Goal: Task Accomplishment & Management: Use online tool/utility

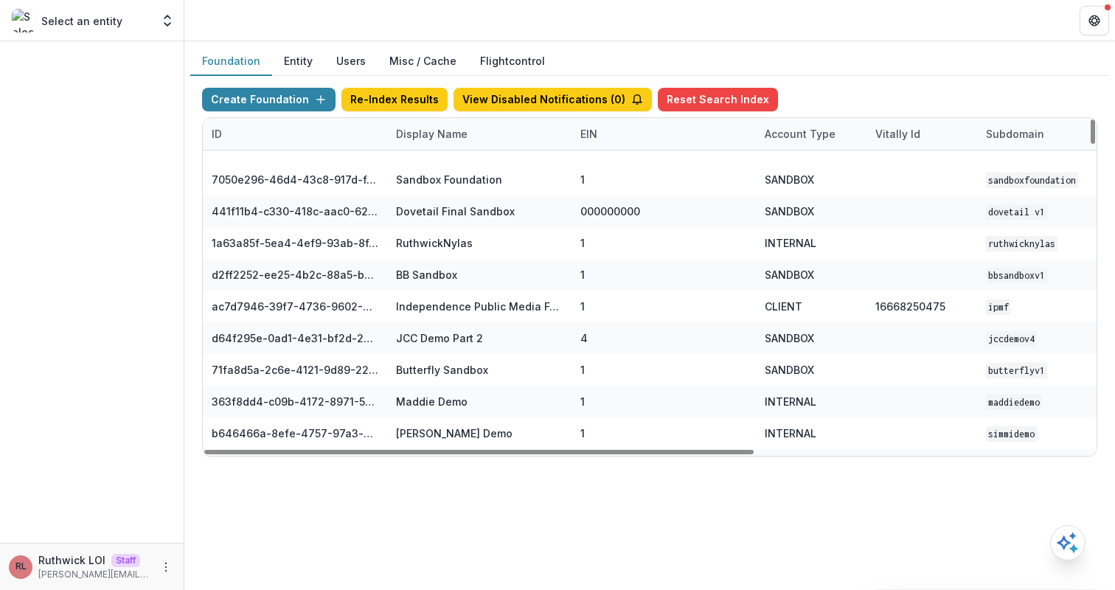
scroll to position [1033, 0]
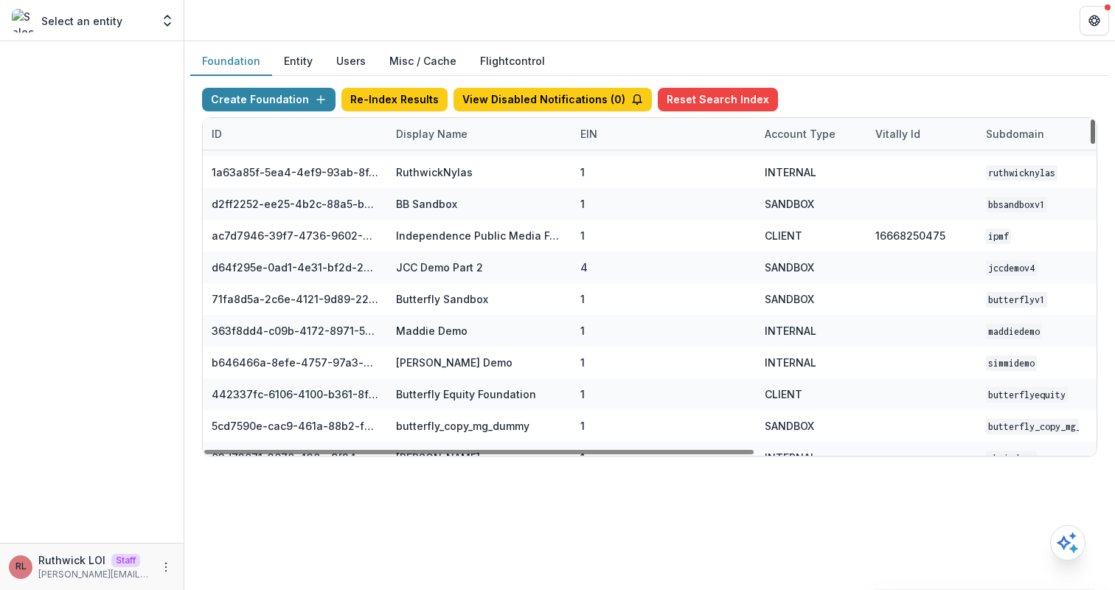
drag, startPoint x: 1093, startPoint y: 154, endPoint x: 1068, endPoint y: 136, distance: 31.1
click at [1091, 136] on div at bounding box center [1093, 131] width 4 height 24
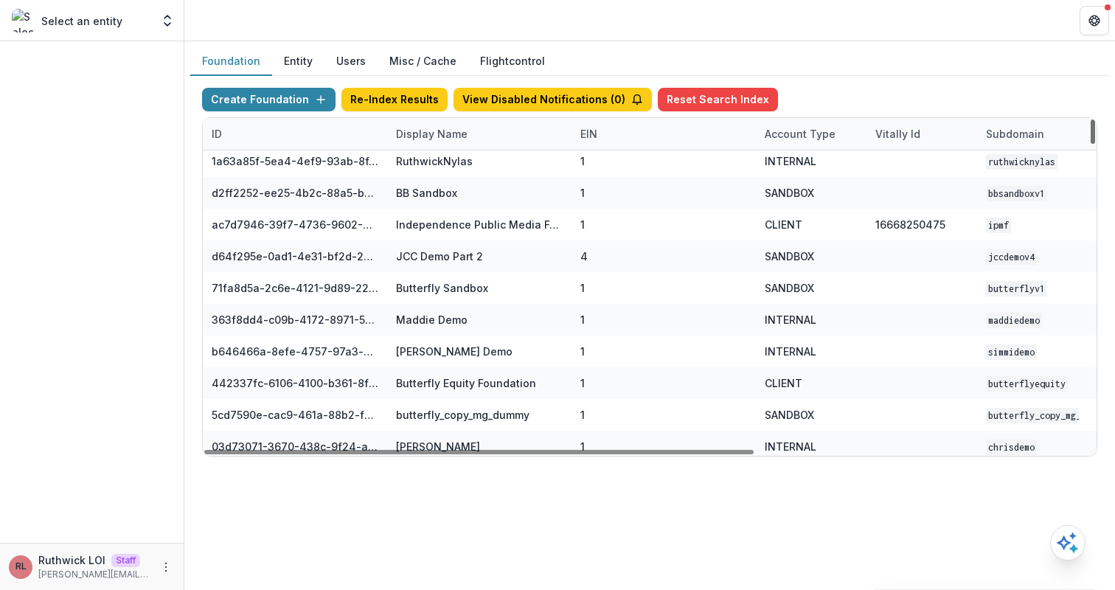
click at [1068, 136] on div "Subdomain" at bounding box center [1032, 134] width 111 height 32
click at [856, 52] on div "Foundation Entity Users Misc / Cache Flightcontrol" at bounding box center [649, 61] width 919 height 29
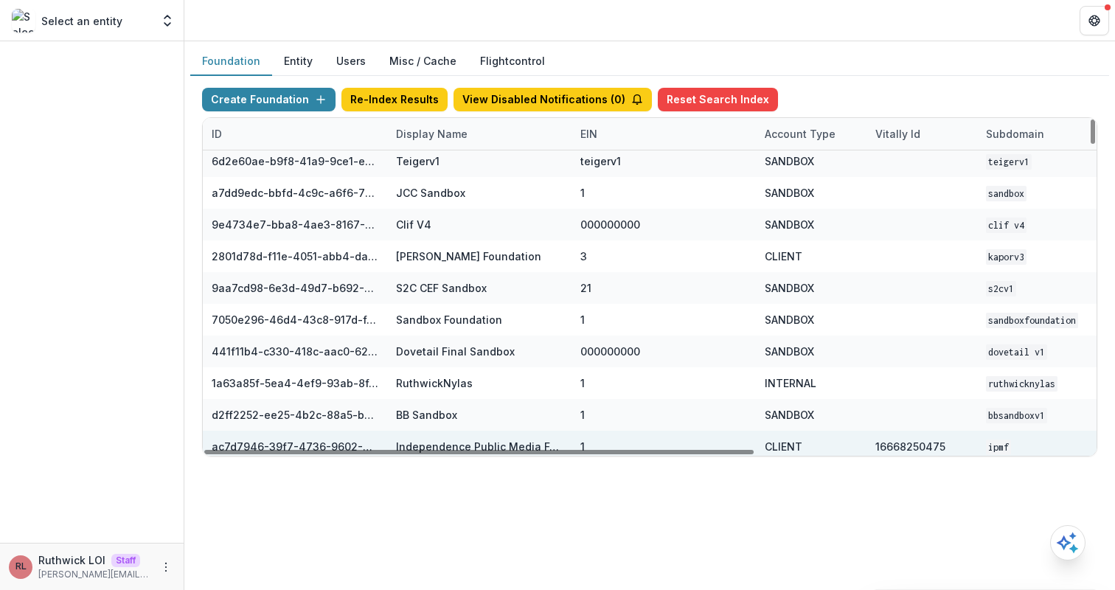
scroll to position [0, 0]
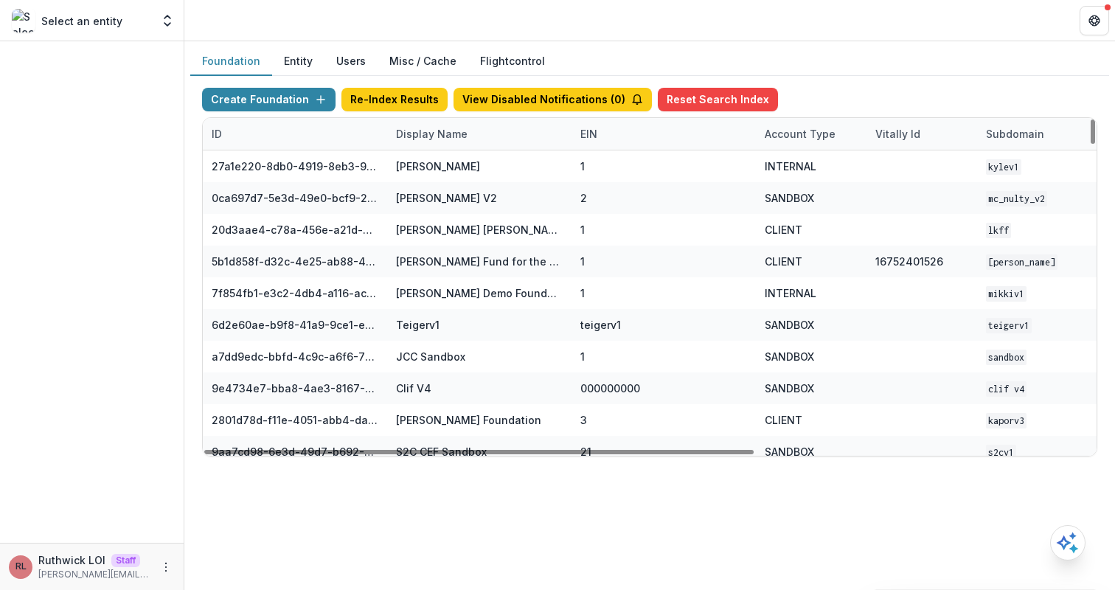
click at [469, 136] on div "Display Name" at bounding box center [431, 133] width 89 height 15
click at [471, 173] on input at bounding box center [478, 168] width 177 height 24
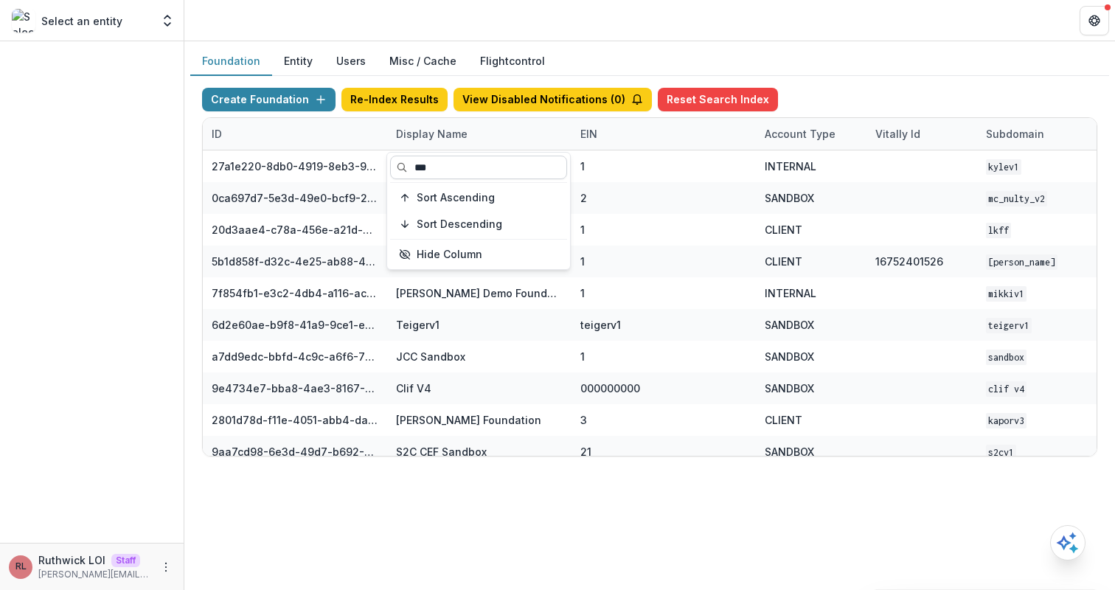
type input "****"
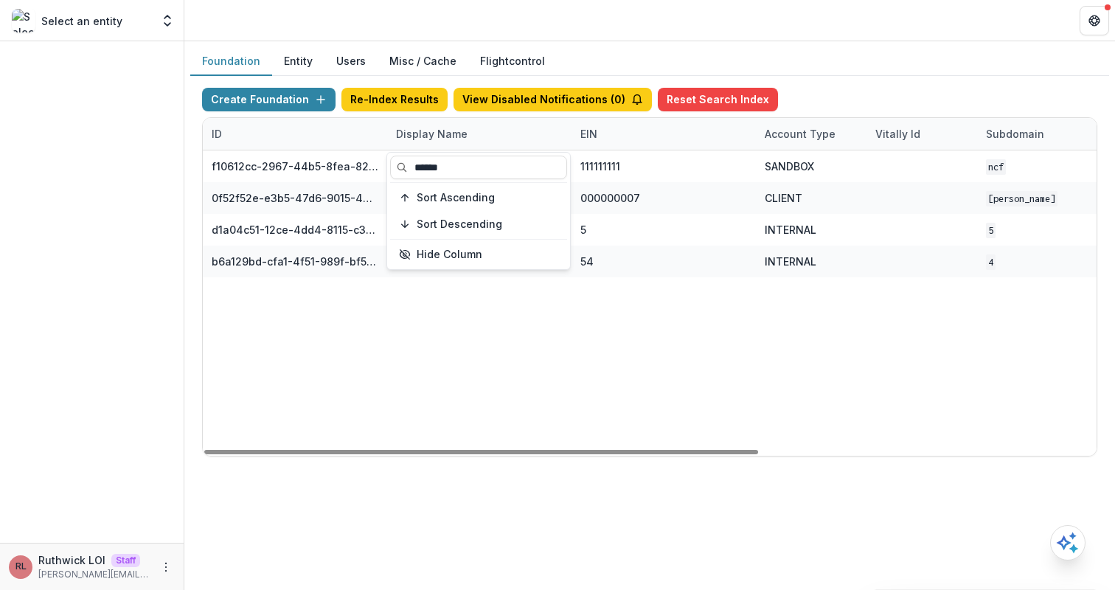
type input "******"
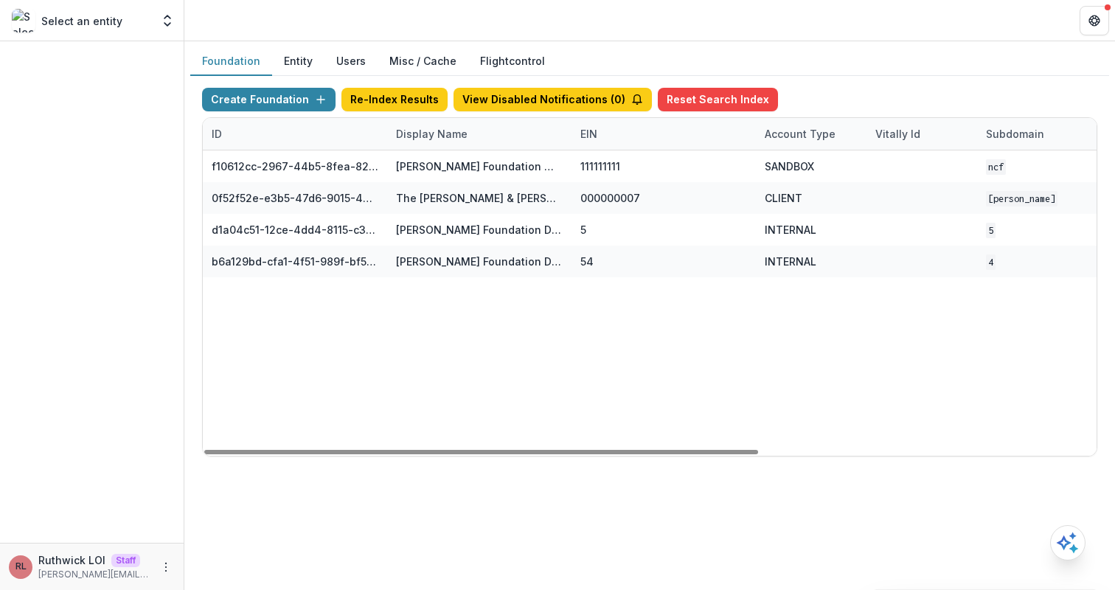
click at [587, 284] on div "f10612cc-2967-44b5-8fea-824c4e1f13c5 Nathan Cummings Foundation Workflow Sandbo…" at bounding box center [922, 302] width 1438 height 305
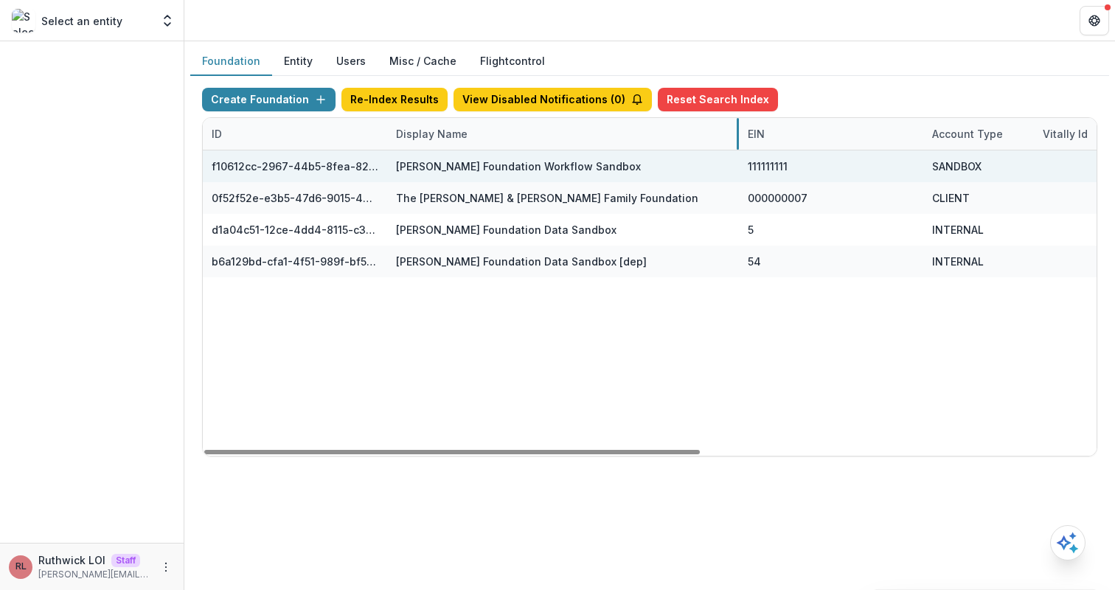
drag, startPoint x: 569, startPoint y: 131, endPoint x: 737, endPoint y: 155, distance: 169.2
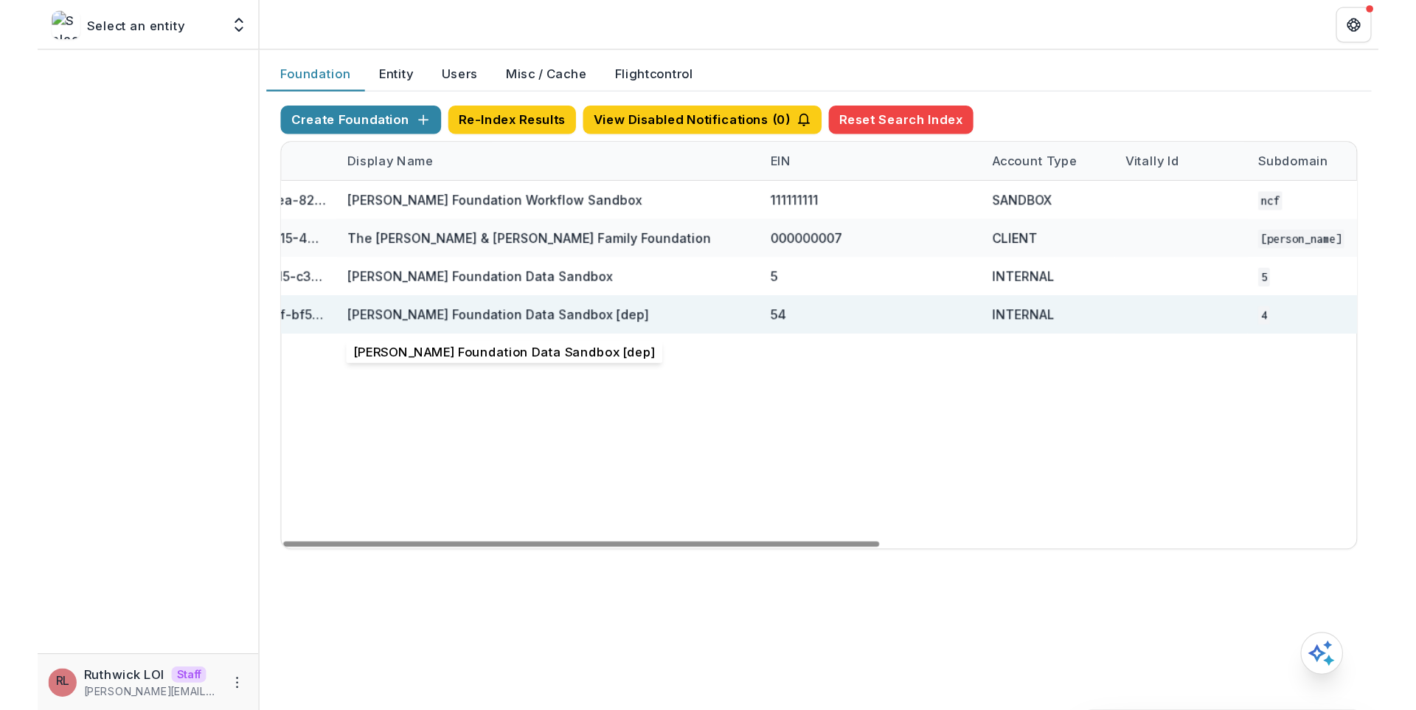
scroll to position [0, 712]
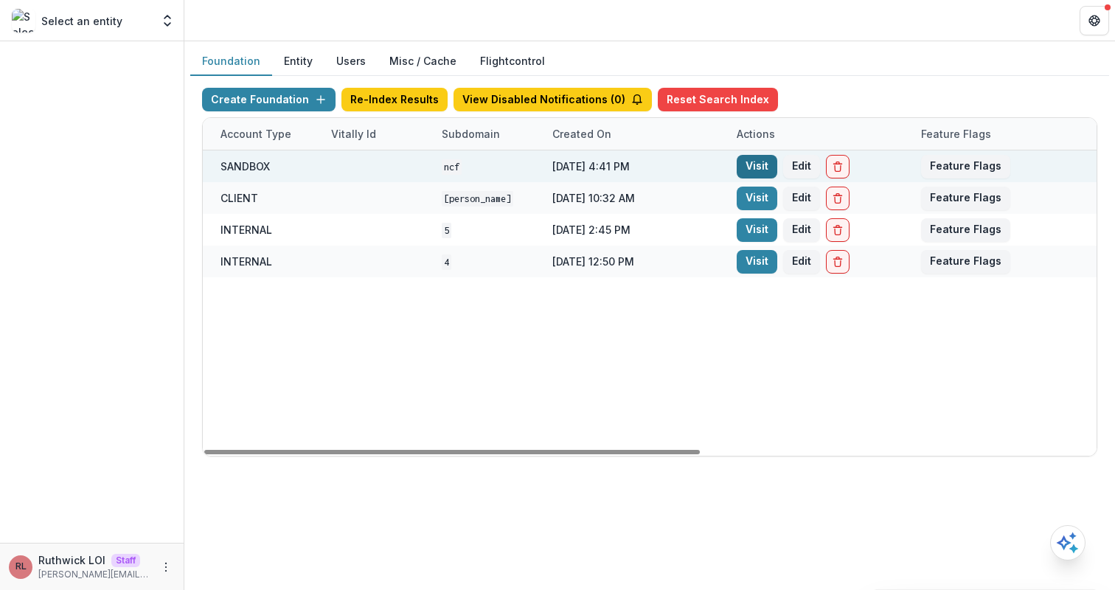
click at [745, 162] on link "Visit" at bounding box center [757, 167] width 41 height 24
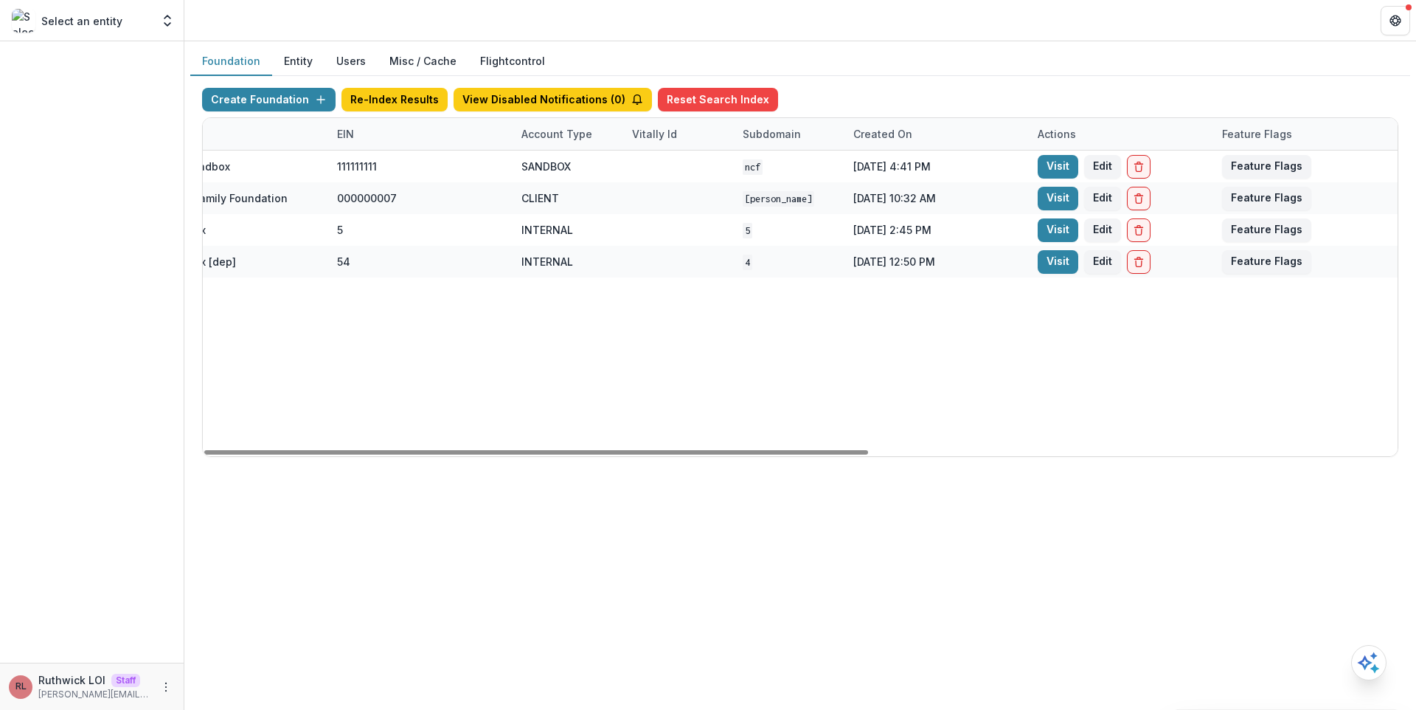
scroll to position [0, 411]
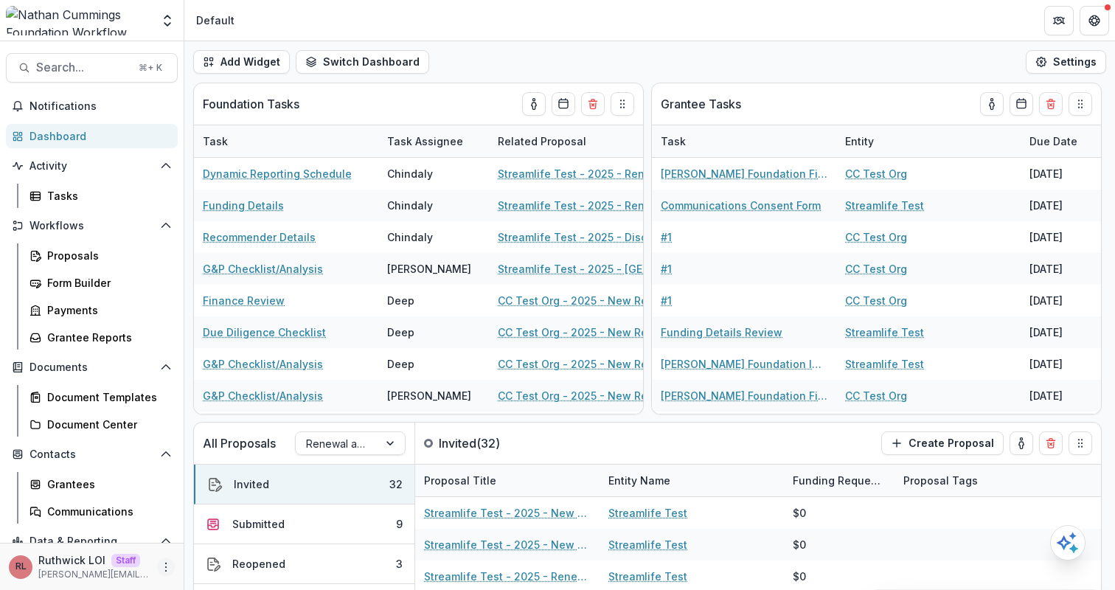
click at [166, 564] on circle "More" at bounding box center [166, 563] width 1 height 1
click at [254, 535] on link "User Settings" at bounding box center [259, 536] width 158 height 24
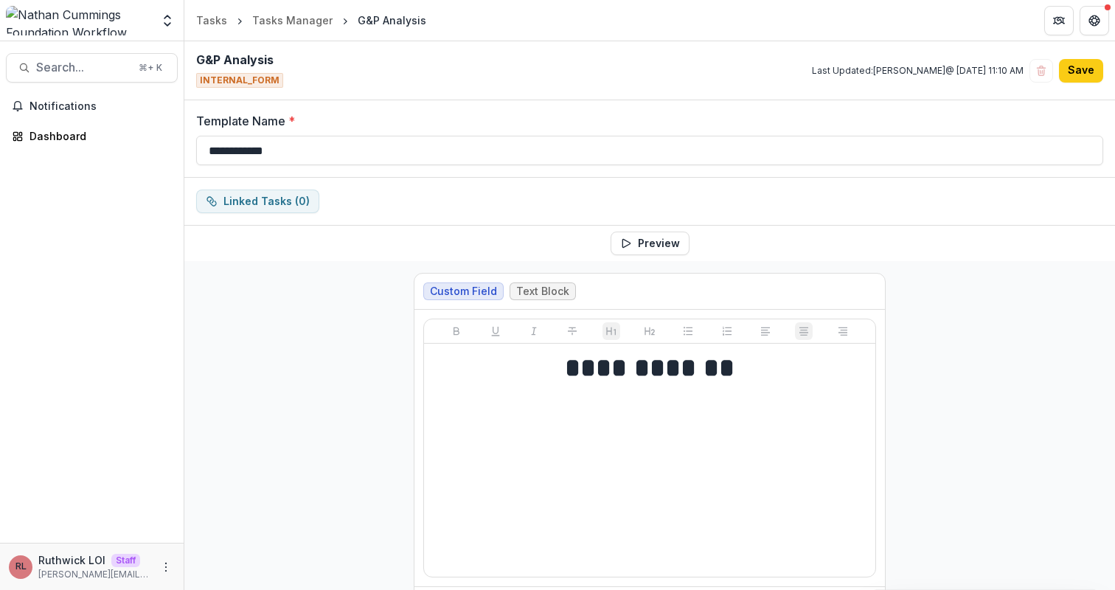
click at [693, 24] on header "Tasks Tasks Manager G&P Analysis" at bounding box center [649, 20] width 931 height 41
click at [164, 564] on icon "More" at bounding box center [166, 567] width 12 height 12
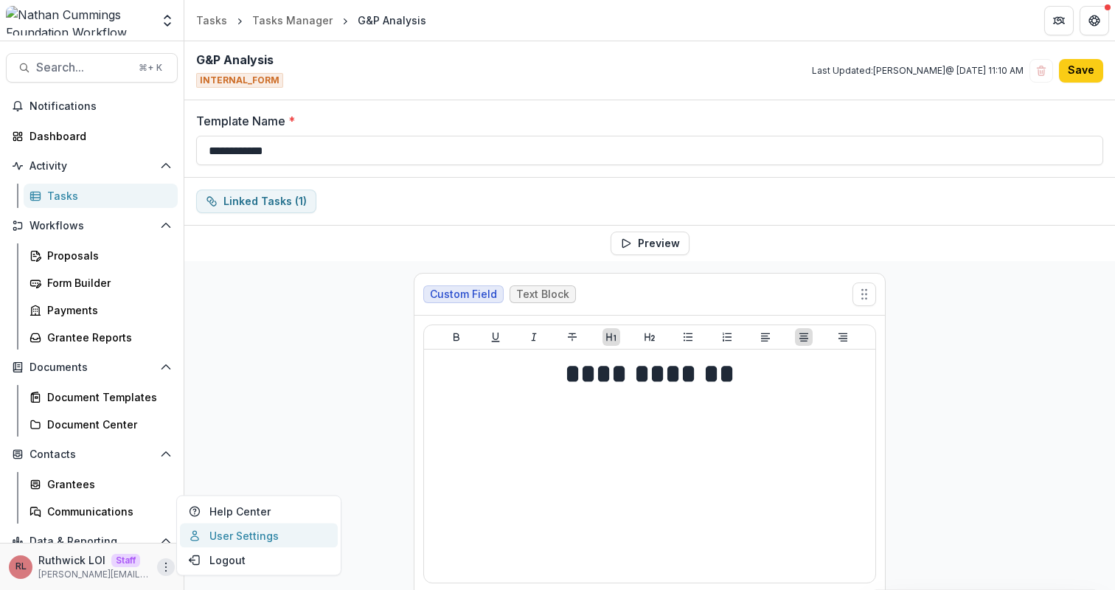
click at [245, 538] on link "User Settings" at bounding box center [259, 536] width 158 height 24
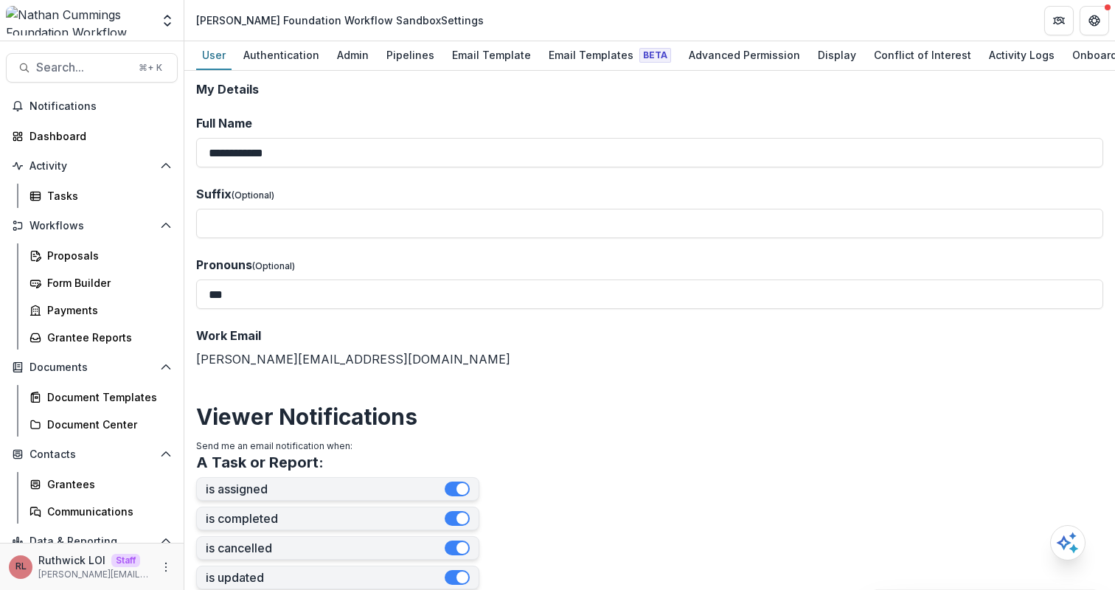
click at [930, 18] on header "Nathan Cummings Foundation Workflow Sandbox Settings" at bounding box center [649, 20] width 931 height 41
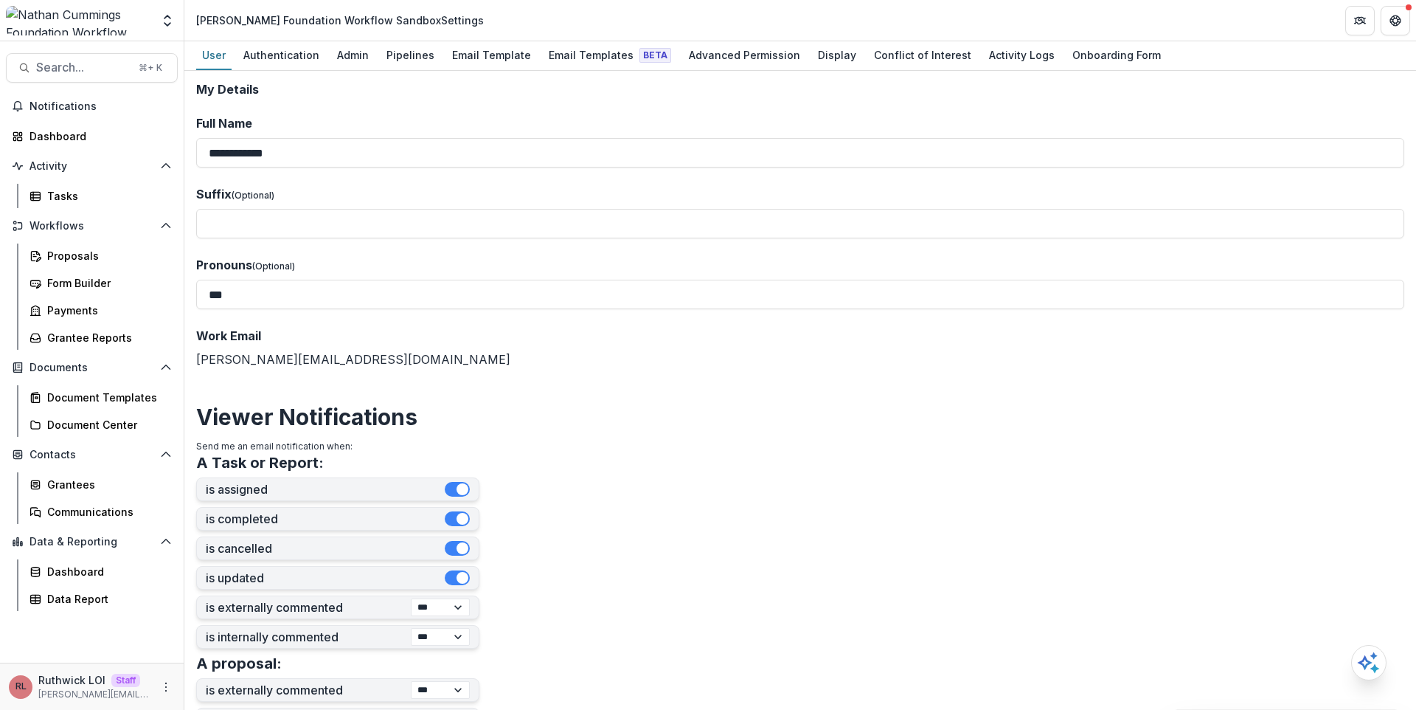
click at [923, 105] on form "**********" at bounding box center [800, 597] width 1208 height 1028
click at [346, 66] on link "Admin" at bounding box center [353, 55] width 44 height 29
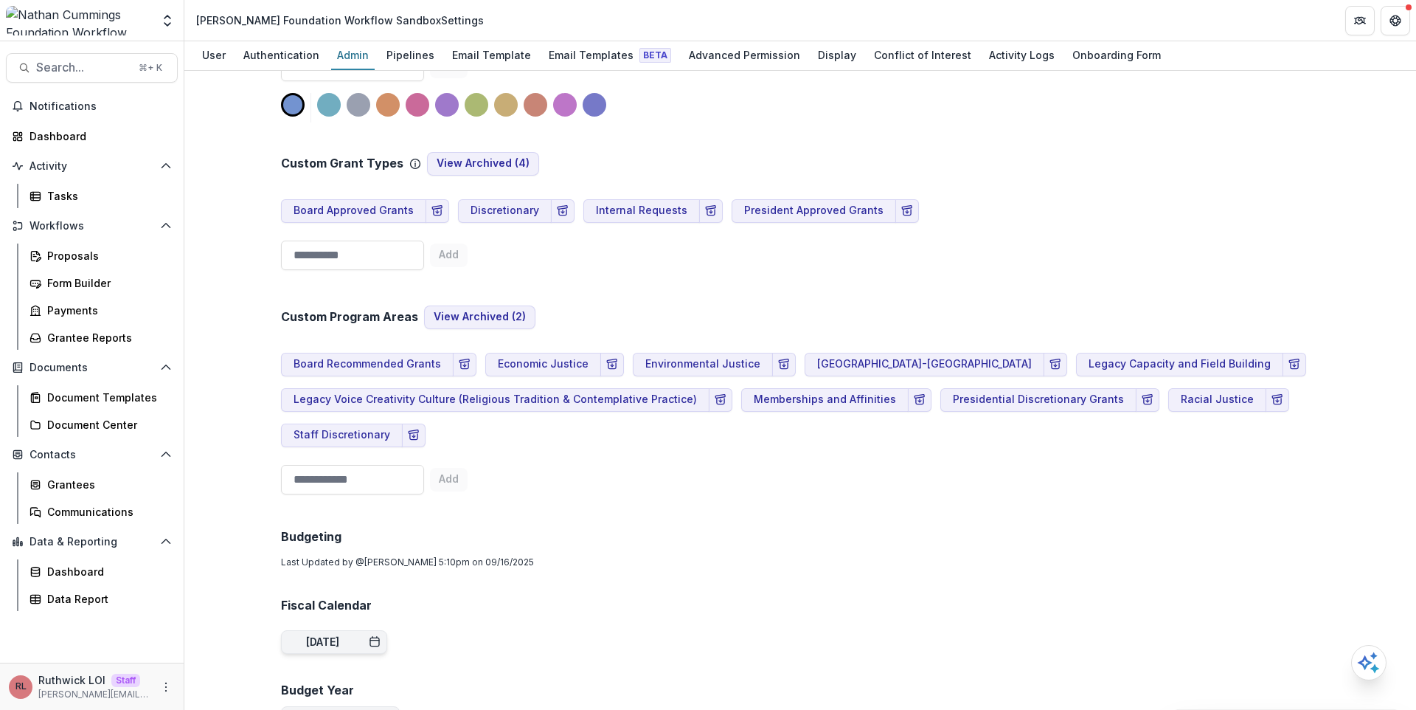
scroll to position [875, 0]
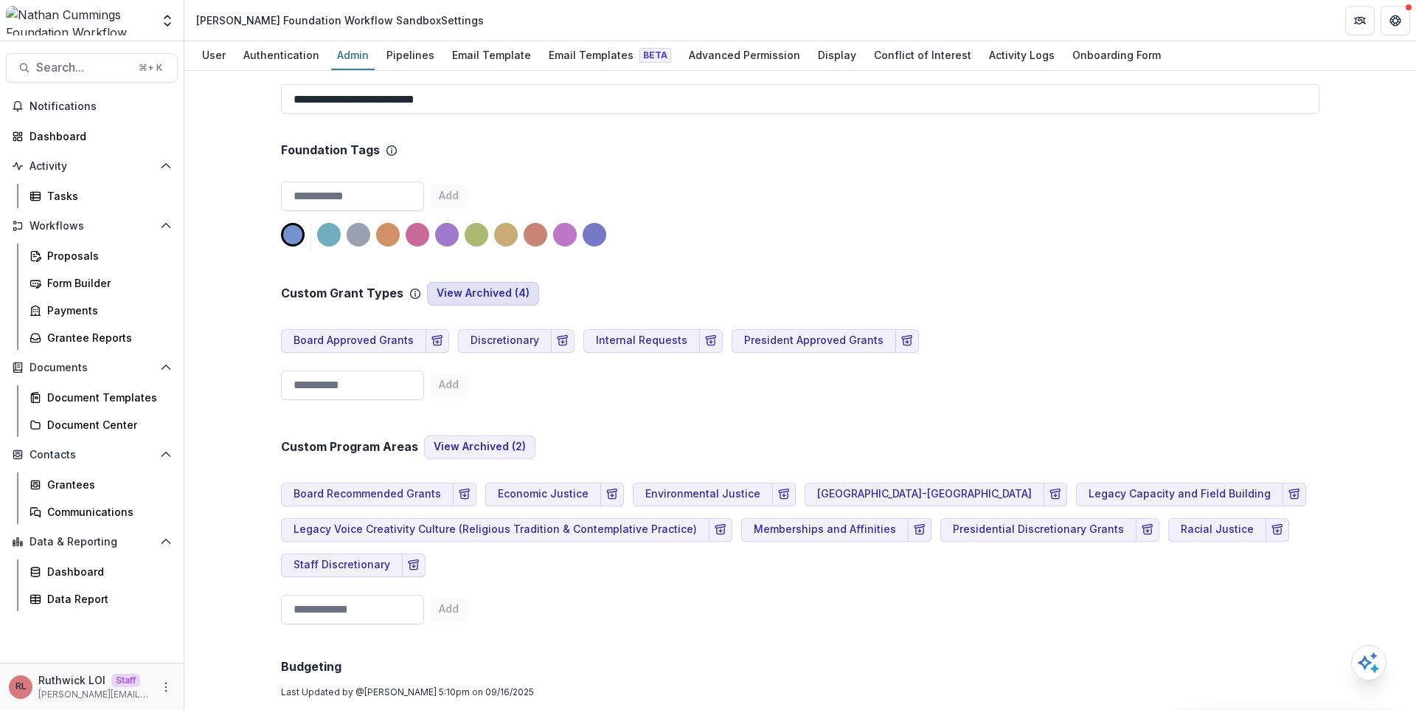
click at [498, 282] on button "View Archived ( 4 )" at bounding box center [483, 294] width 112 height 24
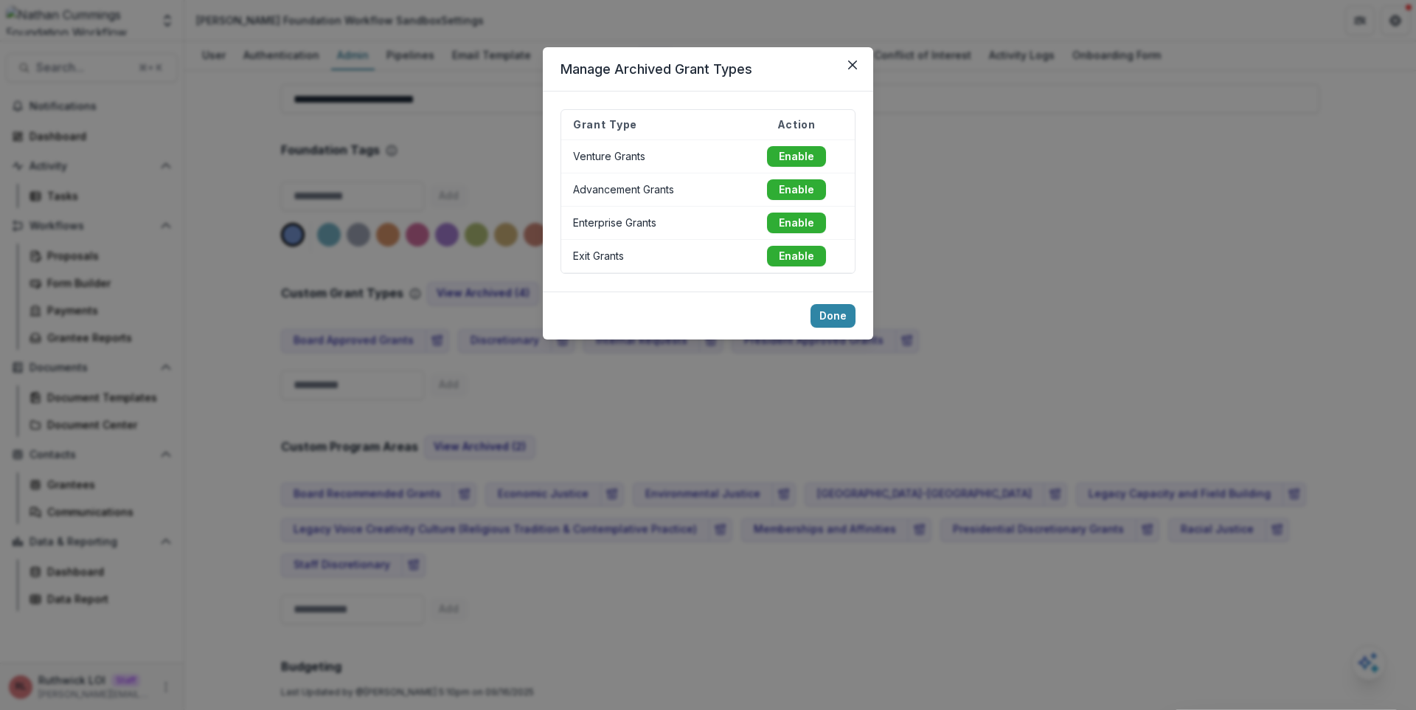
click at [1025, 199] on div "Manage Archived Grant Types Grant Type Action Venture Grants Enable Advancement…" at bounding box center [708, 355] width 1416 height 710
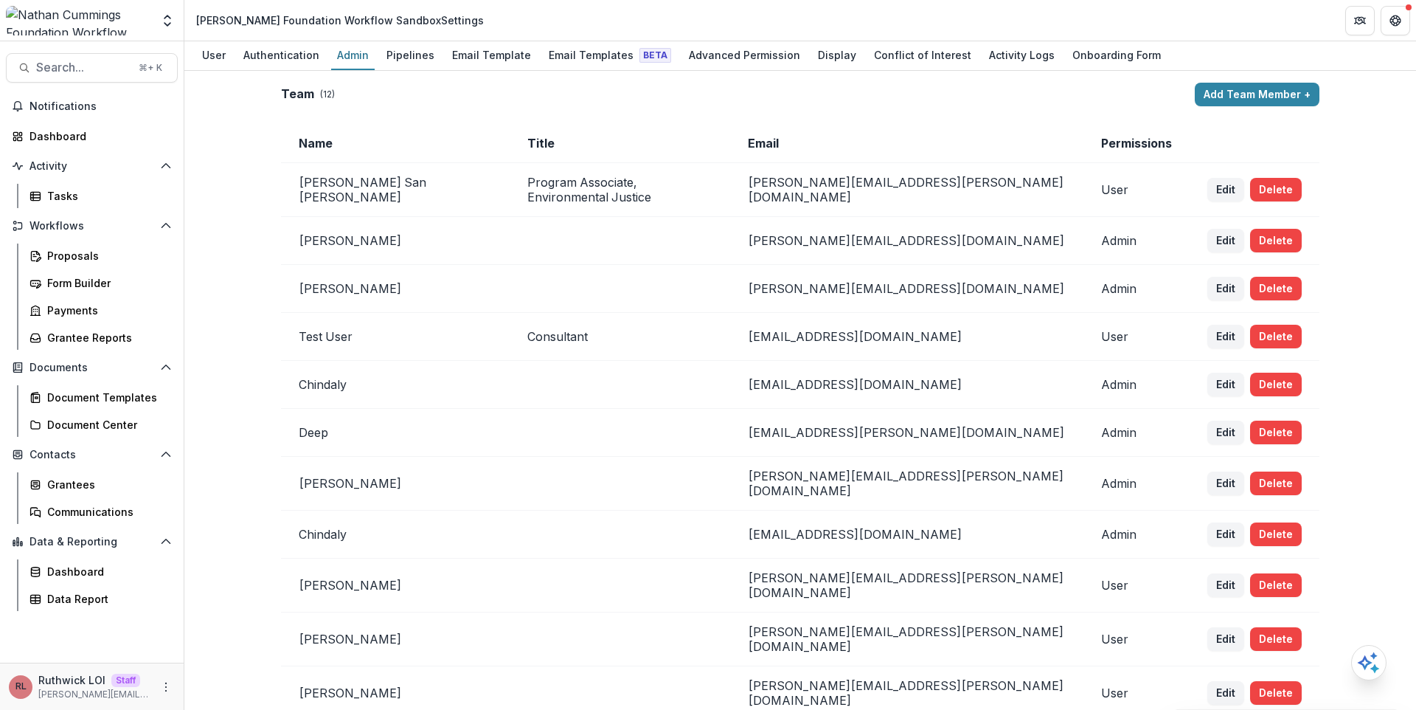
click at [999, 134] on td "Email" at bounding box center [906, 143] width 353 height 39
click at [100, 193] on div "Tasks" at bounding box center [106, 195] width 119 height 15
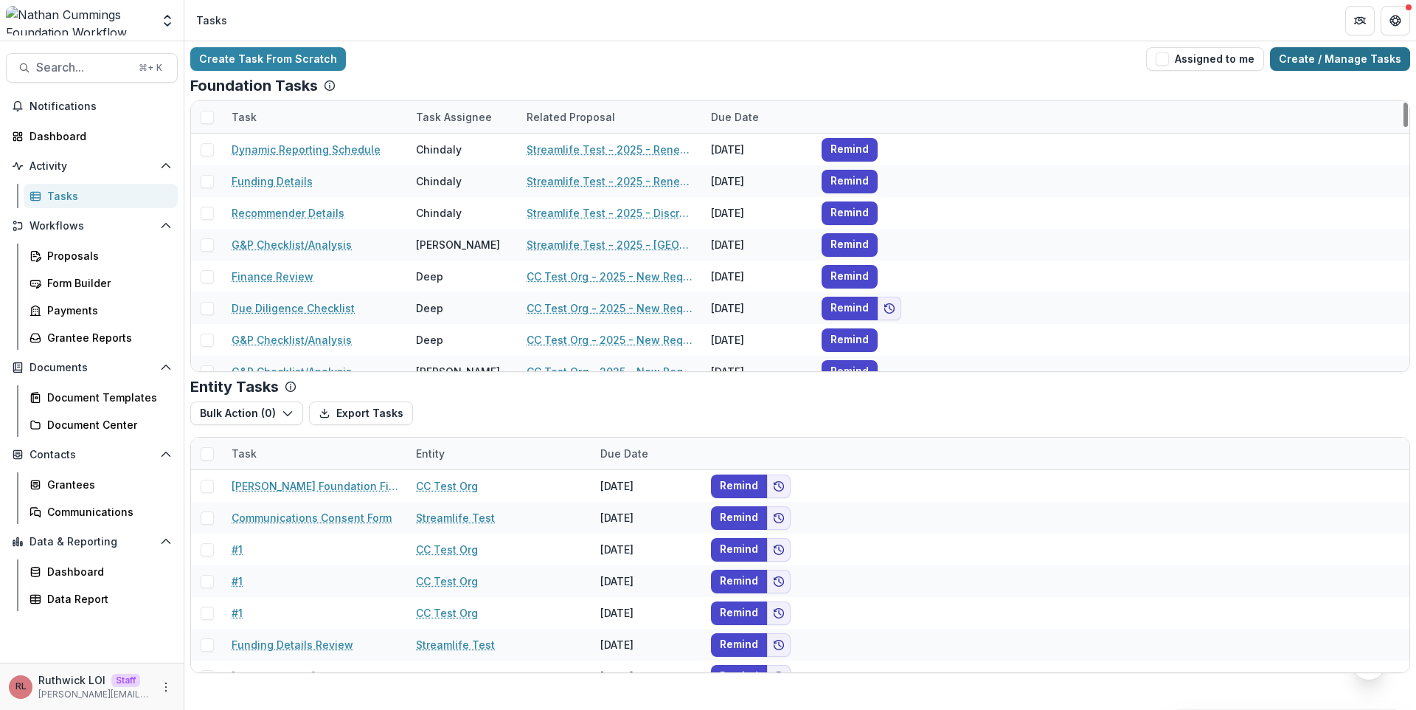
click at [1361, 60] on link "Create / Manage Tasks" at bounding box center [1340, 59] width 140 height 24
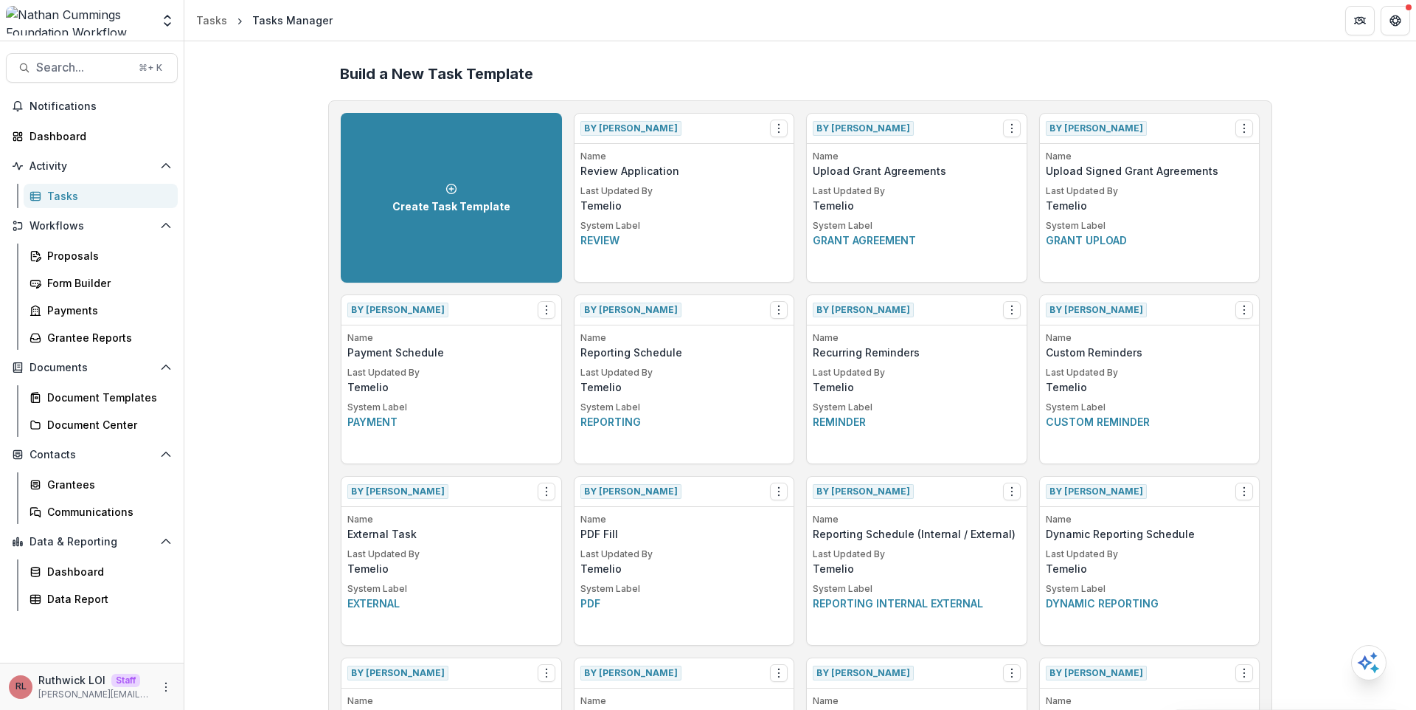
scroll to position [1247, 0]
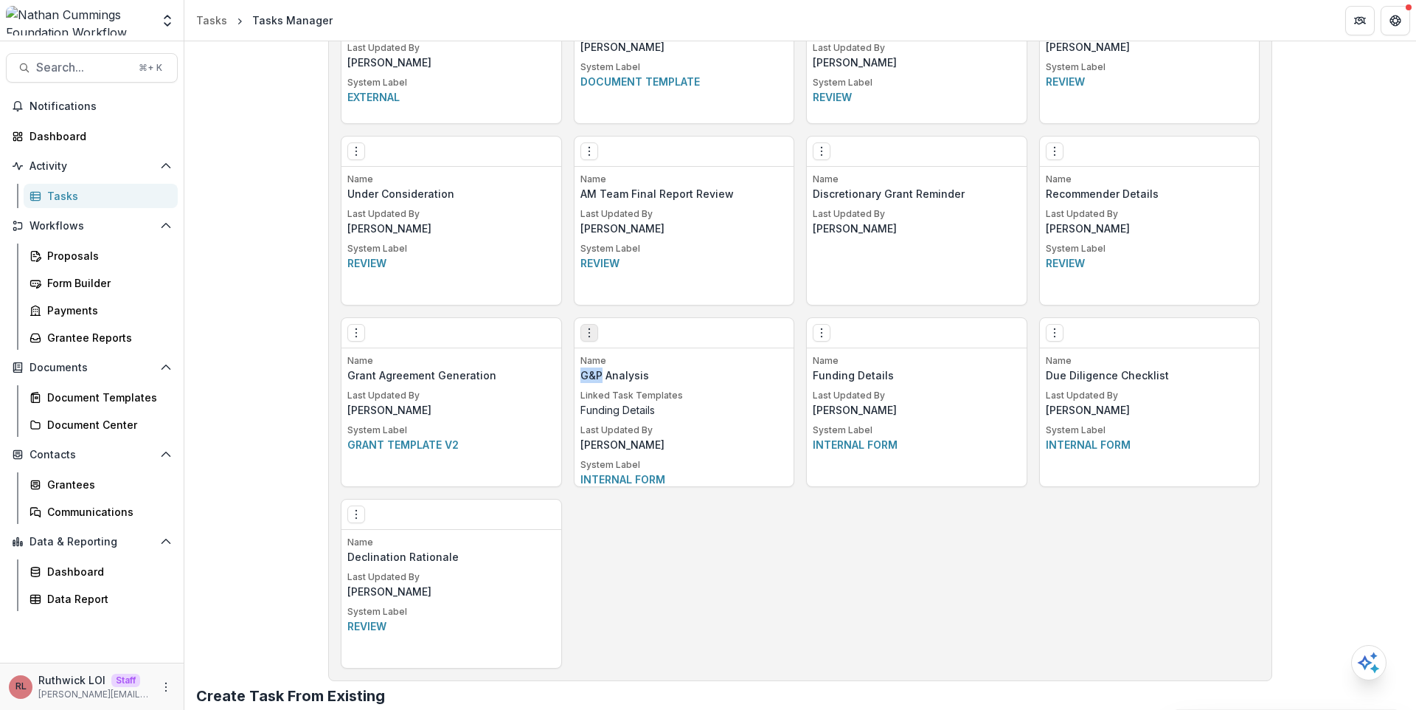
click at [585, 334] on icon "Options" at bounding box center [589, 333] width 12 height 12
click at [611, 356] on link "Edit" at bounding box center [672, 363] width 181 height 24
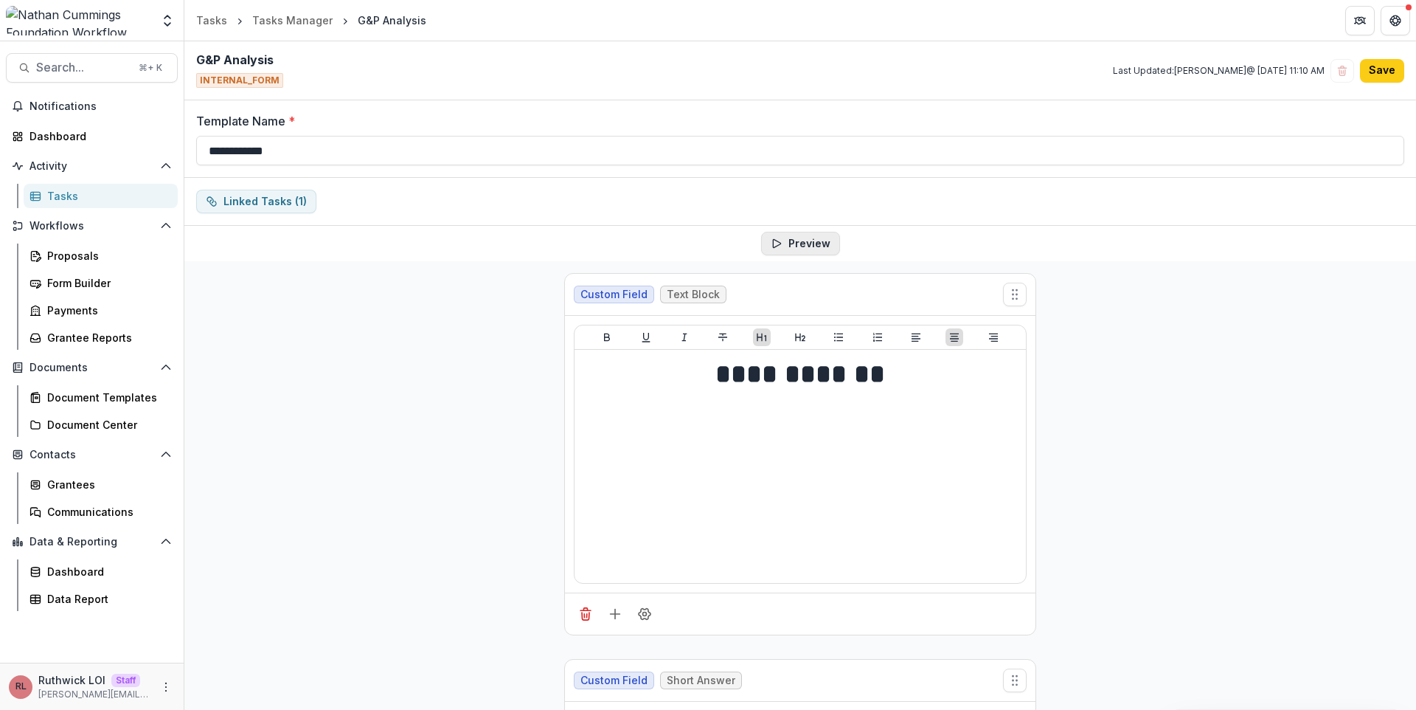
click at [828, 247] on button "Preview" at bounding box center [800, 244] width 79 height 24
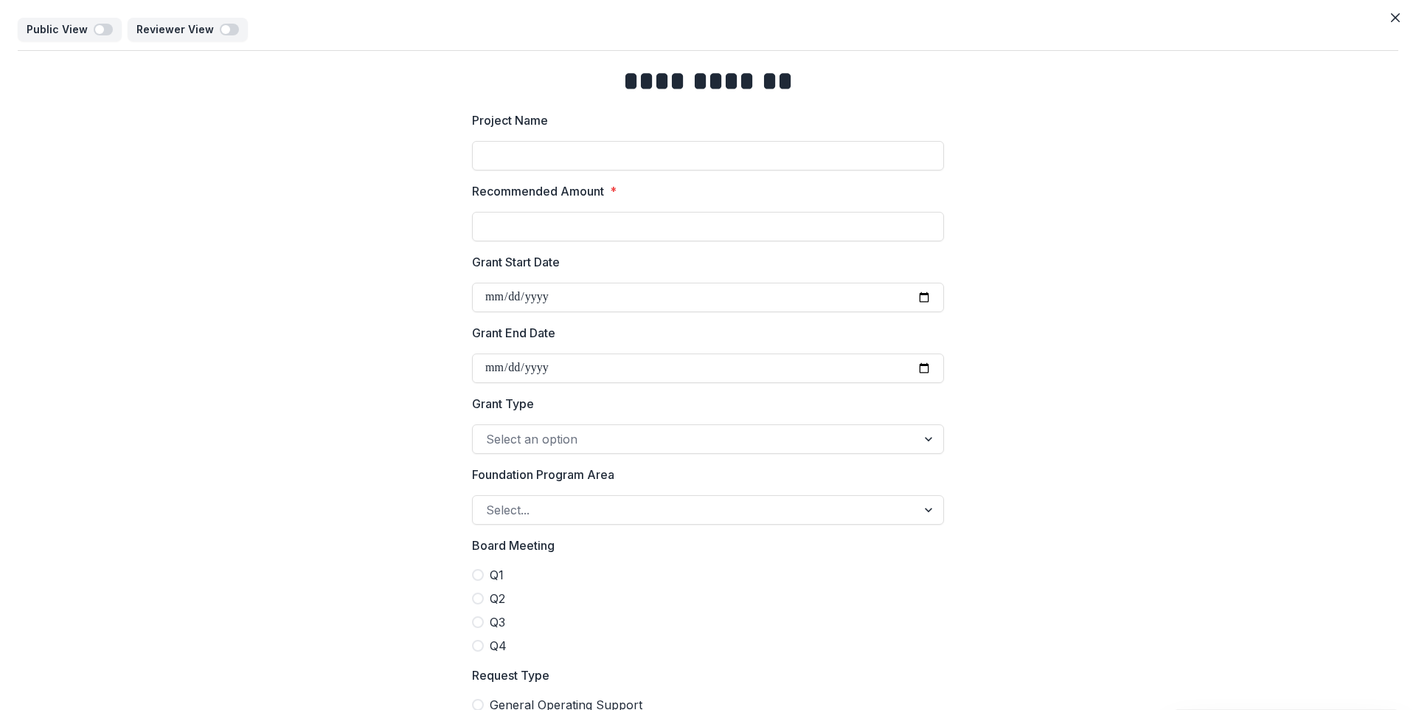
click at [710, 448] on div at bounding box center [694, 439] width 417 height 21
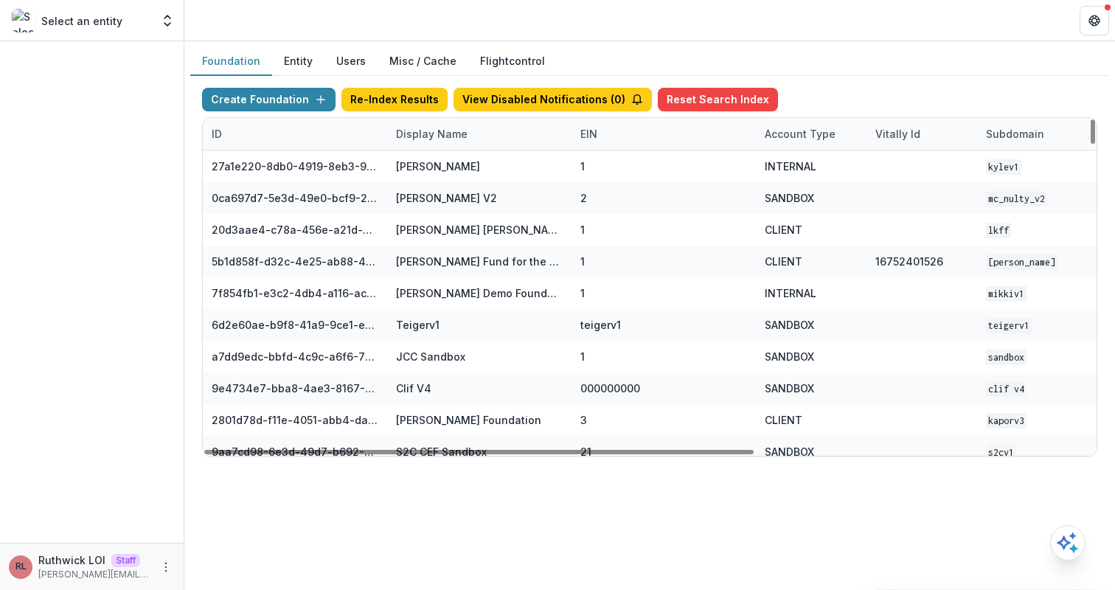
click at [454, 128] on div "Display Name" at bounding box center [431, 133] width 89 height 15
click at [472, 172] on input at bounding box center [478, 168] width 177 height 24
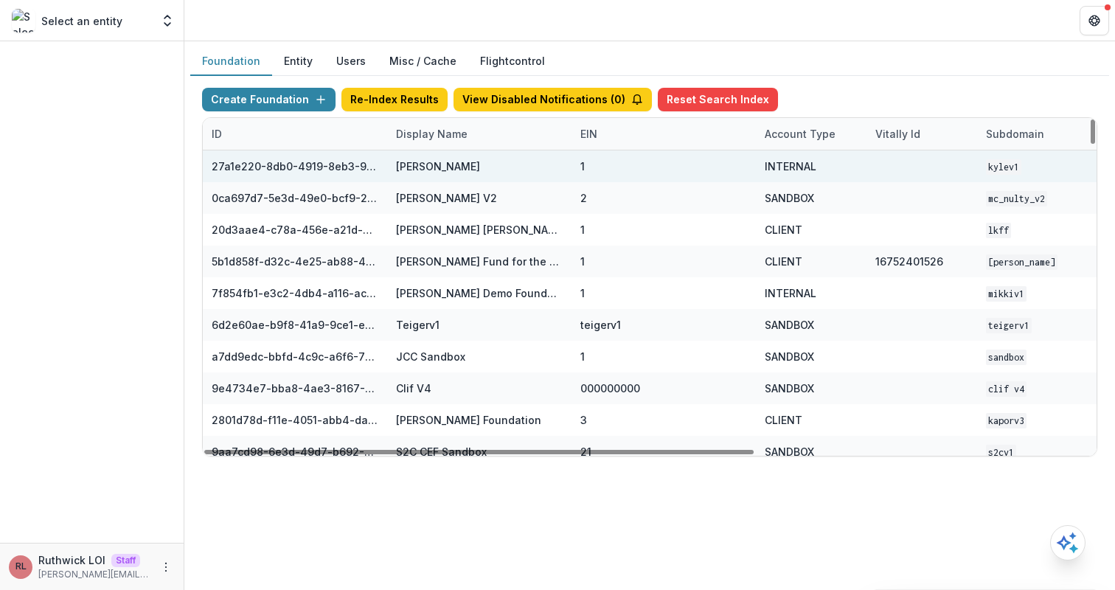
click at [628, 171] on div "1" at bounding box center [663, 166] width 167 height 32
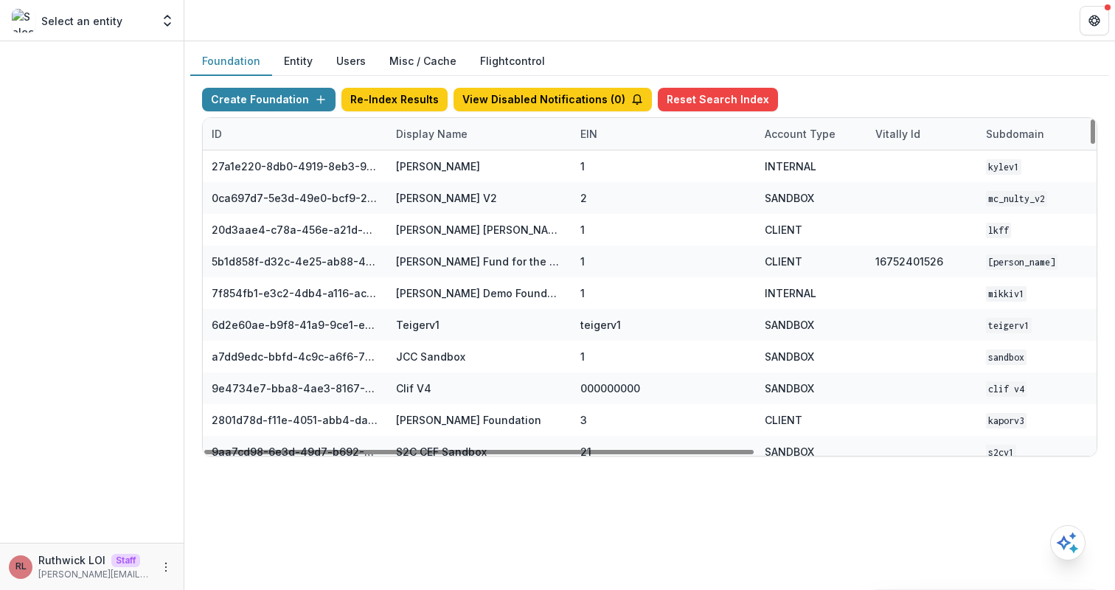
click at [829, 66] on div "Foundation Entity Users Misc / Cache Flightcontrol" at bounding box center [649, 61] width 919 height 29
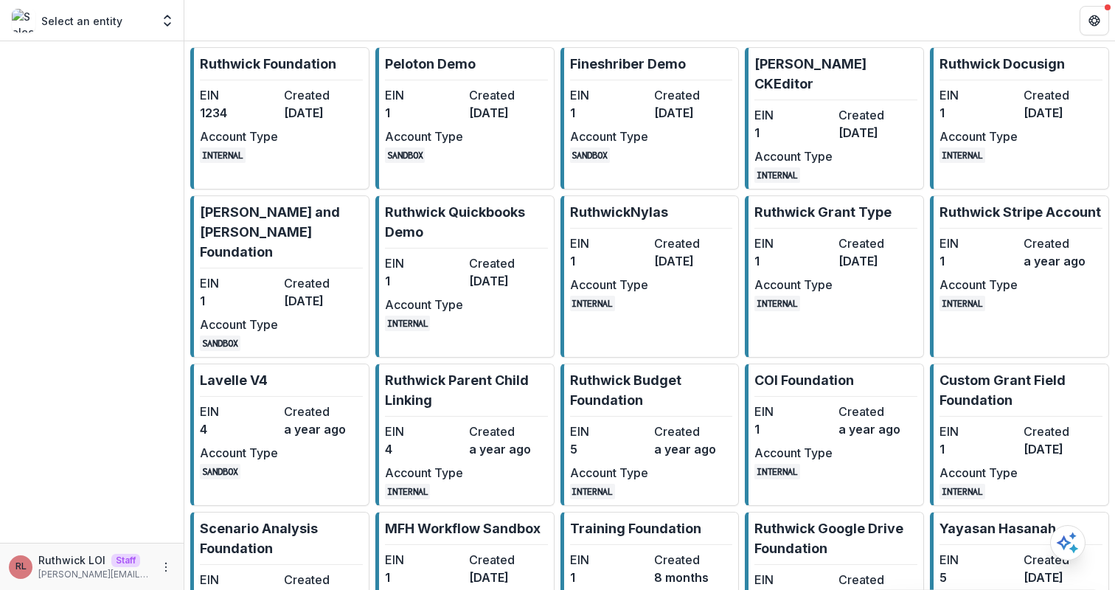
click at [327, 125] on div "EIN 1234 Created [DATE] Account Type INTERNAL" at bounding box center [281, 124] width 162 height 77
click at [409, 134] on dt "Account Type" at bounding box center [424, 137] width 78 height 18
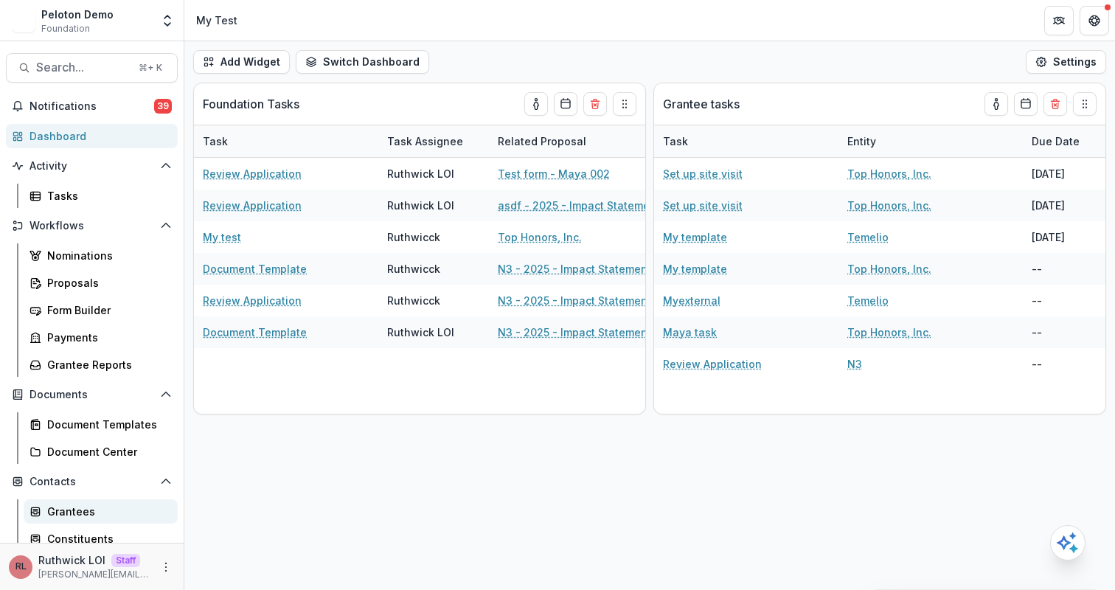
click at [72, 502] on link "Grantees" at bounding box center [101, 511] width 154 height 24
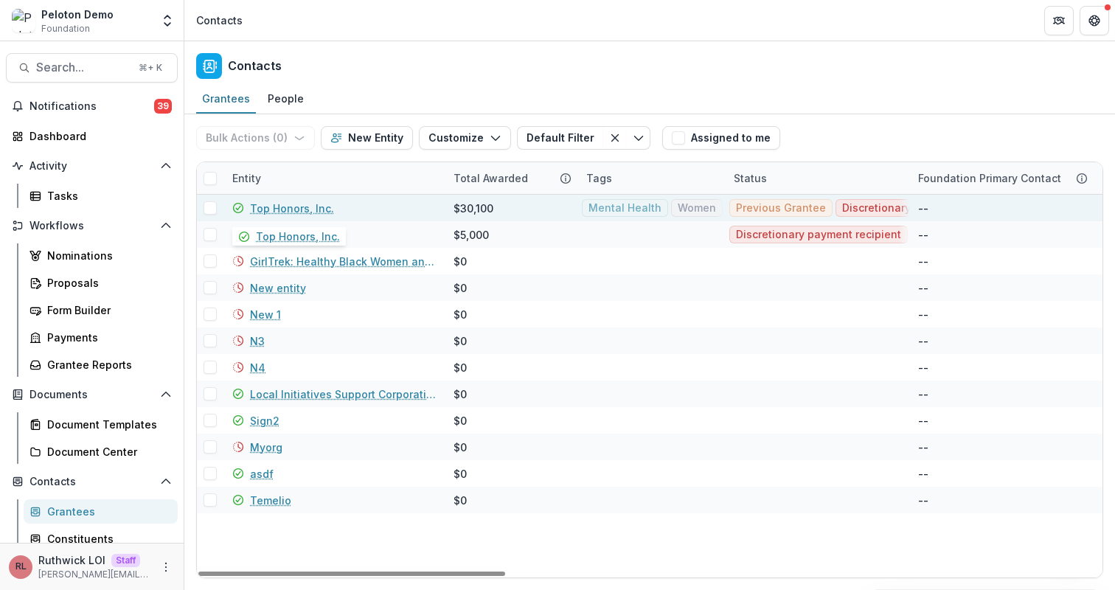
click at [302, 209] on link "Top Honors, Inc." at bounding box center [292, 208] width 84 height 15
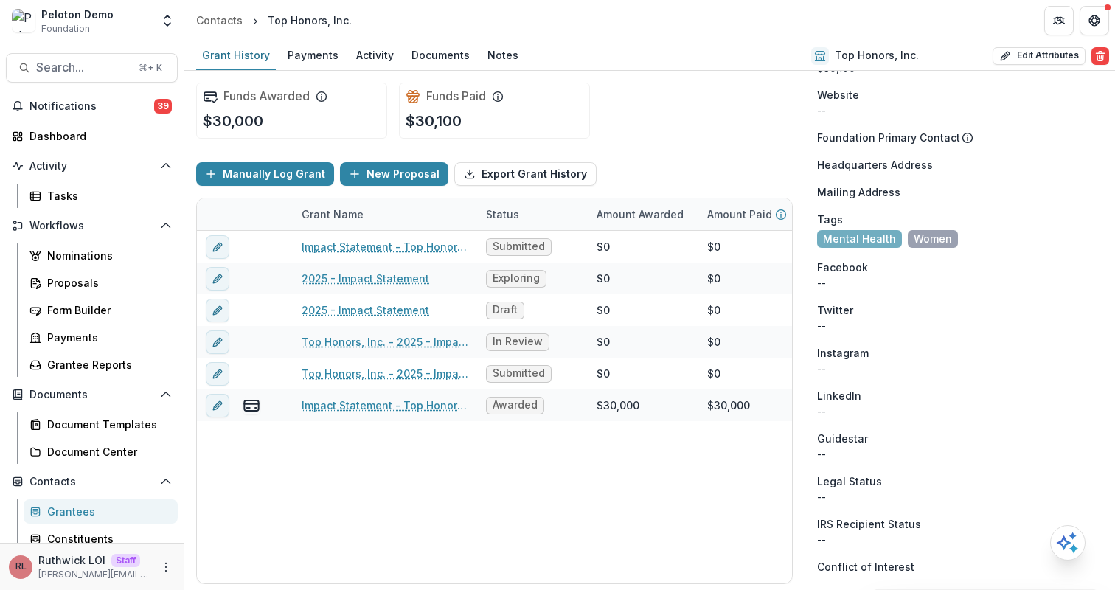
scroll to position [974, 0]
click at [869, 183] on span "Mailing Address" at bounding box center [858, 190] width 83 height 15
click at [1048, 61] on button "Edit Attributes" at bounding box center [1039, 56] width 93 height 18
select select
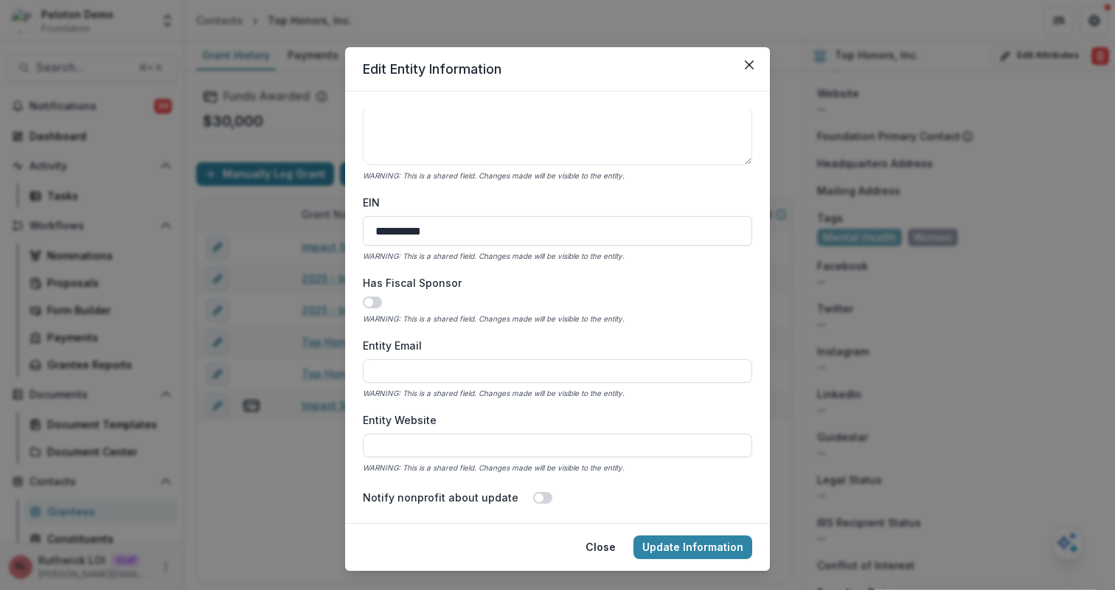
scroll to position [580, 0]
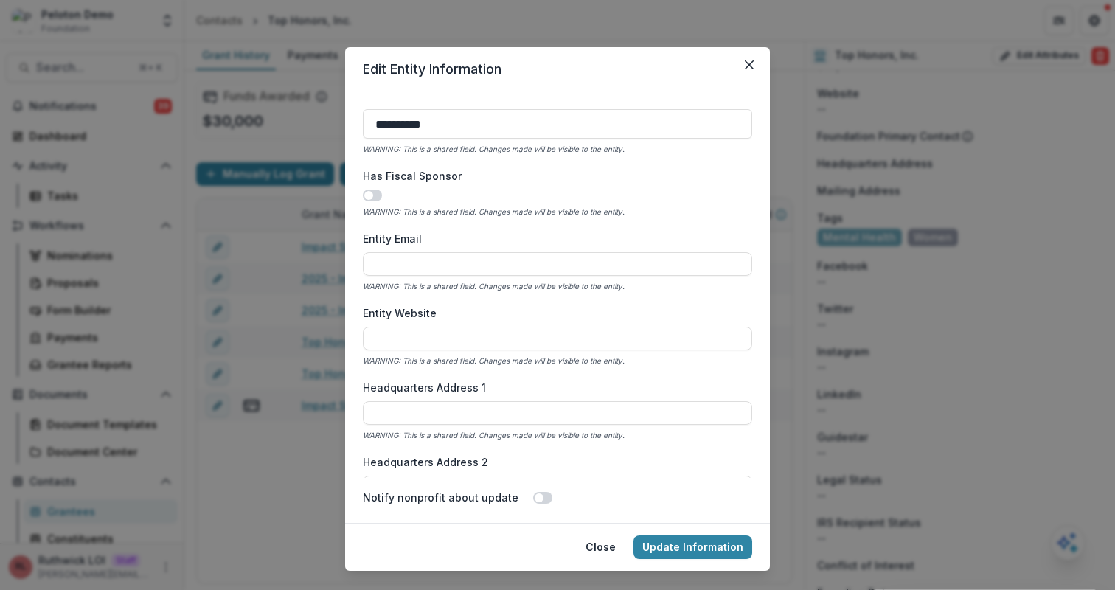
click at [374, 193] on span at bounding box center [372, 196] width 19 height 12
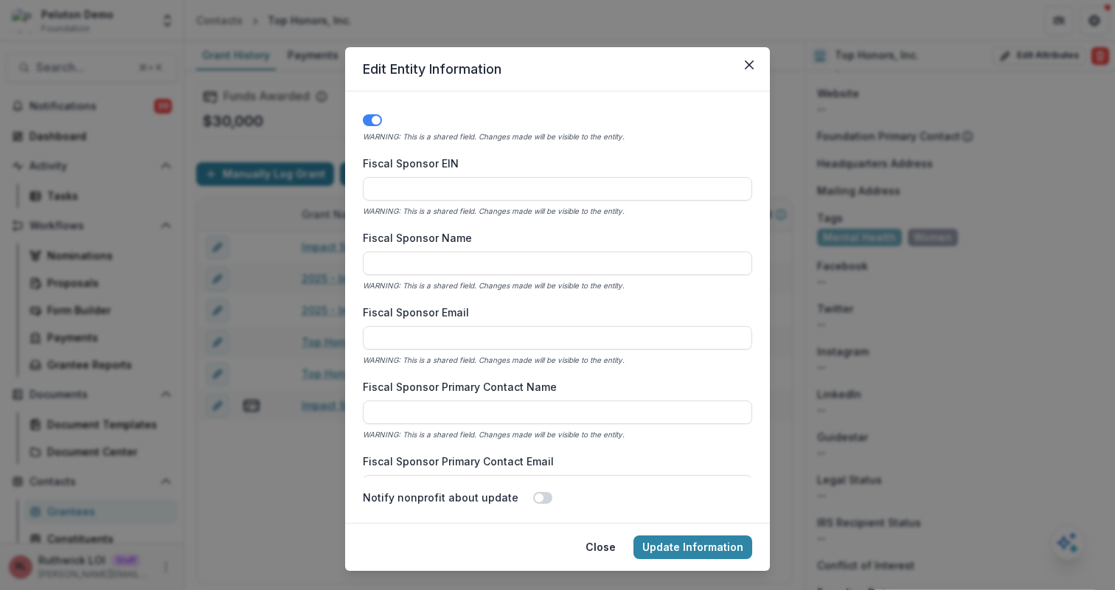
scroll to position [639, 0]
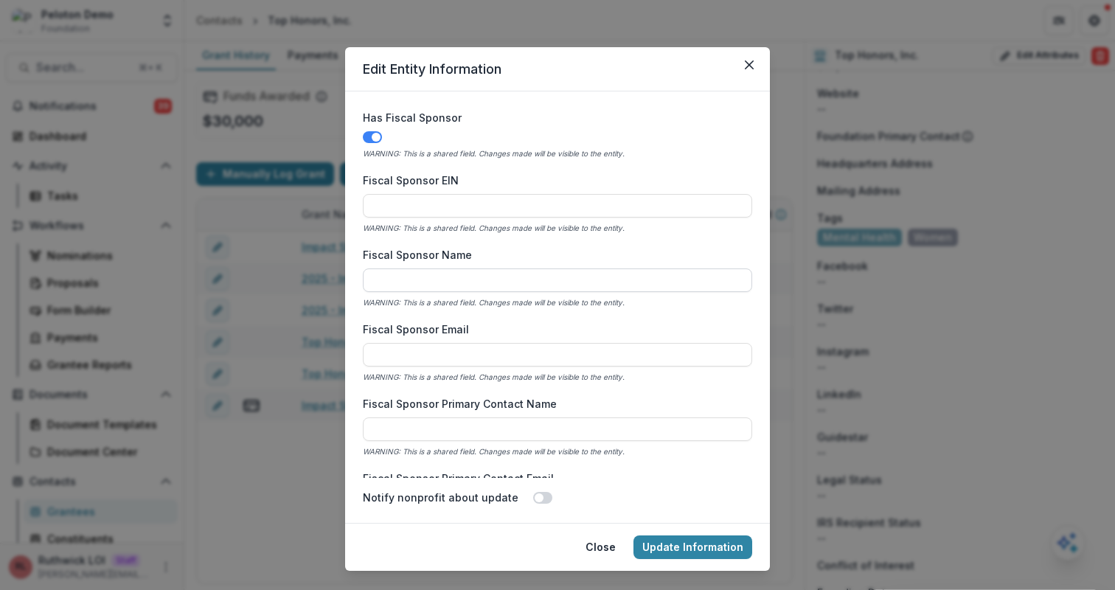
click at [471, 280] on input "Fiscal Sponsor Name" at bounding box center [557, 280] width 389 height 24
click at [556, 248] on label "Fiscal Sponsor Name" at bounding box center [553, 254] width 381 height 15
click at [556, 268] on input "Fiscal Sponsor Name" at bounding box center [557, 280] width 389 height 24
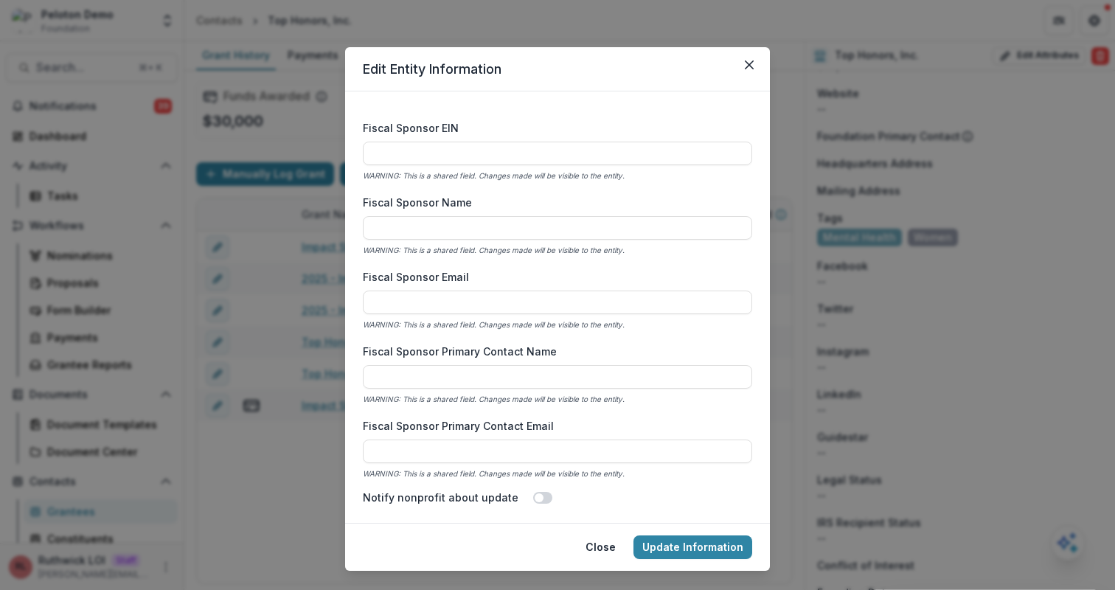
scroll to position [693, 0]
click at [557, 307] on input "Fiscal Sponsor Email" at bounding box center [557, 300] width 389 height 24
click at [579, 275] on label "Fiscal Sponsor Email" at bounding box center [553, 274] width 381 height 15
click at [579, 288] on input "Fiscal Sponsor Email" at bounding box center [557, 300] width 389 height 24
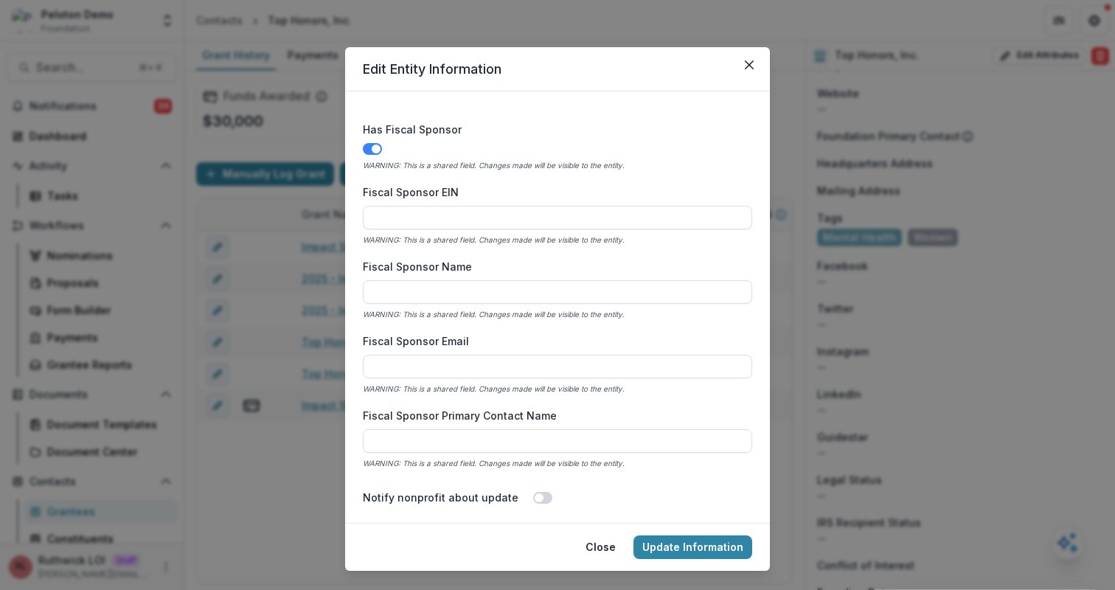
scroll to position [622, 0]
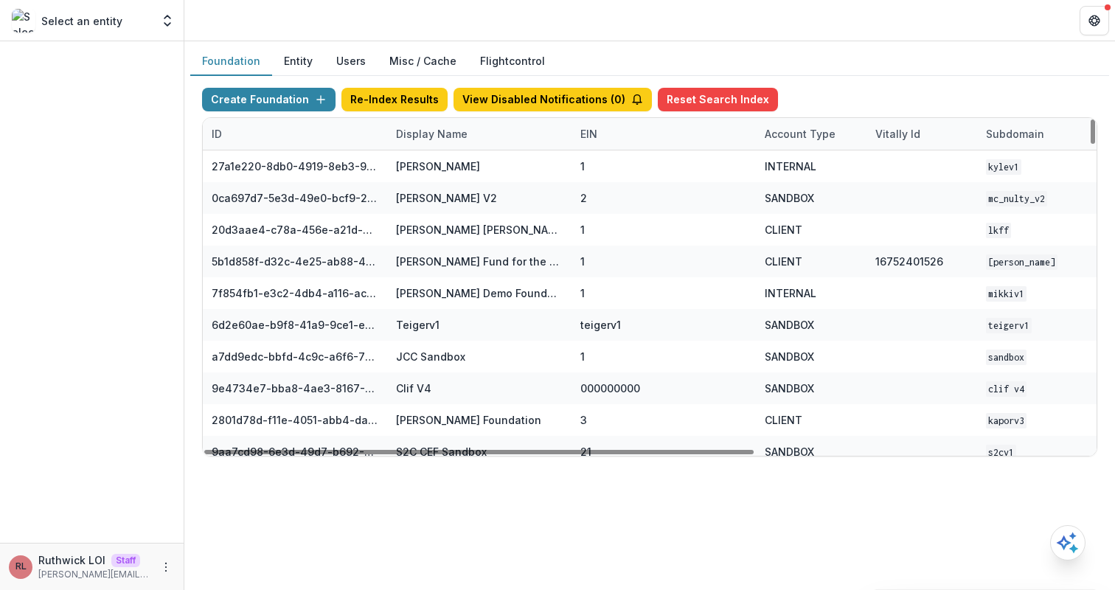
click at [456, 139] on div "Display Name" at bounding box center [431, 133] width 89 height 15
click at [479, 170] on input at bounding box center [478, 168] width 177 height 24
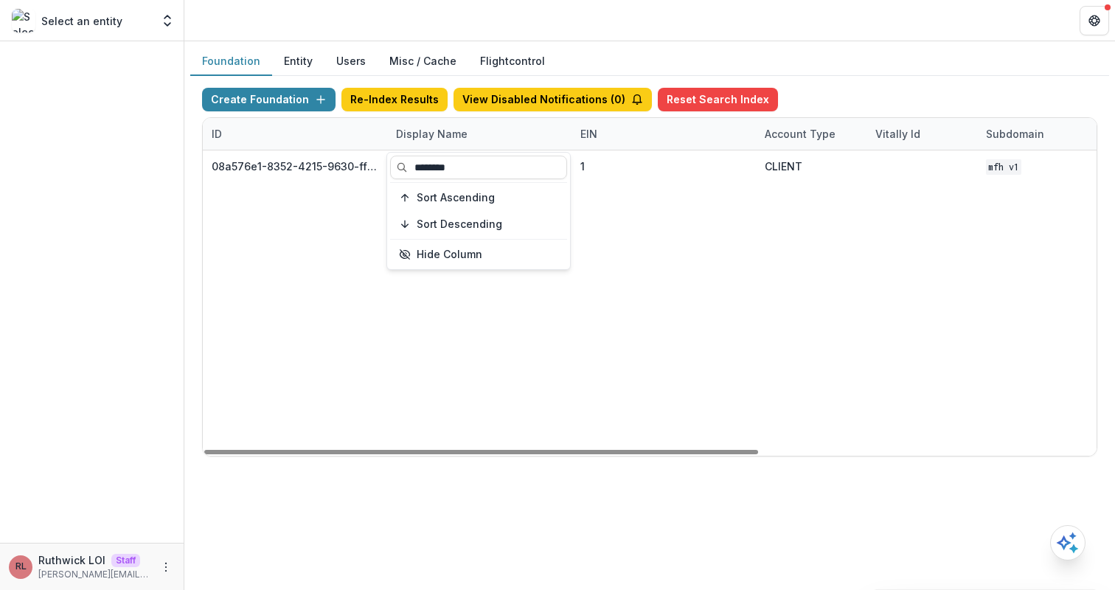
type input "********"
click at [801, 280] on div "08a576e1-8352-4215-9630-ff0d35d85970 Missouri Foundation for Health 1 CLIENT MF…" at bounding box center [922, 302] width 1438 height 305
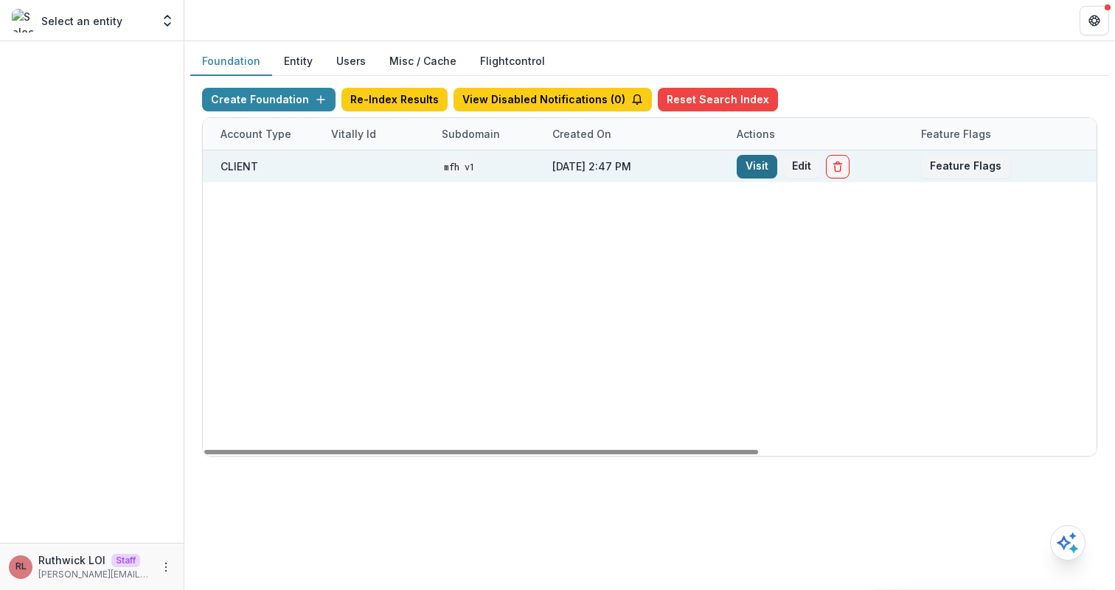
click at [755, 171] on link "Visit" at bounding box center [757, 167] width 41 height 24
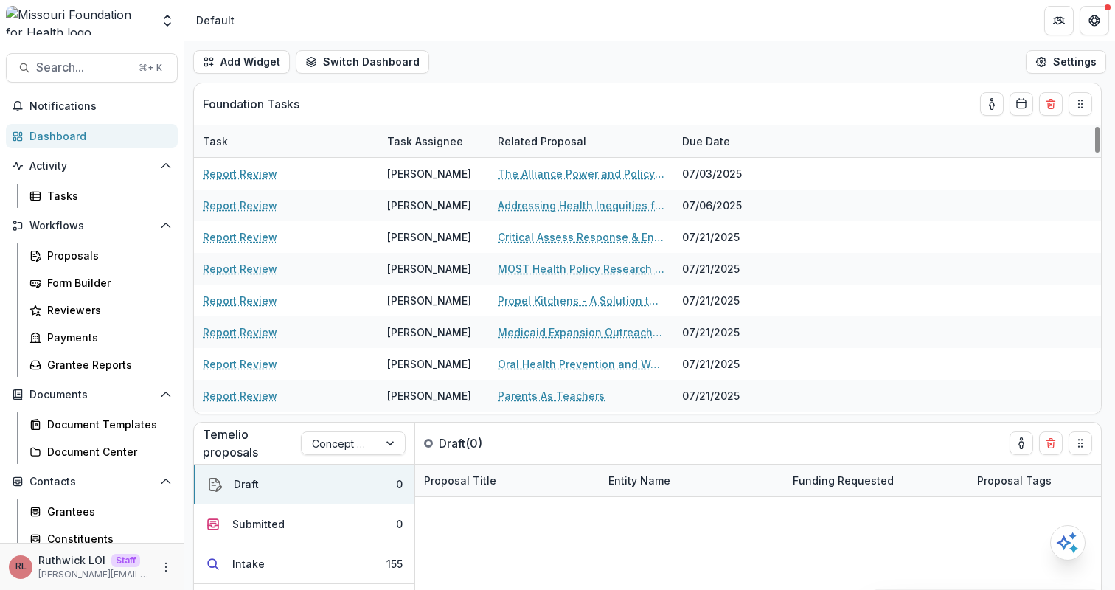
click at [812, 79] on div "Add Widget Switch Dashboard Default DLS Dashboard New Dashboard Settings" at bounding box center [649, 61] width 931 height 41
click at [101, 203] on div "Tasks" at bounding box center [106, 195] width 119 height 15
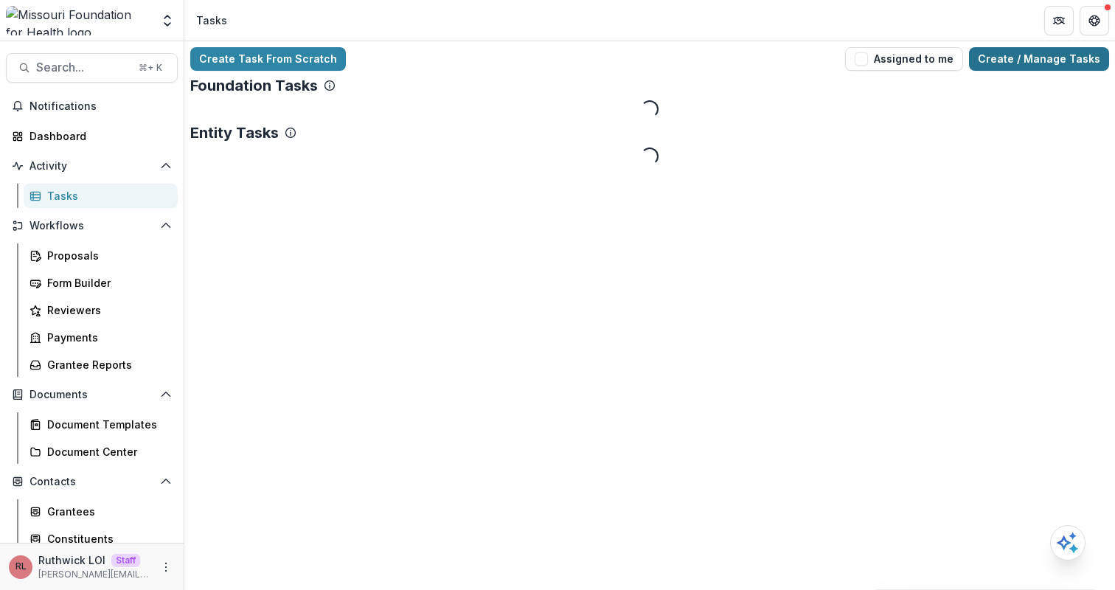
click at [1097, 61] on link "Create / Manage Tasks" at bounding box center [1039, 59] width 140 height 24
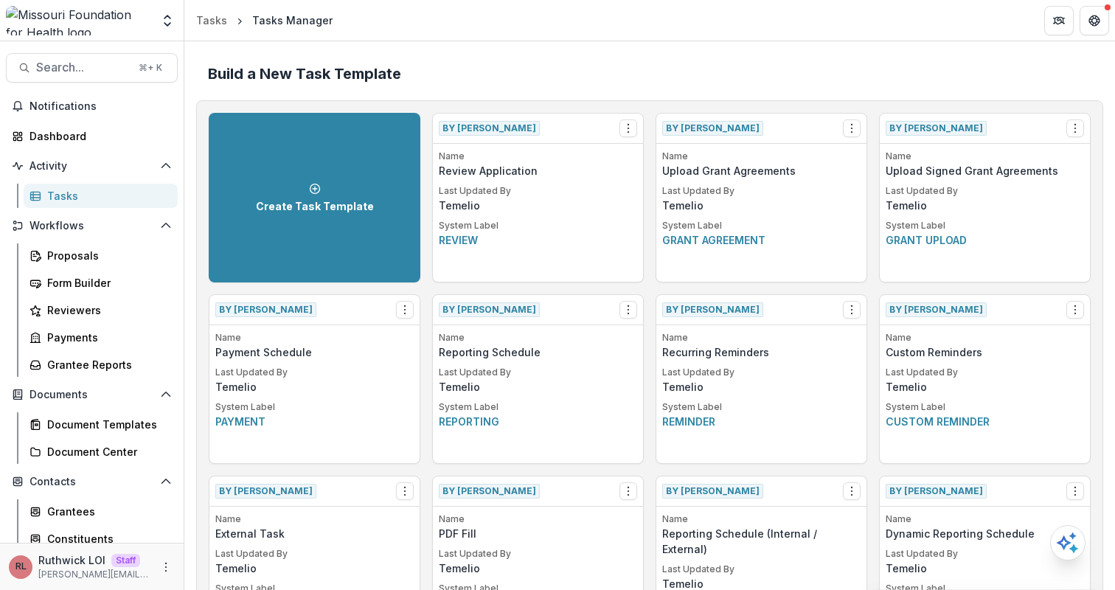
click at [679, 90] on div "Build a New Task Template" at bounding box center [649, 73] width 907 height 41
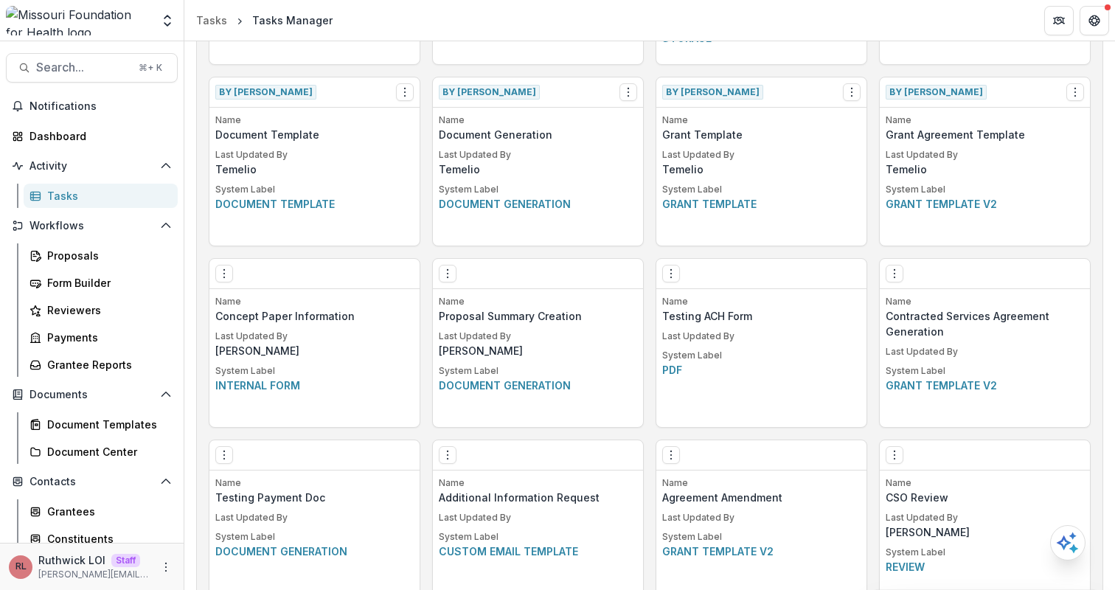
scroll to position [1306, 0]
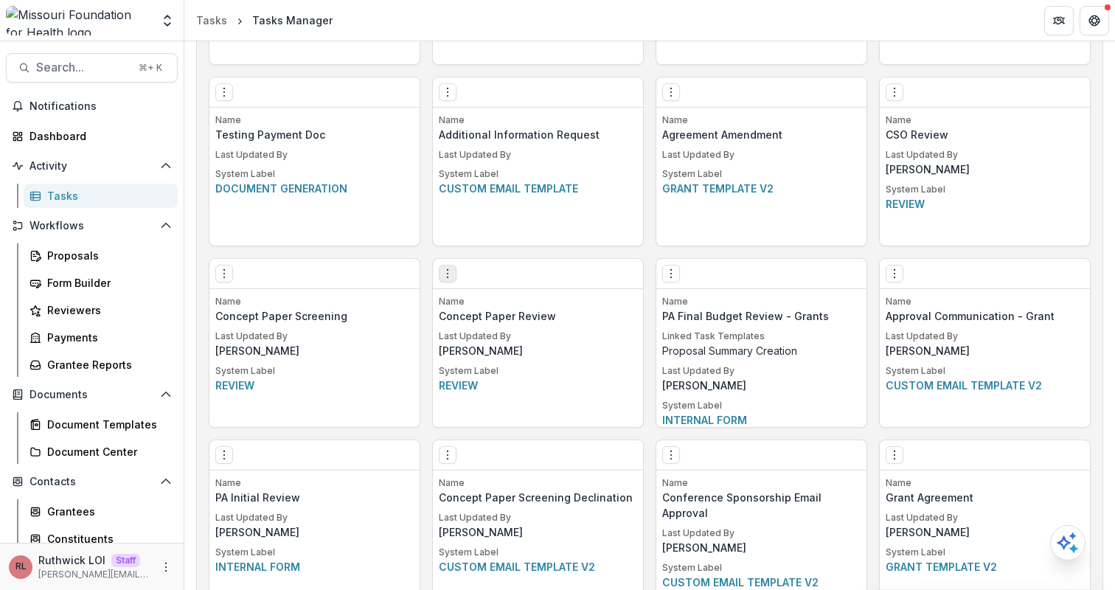
click at [443, 277] on icon "Options" at bounding box center [448, 274] width 12 height 12
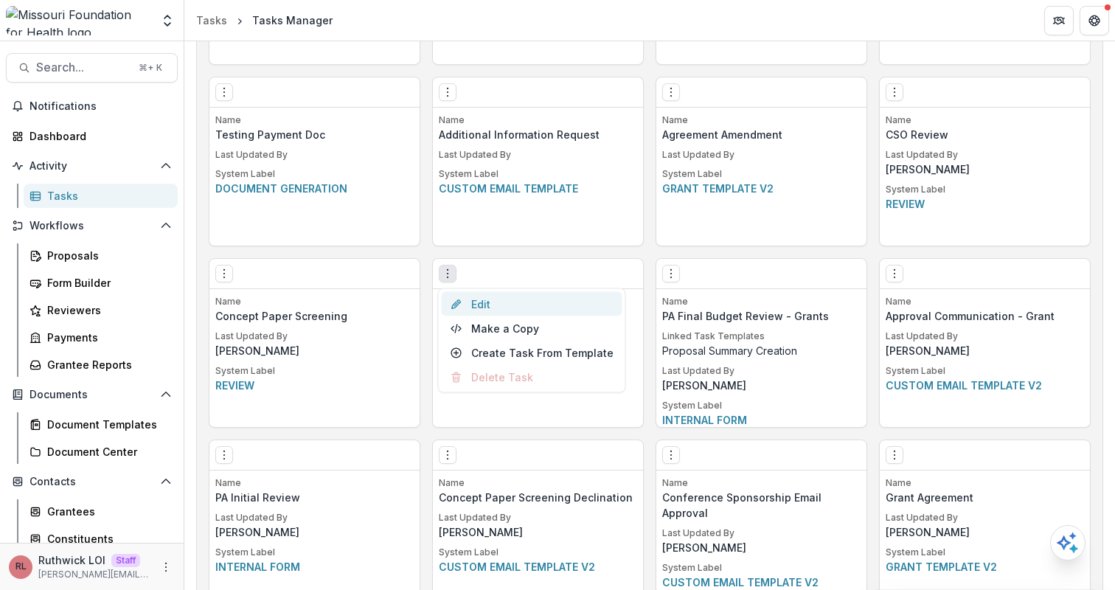
click at [488, 302] on link "Edit" at bounding box center [532, 304] width 181 height 24
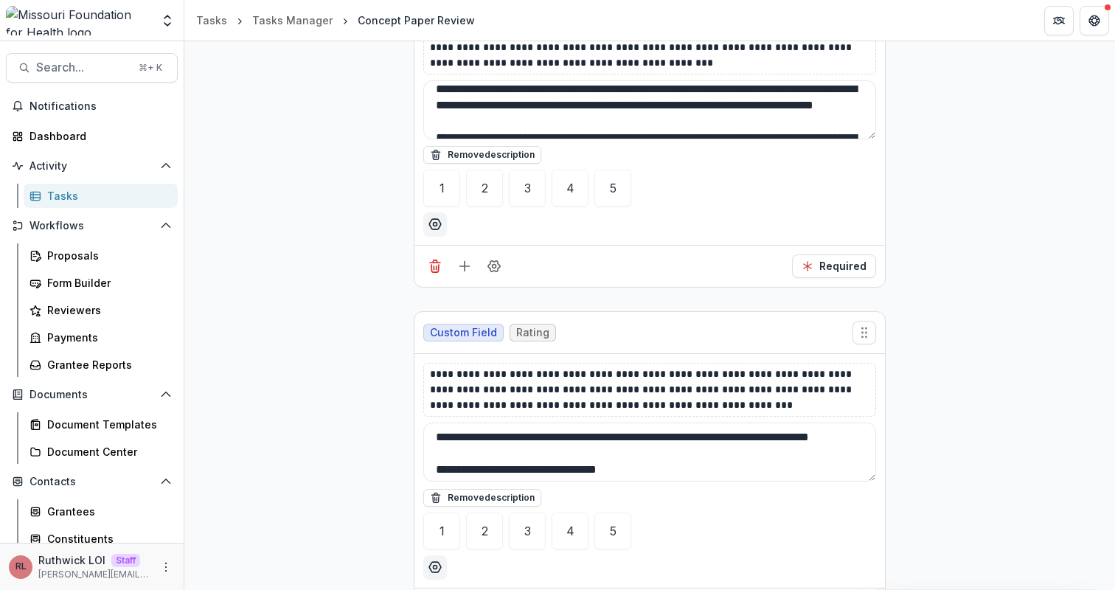
scroll to position [1958, 0]
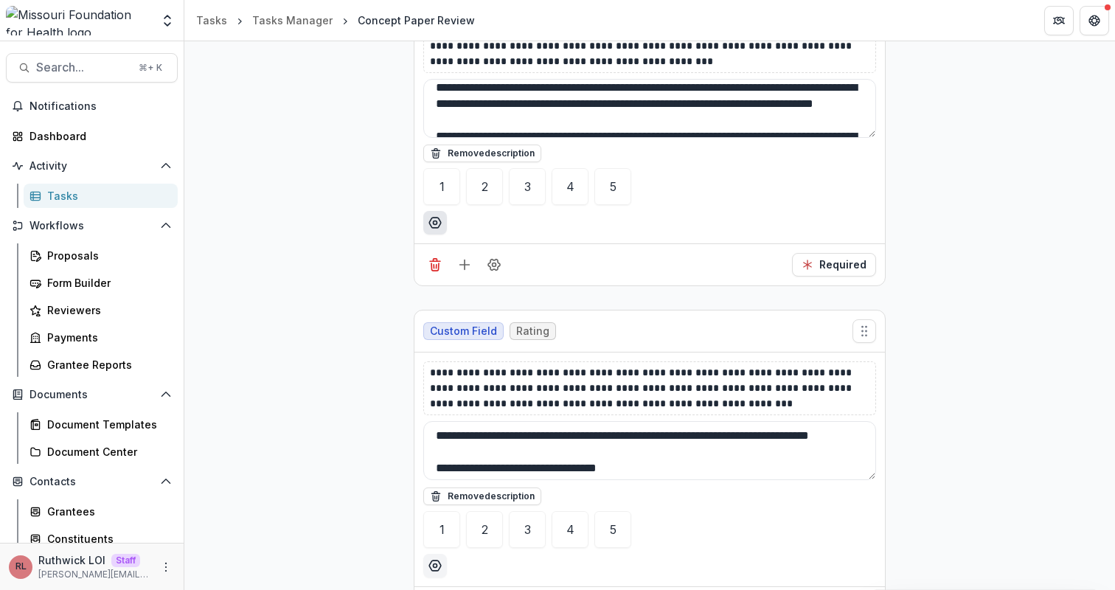
click at [434, 225] on icon "Options" at bounding box center [435, 222] width 15 height 15
click at [634, 223] on div at bounding box center [649, 223] width 453 height 24
click at [693, 219] on div at bounding box center [649, 223] width 453 height 24
click at [851, 145] on div "Remove description" at bounding box center [649, 153] width 453 height 19
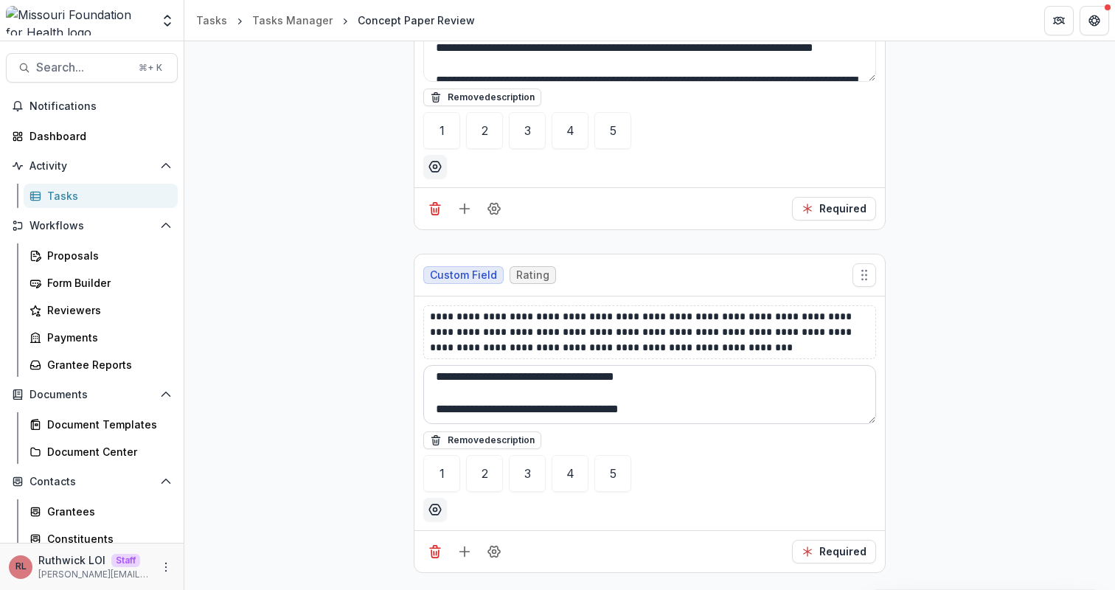
scroll to position [0, 0]
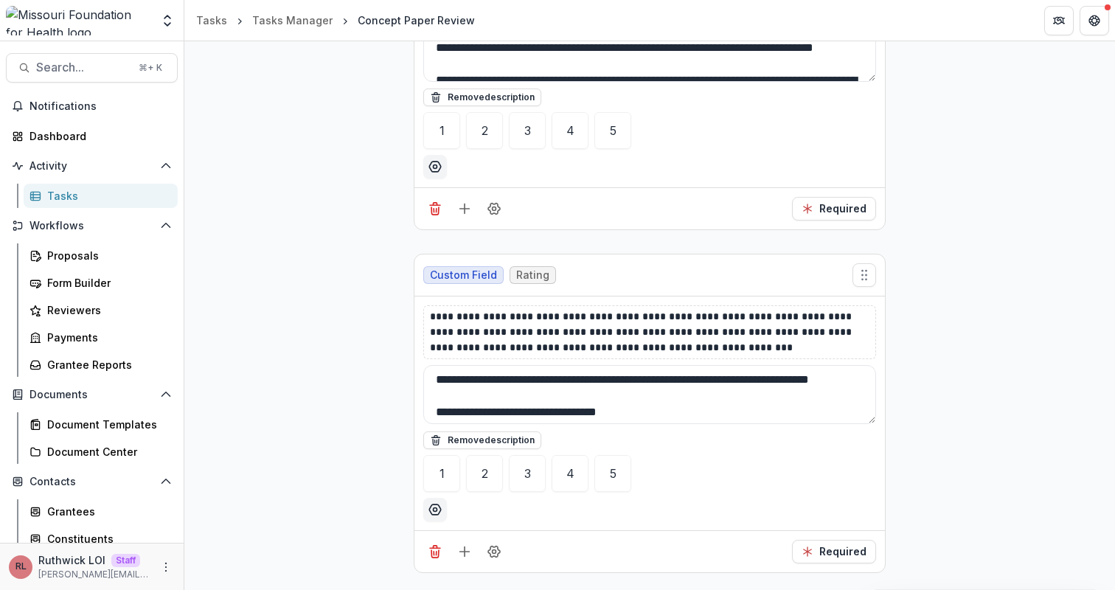
click at [655, 266] on div "Custom Field Rating" at bounding box center [650, 275] width 471 height 42
click at [656, 276] on div "Custom Field Rating" at bounding box center [650, 275] width 471 height 42
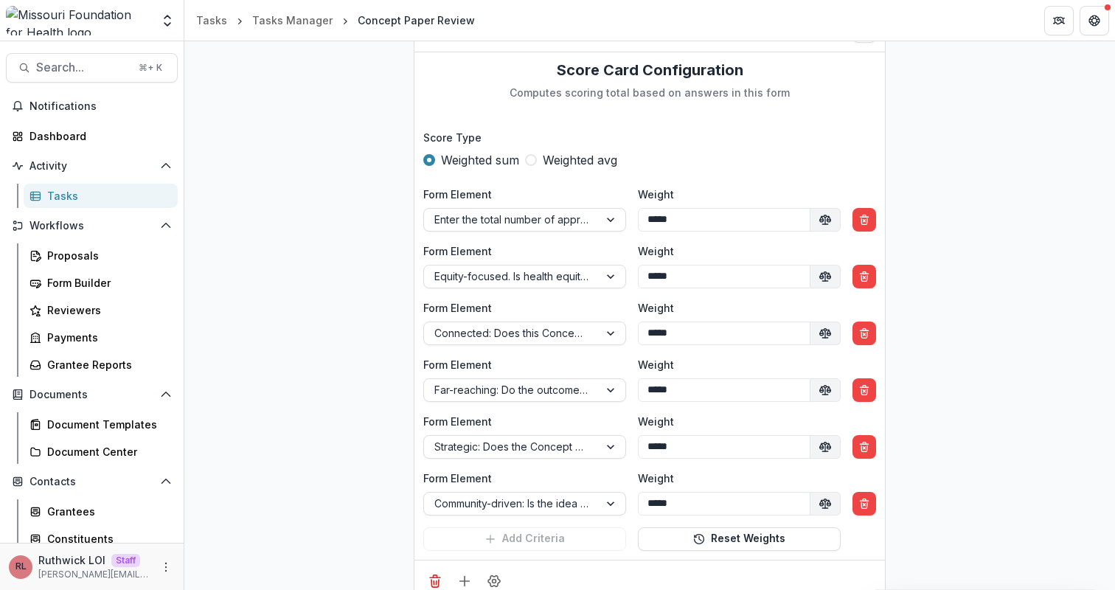
scroll to position [3647, 0]
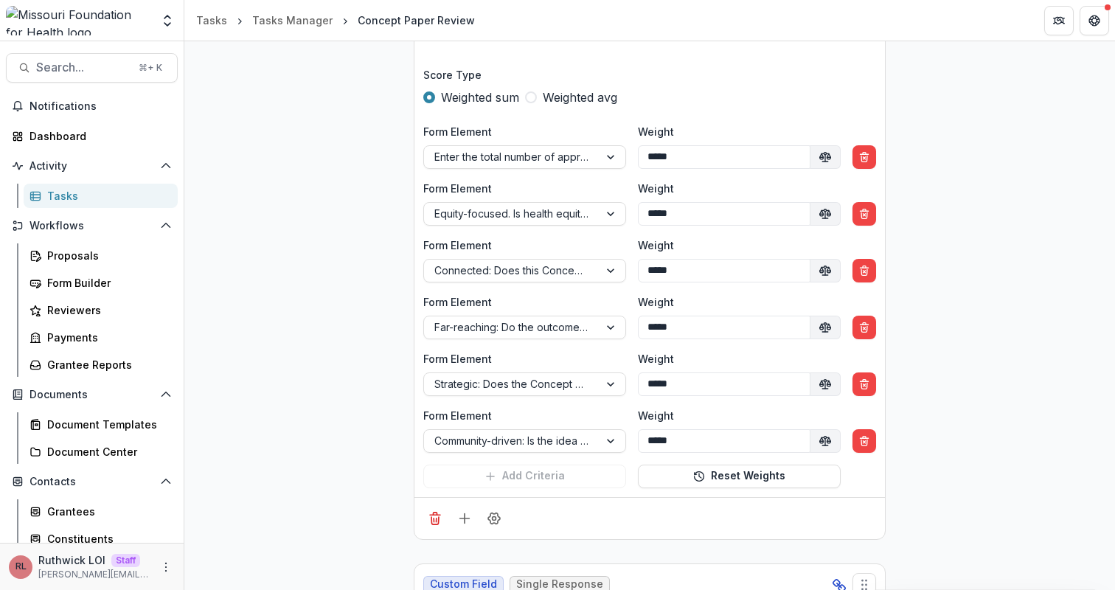
scroll to position [3705, 0]
click at [707, 77] on label "Score Type" at bounding box center [645, 76] width 444 height 15
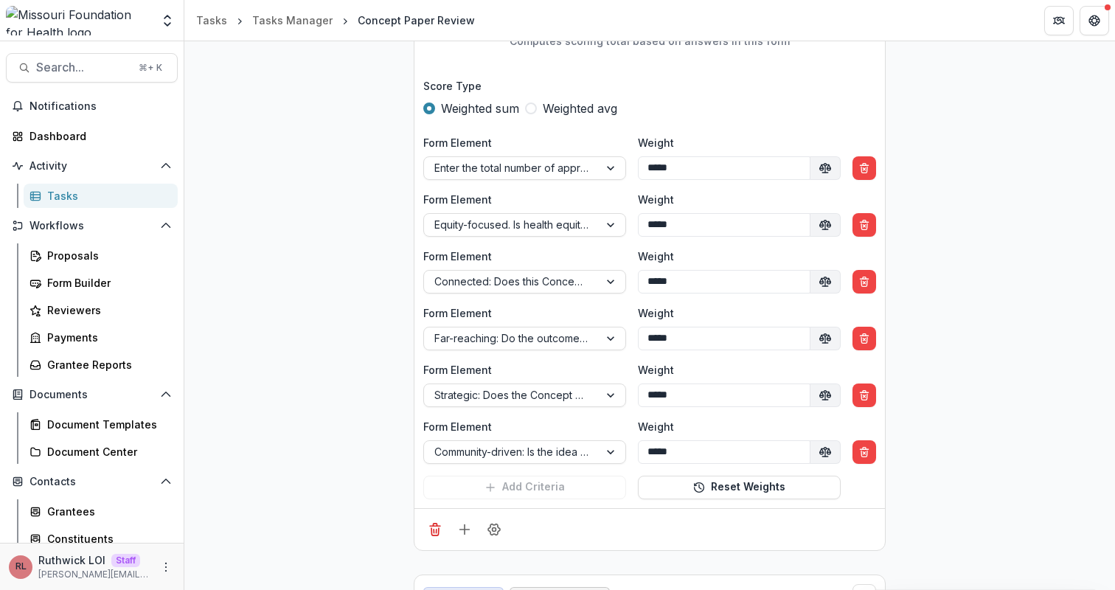
scroll to position [3697, 0]
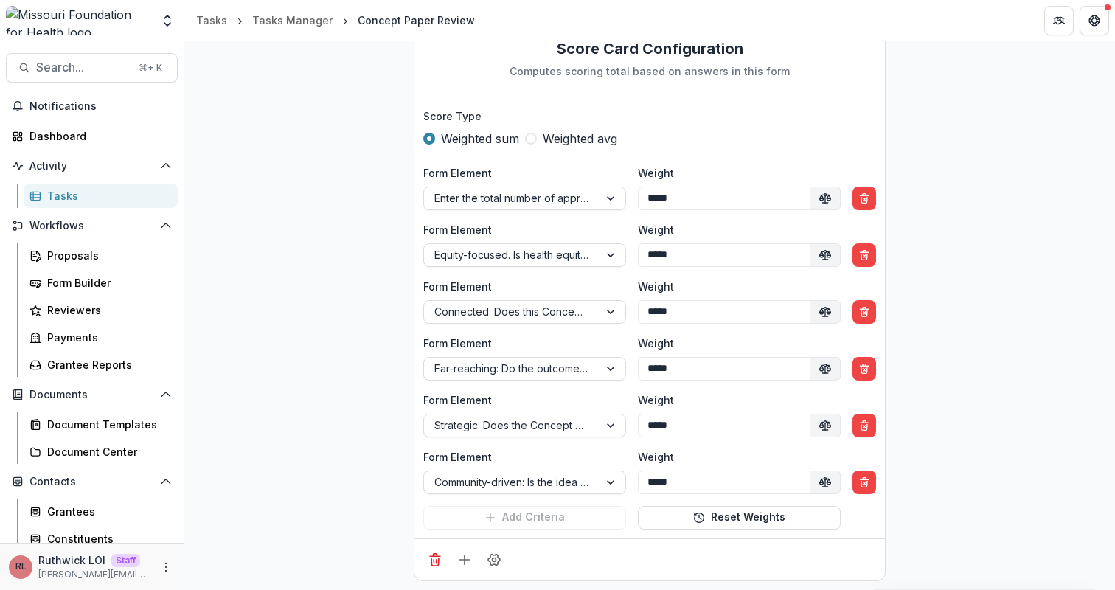
scroll to position [3663, 0]
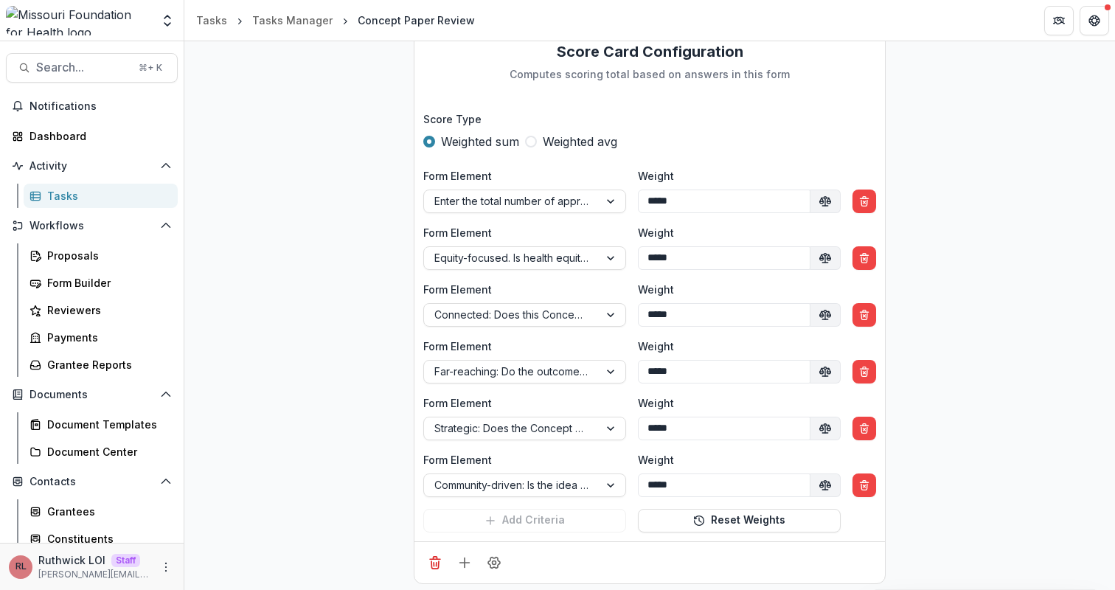
click at [687, 127] on div "Score Type Weighted sum Weighted avg" at bounding box center [649, 130] width 453 height 39
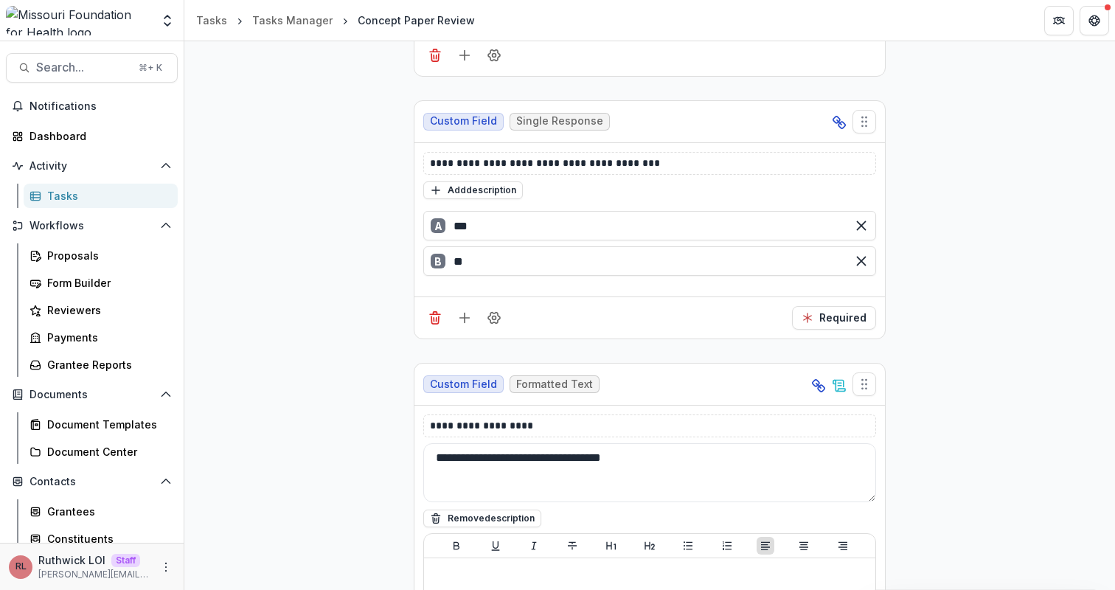
scroll to position [4175, 0]
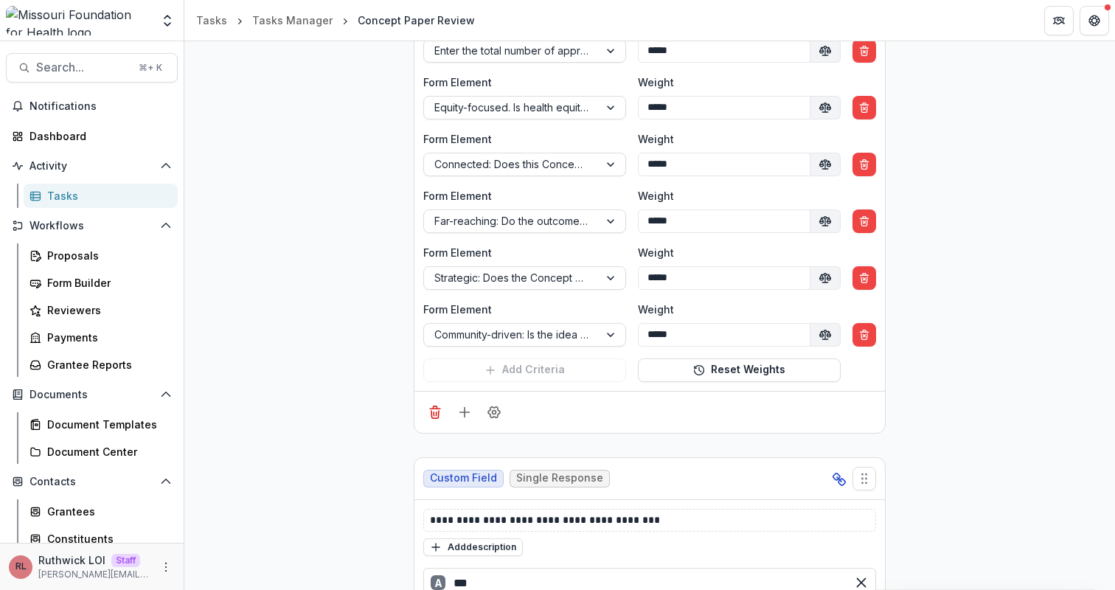
scroll to position [3533, 0]
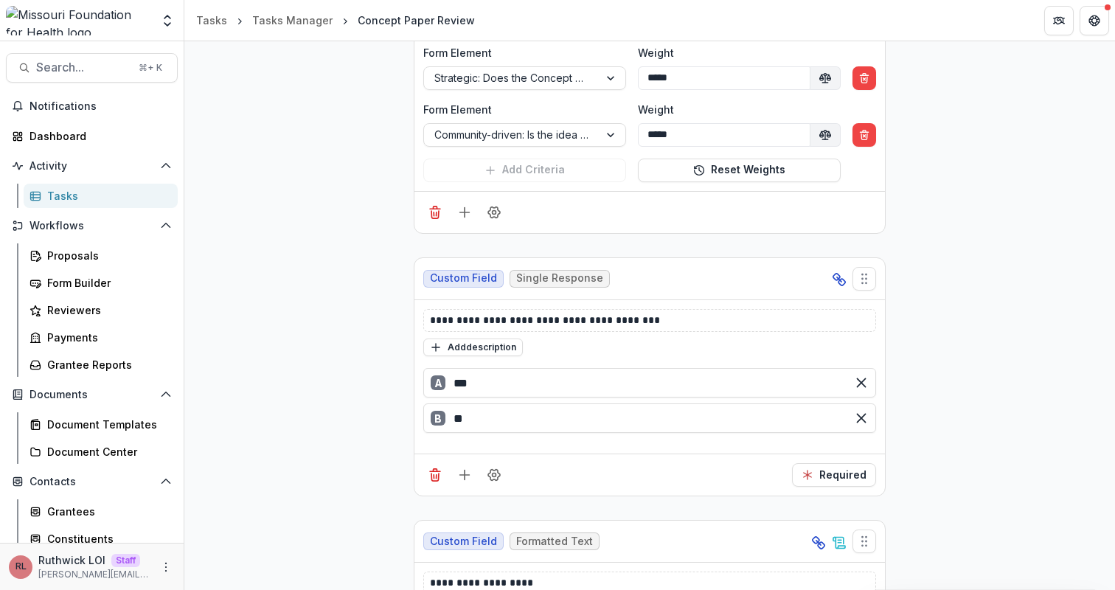
scroll to position [4051, 0]
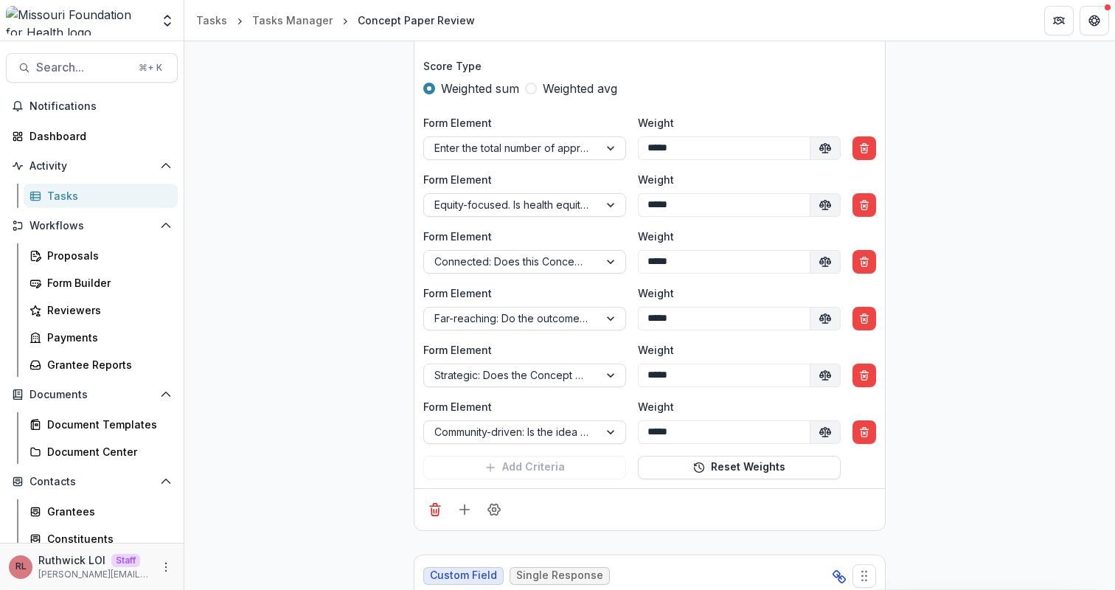
scroll to position [3712, 0]
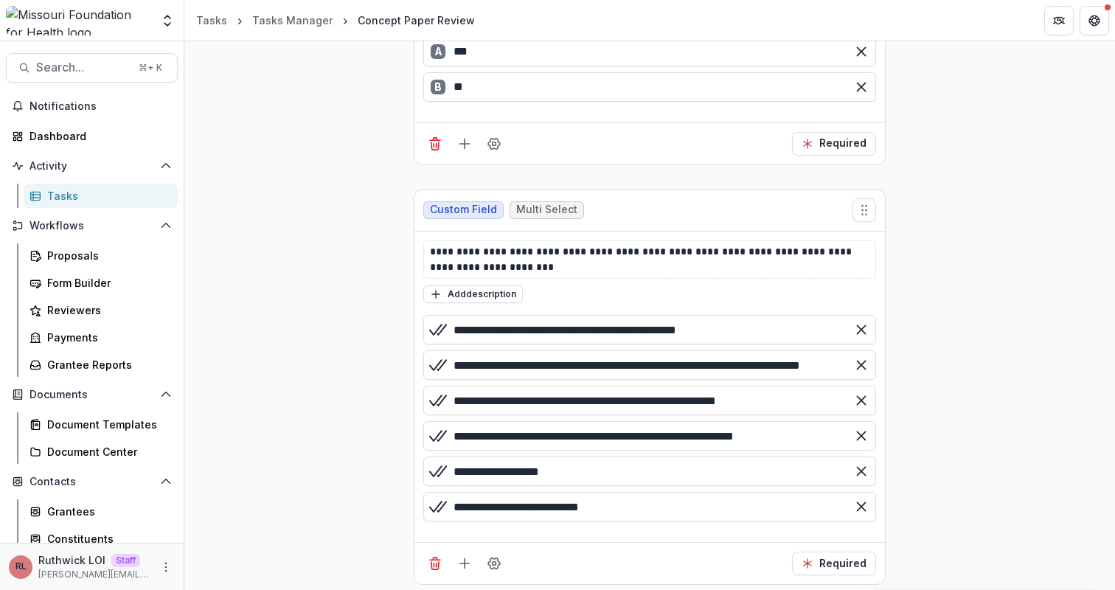
scroll to position [781, 0]
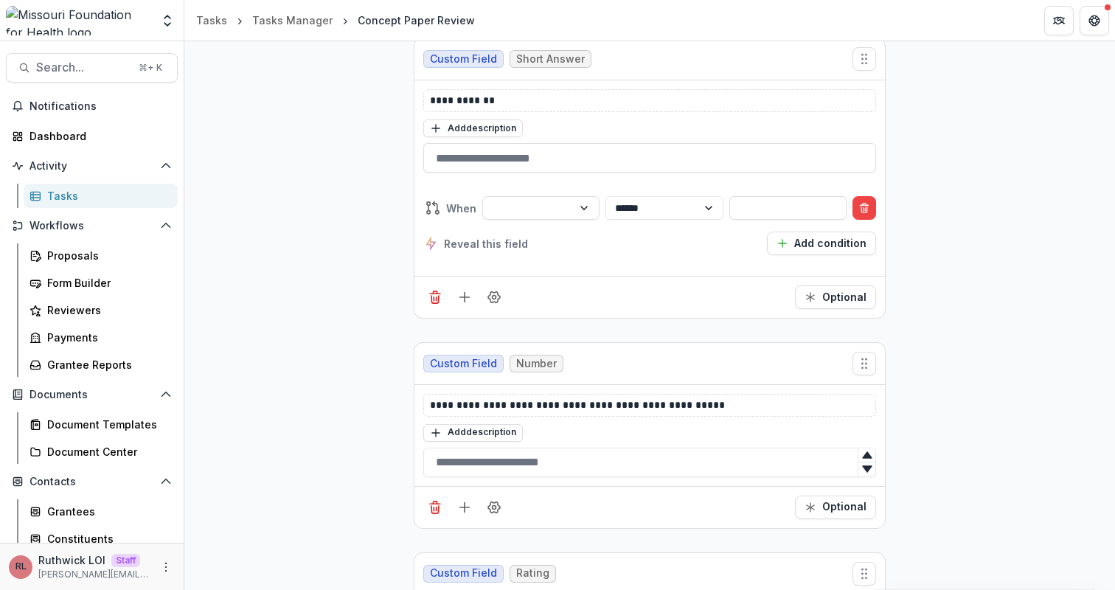
scroll to position [1370, 0]
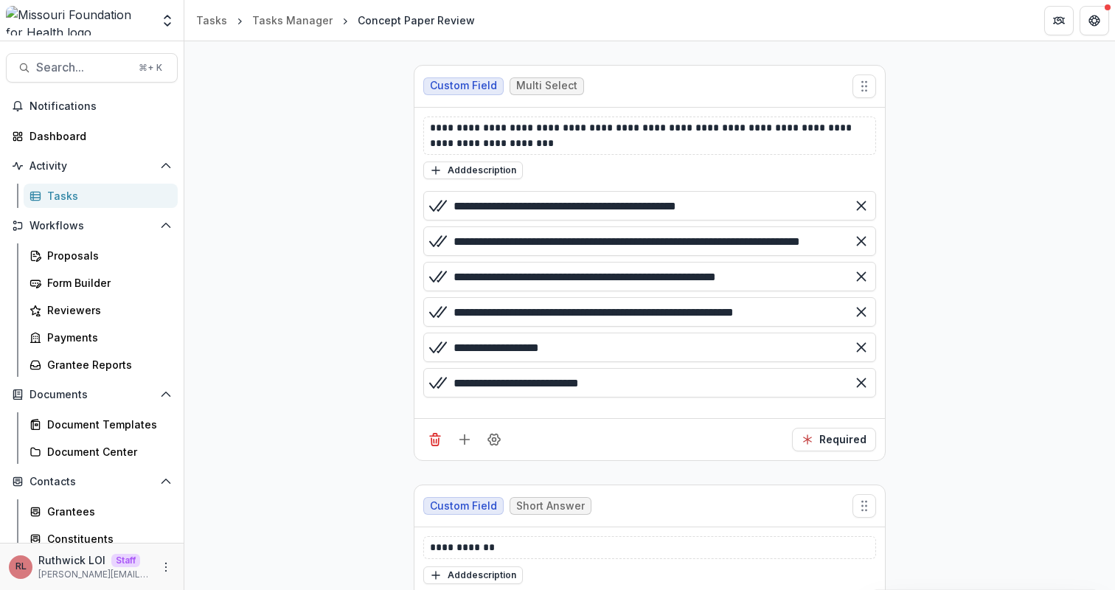
scroll to position [898, 0]
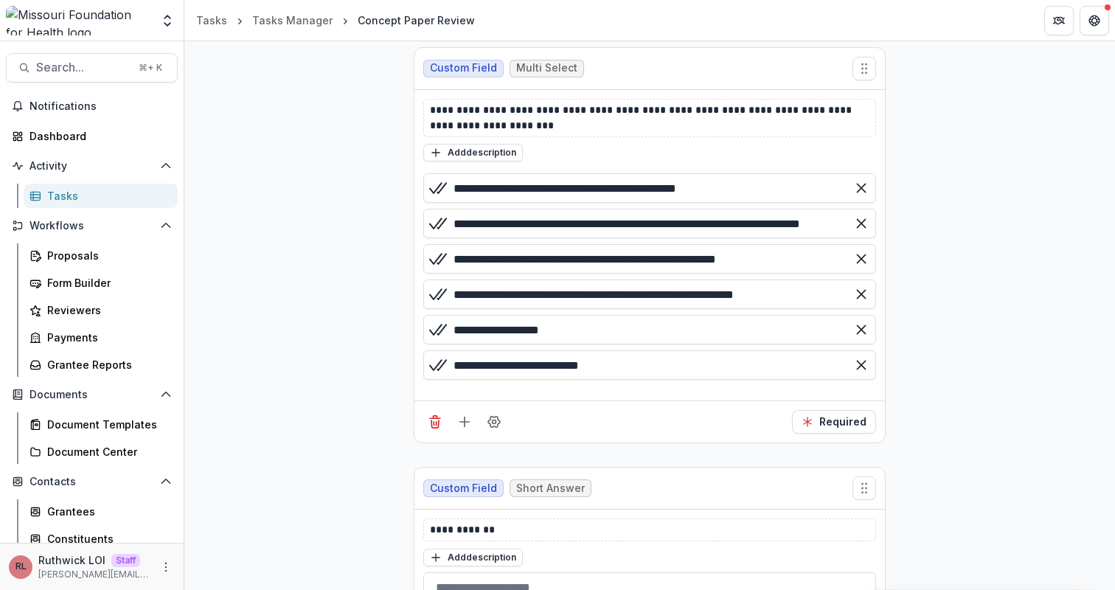
scroll to position [847, 0]
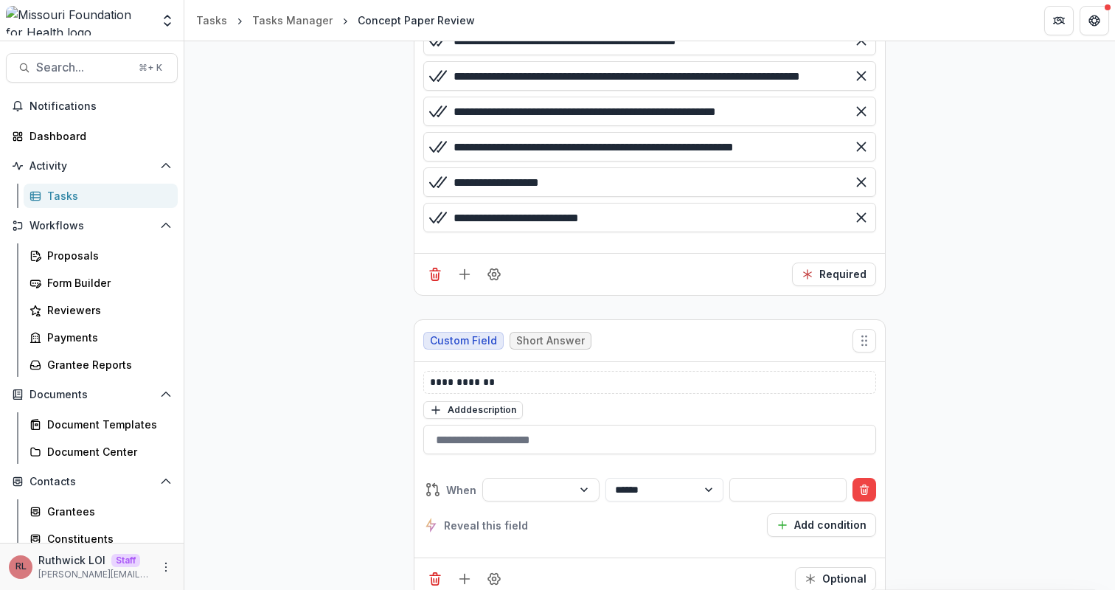
scroll to position [1078, 0]
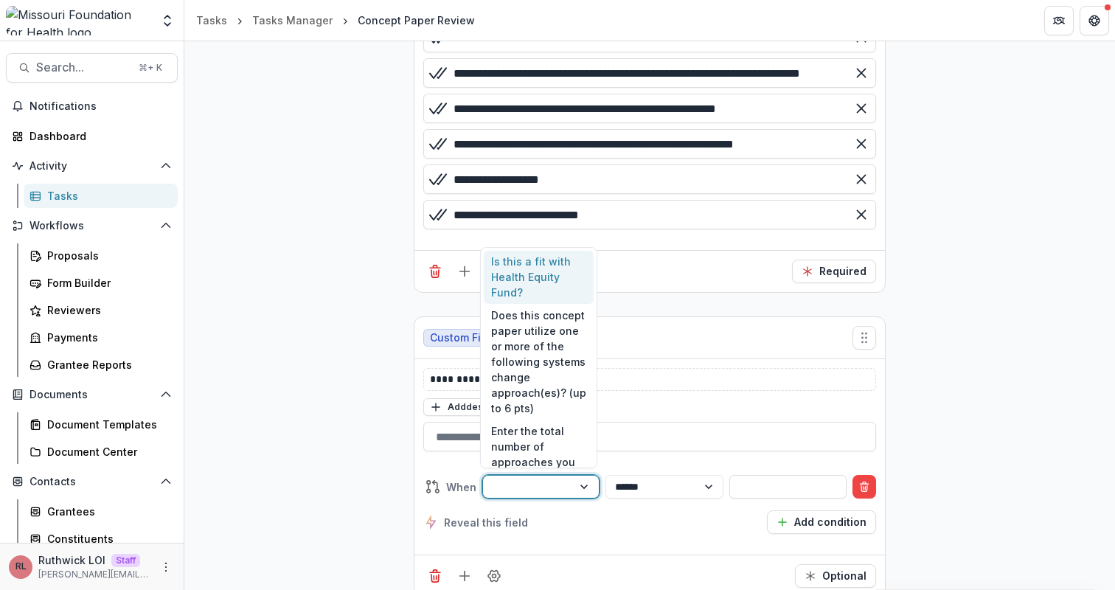
click at [507, 494] on div at bounding box center [527, 487] width 69 height 18
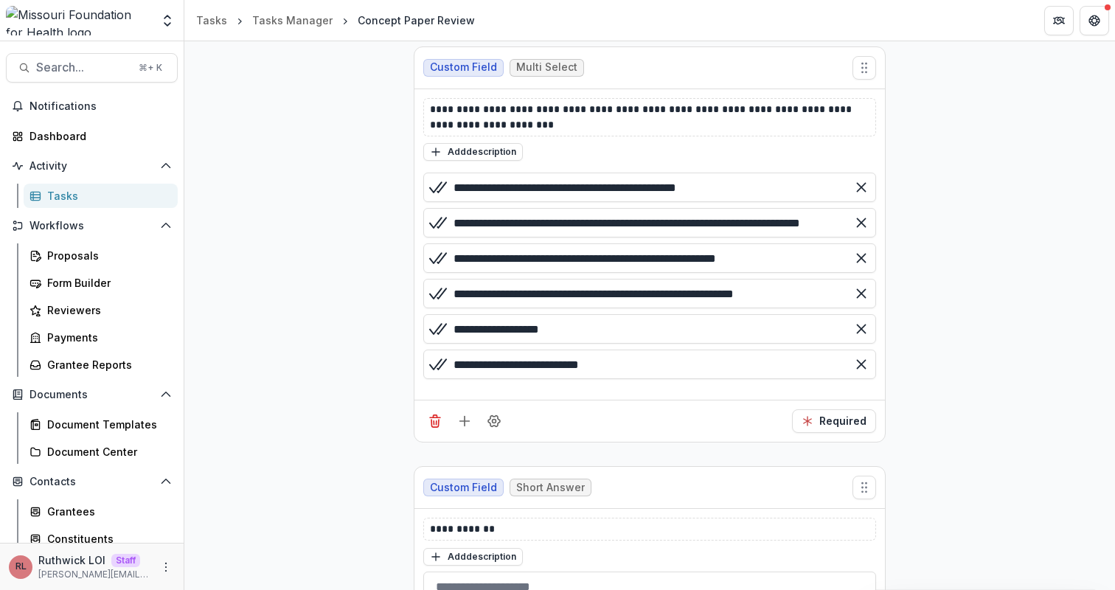
scroll to position [1129, 0]
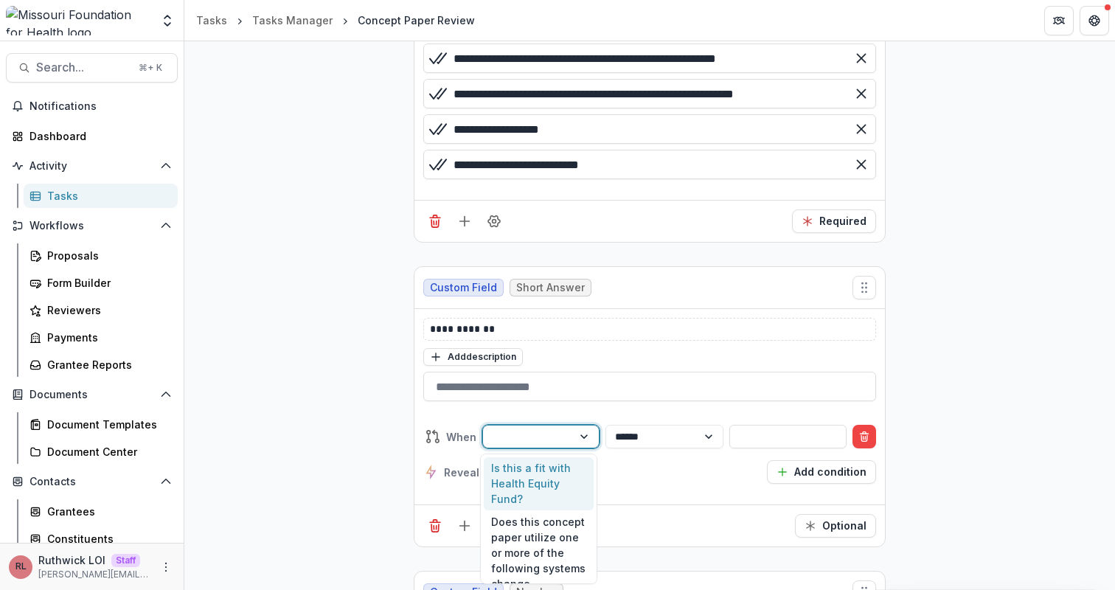
click at [514, 437] on div at bounding box center [527, 437] width 69 height 18
type input "****"
click at [537, 499] on div "Does this concept paper utilize one or more of the following systems change app…" at bounding box center [539, 515] width 110 height 116
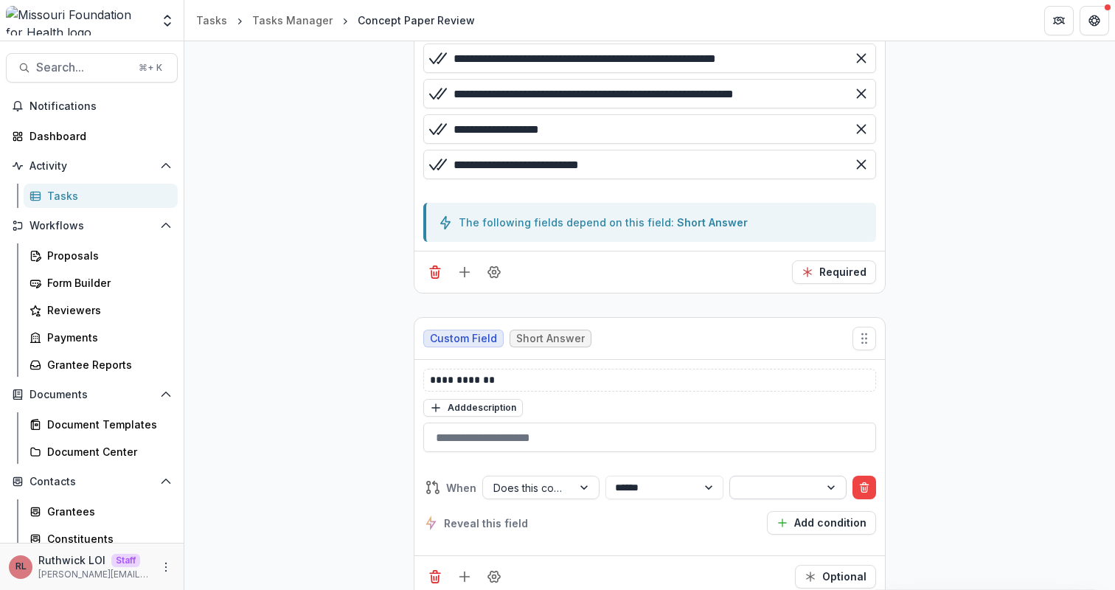
click at [780, 489] on div at bounding box center [775, 488] width 69 height 18
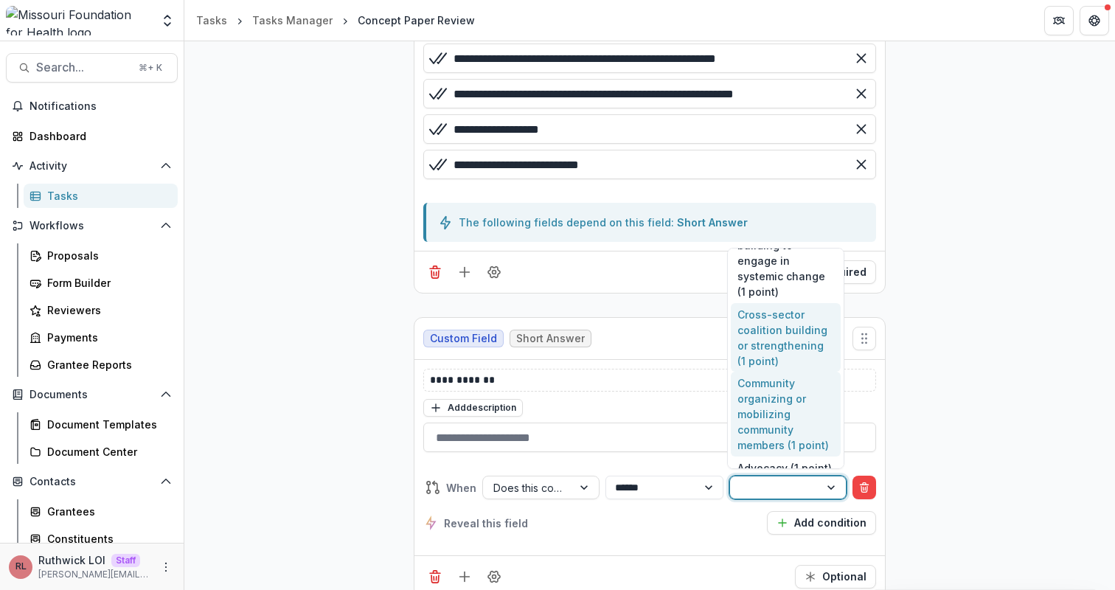
scroll to position [153, 0]
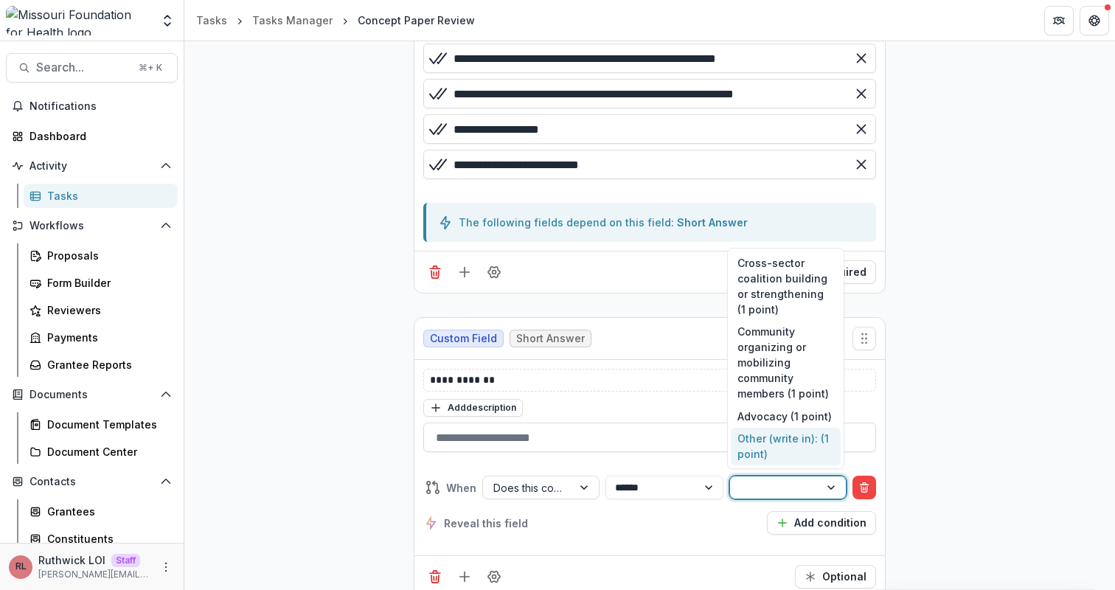
click at [787, 445] on div "Other (write in): (1 point)" at bounding box center [786, 447] width 110 height 38
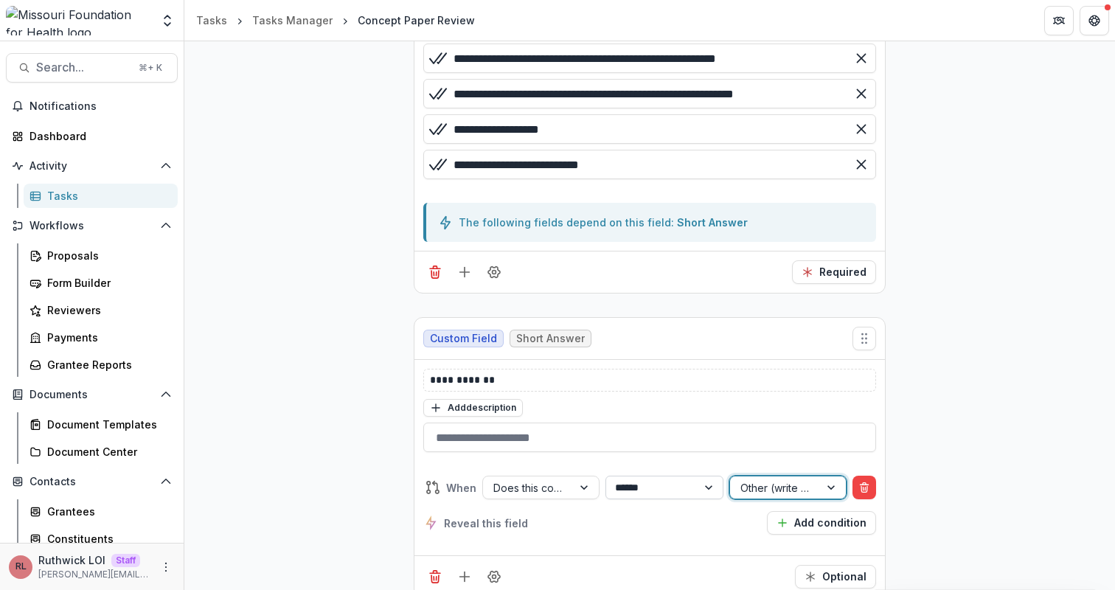
click at [668, 491] on select "**********" at bounding box center [664, 488] width 117 height 24
select select "********"
click at [606, 476] on select "**********" at bounding box center [664, 488] width 117 height 24
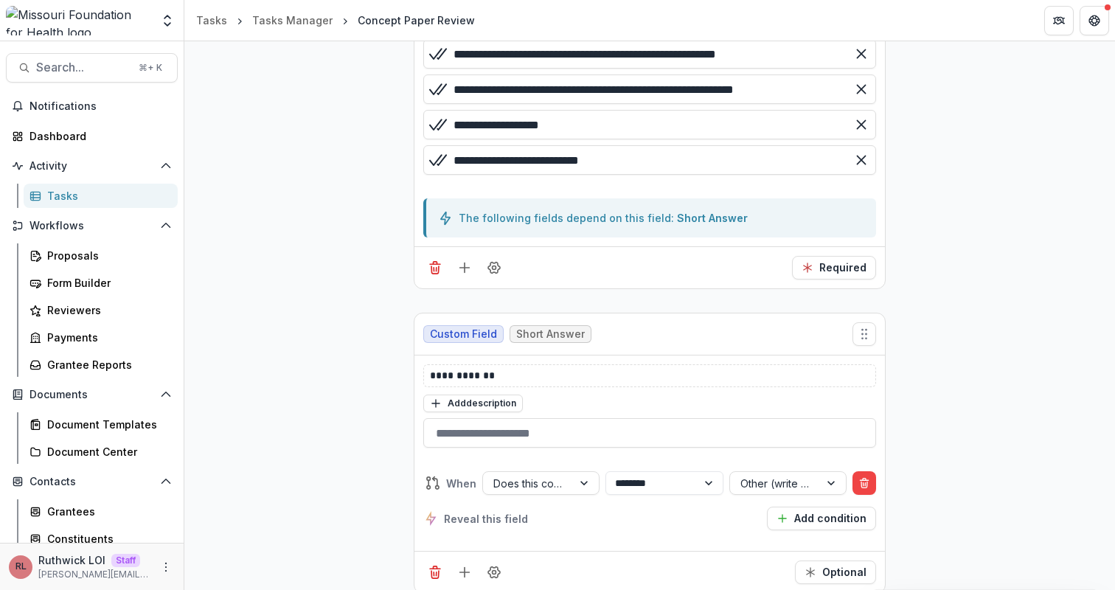
scroll to position [1134, 0]
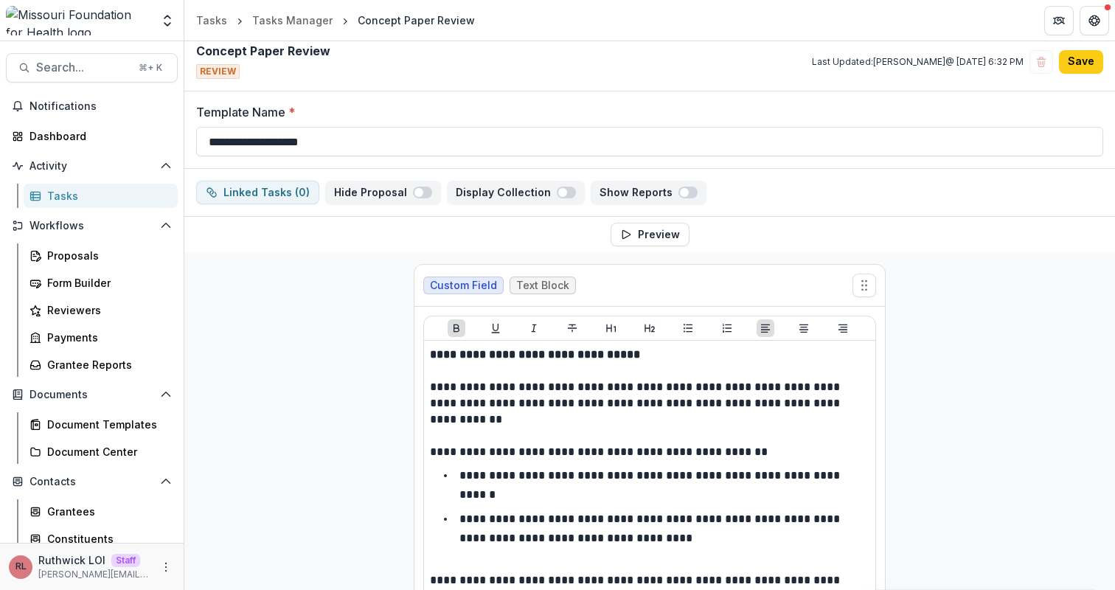
scroll to position [0, 0]
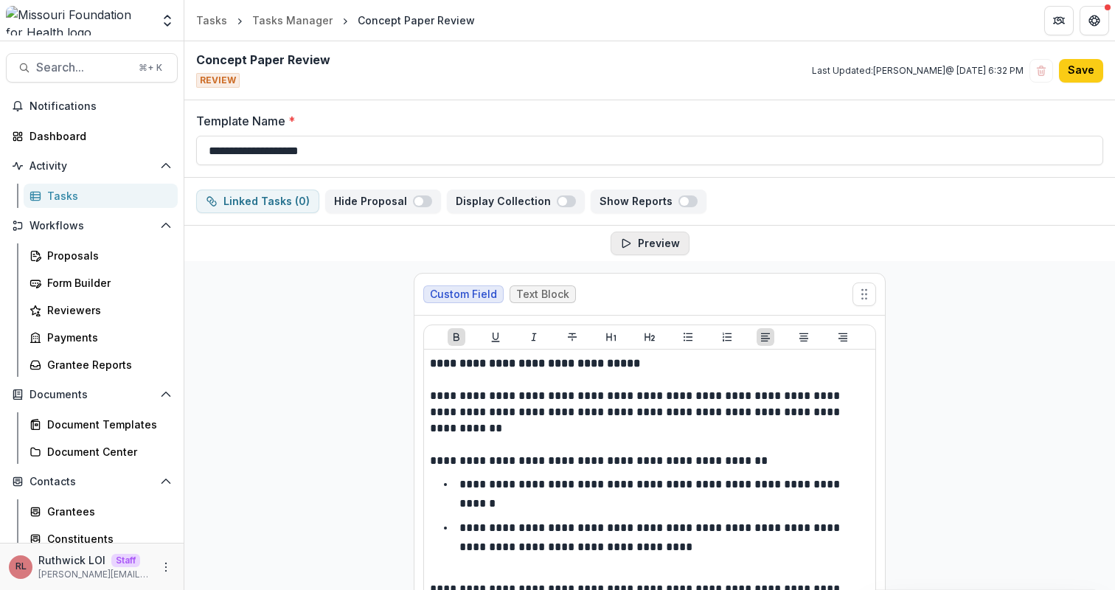
click at [662, 248] on button "Preview" at bounding box center [650, 244] width 79 height 24
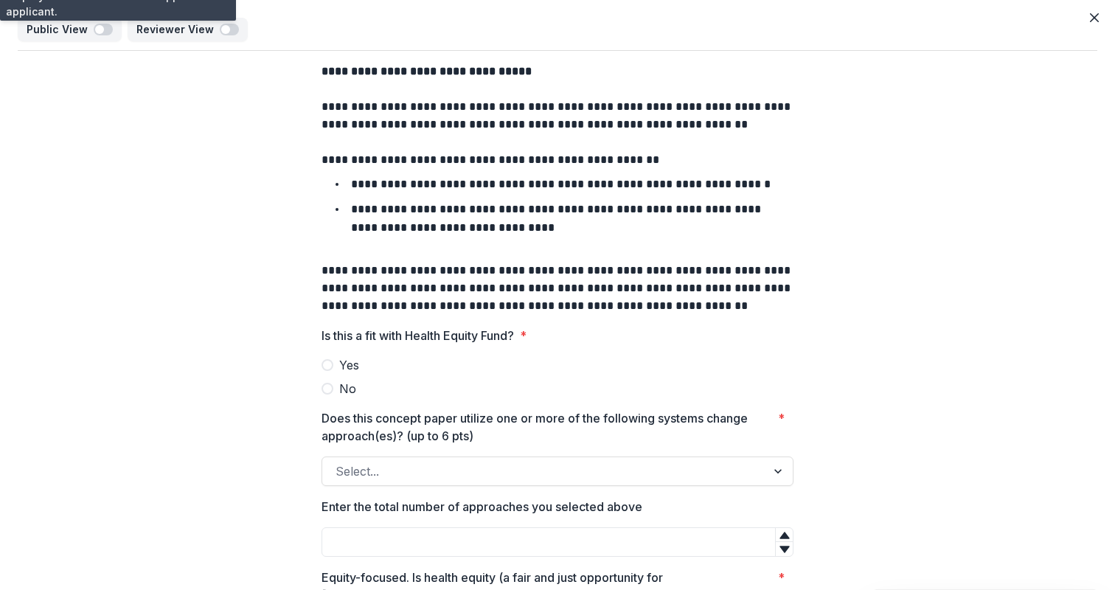
scroll to position [295, 0]
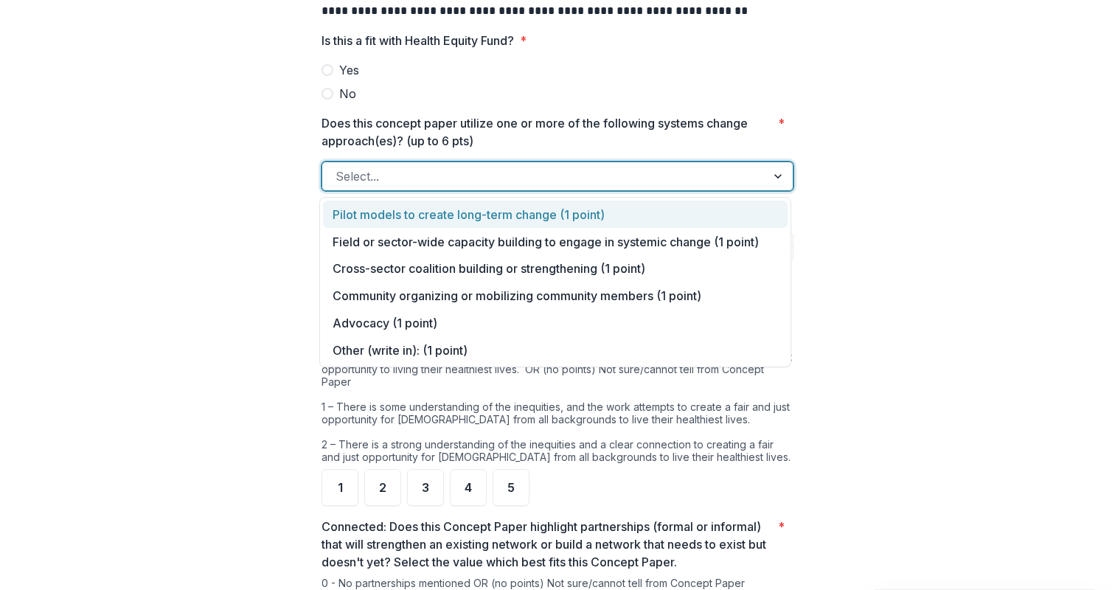
click at [404, 184] on div at bounding box center [544, 176] width 417 height 21
click at [419, 215] on div "Pilot models to create long-term change (1 point)" at bounding box center [555, 214] width 465 height 27
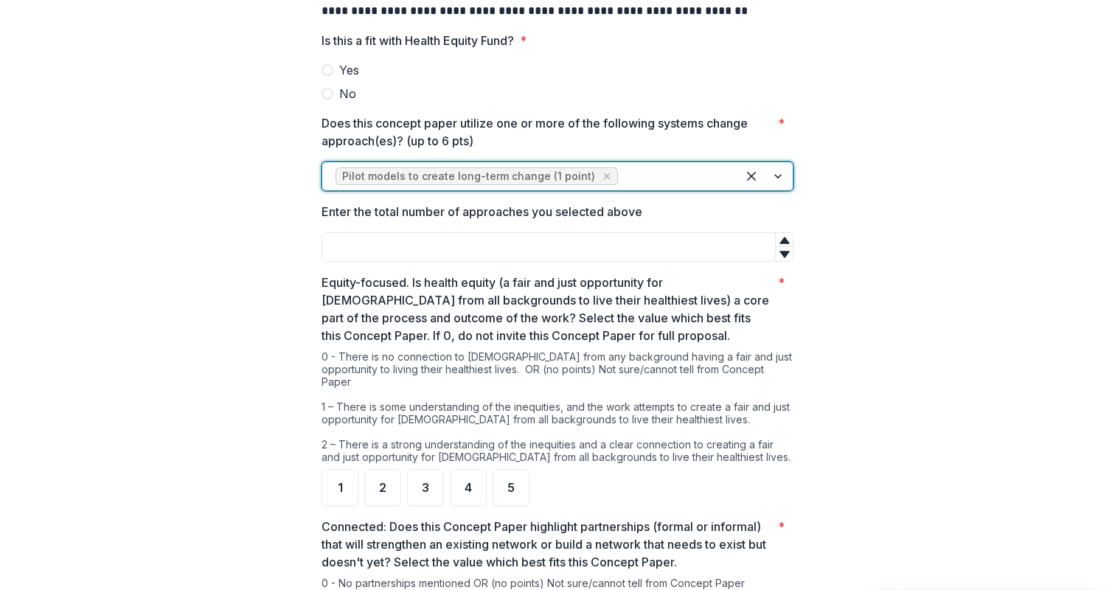
click at [621, 184] on div at bounding box center [672, 176] width 103 height 21
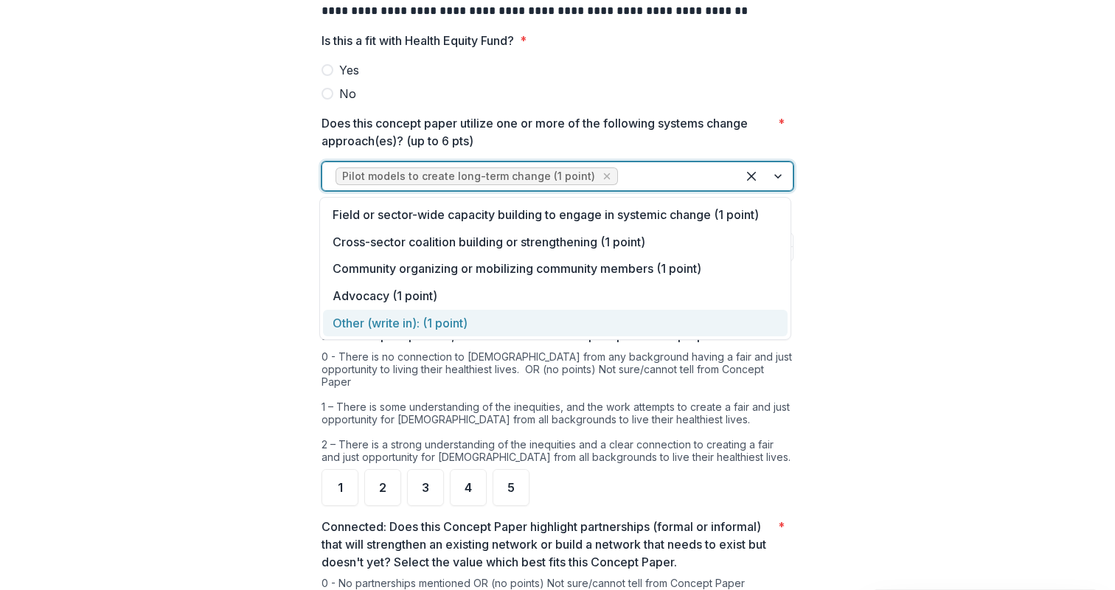
click at [586, 318] on div "Other (write in): (1 point)" at bounding box center [555, 323] width 465 height 27
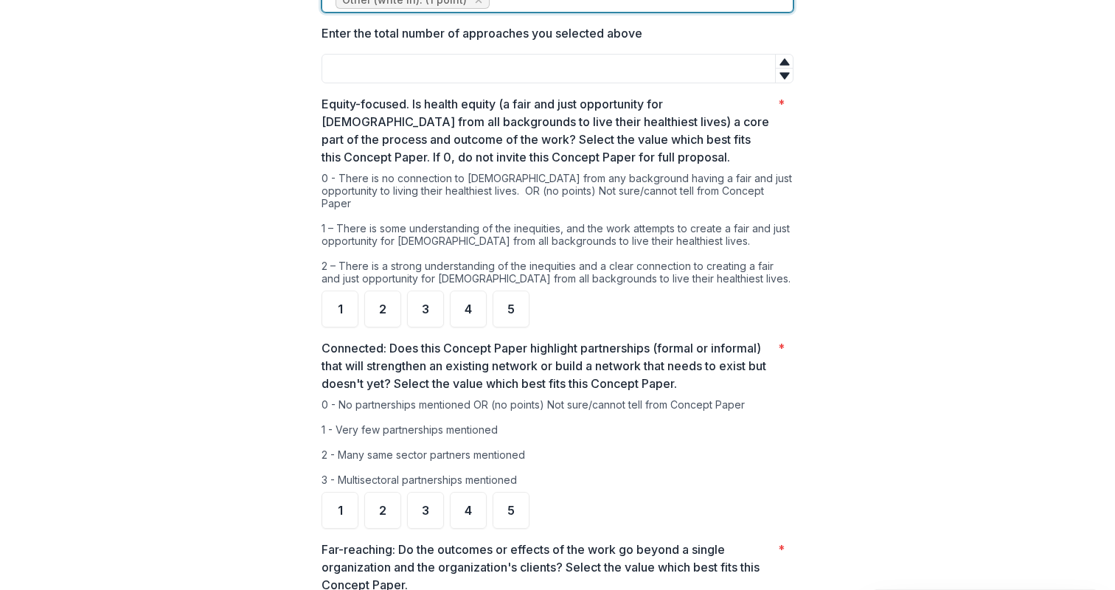
scroll to position [287, 0]
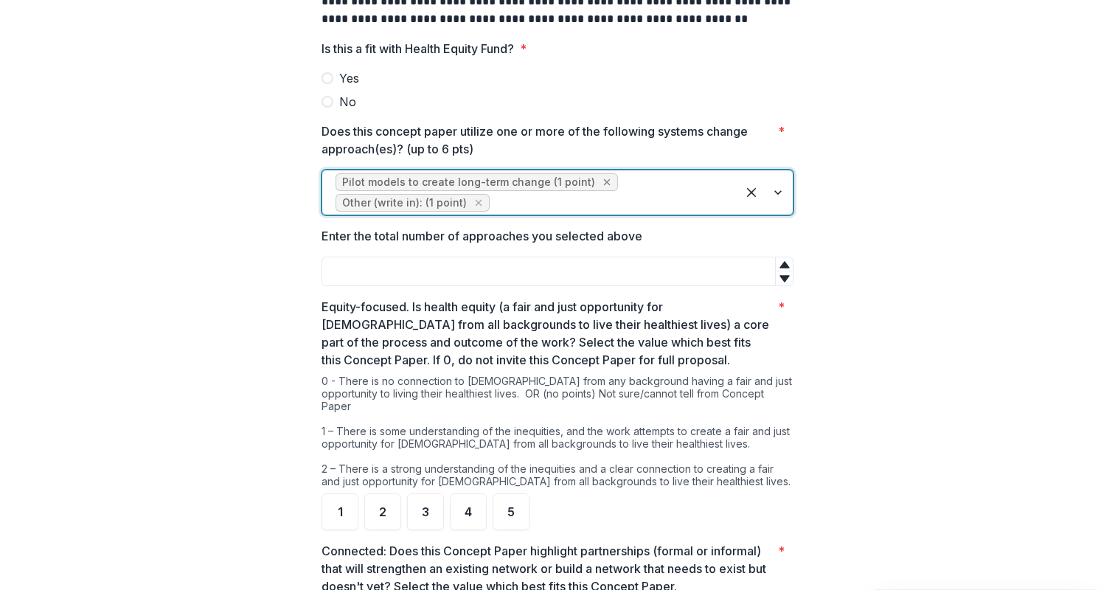
click at [601, 183] on icon "Remove Pilot models to create long-term change (1 point)" at bounding box center [607, 182] width 12 height 12
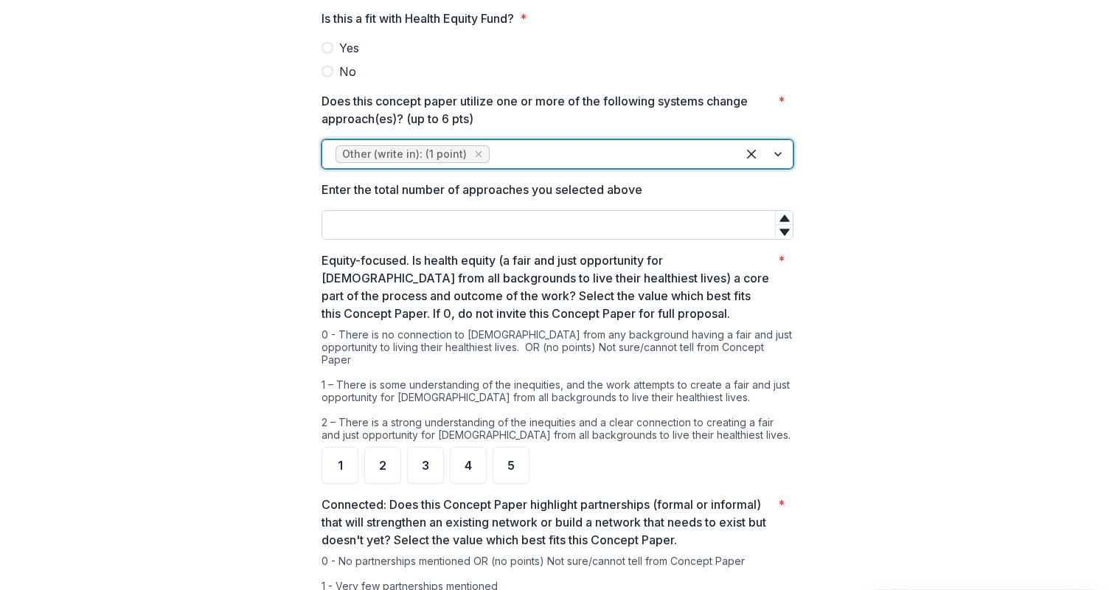
scroll to position [313, 0]
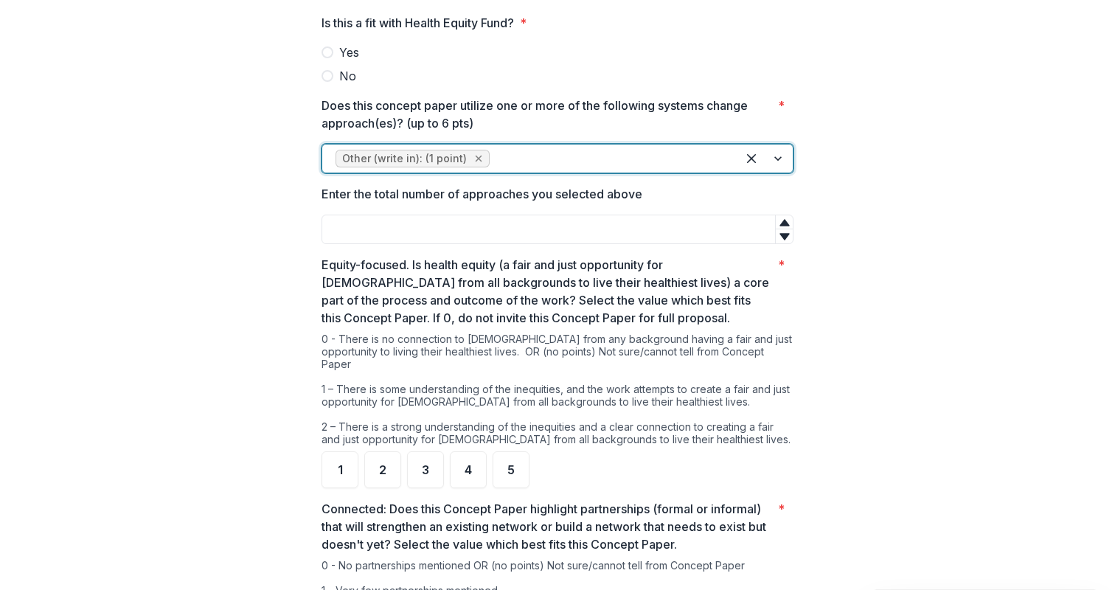
click at [476, 159] on icon "Remove Other (write in): (1 point)" at bounding box center [479, 159] width 12 height 12
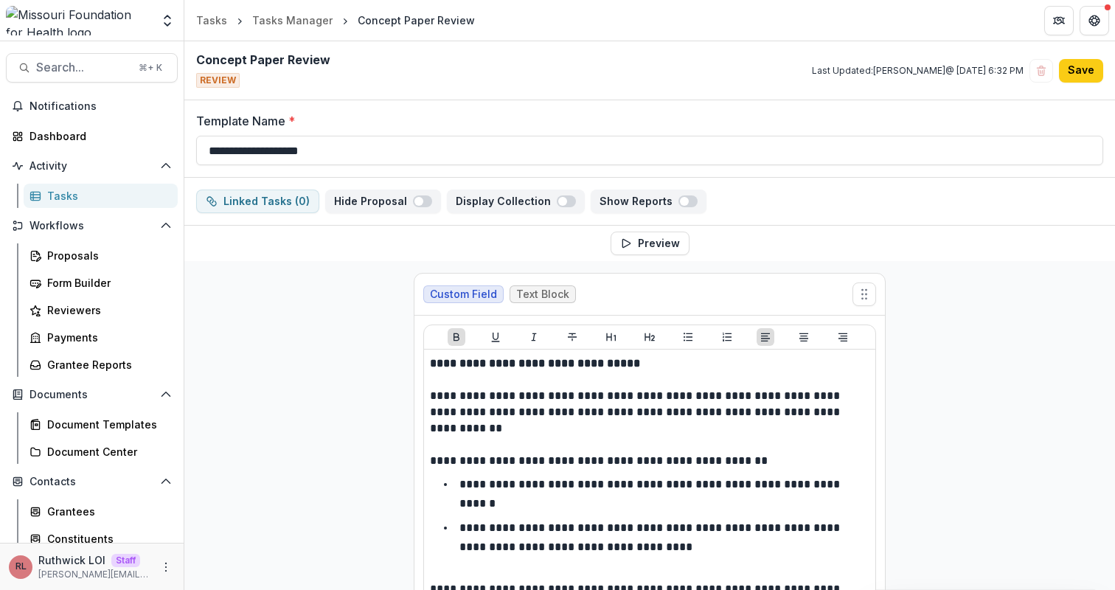
click at [808, 178] on div "Linked Tasks ( 0 ) Hide Proposal Display Collection Show Reports" at bounding box center [649, 202] width 931 height 48
click at [1052, 99] on div "Concept Paper Review REVIEW Last Updated: Wendy Rohrbach @ Sep 17, 2025, 6:32 P…" at bounding box center [649, 70] width 931 height 59
click at [1077, 79] on button "Save" at bounding box center [1081, 71] width 44 height 24
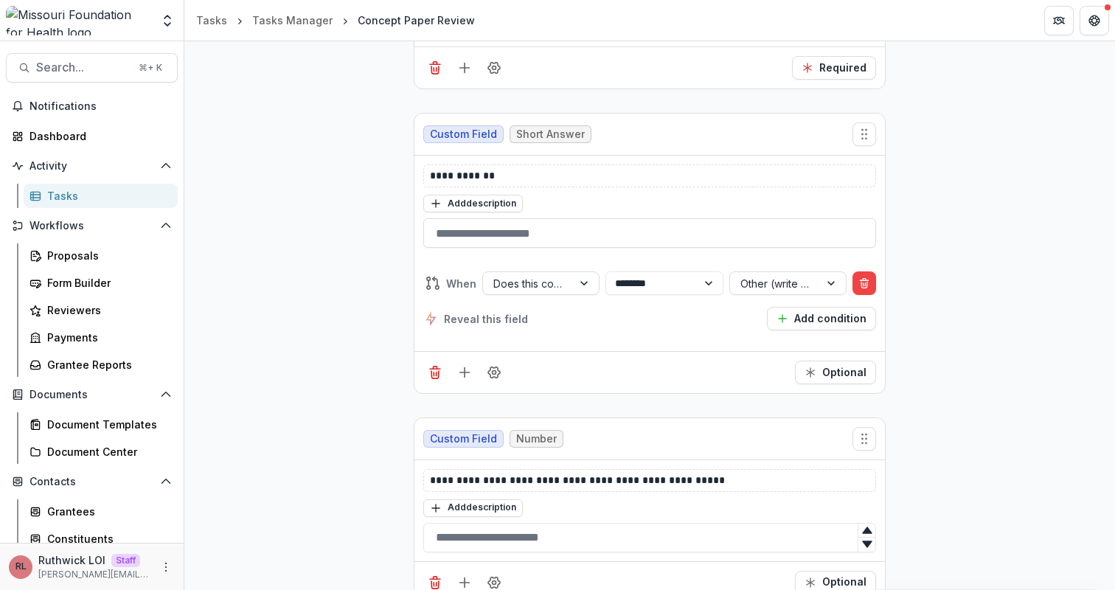
scroll to position [1308, 0]
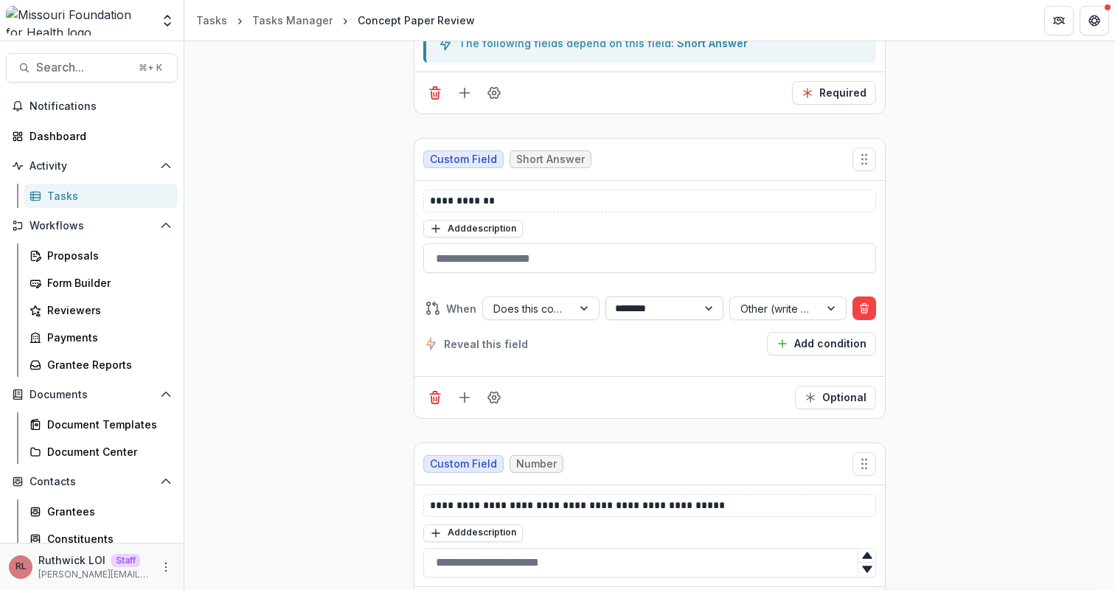
click at [643, 308] on select "**********" at bounding box center [664, 309] width 117 height 24
select select "******"
click at [606, 297] on select "**********" at bounding box center [664, 309] width 117 height 24
click at [806, 311] on div at bounding box center [775, 308] width 69 height 18
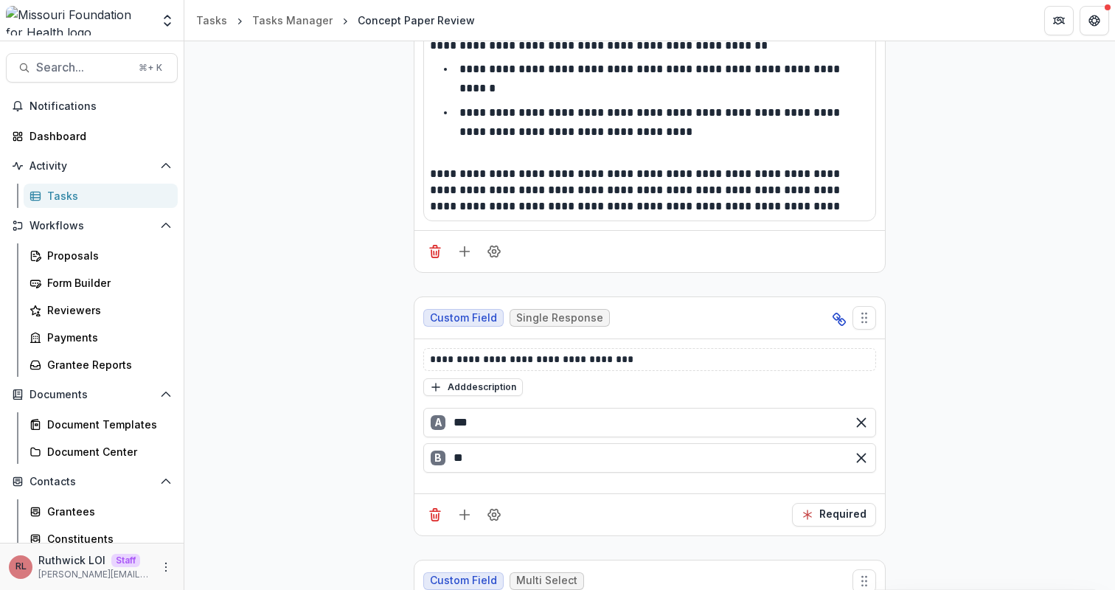
scroll to position [0, 0]
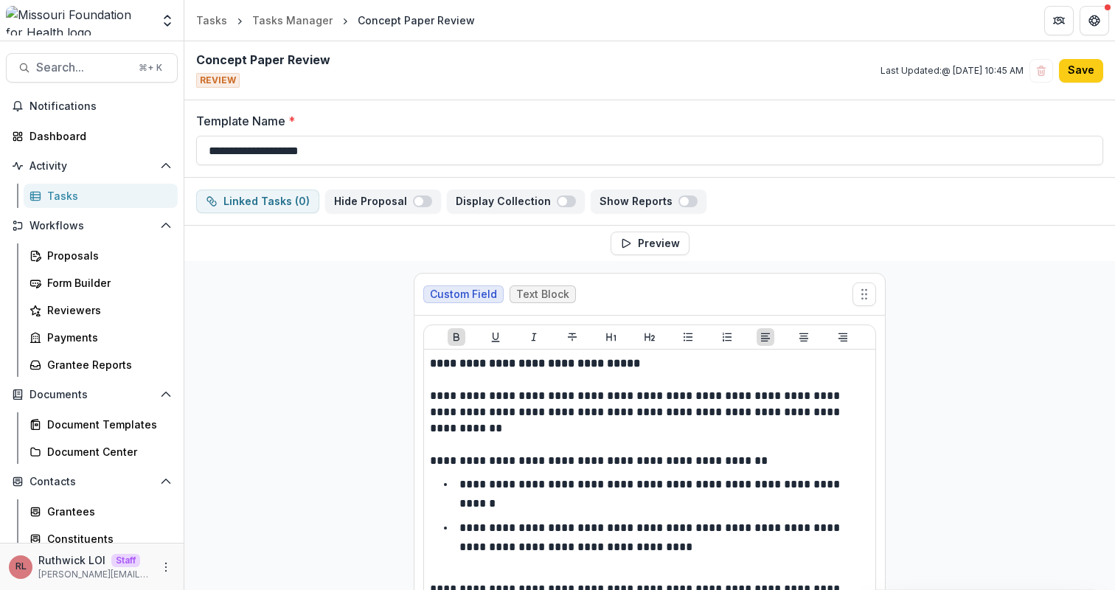
click at [1086, 83] on div "Concept Paper Review REVIEW Last Updated: @ Sep 18, 2025, 10:45 AM Save" at bounding box center [649, 70] width 931 height 59
click at [1081, 74] on button "Save" at bounding box center [1081, 71] width 44 height 24
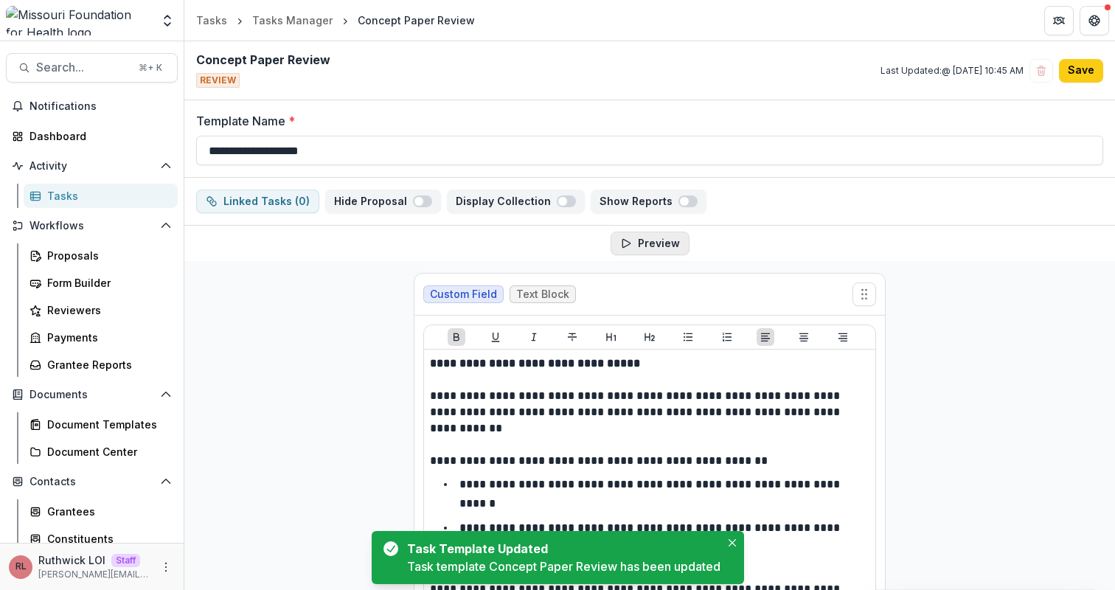
click at [662, 247] on button "Preview" at bounding box center [650, 244] width 79 height 24
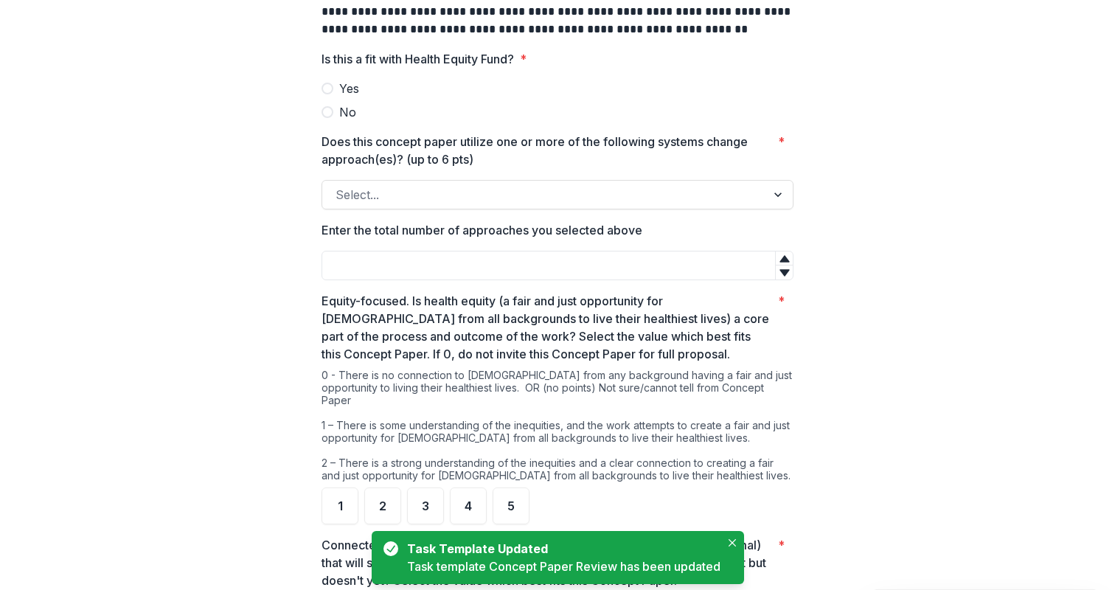
scroll to position [277, 0]
click at [454, 195] on div at bounding box center [544, 194] width 417 height 21
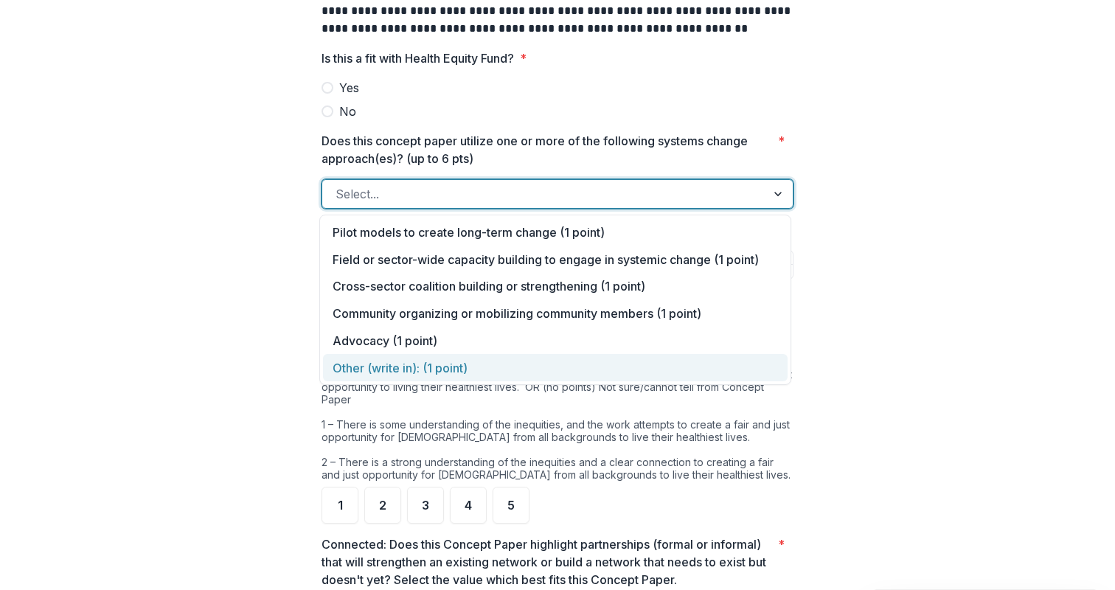
click at [457, 367] on div "Other (write in): (1 point)" at bounding box center [555, 367] width 465 height 27
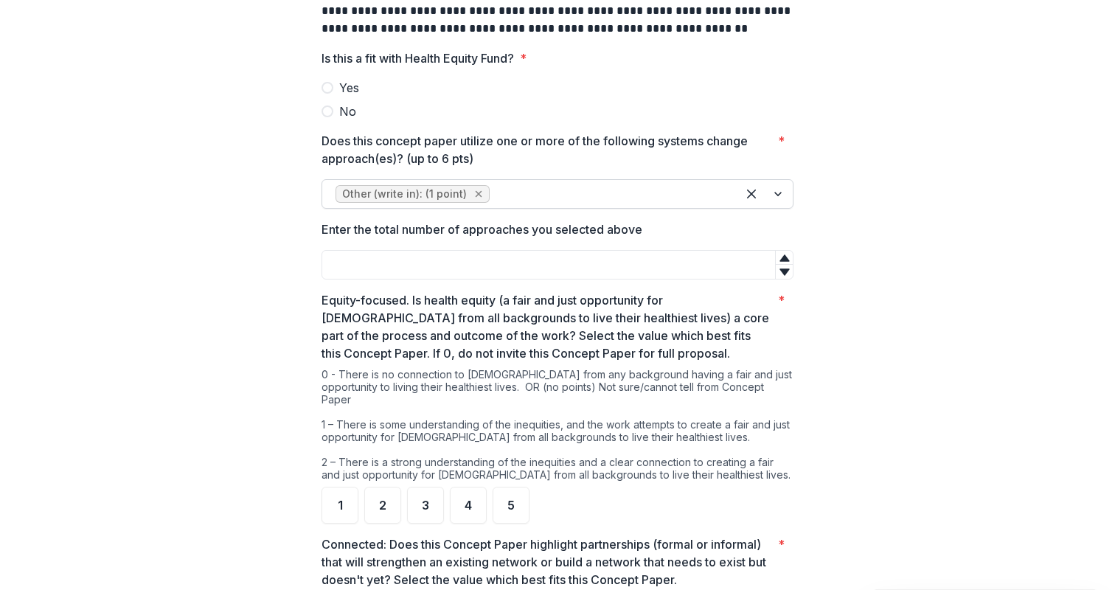
click at [476, 193] on icon "Remove Other (write in): (1 point)" at bounding box center [479, 194] width 7 height 7
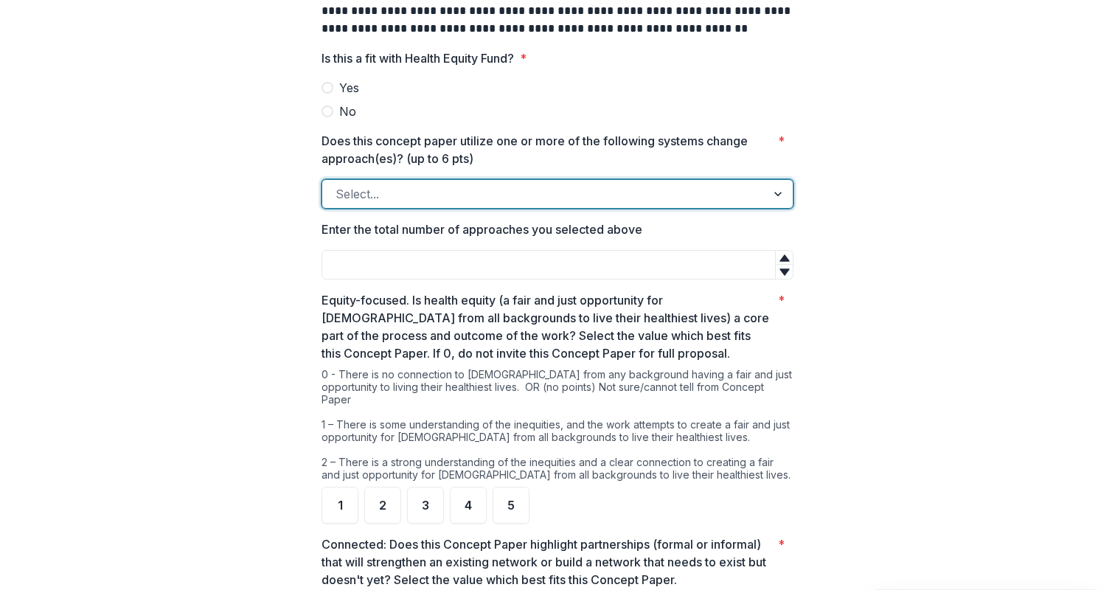
click at [467, 198] on div at bounding box center [544, 194] width 417 height 21
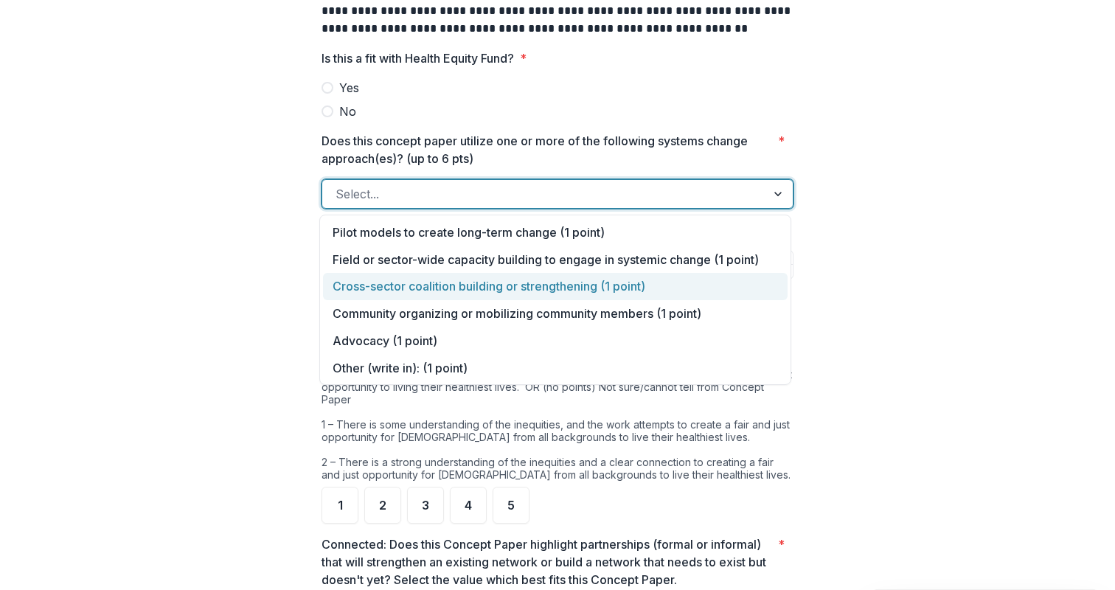
click at [480, 287] on div "Cross-sector coalition building or strengthening (1 point)" at bounding box center [555, 286] width 465 height 27
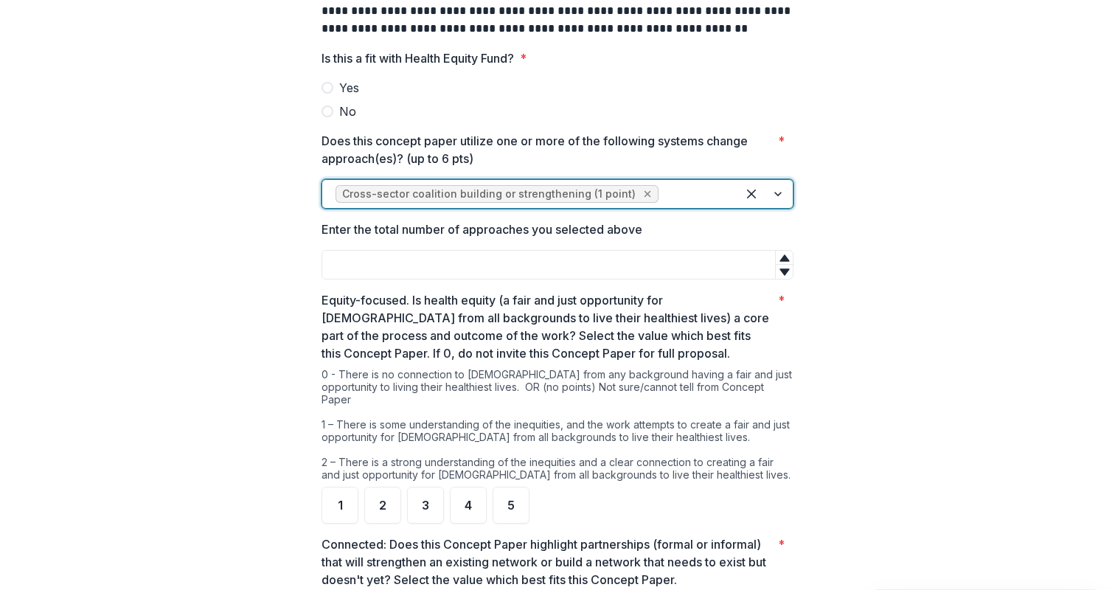
click at [640, 193] on div "Remove Cross-sector coalition building or strengthening (1 point)" at bounding box center [647, 194] width 15 height 15
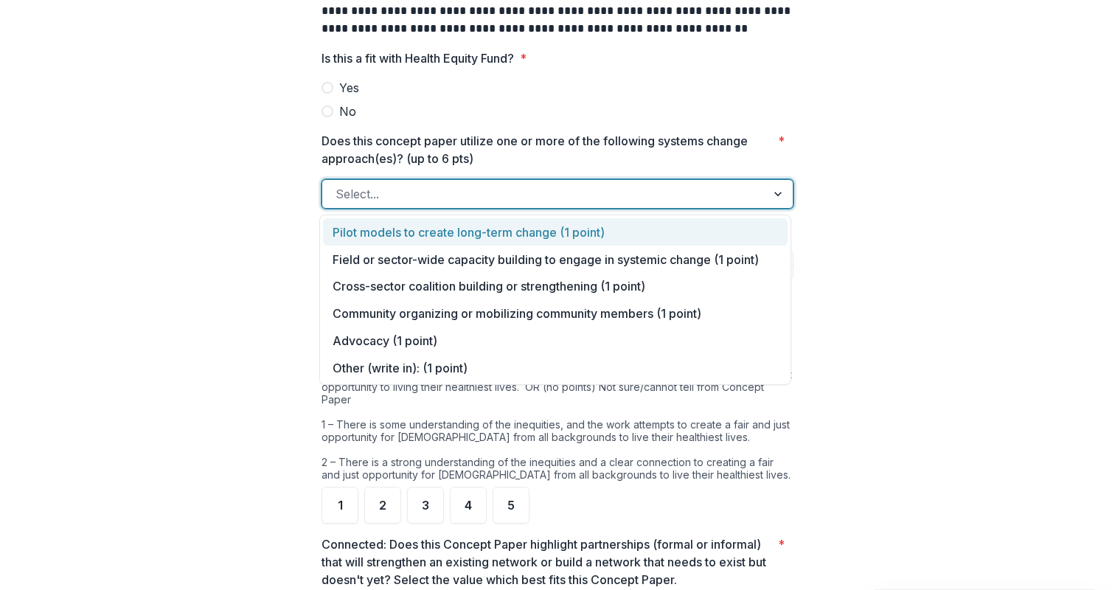
click at [503, 205] on div "Select..." at bounding box center [544, 194] width 444 height 24
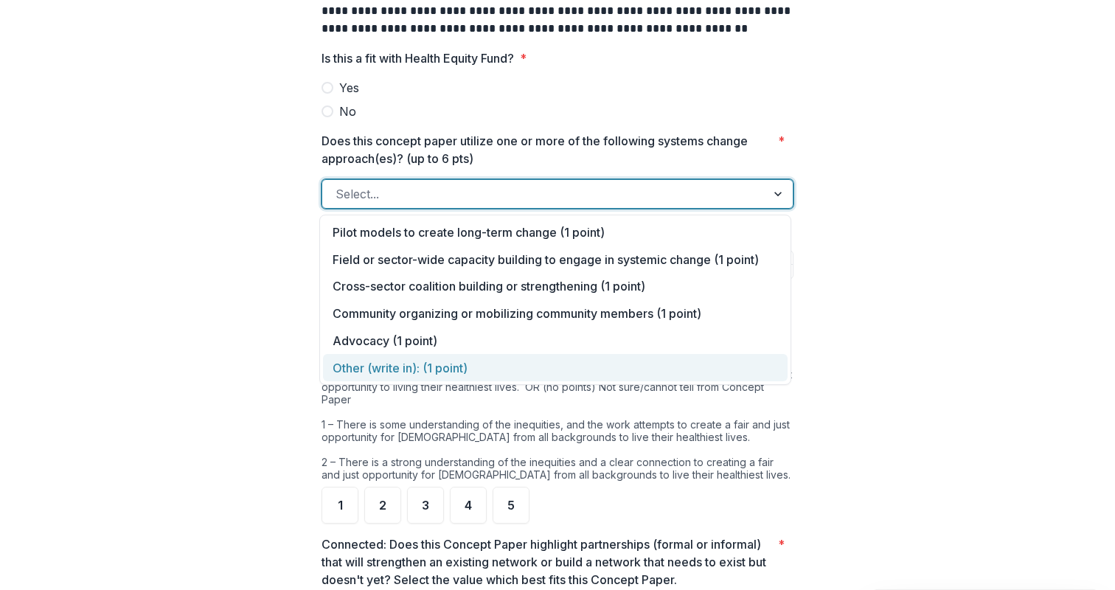
click at [466, 362] on div "Other (write in): (1 point)" at bounding box center [555, 367] width 465 height 27
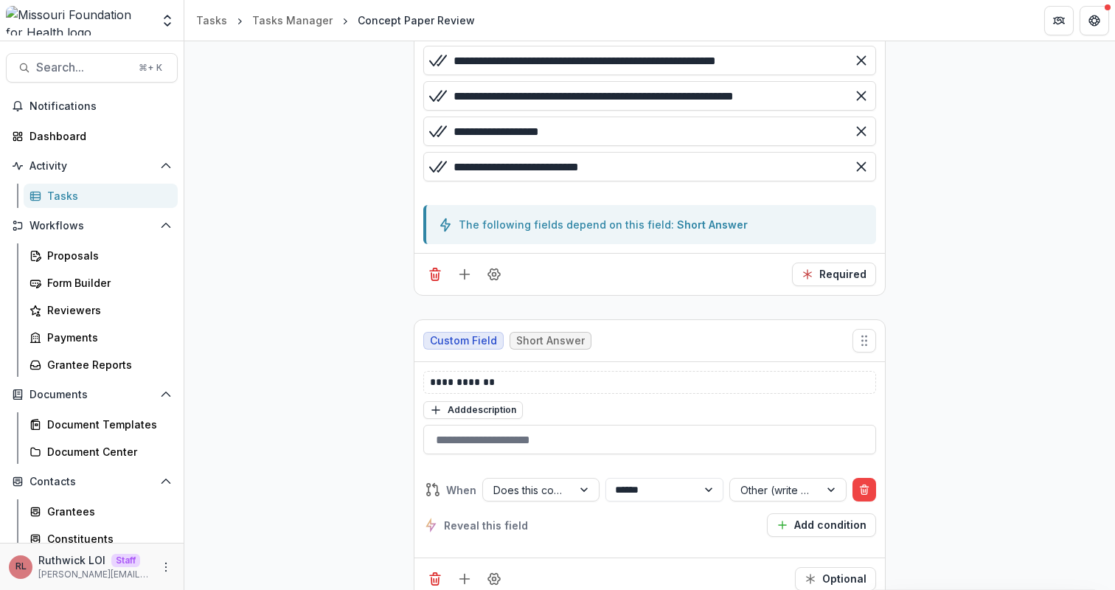
scroll to position [1128, 0]
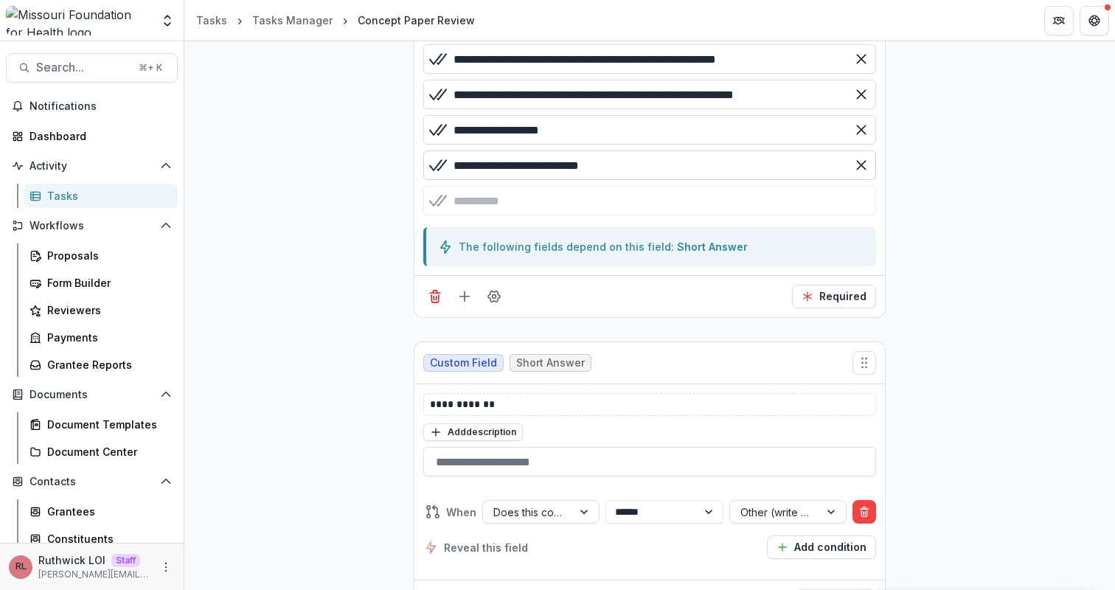
click at [538, 172] on input "**********" at bounding box center [649, 165] width 453 height 30
type input "**********"
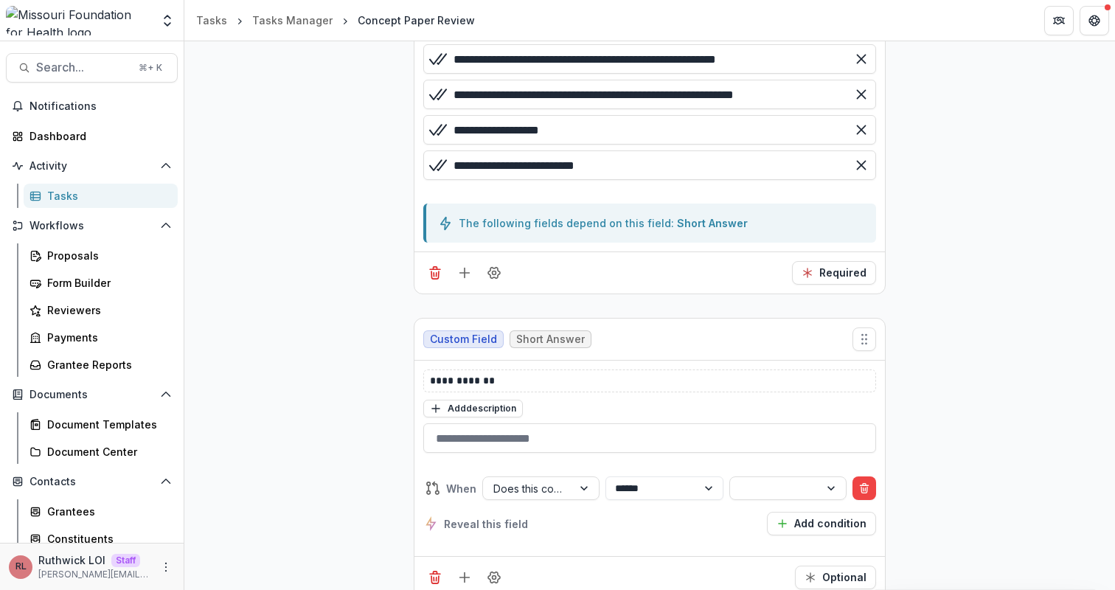
click at [772, 490] on div at bounding box center [775, 488] width 69 height 18
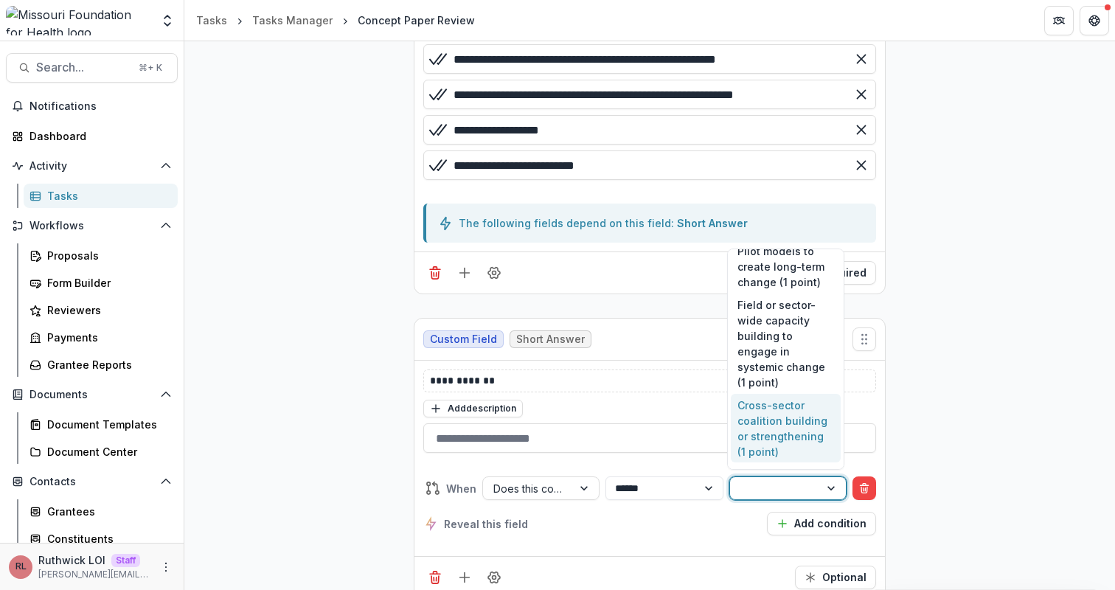
scroll to position [153, 0]
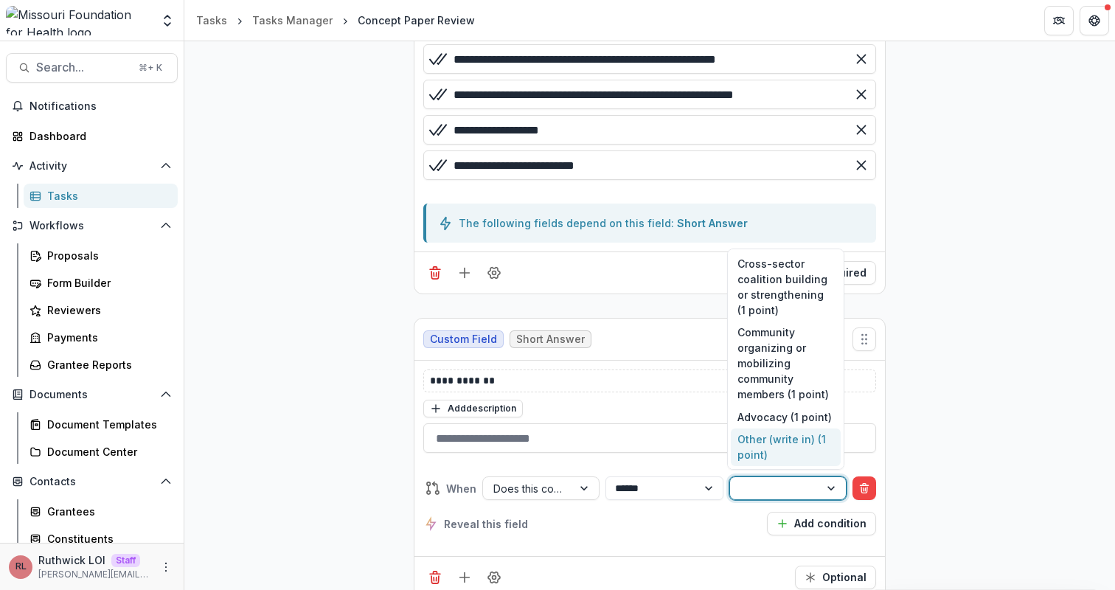
click at [802, 458] on div "Other (write in) (1 point)" at bounding box center [786, 448] width 110 height 38
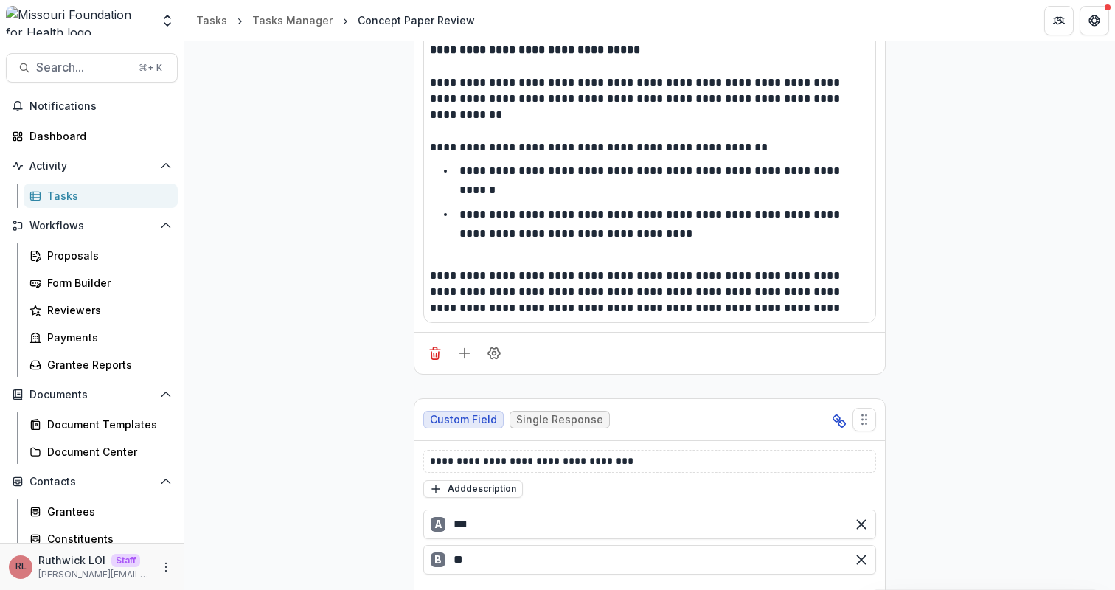
scroll to position [0, 0]
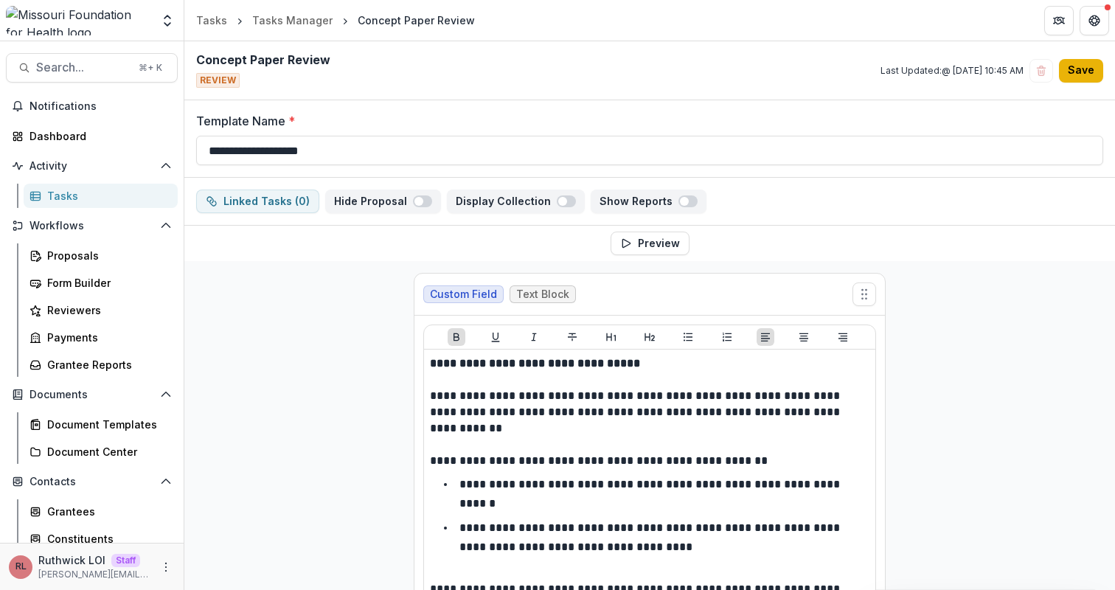
click at [1081, 74] on button "Save" at bounding box center [1081, 71] width 44 height 24
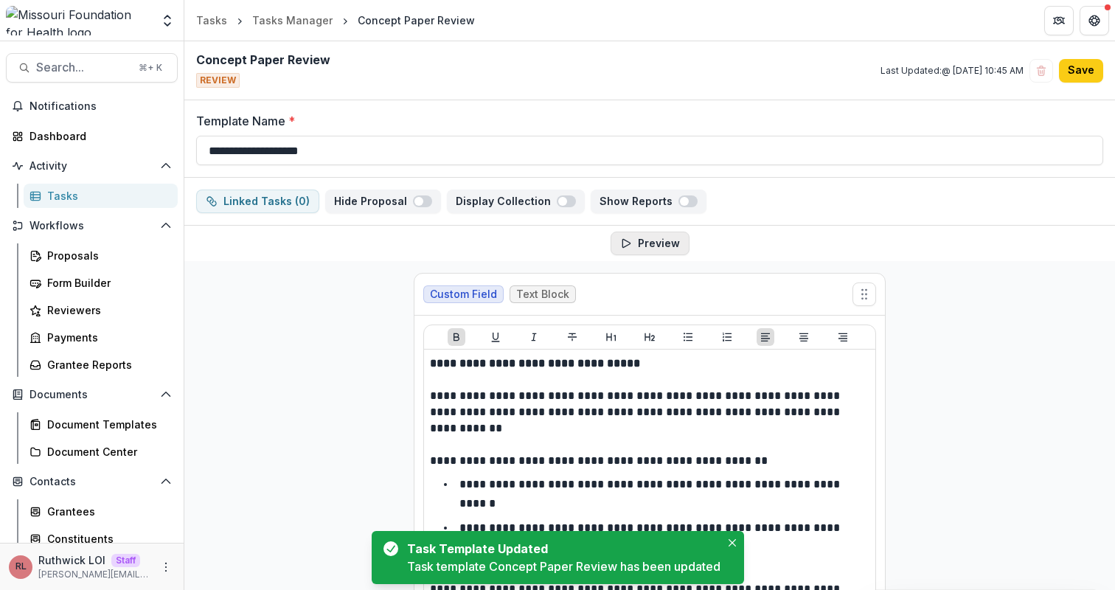
click at [651, 241] on button "Preview" at bounding box center [650, 244] width 79 height 24
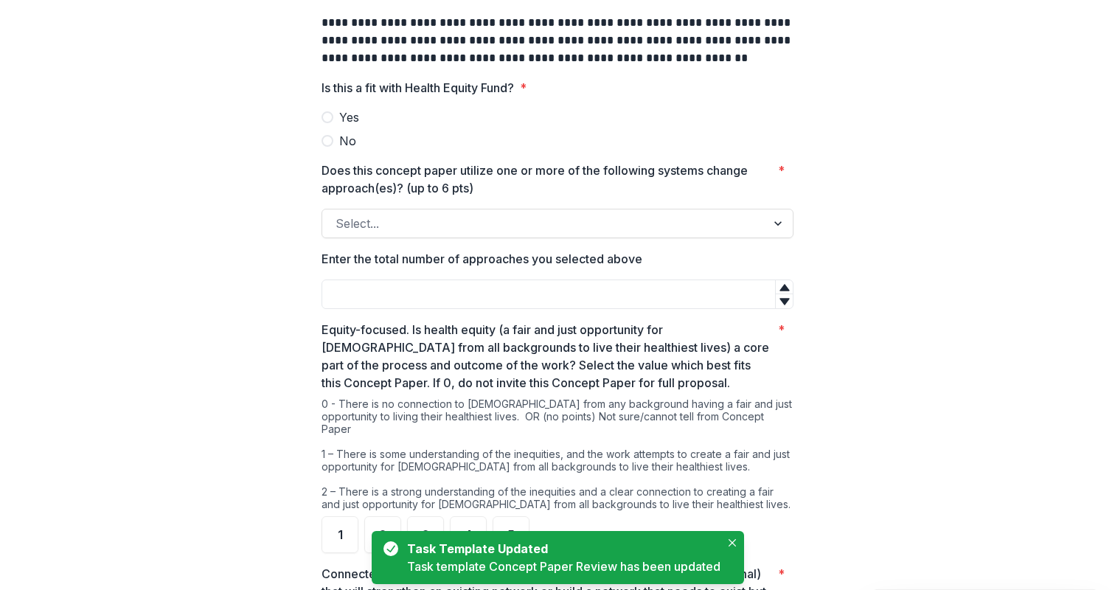
scroll to position [253, 0]
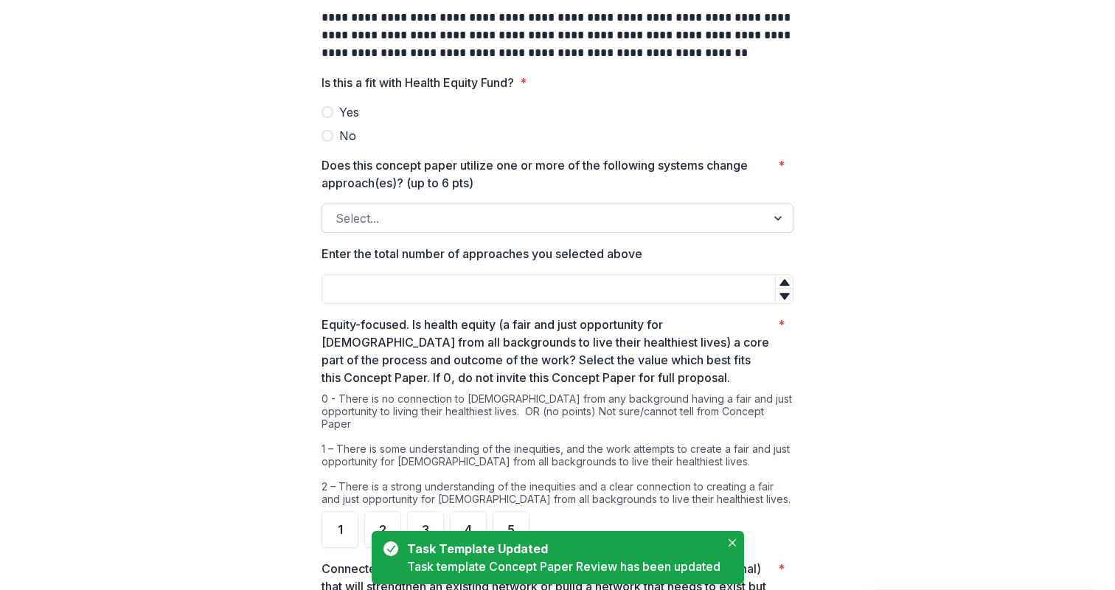
click at [465, 222] on div at bounding box center [544, 218] width 417 height 21
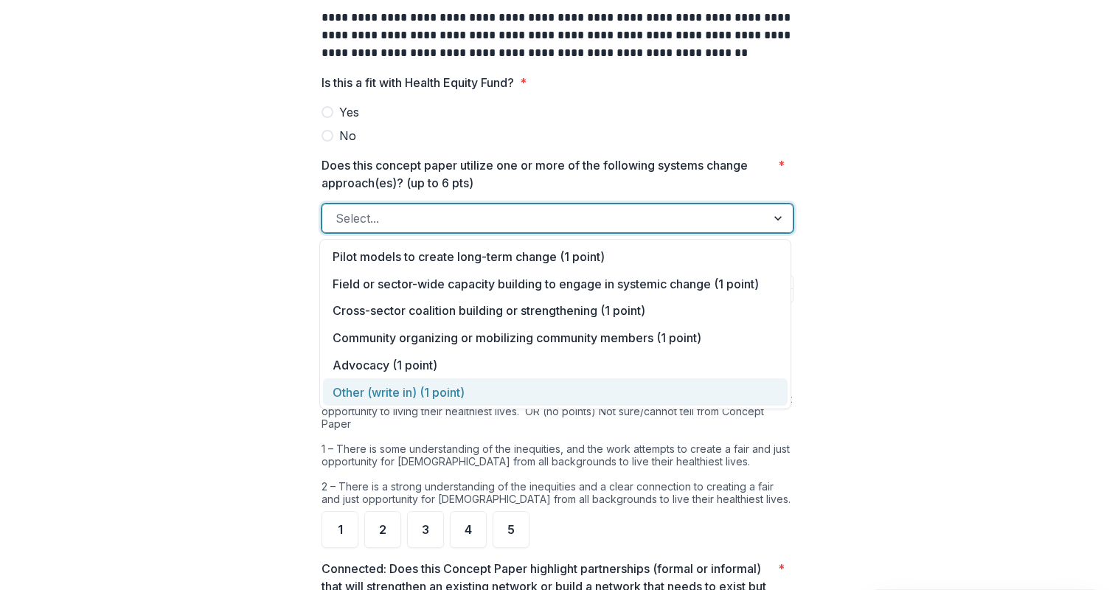
click at [462, 409] on div "Pilot models to create long-term change (1 point) Field or sector-wide capacity…" at bounding box center [555, 324] width 472 height 170
click at [462, 385] on div "Other (write in) (1 point)" at bounding box center [555, 391] width 465 height 27
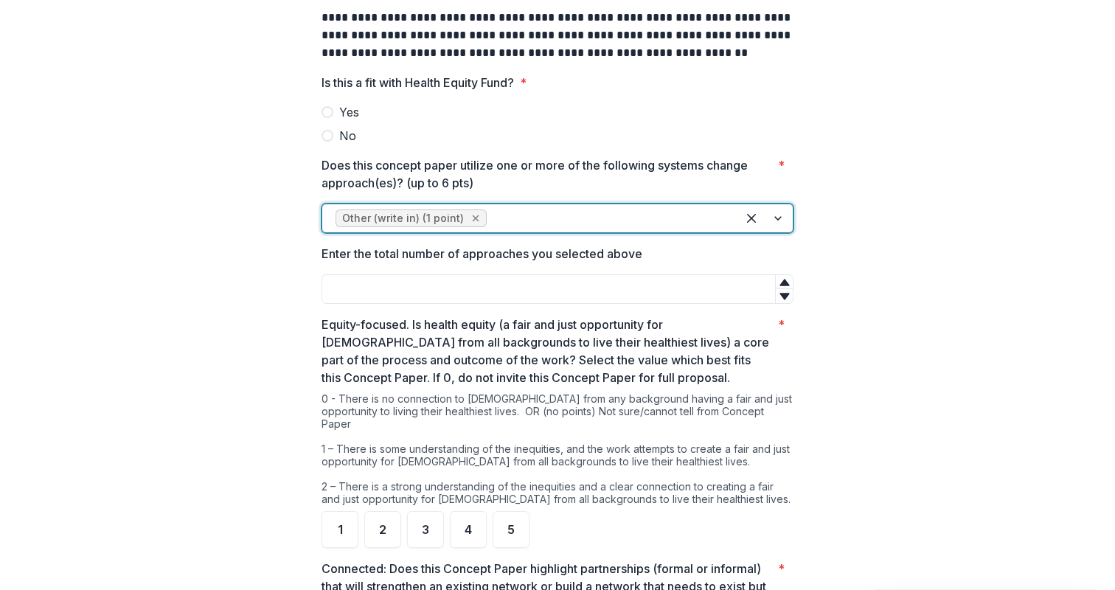
click at [470, 218] on icon "Remove Other (write in) (1 point)" at bounding box center [476, 218] width 12 height 12
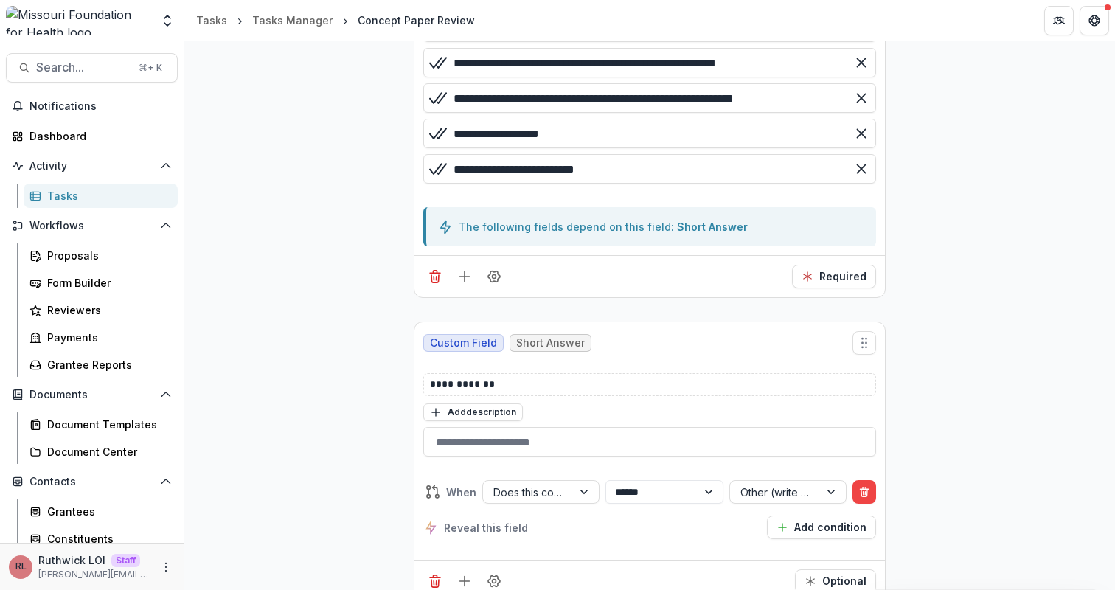
scroll to position [1131, 0]
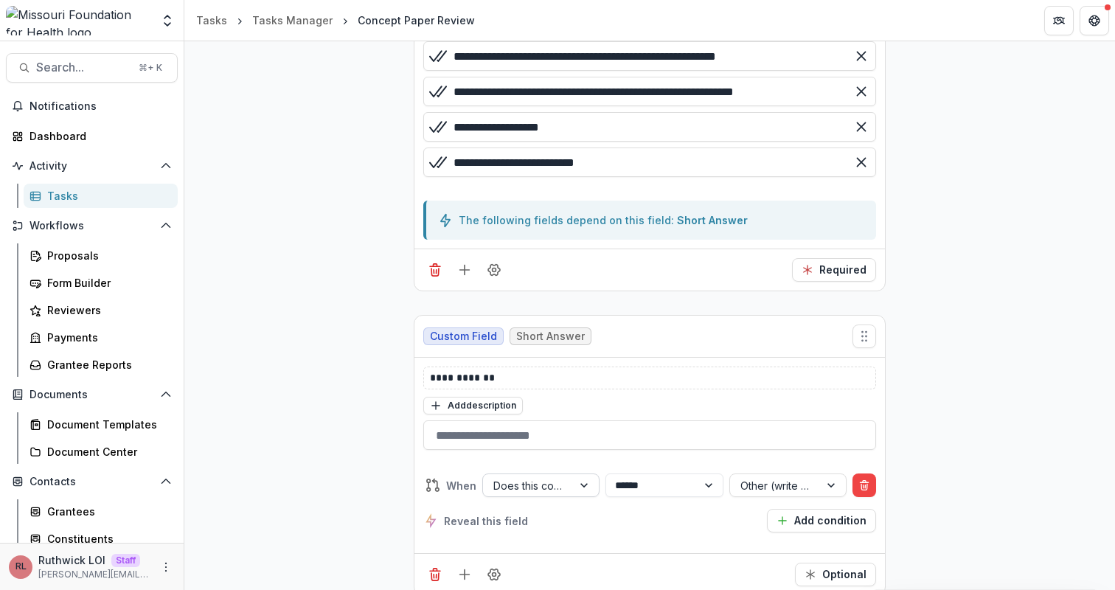
click at [576, 479] on div at bounding box center [585, 485] width 27 height 22
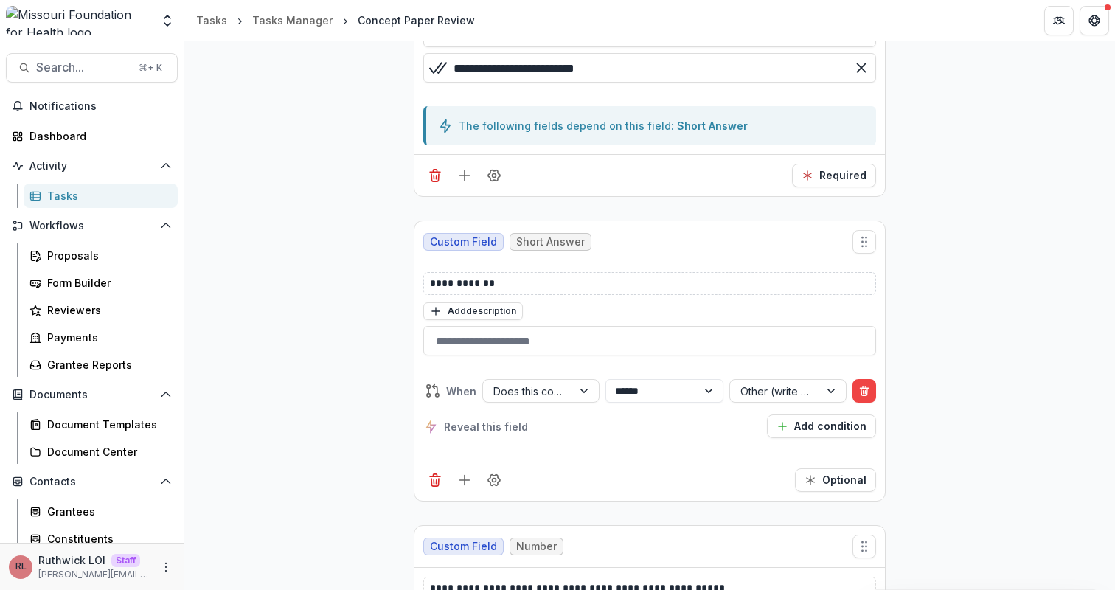
scroll to position [1236, 0]
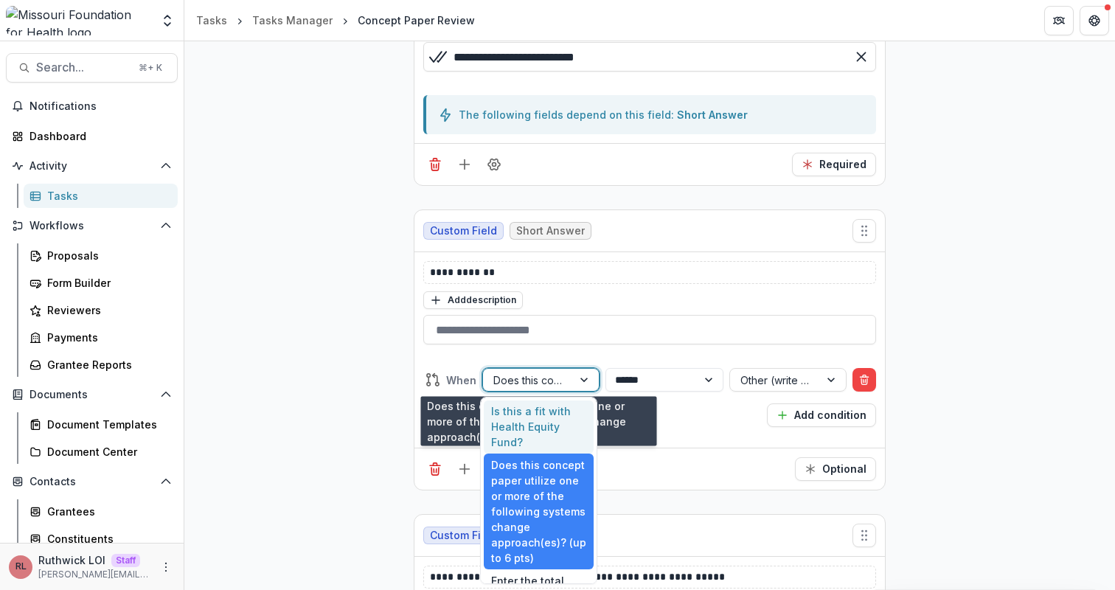
click at [547, 383] on div at bounding box center [527, 380] width 69 height 18
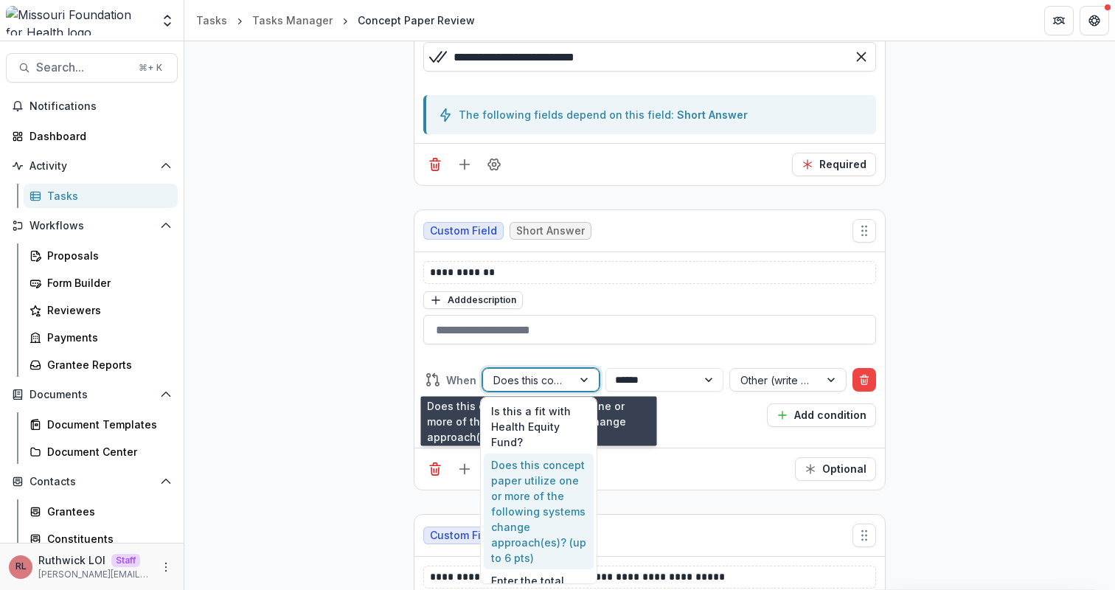
scroll to position [24, 0]
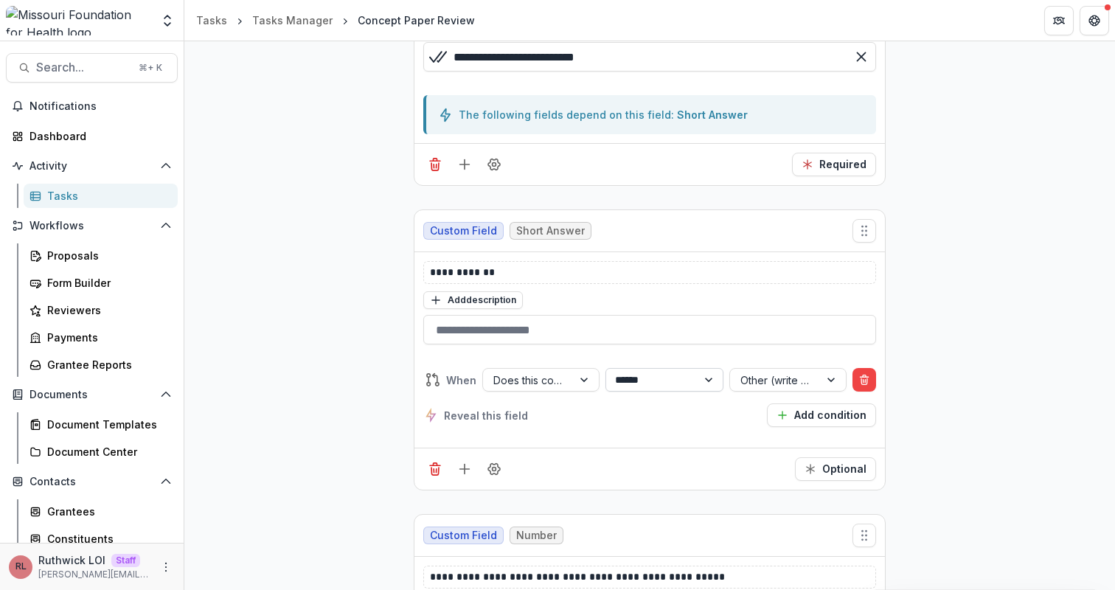
click at [667, 372] on select "**********" at bounding box center [664, 380] width 117 height 24
select select "********"
click at [606, 368] on select "**********" at bounding box center [664, 380] width 117 height 24
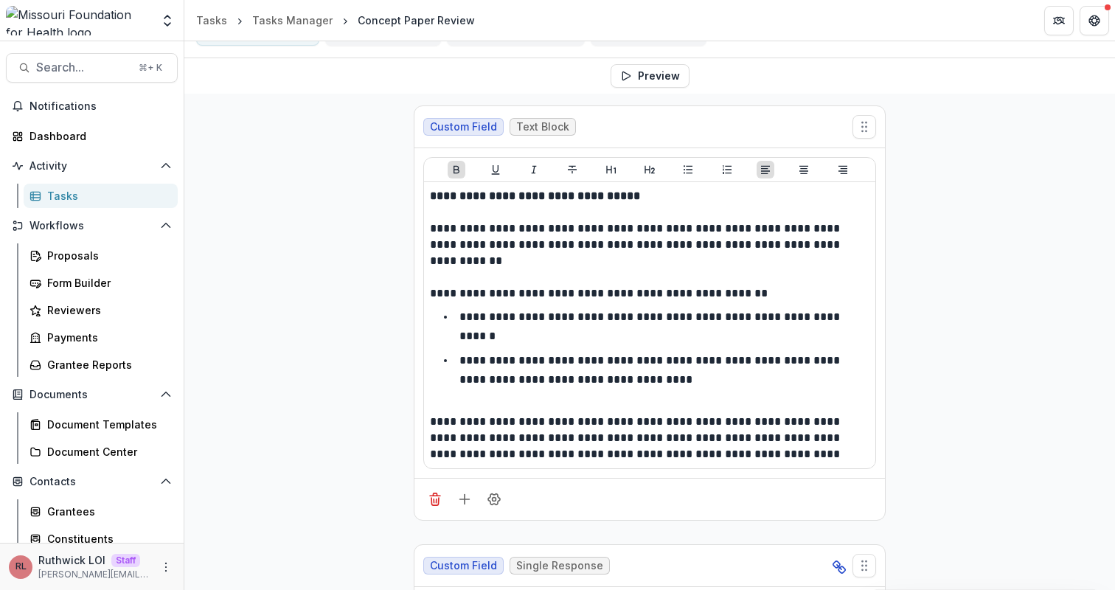
scroll to position [0, 0]
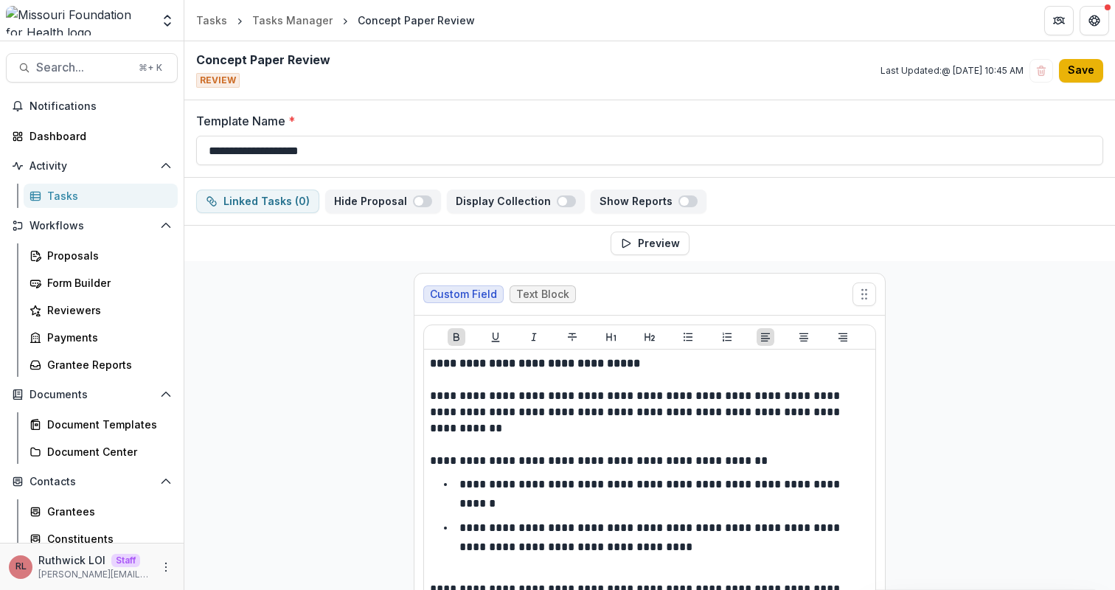
click at [1080, 74] on button "Save" at bounding box center [1081, 71] width 44 height 24
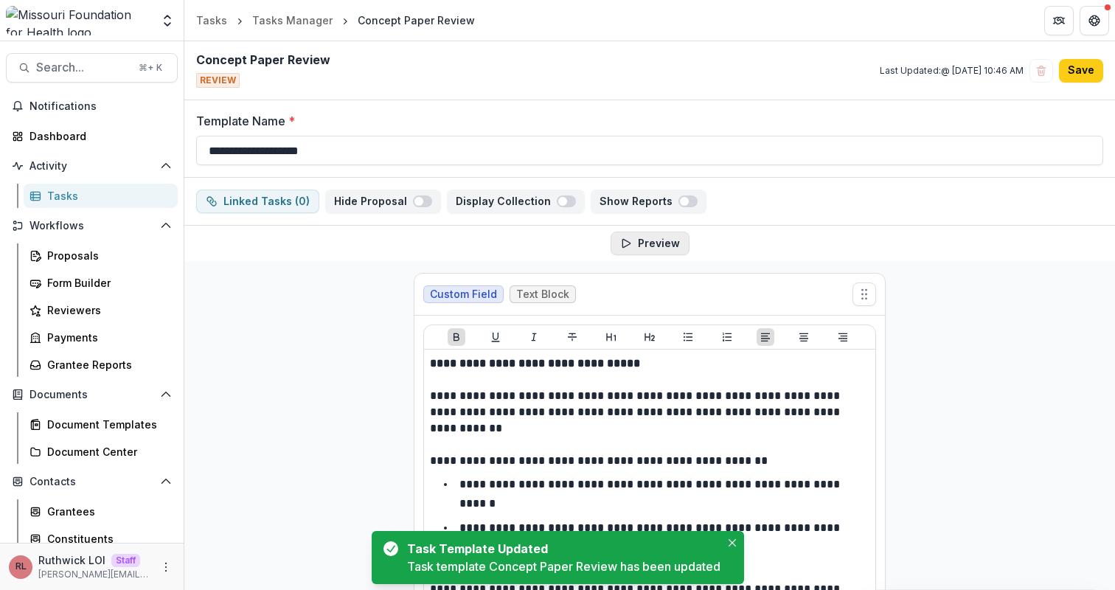
click at [670, 246] on button "Preview" at bounding box center [650, 244] width 79 height 24
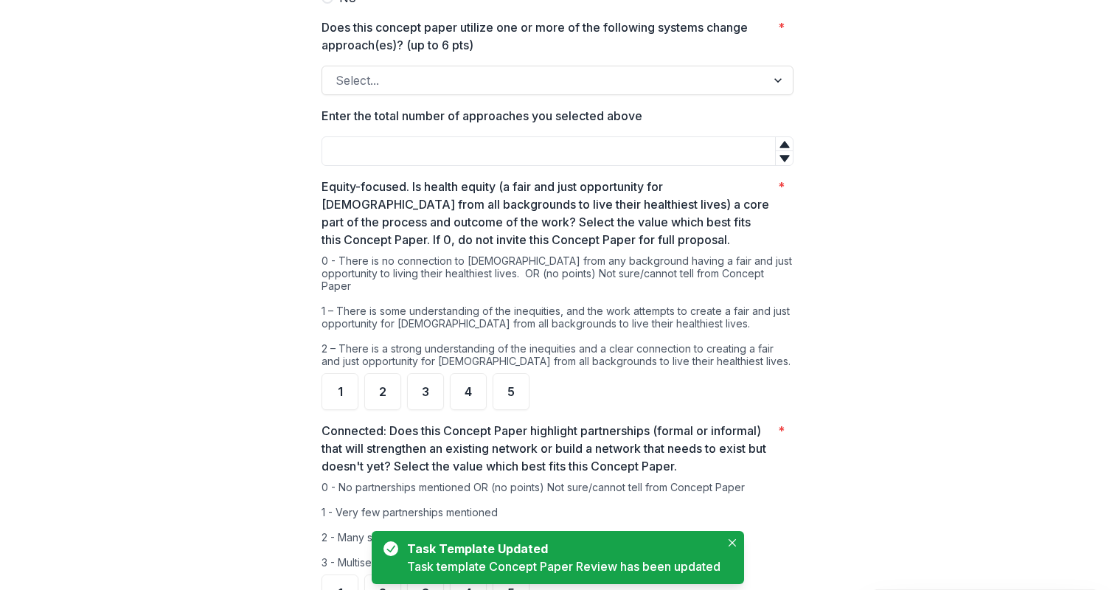
scroll to position [320, 0]
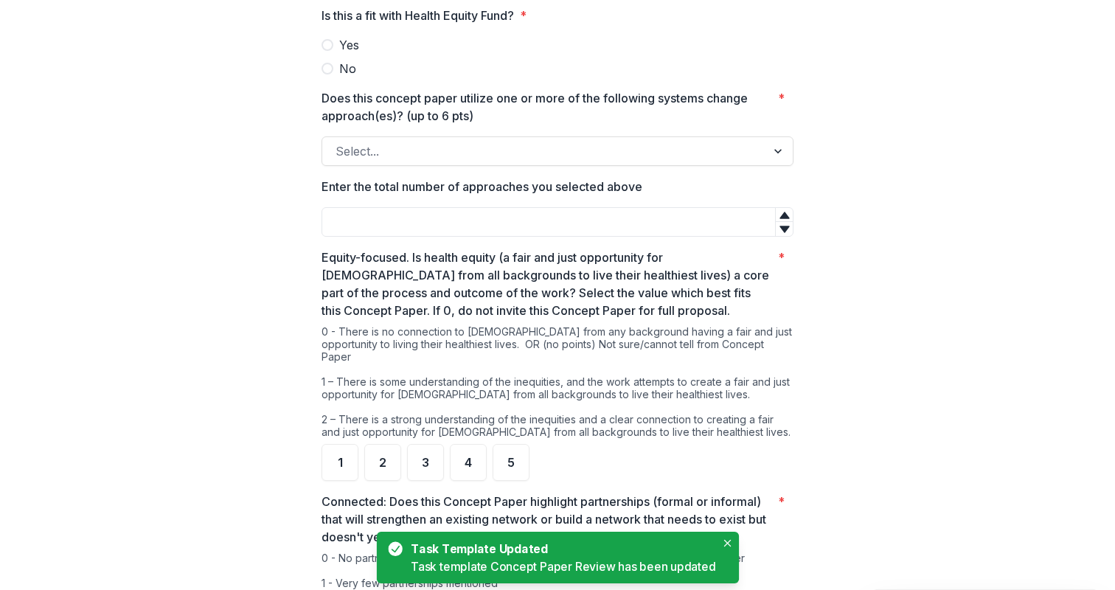
click at [576, 136] on div at bounding box center [558, 134] width 472 height 6
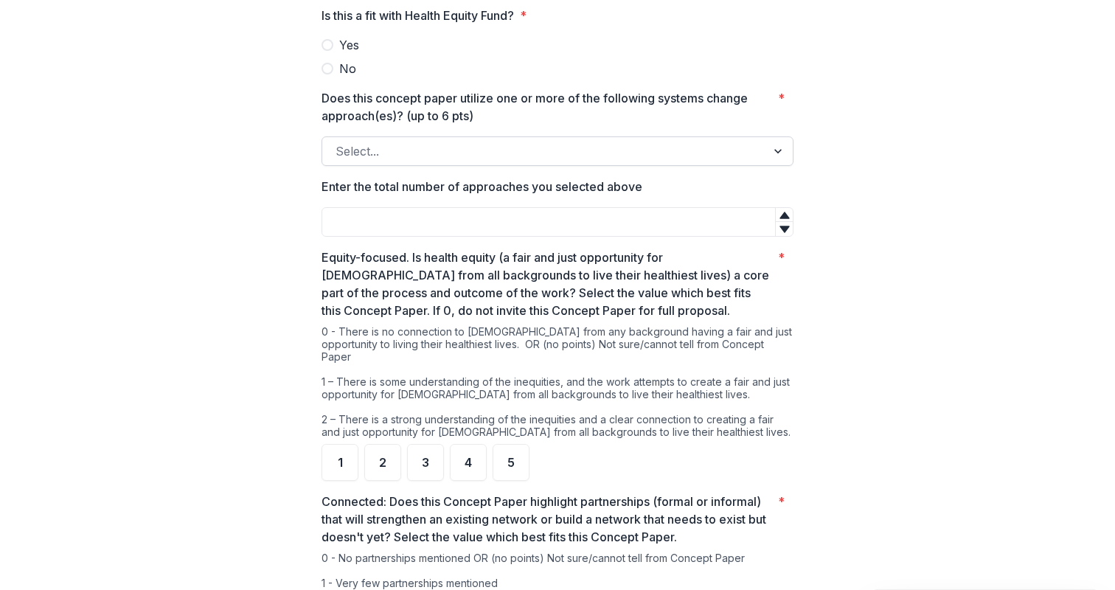
click at [580, 151] on div at bounding box center [544, 151] width 417 height 21
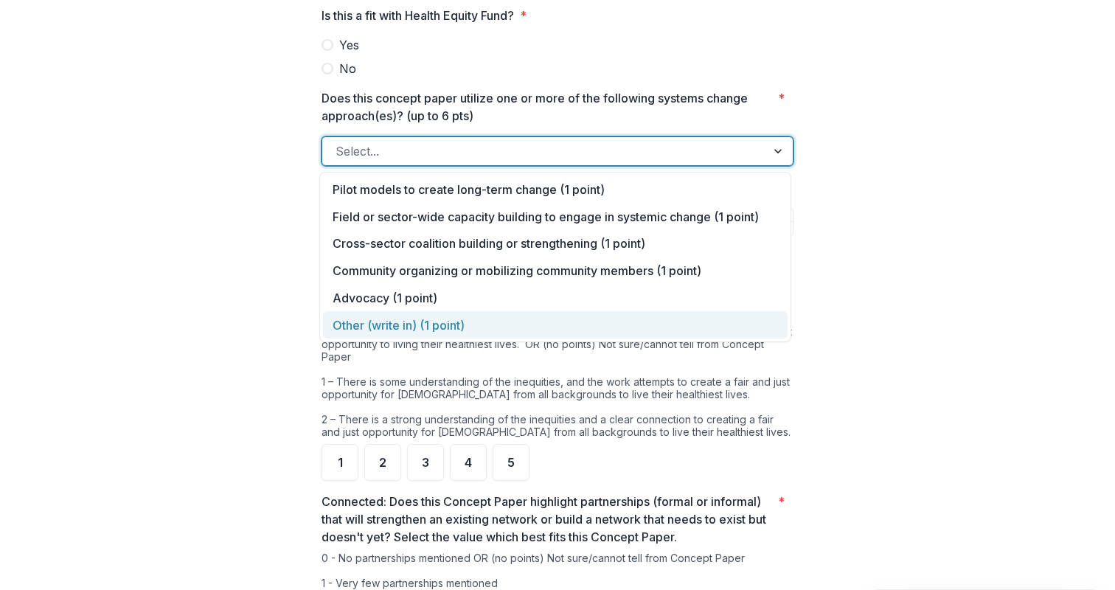
click at [569, 322] on div "Other (write in) (1 point)" at bounding box center [555, 324] width 465 height 27
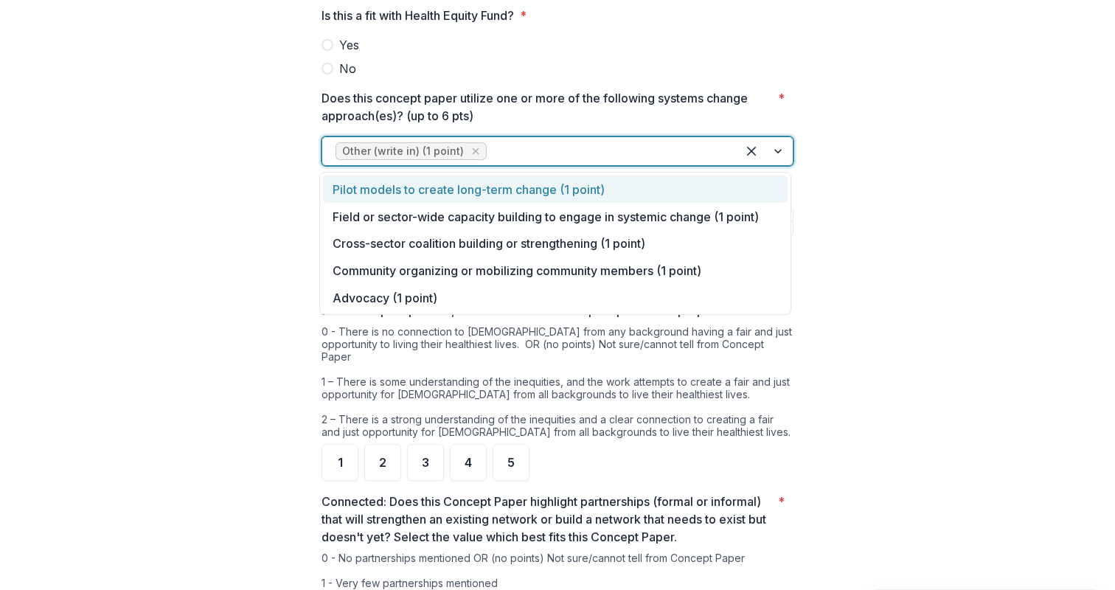
click at [561, 139] on div "Other (write in) (1 point)" at bounding box center [529, 151] width 415 height 24
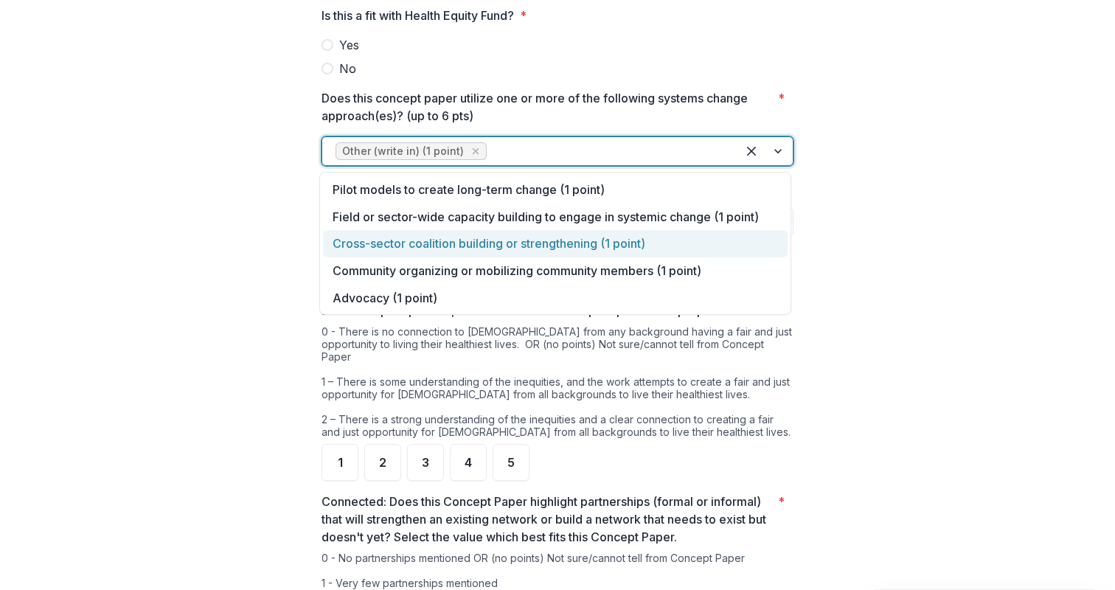
click at [490, 246] on div "Cross-sector coalition building or strengthening (1 point)" at bounding box center [555, 243] width 465 height 27
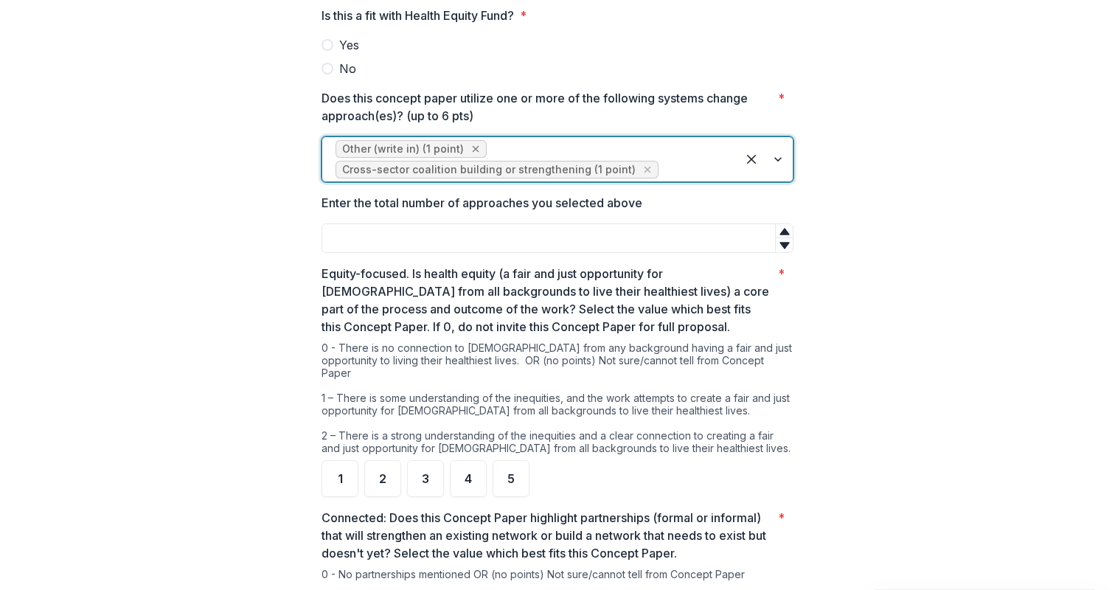
click at [470, 145] on icon "Remove Other (write in) (1 point)" at bounding box center [476, 149] width 12 height 12
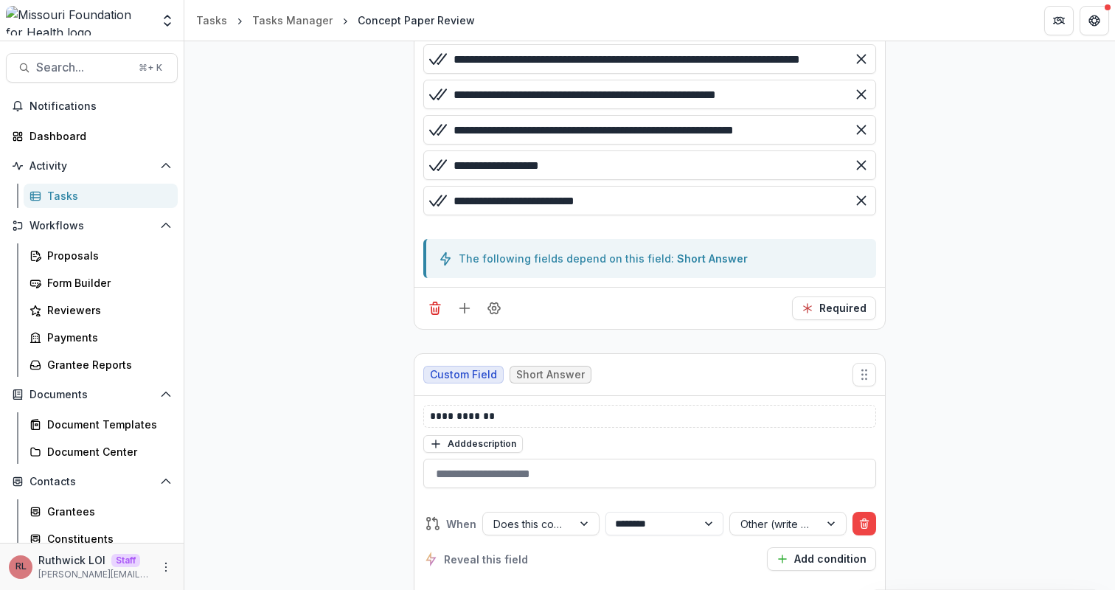
scroll to position [1114, 0]
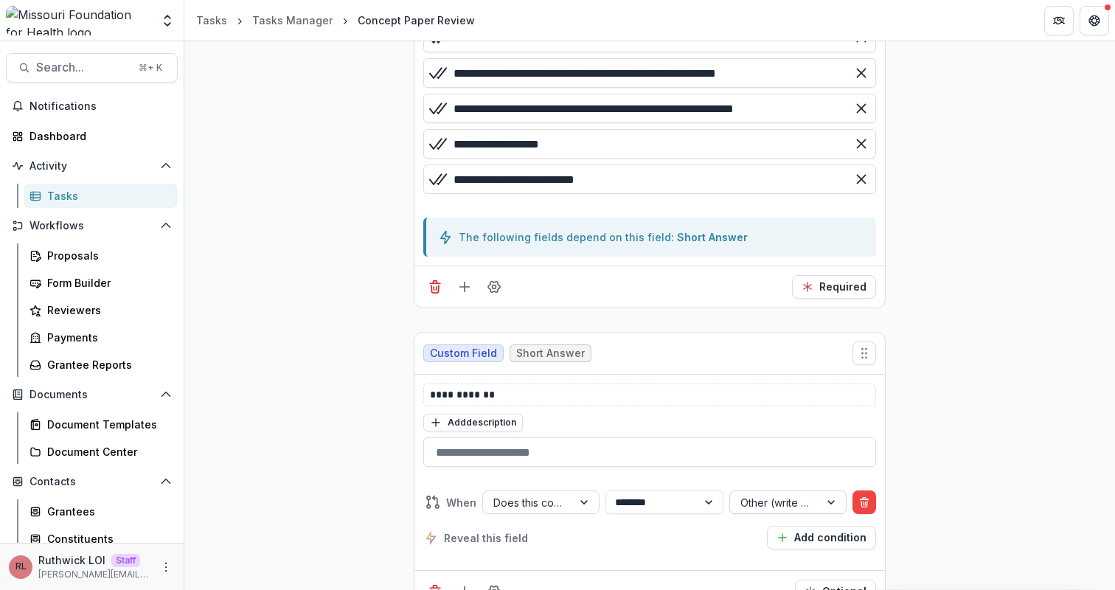
click at [760, 509] on div at bounding box center [775, 502] width 69 height 18
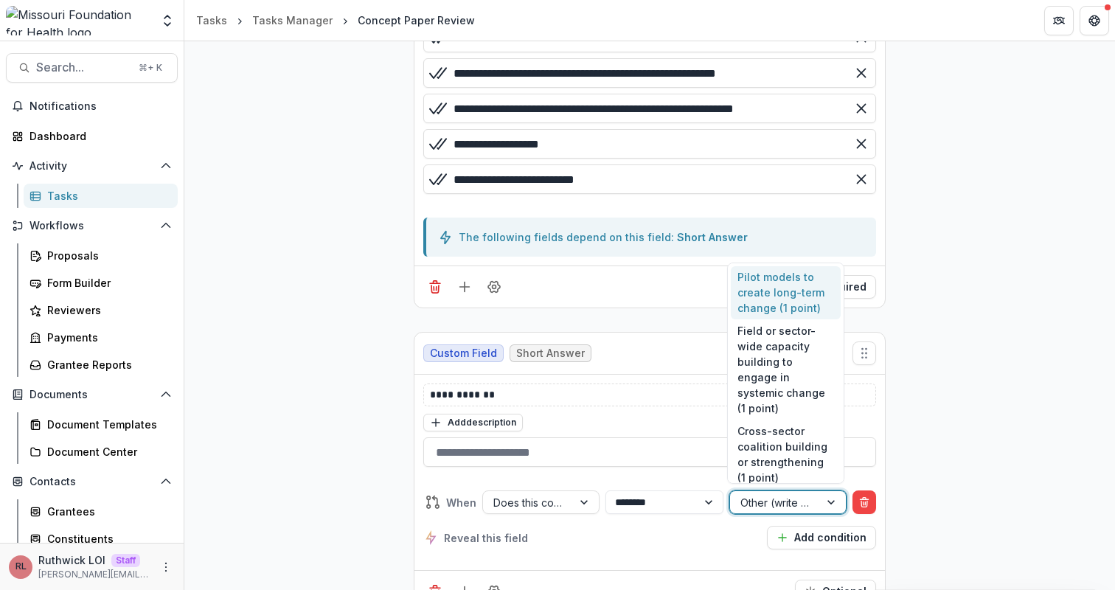
click at [760, 509] on div at bounding box center [775, 502] width 69 height 18
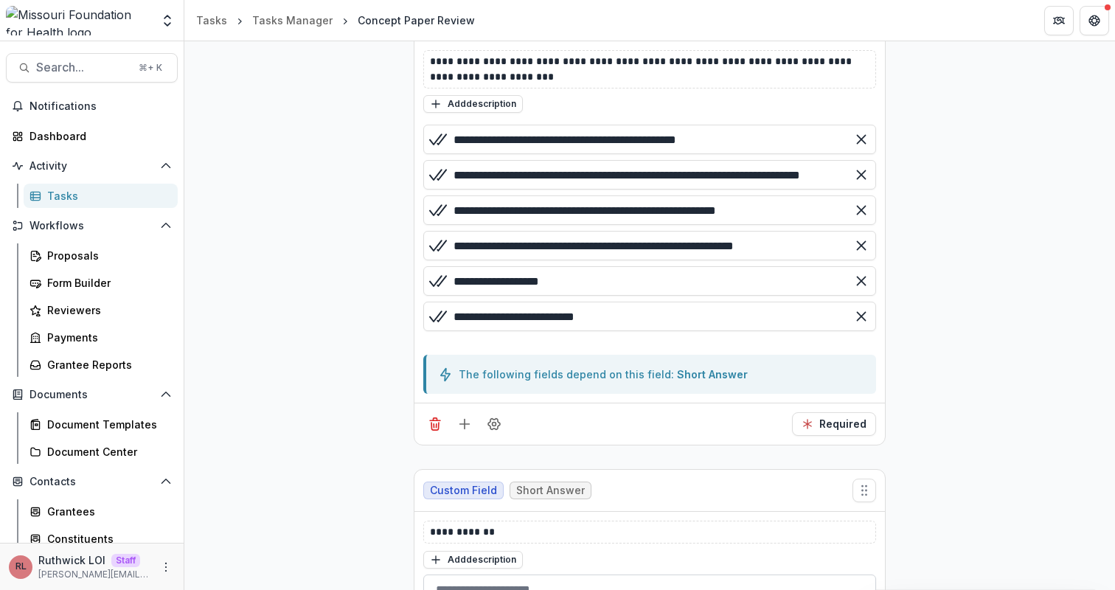
scroll to position [955, 0]
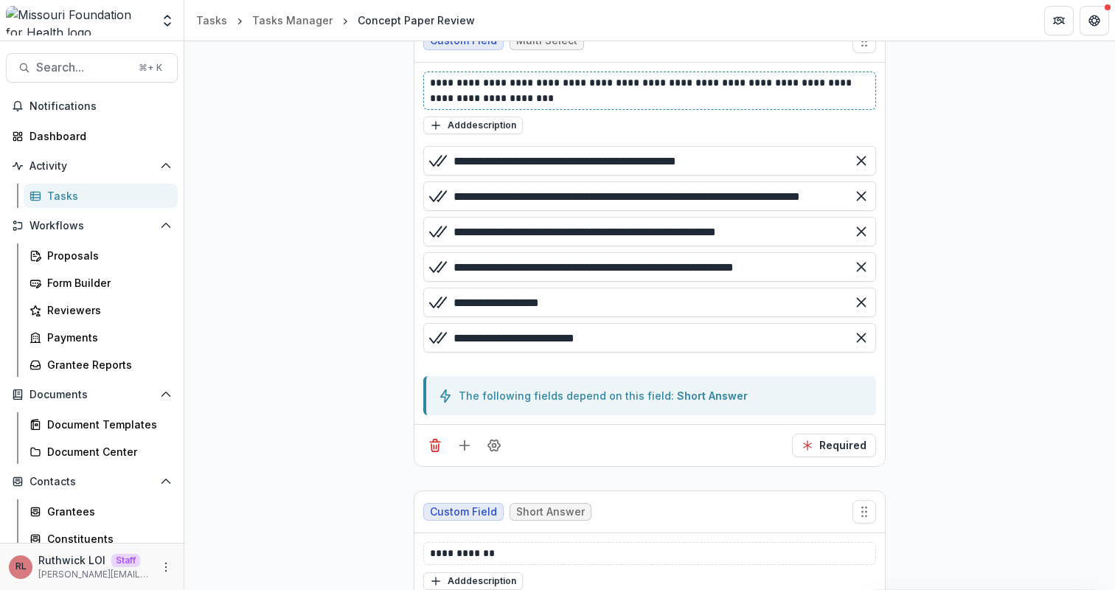
click at [540, 94] on p "**********" at bounding box center [650, 90] width 440 height 31
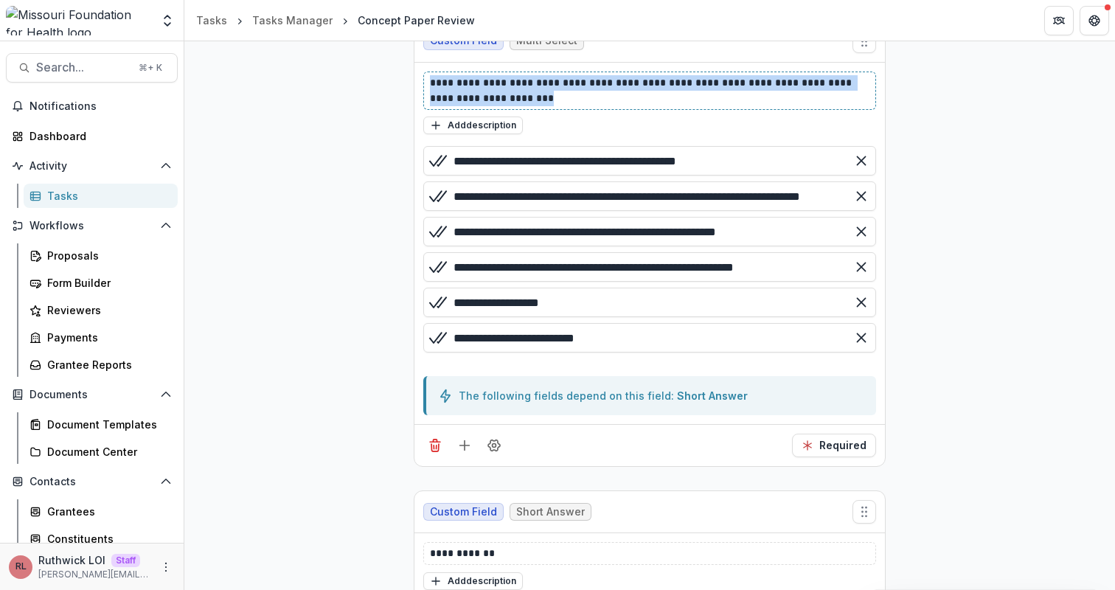
copy p "**********"
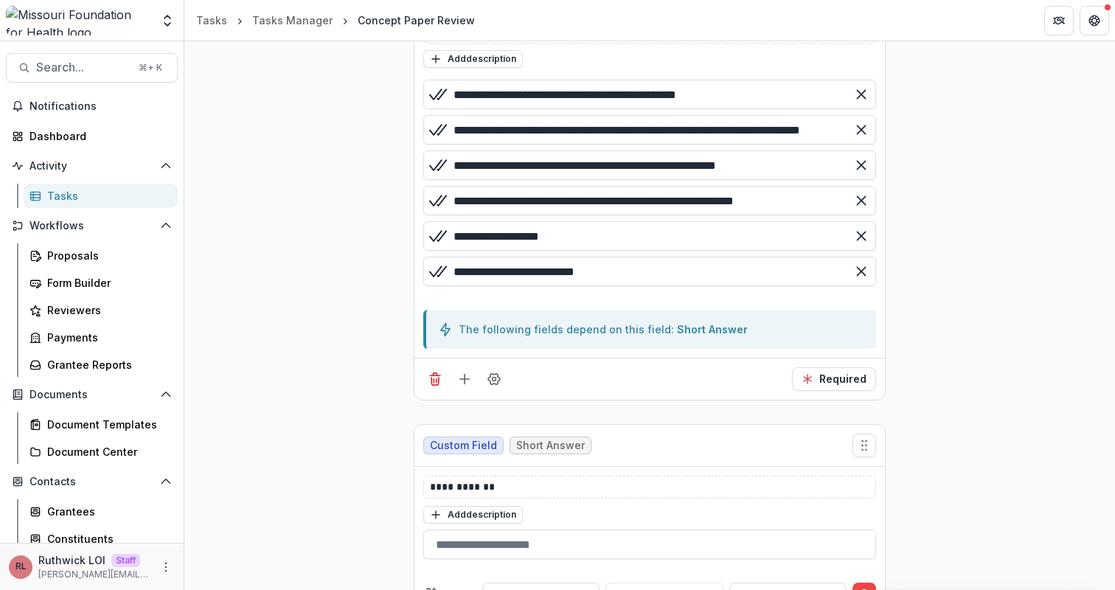
scroll to position [973, 0]
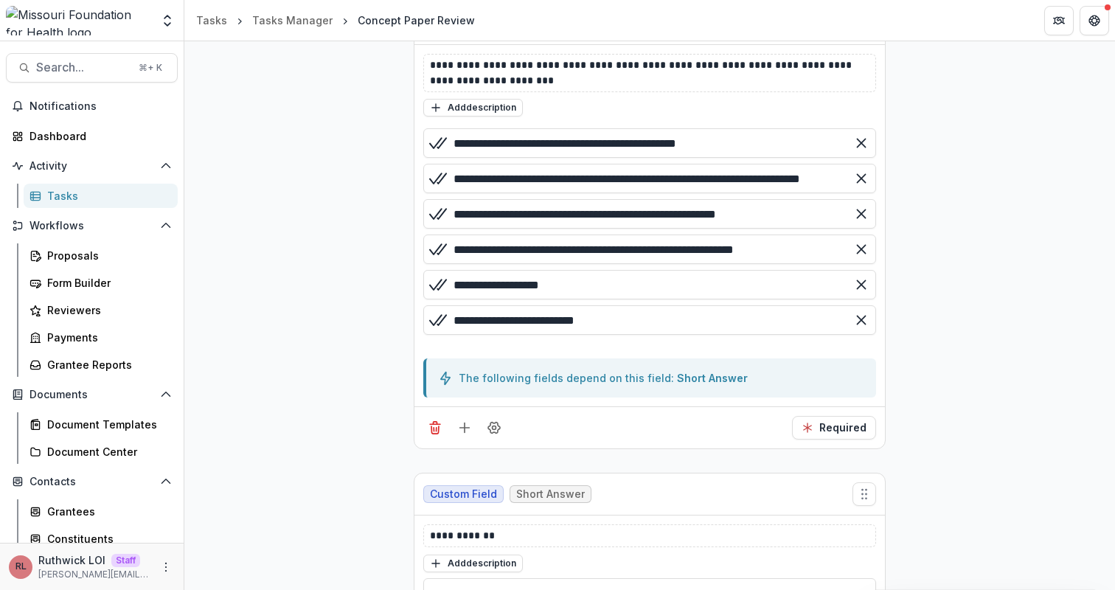
click at [629, 76] on p "**********" at bounding box center [650, 73] width 440 height 31
click at [629, 77] on p "**********" at bounding box center [650, 73] width 440 height 31
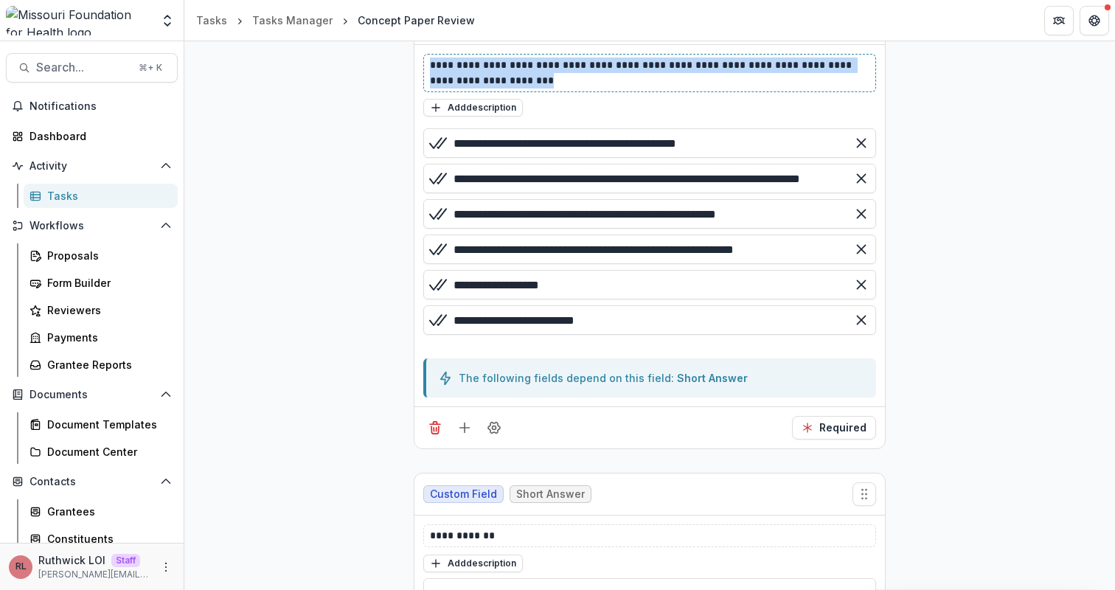
click at [629, 77] on p "**********" at bounding box center [650, 73] width 440 height 31
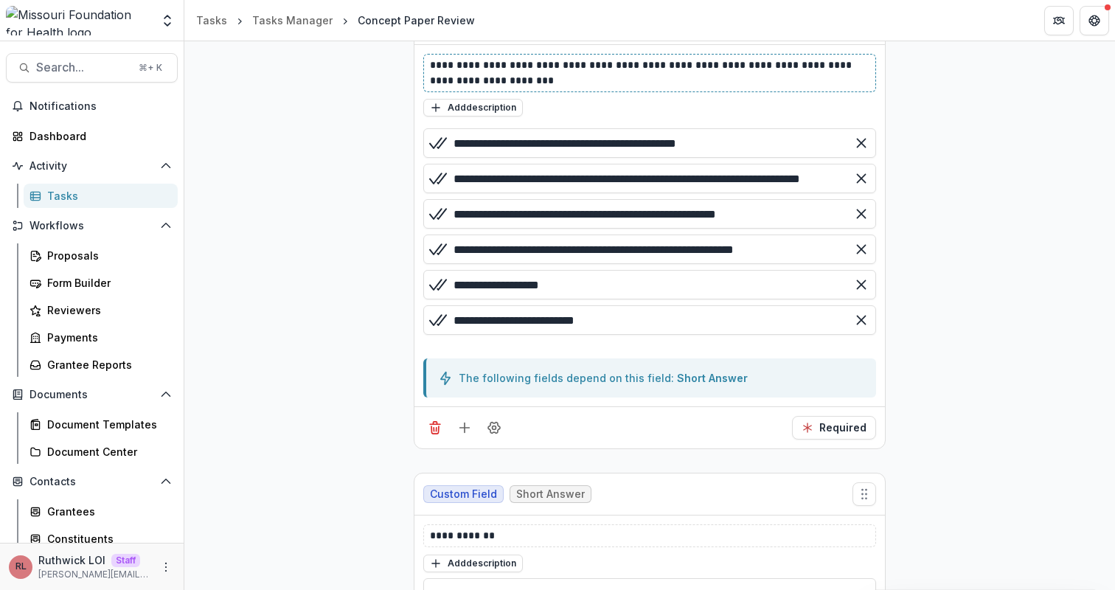
click at [683, 75] on p "**********" at bounding box center [650, 73] width 440 height 31
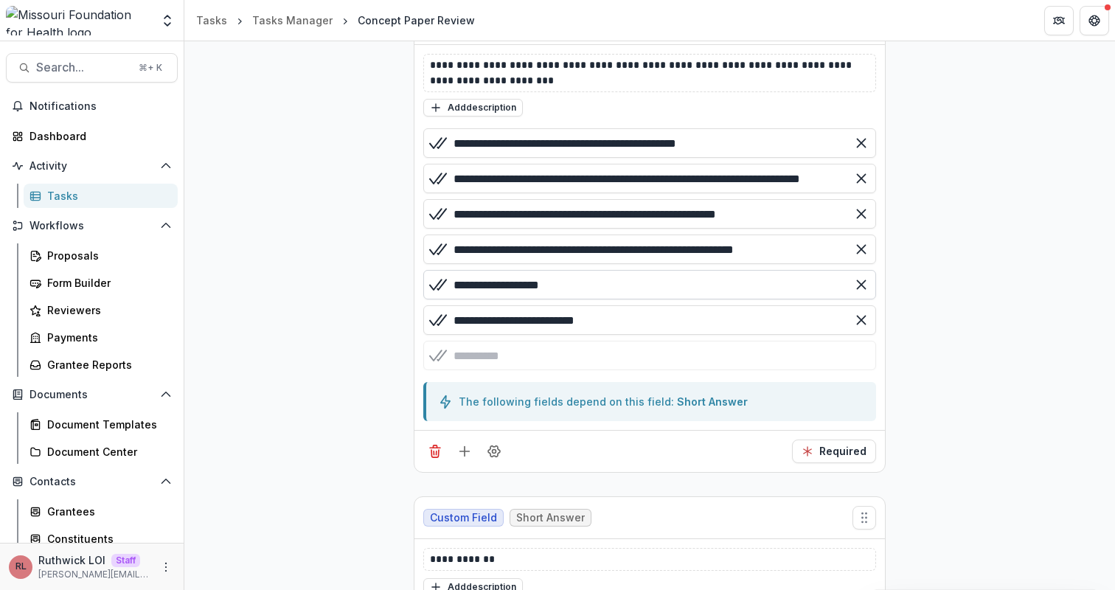
click at [673, 291] on input "**********" at bounding box center [649, 285] width 453 height 30
click at [673, 334] on div "**********" at bounding box center [649, 234] width 453 height 212
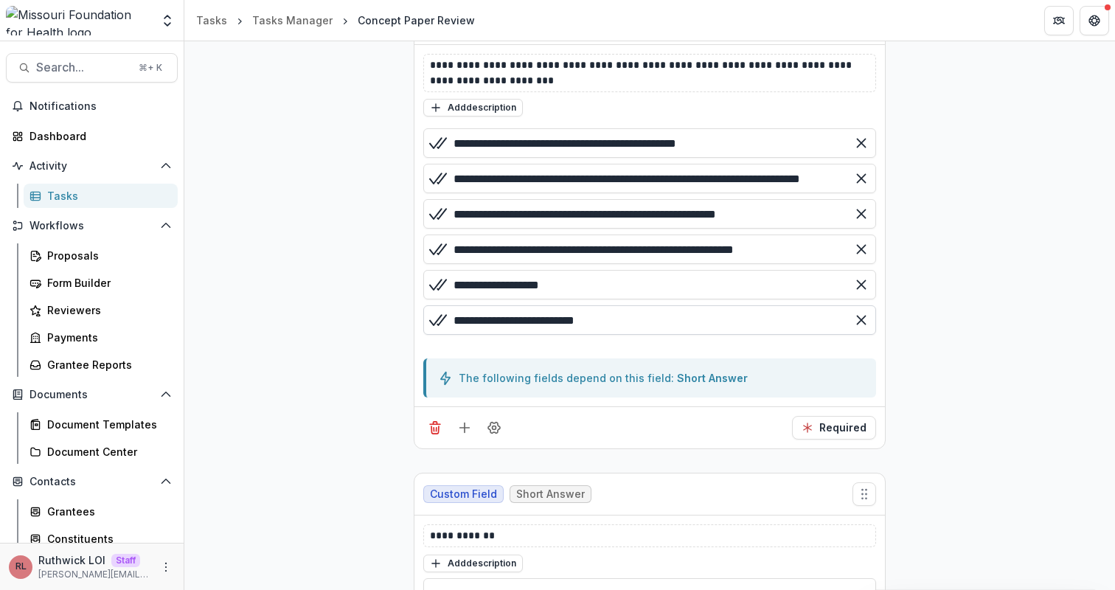
click at [670, 329] on input "**********" at bounding box center [649, 320] width 453 height 30
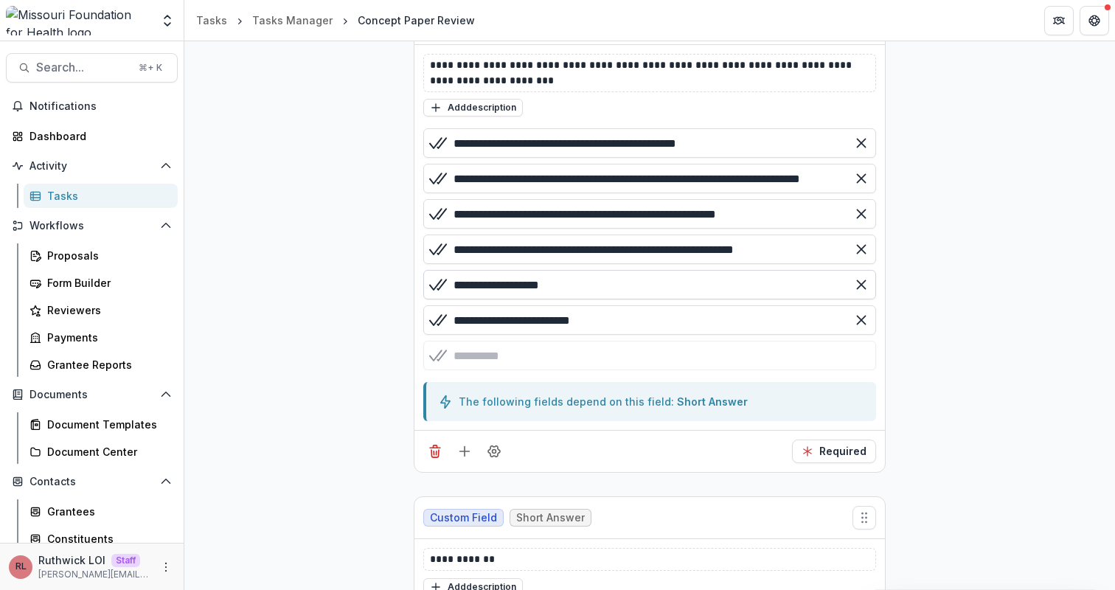
type input "**********"
click at [627, 287] on input "**********" at bounding box center [649, 285] width 453 height 30
type input "**********"
click at [700, 252] on input "**********" at bounding box center [649, 250] width 453 height 30
type input "**********"
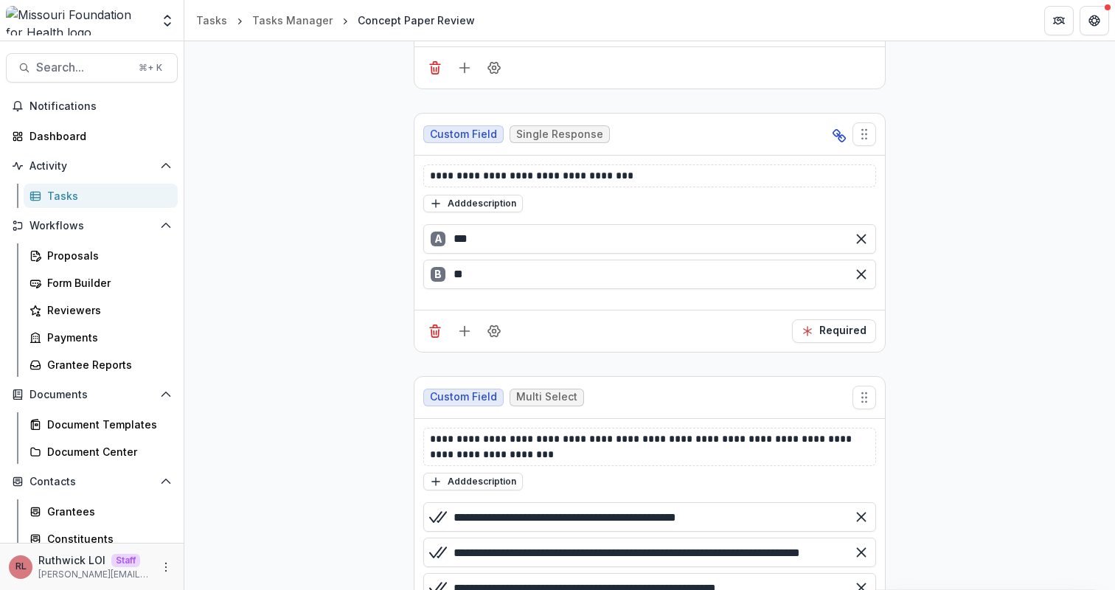
scroll to position [0, 0]
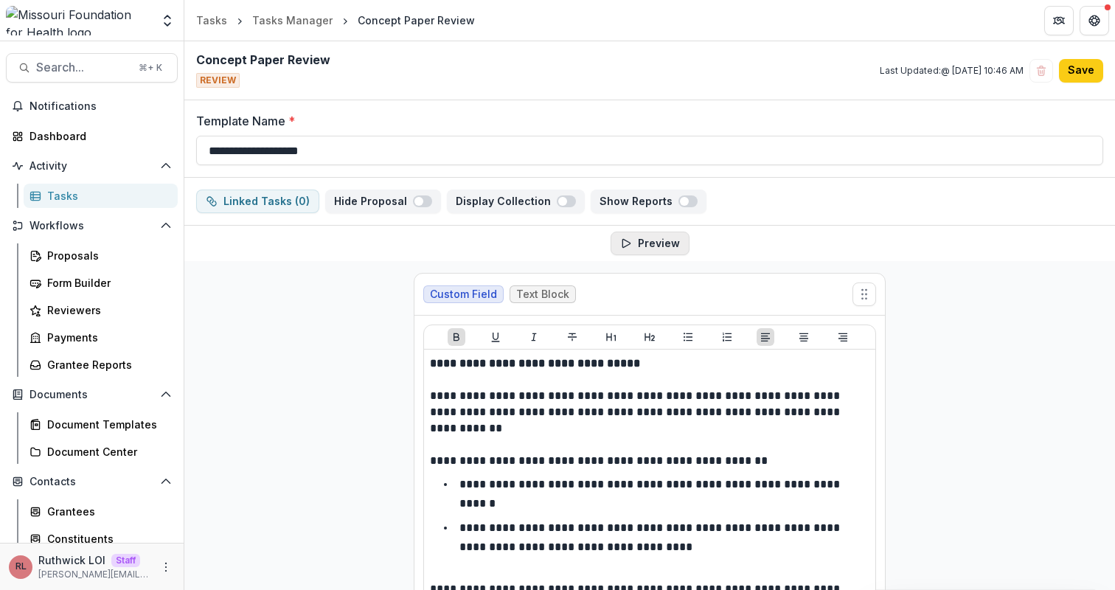
click at [632, 246] on button "Preview" at bounding box center [650, 244] width 79 height 24
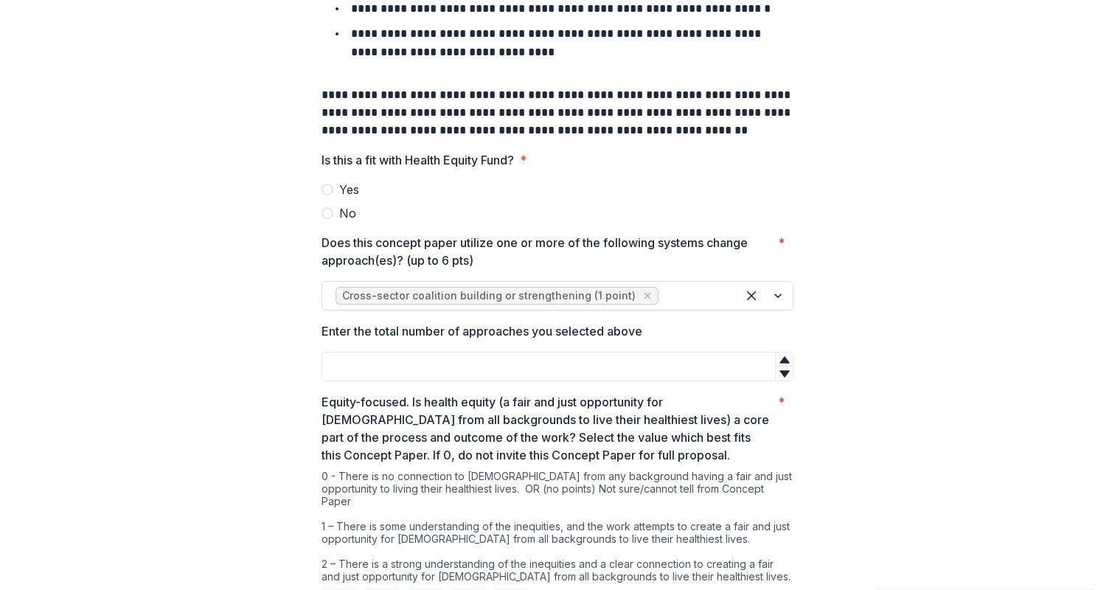
scroll to position [199, 0]
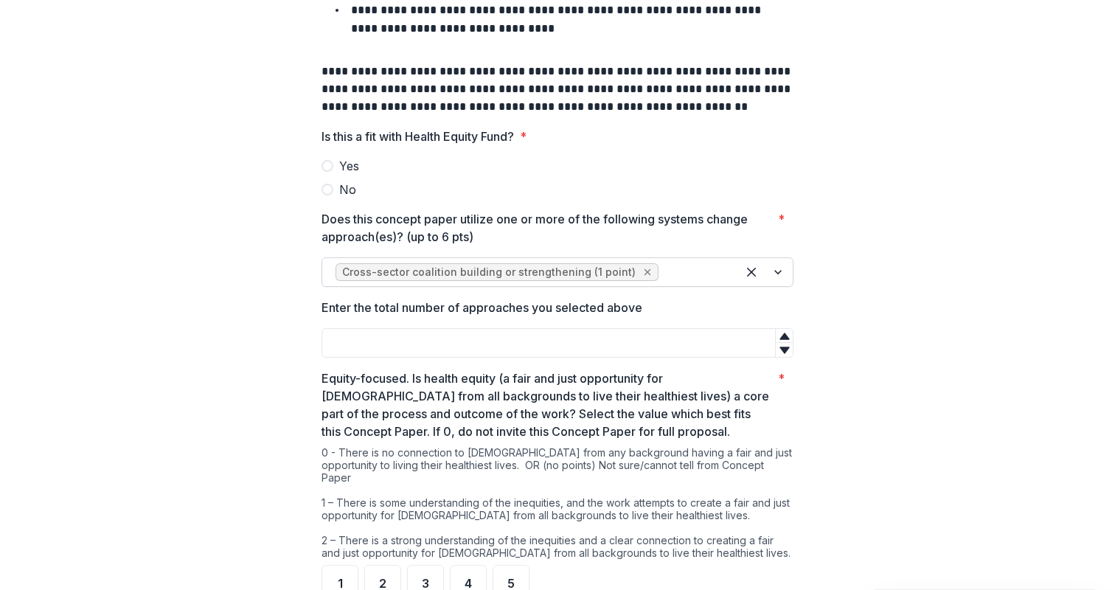
click at [645, 271] on icon "Remove Cross-sector coalition building or strengthening (1 point)" at bounding box center [648, 272] width 7 height 7
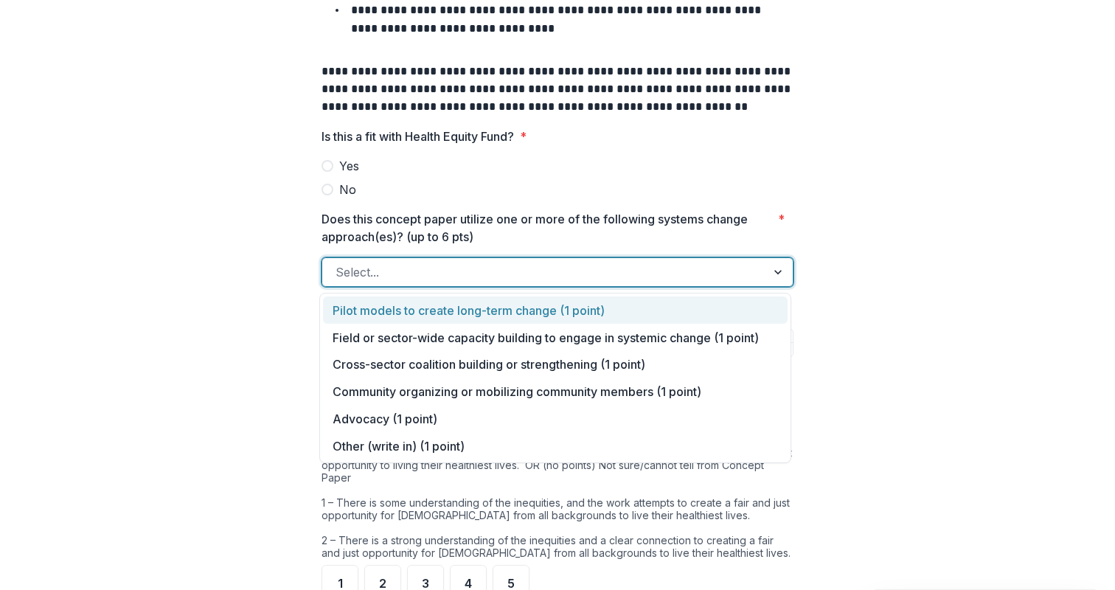
click at [580, 275] on div at bounding box center [544, 272] width 417 height 21
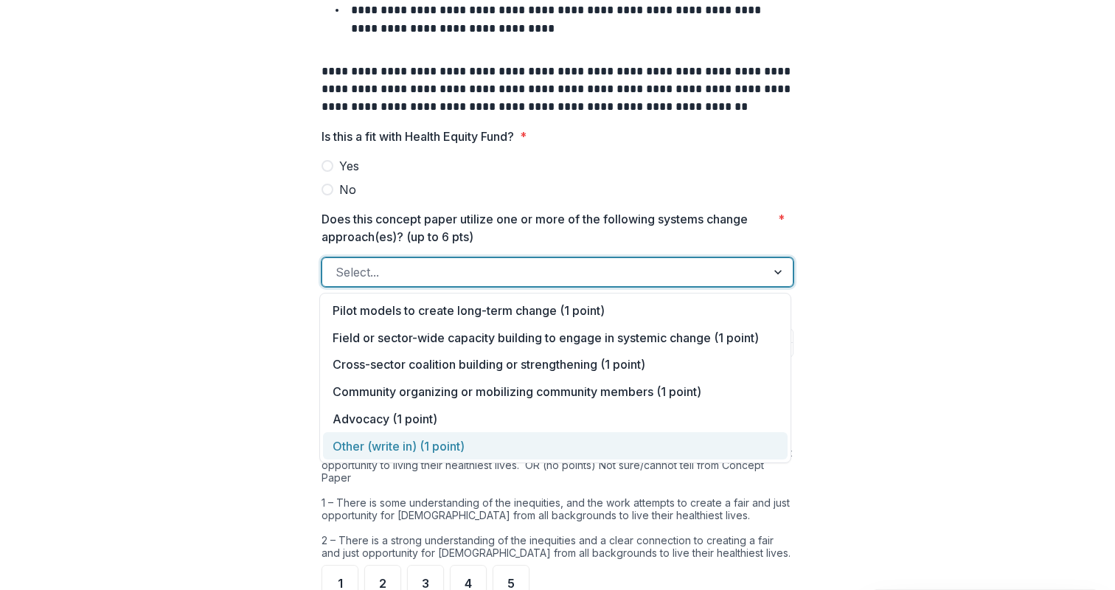
click at [538, 452] on div "Other (write in) (1 point)" at bounding box center [555, 445] width 465 height 27
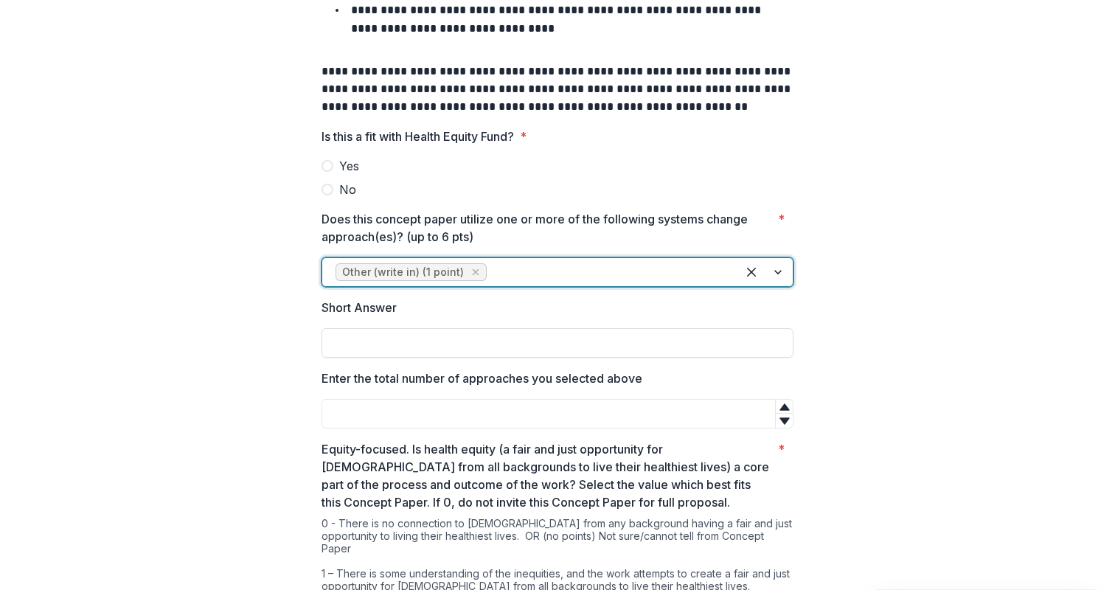
click at [789, 317] on div "Short Answer" at bounding box center [558, 328] width 472 height 59
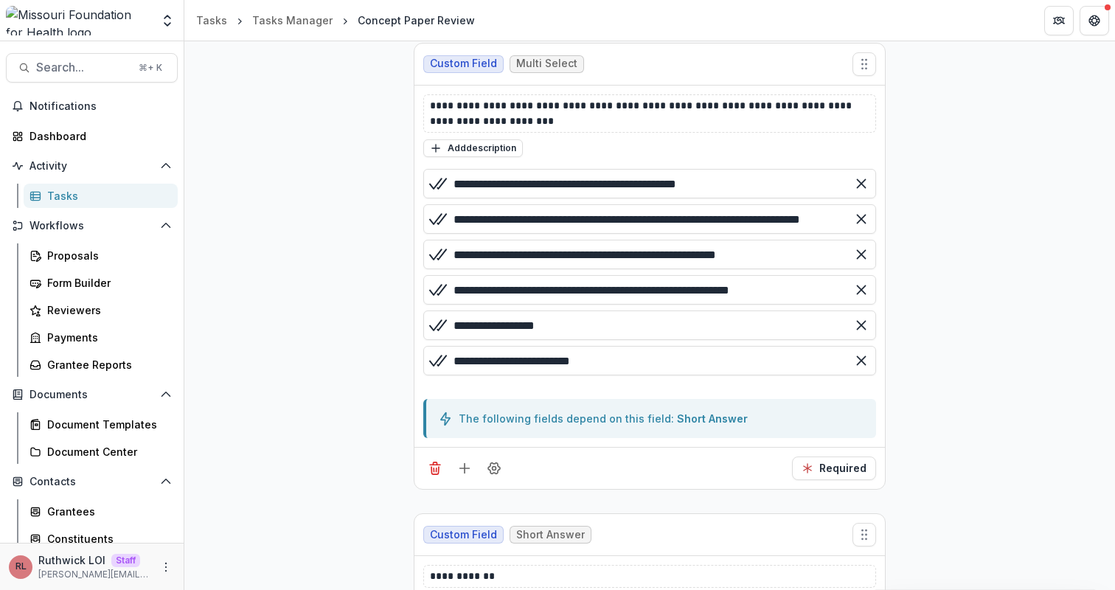
scroll to position [960, 0]
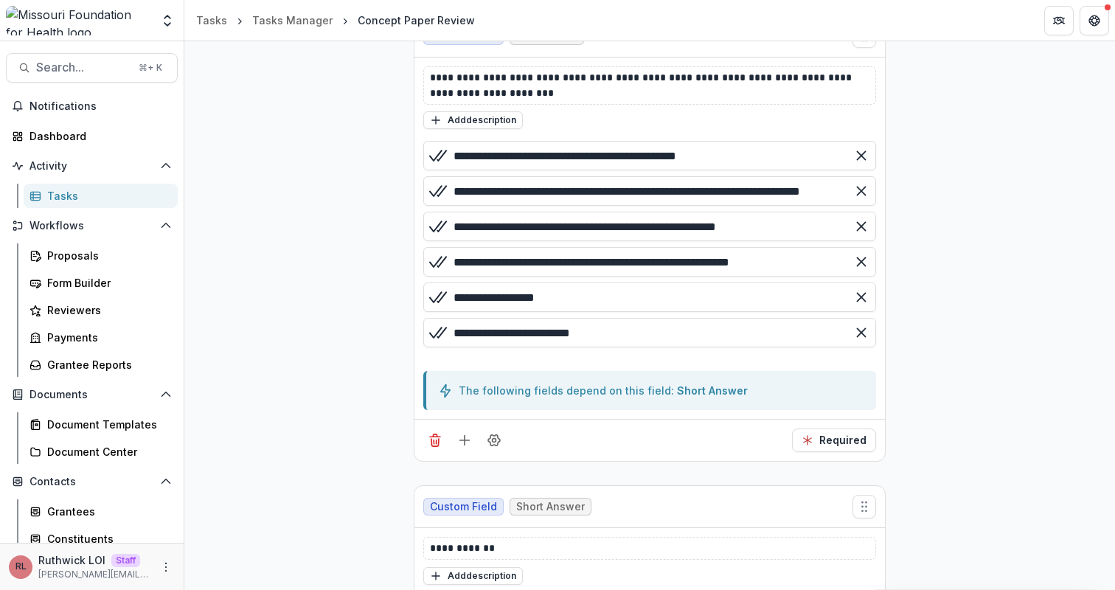
click at [750, 348] on div "**********" at bounding box center [649, 247] width 453 height 212
click at [727, 327] on input "**********" at bounding box center [649, 333] width 453 height 30
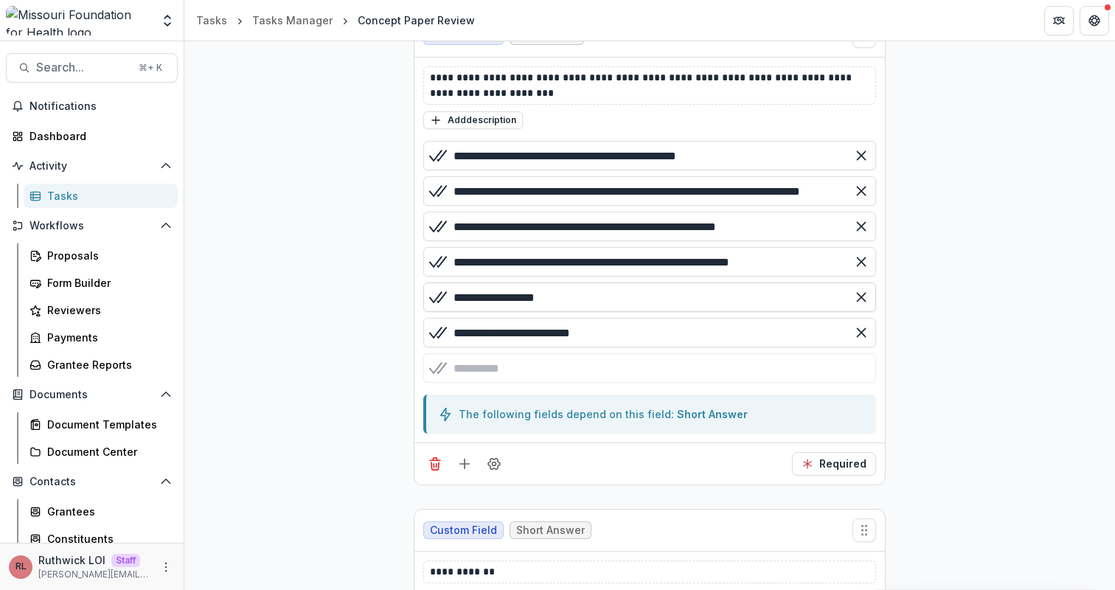
click at [684, 302] on input "**********" at bounding box center [649, 297] width 453 height 30
click at [833, 260] on input "**********" at bounding box center [649, 262] width 453 height 30
click at [805, 229] on input "**********" at bounding box center [649, 227] width 453 height 30
type input "**********"
click at [772, 200] on input "**********" at bounding box center [649, 191] width 453 height 30
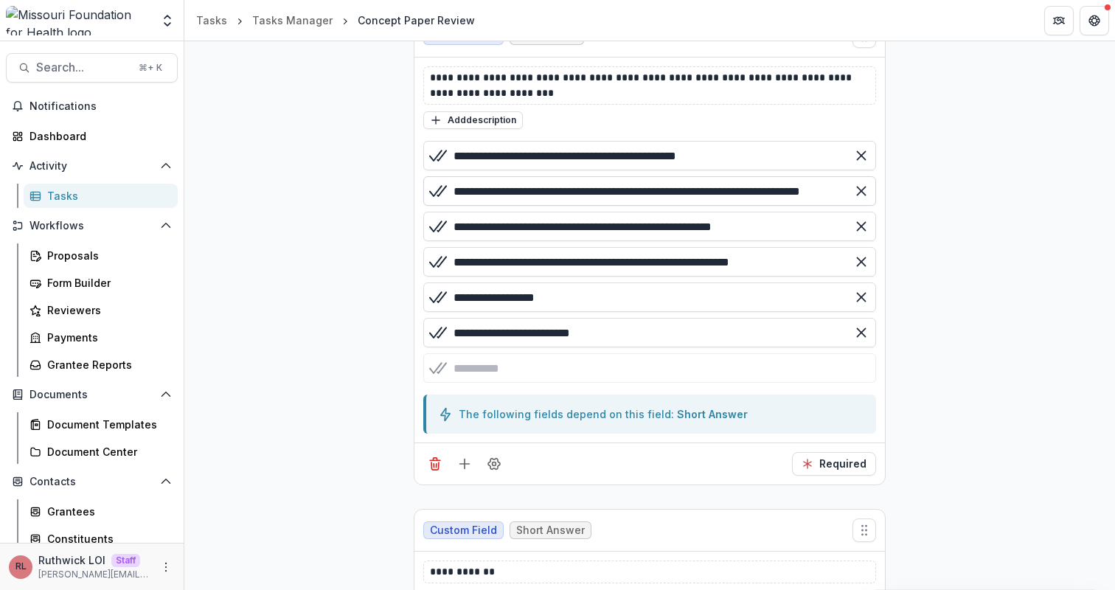
click at [756, 189] on input "**********" at bounding box center [649, 191] width 453 height 30
type input "**********"
click at [752, 151] on input "**********" at bounding box center [649, 156] width 453 height 30
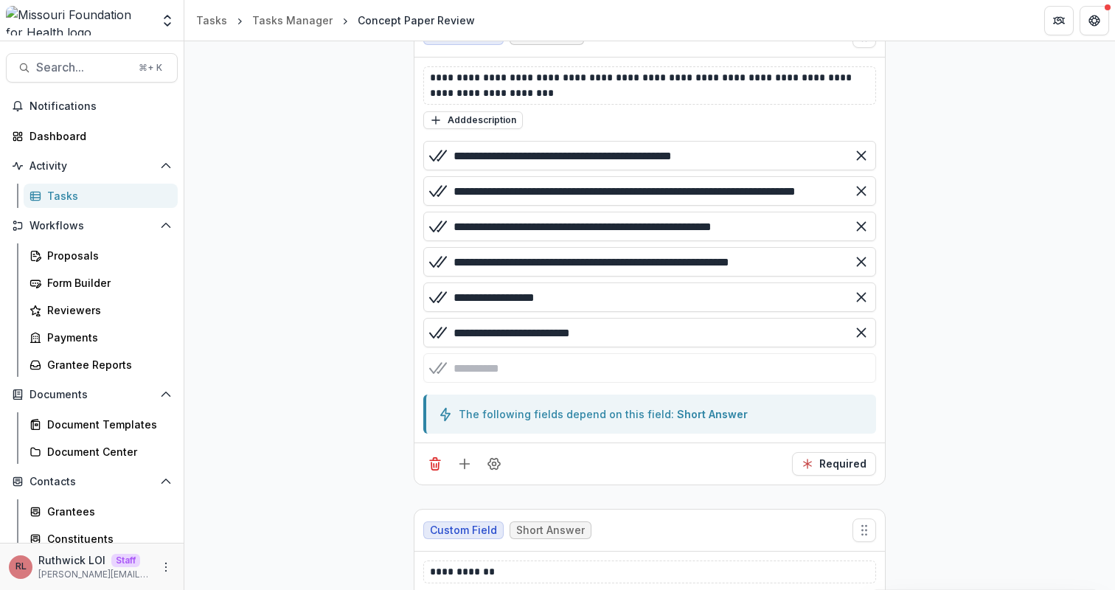
type input "**********"
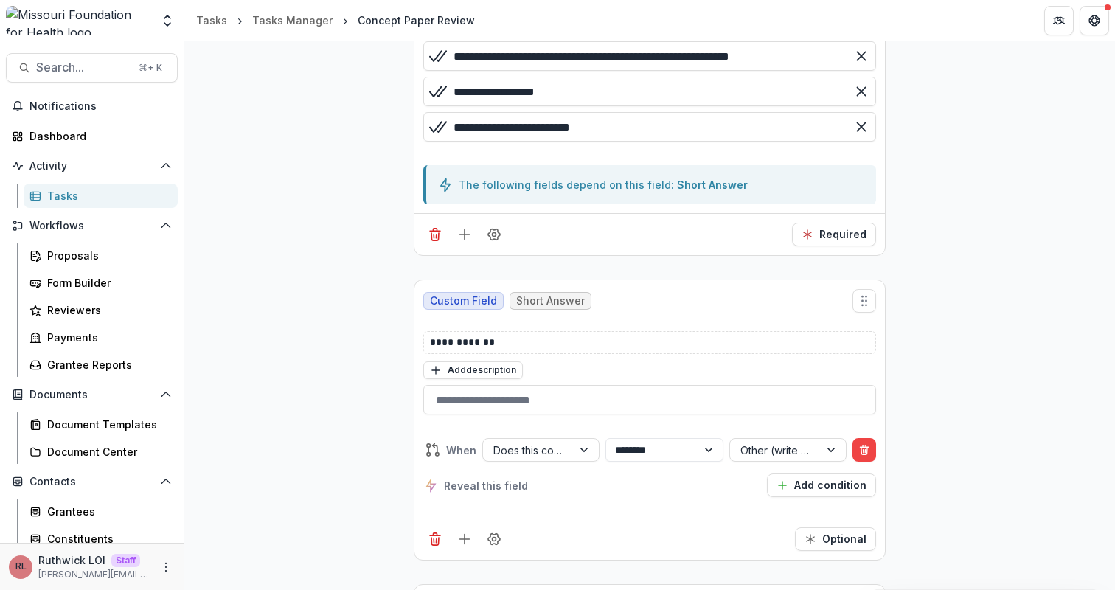
scroll to position [1168, 0]
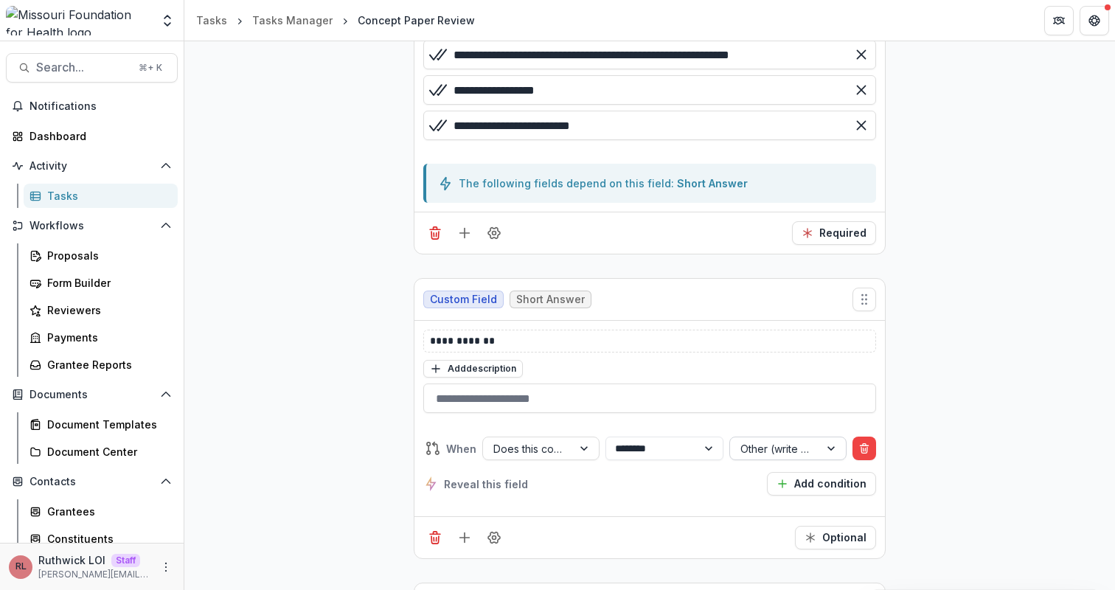
click at [769, 448] on div at bounding box center [775, 449] width 69 height 18
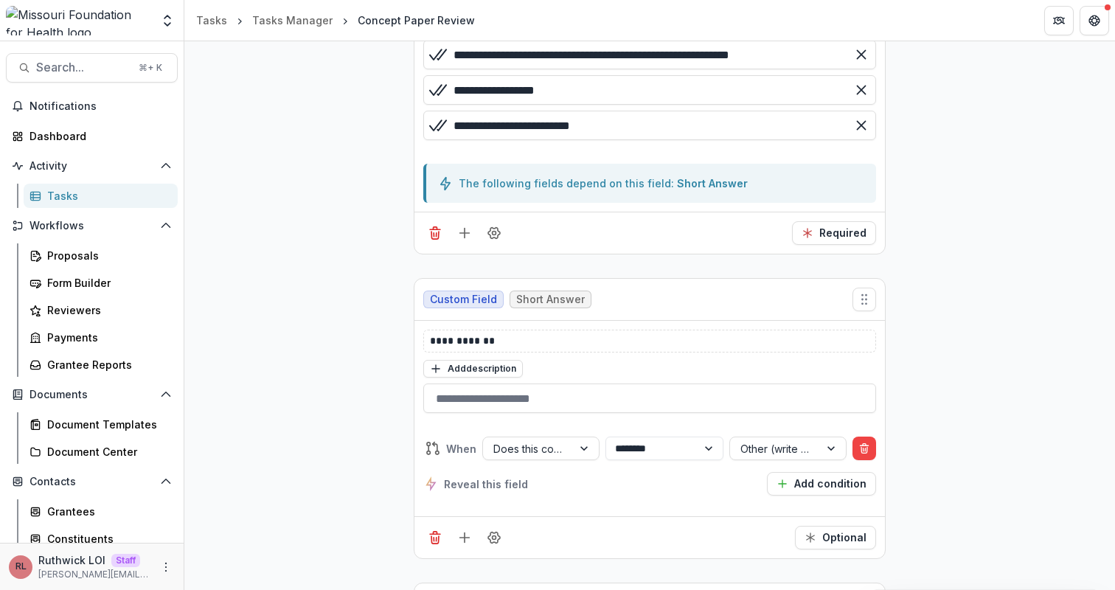
scroll to position [0, 0]
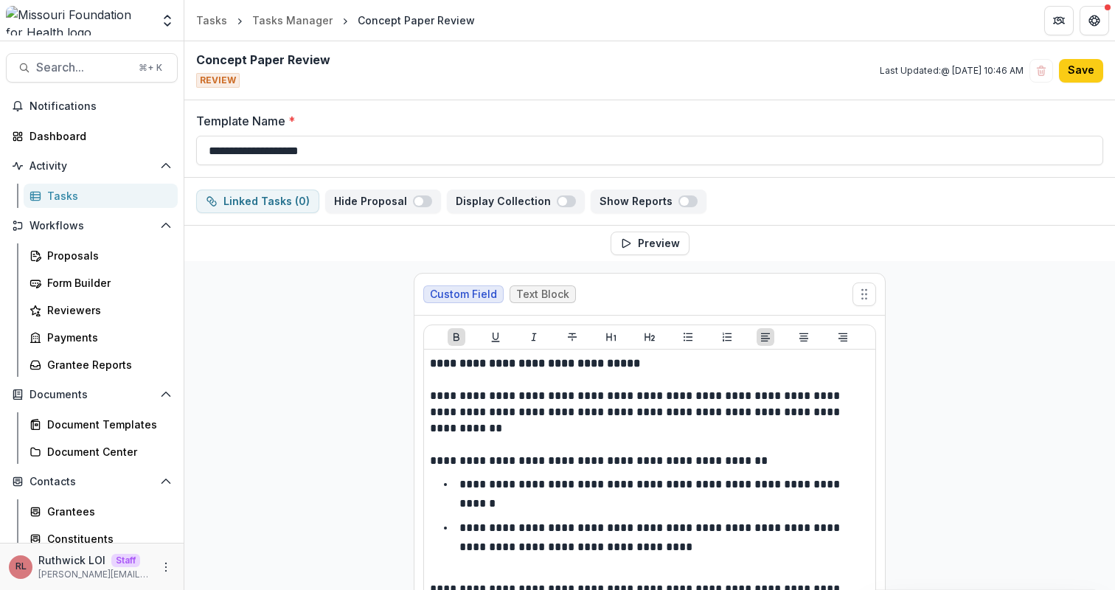
click at [1080, 83] on div "Concept Paper Review REVIEW Last Updated: @ Sep 18, 2025, 10:46 AM Save" at bounding box center [649, 70] width 931 height 59
click at [1080, 79] on button "Save" at bounding box center [1081, 71] width 44 height 24
click at [668, 242] on button "Preview" at bounding box center [650, 244] width 79 height 24
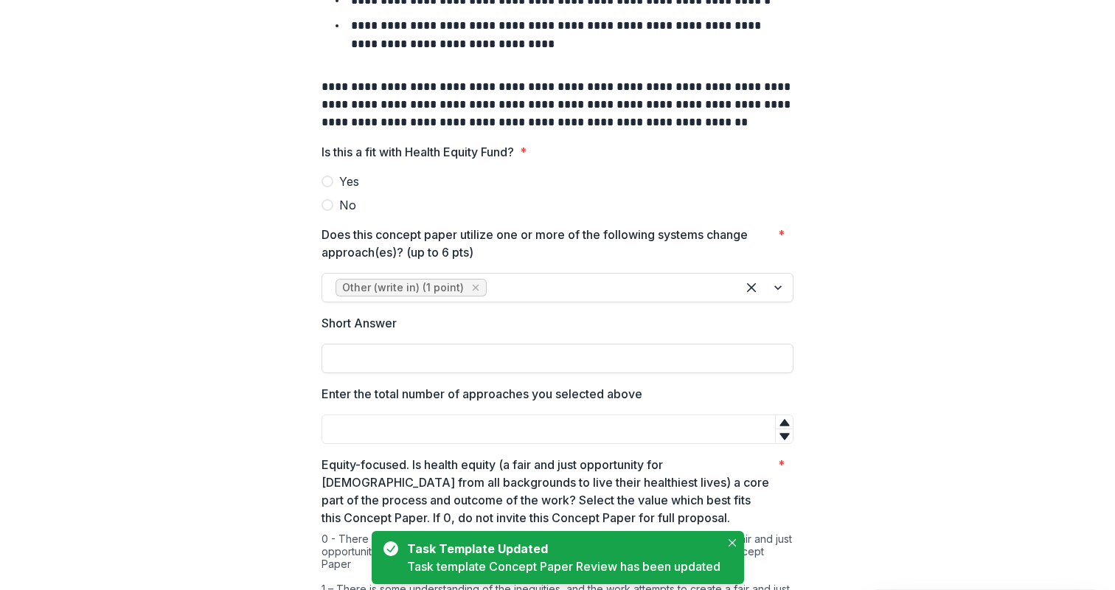
scroll to position [196, 0]
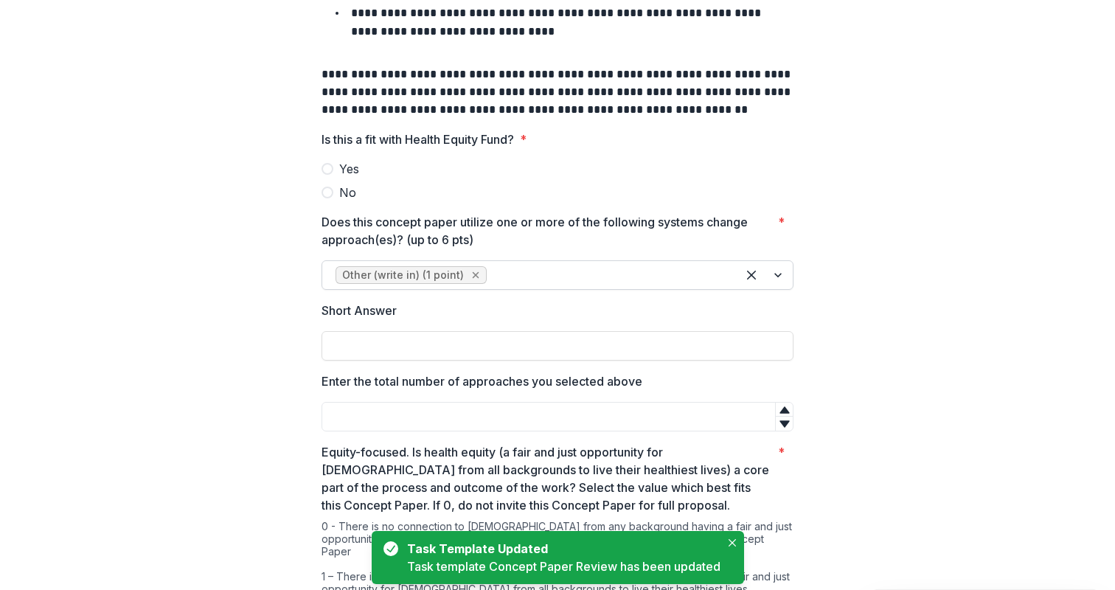
click at [470, 282] on div "Remove Other (write in) (1 point)" at bounding box center [475, 275] width 15 height 15
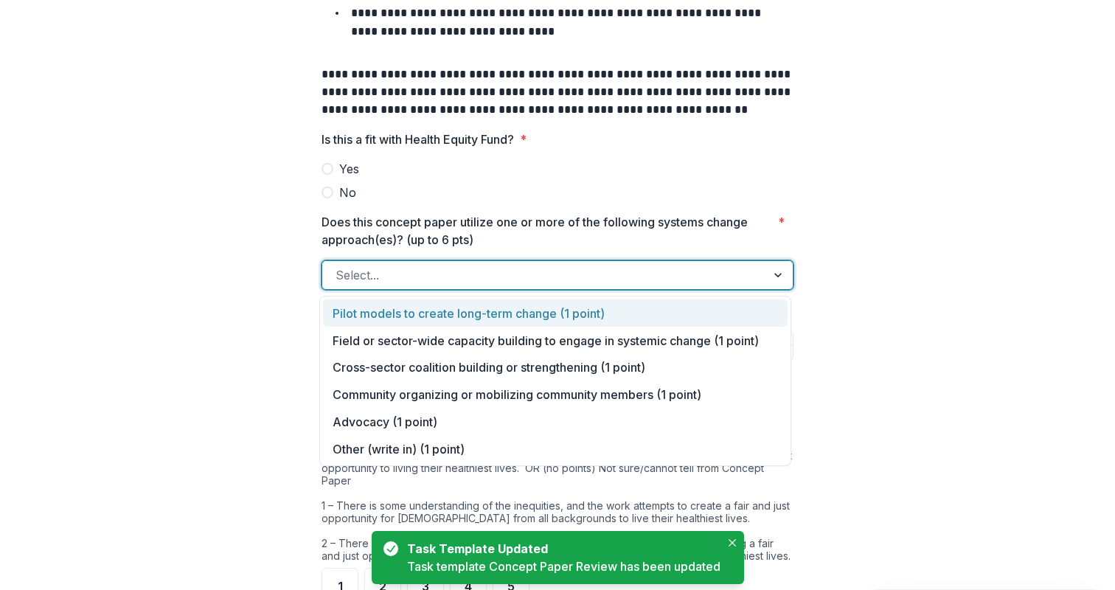
click at [496, 278] on div at bounding box center [544, 275] width 417 height 21
click at [501, 317] on div "Pilot models to create long-term change (1 point)" at bounding box center [555, 312] width 465 height 27
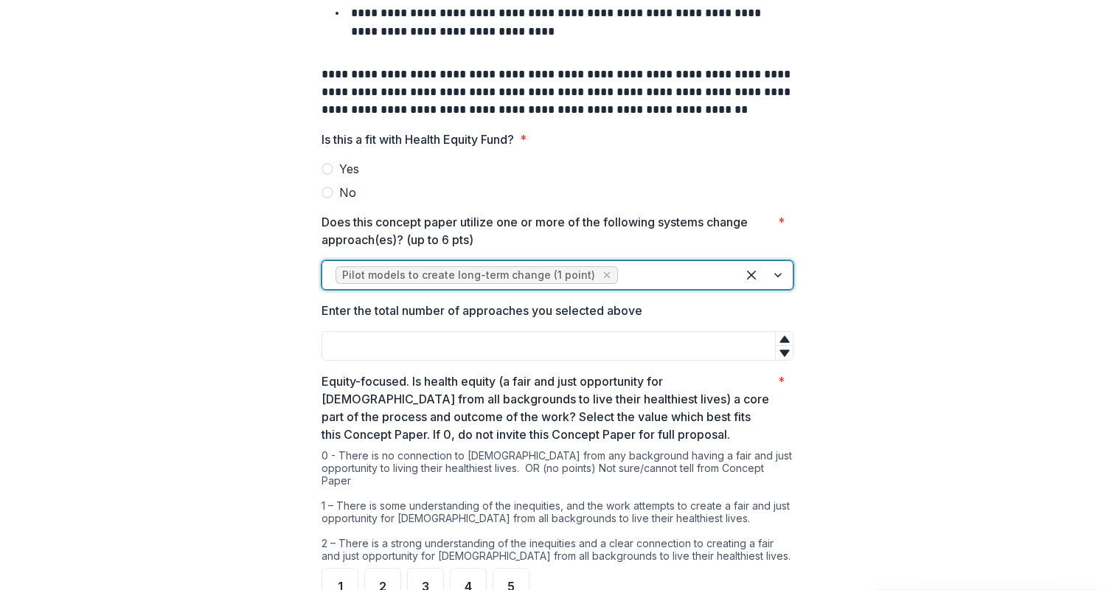
click at [630, 282] on div at bounding box center [672, 275] width 103 height 21
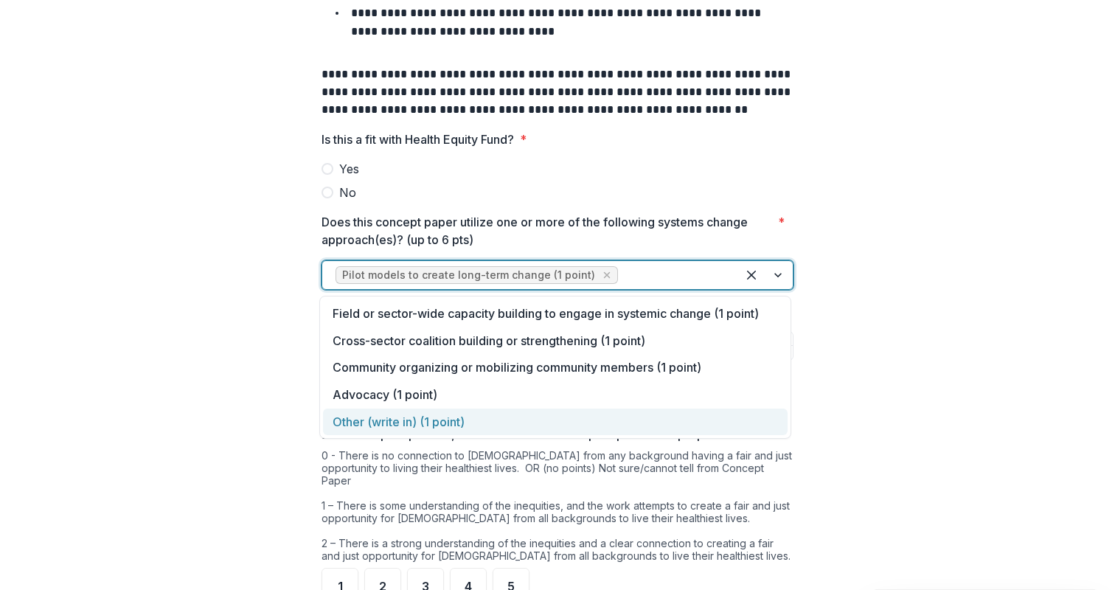
click at [582, 423] on div "Other (write in) (1 point)" at bounding box center [555, 422] width 465 height 27
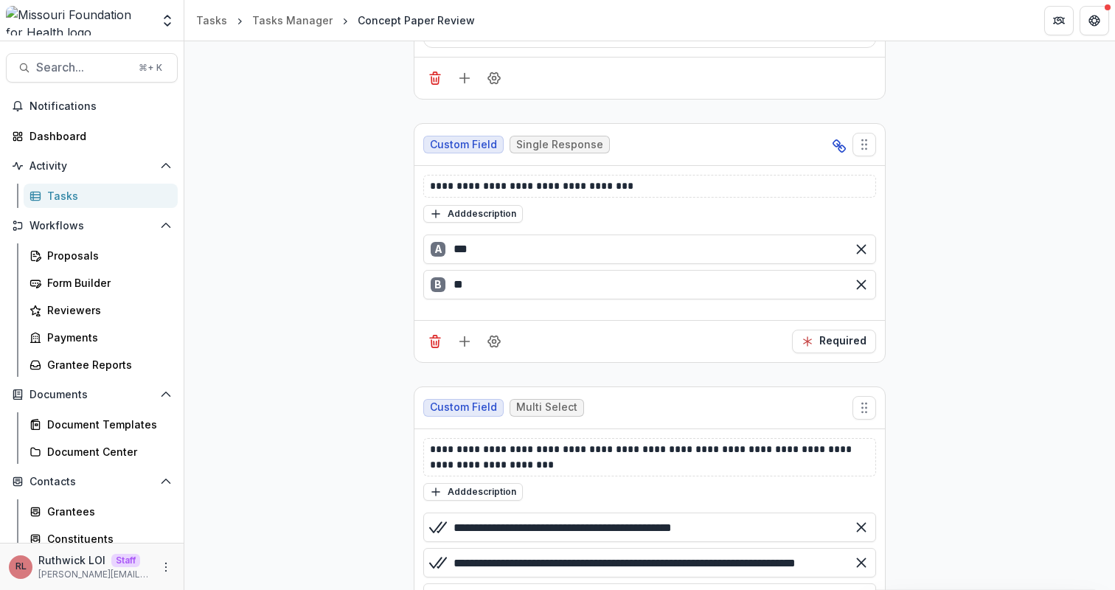
scroll to position [589, 0]
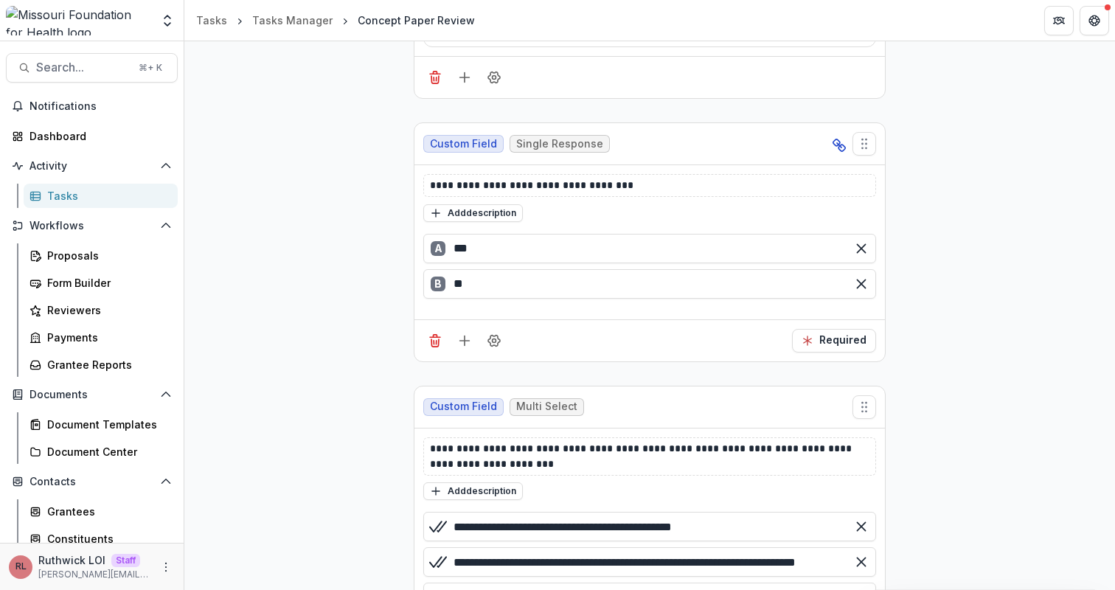
click at [94, 51] on div "Search... ⌘ + K Notifications Dashboard Activity Tasks Workflows Proposals Form…" at bounding box center [92, 315] width 184 height 549
click at [100, 58] on button "Search... ⌘ + K" at bounding box center [92, 68] width 172 height 30
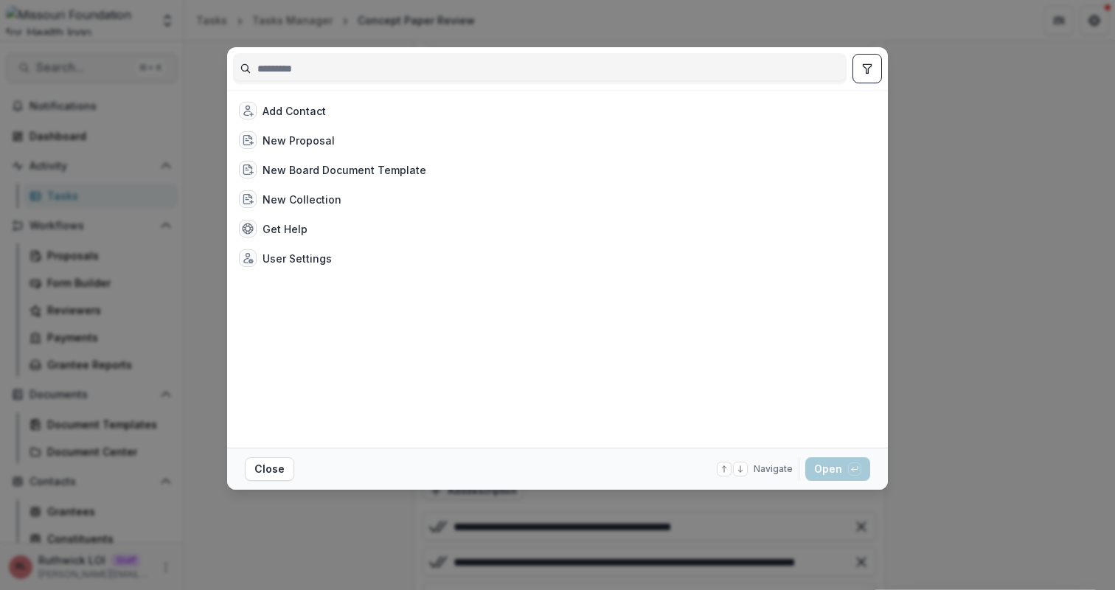
type input "**********"
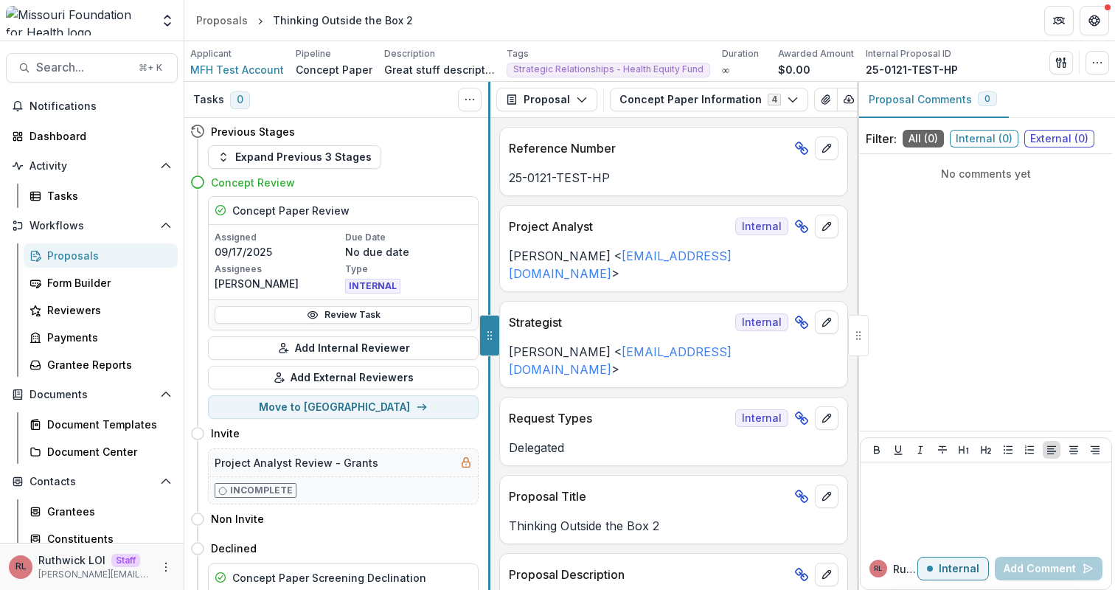
drag, startPoint x: 597, startPoint y: 327, endPoint x: 479, endPoint y: 333, distance: 117.4
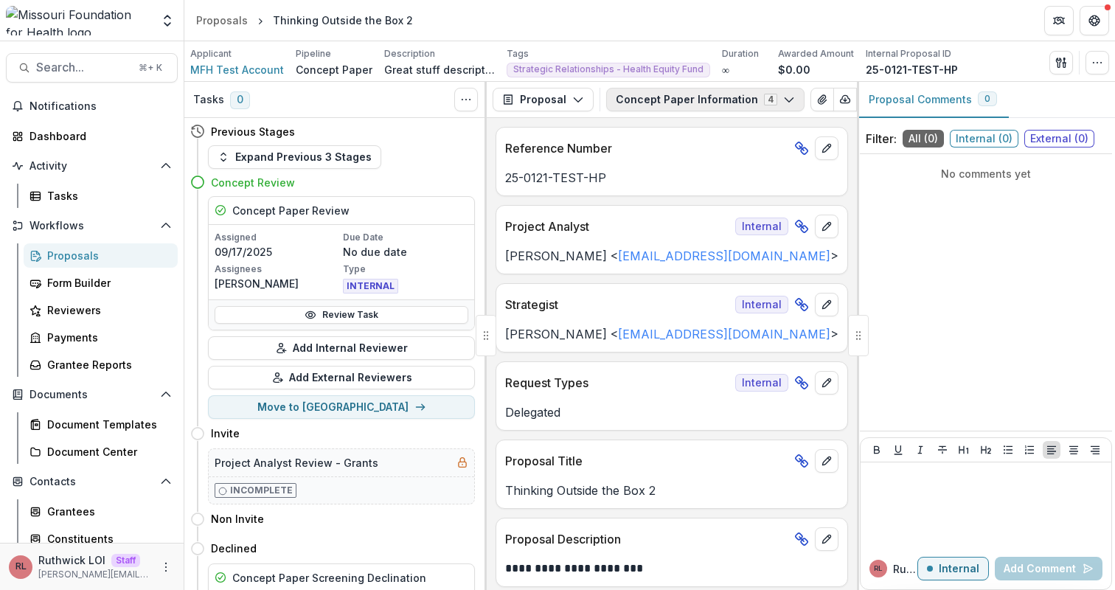
click at [681, 102] on button "Concept Paper Information 4" at bounding box center [705, 100] width 198 height 24
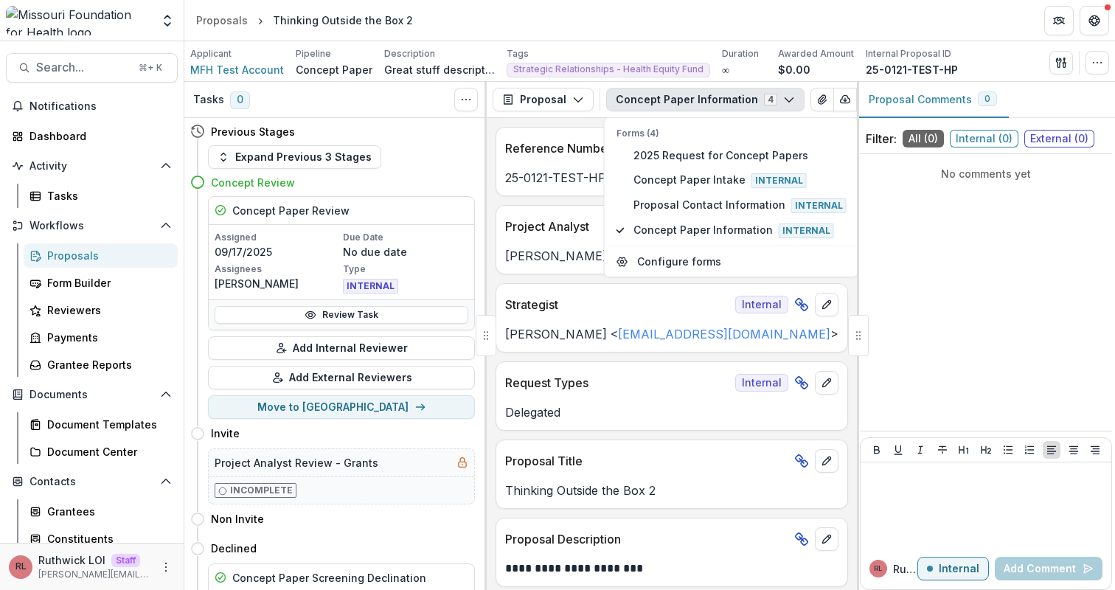
click at [681, 102] on button "Concept Paper Information 4" at bounding box center [705, 100] width 198 height 24
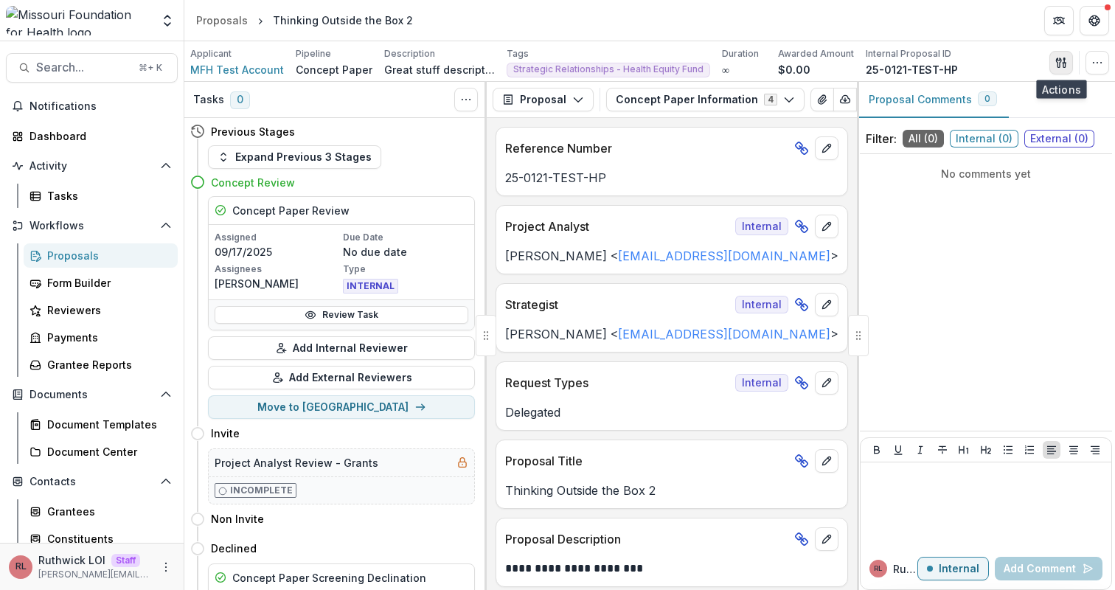
click at [1064, 51] on button "button" at bounding box center [1062, 63] width 24 height 24
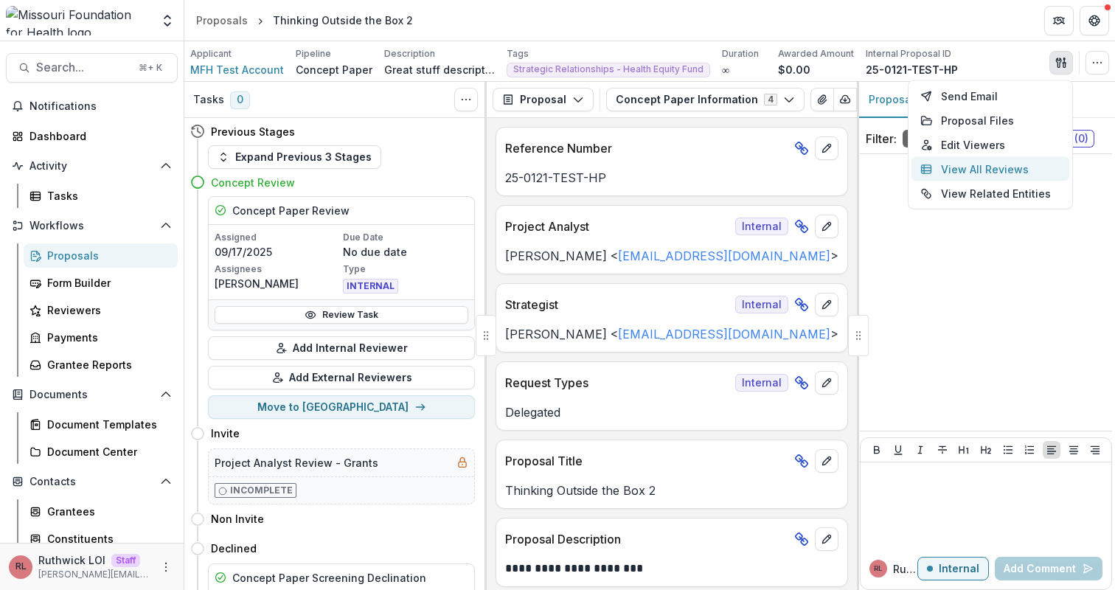
click at [1019, 167] on button "View All Reviews" at bounding box center [991, 169] width 158 height 24
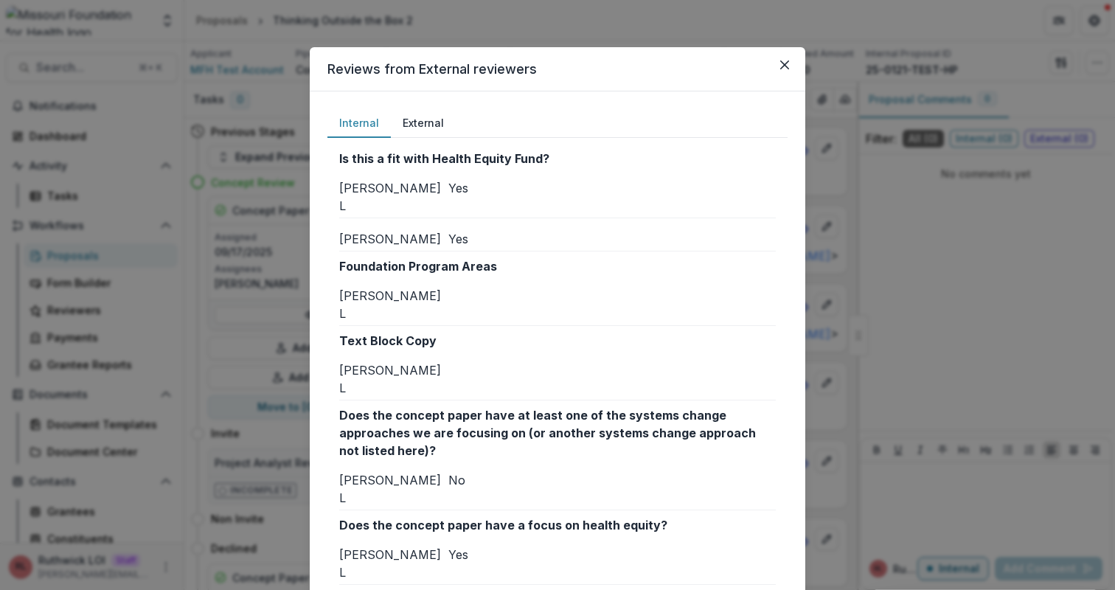
click at [635, 230] on div "Yes" at bounding box center [611, 239] width 327 height 18
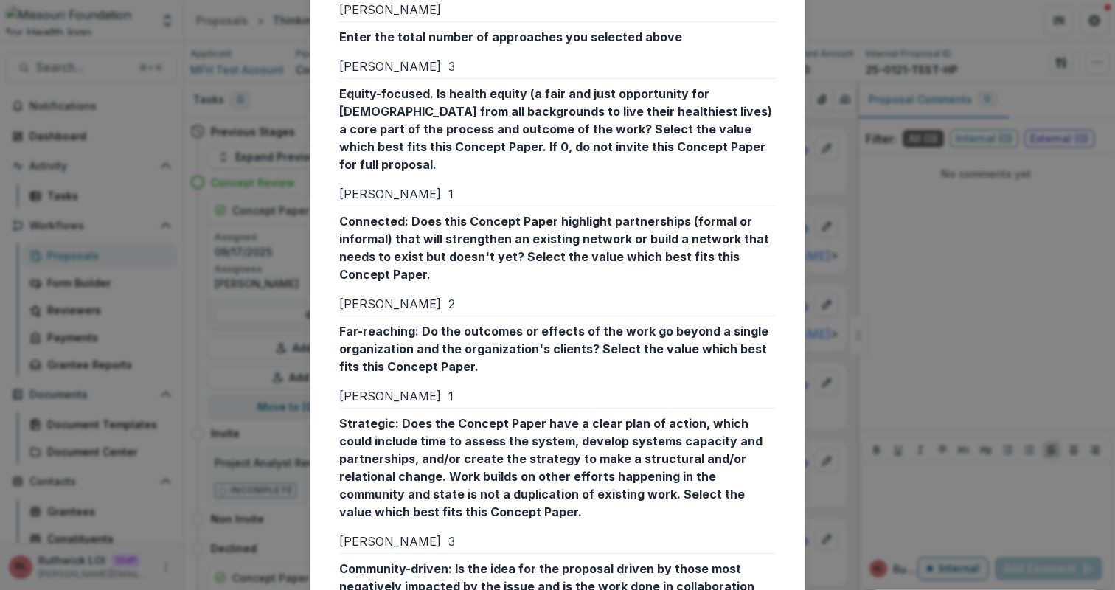
scroll to position [1624, 0]
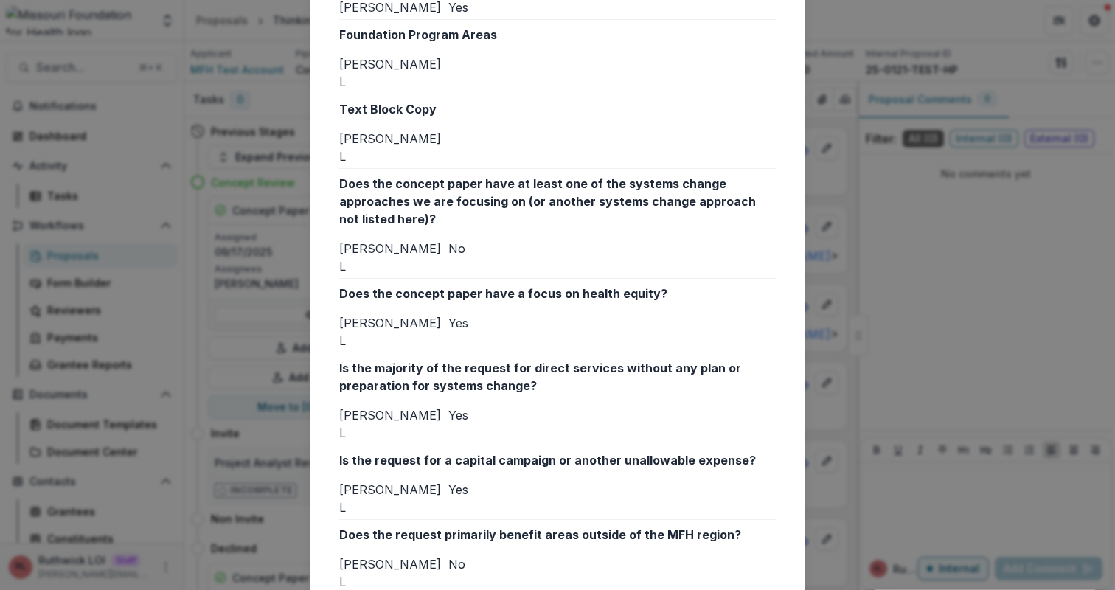
scroll to position [0, 0]
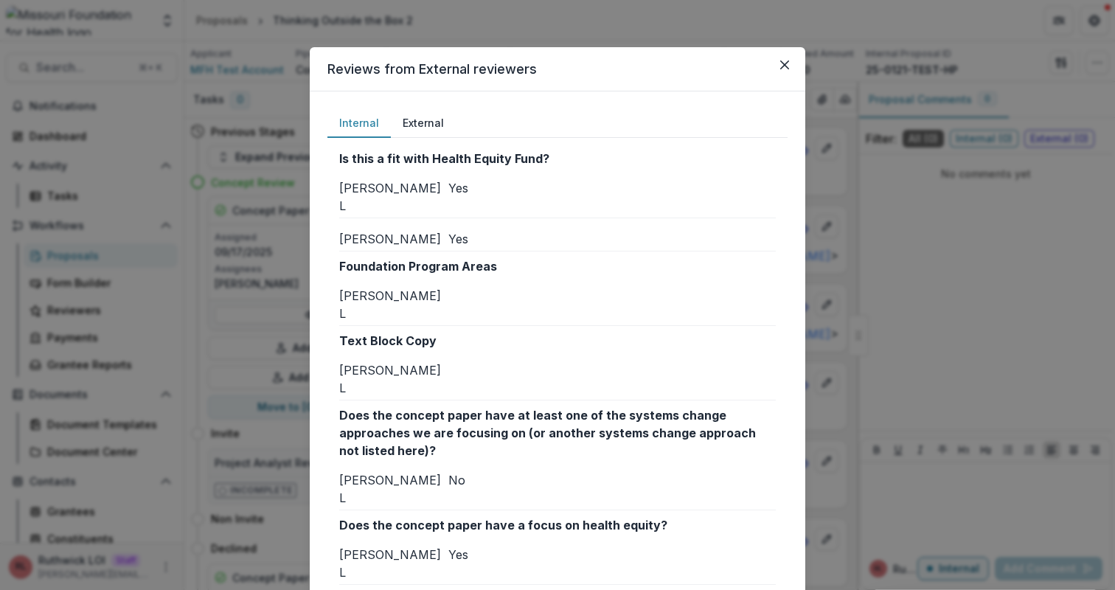
click at [850, 274] on div "Reviews from External reviewers Internal External Is this a fit with Health Equ…" at bounding box center [557, 295] width 1115 height 590
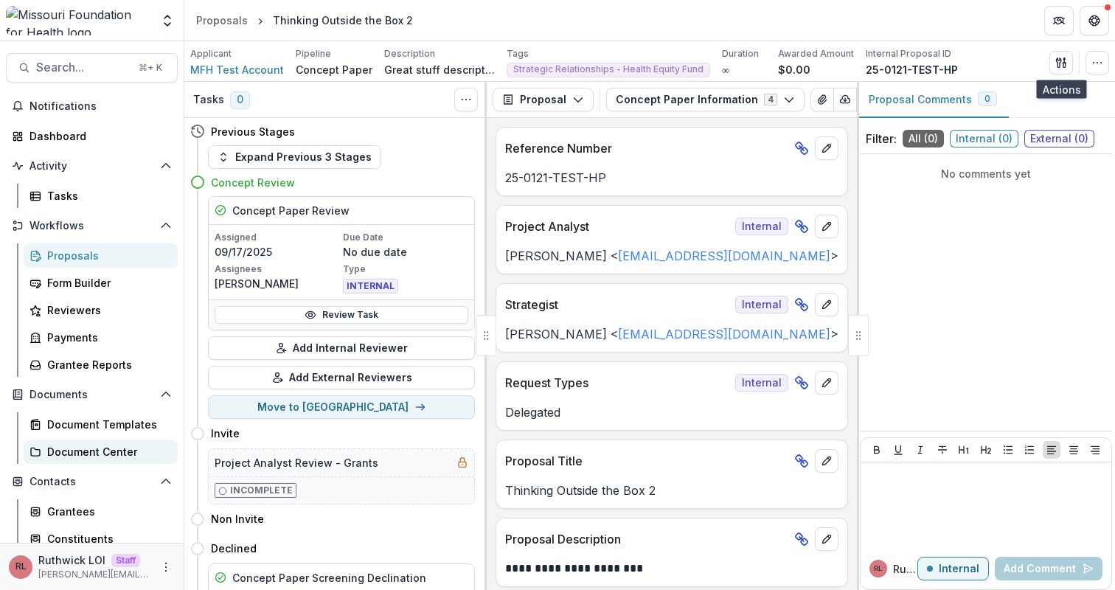
scroll to position [150, 0]
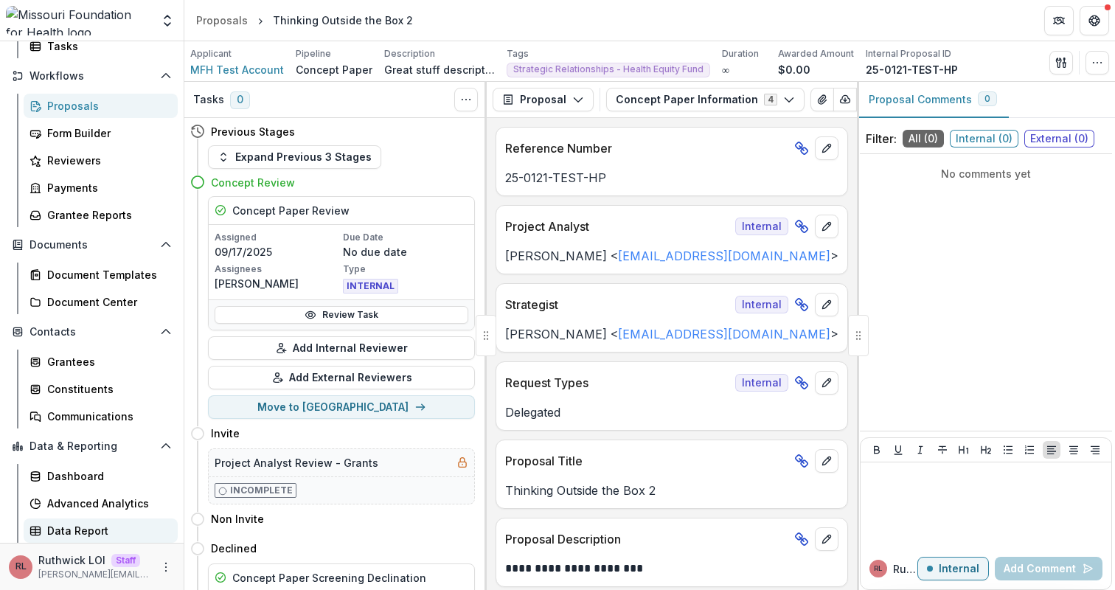
click at [88, 530] on div "Data Report" at bounding box center [106, 530] width 119 height 15
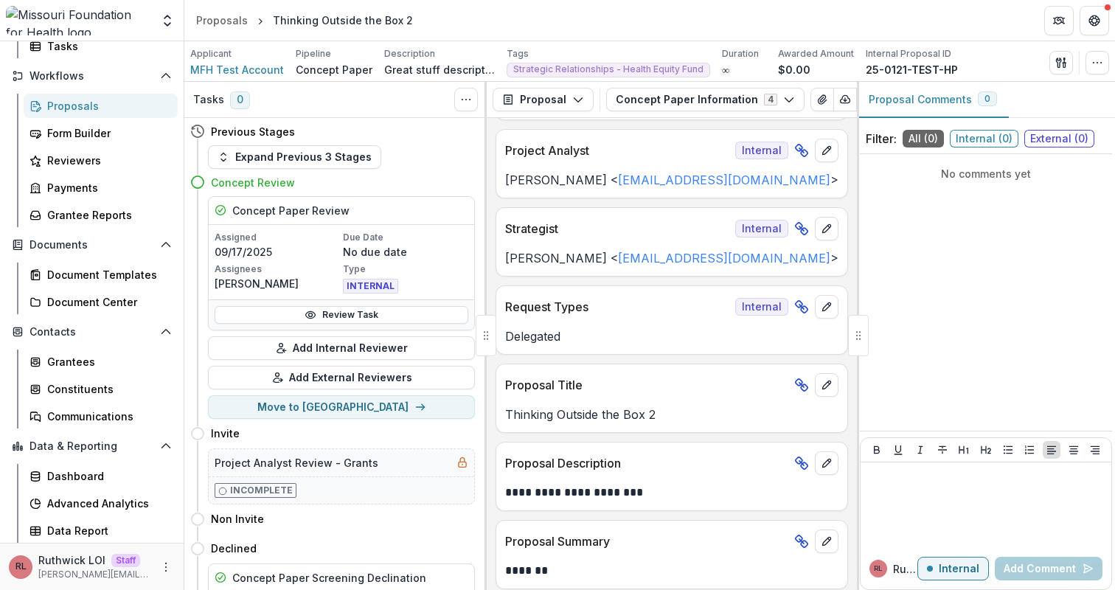
scroll to position [0, 0]
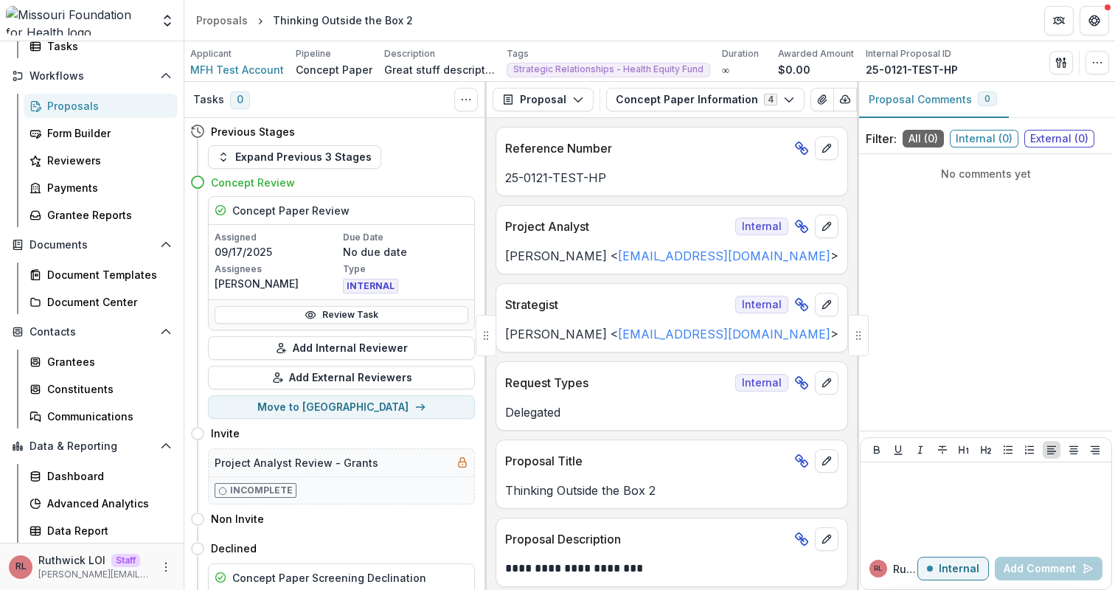
click at [77, 104] on div "Proposals" at bounding box center [106, 105] width 119 height 15
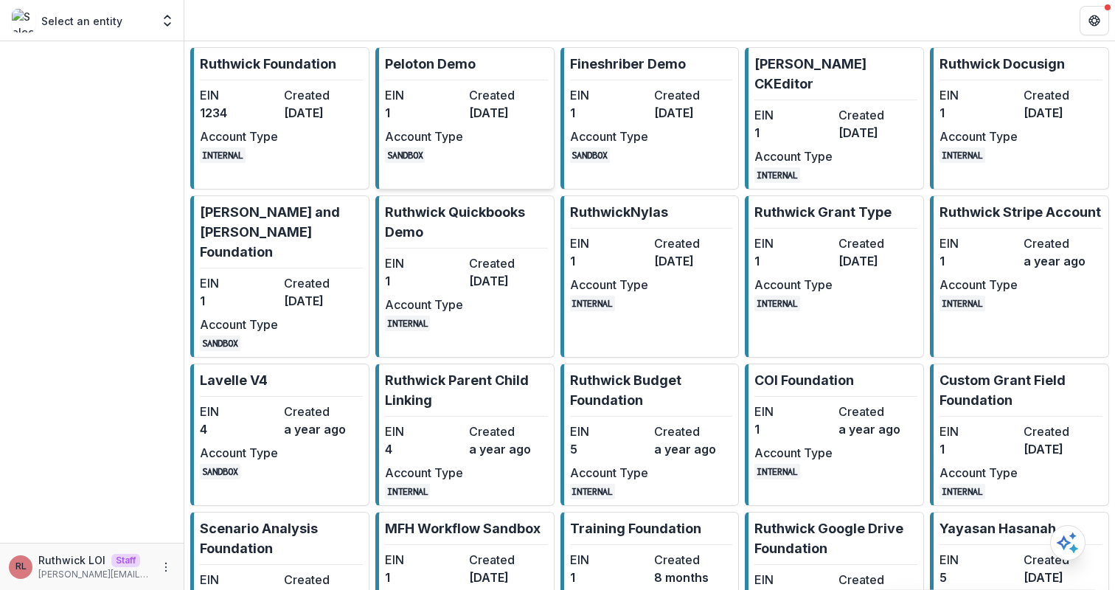
click at [483, 98] on dt "Created" at bounding box center [508, 95] width 78 height 18
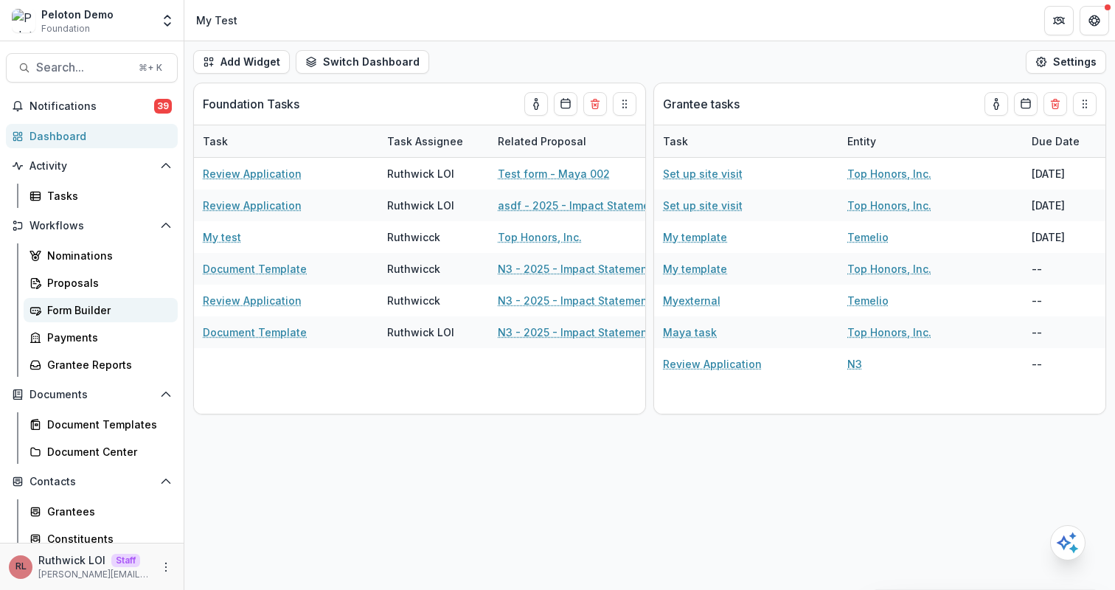
click at [93, 305] on div "Form Builder" at bounding box center [106, 309] width 119 height 15
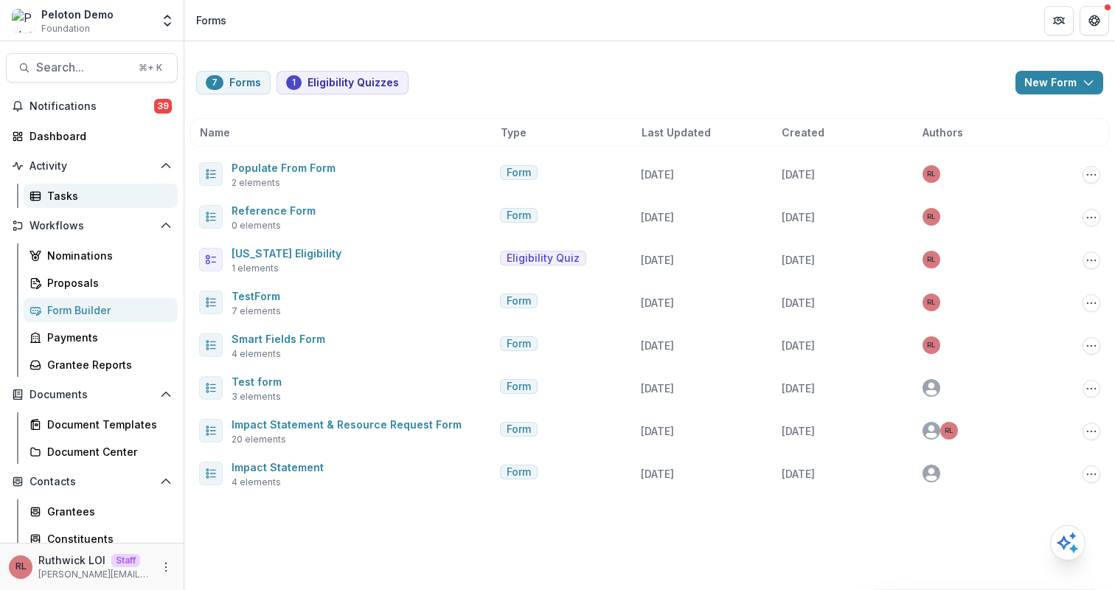
click at [91, 195] on div "Tasks" at bounding box center [106, 195] width 119 height 15
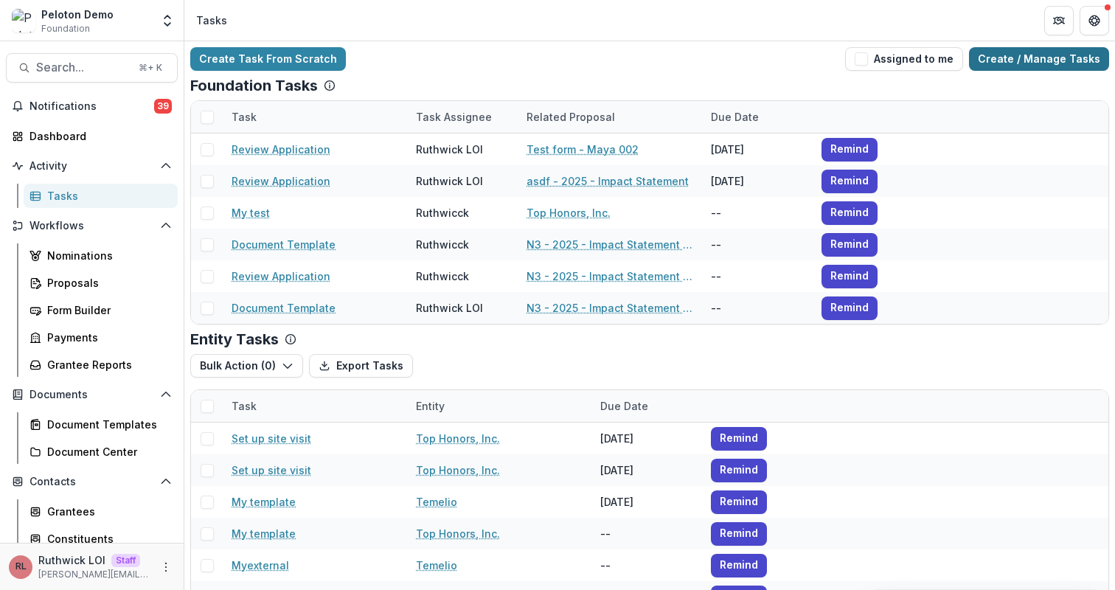
click at [1084, 66] on link "Create / Manage Tasks" at bounding box center [1039, 59] width 140 height 24
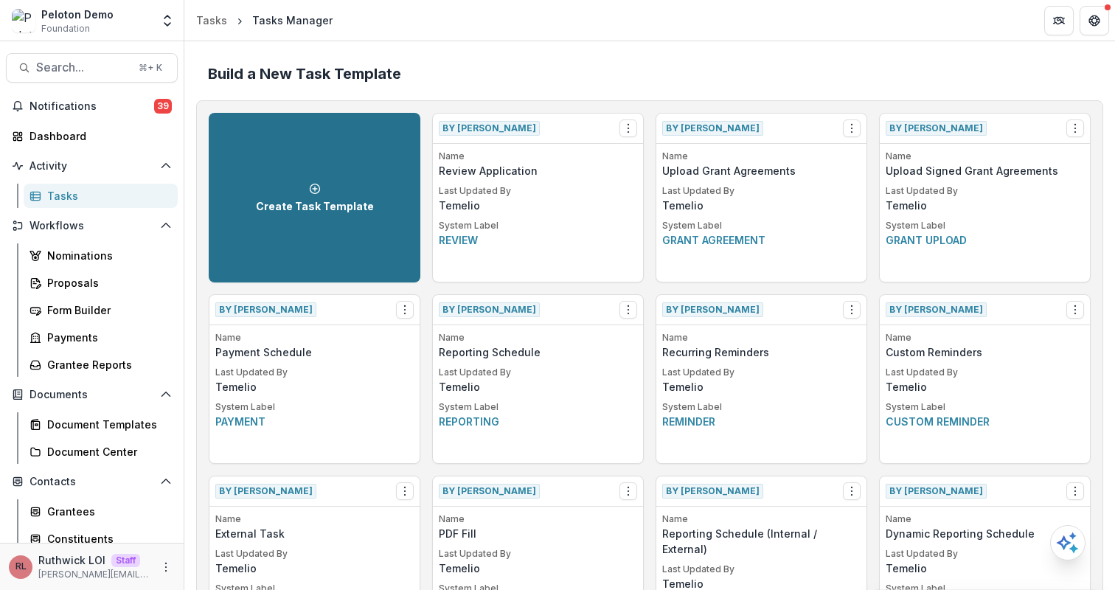
click at [314, 191] on icon at bounding box center [315, 189] width 12 height 12
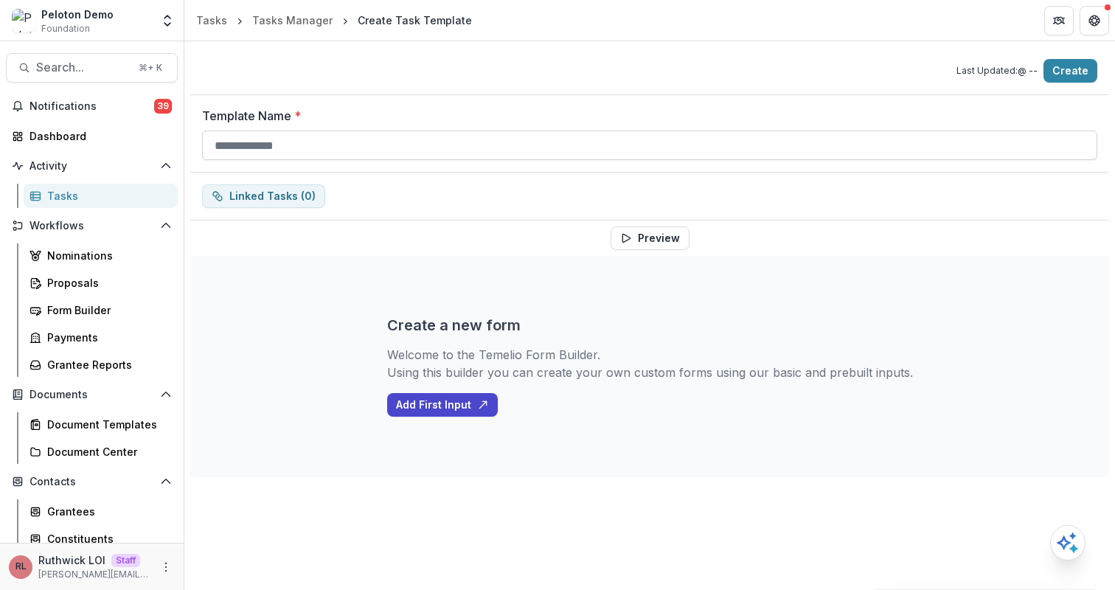
click at [457, 152] on input "Template Name *" at bounding box center [649, 146] width 895 height 30
type input "****"
type input "**********"
click at [459, 406] on button "Add First Input" at bounding box center [442, 405] width 111 height 24
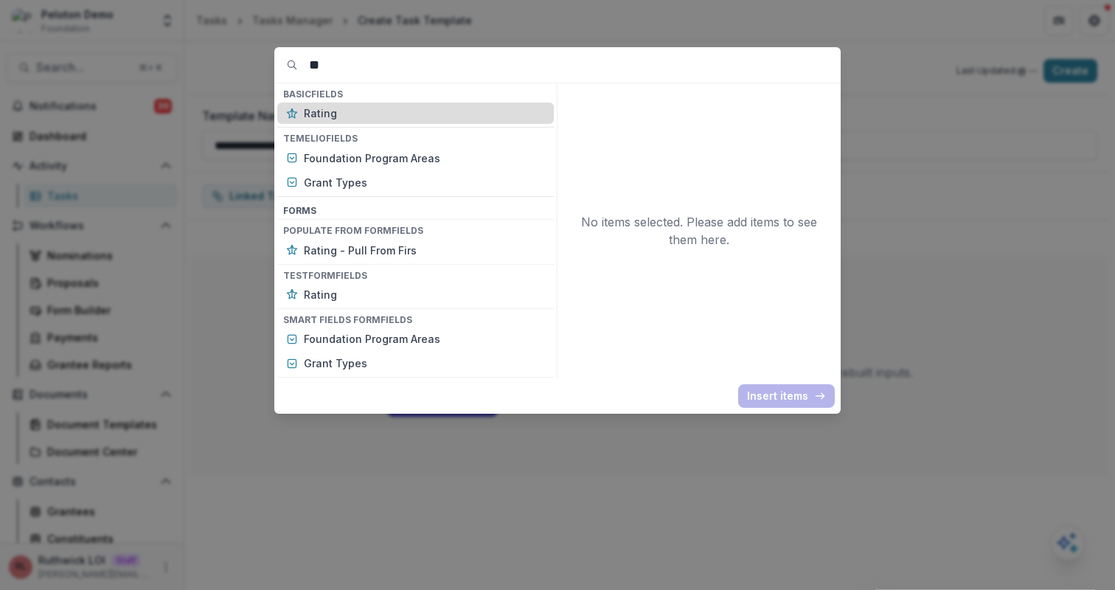
type input "**"
click at [332, 119] on p "Rating" at bounding box center [424, 112] width 241 height 15
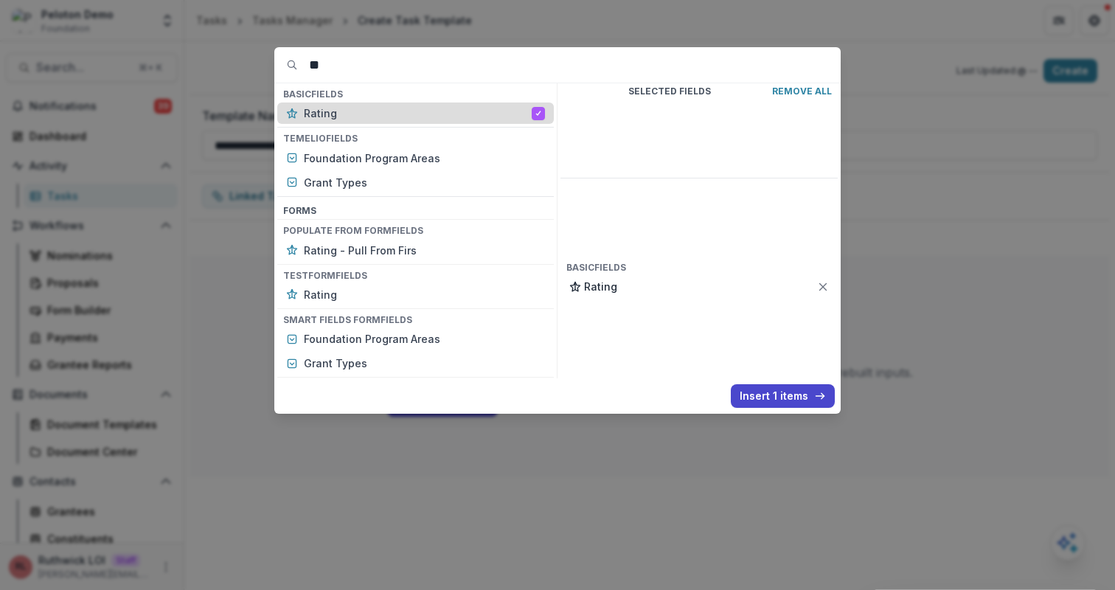
click at [332, 119] on p "Rating" at bounding box center [418, 112] width 228 height 15
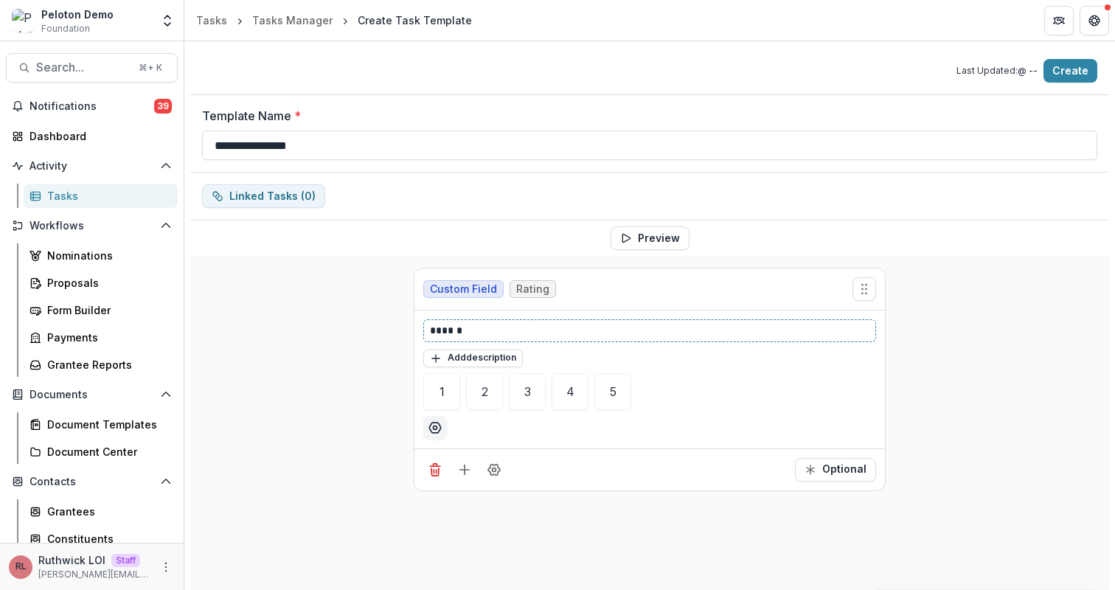
click at [520, 326] on p "******" at bounding box center [650, 330] width 440 height 15
click at [494, 470] on icon "Field Settings" at bounding box center [494, 469] width 15 height 15
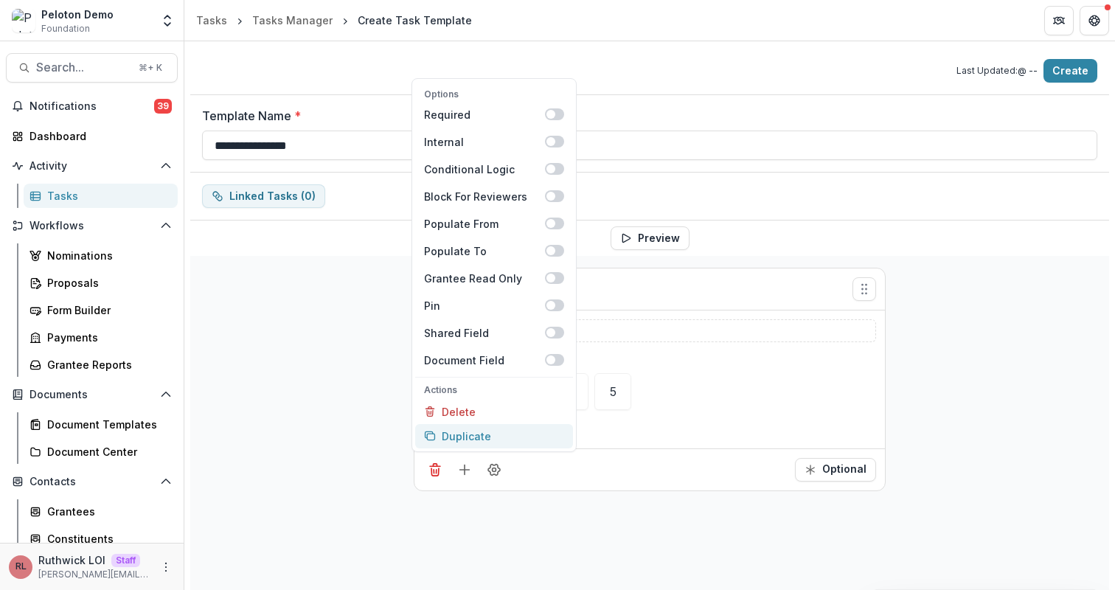
click at [540, 430] on button "Duplicate" at bounding box center [494, 436] width 158 height 24
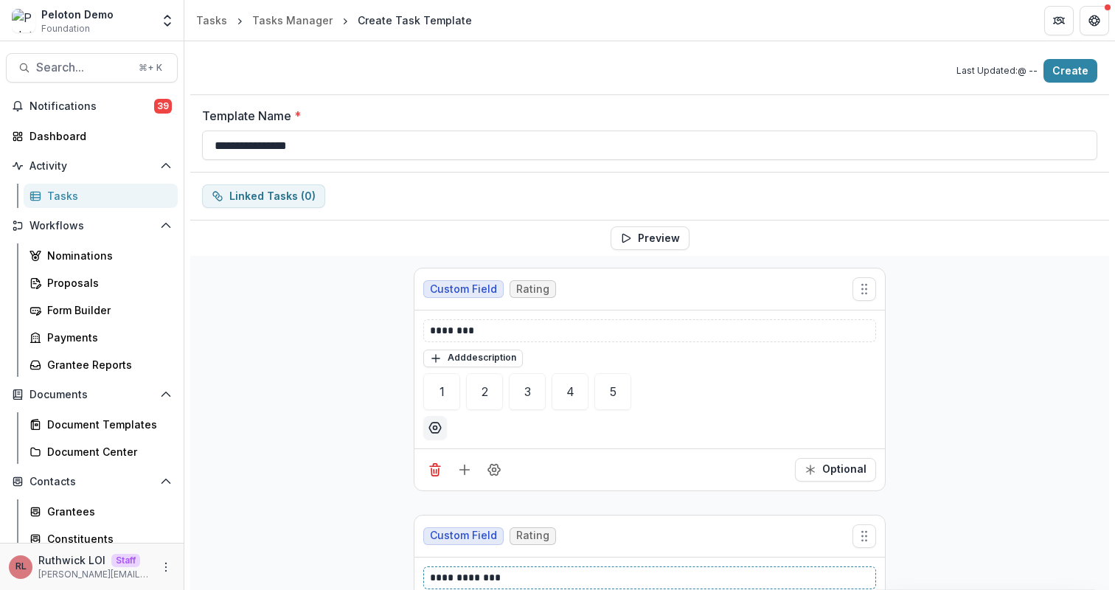
click at [573, 575] on p "**********" at bounding box center [650, 577] width 440 height 15
click at [691, 443] on div "******** Add description 1 2 3 4 5" at bounding box center [650, 380] width 471 height 138
click at [432, 424] on icon "Options" at bounding box center [435, 427] width 15 height 15
click at [521, 476] on input "*" at bounding box center [539, 483] width 217 height 24
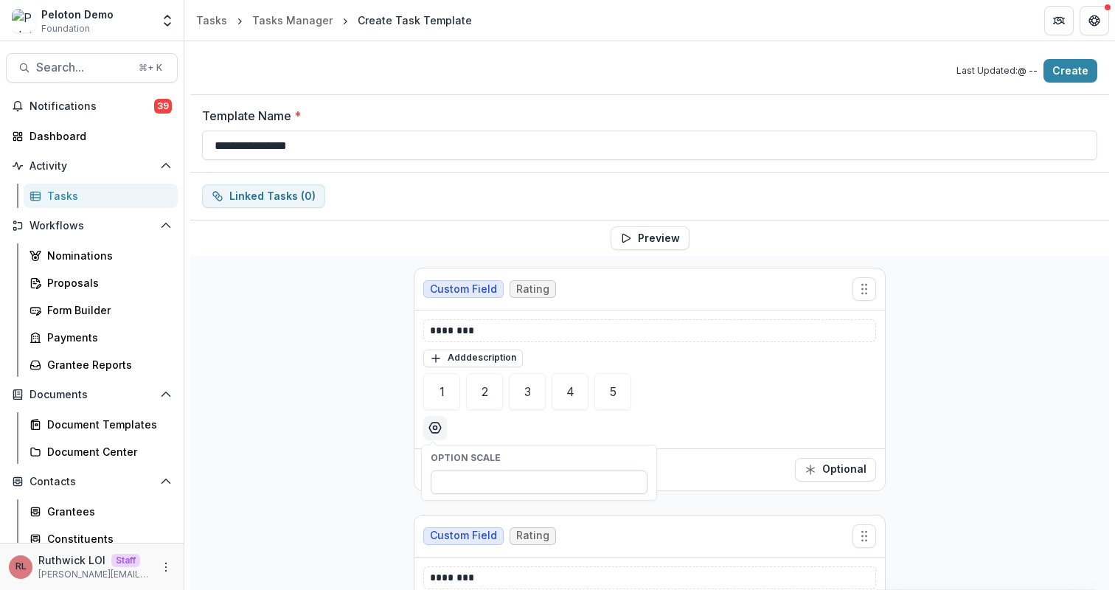
click at [521, 476] on input "*" at bounding box center [539, 483] width 217 height 24
type input "*"
click at [679, 426] on div at bounding box center [649, 428] width 453 height 24
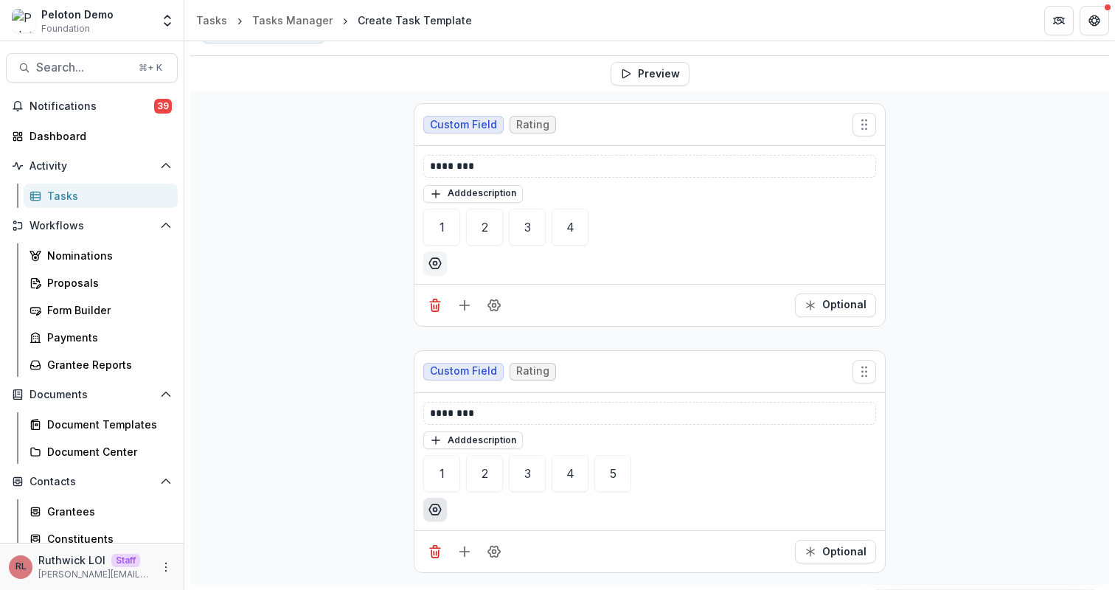
click at [429, 509] on icon "Options" at bounding box center [435, 509] width 15 height 15
click at [473, 564] on input "*" at bounding box center [539, 564] width 217 height 24
click at [779, 499] on ul "1 2 3 4 5 6 7 8 9 10 11 12 13 14" at bounding box center [649, 495] width 453 height 80
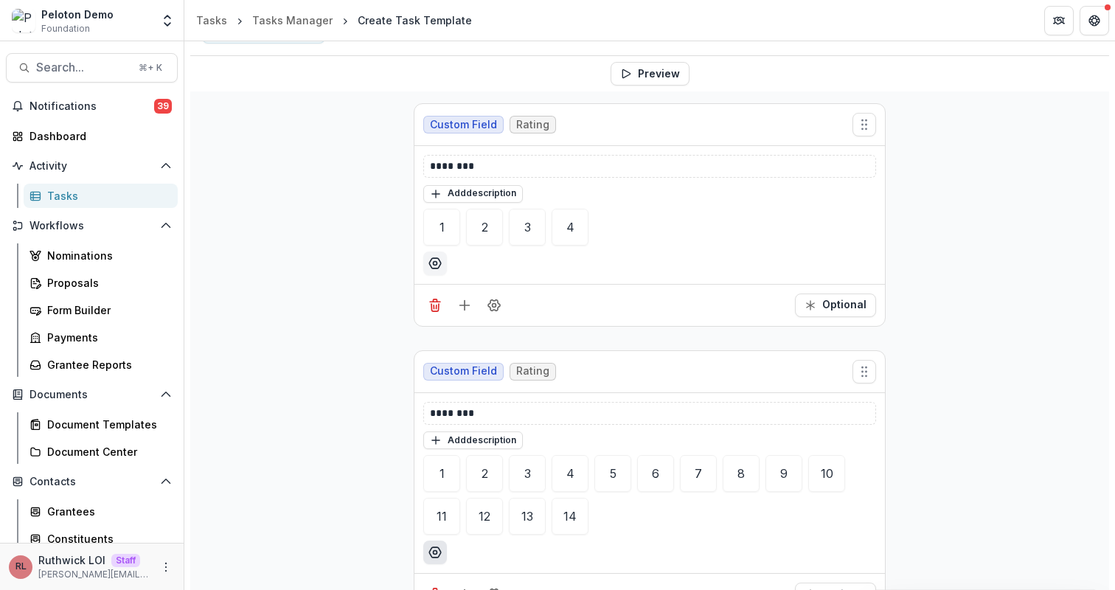
click at [434, 552] on circle "Options" at bounding box center [436, 553] width 4 height 4
click at [448, 515] on input "**" at bounding box center [539, 516] width 217 height 24
type input "*"
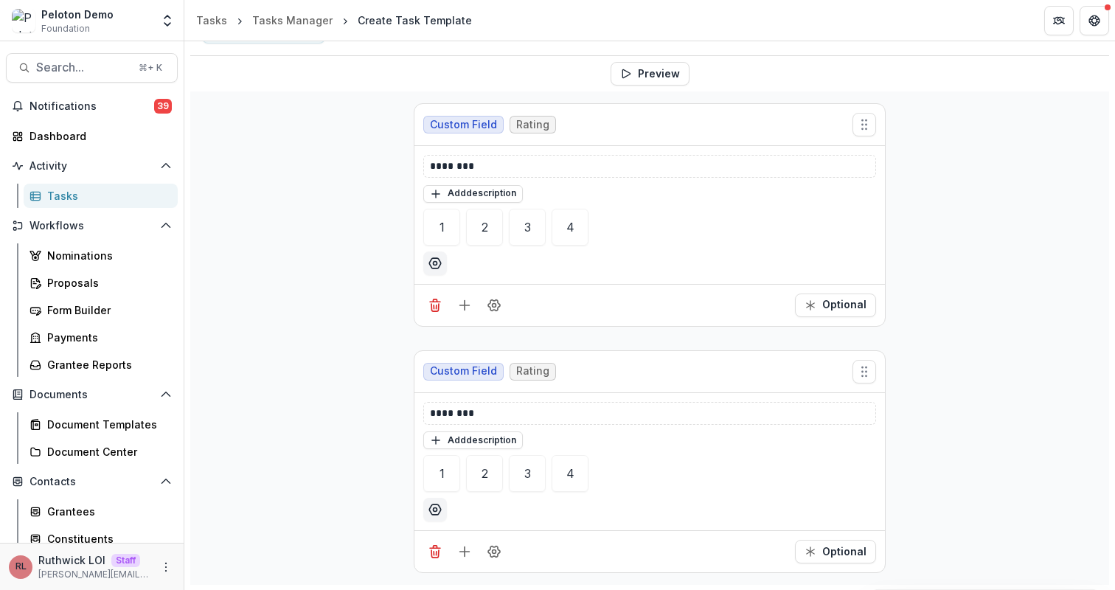
click at [835, 398] on div "******** Add description 1 2 3 4" at bounding box center [650, 462] width 471 height 138
click at [955, 344] on div "Custom Field Rating ******** Add description 1 2 3 4 Optional Custom Field Rati…" at bounding box center [649, 337] width 919 height 493
click at [461, 557] on icon "Add field" at bounding box center [464, 551] width 15 height 15
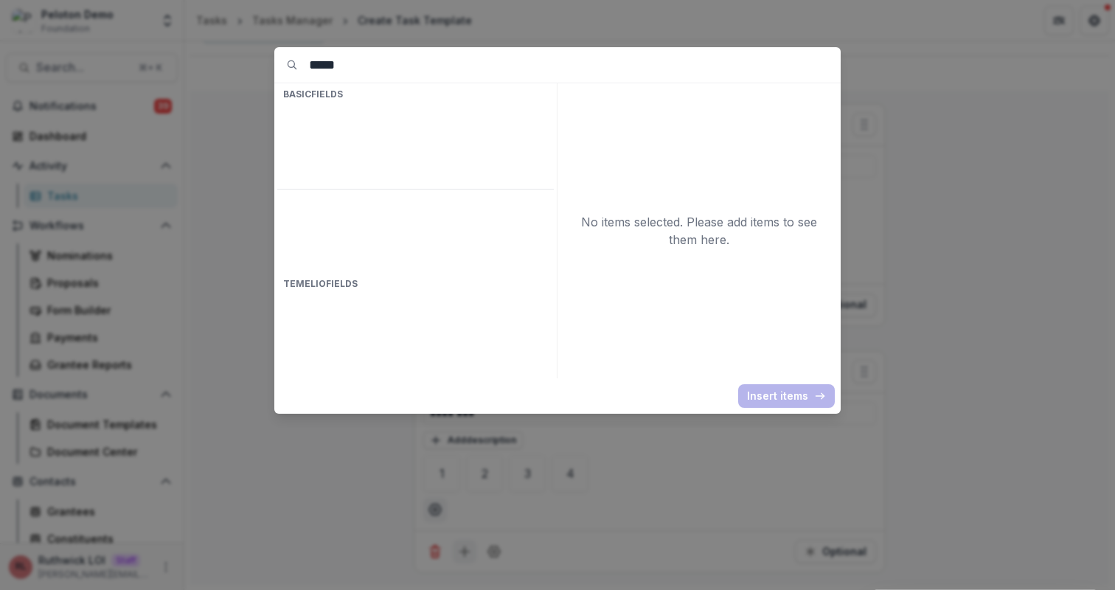
type input "******"
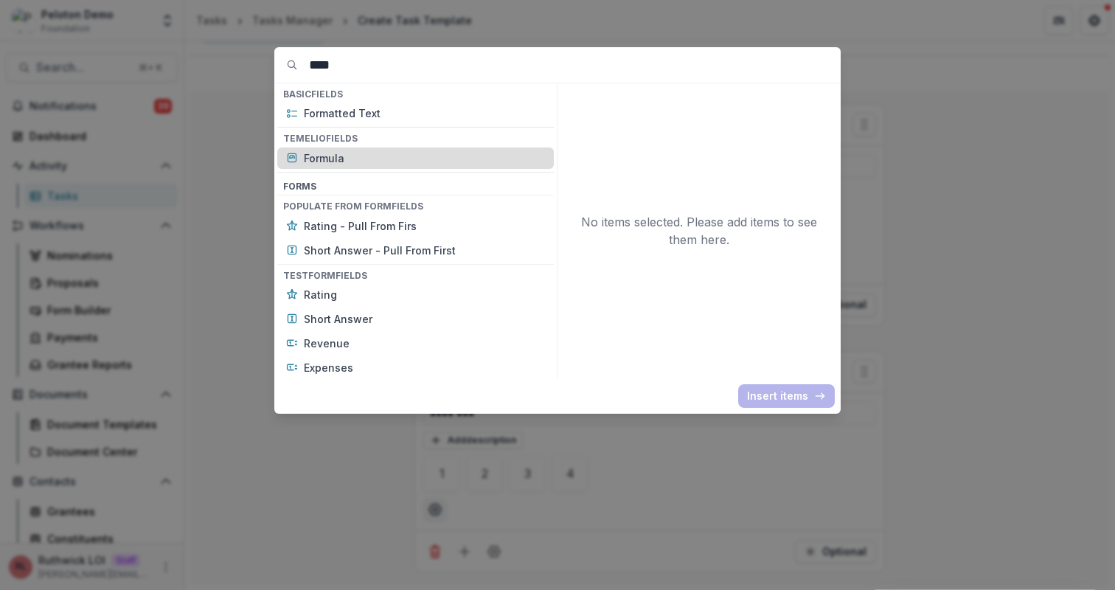
type input "****"
click at [389, 159] on p "Formula" at bounding box center [424, 157] width 241 height 15
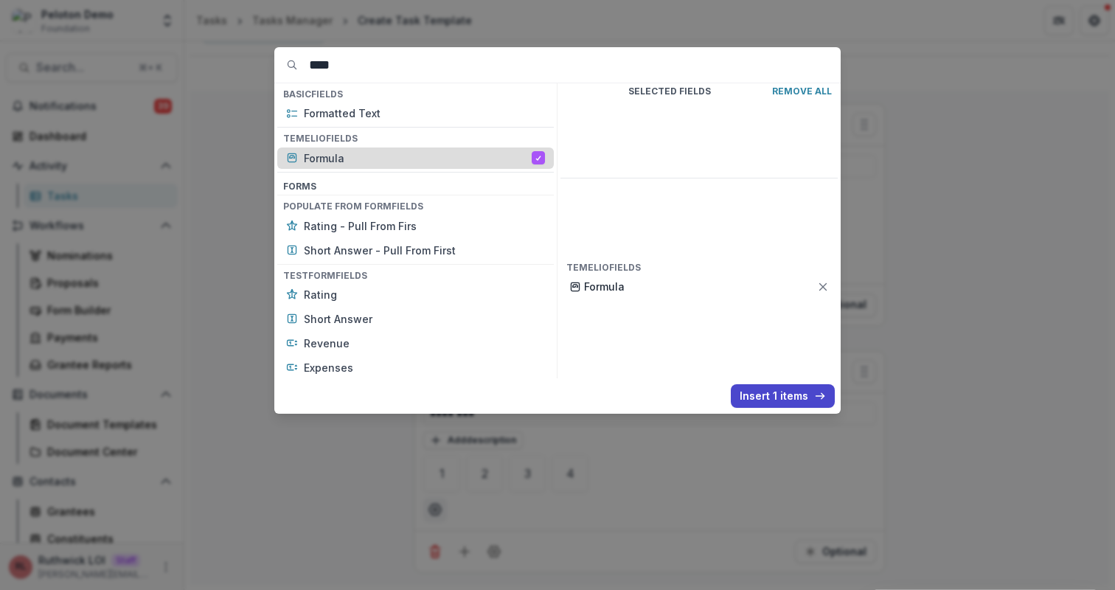
click at [389, 159] on p "Formula" at bounding box center [418, 157] width 228 height 15
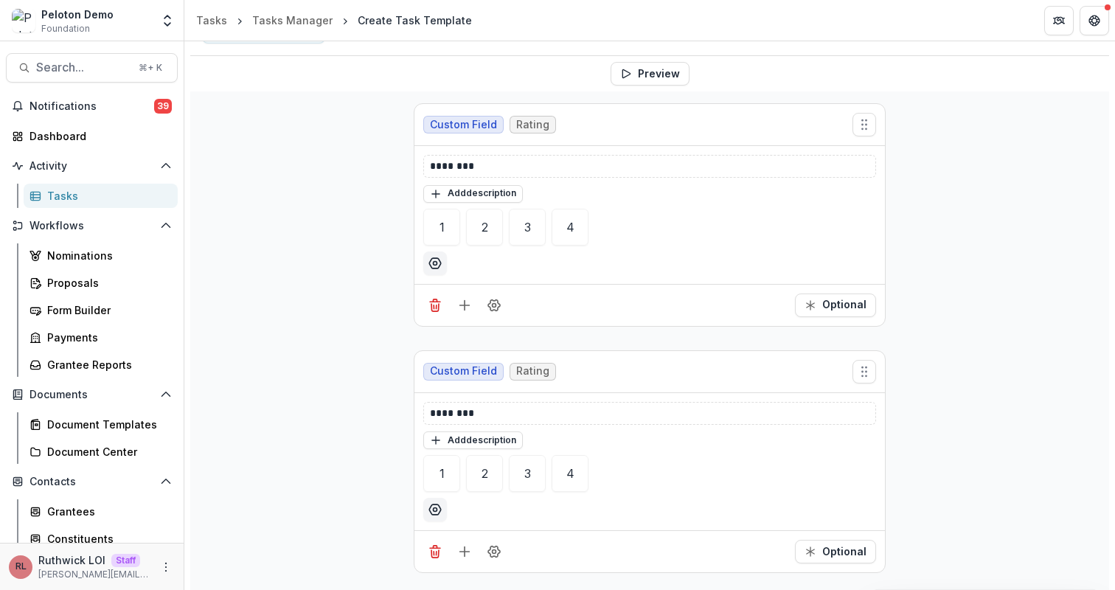
click at [977, 277] on div "Custom Field Rating ******** Add description 1 2 3 4 Optional Custom Field Rati…" at bounding box center [649, 534] width 919 height 887
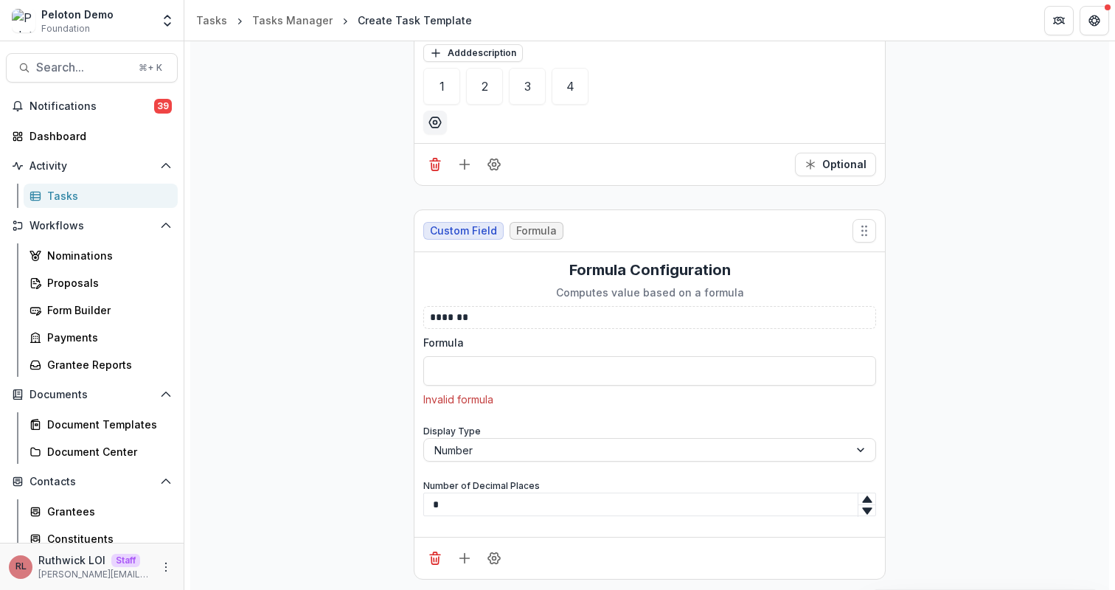
scroll to position [552, 0]
click at [626, 364] on input "Formula" at bounding box center [649, 371] width 453 height 30
click at [326, 313] on div "Custom Field Rating ******** Add description 1 2 3 4 Optional Custom Field Rati…" at bounding box center [649, 146] width 919 height 887
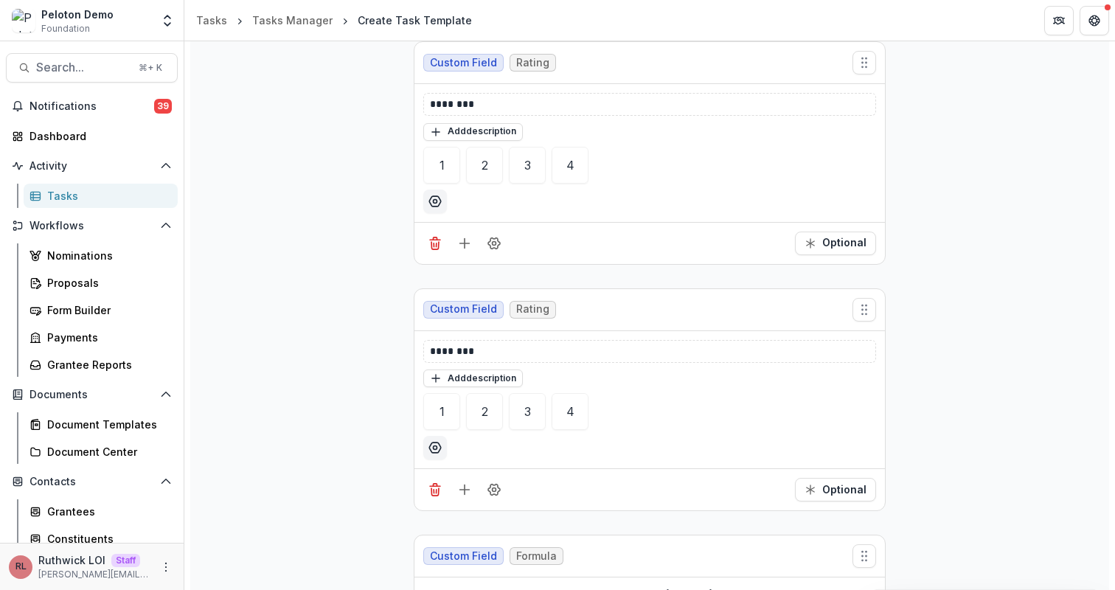
scroll to position [227, 0]
click at [534, 101] on p "********" at bounding box center [650, 103] width 440 height 15
copy p "********"
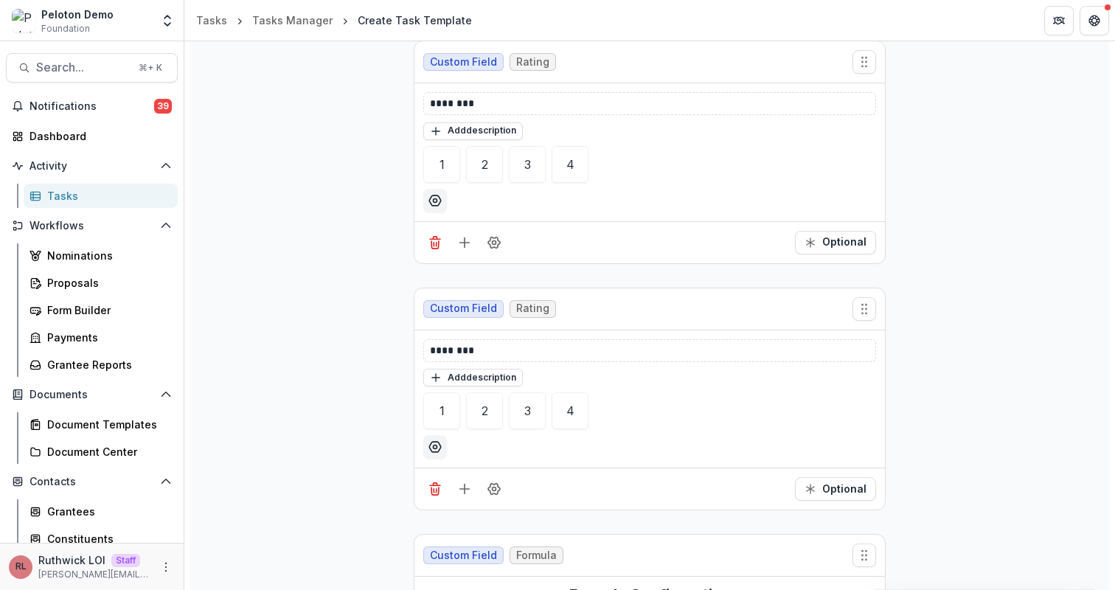
click at [618, 62] on div "Custom Field Rating" at bounding box center [650, 62] width 471 height 42
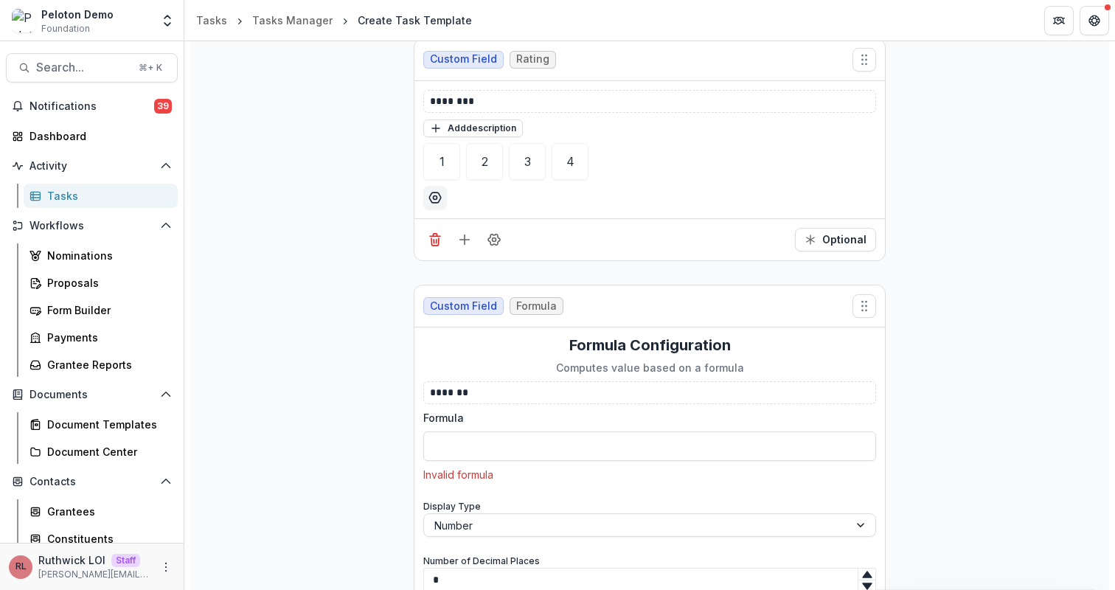
scroll to position [479, 0]
click at [538, 441] on input "Formula" at bounding box center [649, 444] width 453 height 30
paste input "********"
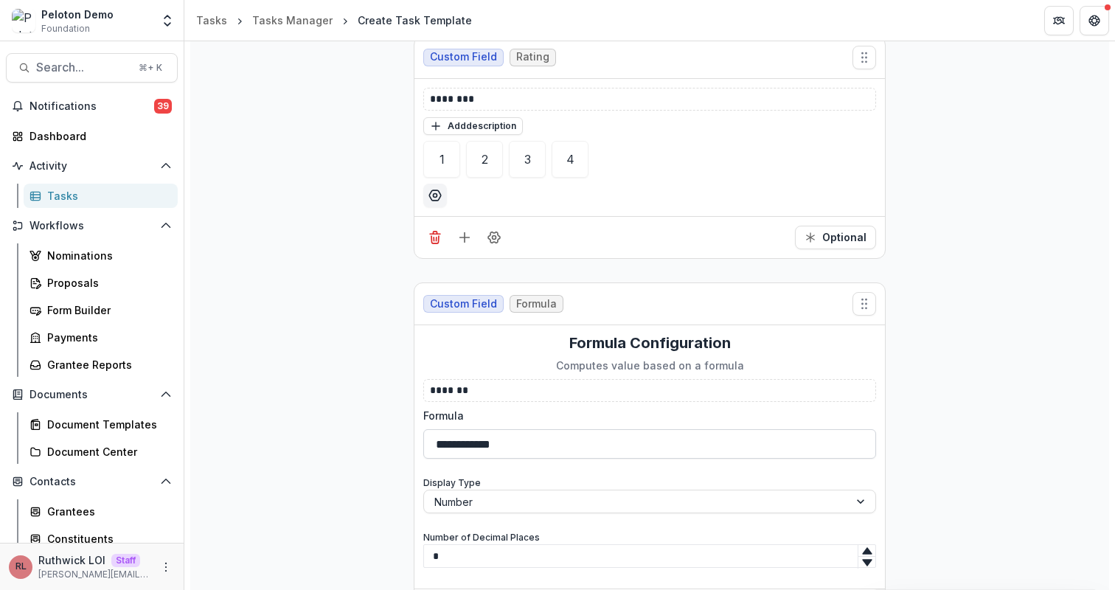
click at [445, 448] on input "**********" at bounding box center [649, 444] width 453 height 30
click at [566, 437] on input "**********" at bounding box center [649, 444] width 453 height 30
click at [487, 438] on input "**********" at bounding box center [649, 444] width 453 height 30
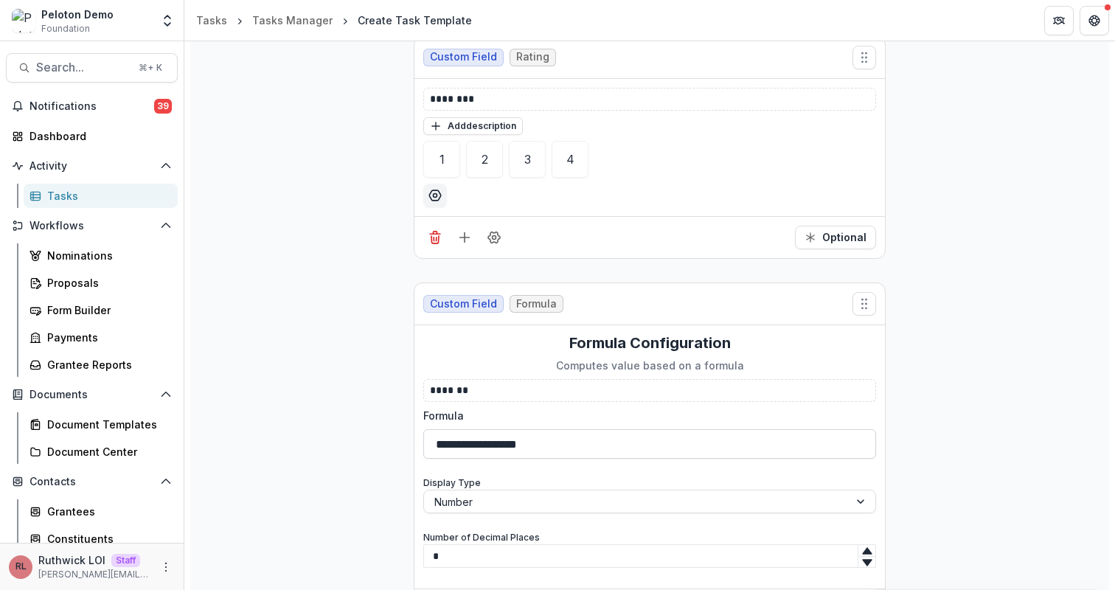
click at [487, 438] on input "**********" at bounding box center [649, 444] width 453 height 30
click at [462, 442] on input "**********" at bounding box center [649, 444] width 453 height 30
click at [370, 370] on div "**********" at bounding box center [649, 210] width 919 height 866
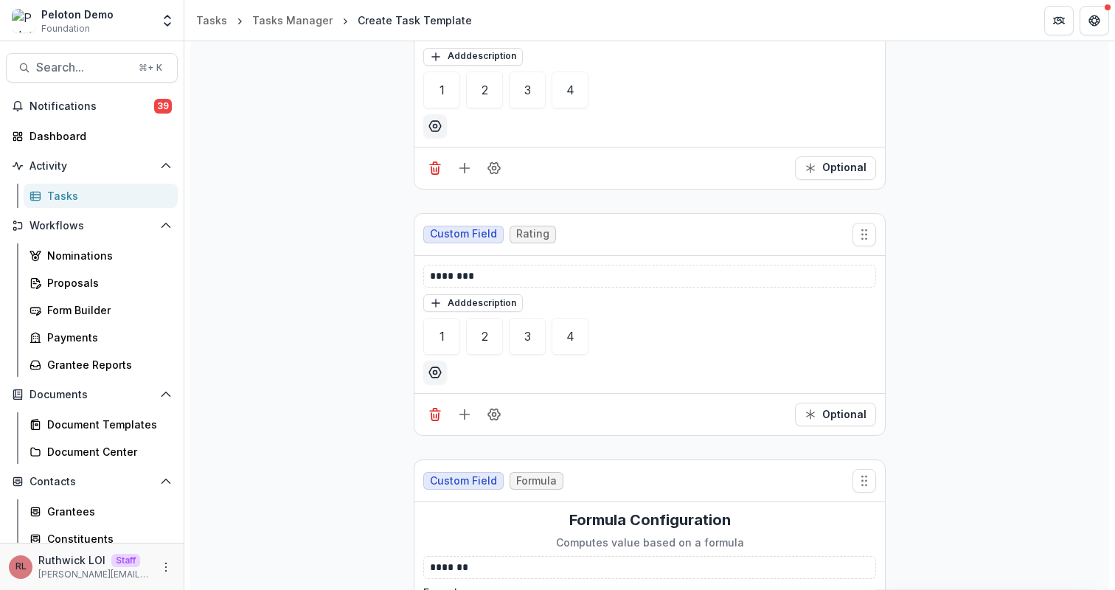
scroll to position [235, 0]
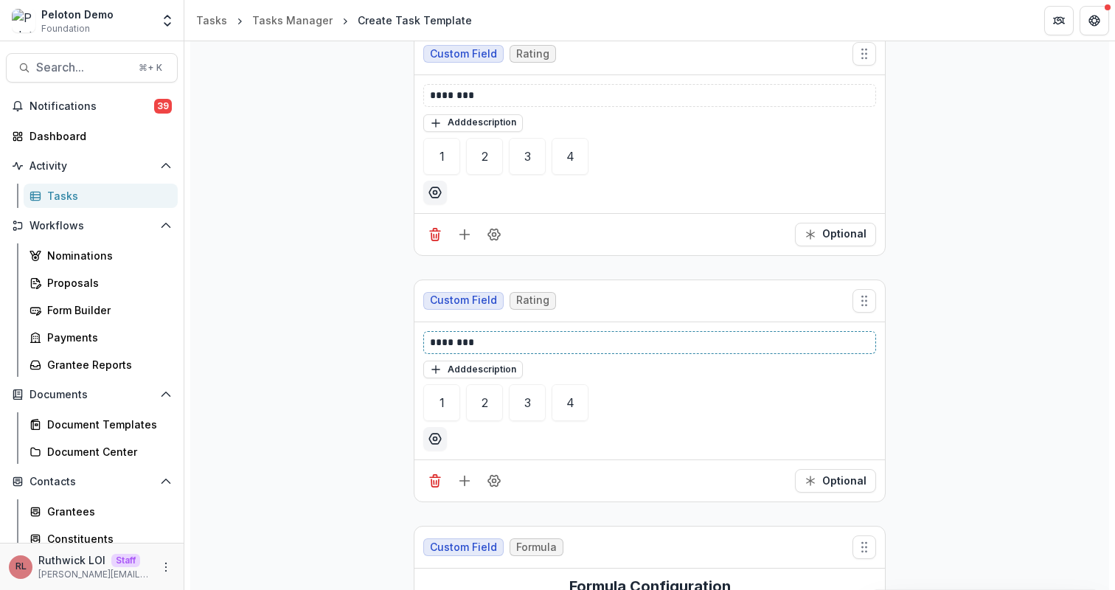
click at [521, 348] on p "********" at bounding box center [650, 342] width 440 height 15
copy p "********"
click at [588, 310] on div "Custom Field Rating" at bounding box center [650, 301] width 471 height 42
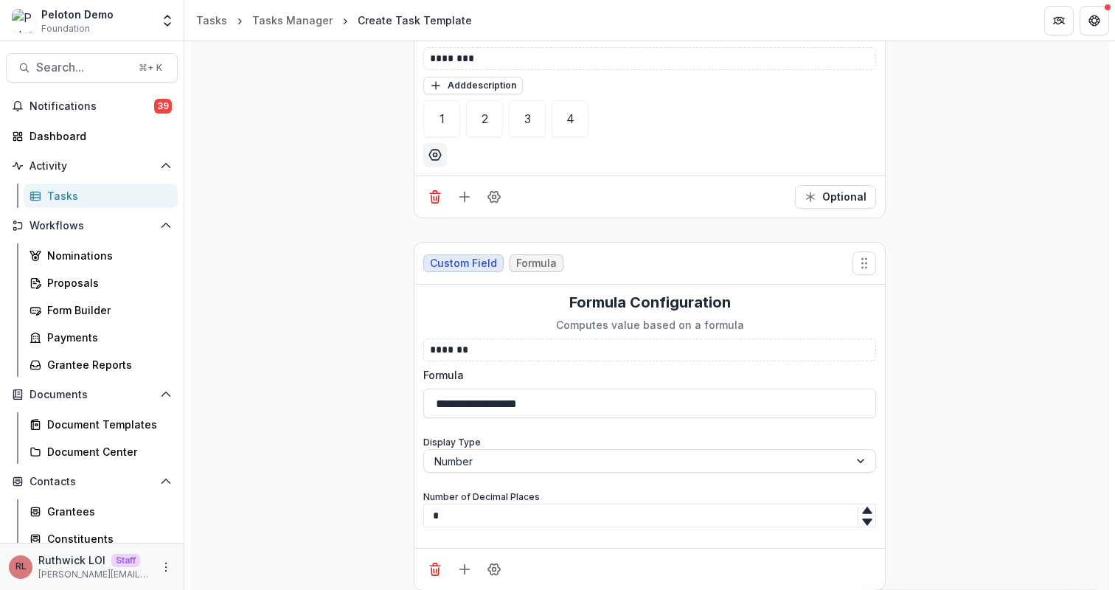
scroll to position [537, 0]
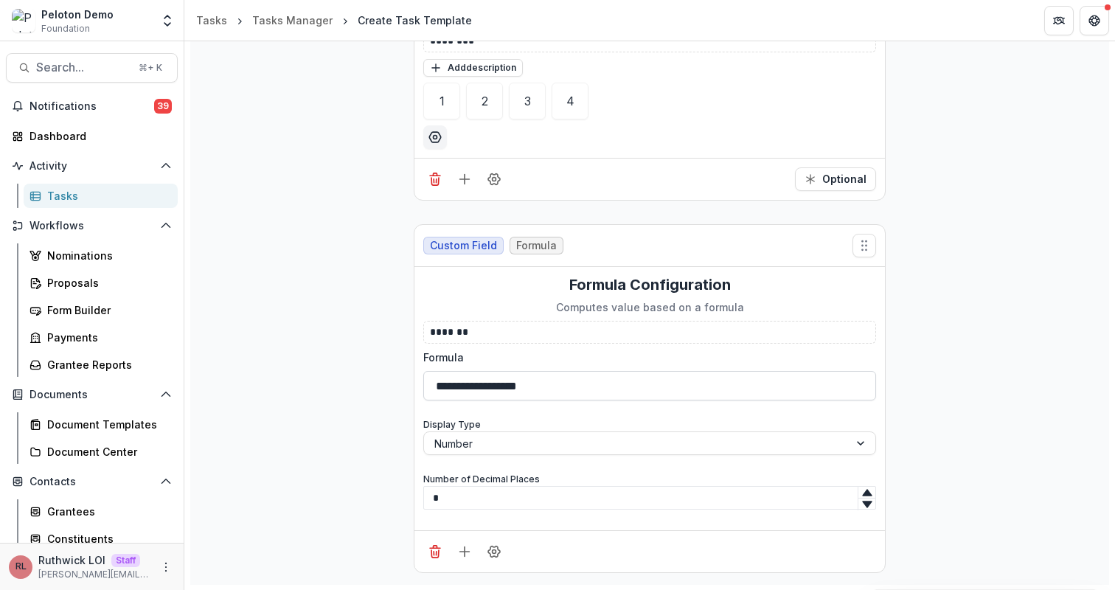
click at [591, 389] on input "**********" at bounding box center [649, 386] width 453 height 30
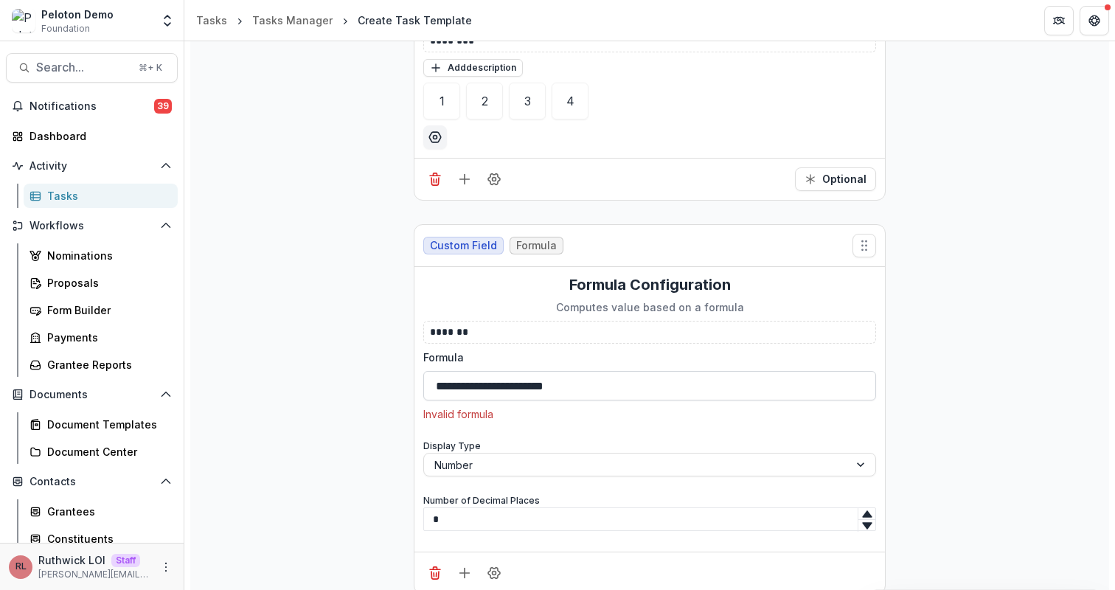
paste input "********"
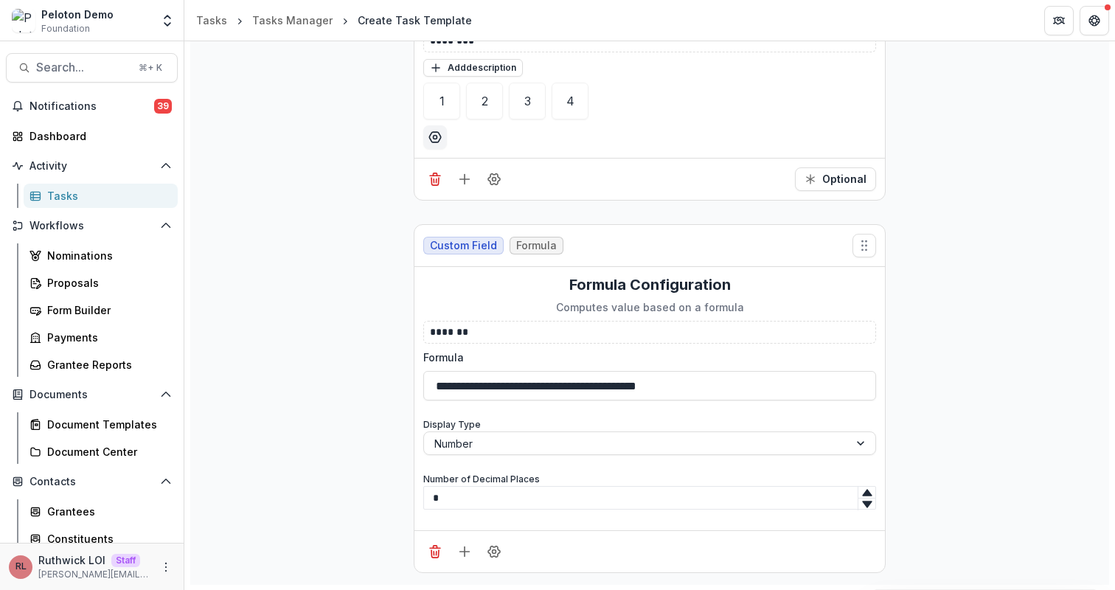
type input "**********"
click at [918, 307] on div "**********" at bounding box center [649, 152] width 919 height 866
click at [490, 503] on input "*" at bounding box center [649, 498] width 453 height 24
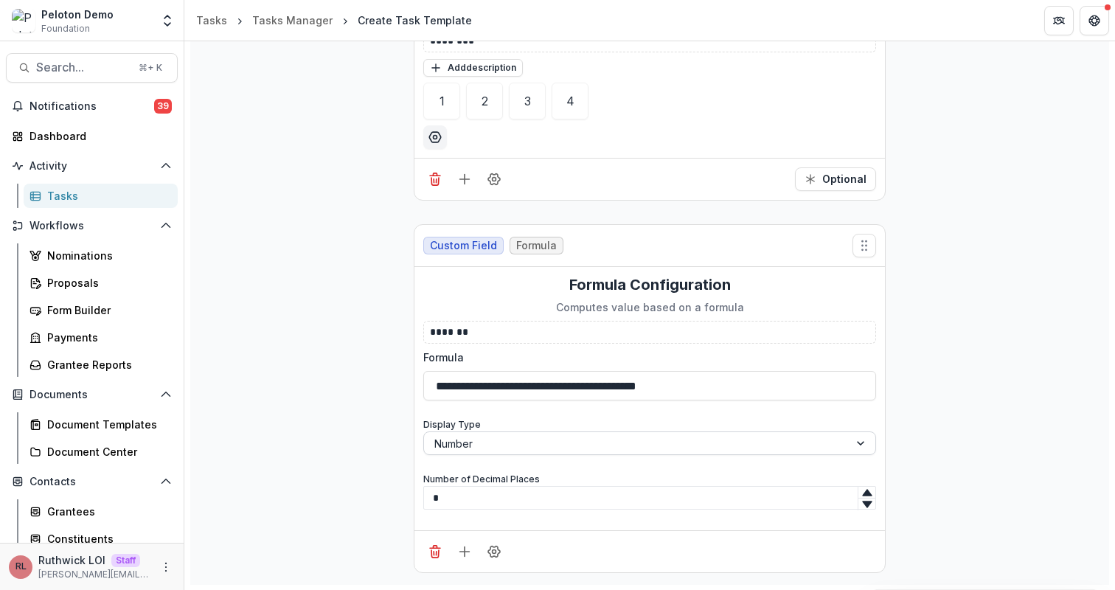
type input "*"
click at [678, 443] on div at bounding box center [636, 443] width 404 height 18
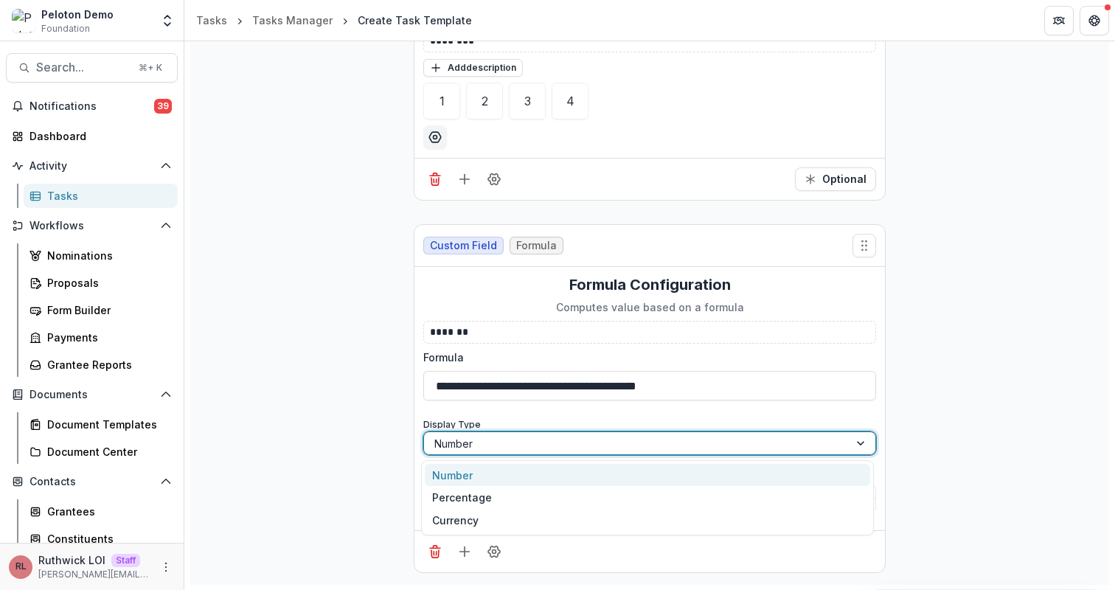
click at [988, 350] on div "**********" at bounding box center [649, 152] width 919 height 866
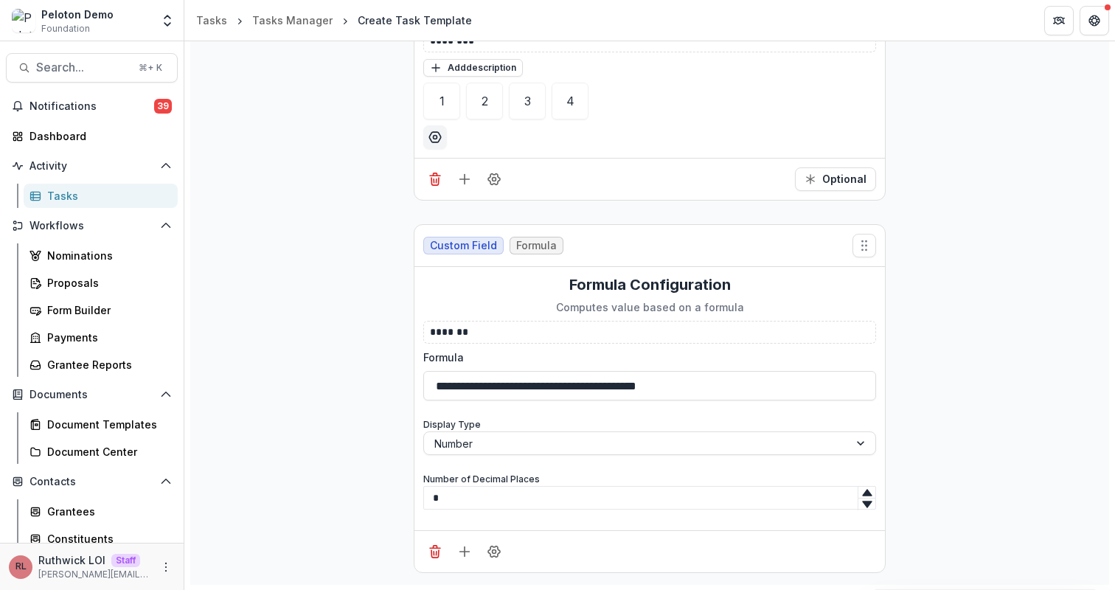
click at [996, 326] on div "**********" at bounding box center [649, 152] width 919 height 866
click at [967, 245] on div "**********" at bounding box center [649, 152] width 919 height 866
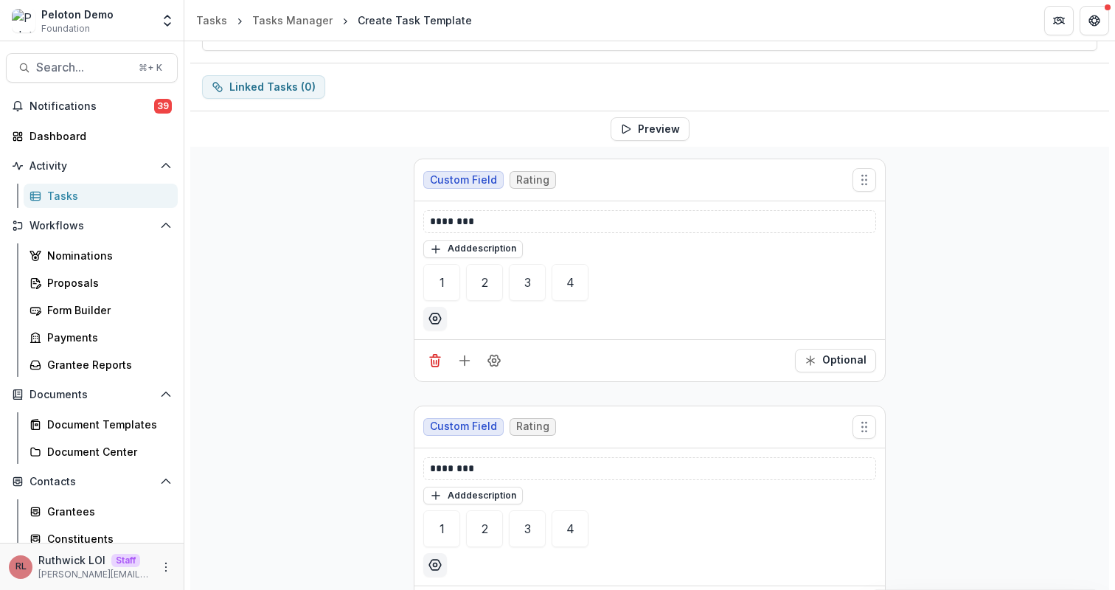
scroll to position [0, 0]
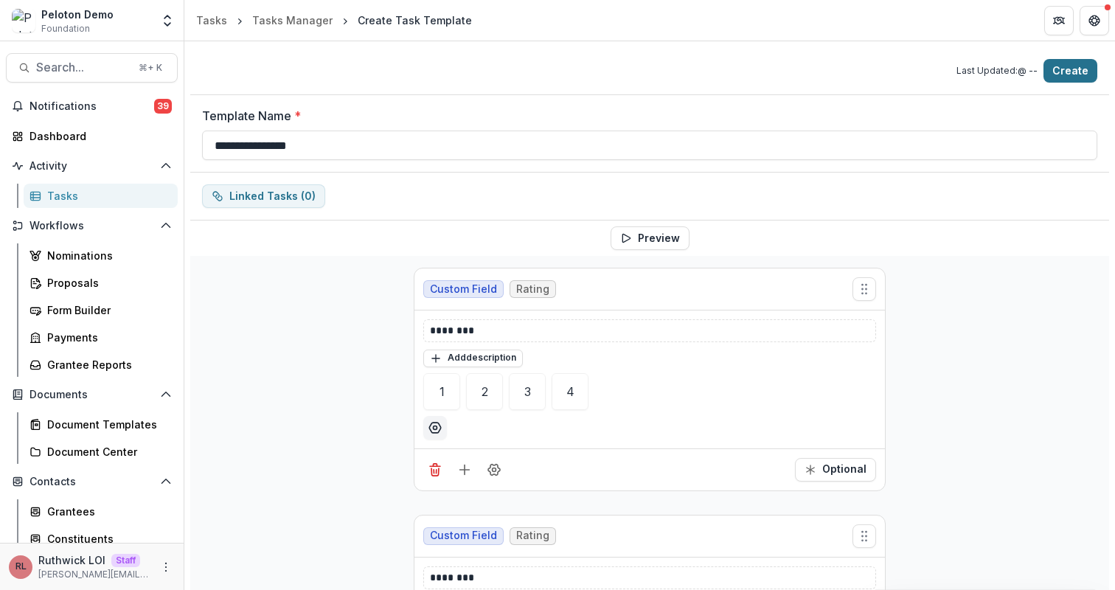
click at [1072, 82] on button "Create" at bounding box center [1071, 71] width 54 height 24
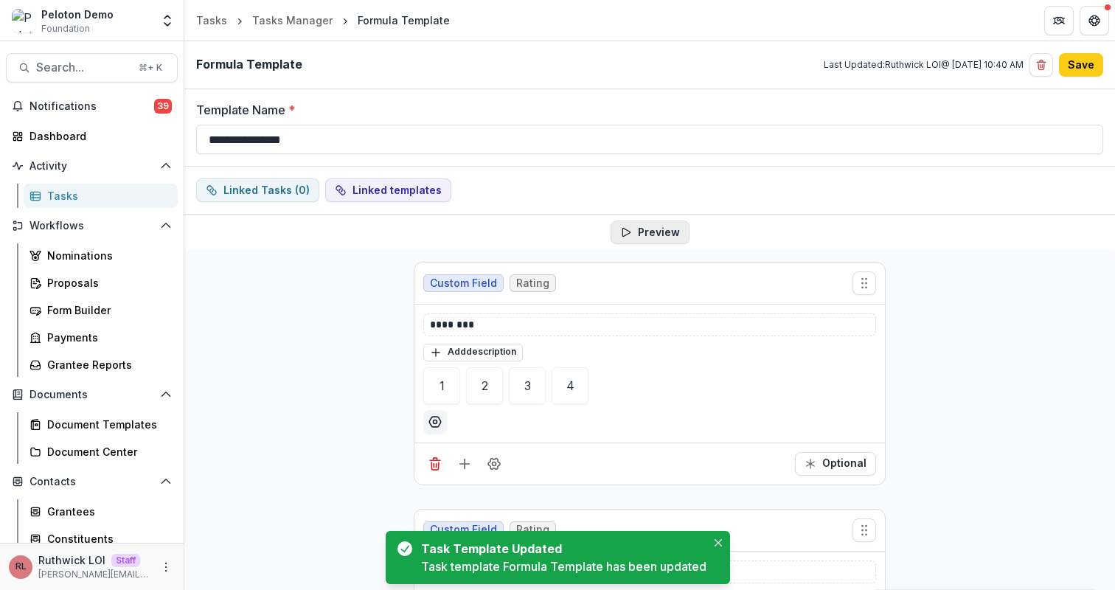
click at [644, 231] on button "Preview" at bounding box center [650, 233] width 79 height 24
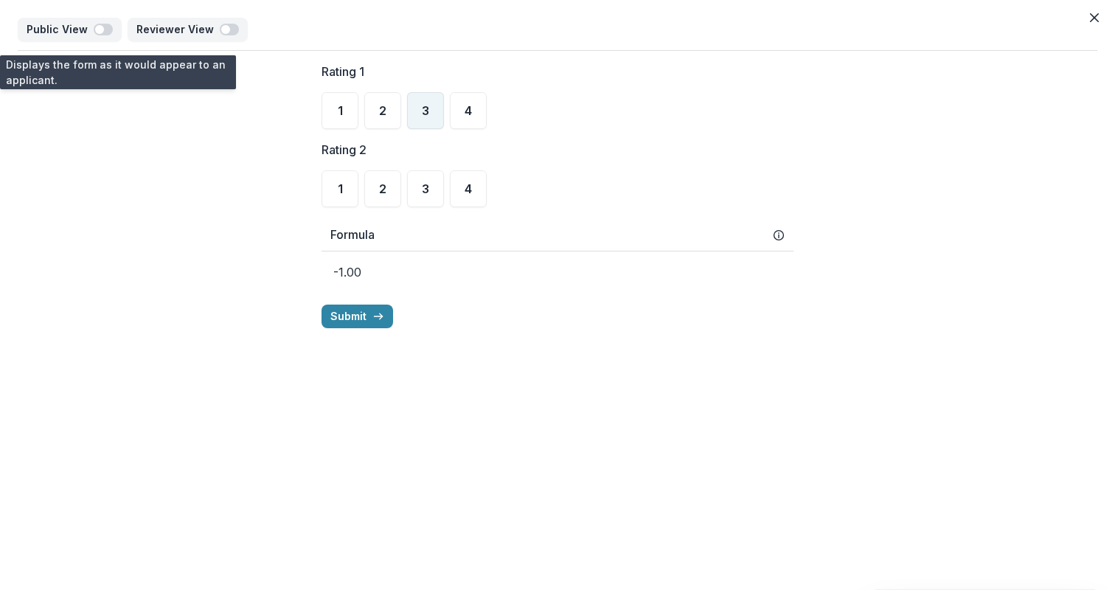
click at [428, 115] on span "3" at bounding box center [425, 111] width 7 height 12
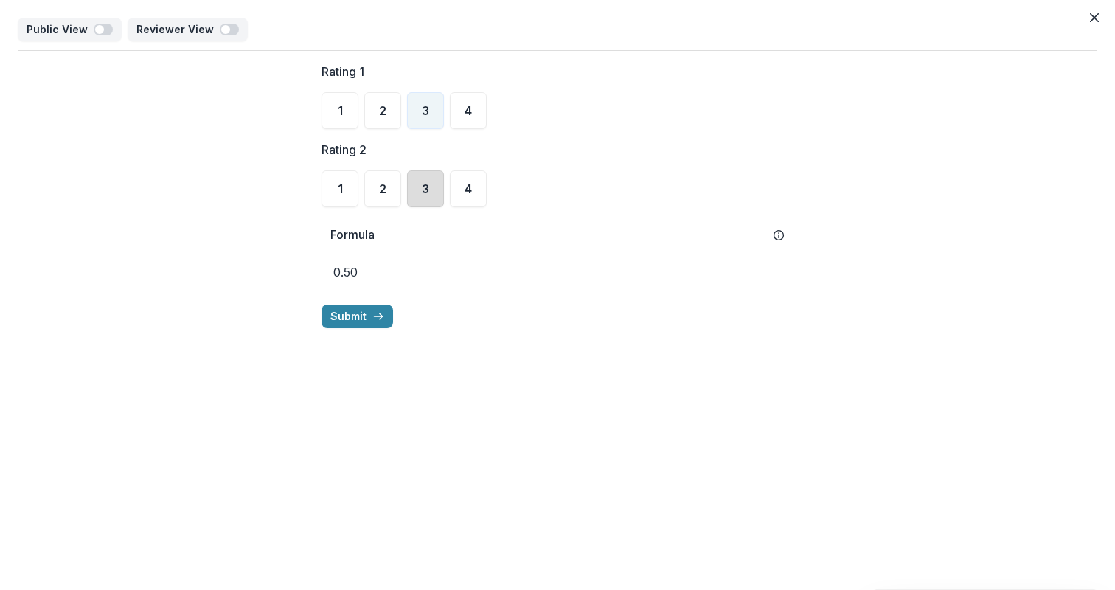
click at [429, 191] on div "3" at bounding box center [425, 188] width 37 height 37
click at [782, 79] on label "Rating 1" at bounding box center [553, 72] width 463 height 18
click at [727, 86] on div "Rating 1 1 2 3 4" at bounding box center [558, 96] width 472 height 66
click at [1094, 41] on div "Public View Reviewer View" at bounding box center [558, 34] width 1080 height 33
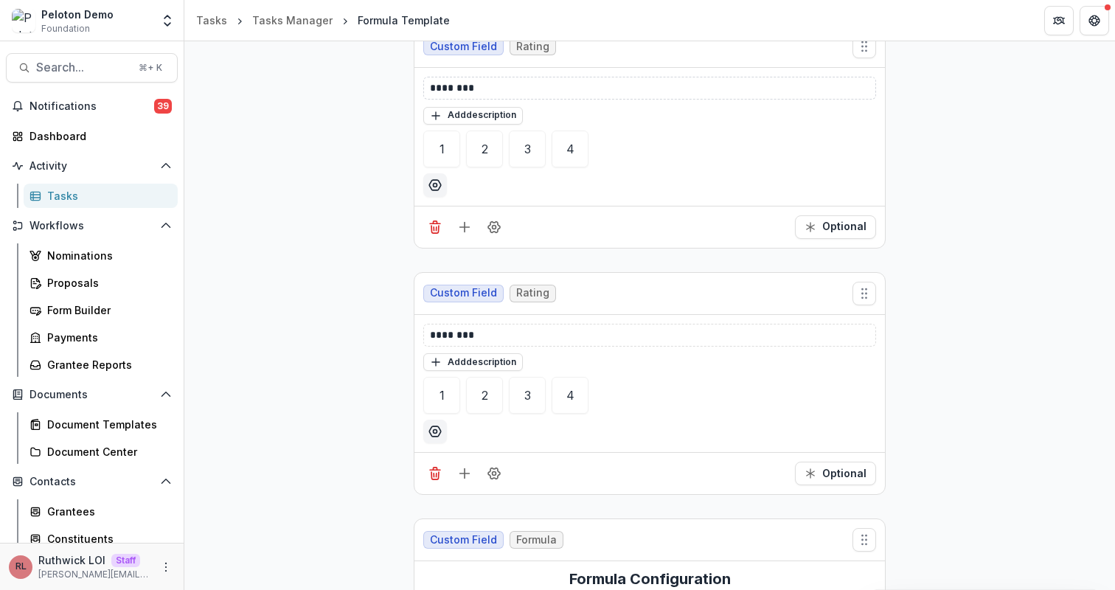
scroll to position [238, 0]
click at [465, 226] on icon "Add field" at bounding box center [464, 225] width 15 height 15
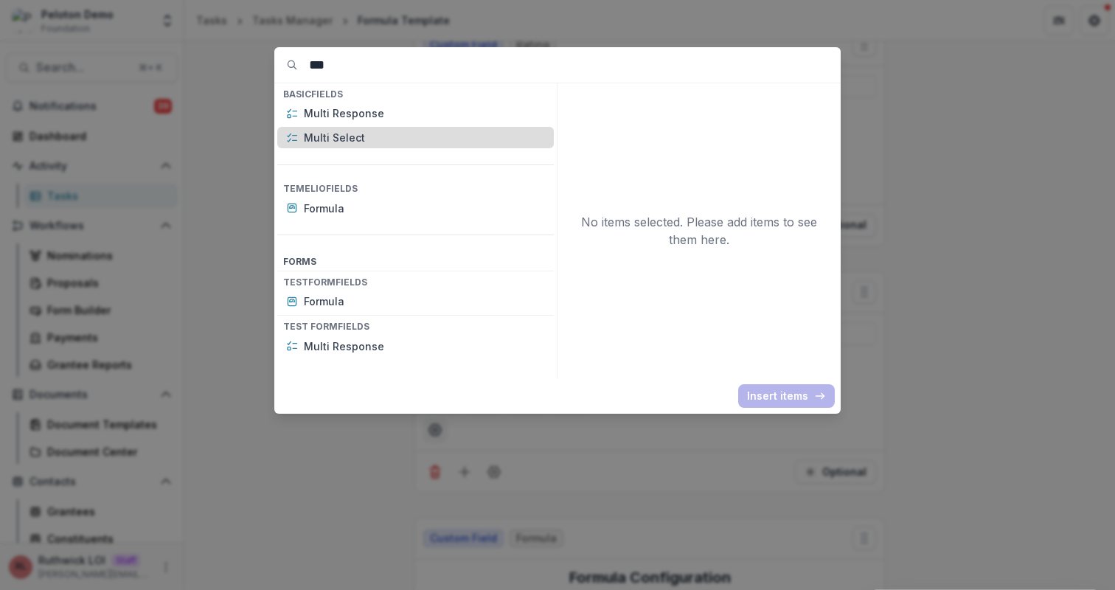
type input "***"
click at [371, 139] on p "Multi Select" at bounding box center [424, 137] width 241 height 15
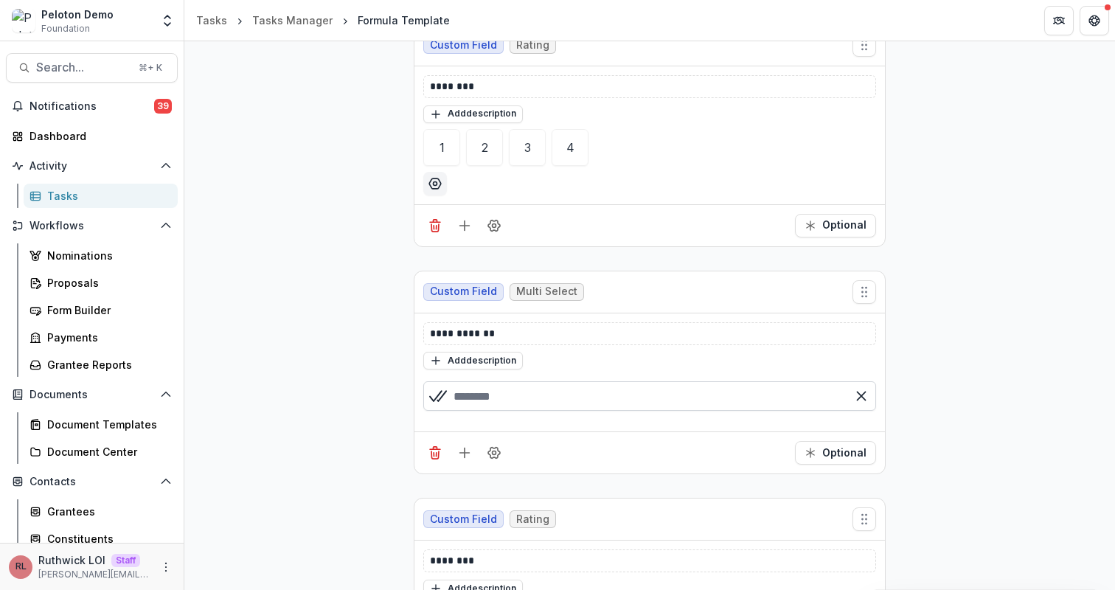
click at [526, 384] on input "text" at bounding box center [649, 396] width 453 height 30
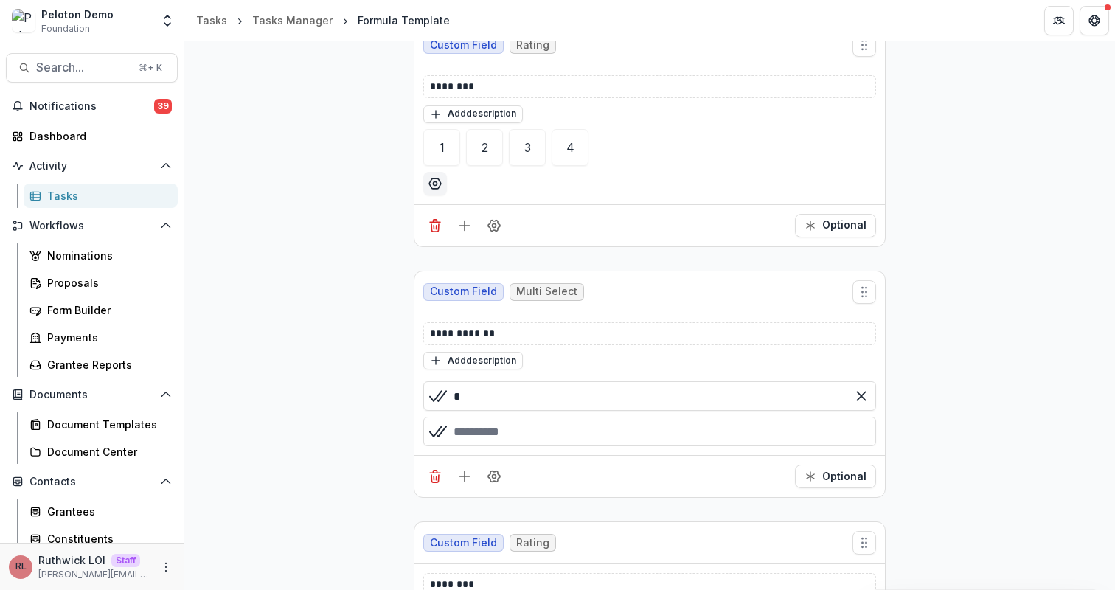
click at [552, 432] on div "button" at bounding box center [649, 432] width 453 height 30
type input "*"
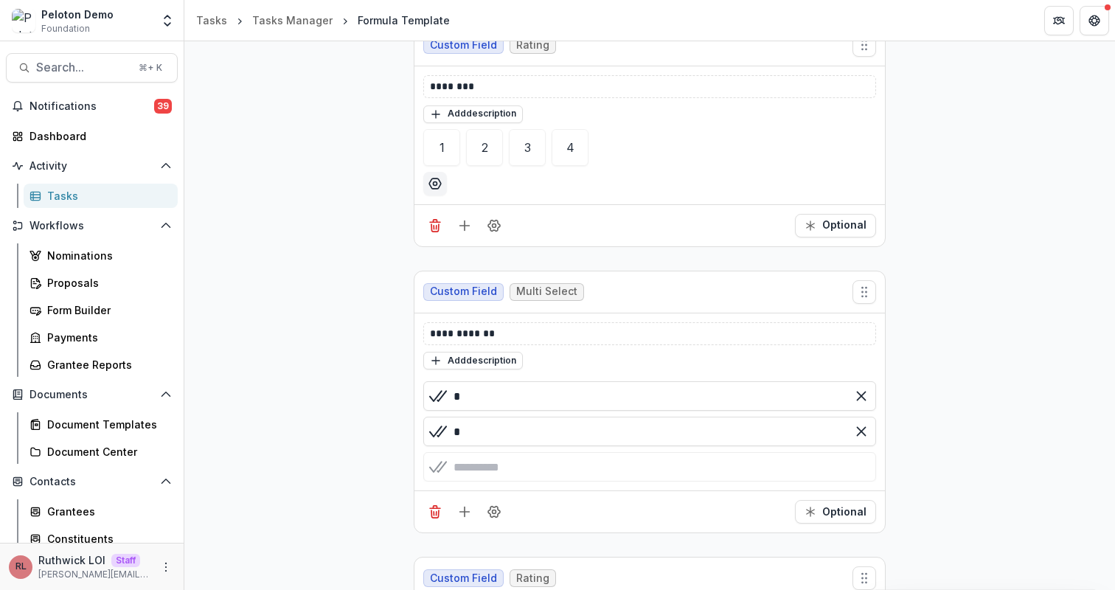
type input "*"
click at [576, 487] on div "**********" at bounding box center [650, 402] width 471 height 262
click at [520, 428] on input "*" at bounding box center [649, 432] width 453 height 30
click at [524, 457] on div "button" at bounding box center [649, 467] width 453 height 30
type input "*"
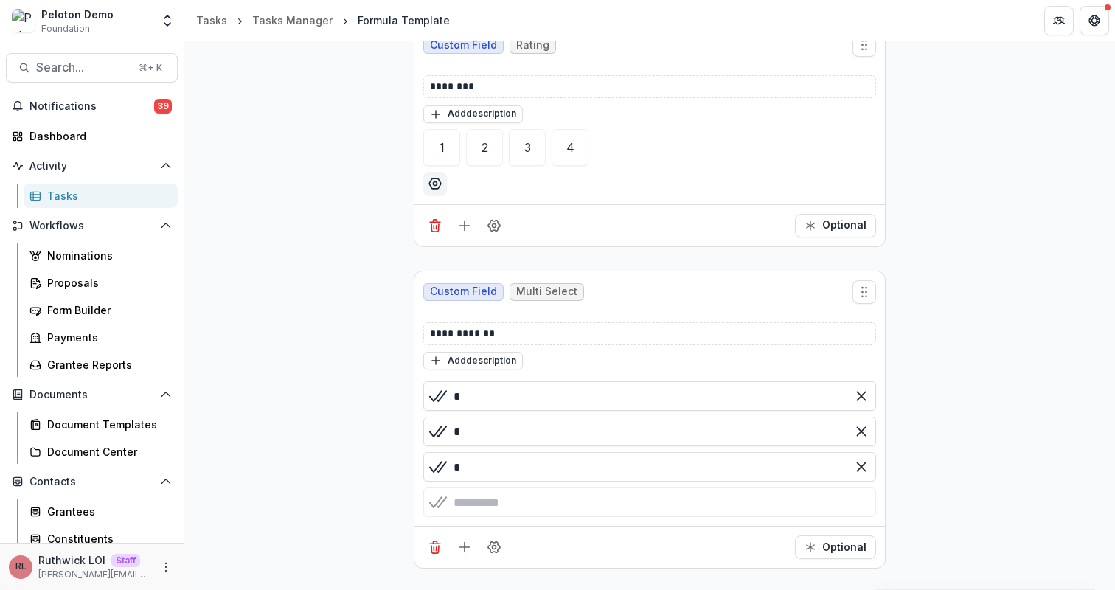
click at [471, 524] on button "Add field" at bounding box center [465, 524] width 24 height 24
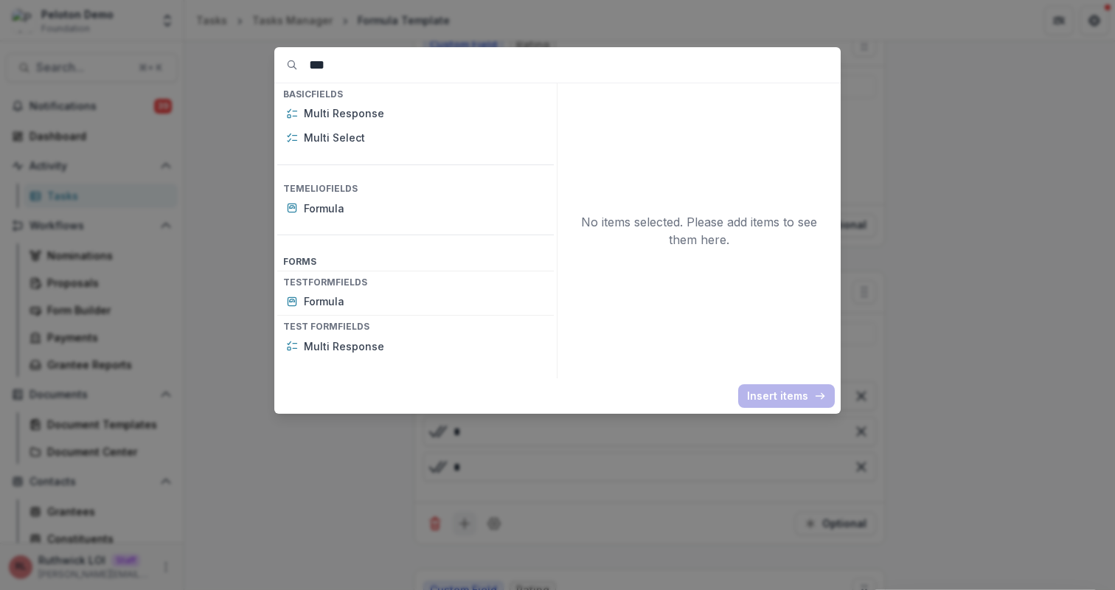
type input "****"
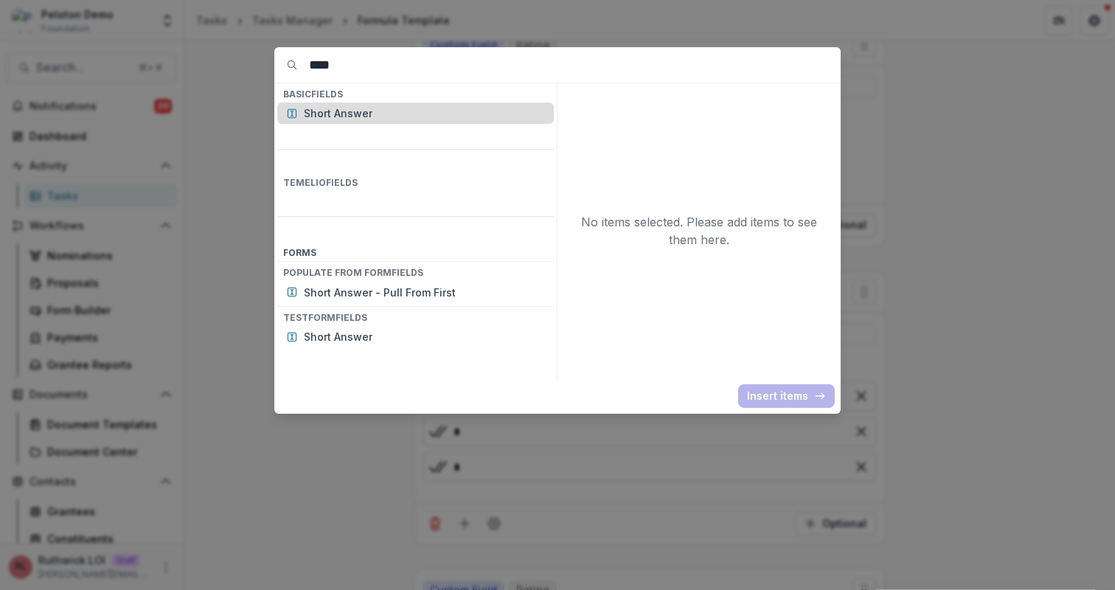
type input "****"
click at [410, 108] on p "Short Answer" at bounding box center [424, 112] width 241 height 15
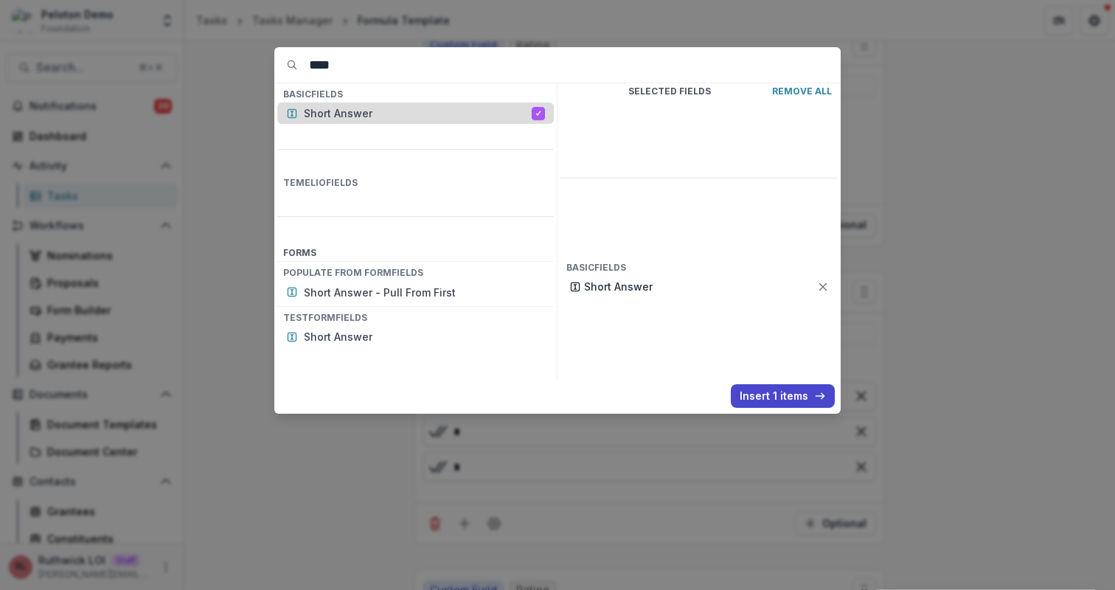
click at [410, 108] on p "Short Answer" at bounding box center [418, 112] width 228 height 15
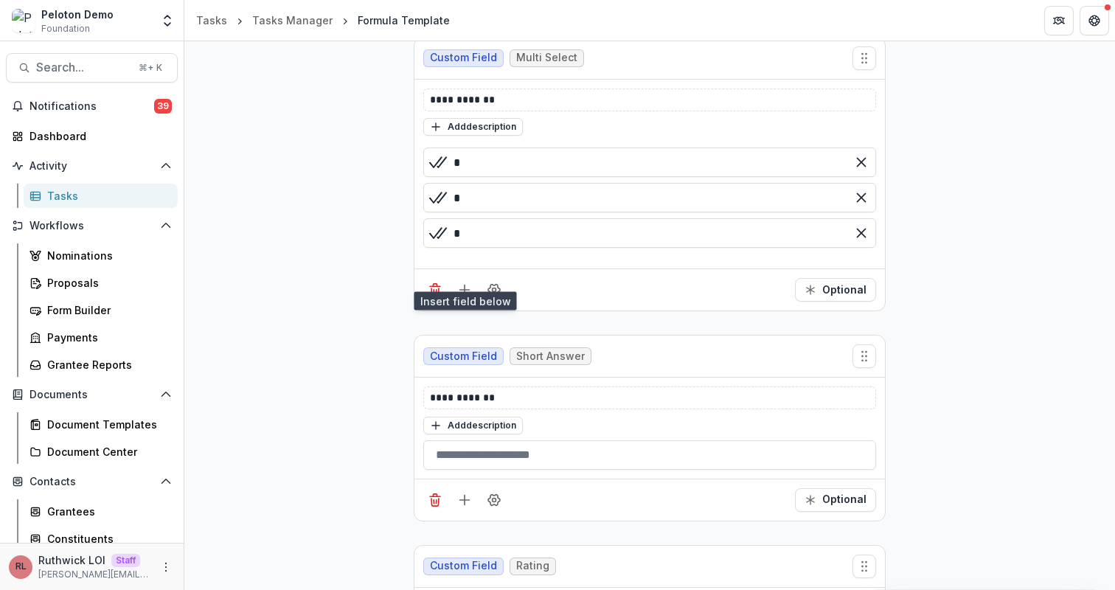
scroll to position [488, 0]
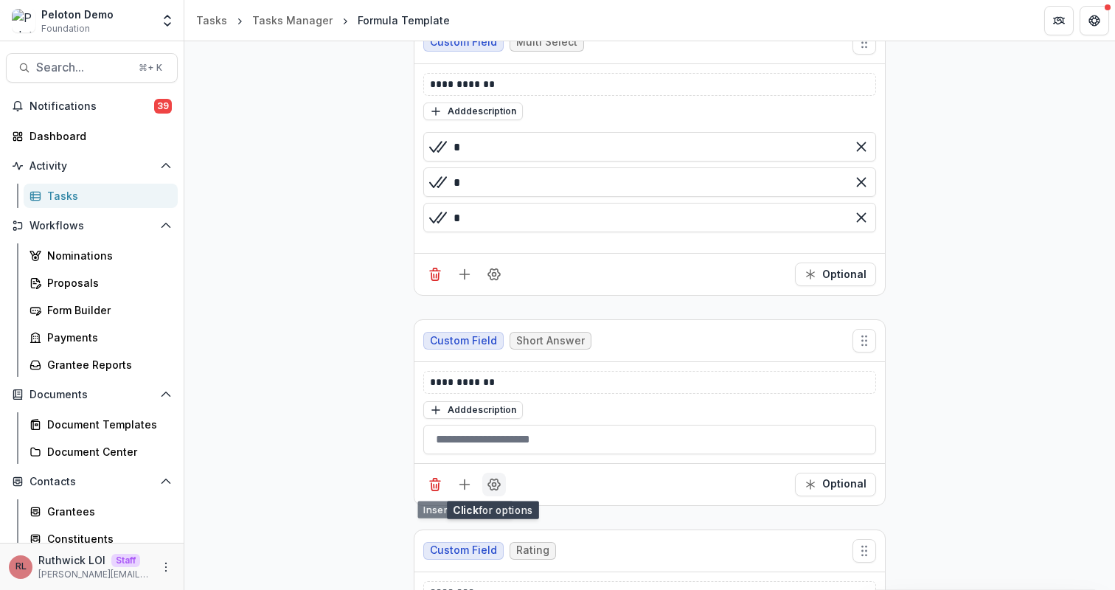
click at [487, 480] on icon "Field Settings" at bounding box center [494, 484] width 15 height 15
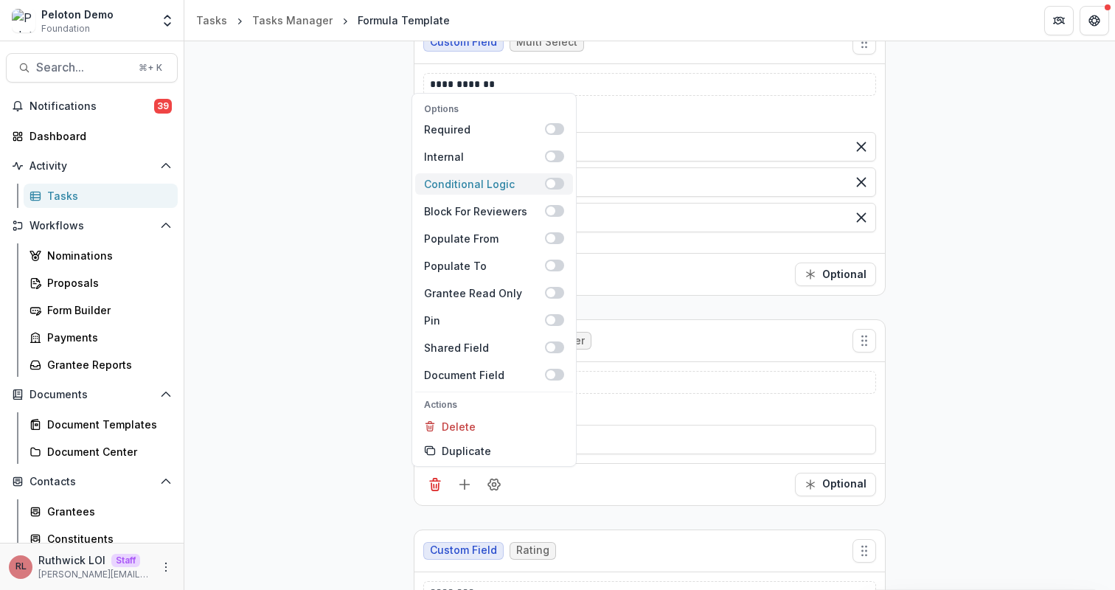
click at [549, 184] on span at bounding box center [551, 183] width 9 height 9
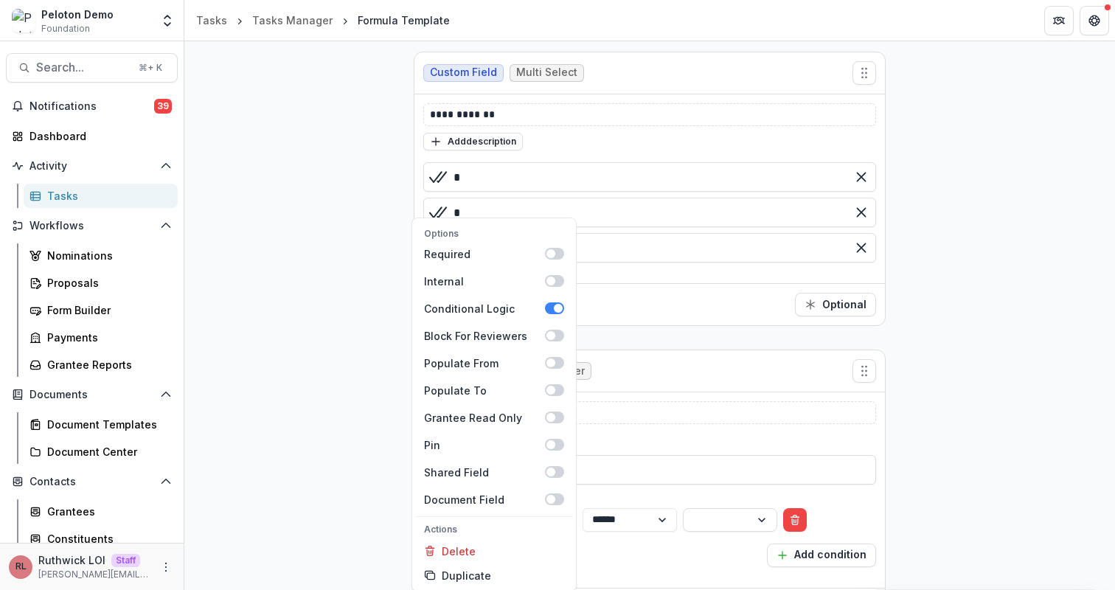
click at [576, 519] on div at bounding box center [562, 520] width 27 height 22
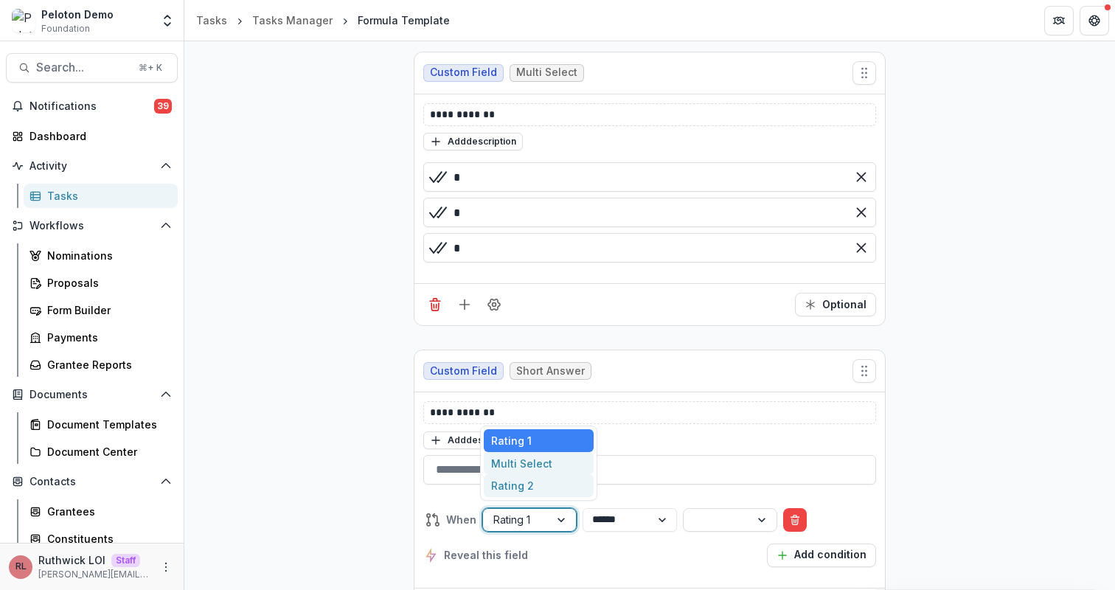
click at [514, 462] on div "Multi Select" at bounding box center [539, 463] width 110 height 23
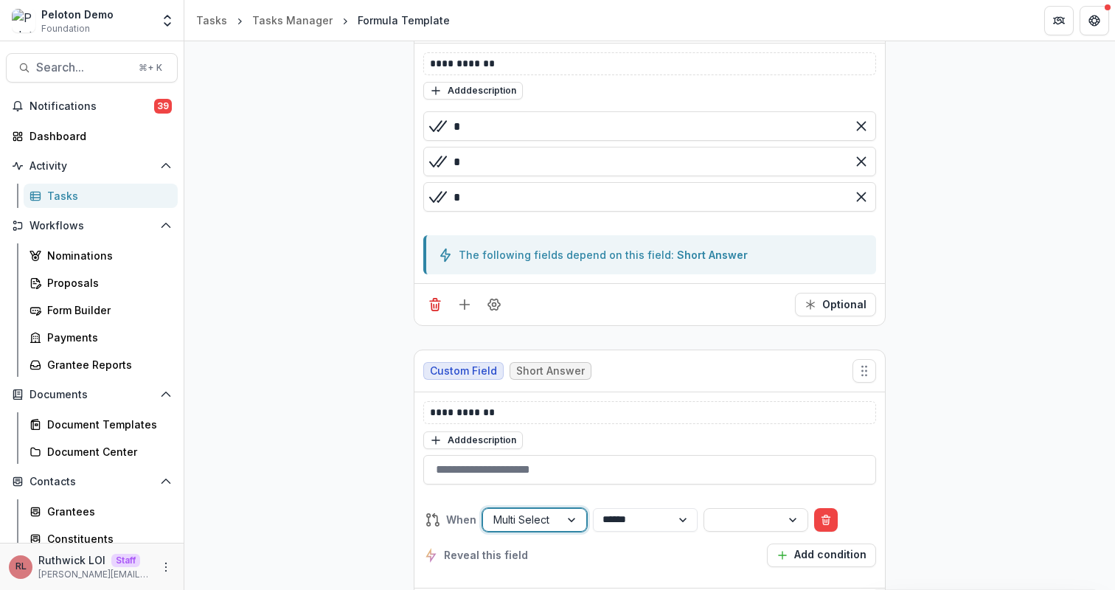
scroll to position [457, 0]
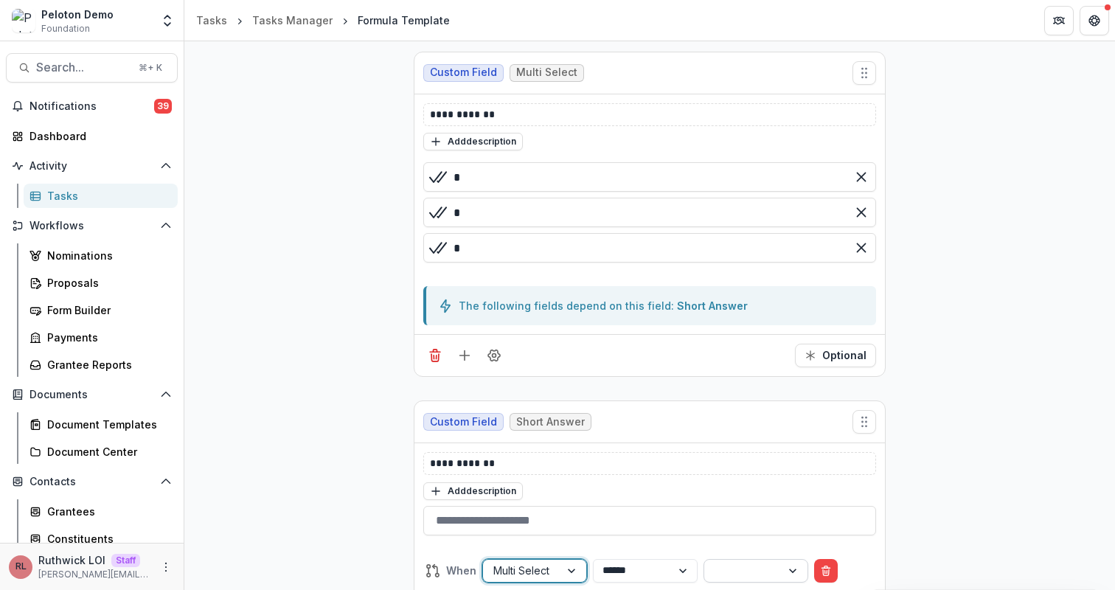
click at [768, 574] on div at bounding box center [743, 570] width 56 height 18
click at [791, 498] on div "A" at bounding box center [786, 491] width 110 height 23
click at [974, 397] on div "**********" at bounding box center [649, 553] width 931 height 1520
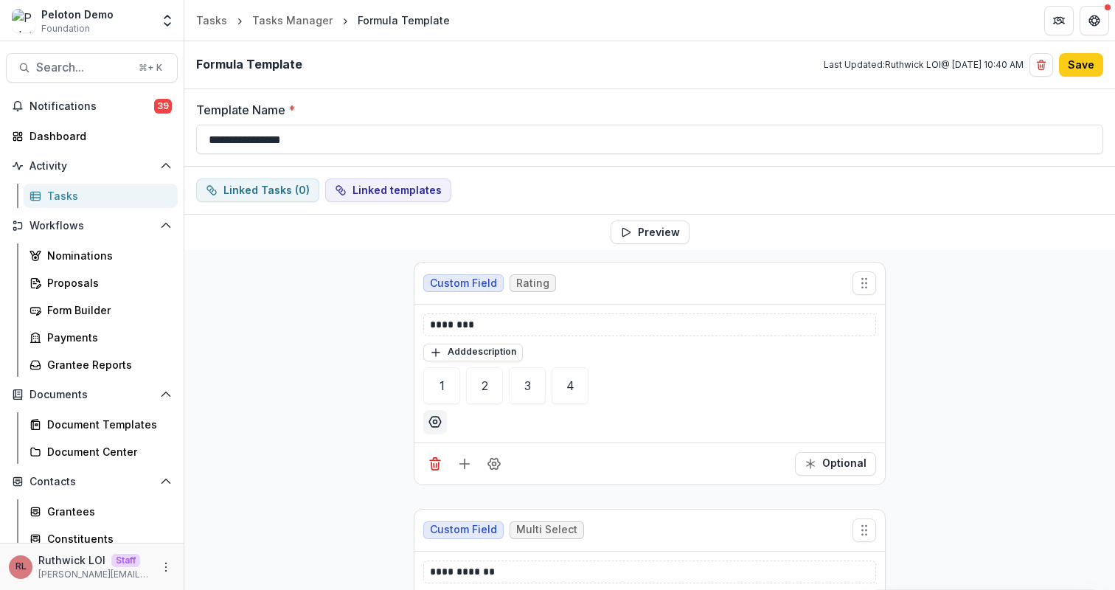
click at [1085, 81] on div "Formula Template Last Updated: Ruthwick LOI @ Sep 18, 2025, 10:40 AM Save" at bounding box center [649, 65] width 931 height 48
click at [1085, 77] on div "Formula Template Last Updated: Ruthwick LOI @ Sep 18, 2025, 10:40 AM Save" at bounding box center [649, 65] width 931 height 48
click at [1086, 75] on button "Save" at bounding box center [1081, 65] width 44 height 24
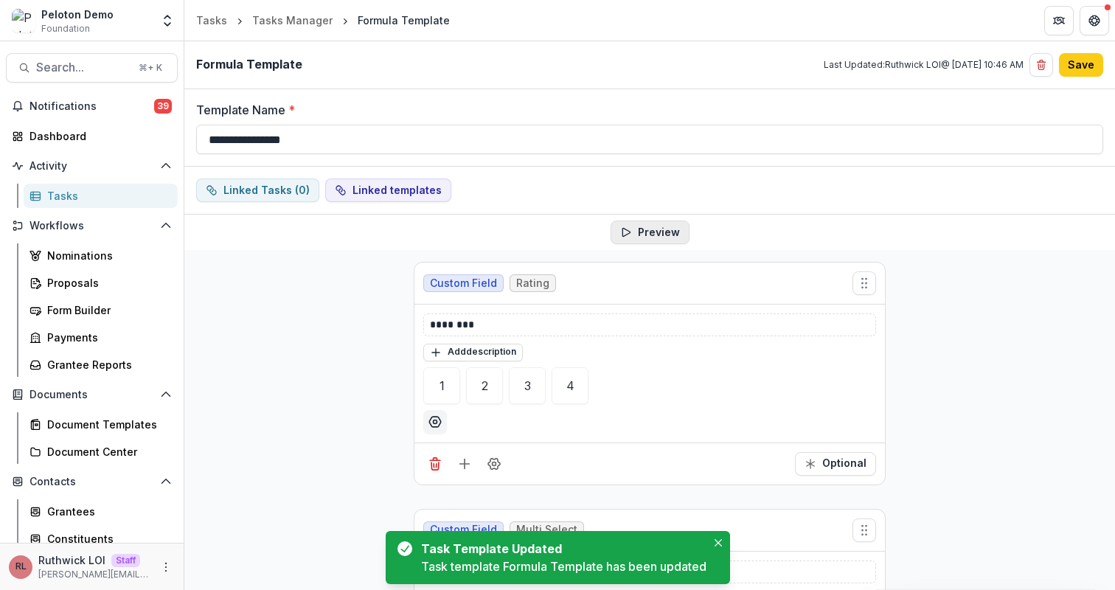
click at [659, 229] on button "Preview" at bounding box center [650, 233] width 79 height 24
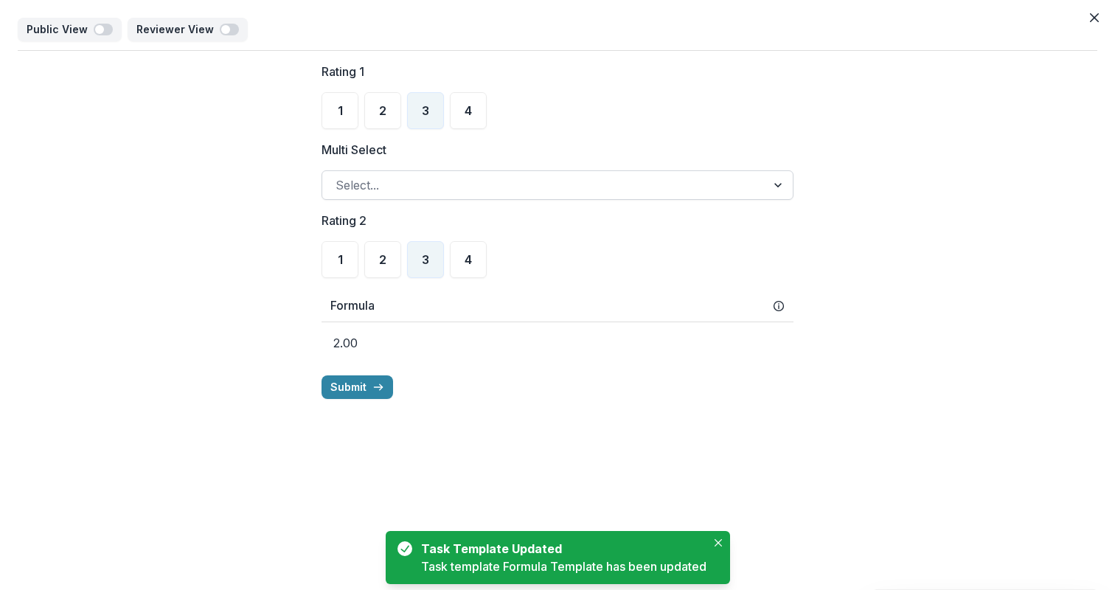
click at [416, 193] on div at bounding box center [544, 185] width 417 height 21
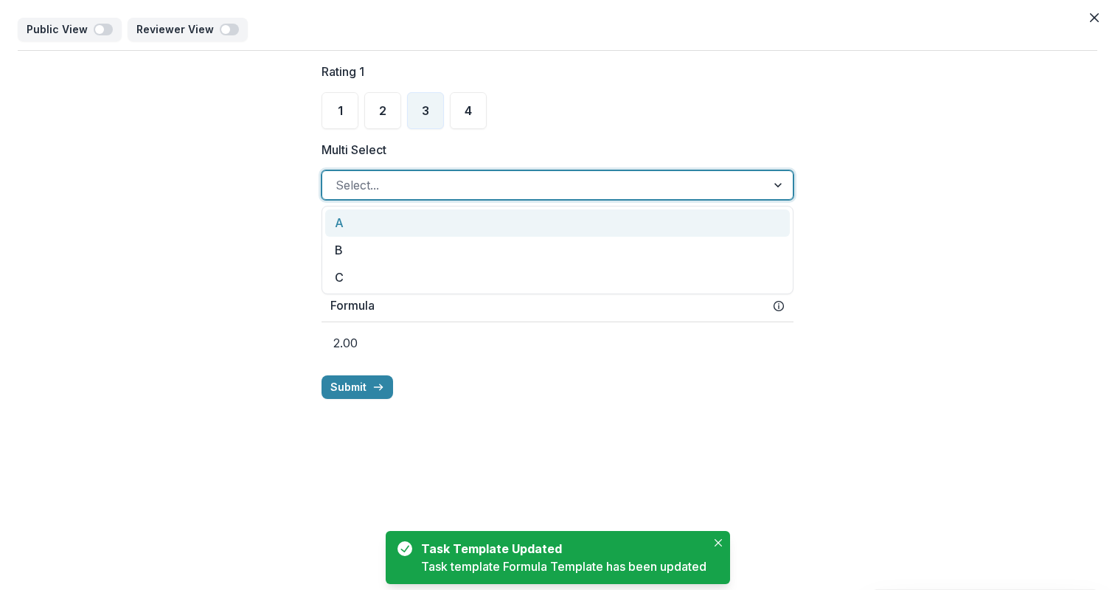
click at [419, 223] on div "A" at bounding box center [557, 222] width 465 height 27
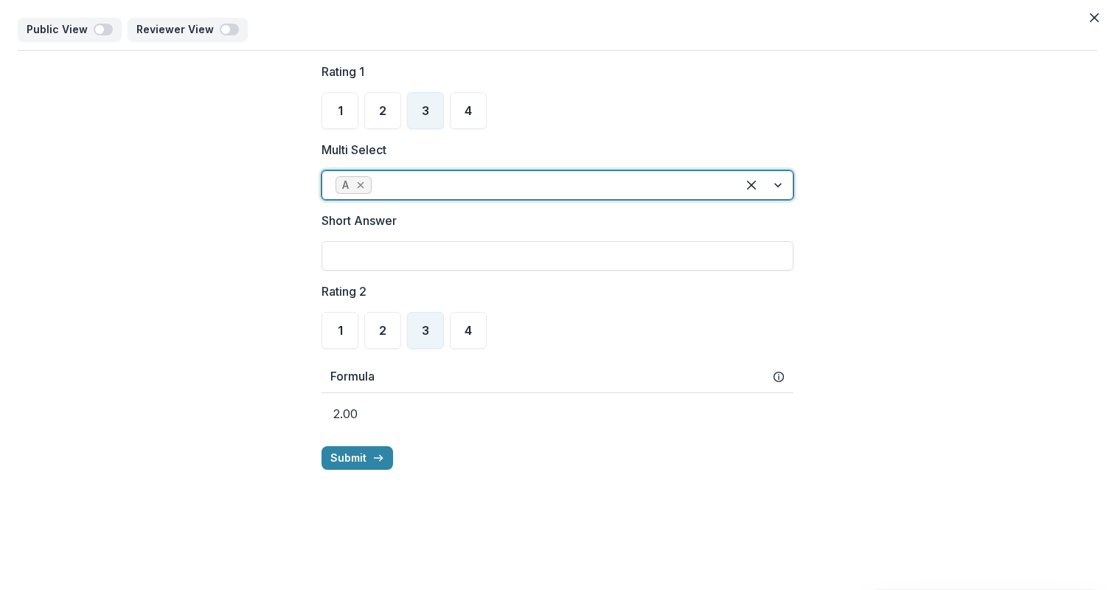
click at [360, 187] on icon "Remove A" at bounding box center [361, 185] width 12 height 12
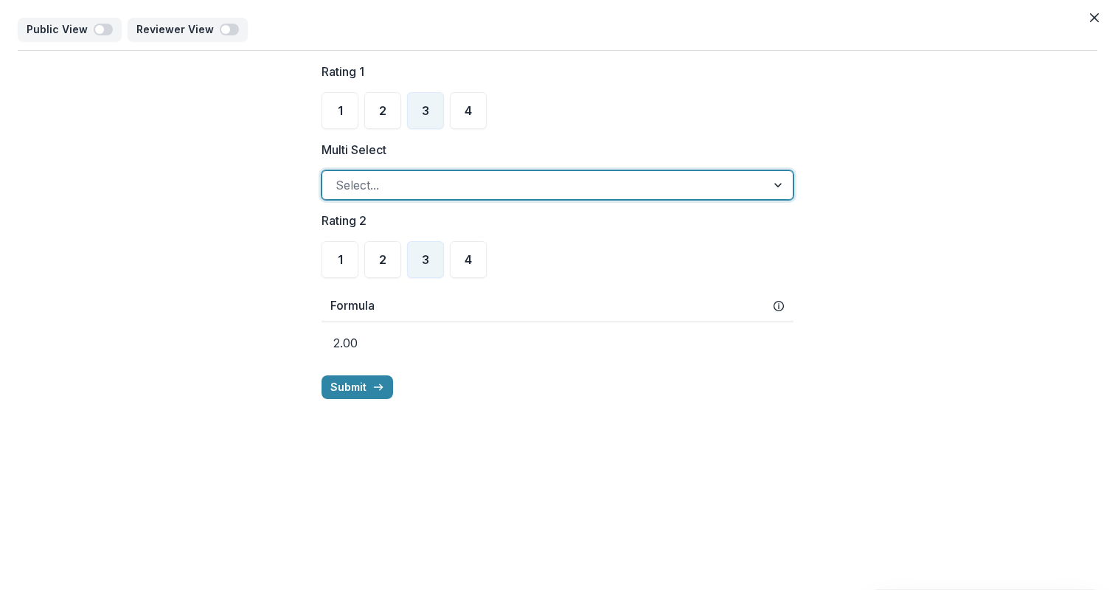
click at [381, 185] on div at bounding box center [544, 185] width 417 height 21
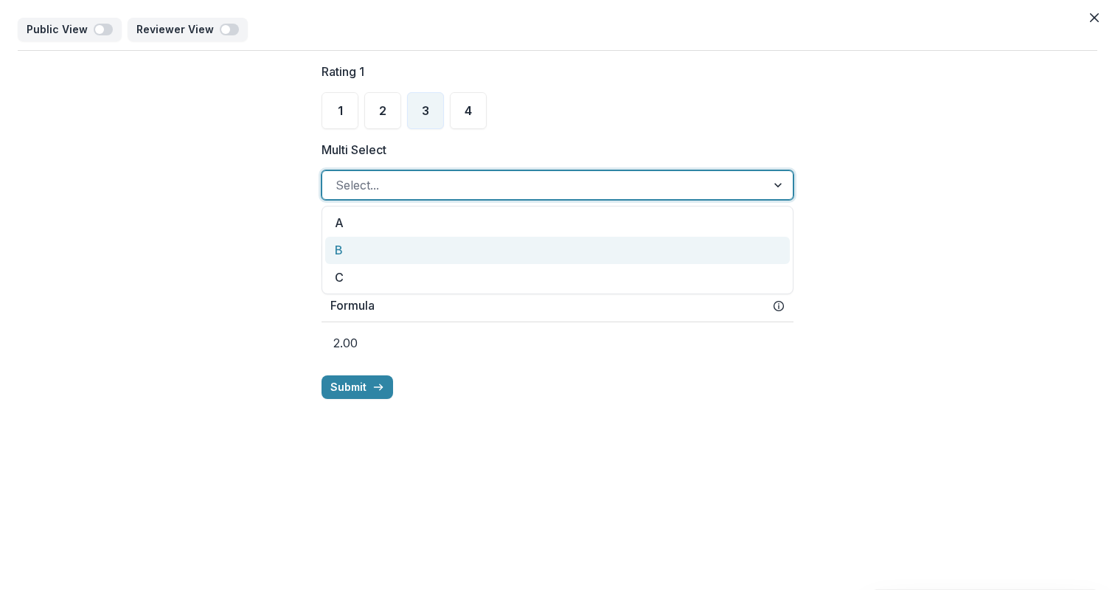
click at [400, 249] on div "B" at bounding box center [557, 250] width 465 height 27
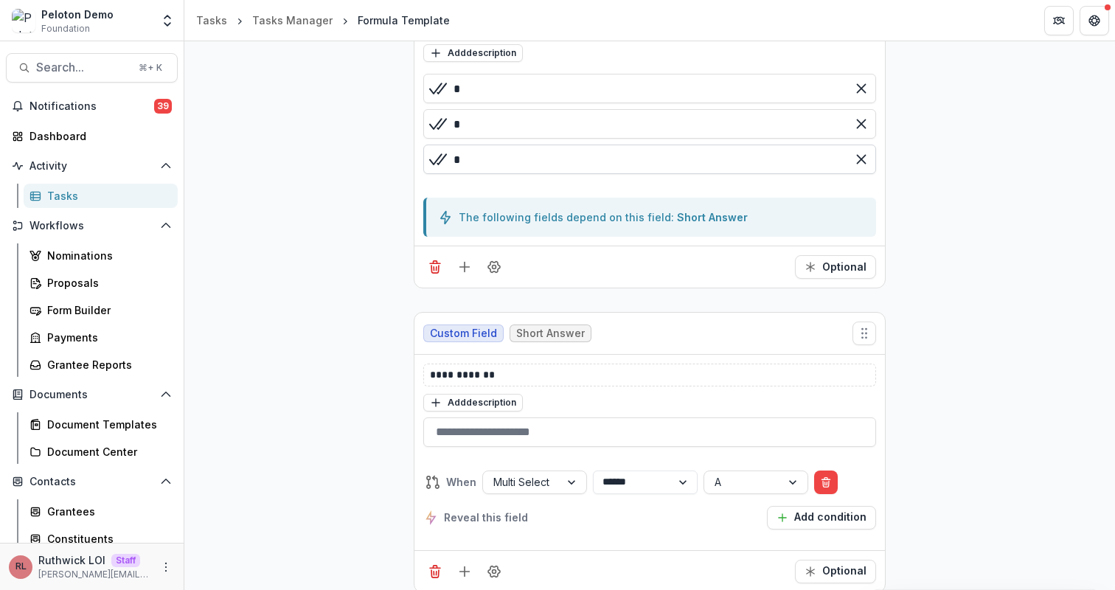
scroll to position [544, 0]
click at [495, 95] on input "*" at bounding box center [649, 90] width 453 height 30
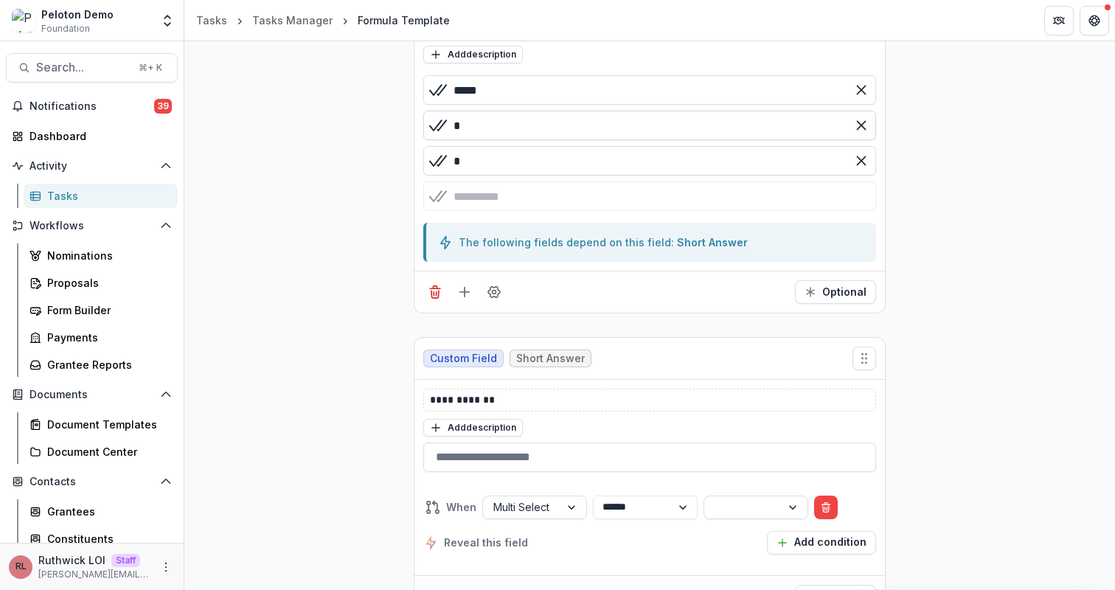
type input "*****"
click at [510, 123] on input "*" at bounding box center [649, 126] width 453 height 30
type input "*****"
click at [539, 167] on input "*" at bounding box center [649, 161] width 453 height 30
type input "*****"
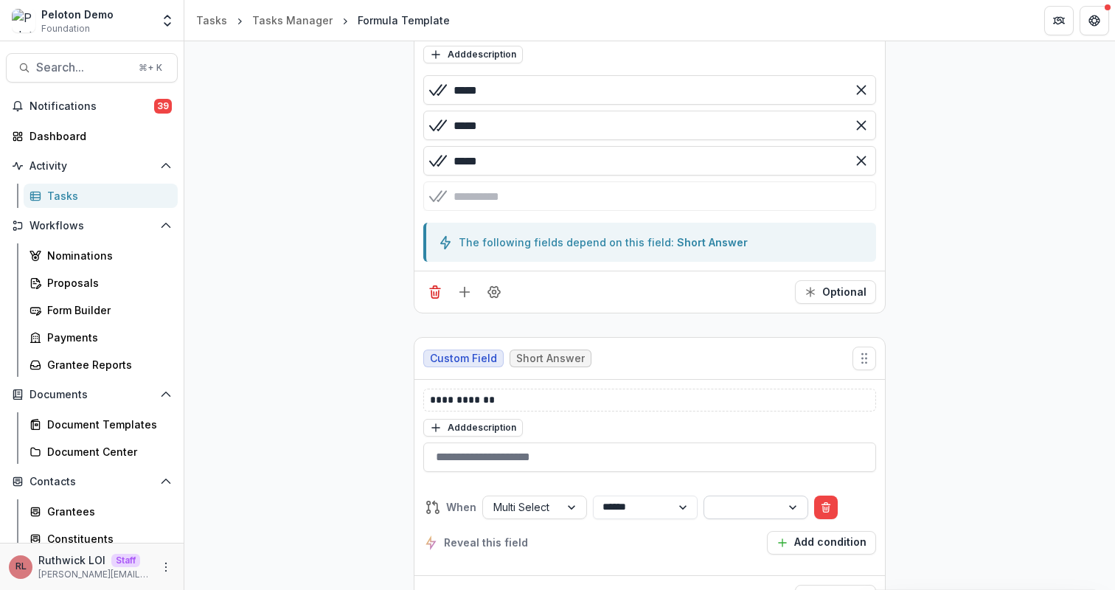
click at [782, 509] on body "Skip to content Peloton Demo Foundation Aggregate Analysis Foundations Ruthwick…" at bounding box center [557, 295] width 1115 height 590
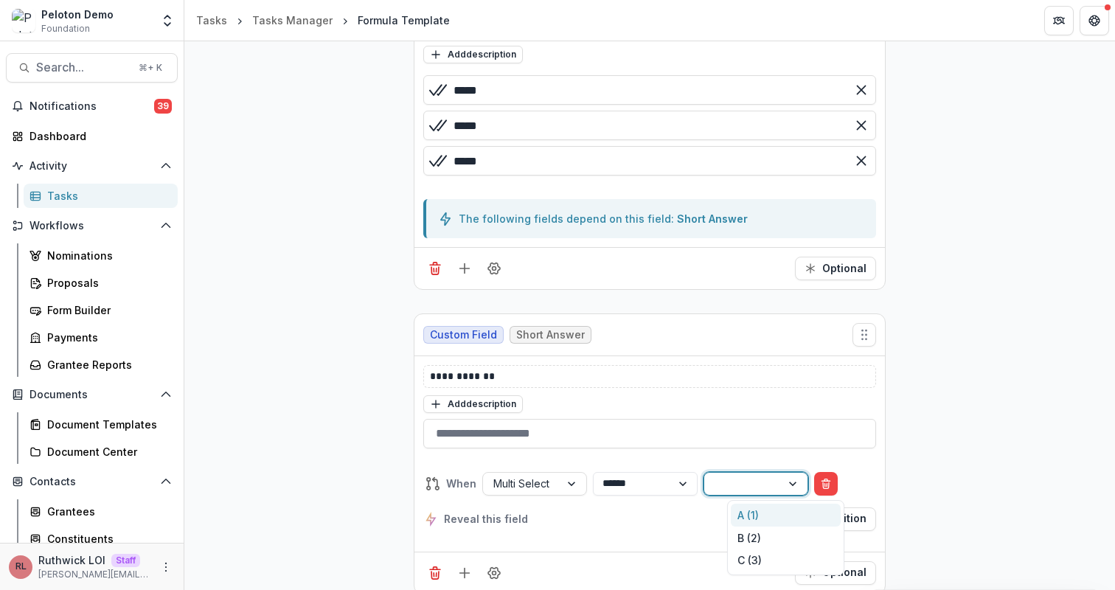
click at [783, 524] on div "A (1)" at bounding box center [786, 515] width 110 height 23
click at [977, 366] on div "**********" at bounding box center [649, 466] width 931 height 1520
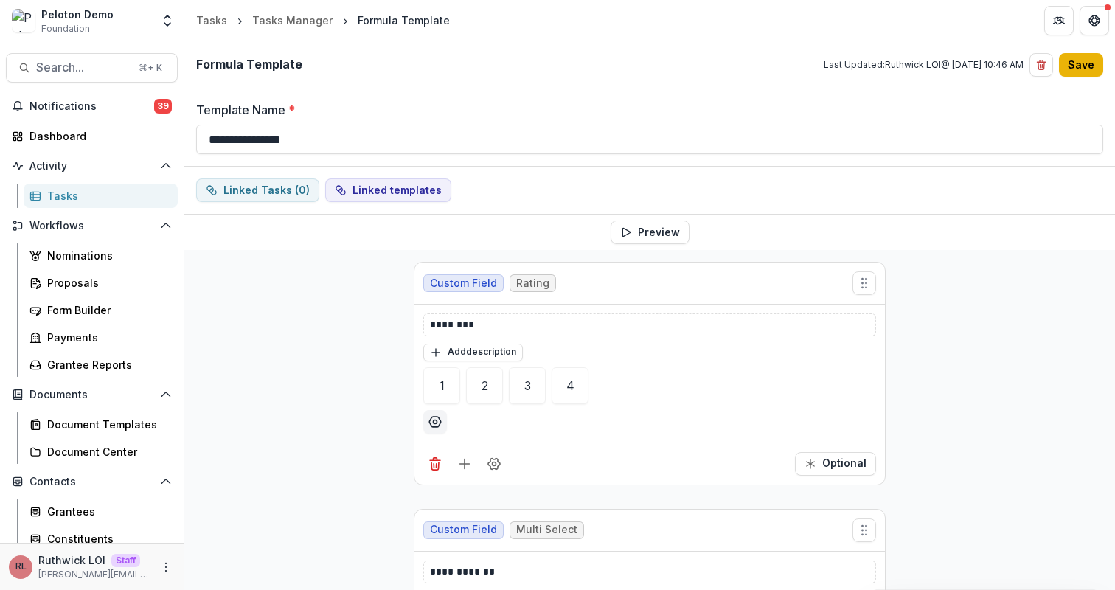
click at [1087, 75] on button "Save" at bounding box center [1081, 65] width 44 height 24
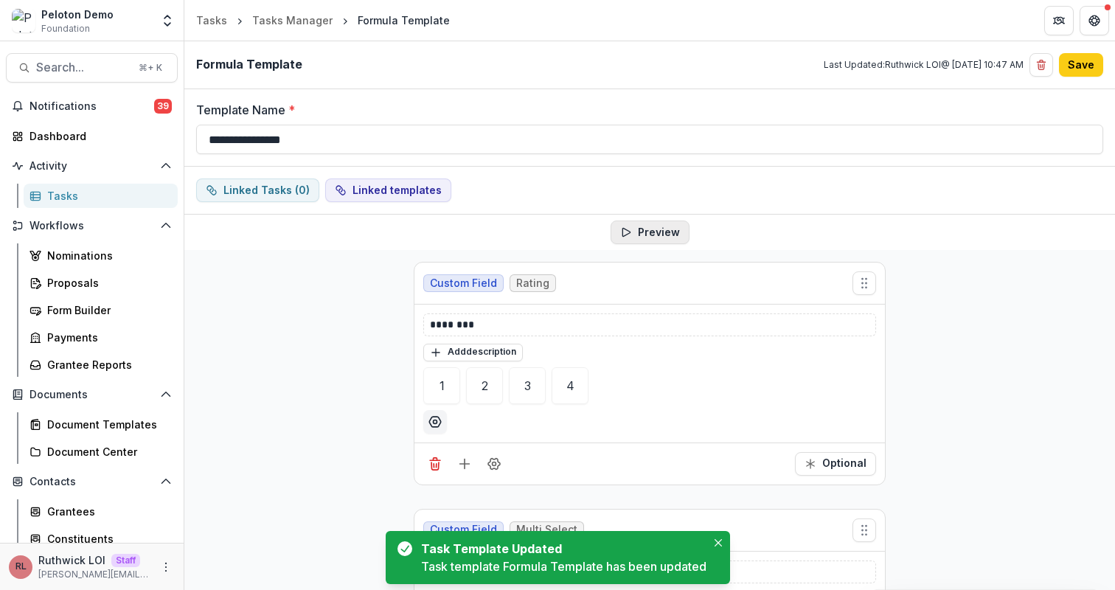
click at [662, 225] on button "Preview" at bounding box center [650, 233] width 79 height 24
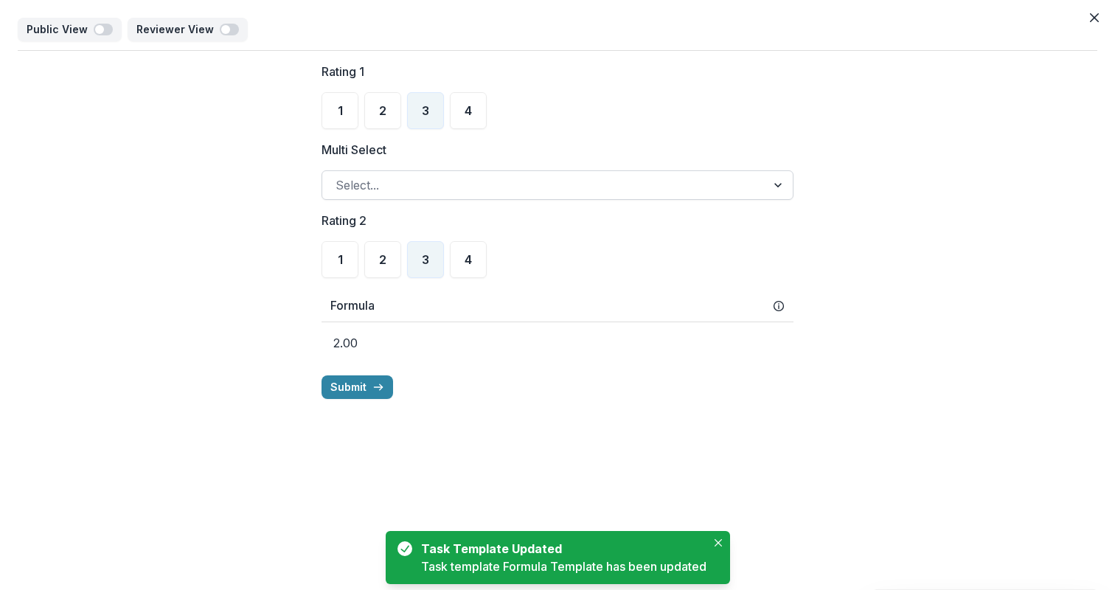
click at [459, 183] on div at bounding box center [544, 185] width 417 height 21
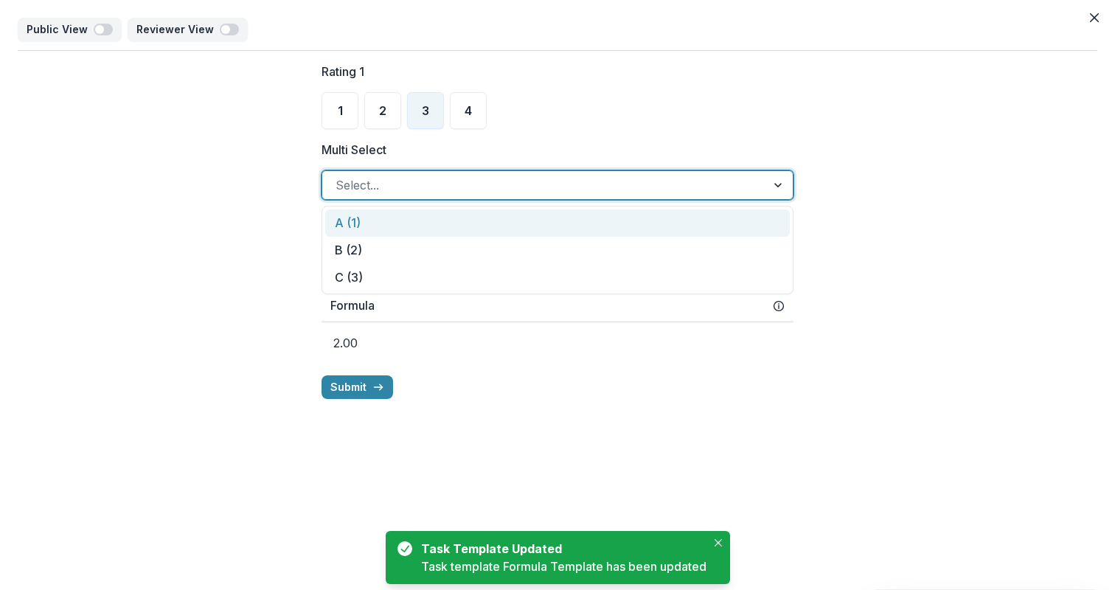
click at [474, 212] on div "A (1)" at bounding box center [557, 222] width 465 height 27
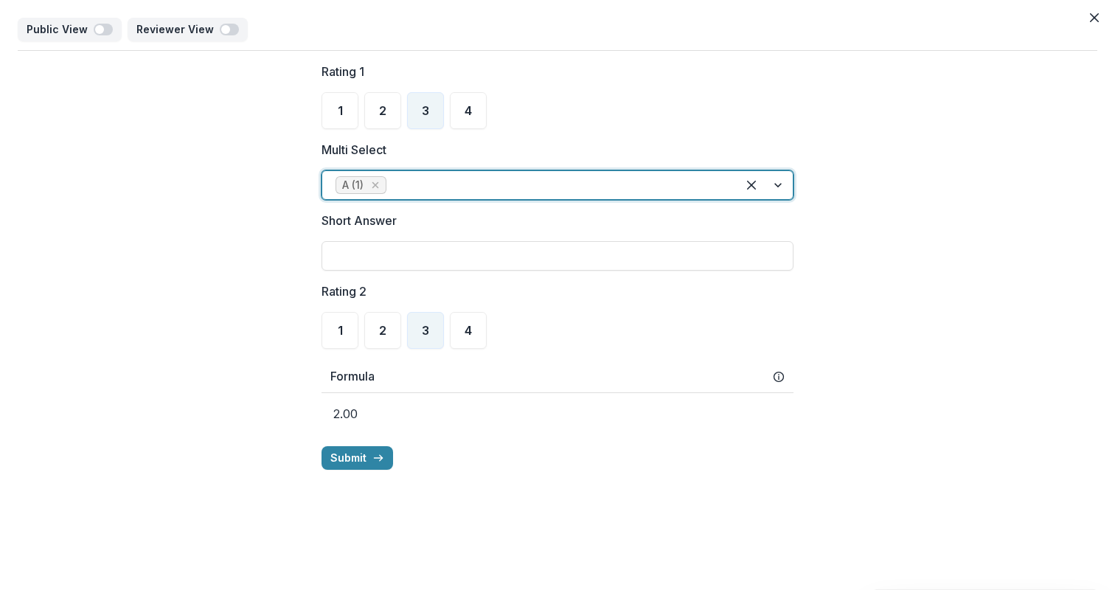
click at [858, 170] on div "Rating 1 1 2 3 4 Multi Select option A (1), selected. A (1) Short Answer Rating…" at bounding box center [558, 266] width 1080 height 431
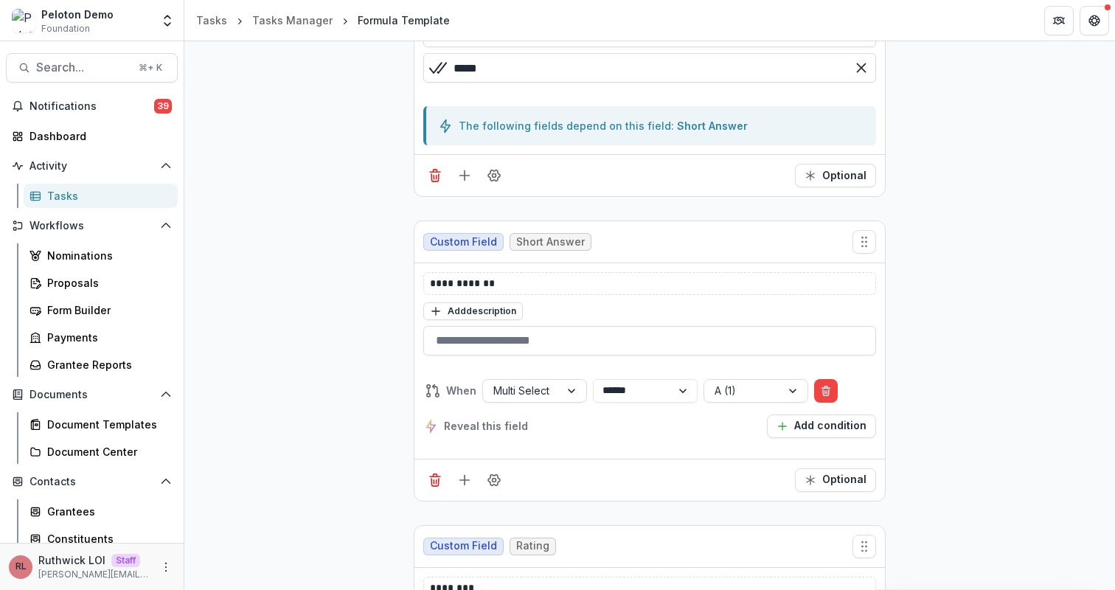
scroll to position [503, 0]
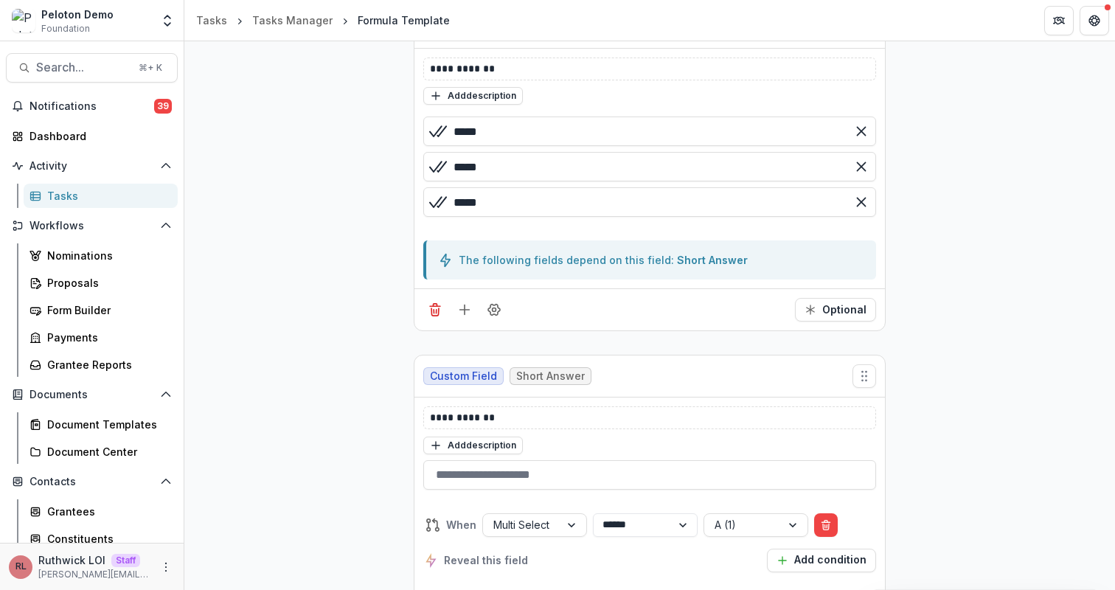
click at [274, 379] on div "**********" at bounding box center [649, 507] width 931 height 1520
click at [96, 510] on div "Grantees" at bounding box center [106, 511] width 119 height 15
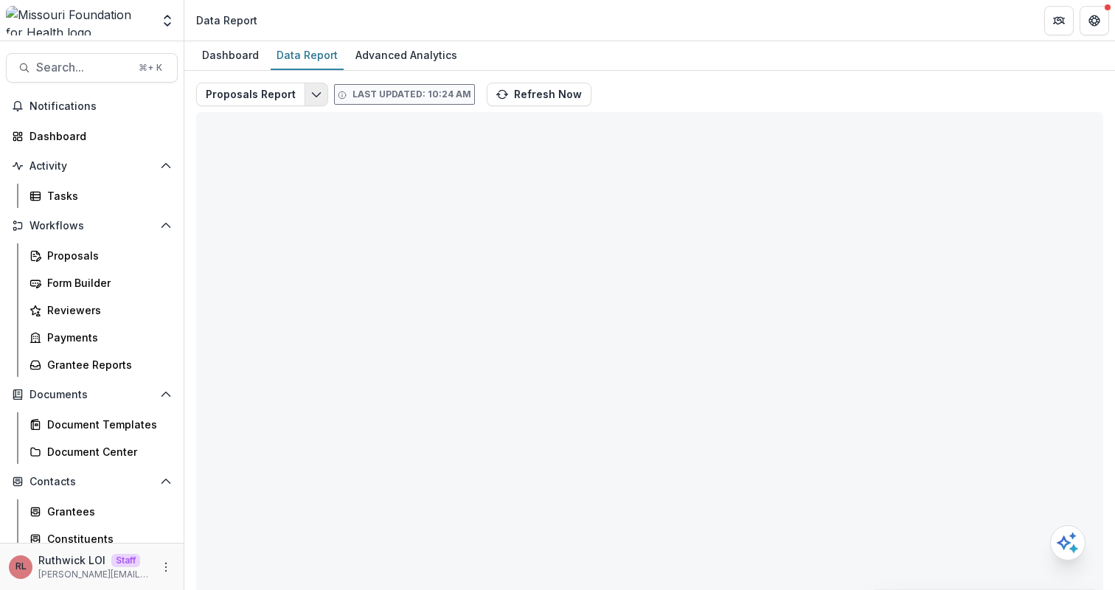
click at [311, 99] on icon "Edit selected report" at bounding box center [317, 95] width 12 height 12
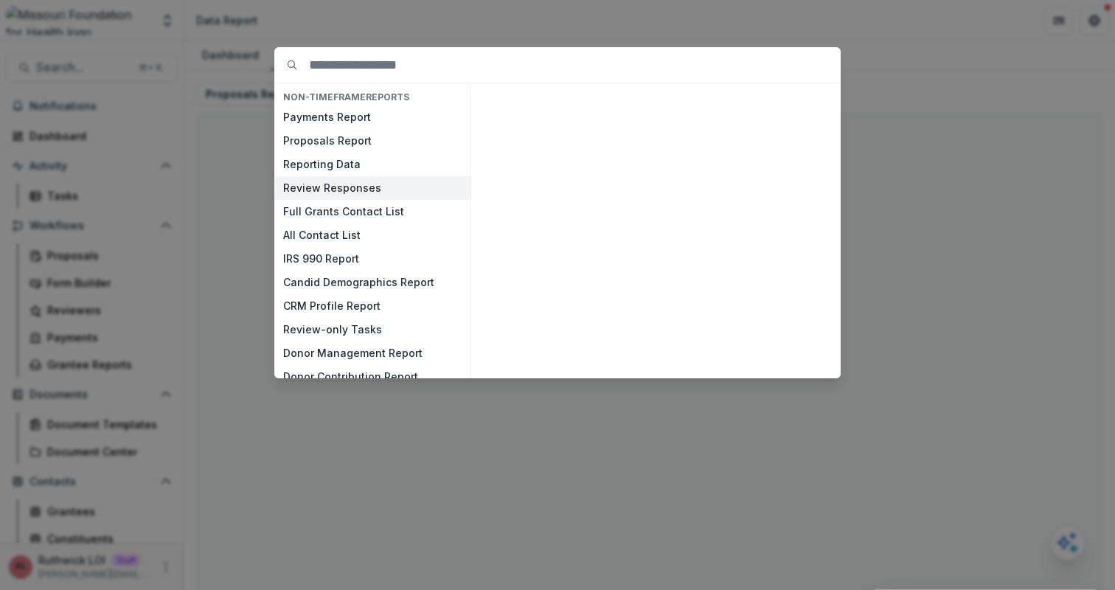
click at [377, 190] on button "Review Responses" at bounding box center [372, 188] width 196 height 24
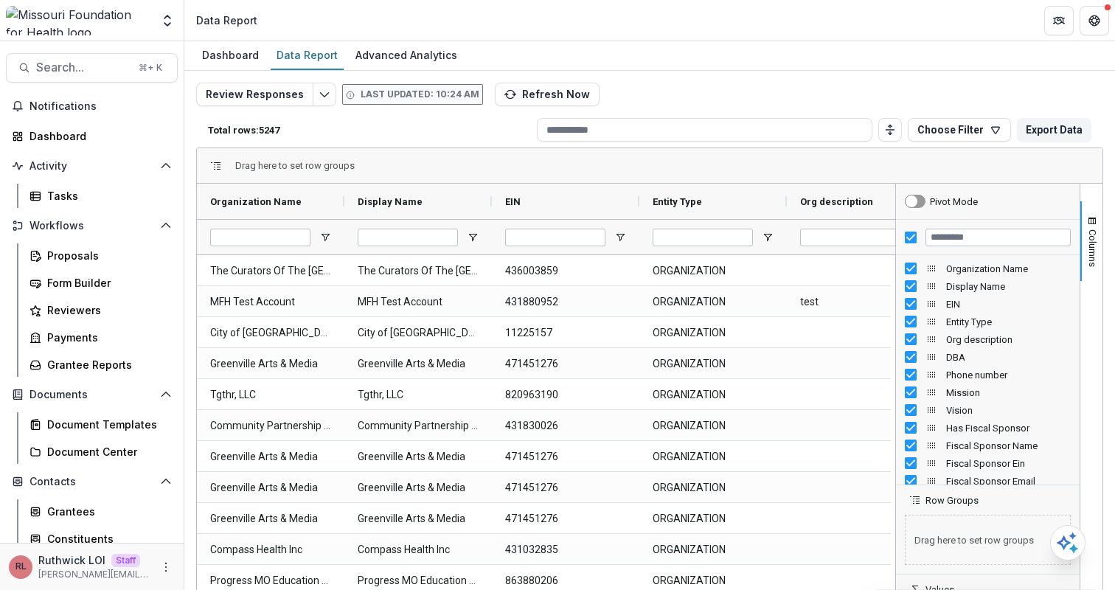
click at [759, 91] on div "Review Responses Last updated: 10:24 AM Refresh Now Total rows: 5247 Choose Fil…" at bounding box center [649, 356] width 907 height 546
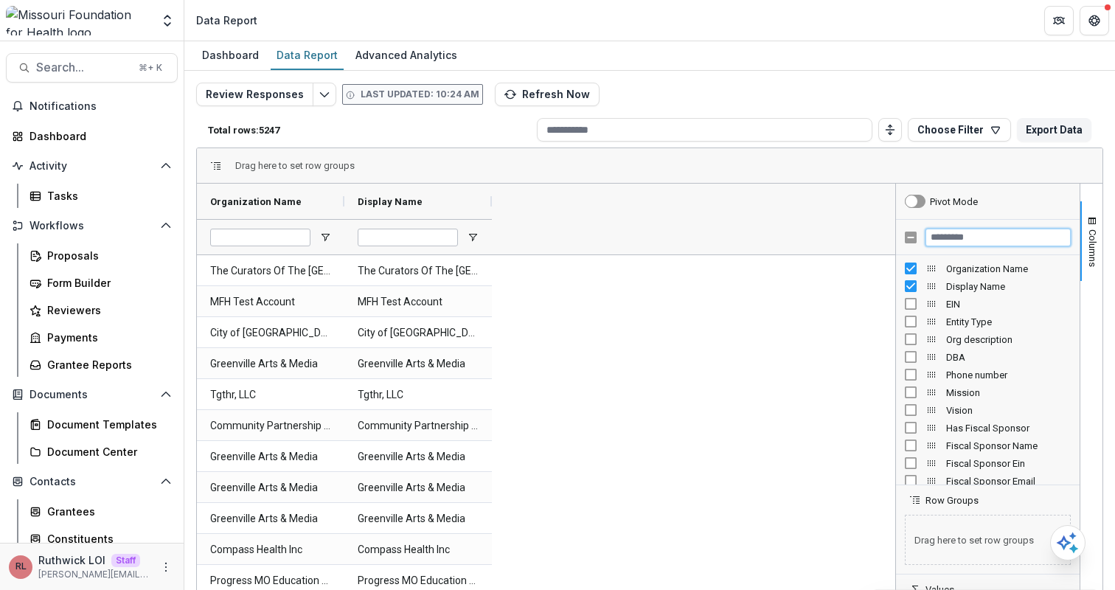
click at [966, 236] on input "Filter Columns Input" at bounding box center [998, 238] width 145 height 18
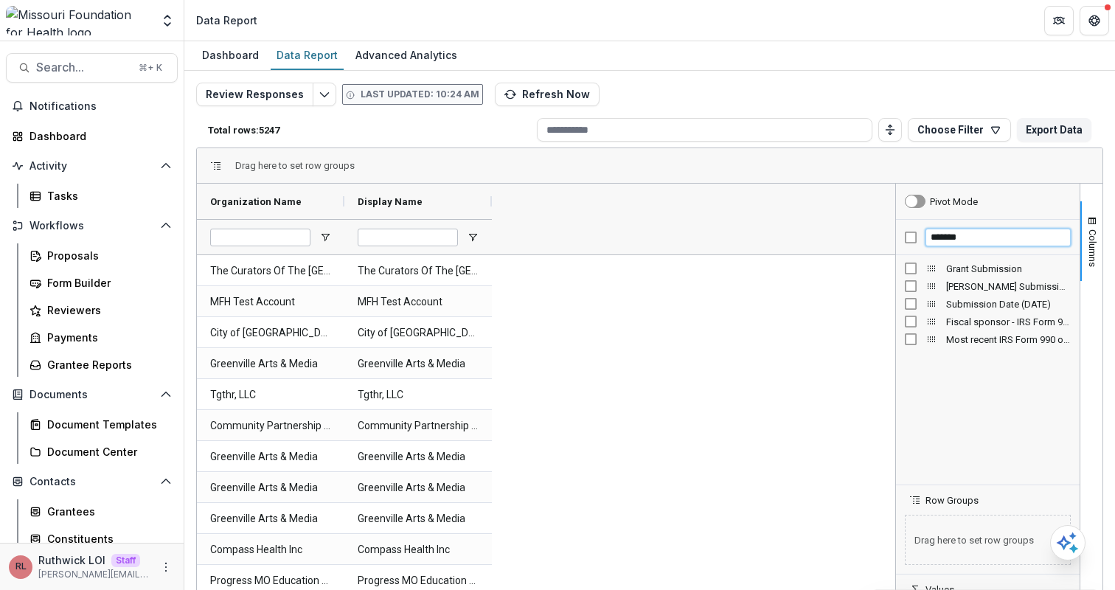
type input "*******"
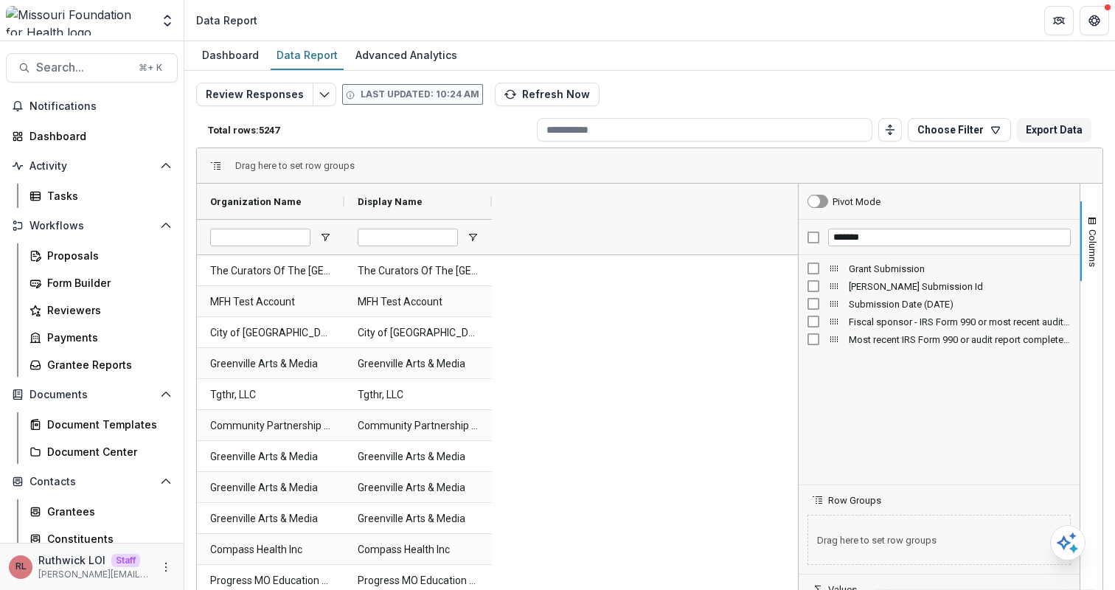
drag, startPoint x: 892, startPoint y: 308, endPoint x: 794, endPoint y: 304, distance: 98.2
click at [797, 304] on div at bounding box center [799, 423] width 4 height 479
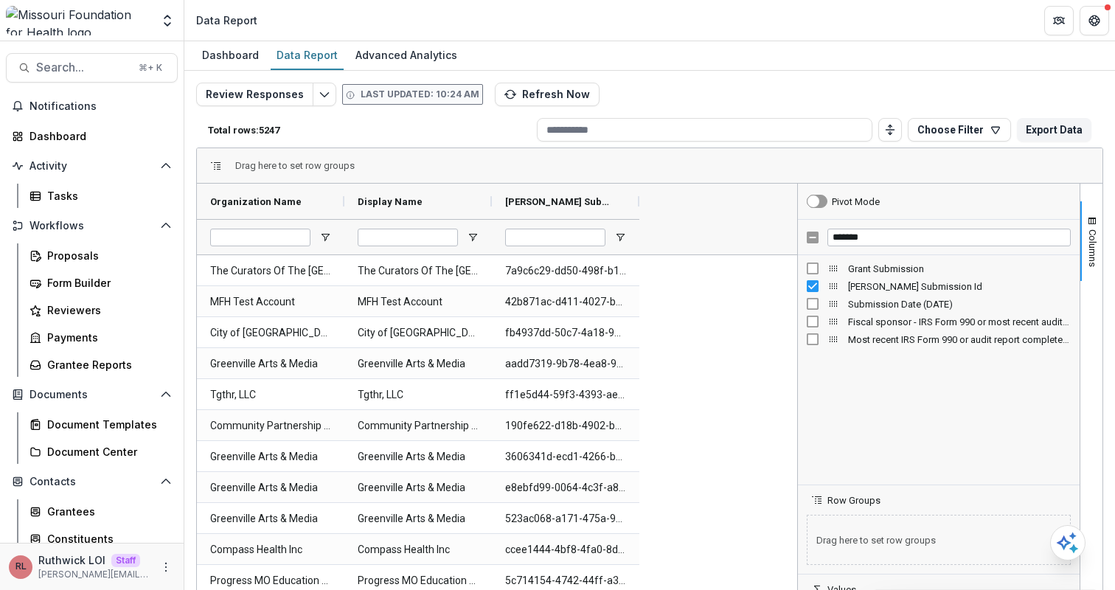
click at [549, 249] on div at bounding box center [555, 237] width 100 height 35
click at [535, 240] on input "Temelio Grant Submission Id Filter Input" at bounding box center [555, 238] width 100 height 18
paste input "**********"
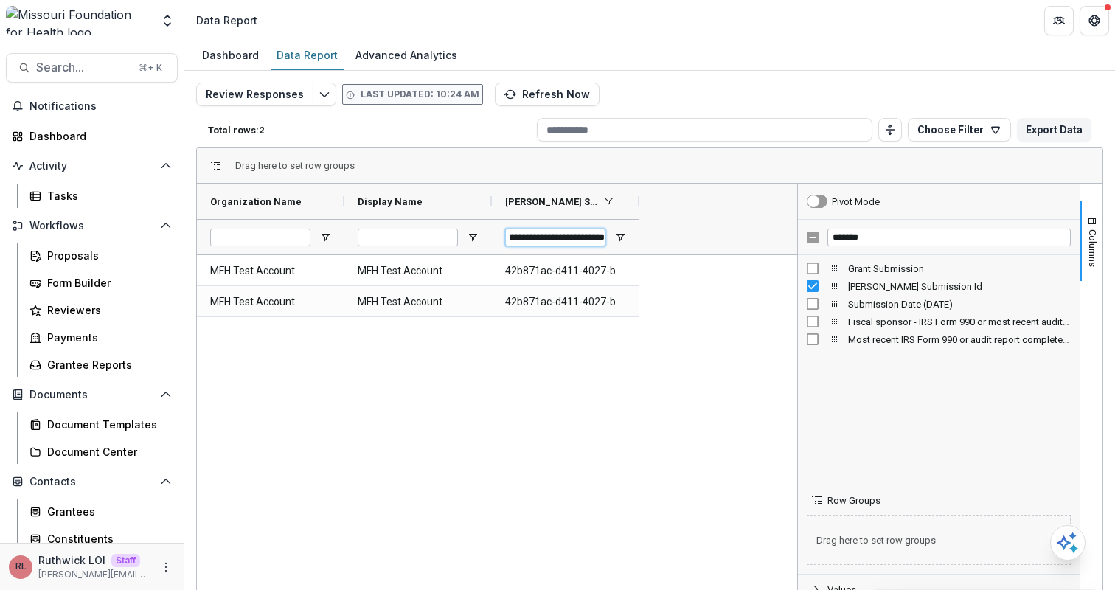
type input "**********"
click at [877, 245] on input "*******" at bounding box center [949, 238] width 243 height 18
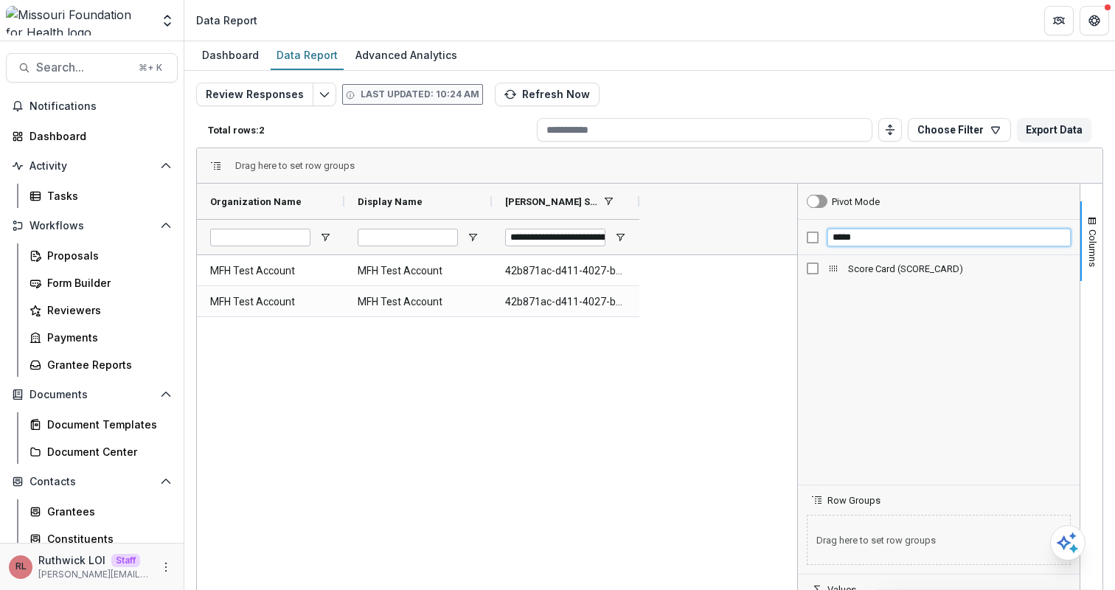
type input "*****"
drag, startPoint x: 786, startPoint y: 196, endPoint x: 893, endPoint y: 207, distance: 107.5
click at [893, 207] on div "Organization Name Display Name Temelio Grant Submission Id *****" at bounding box center [650, 423] width 906 height 479
drag, startPoint x: 641, startPoint y: 201, endPoint x: 800, endPoint y: 215, distance: 159.3
click at [800, 215] on div "Organization Name Display Name Temelio Grant Submission Id *****" at bounding box center [650, 423] width 906 height 479
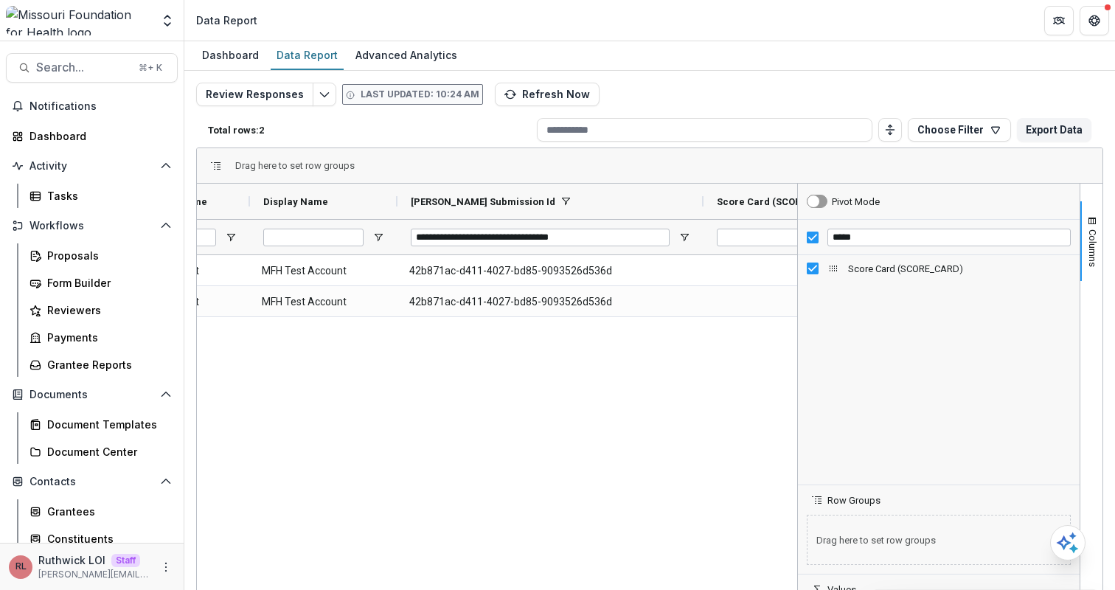
scroll to position [0, 96]
click at [859, 236] on input "*****" at bounding box center [949, 238] width 243 height 18
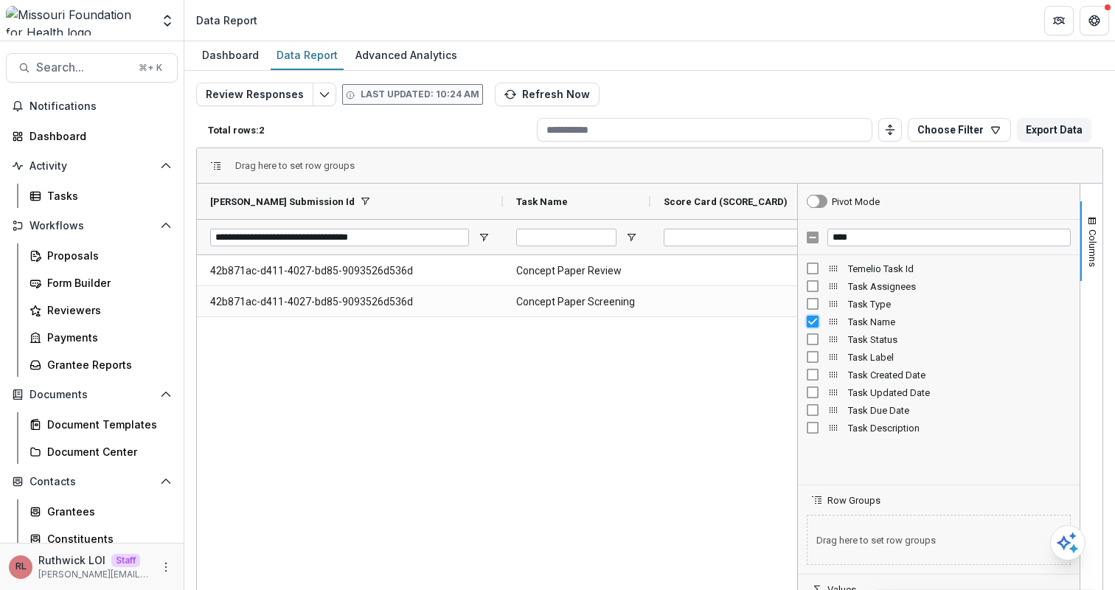
scroll to position [0, 0]
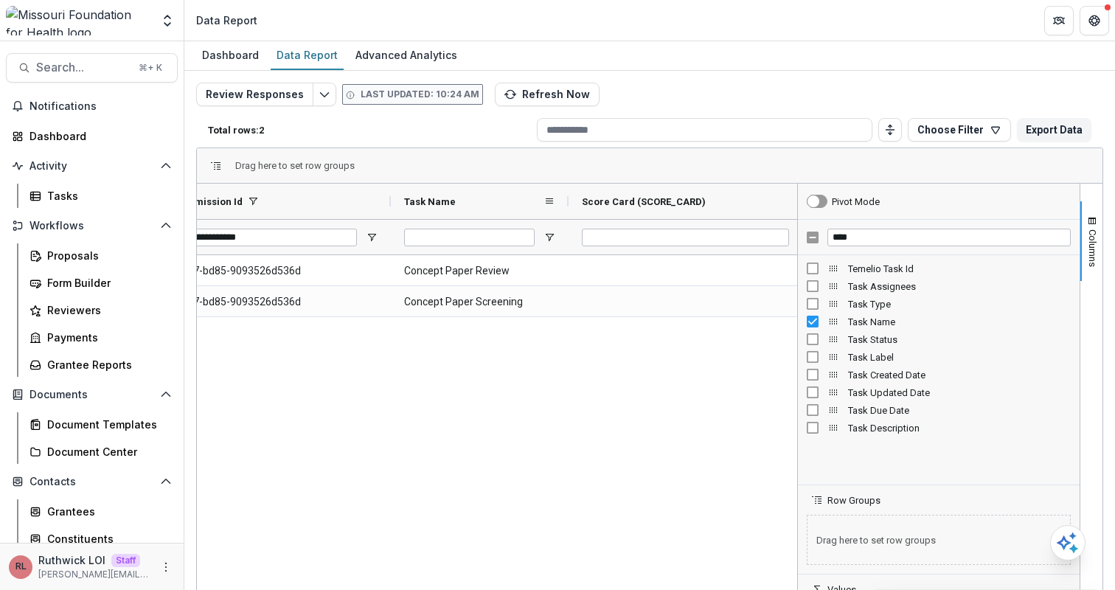
drag, startPoint x: 537, startPoint y: 201, endPoint x: 567, endPoint y: 215, distance: 33.0
click at [567, 215] on div at bounding box center [569, 201] width 6 height 35
click at [836, 239] on input "****" at bounding box center [949, 238] width 243 height 18
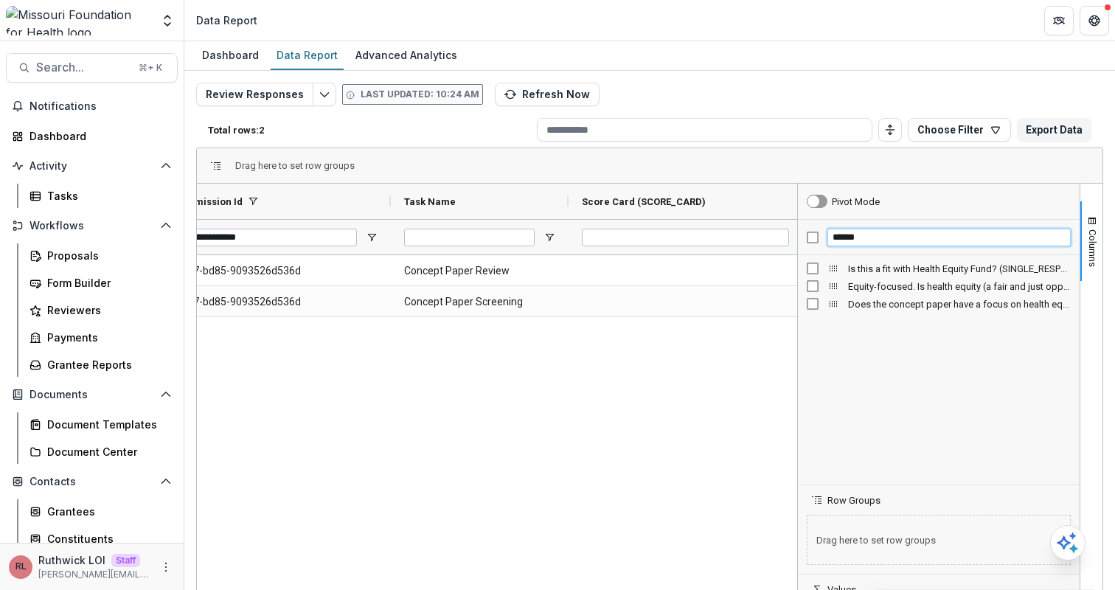
type input "******"
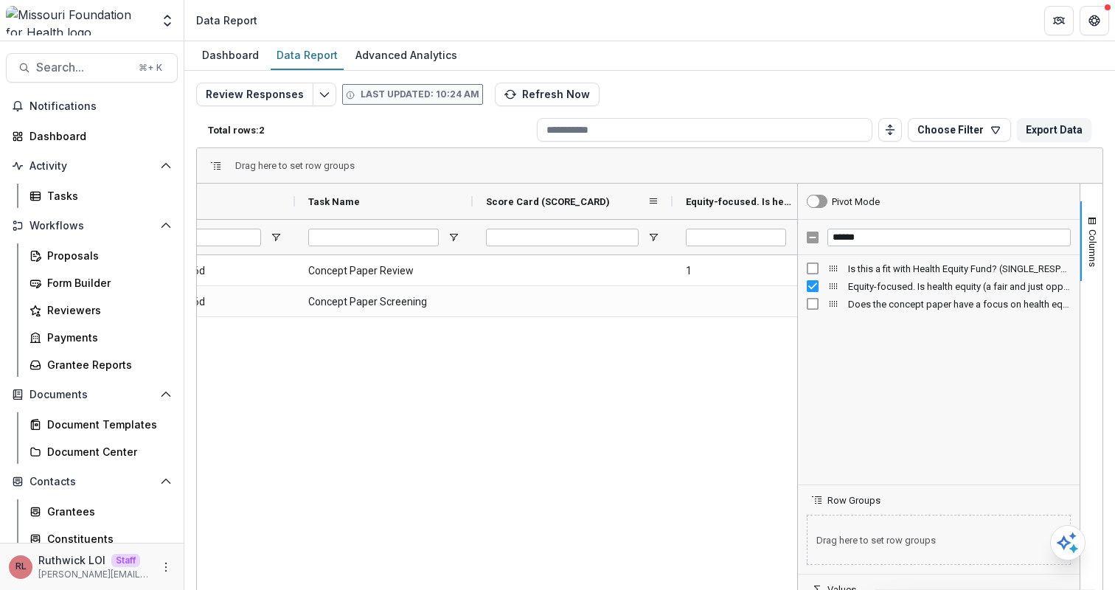
drag, startPoint x: 642, startPoint y: 201, endPoint x: 590, endPoint y: 199, distance: 52.4
click at [590, 199] on div "Score Card (SCORE_CARD)" at bounding box center [573, 201] width 200 height 35
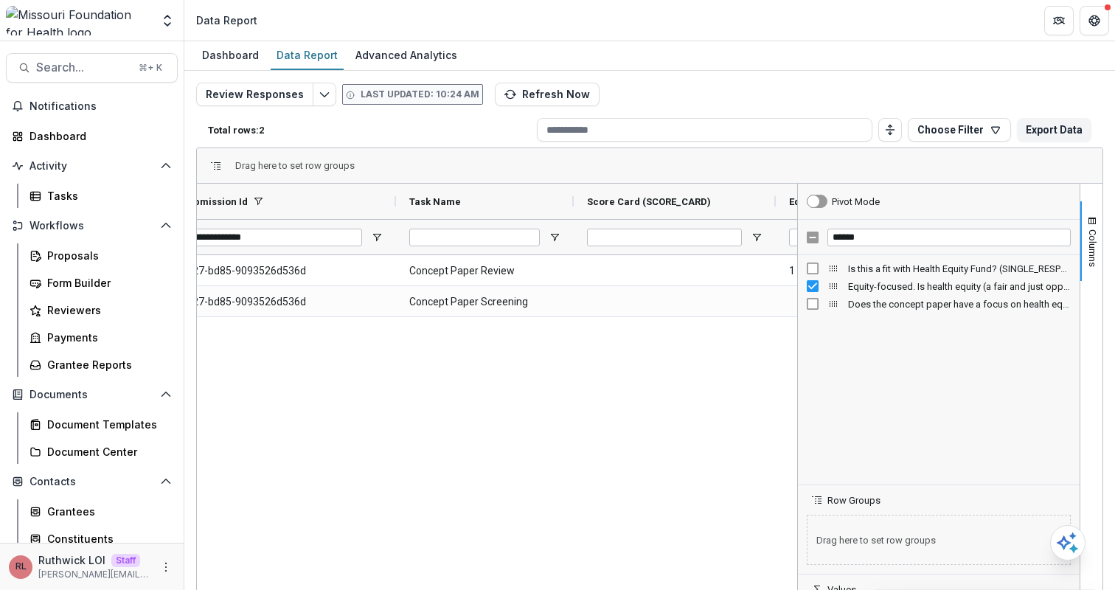
click at [369, 148] on div "Drag here to set row groups Drag here to set column labels Display Name Temelio…" at bounding box center [649, 406] width 907 height 516
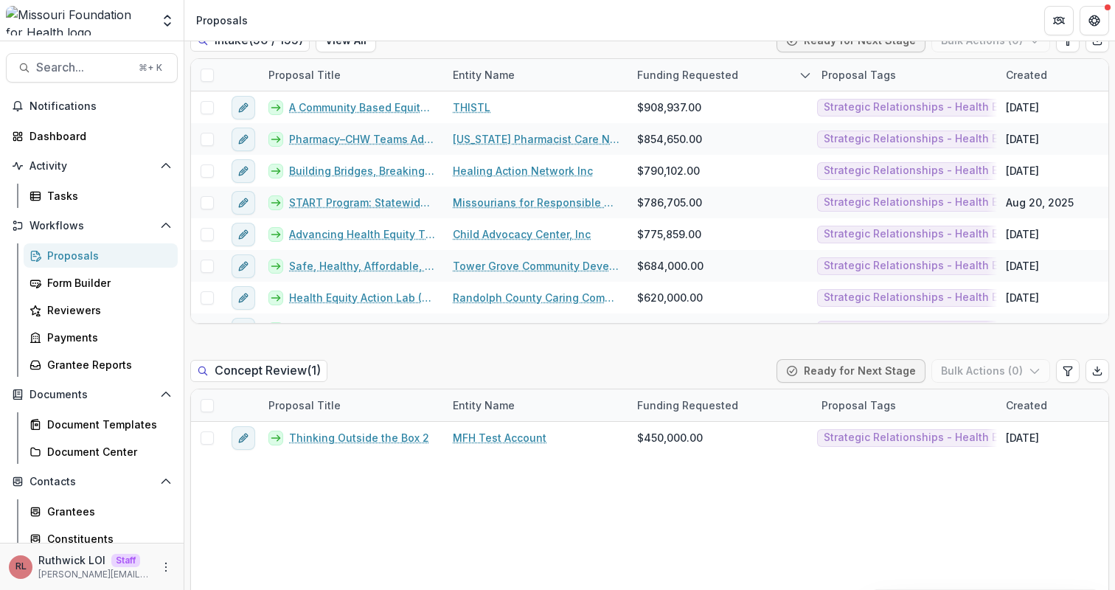
scroll to position [850, 0]
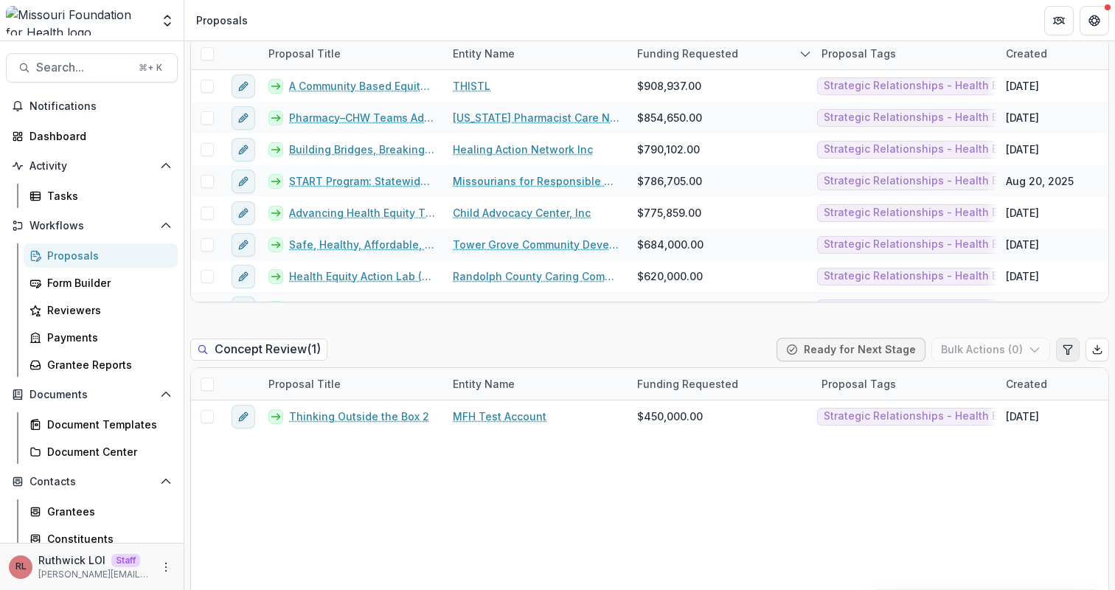
click at [1056, 347] on button "Edit table settings" at bounding box center [1068, 350] width 24 height 24
select select "******"
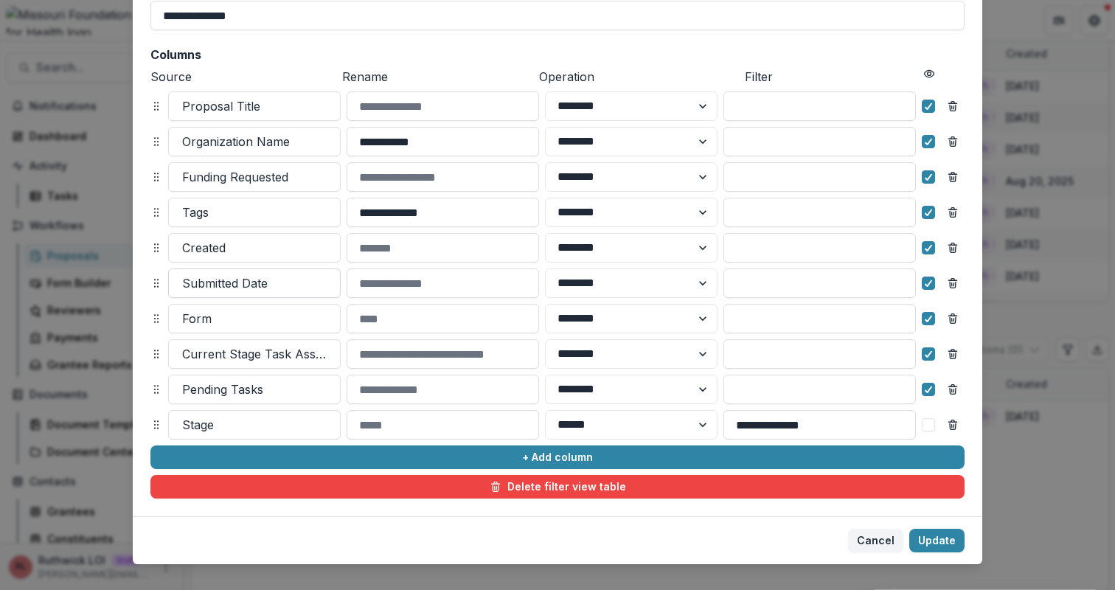
scroll to position [131, 0]
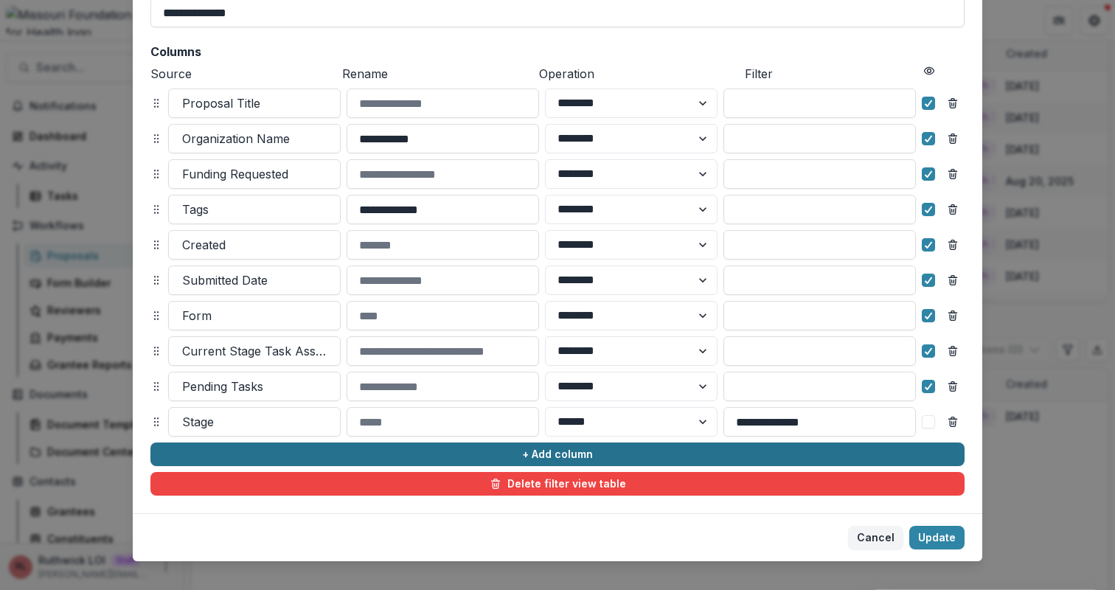
click at [305, 457] on button "+ Add column" at bounding box center [557, 455] width 814 height 24
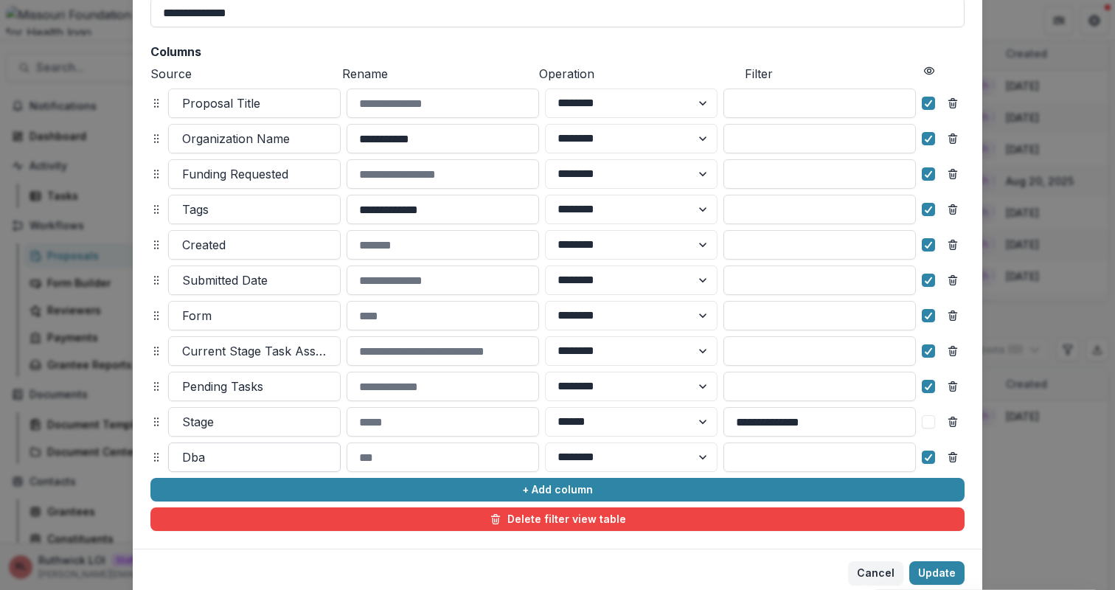
click at [248, 455] on div at bounding box center [254, 457] width 145 height 21
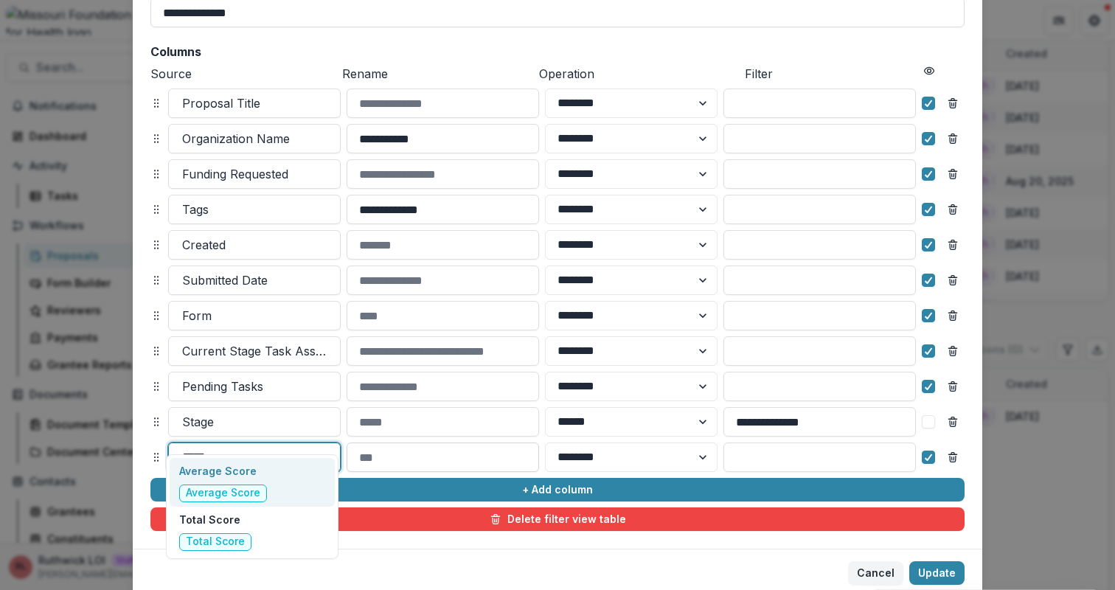
scroll to position [185, 0]
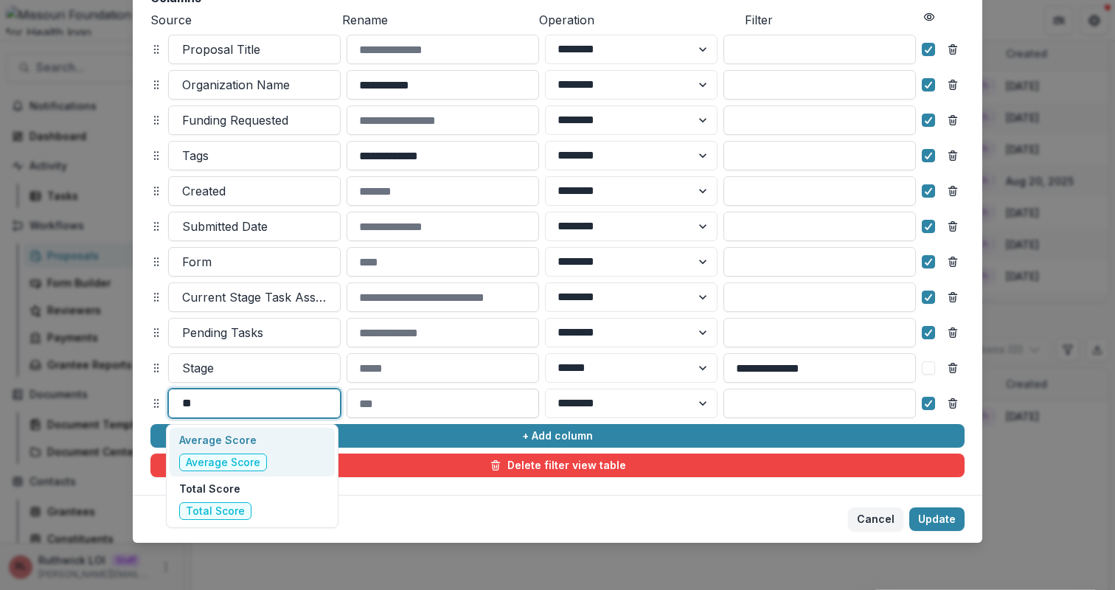
type input "*"
type input "*****"
type input "***"
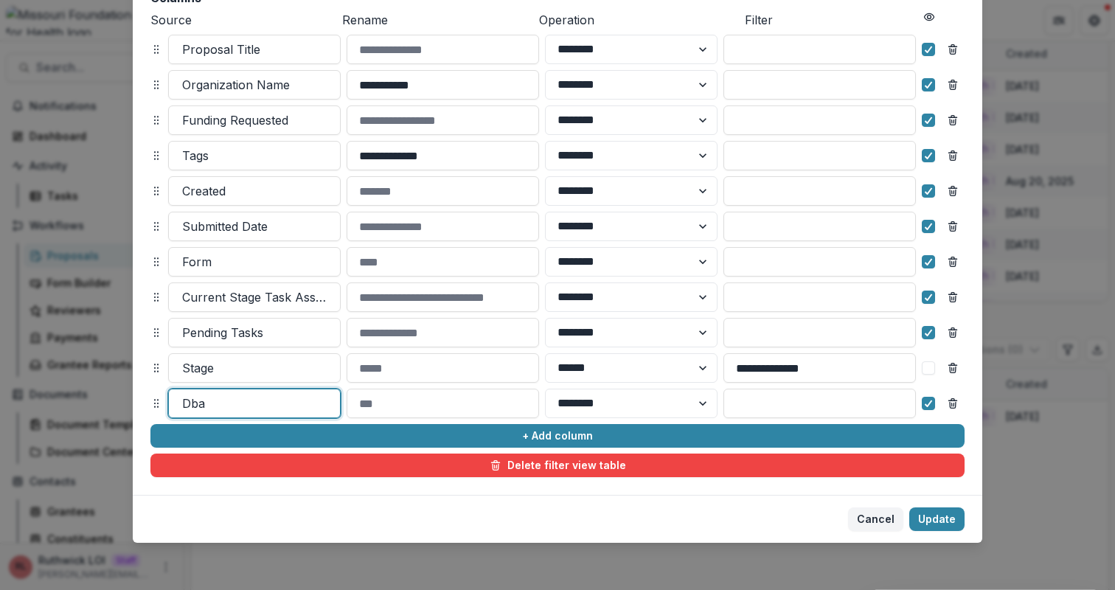
click at [225, 403] on div at bounding box center [254, 403] width 145 height 21
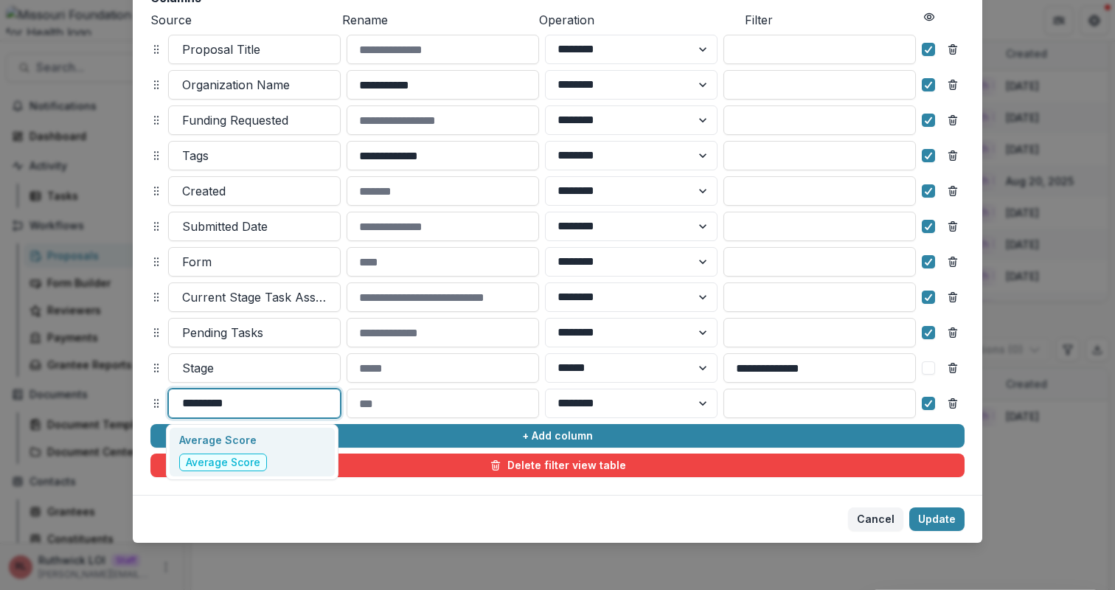
scroll to position [0, 0]
type input "**********"
click at [289, 448] on div "Average Score Average Score" at bounding box center [252, 452] width 165 height 49
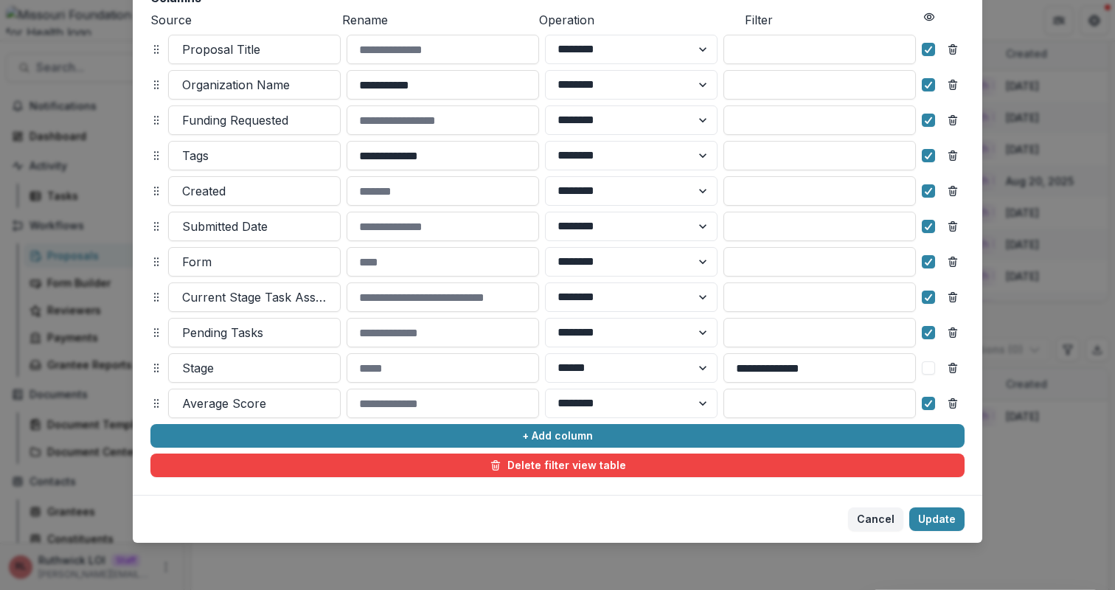
click at [340, 405] on div "Average Score ******** ******" at bounding box center [557, 404] width 814 height 30
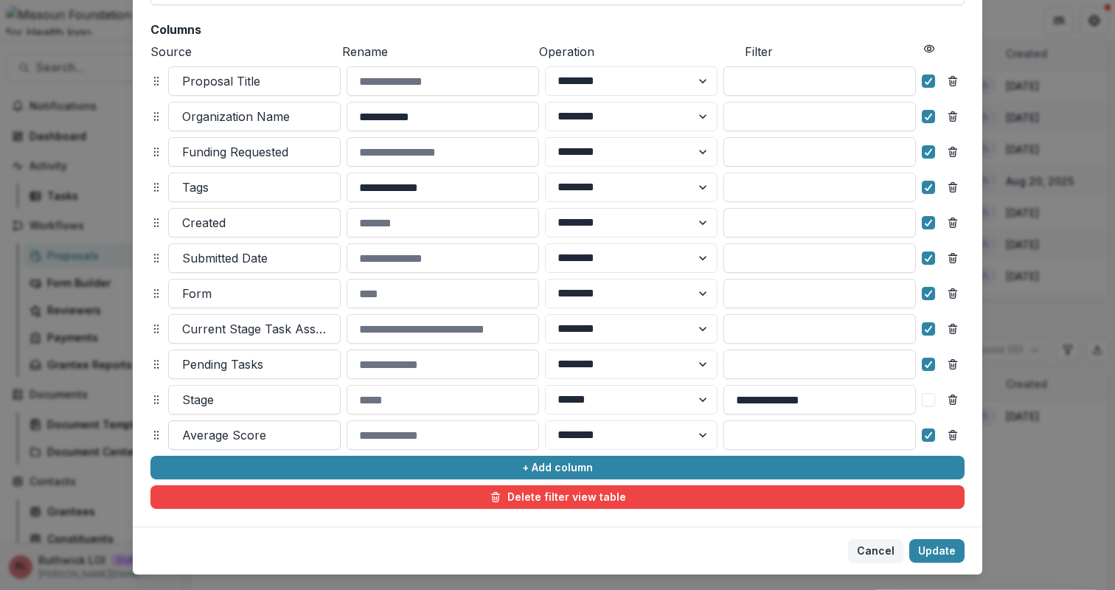
scroll to position [140, 0]
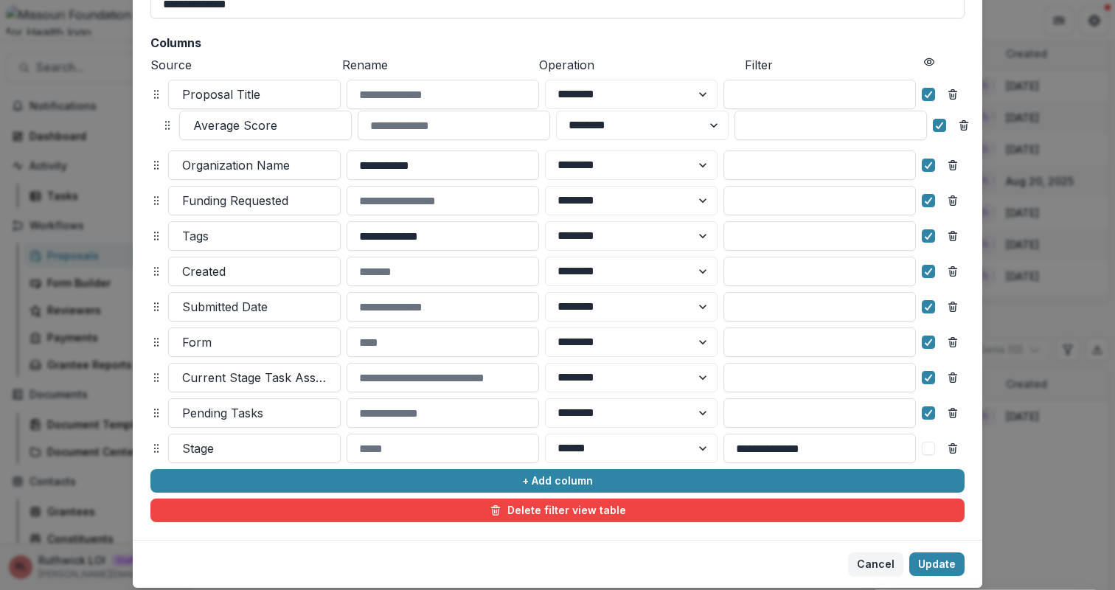
drag, startPoint x: 156, startPoint y: 449, endPoint x: 166, endPoint y: 125, distance: 324.0
click at [166, 125] on icon at bounding box center [168, 125] width 12 height 12
select select "******"
click at [922, 565] on button "Update" at bounding box center [936, 564] width 55 height 24
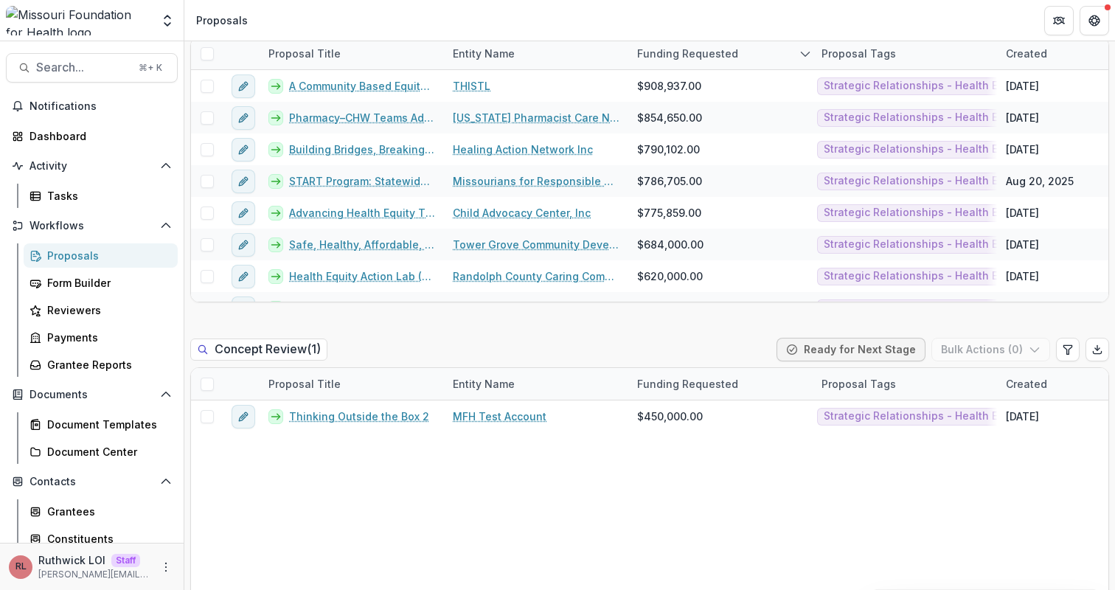
click at [521, 353] on div "Concept Review ( 1 ) Ready for Next Stage Bulk Actions ( 0 )" at bounding box center [649, 353] width 919 height 30
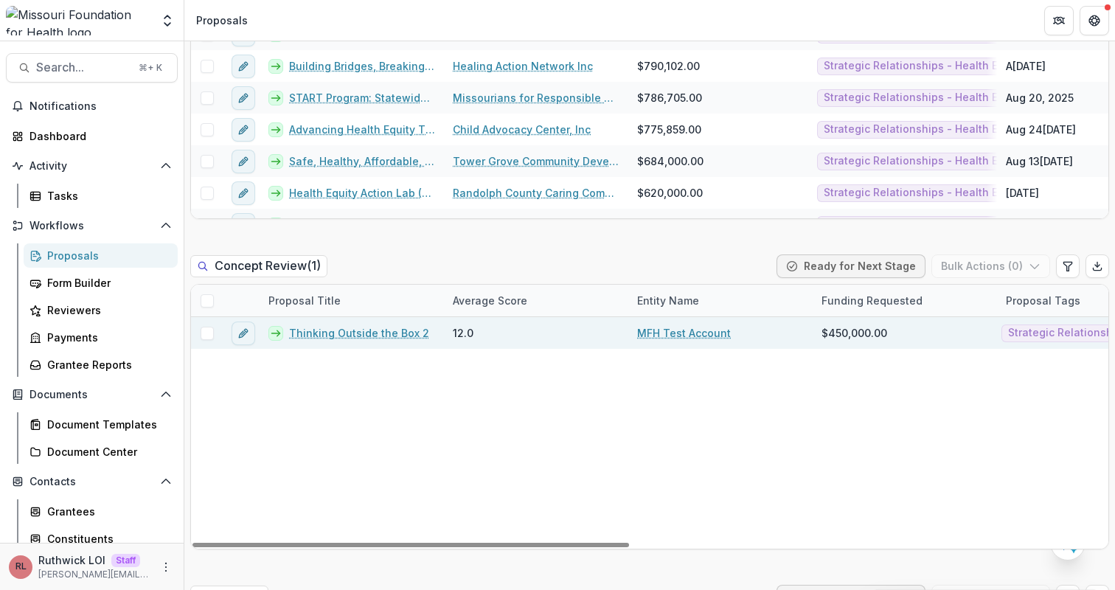
scroll to position [0, 3]
click at [347, 331] on link "Thinking Outside the Box 2" at bounding box center [356, 332] width 140 height 15
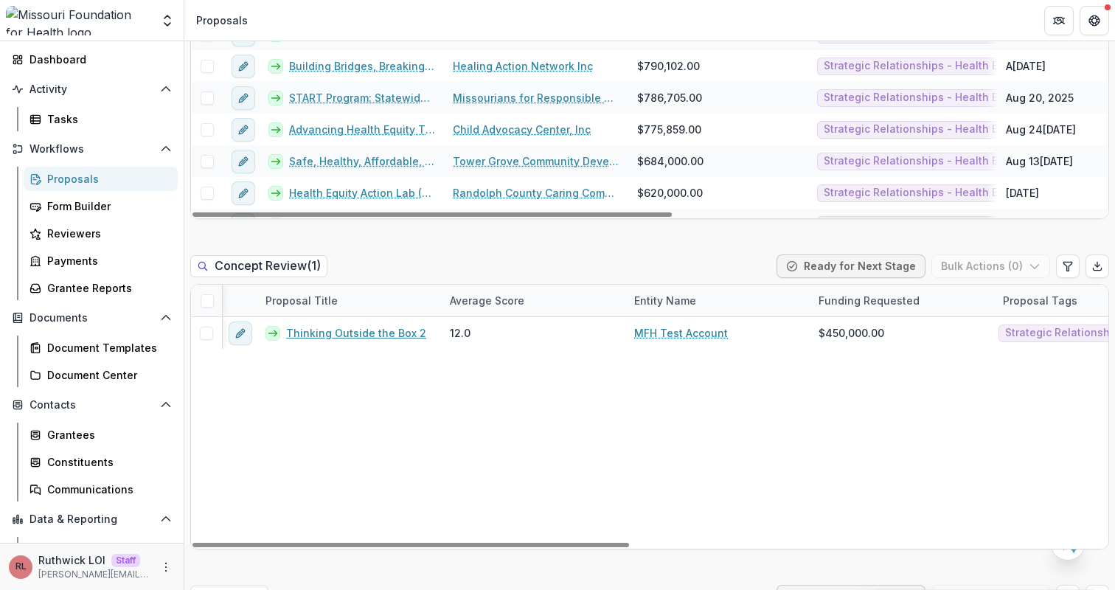
scroll to position [150, 0]
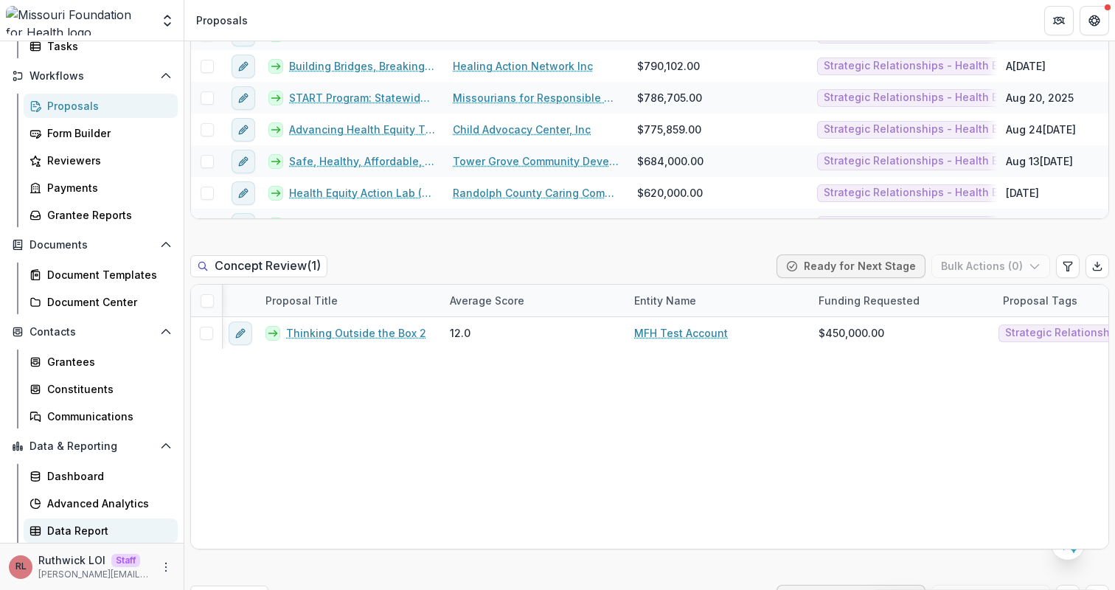
click at [97, 527] on div "Data Report" at bounding box center [106, 530] width 119 height 15
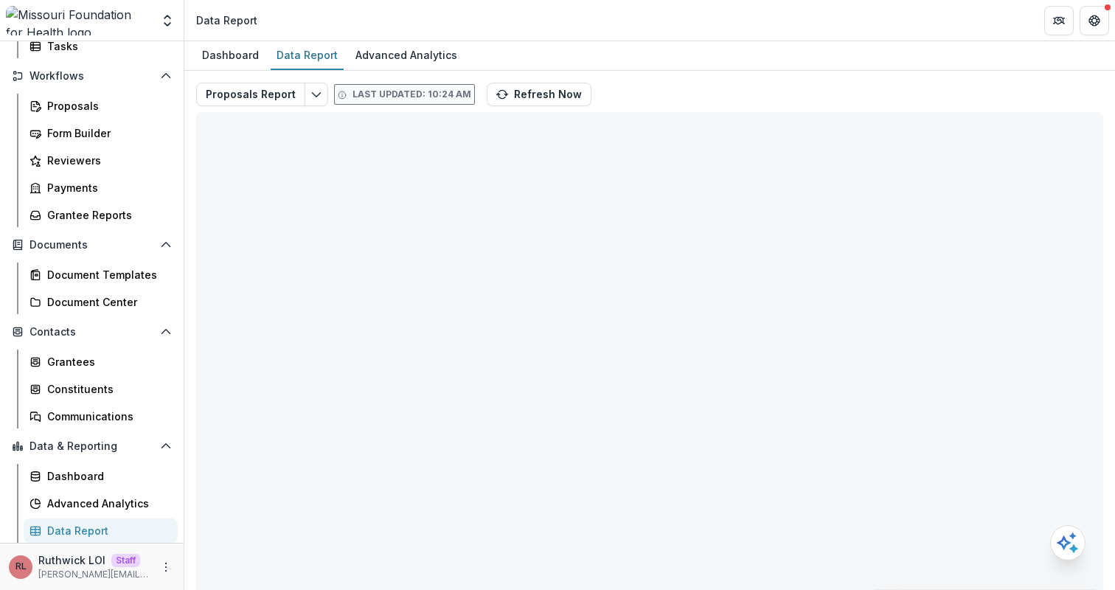
click at [731, 84] on div "Proposals Report Last updated: 10:24 AM Refresh Now Total rows: 0 Choose Filter…" at bounding box center [649, 356] width 907 height 546
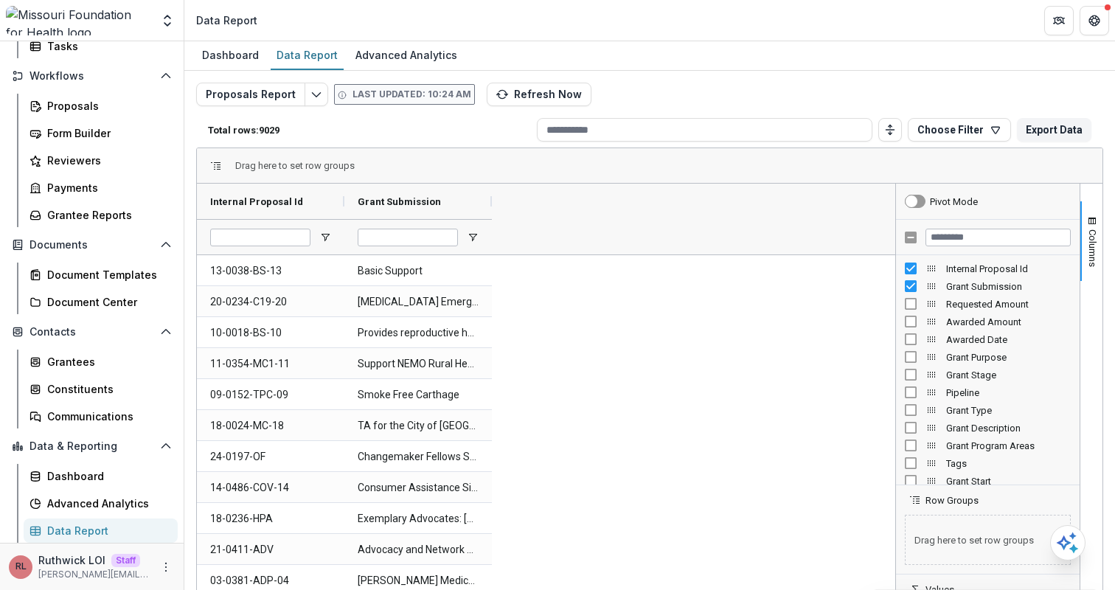
click at [951, 247] on div at bounding box center [988, 237] width 184 height 35
click at [945, 238] on input "Filter Columns Input" at bounding box center [998, 238] width 145 height 18
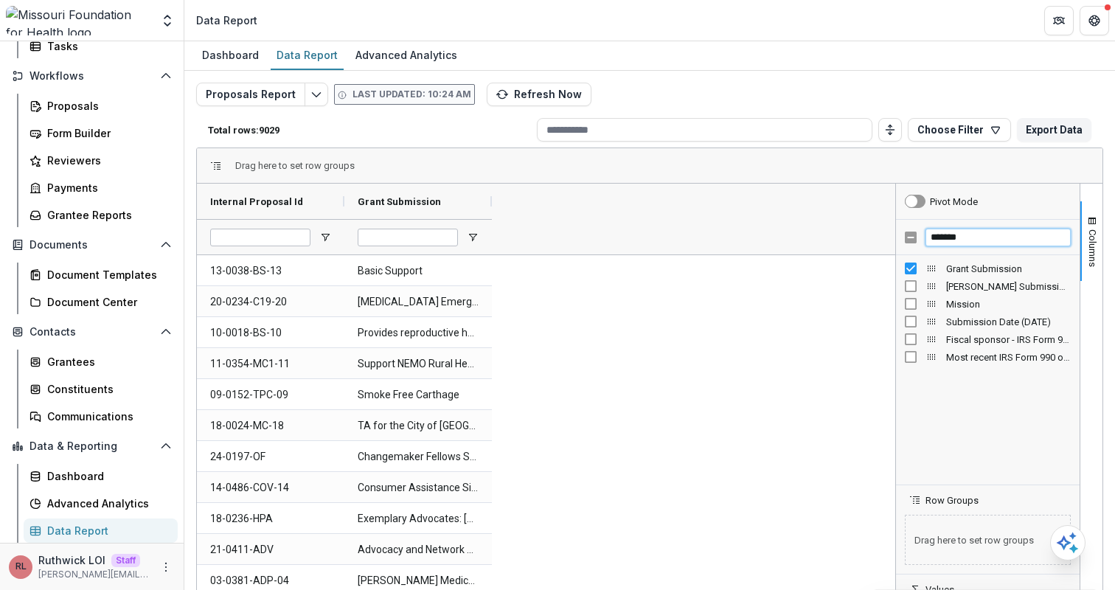
type input "*******"
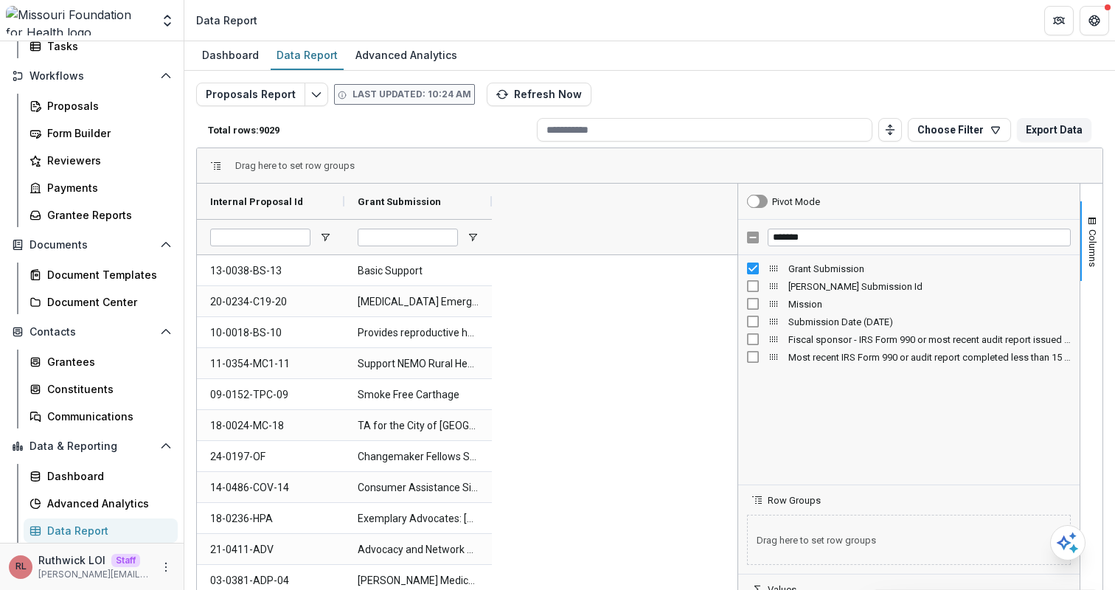
drag, startPoint x: 890, startPoint y: 325, endPoint x: 732, endPoint y: 324, distance: 157.8
click at [736, 324] on div at bounding box center [738, 423] width 4 height 479
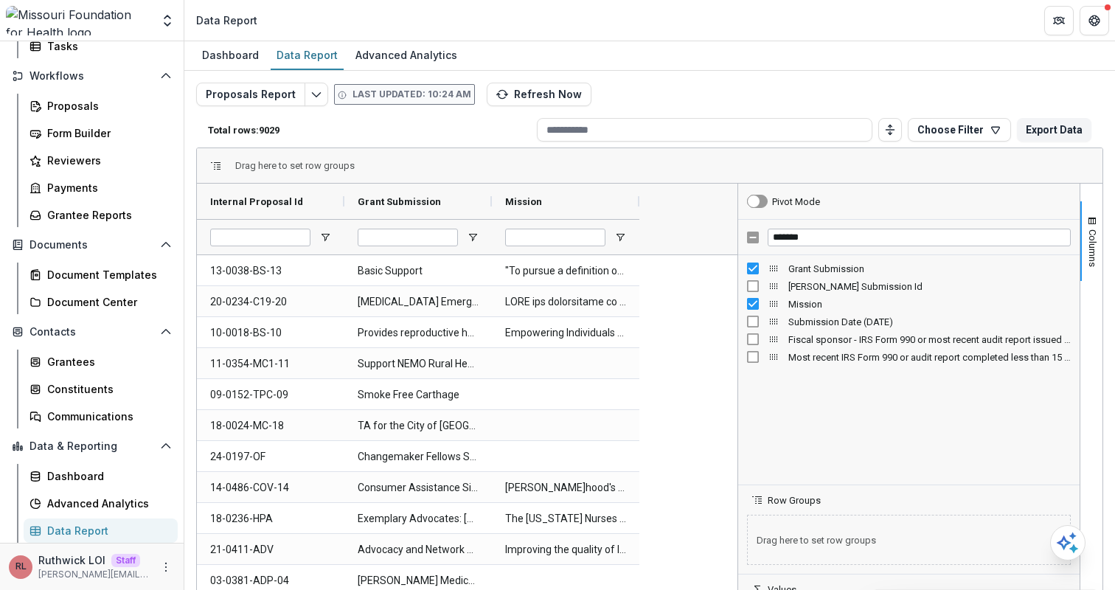
click at [666, 69] on div "Dashboard Data Report Advanced Analytics" at bounding box center [649, 56] width 931 height 30
click at [315, 94] on icon "Edit selected report" at bounding box center [317, 95] width 12 height 12
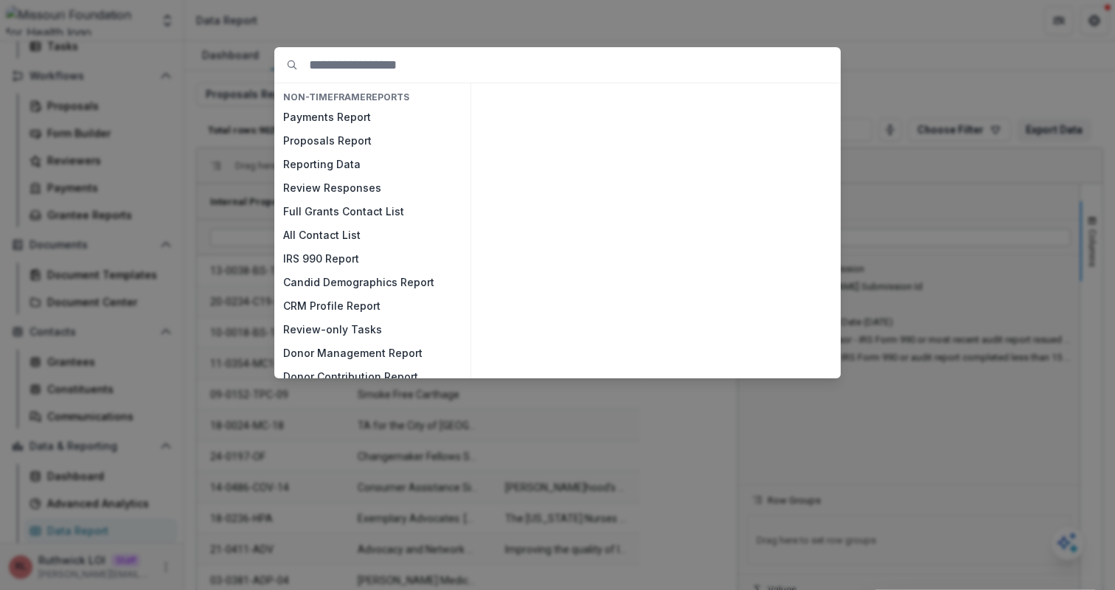
click at [254, 186] on div "NON-TIMEFRAME Reports Payments Report Proposals Report Reporting Data Review Re…" at bounding box center [557, 295] width 1115 height 590
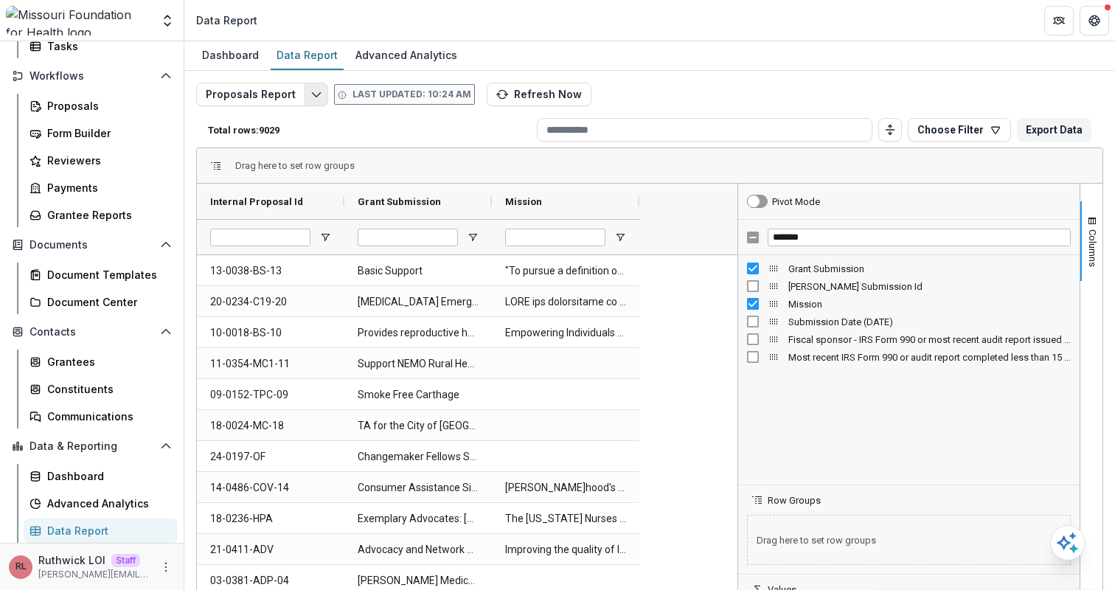
click at [311, 91] on icon "Edit selected report" at bounding box center [317, 95] width 12 height 12
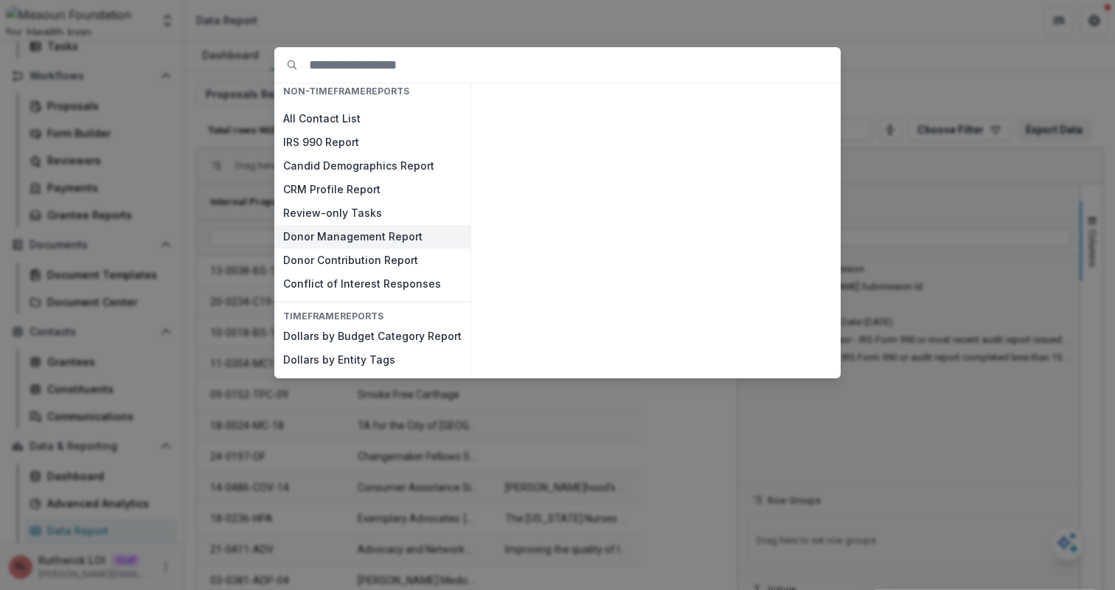
scroll to position [97, 0]
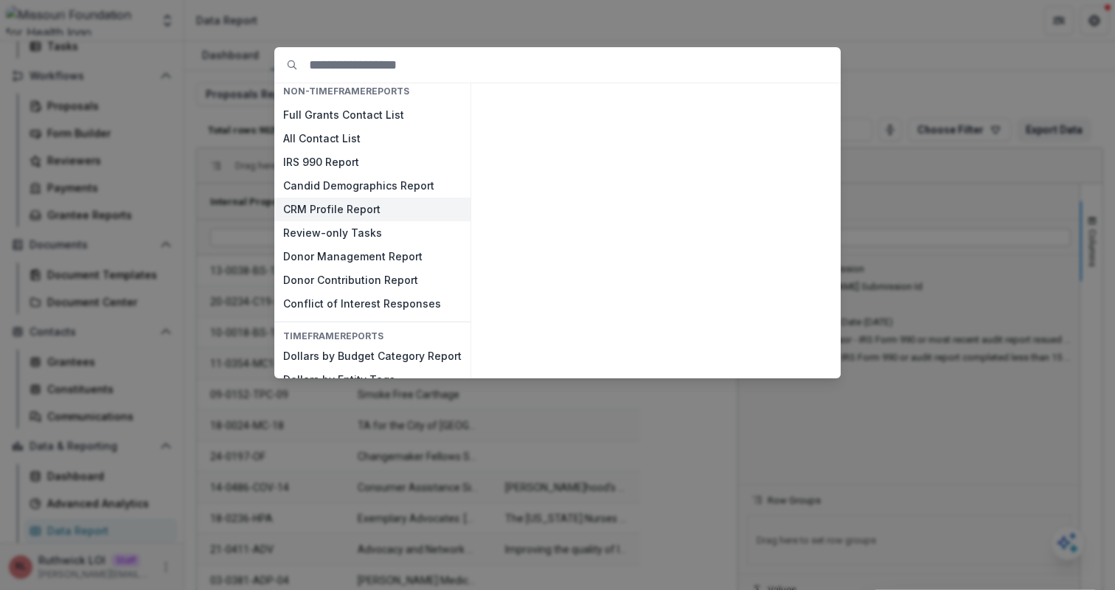
click at [333, 207] on button "CRM Profile Report" at bounding box center [372, 210] width 196 height 24
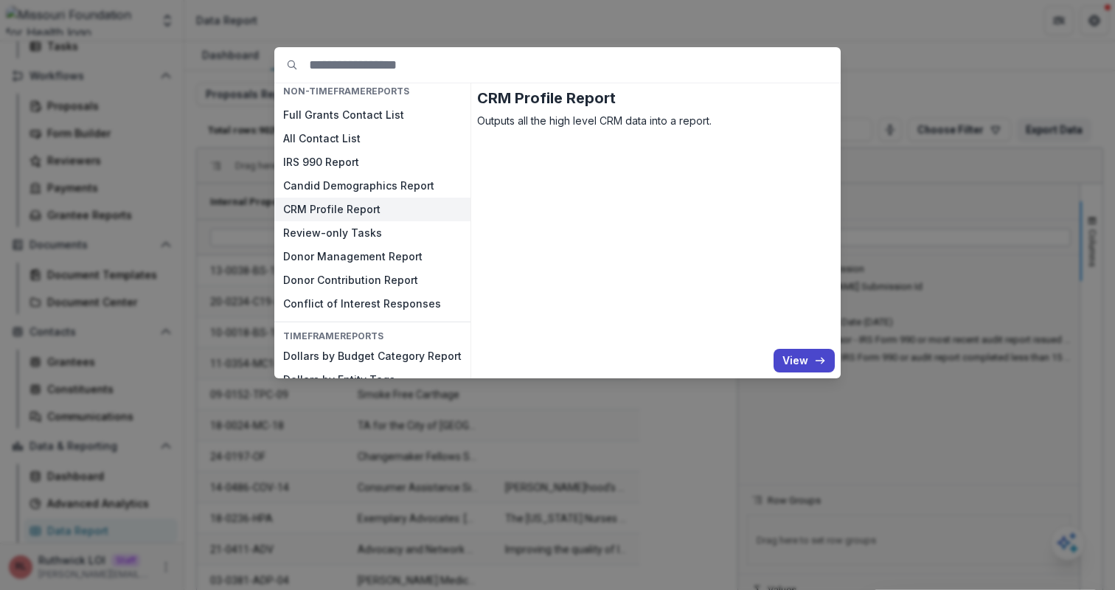
click at [333, 207] on button "CRM Profile Report" at bounding box center [372, 210] width 196 height 24
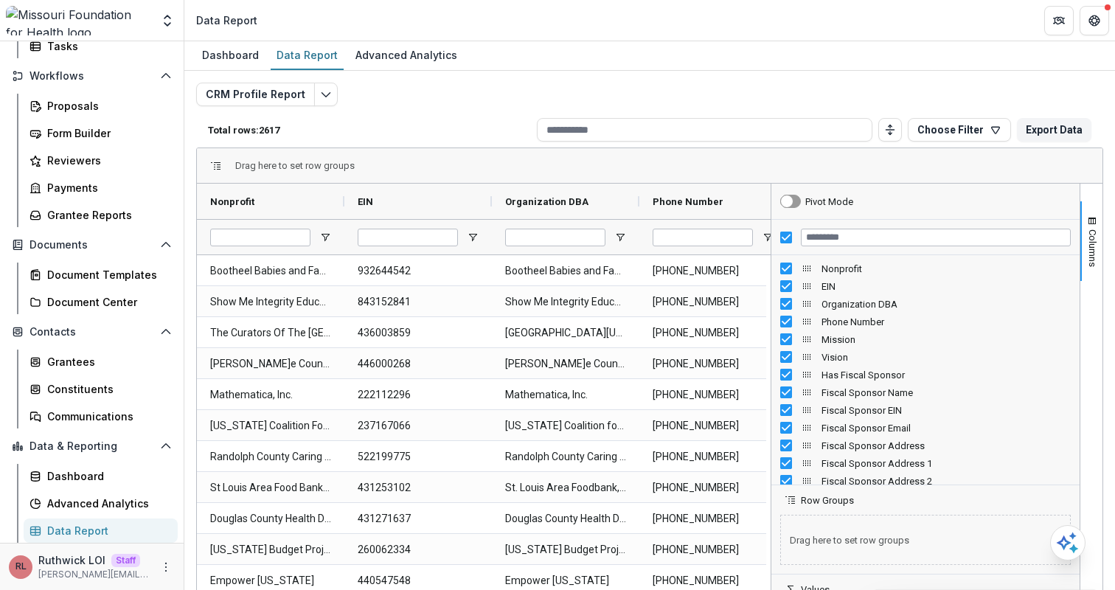
drag, startPoint x: 892, startPoint y: 230, endPoint x: 741, endPoint y: 251, distance: 152.6
click at [769, 251] on div at bounding box center [771, 423] width 4 height 479
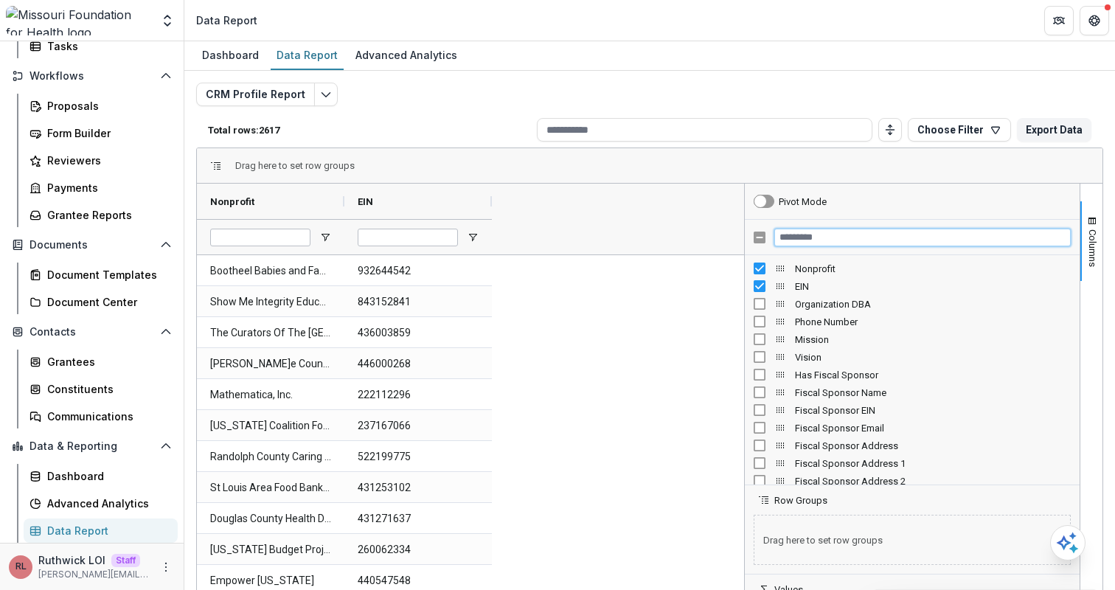
click at [817, 235] on input "Filter Columns Input" at bounding box center [922, 238] width 297 height 18
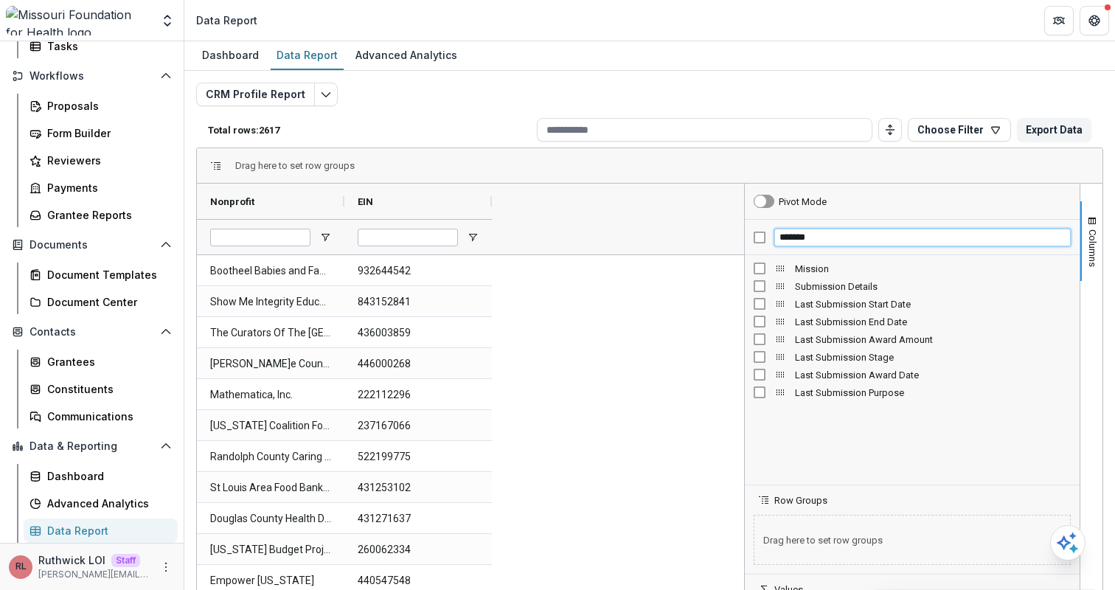
type input "*******"
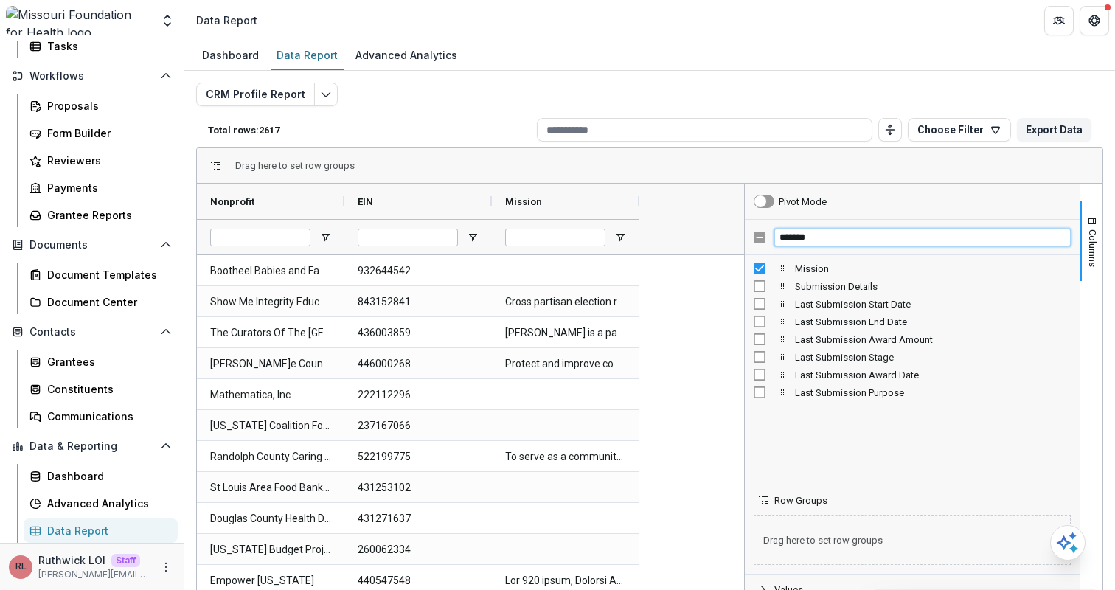
click at [818, 240] on input "*******" at bounding box center [922, 238] width 297 height 18
click at [444, 129] on p "Total rows: 2617" at bounding box center [369, 130] width 323 height 11
click at [99, 364] on div "Grantees" at bounding box center [106, 361] width 119 height 15
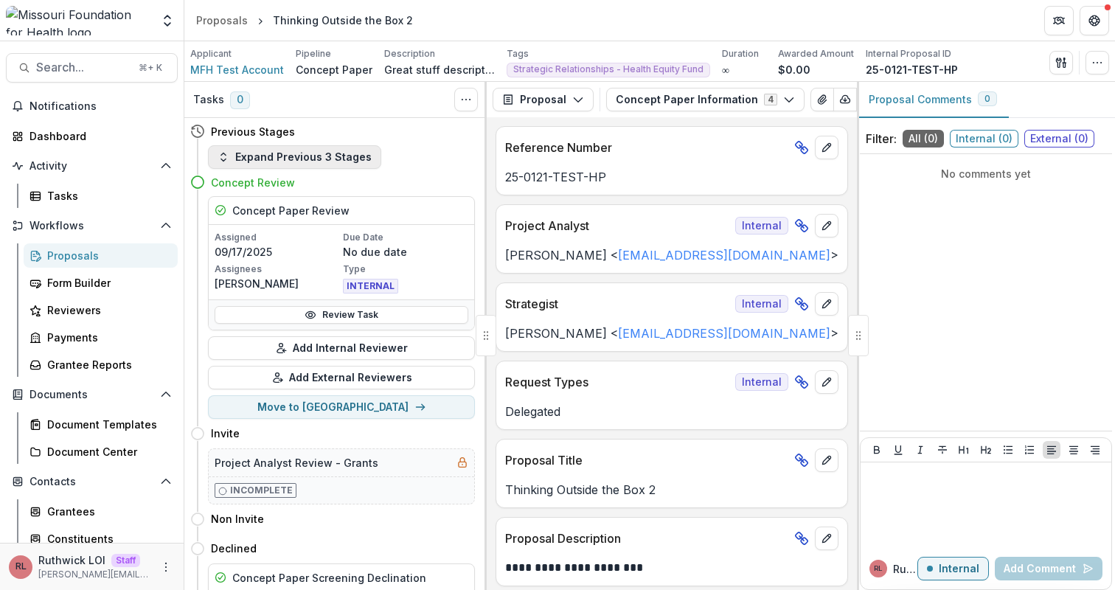
click at [296, 163] on button "Expand Previous 3 Stages" at bounding box center [294, 157] width 173 height 24
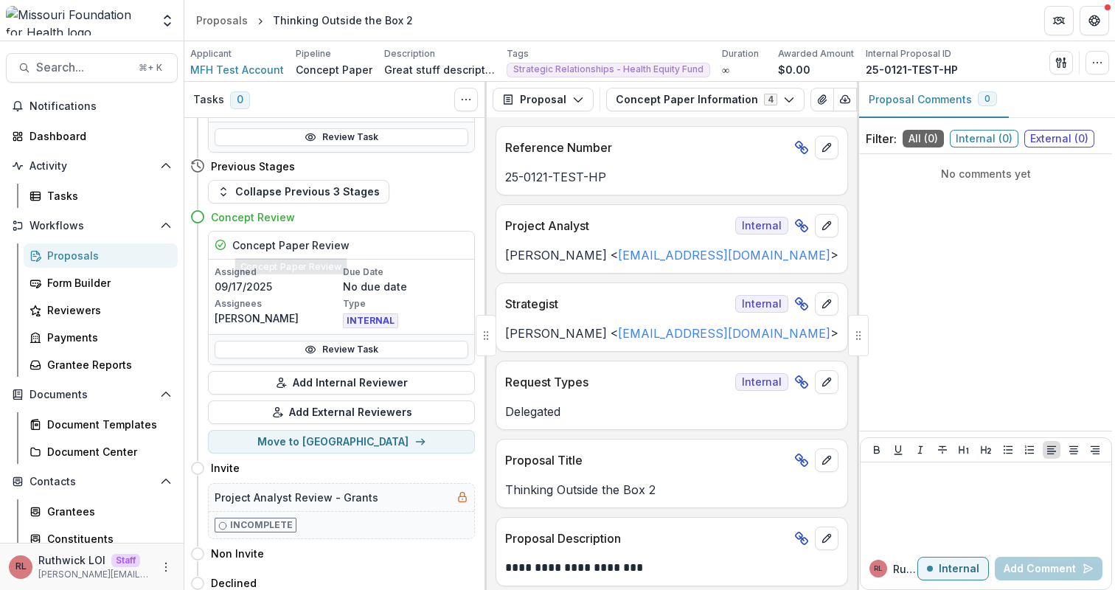
scroll to position [617, 0]
click at [375, 342] on link "Review Task" at bounding box center [342, 349] width 254 height 18
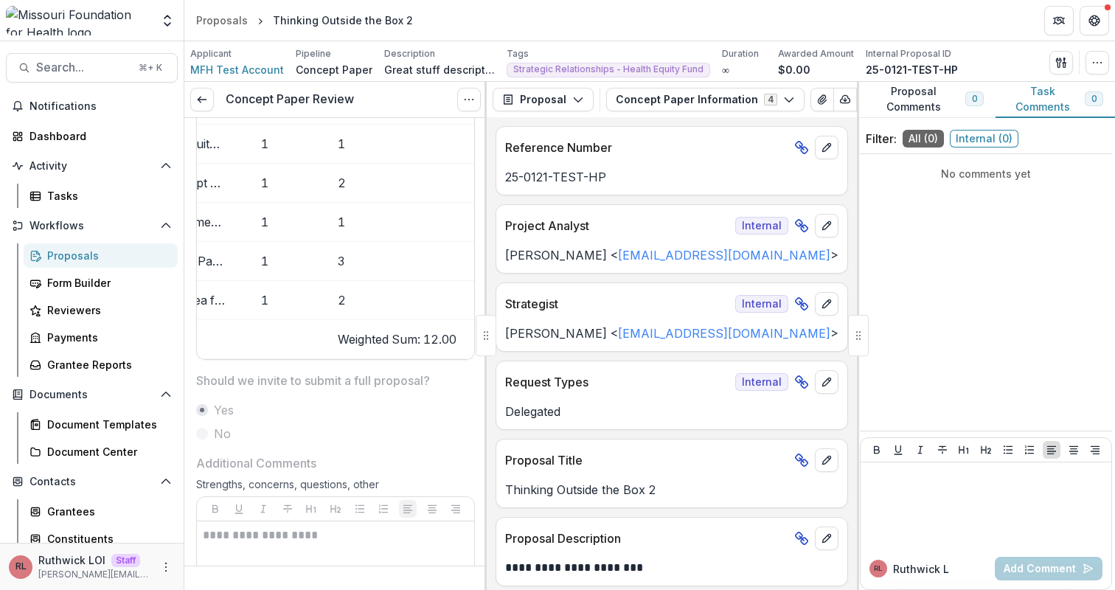
scroll to position [0, 179]
click at [420, 342] on td "Weighted Sum: 12.00" at bounding box center [397, 338] width 154 height 39
click at [423, 342] on td "Weighted Sum: 12.00" at bounding box center [397, 338] width 154 height 39
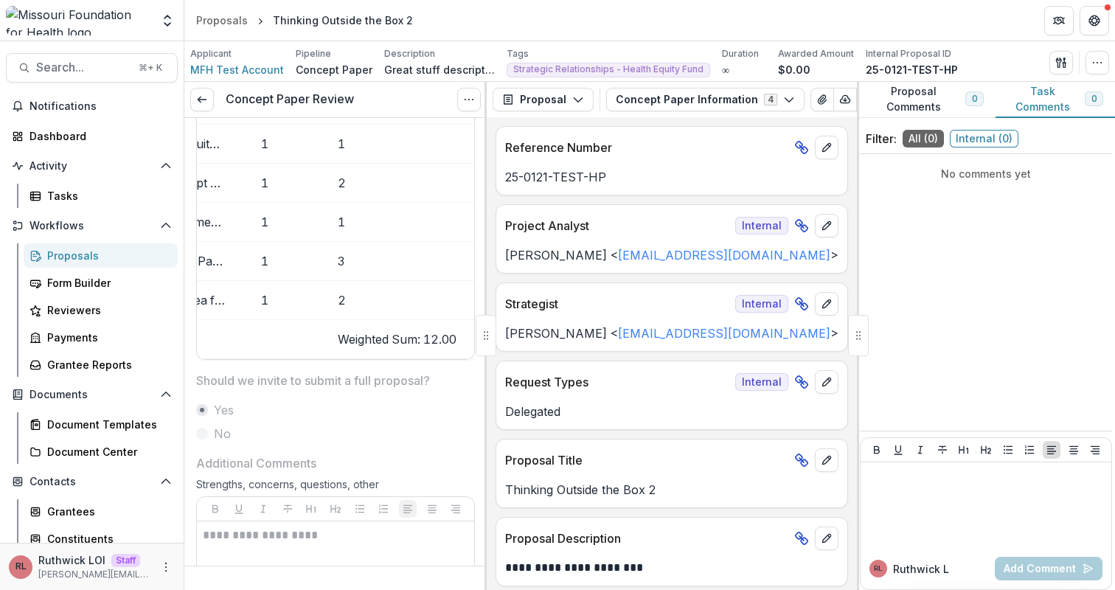
click at [395, 333] on td "Weighted Sum: 12.00" at bounding box center [397, 338] width 154 height 39
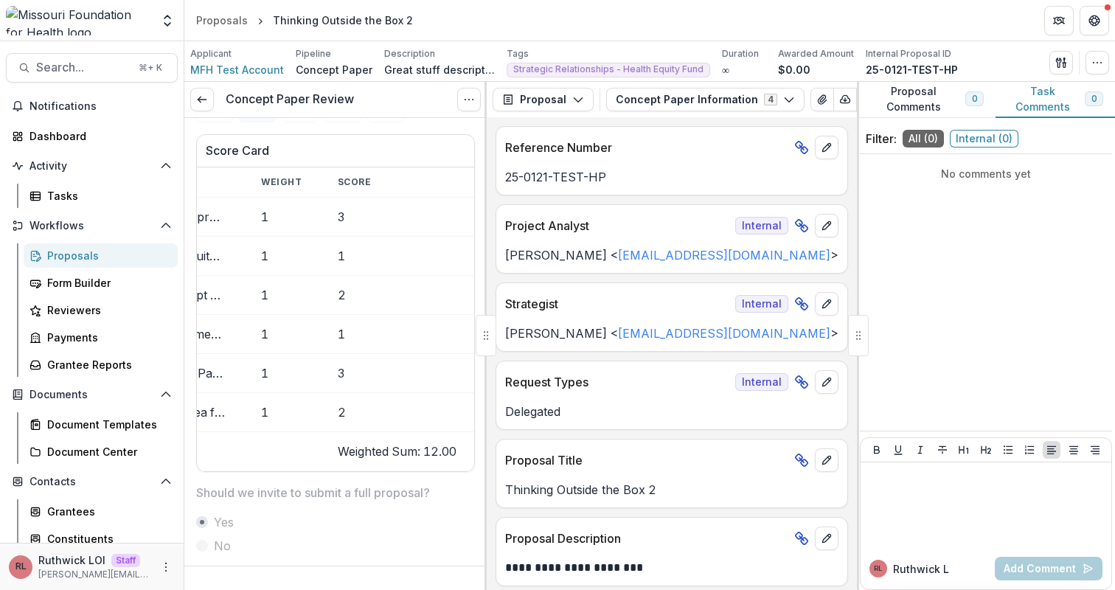
click at [390, 454] on td "Weighted Sum: 12.00" at bounding box center [397, 450] width 154 height 39
click at [421, 447] on td "Weighted Sum: 12.00" at bounding box center [397, 450] width 154 height 39
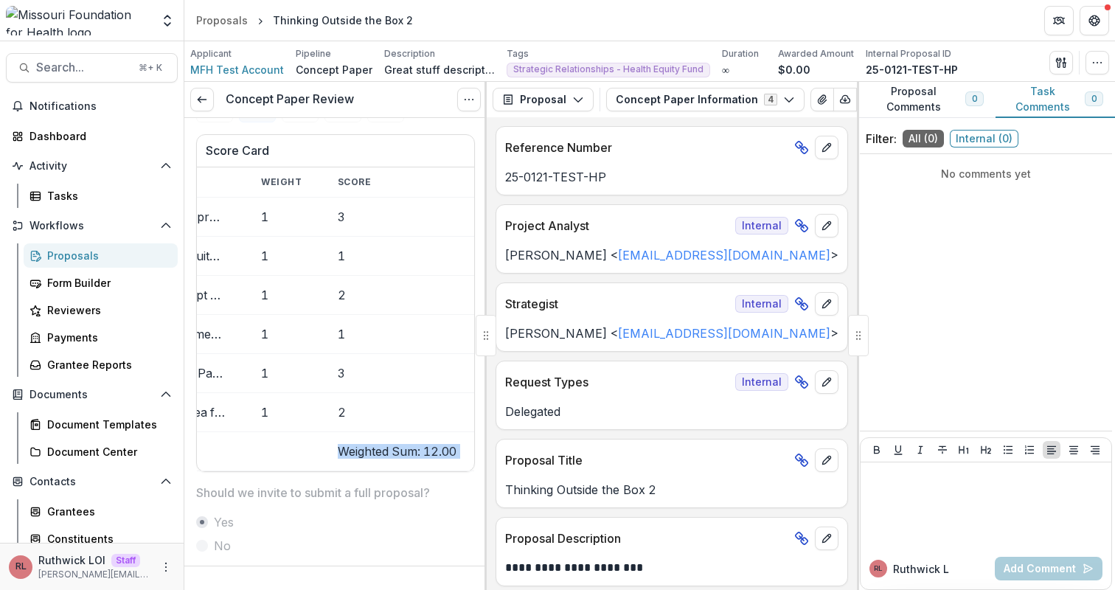
click at [421, 447] on td "Weighted Sum: 12.00" at bounding box center [397, 450] width 154 height 39
click at [433, 456] on td "Weighted Sum: 12.00" at bounding box center [397, 450] width 154 height 39
click at [428, 455] on td "Weighted Sum: 12.00" at bounding box center [397, 450] width 154 height 39
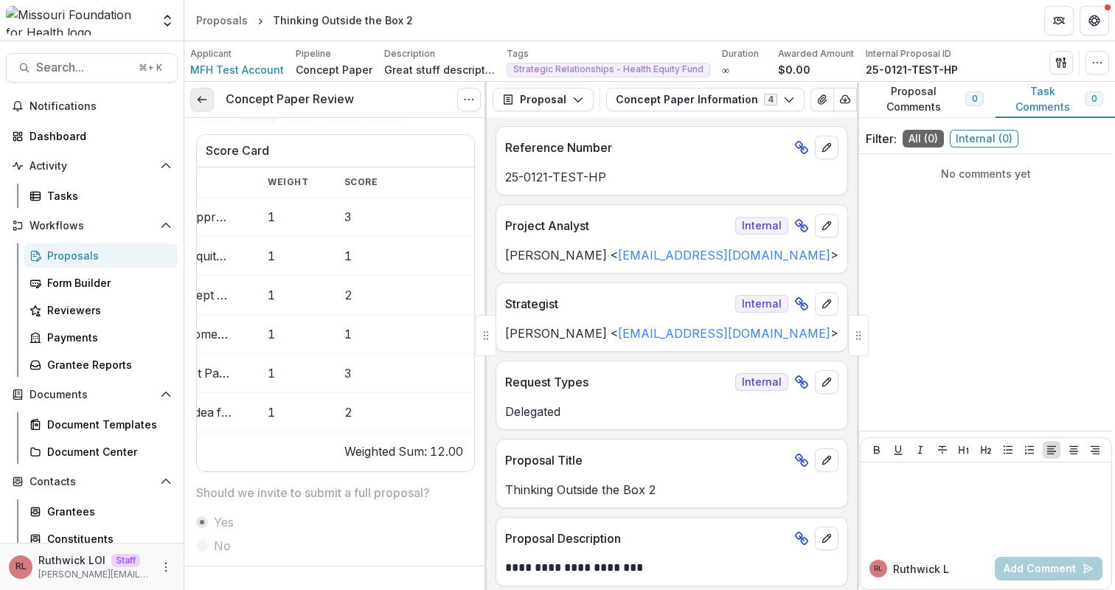
click at [203, 94] on icon at bounding box center [202, 100] width 12 height 12
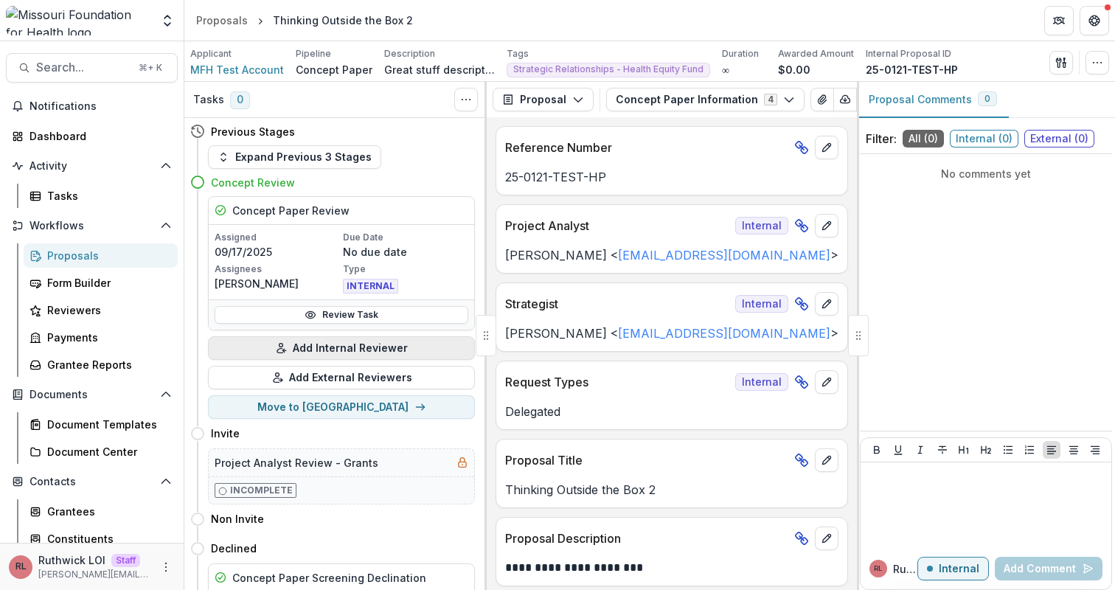
click at [347, 347] on button "Add Internal Reviewer" at bounding box center [341, 348] width 267 height 24
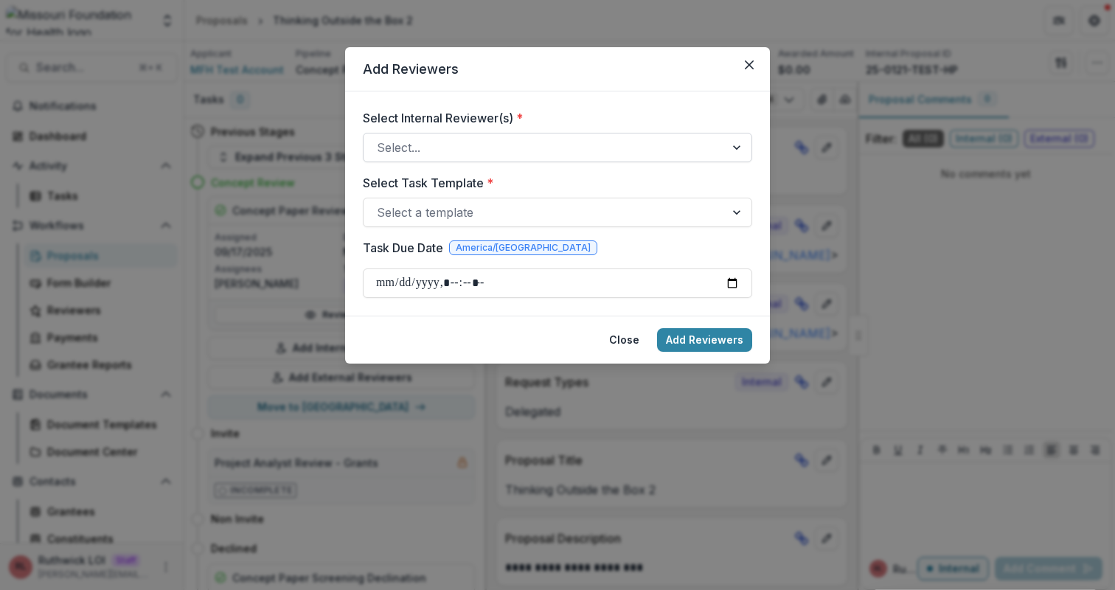
click at [458, 150] on div at bounding box center [544, 147] width 335 height 21
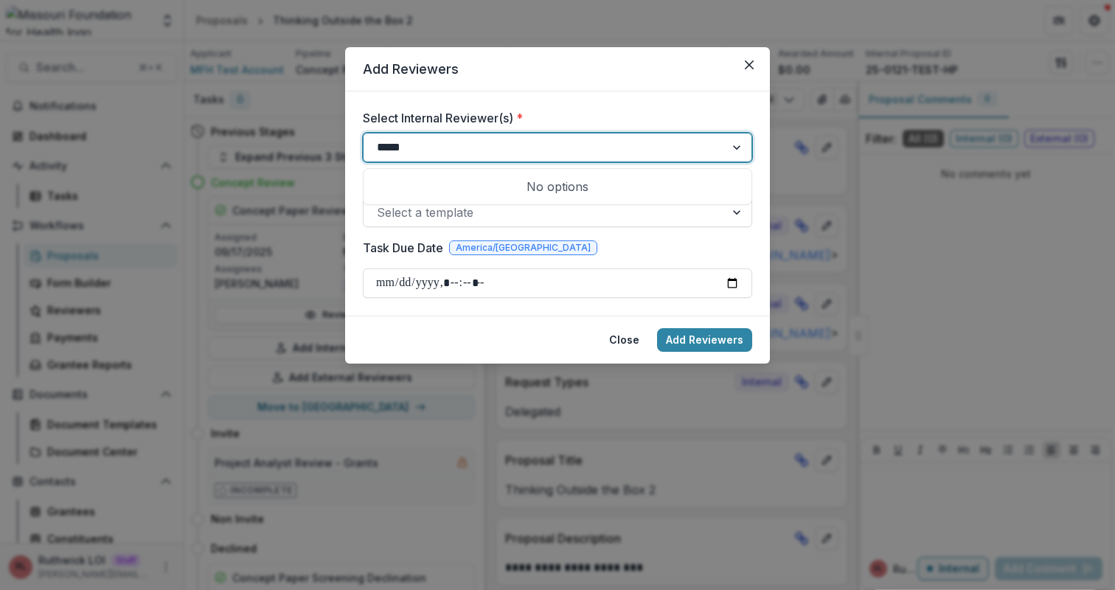
type input "******"
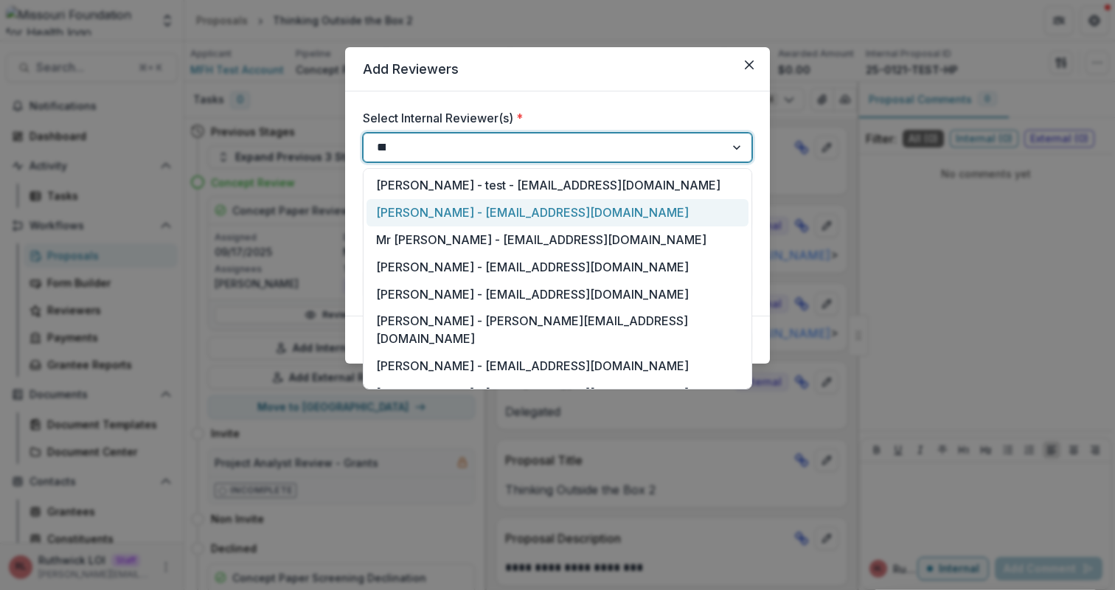
type input "****"
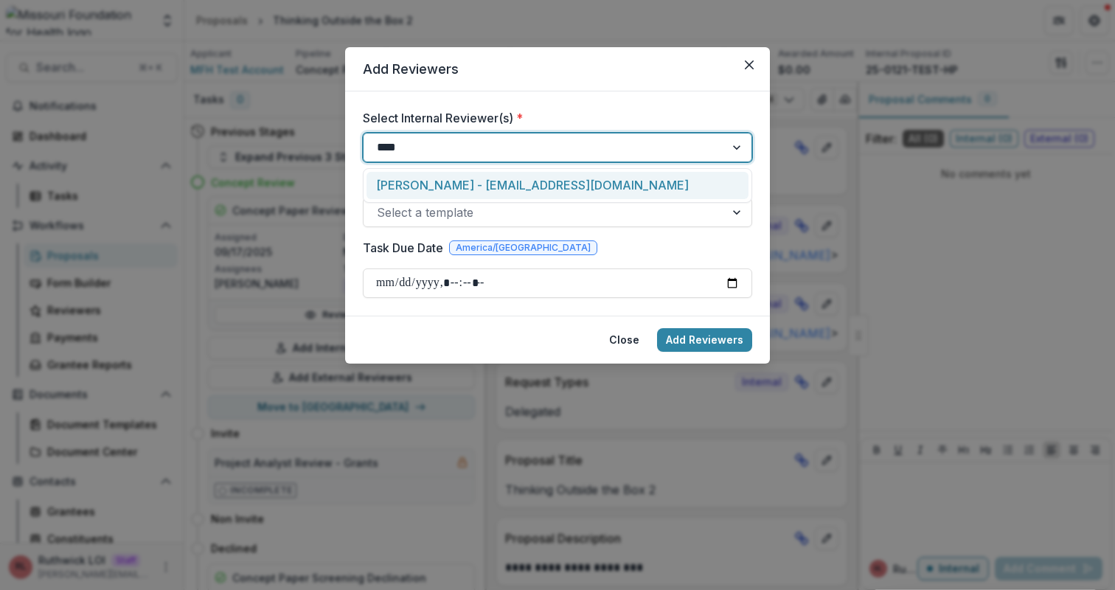
click at [521, 182] on div "Renee Klann - rklann@mffh.org" at bounding box center [558, 185] width 382 height 27
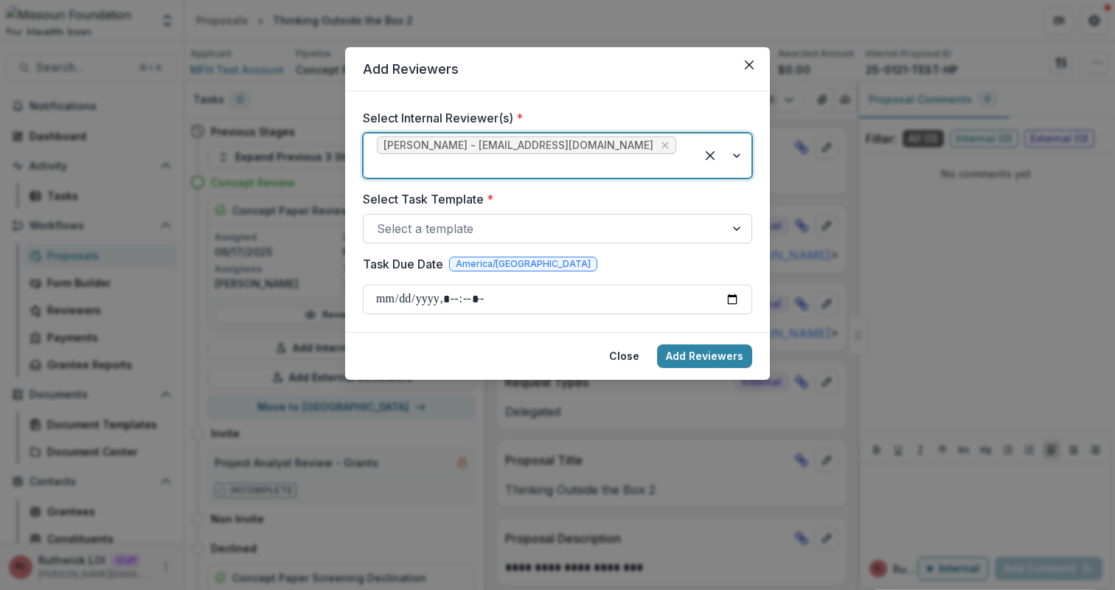
click at [524, 218] on div at bounding box center [544, 228] width 335 height 21
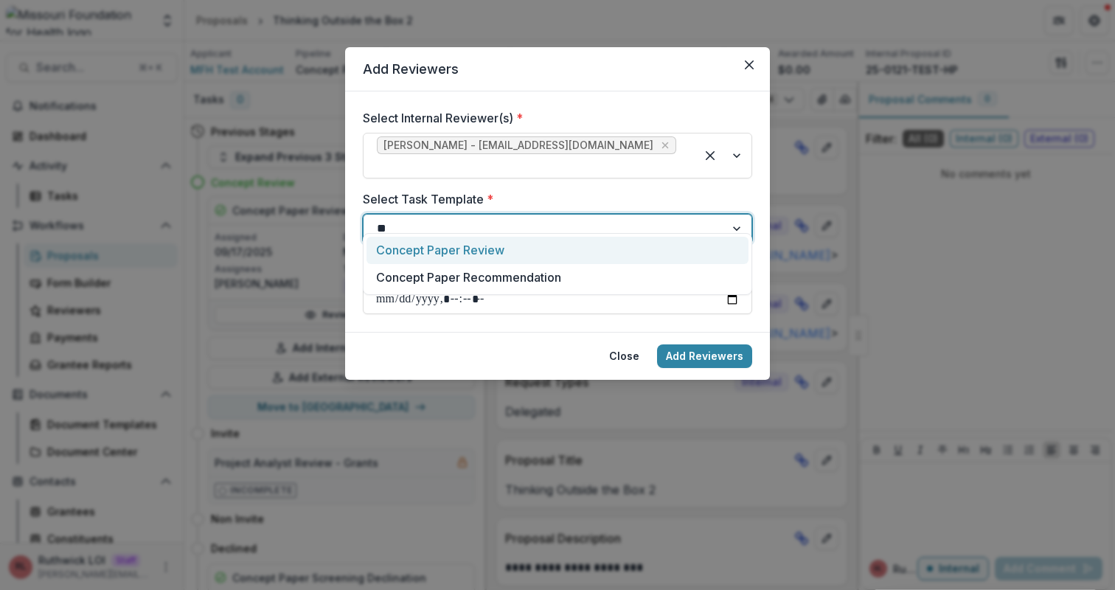
type input "***"
click at [547, 253] on div "Concept Paper Review" at bounding box center [558, 250] width 382 height 27
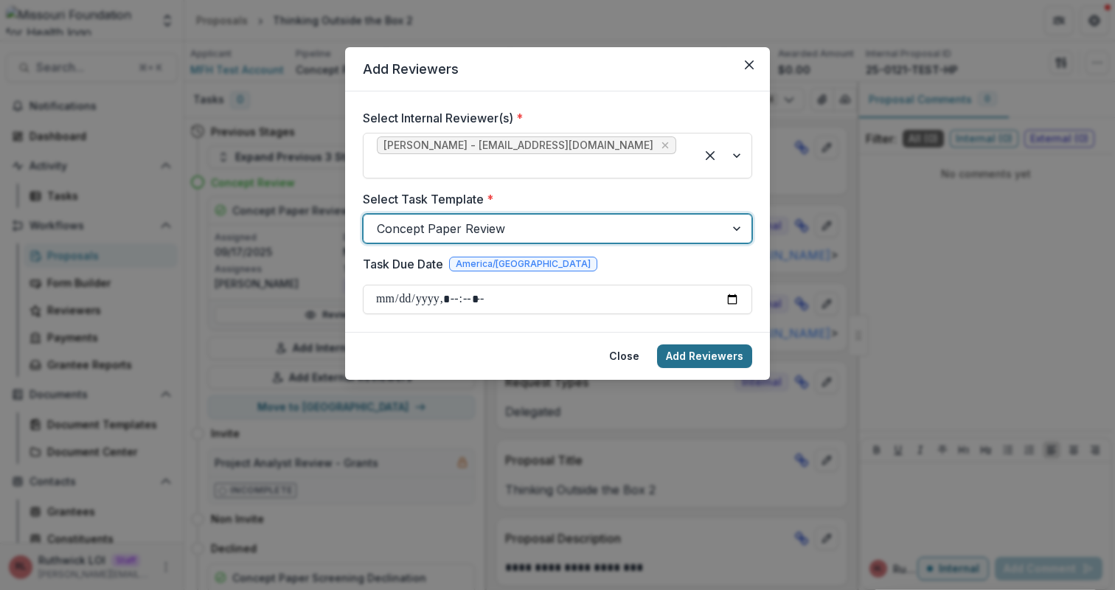
click at [731, 344] on button "Add Reviewers" at bounding box center [704, 356] width 95 height 24
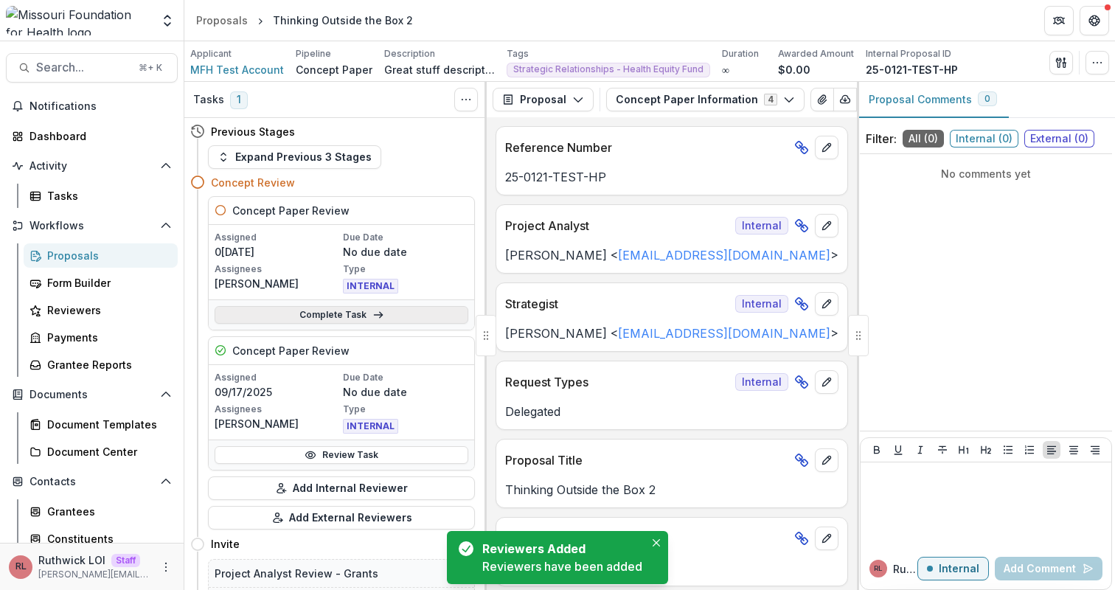
click at [372, 318] on icon at bounding box center [378, 315] width 12 height 12
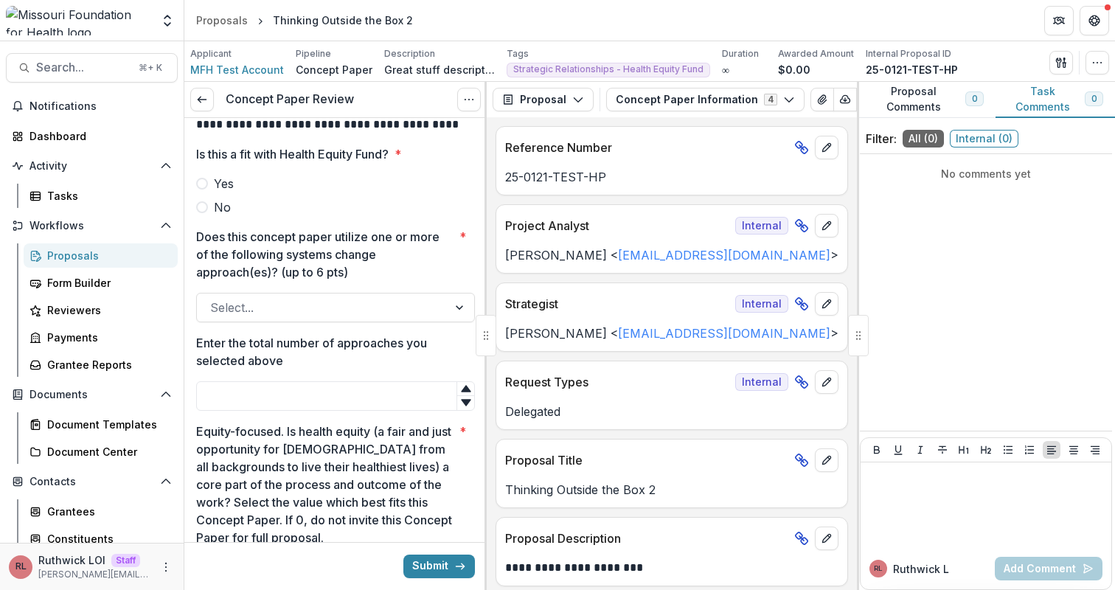
scroll to position [417, 0]
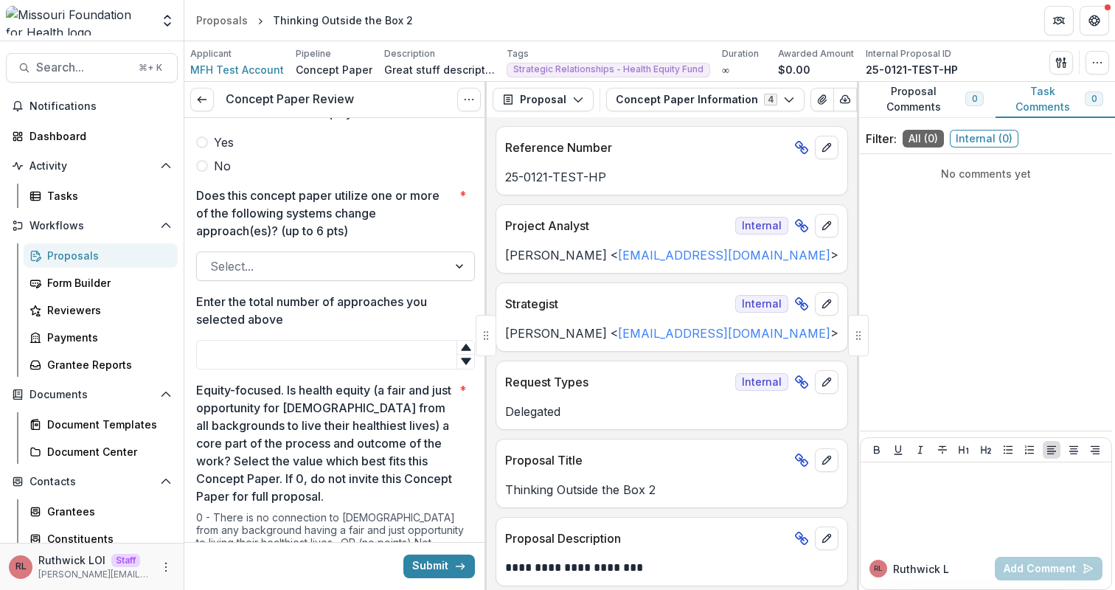
click at [292, 266] on div at bounding box center [322, 266] width 224 height 21
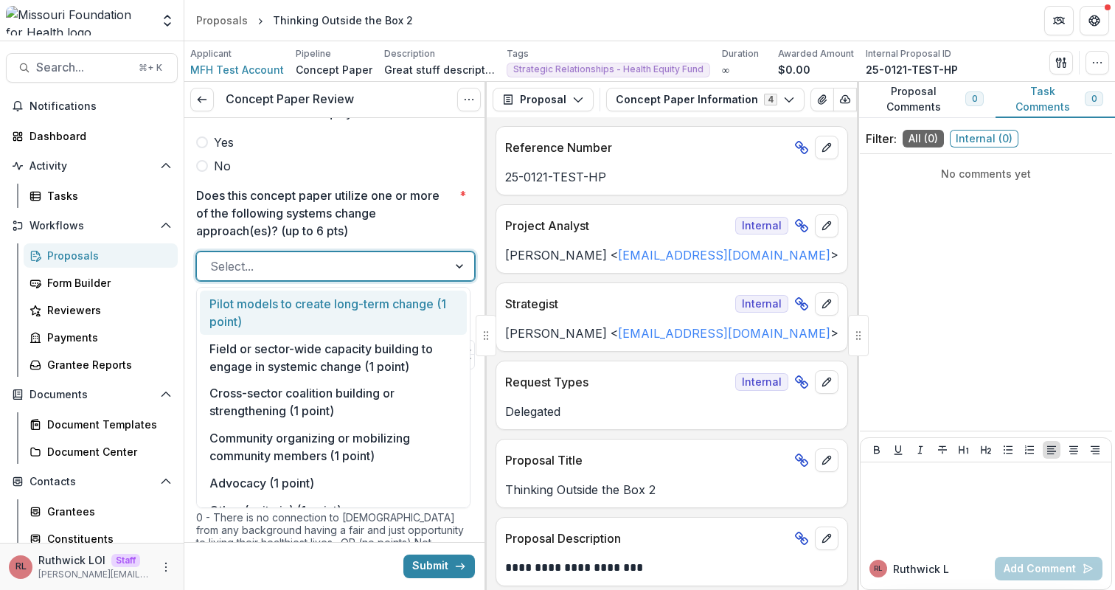
click at [307, 298] on div "Pilot models to create long-term change (1 point)" at bounding box center [333, 313] width 267 height 45
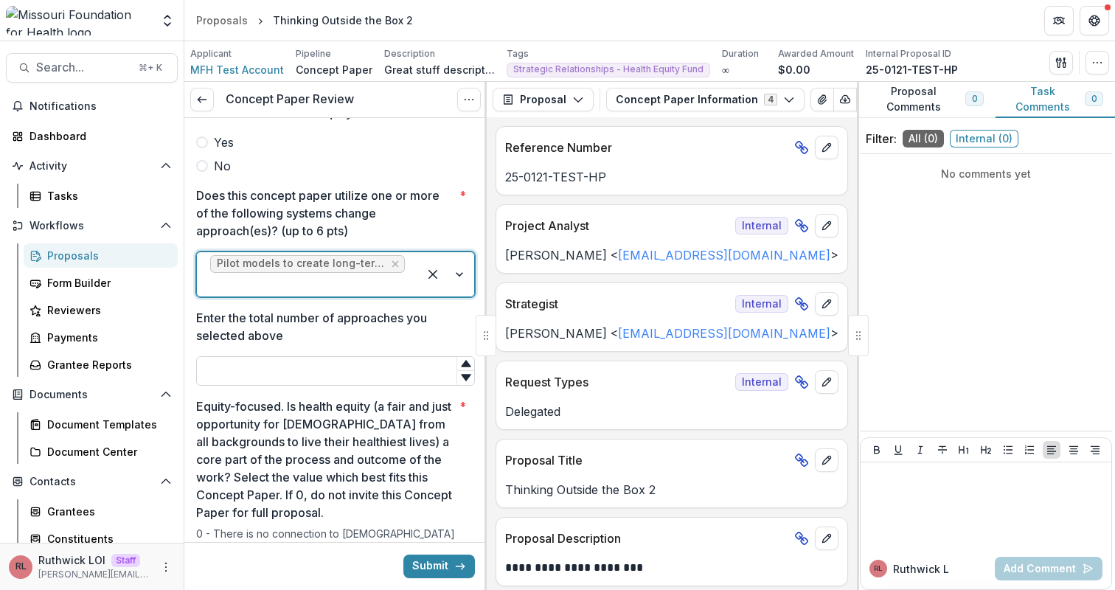
click at [318, 368] on input "Enter the total number of approaches you selected above" at bounding box center [335, 371] width 279 height 30
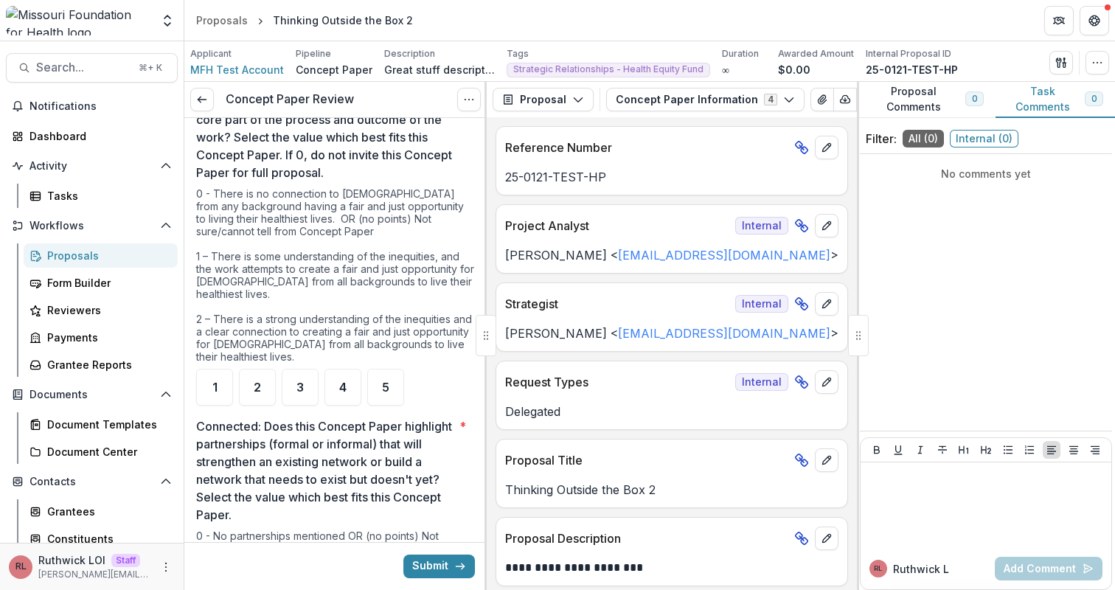
scroll to position [757, 0]
click at [216, 384] on span "1" at bounding box center [214, 387] width 5 height 12
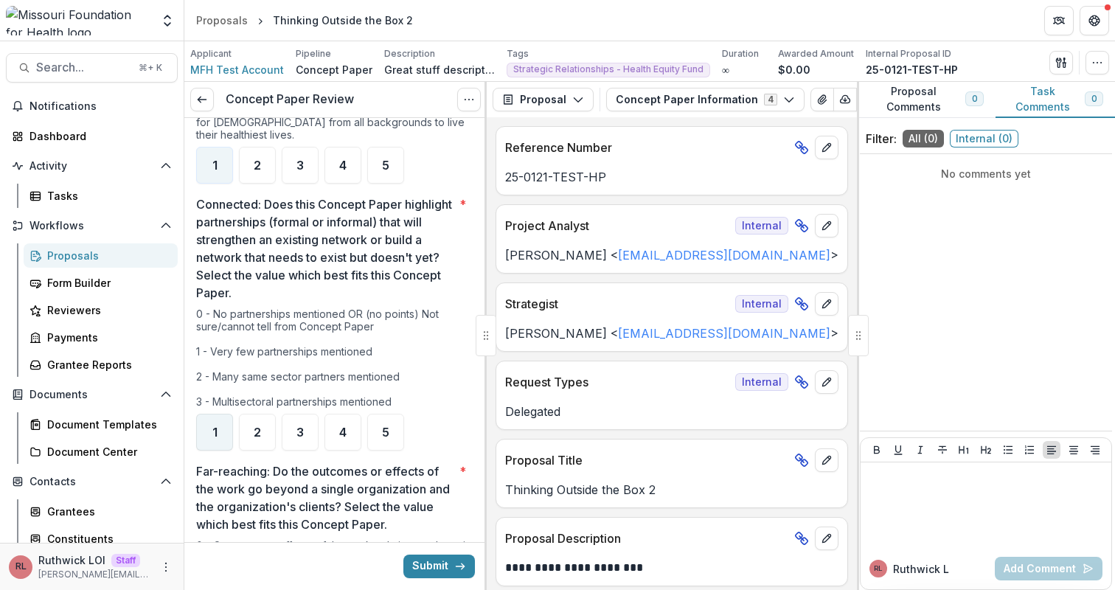
click at [216, 434] on span "1" at bounding box center [214, 432] width 5 height 12
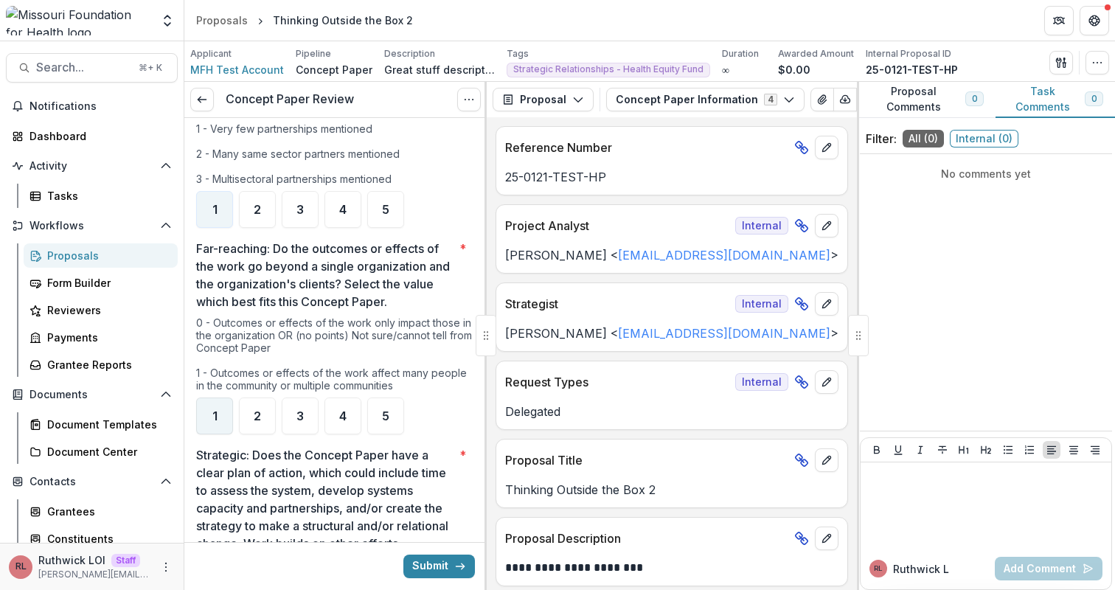
type input "*"
click at [214, 405] on div "1" at bounding box center [214, 416] width 37 height 37
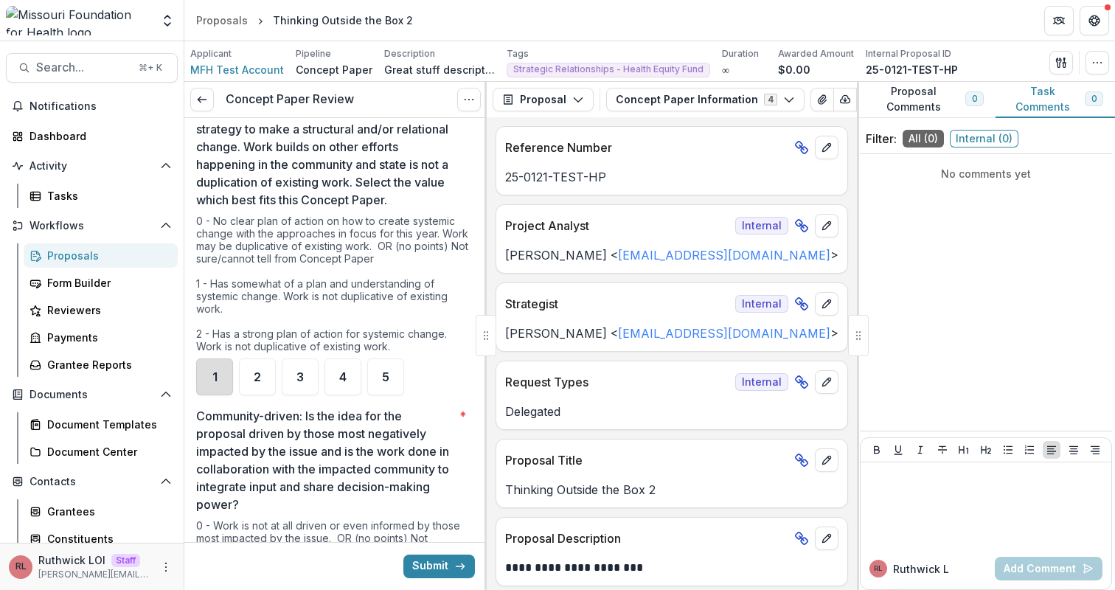
click at [211, 395] on div "1" at bounding box center [214, 376] width 37 height 37
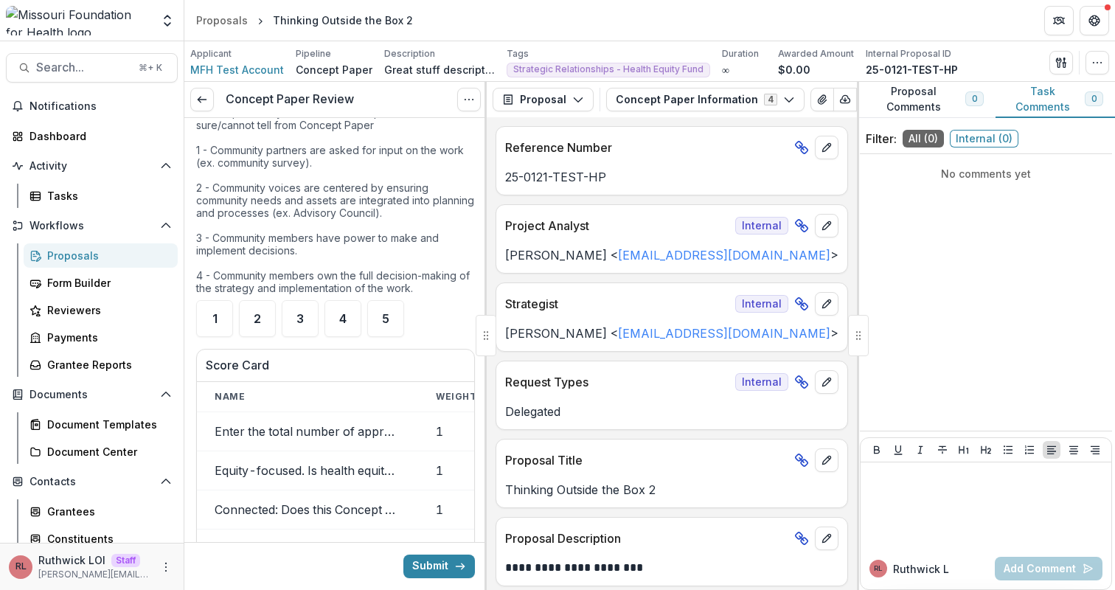
scroll to position [2032, 0]
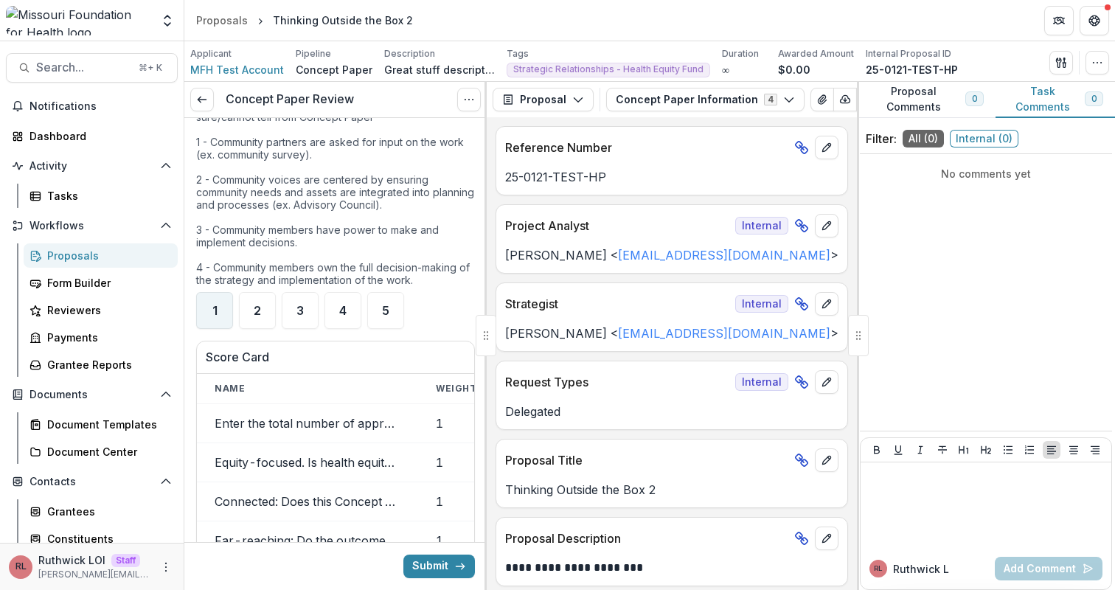
click at [213, 316] on span "1" at bounding box center [214, 311] width 5 height 12
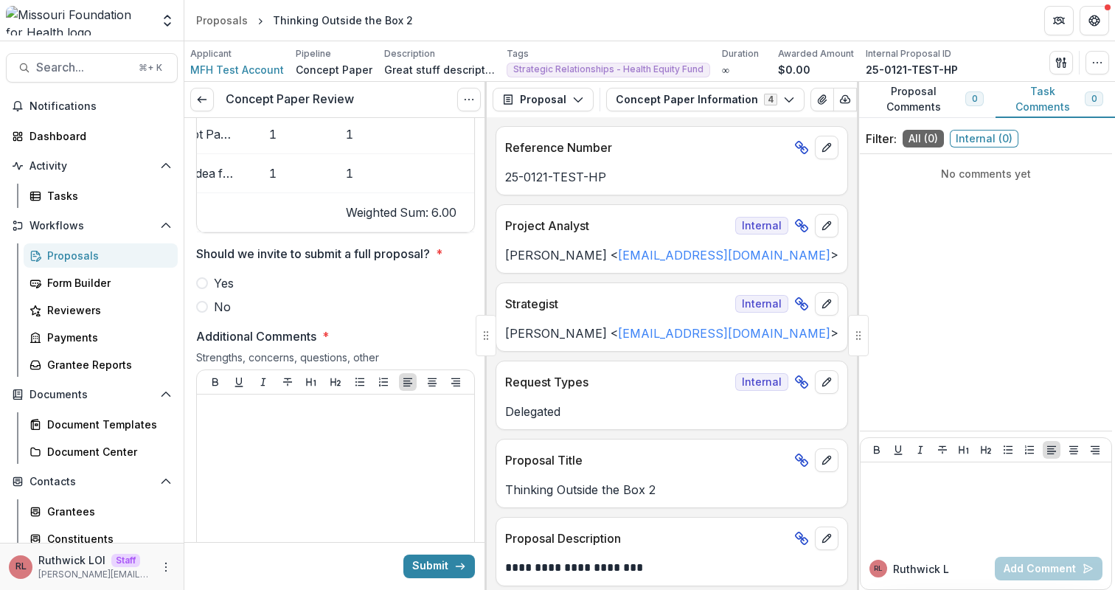
scroll to position [2482, 0]
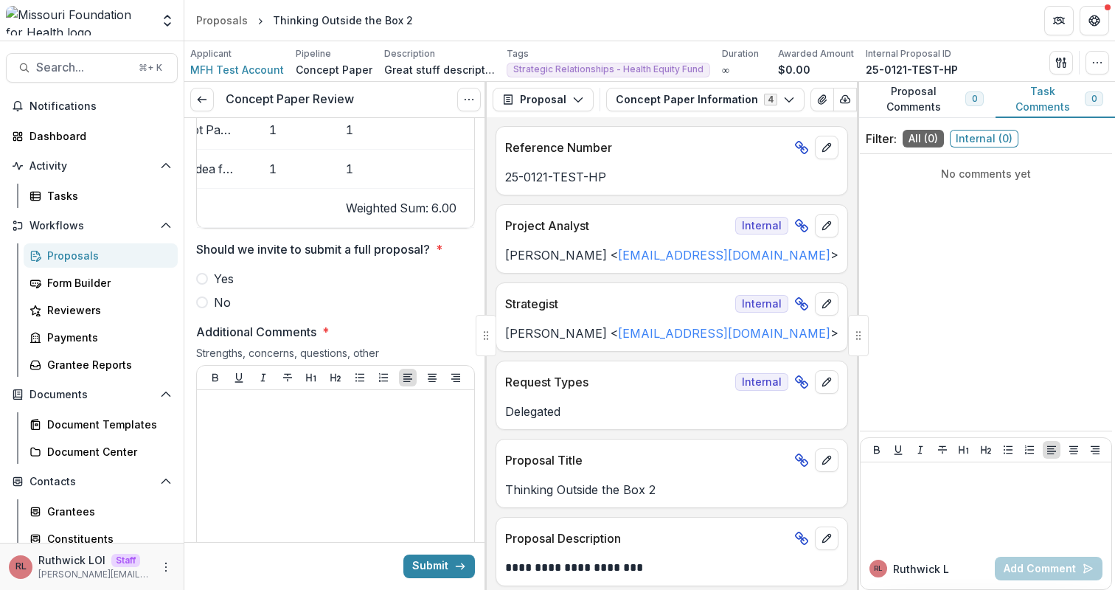
click at [218, 288] on span "Yes" at bounding box center [224, 279] width 20 height 18
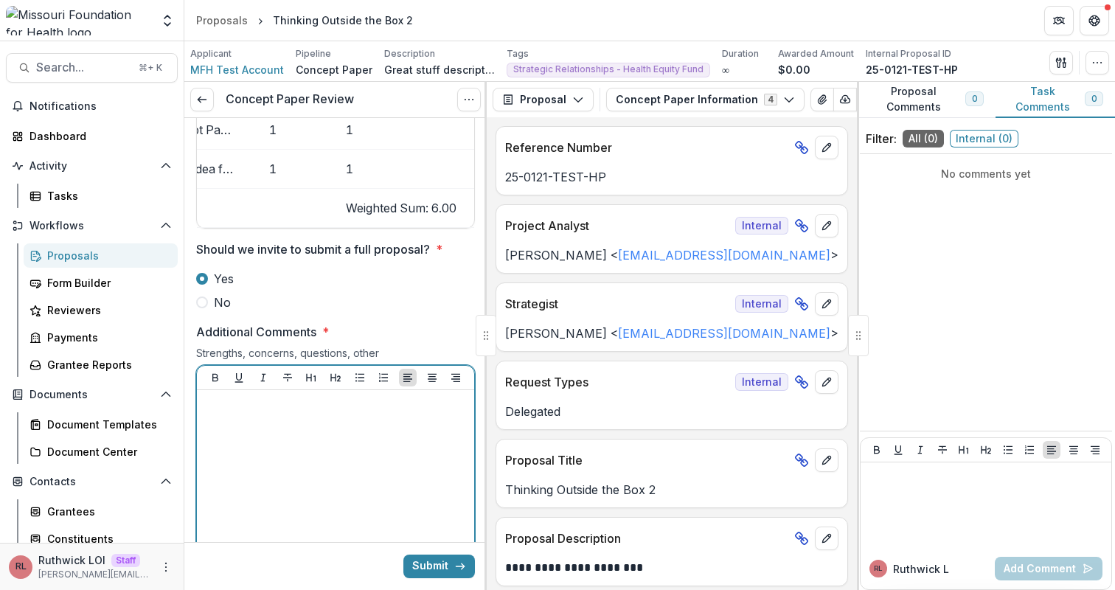
click at [308, 468] on div at bounding box center [336, 506] width 266 height 221
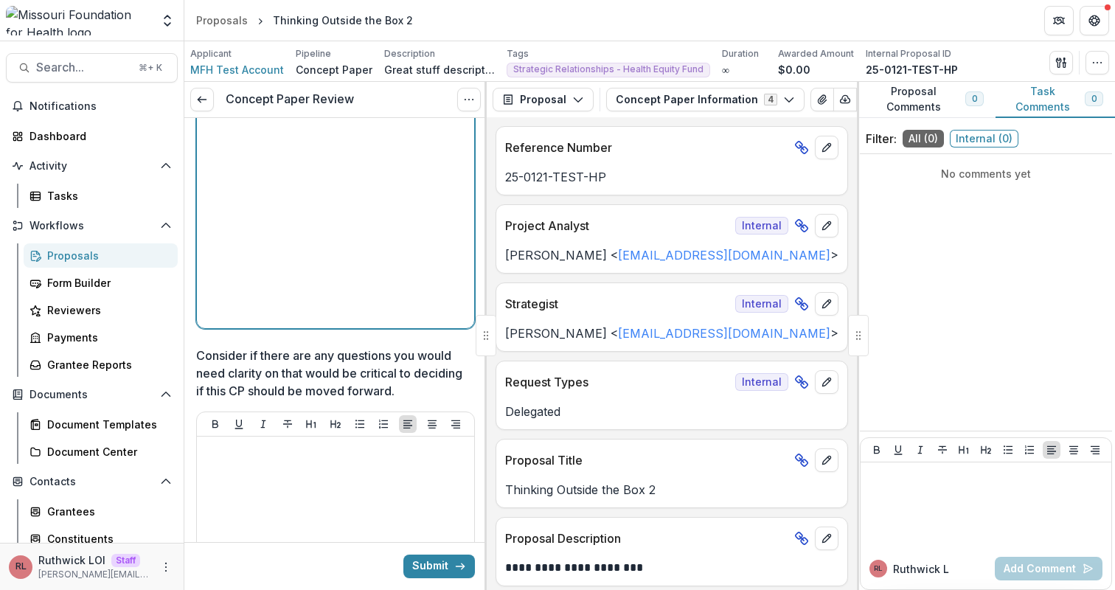
scroll to position [2778, 0]
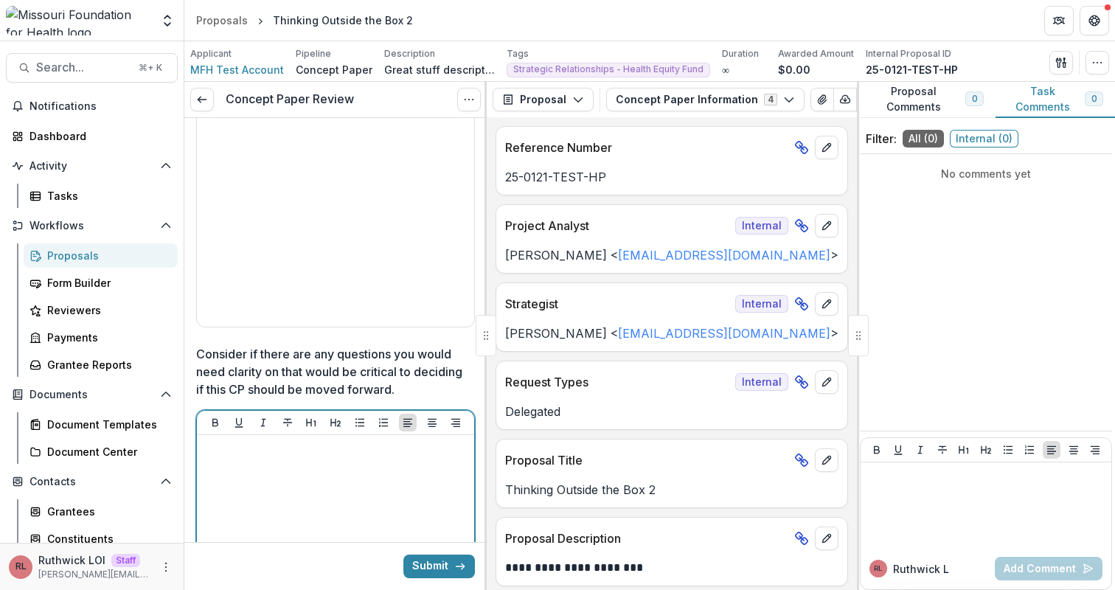
click at [401, 512] on div at bounding box center [336, 551] width 266 height 221
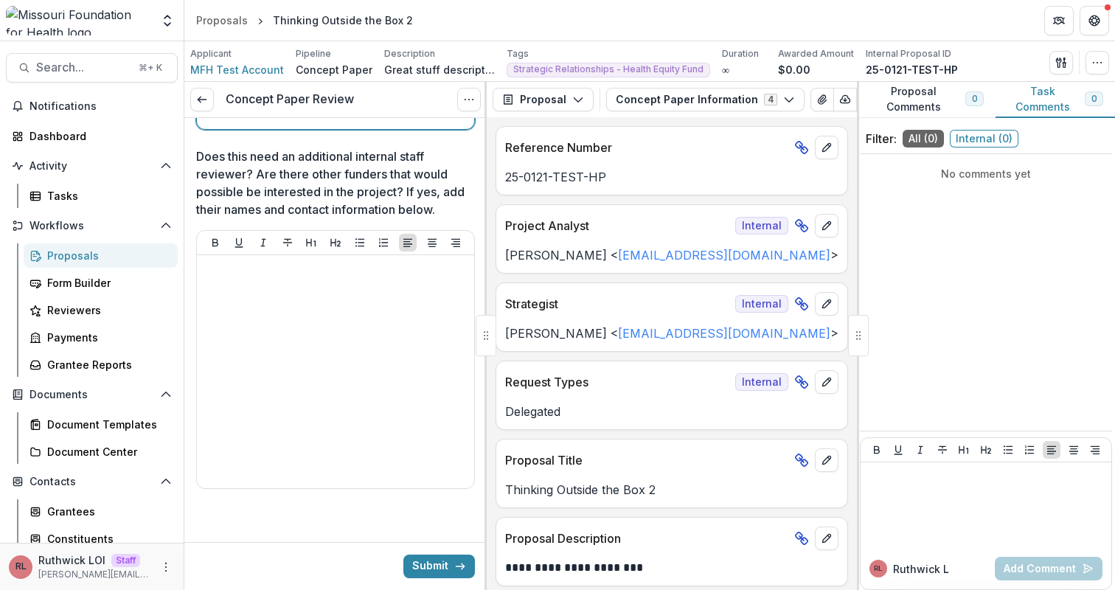
scroll to position [3364, 0]
click at [454, 564] on icon "submit" at bounding box center [460, 567] width 12 height 12
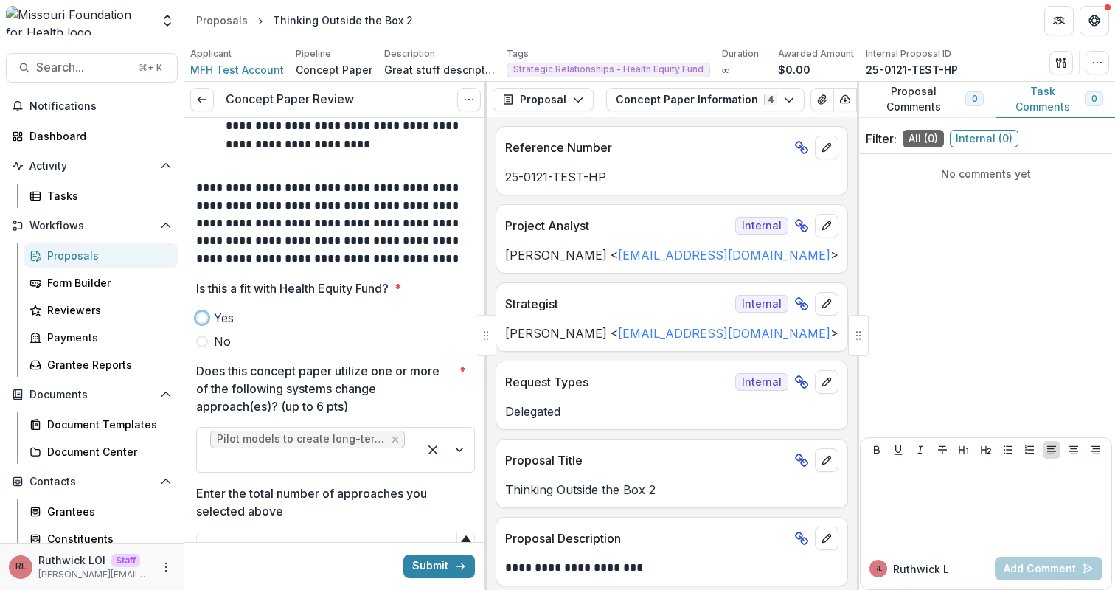
scroll to position [238, 0]
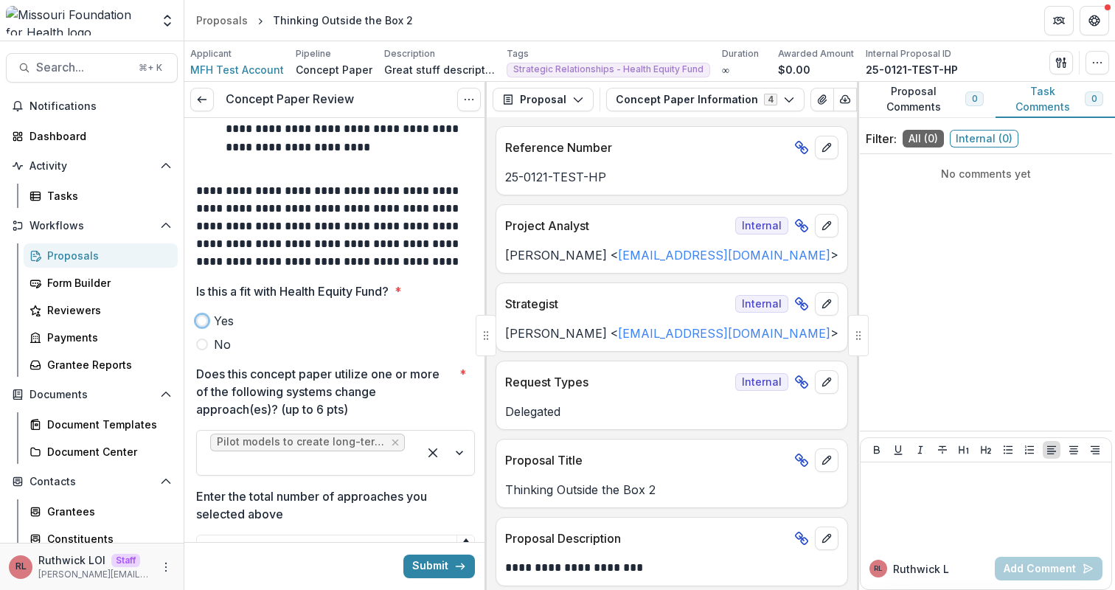
click at [225, 319] on span "Yes" at bounding box center [224, 321] width 20 height 18
click at [445, 572] on button "Submit" at bounding box center [439, 567] width 72 height 24
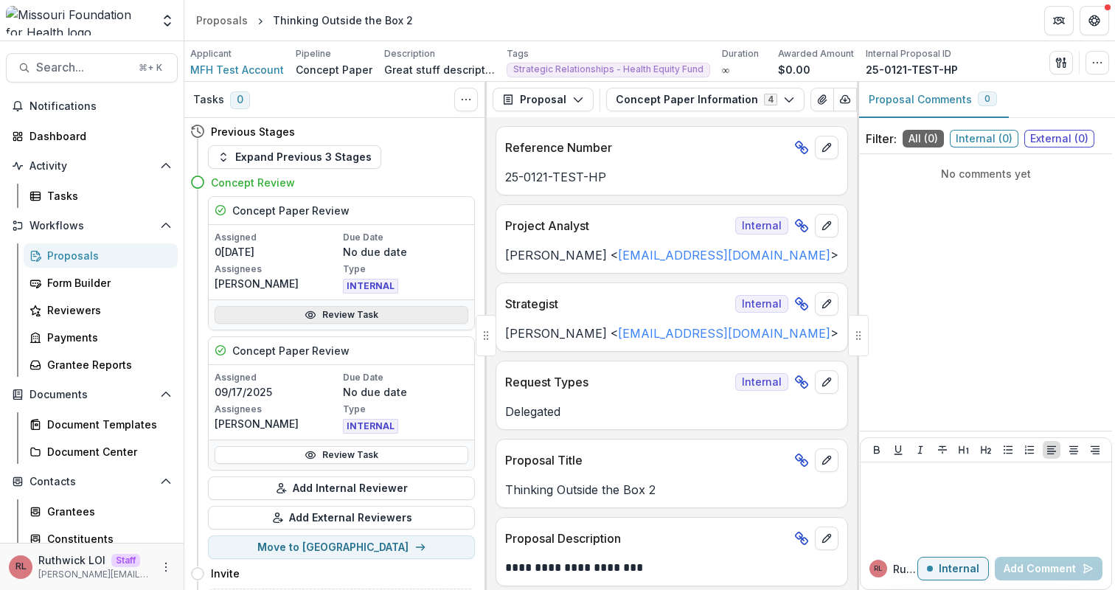
click at [388, 311] on link "Review Task" at bounding box center [342, 315] width 254 height 18
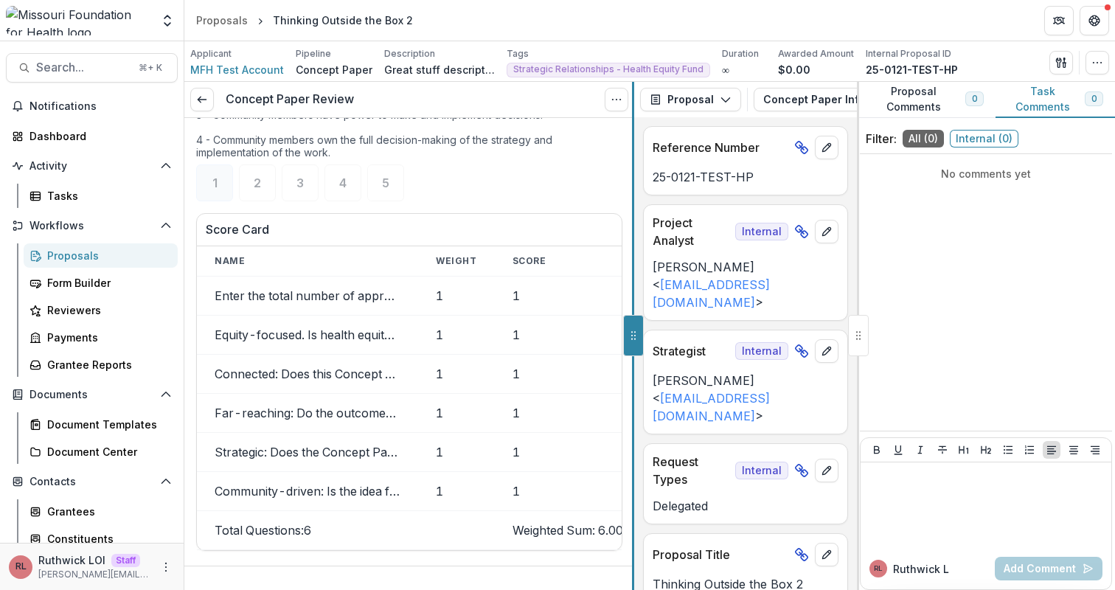
scroll to position [1908, 0]
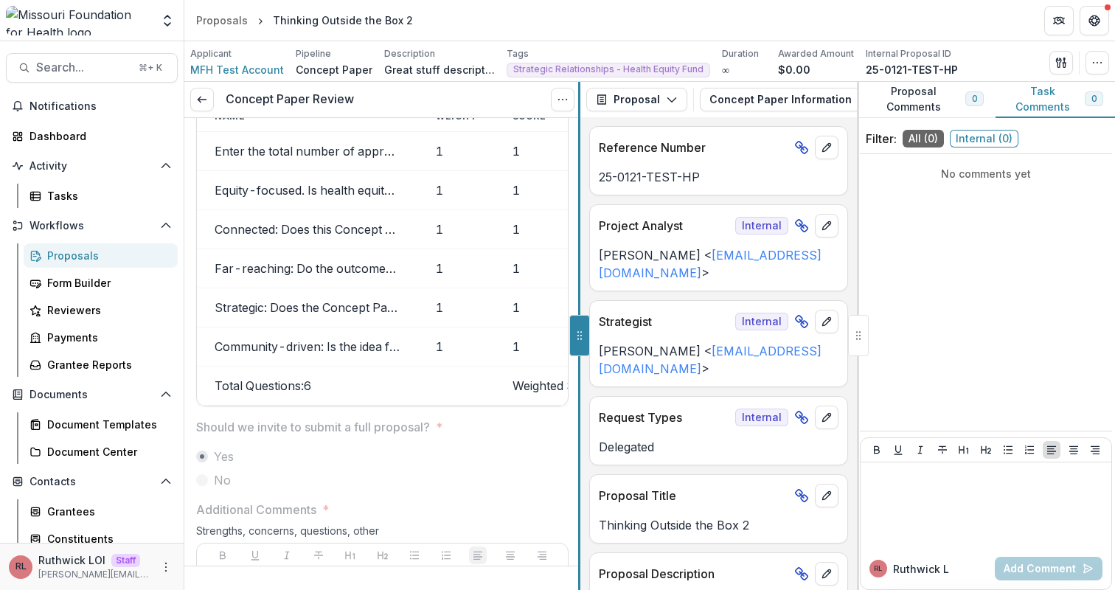
drag, startPoint x: 710, startPoint y: 345, endPoint x: 576, endPoint y: 344, distance: 134.2
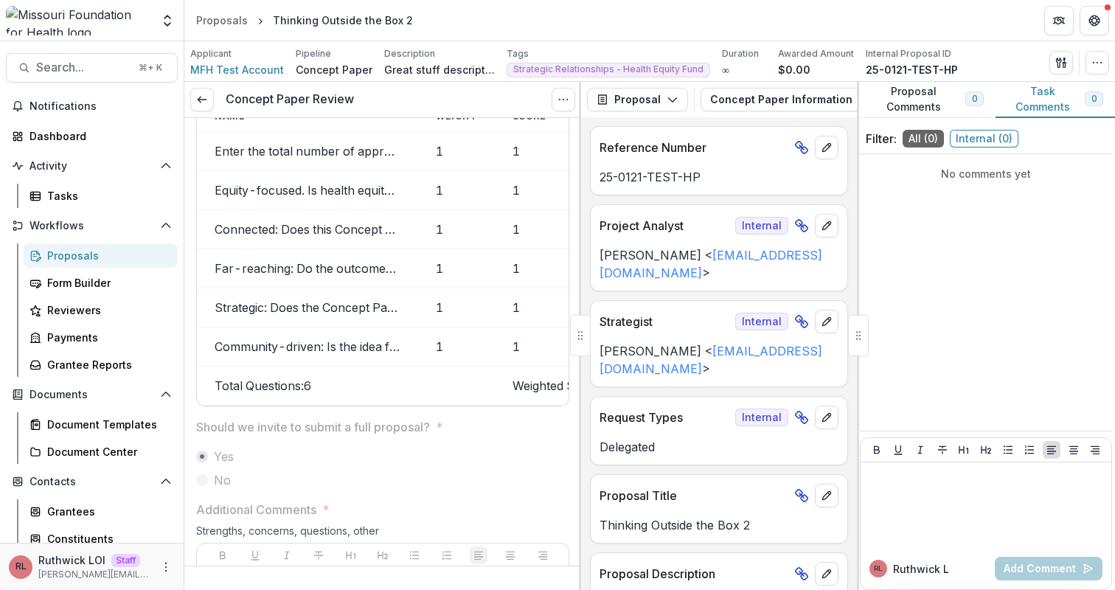
click at [106, 262] on div "Proposals" at bounding box center [106, 255] width 119 height 15
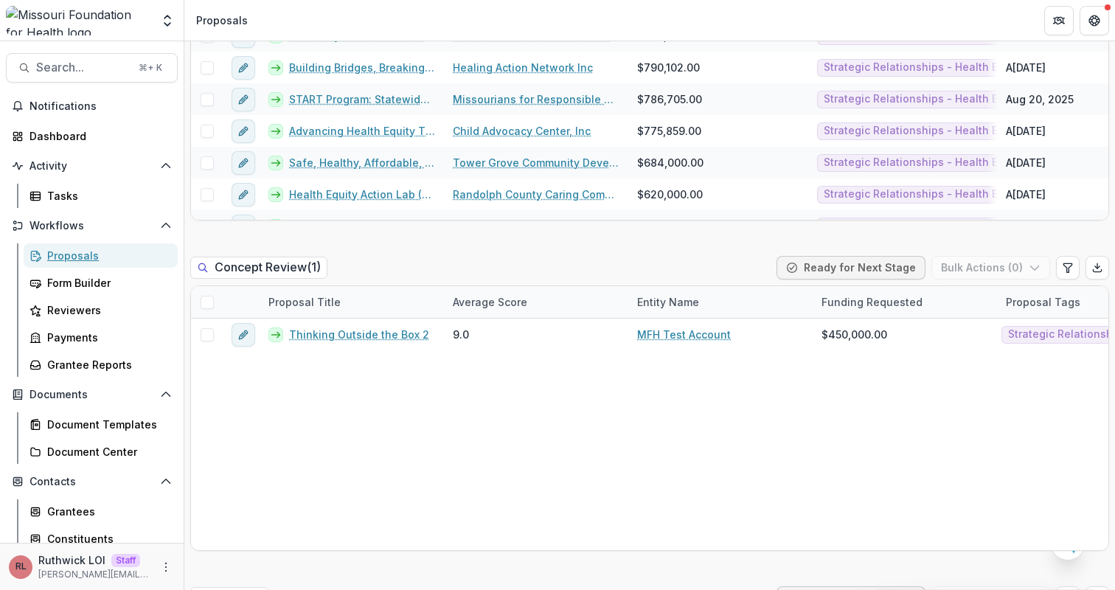
scroll to position [942, 0]
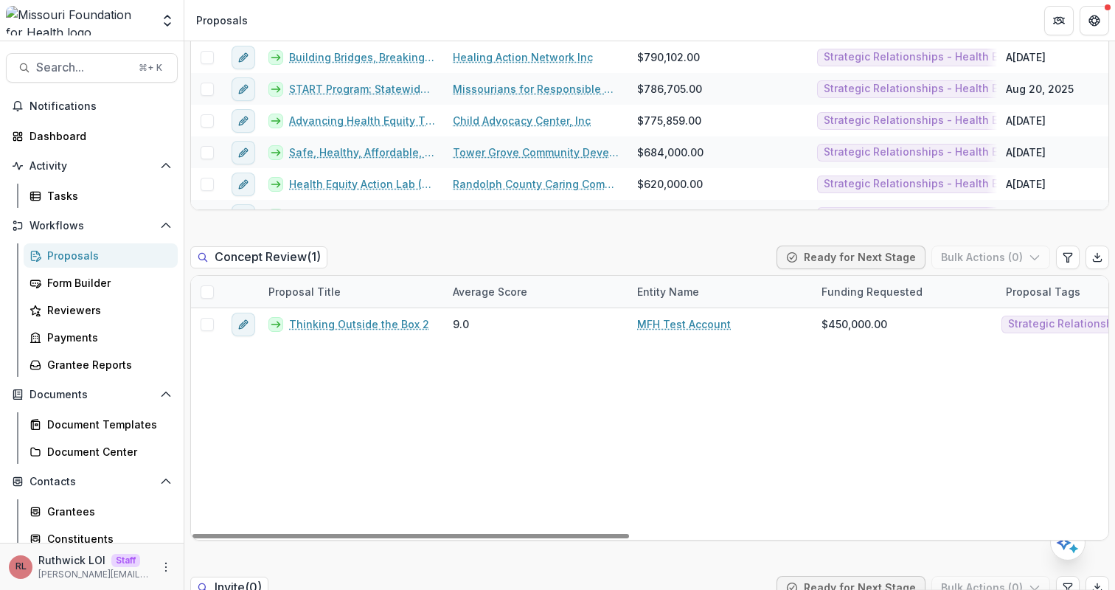
click at [546, 257] on div "Concept Review ( 1 ) Ready for Next Stage Bulk Actions ( 0 )" at bounding box center [649, 261] width 919 height 30
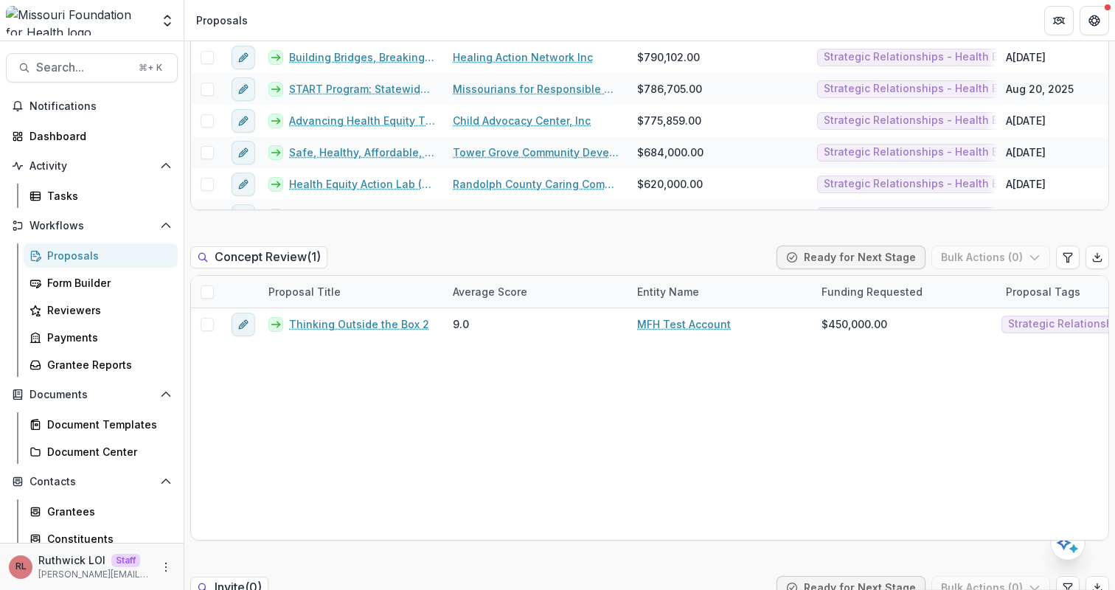
click at [544, 253] on div "Concept Review ( 1 ) Ready for Next Stage Bulk Actions ( 0 )" at bounding box center [649, 261] width 919 height 30
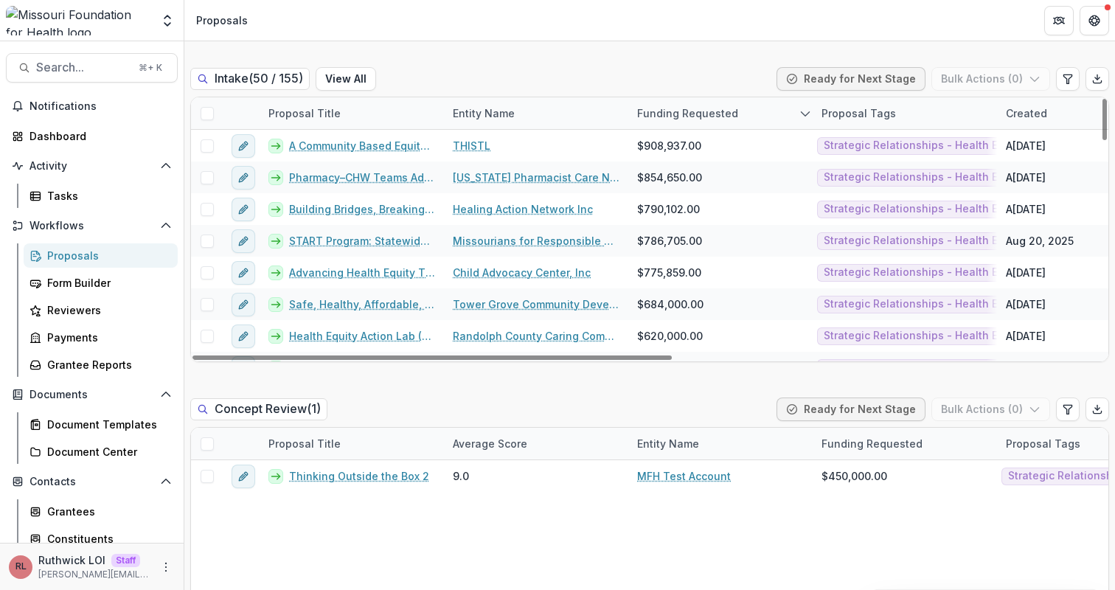
scroll to position [788, 0]
click at [594, 74] on div "Intake ( 50 / 155 ) View All Ready for Next Stage Bulk Actions ( 0 )" at bounding box center [649, 84] width 919 height 30
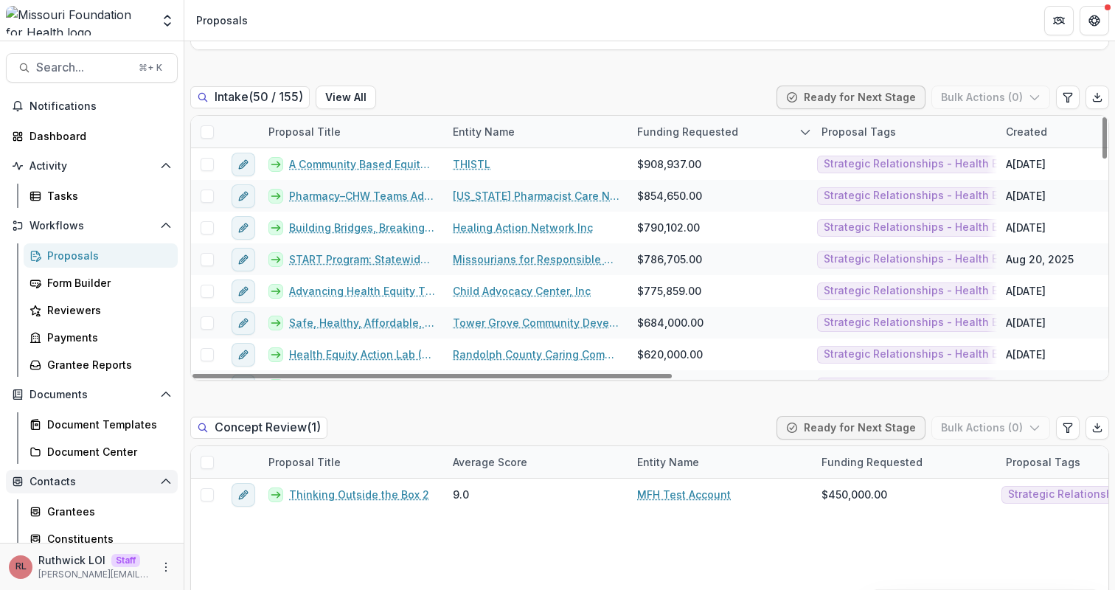
scroll to position [150, 0]
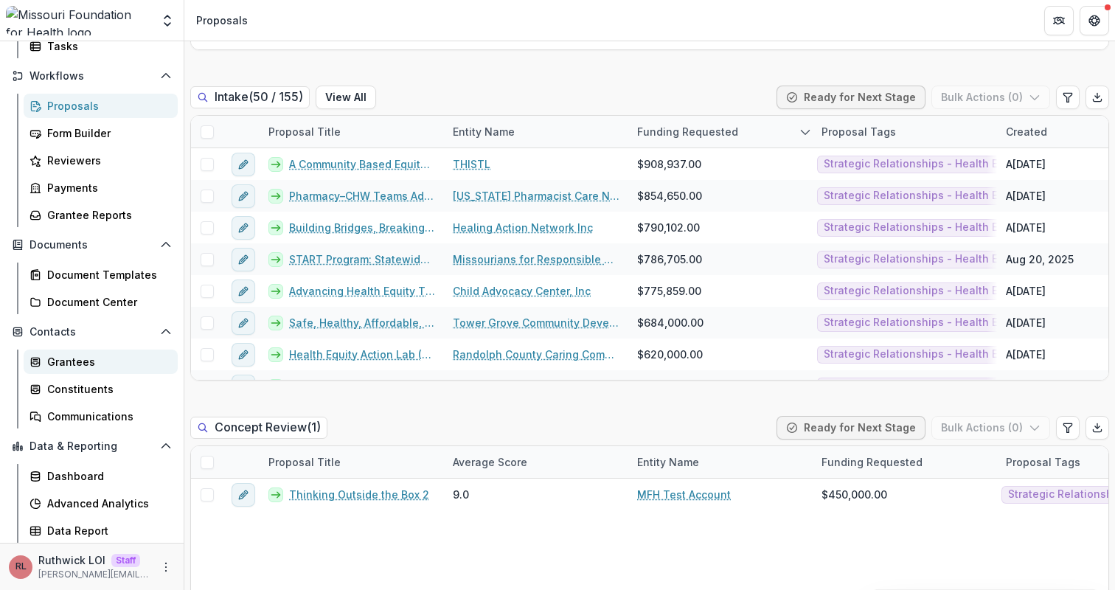
click at [87, 363] on div "Grantees" at bounding box center [106, 361] width 119 height 15
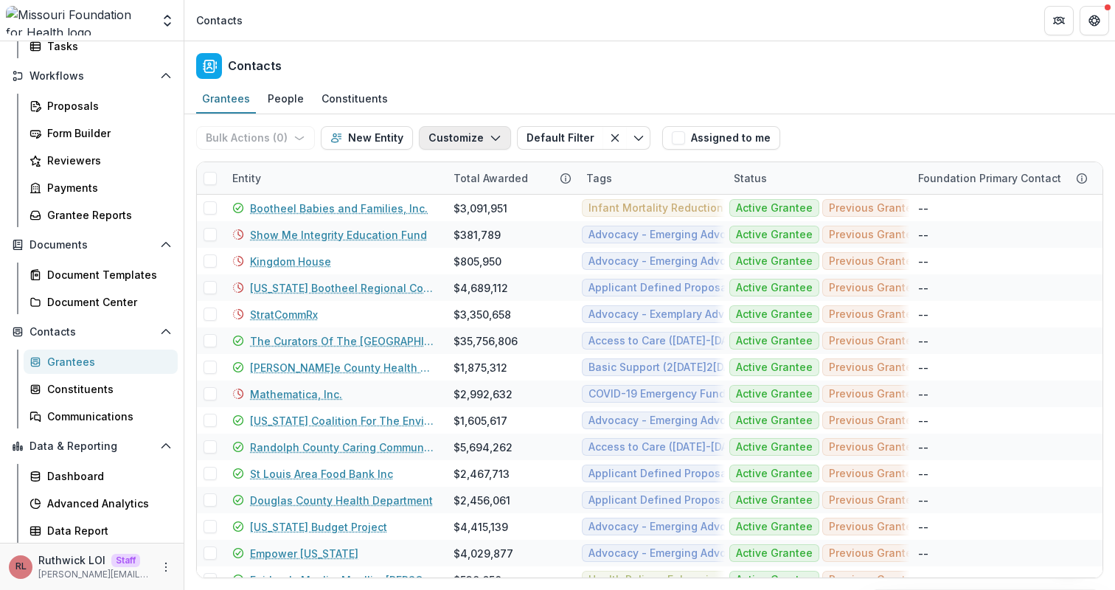
click at [468, 142] on button "Customize" at bounding box center [465, 138] width 92 height 24
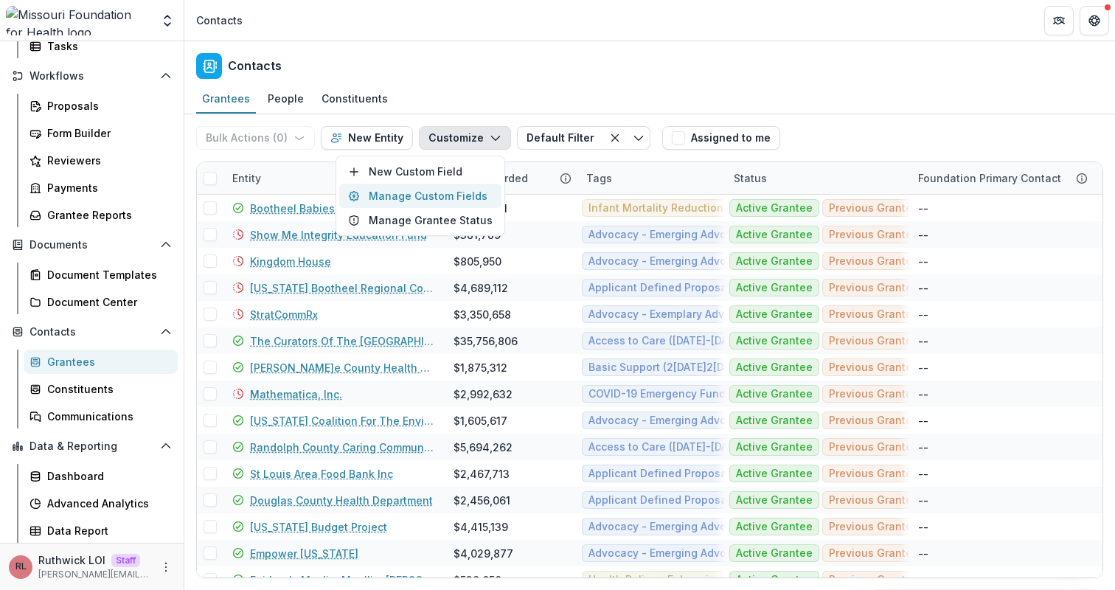
click at [465, 197] on button "Manage Custom Fields" at bounding box center [420, 196] width 162 height 24
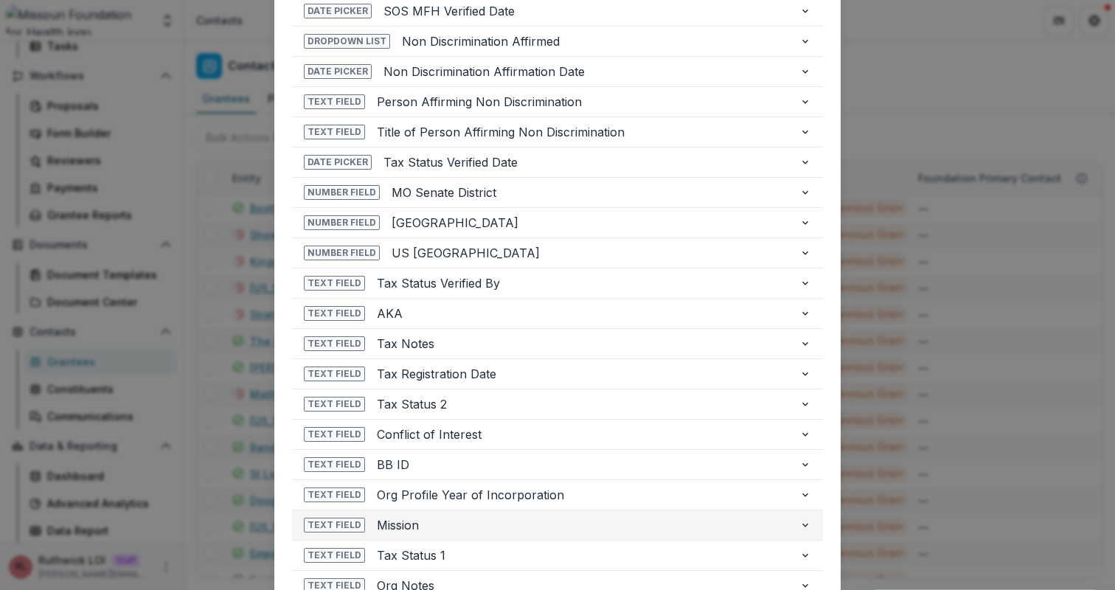
scroll to position [445, 0]
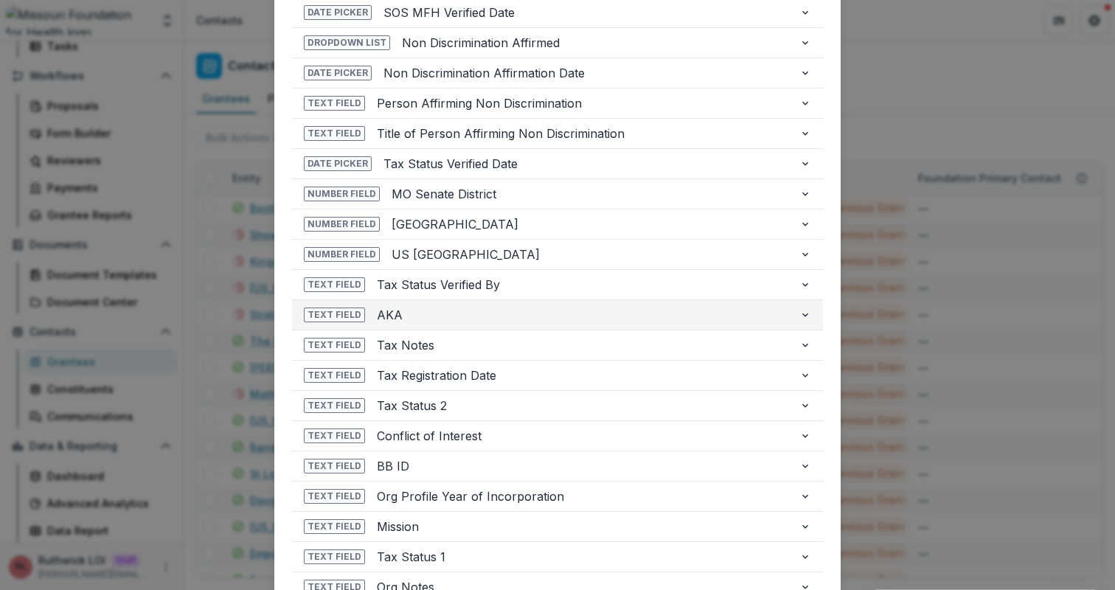
click at [487, 324] on button "Text Field AKA" at bounding box center [557, 315] width 531 height 30
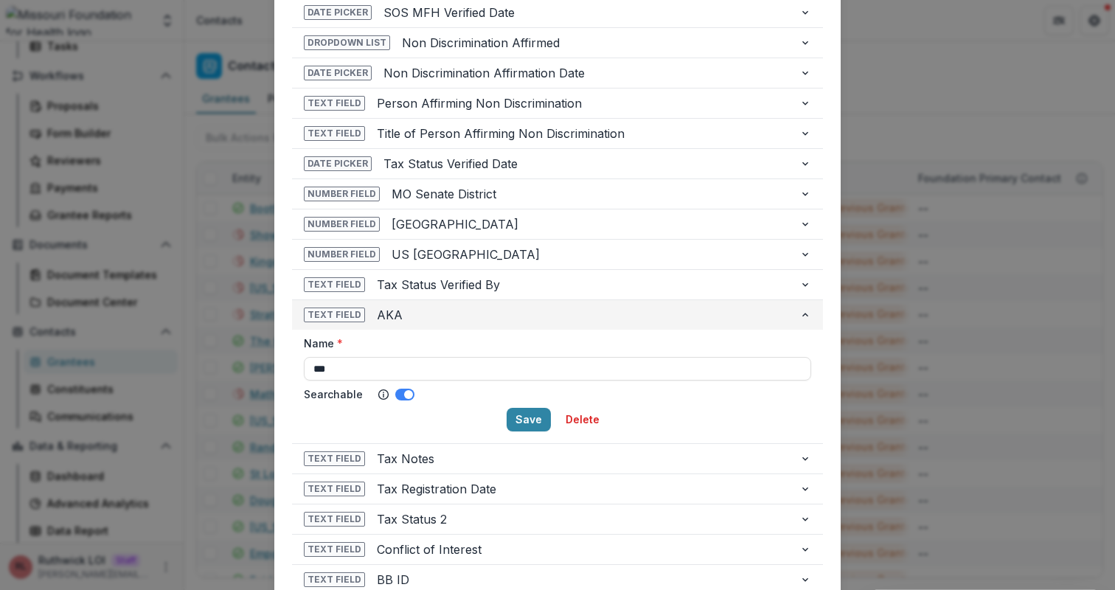
click at [487, 324] on button "Text Field AKA" at bounding box center [557, 315] width 531 height 30
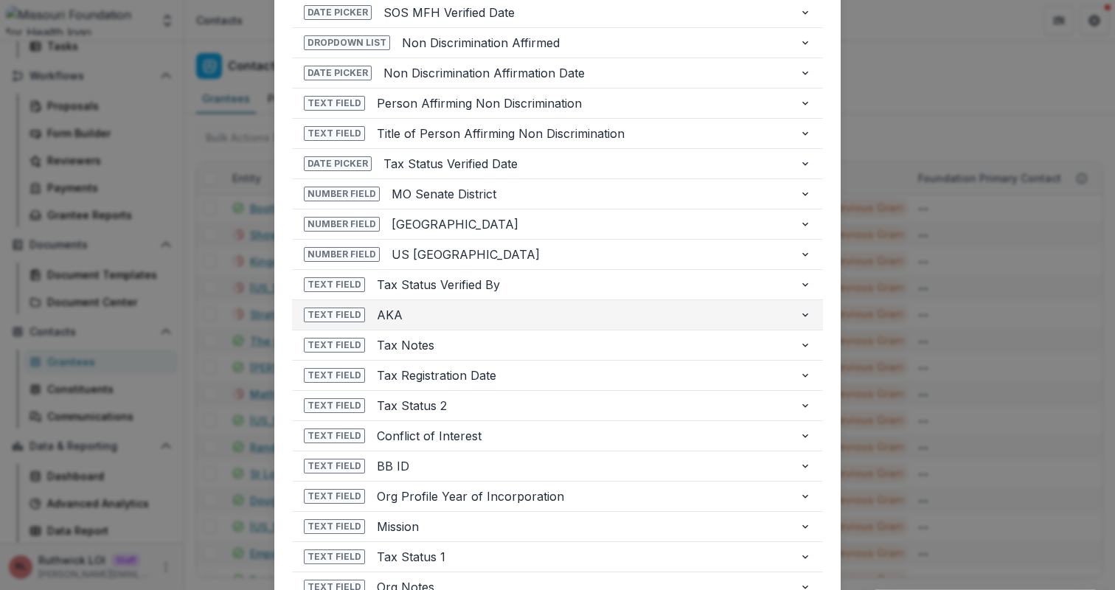
click at [527, 308] on span "AKA" at bounding box center [582, 315] width 411 height 18
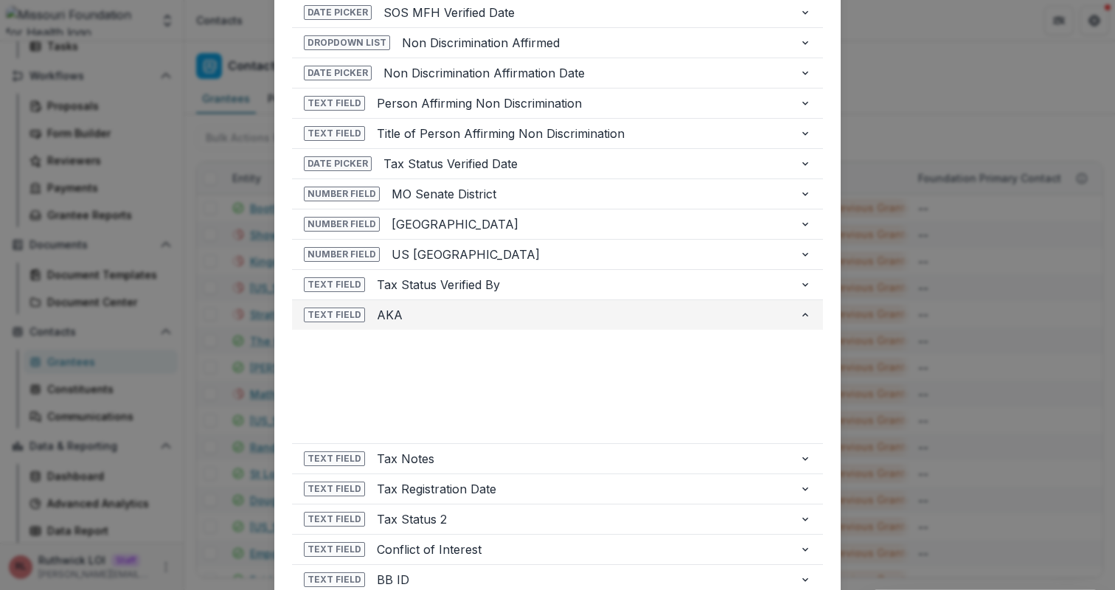
click at [527, 308] on span "AKA" at bounding box center [582, 315] width 411 height 18
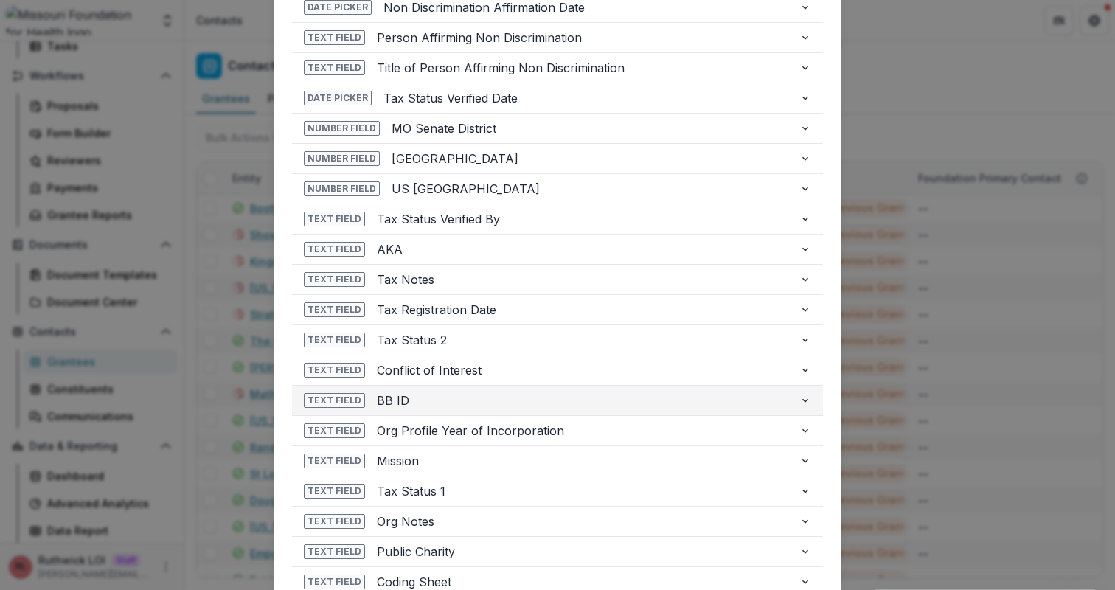
scroll to position [513, 0]
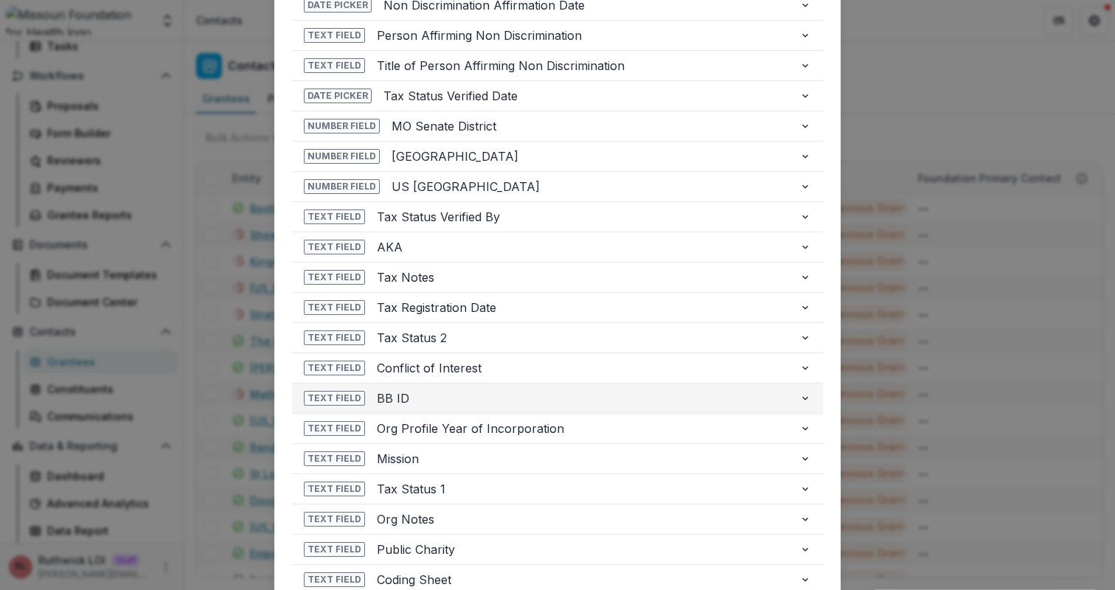
click at [474, 462] on span "Mission" at bounding box center [582, 459] width 411 height 18
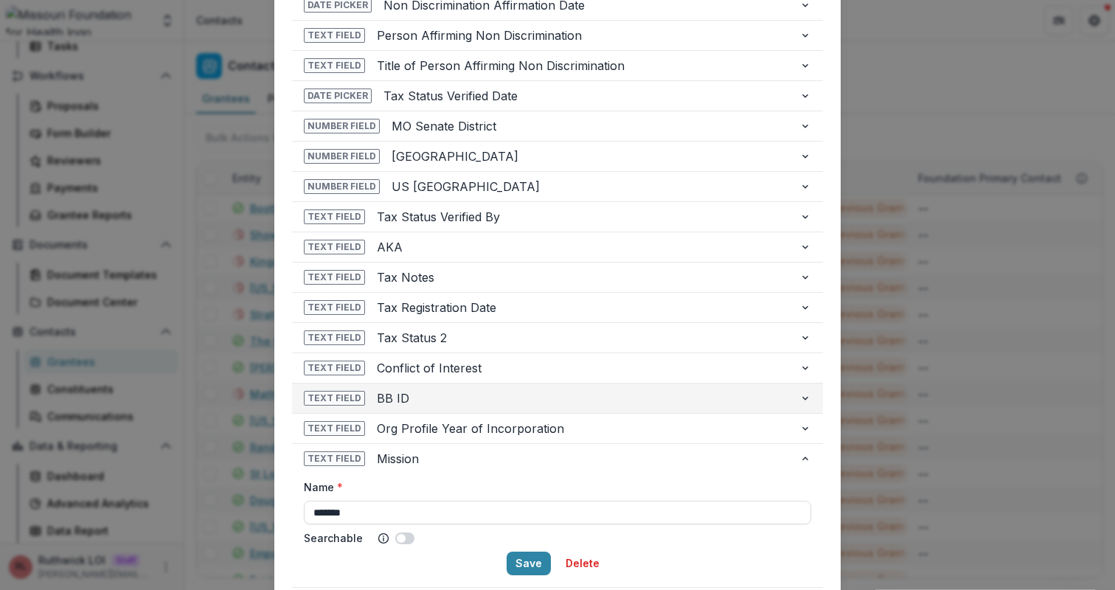
click at [474, 462] on span "Mission" at bounding box center [582, 459] width 411 height 18
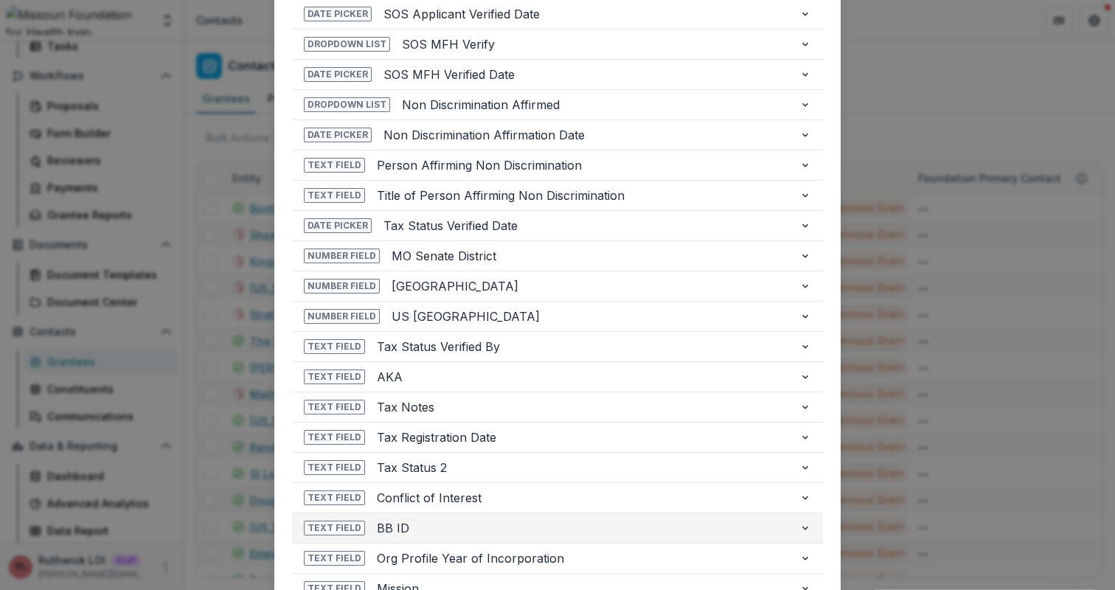
scroll to position [426, 0]
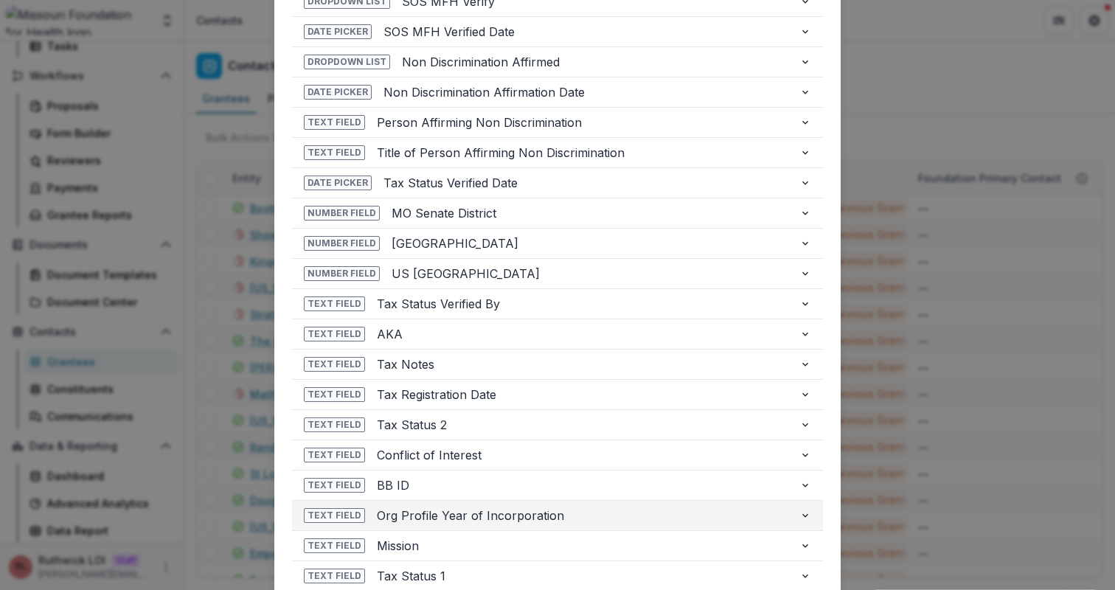
click at [485, 519] on span "Org Profile Year of Incorporation" at bounding box center [582, 516] width 411 height 18
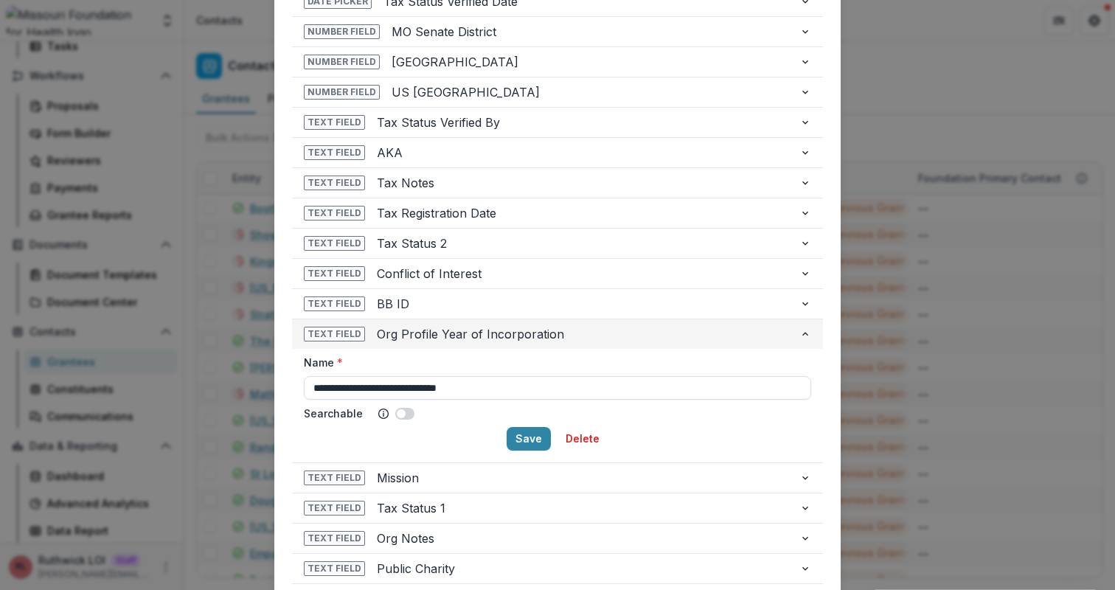
scroll to position [609, 0]
click at [495, 341] on span "Org Profile Year of Incorporation" at bounding box center [582, 333] width 411 height 18
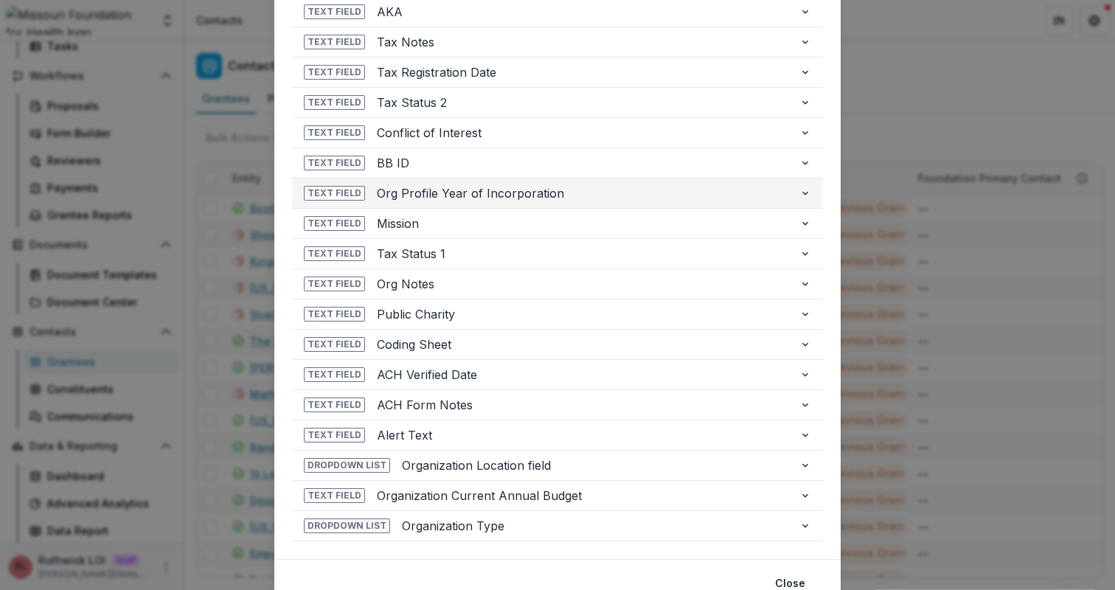
scroll to position [749, 0]
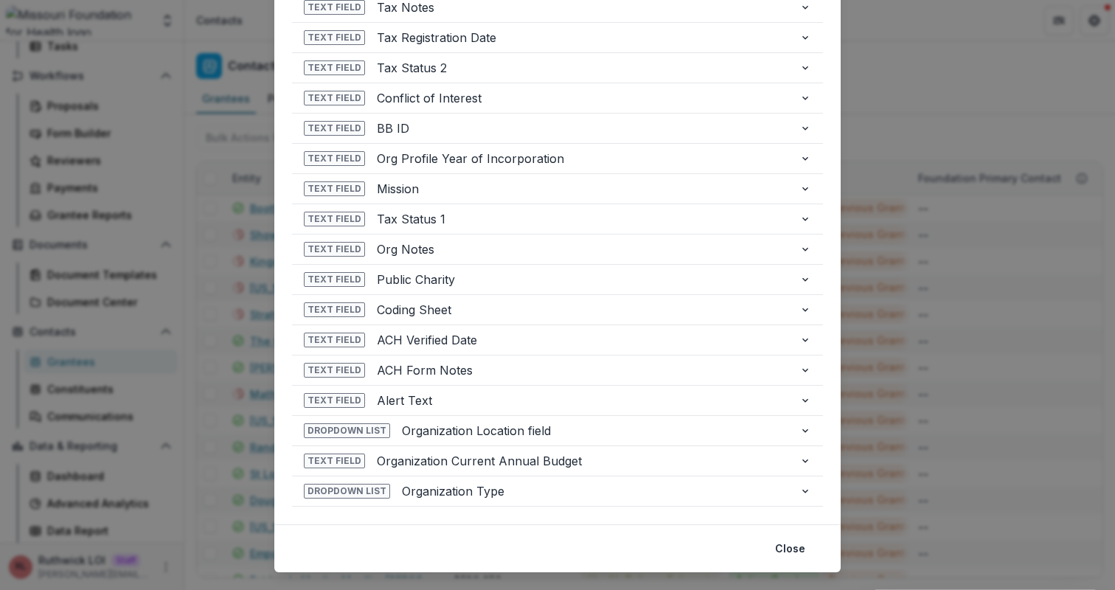
scroll to position [784, 0]
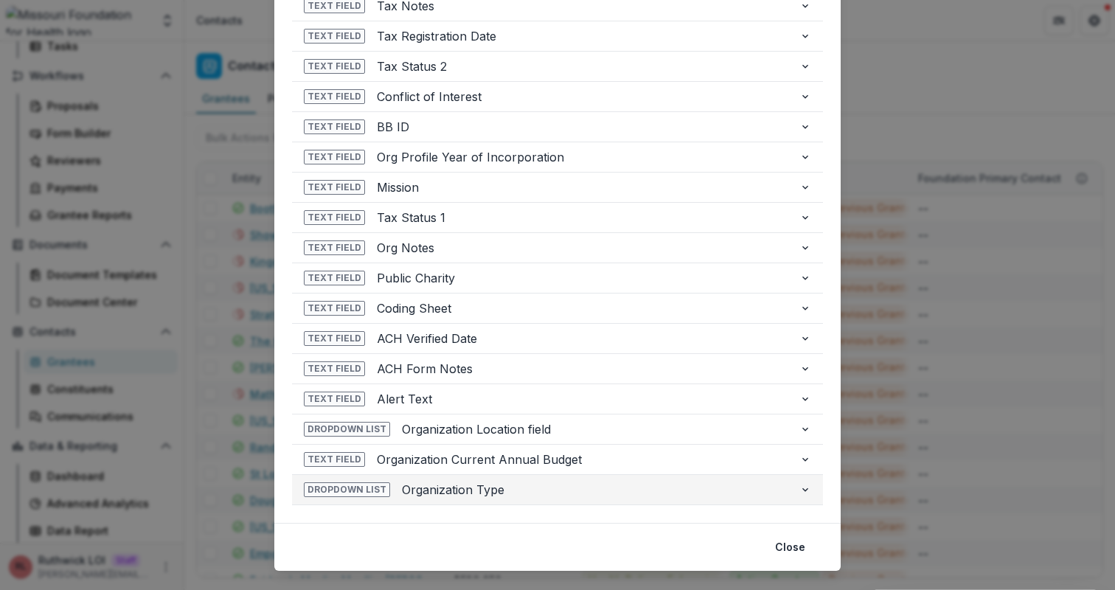
click at [528, 490] on span "Organization Type" at bounding box center [595, 490] width 386 height 18
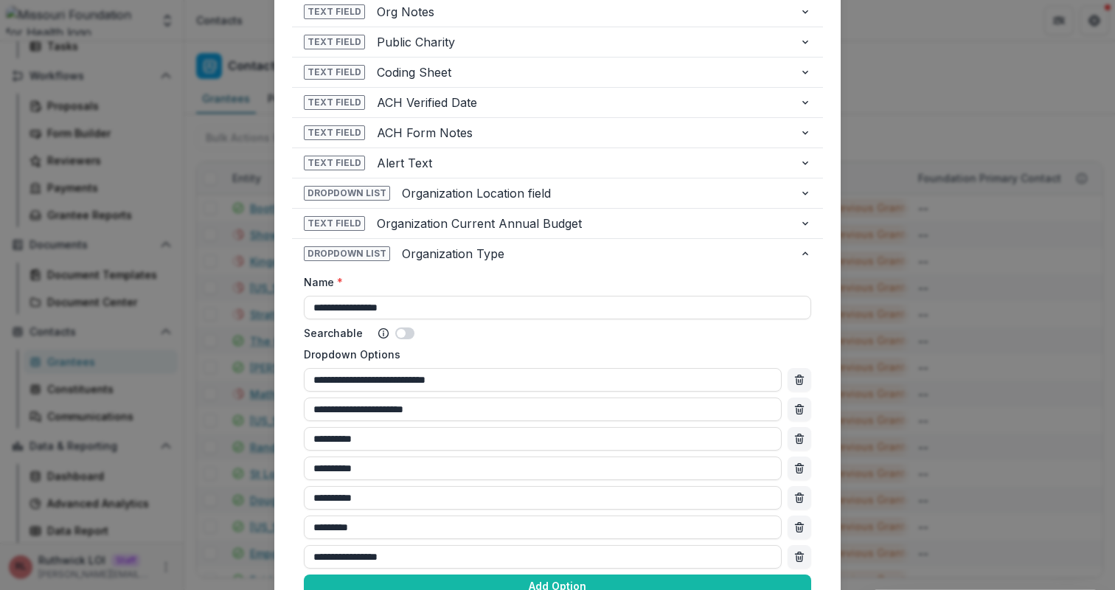
scroll to position [968, 0]
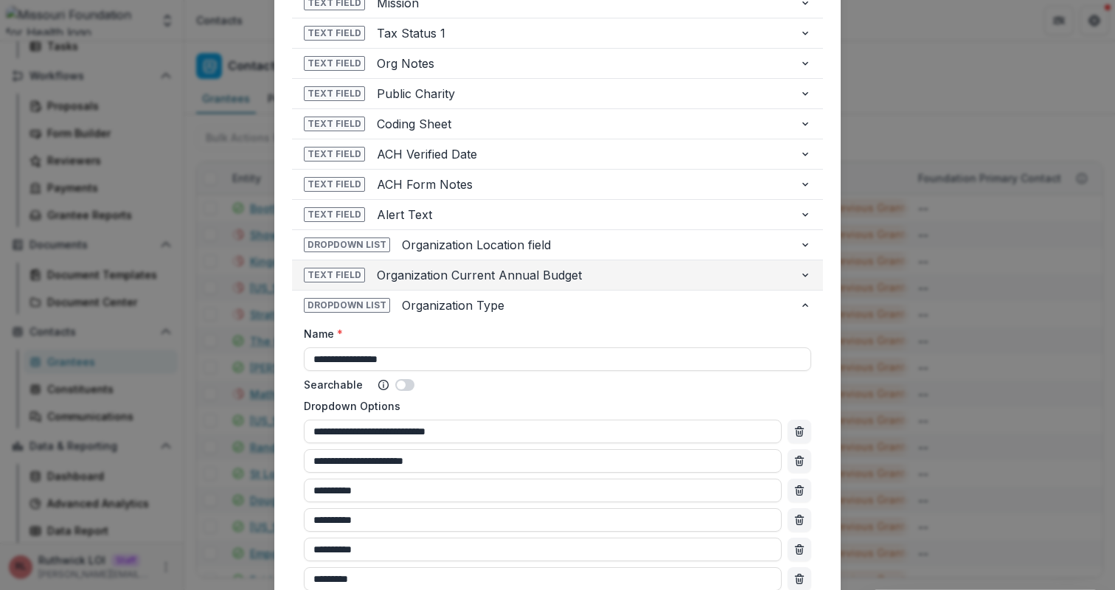
click at [515, 285] on button "Text Field Organization Current Annual Budget" at bounding box center [557, 275] width 531 height 30
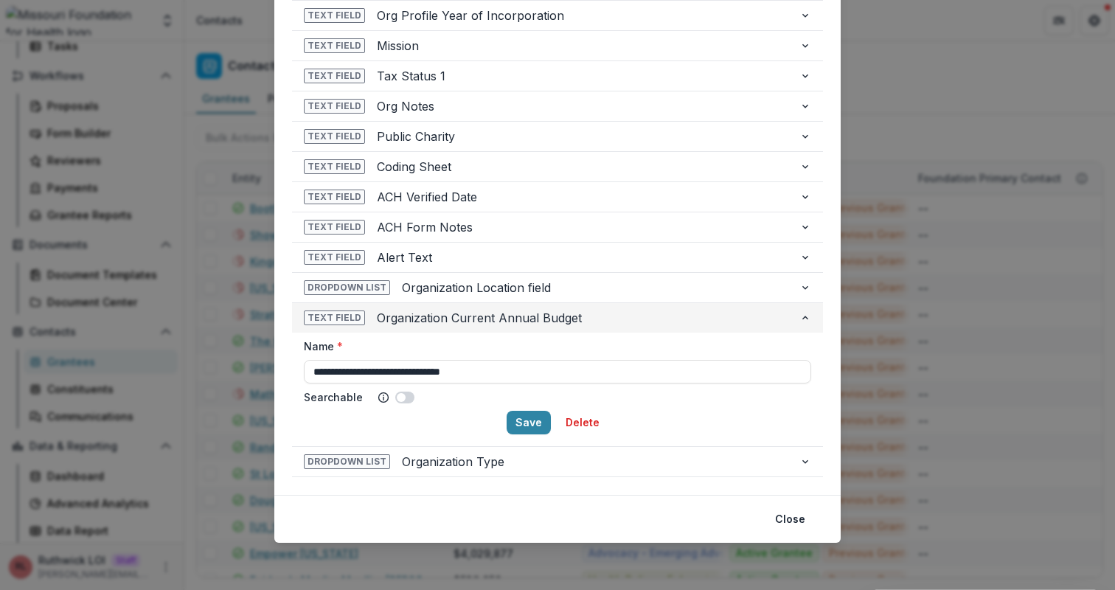
click at [516, 308] on button "Text Field Organization Current Annual Budget" at bounding box center [557, 318] width 531 height 30
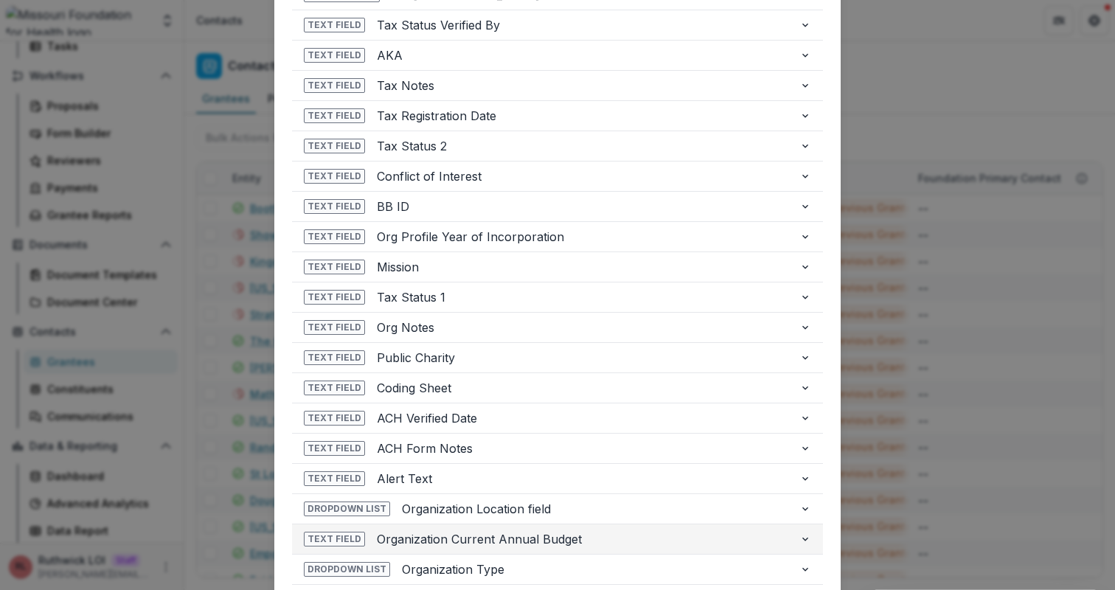
scroll to position [702, 0]
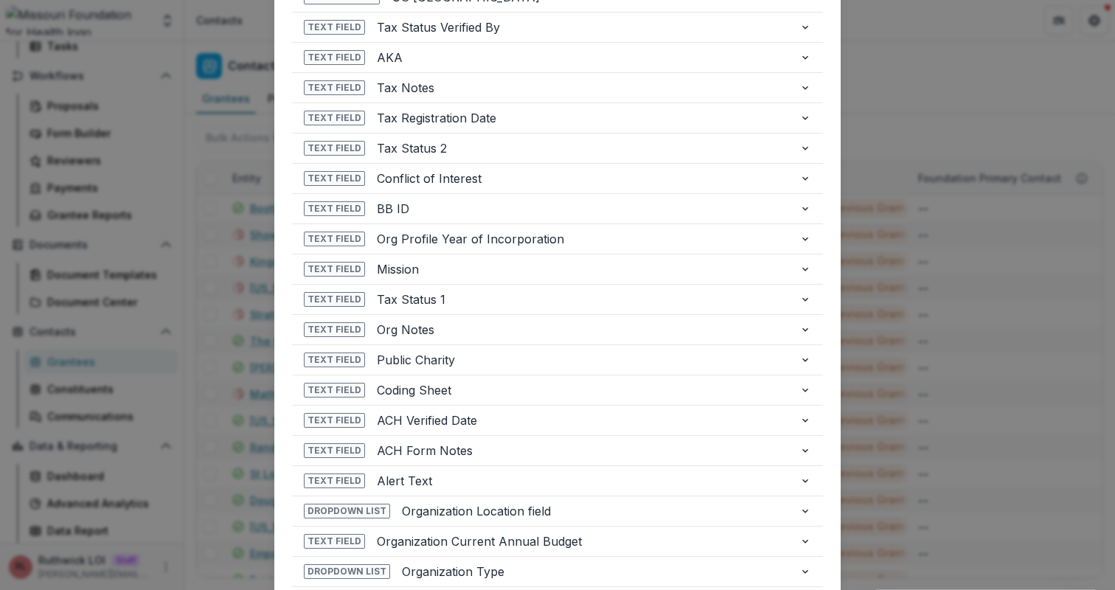
click at [159, 308] on div "**********" at bounding box center [557, 295] width 1115 height 590
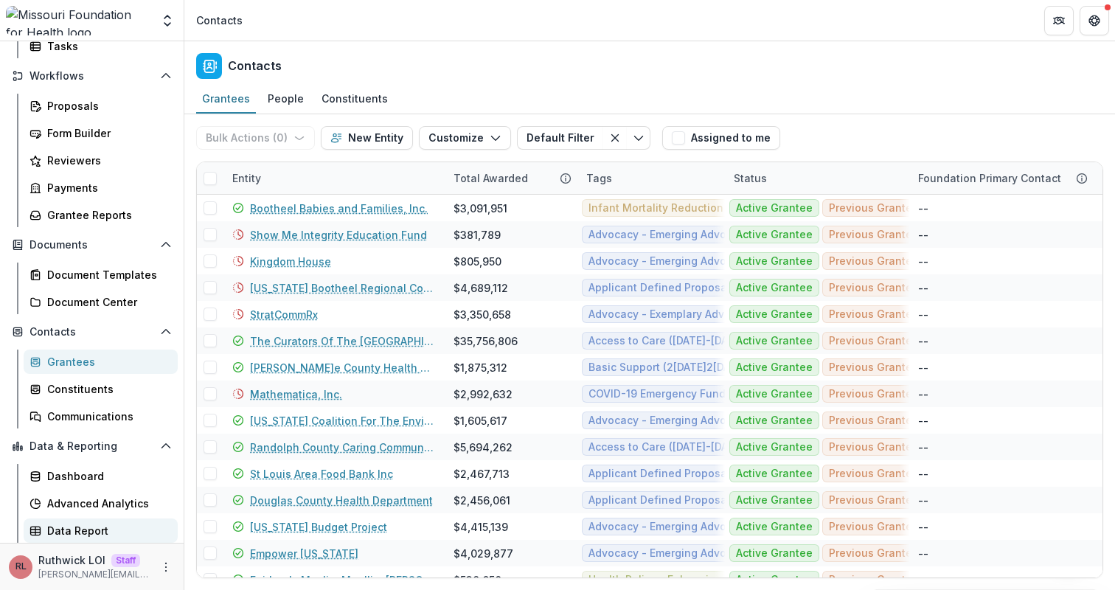
click at [99, 528] on div "Data Report" at bounding box center [106, 530] width 119 height 15
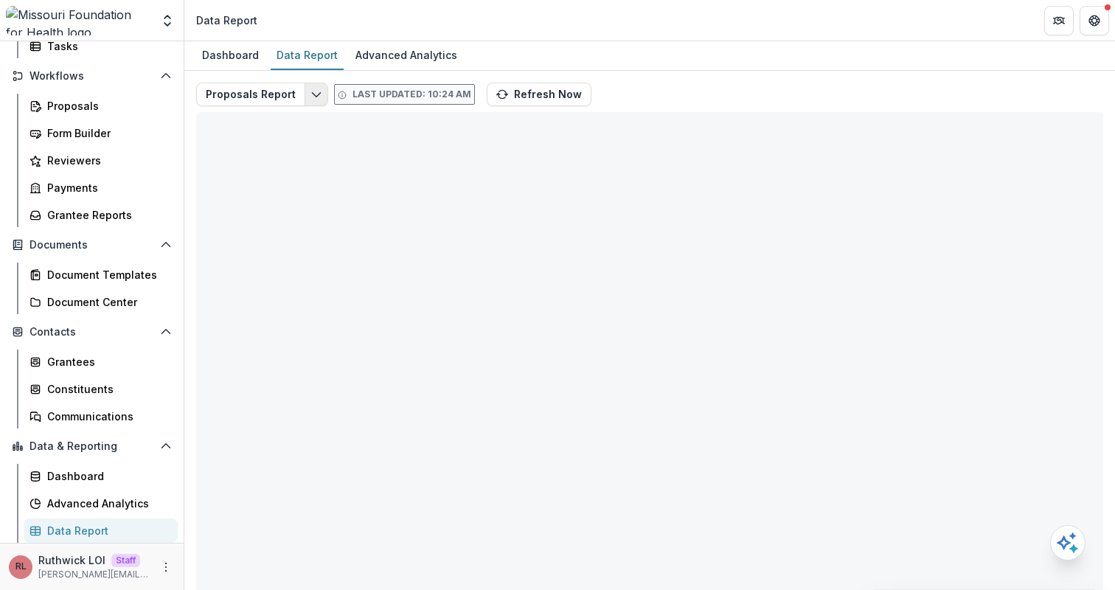
click at [311, 100] on icon "Edit selected report" at bounding box center [317, 95] width 12 height 12
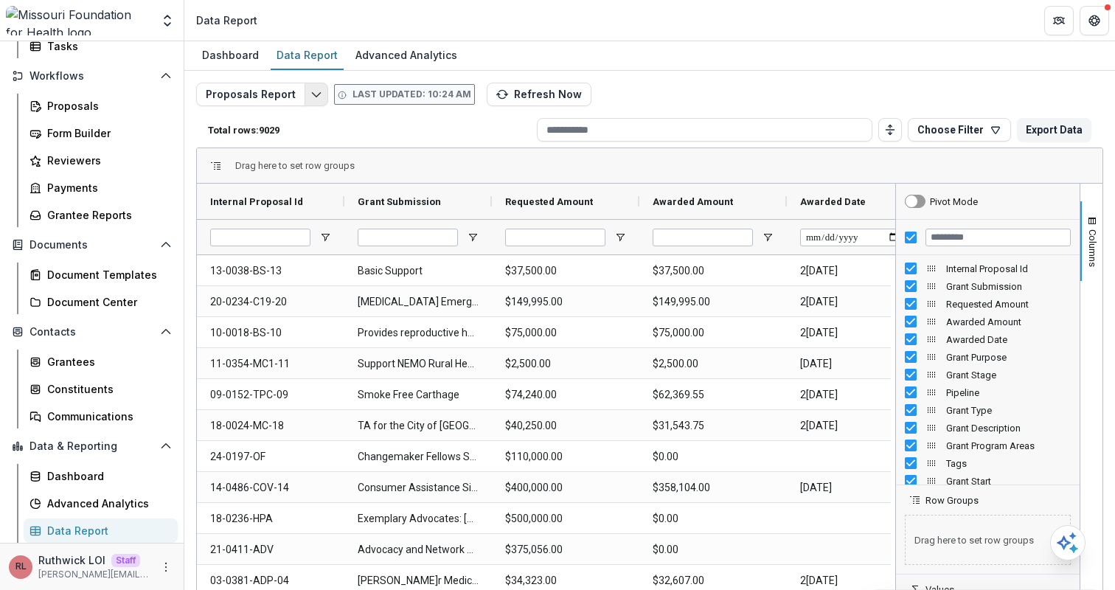
click at [313, 87] on button "Edit selected report" at bounding box center [317, 95] width 24 height 24
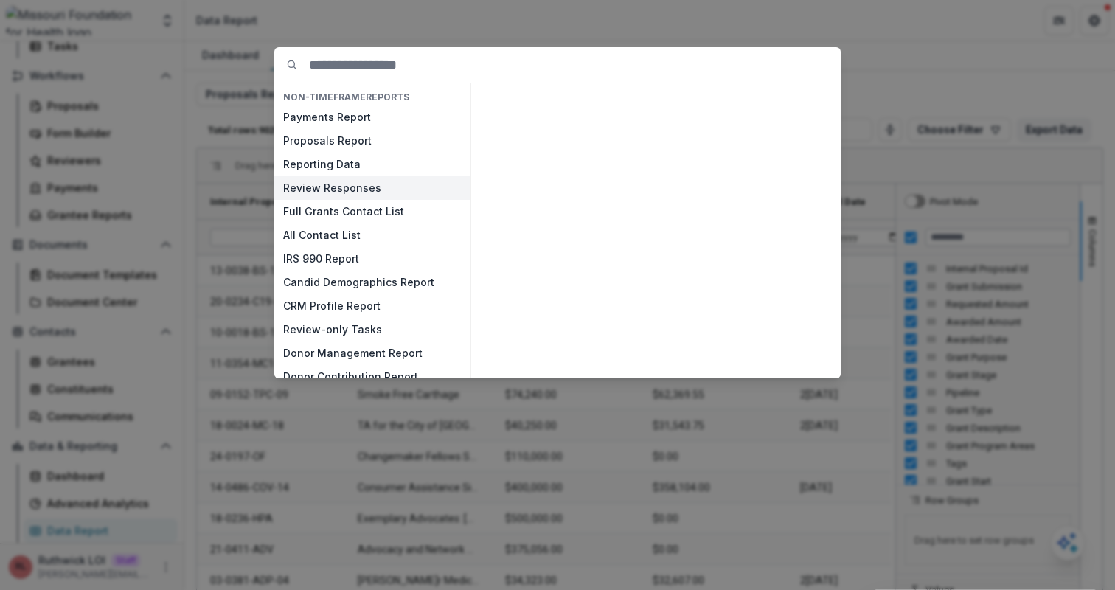
click at [373, 189] on button "Review Responses" at bounding box center [372, 188] width 196 height 24
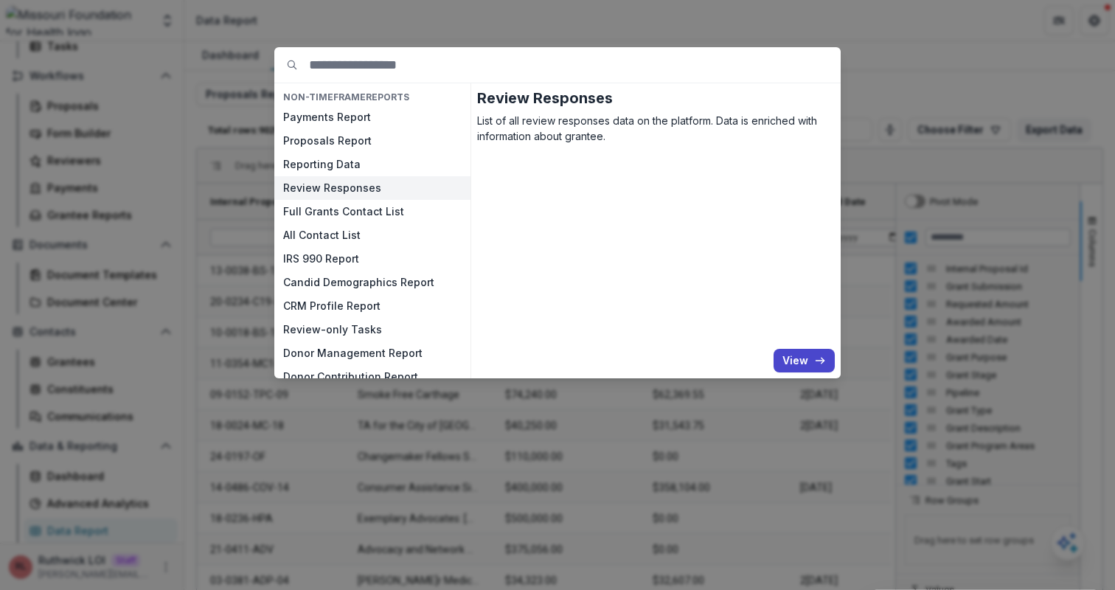
click at [373, 189] on button "Review Responses" at bounding box center [372, 188] width 196 height 24
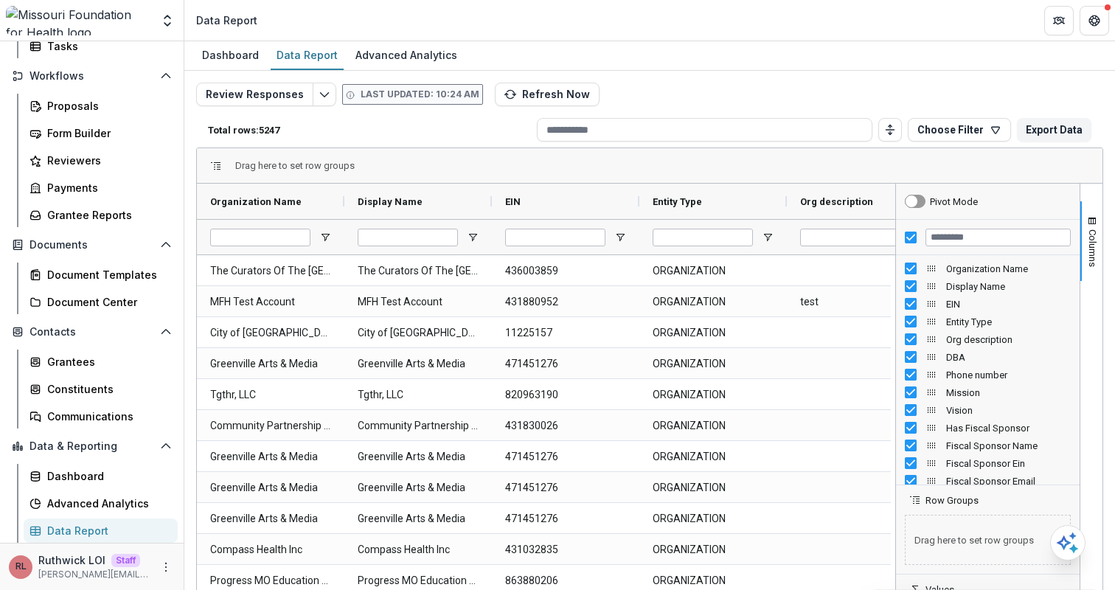
click at [744, 68] on div "Dashboard Data Report Advanced Analytics" at bounding box center [649, 56] width 931 height 30
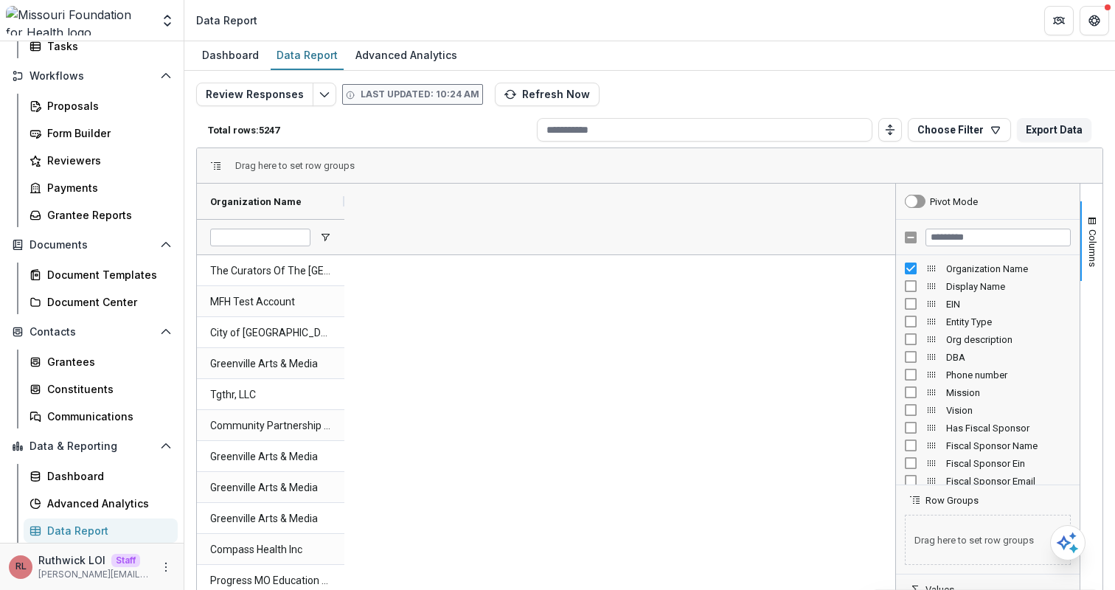
click at [911, 296] on div "EIN" at bounding box center [988, 304] width 166 height 18
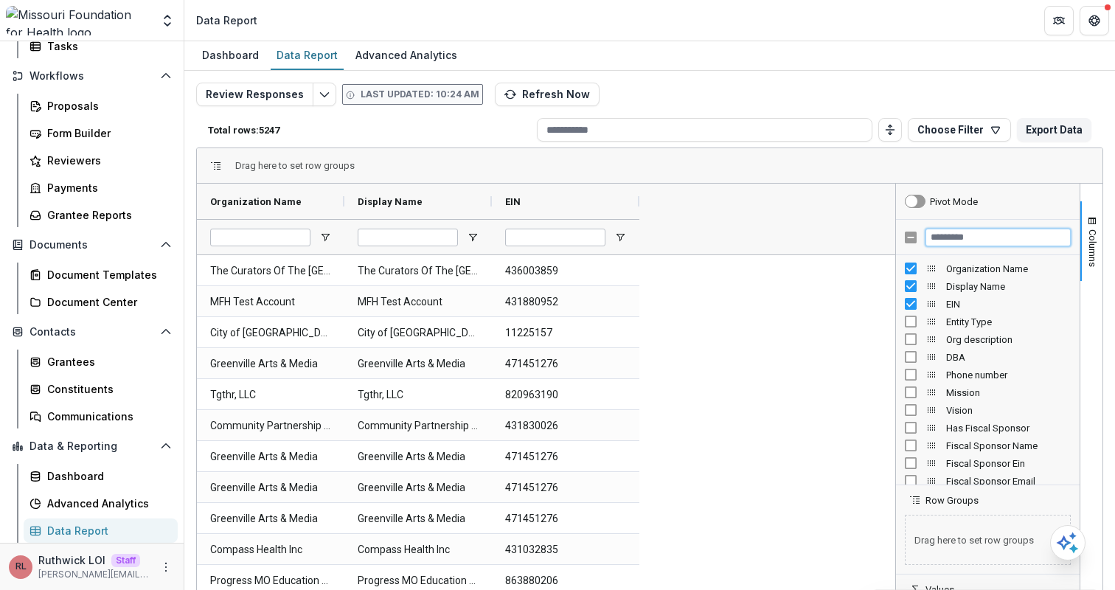
click at [960, 241] on input "Filter Columns Input" at bounding box center [998, 238] width 145 height 18
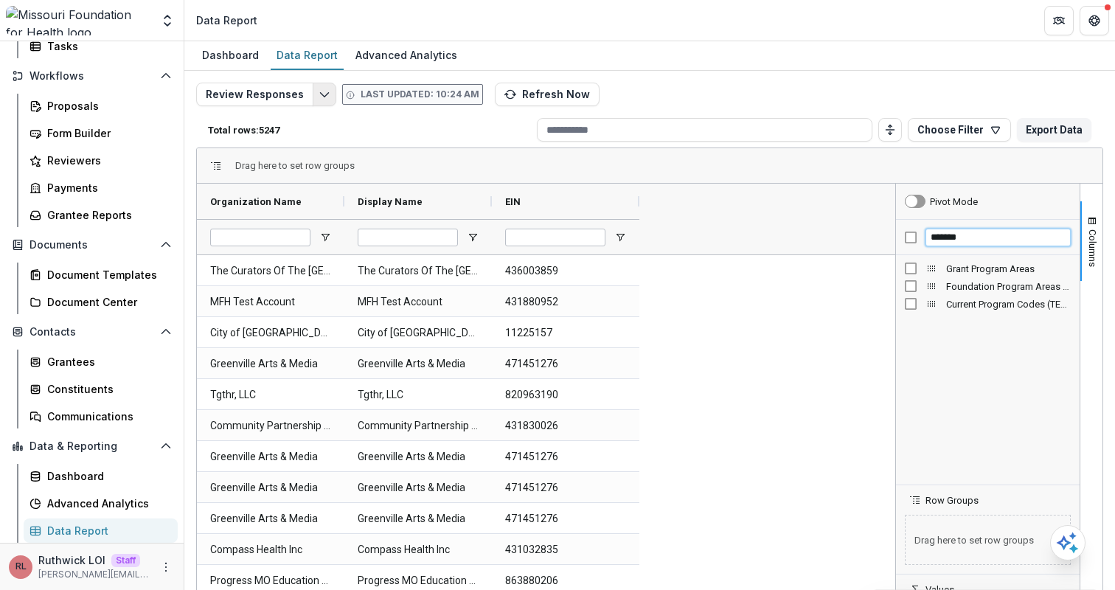
type input "*******"
click at [320, 94] on polyline "Edit selected report" at bounding box center [324, 95] width 8 height 4
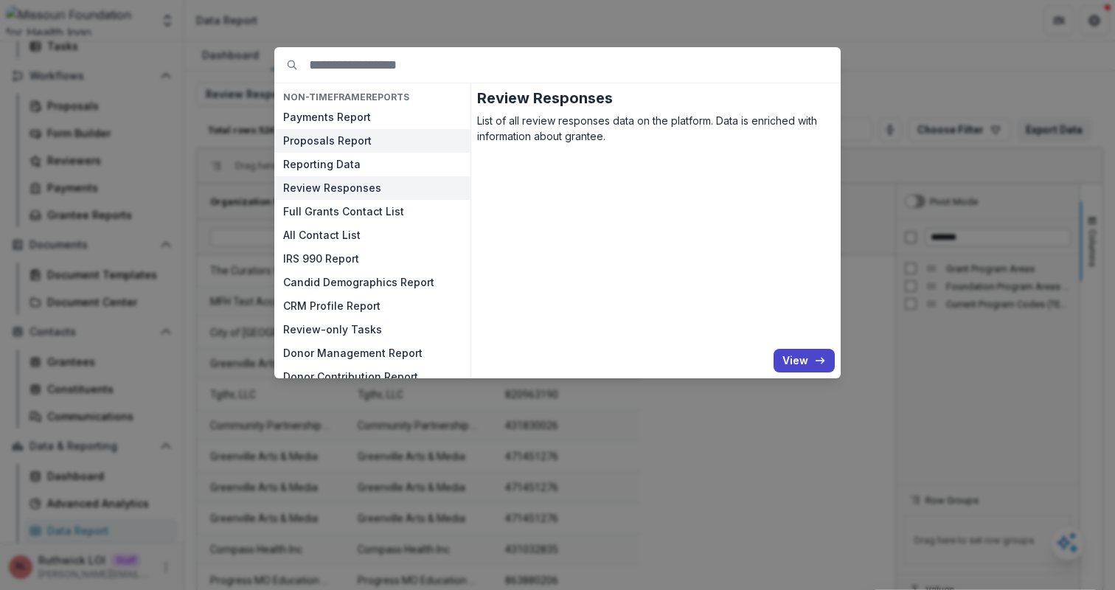
click at [385, 140] on button "Proposals Report" at bounding box center [372, 141] width 196 height 24
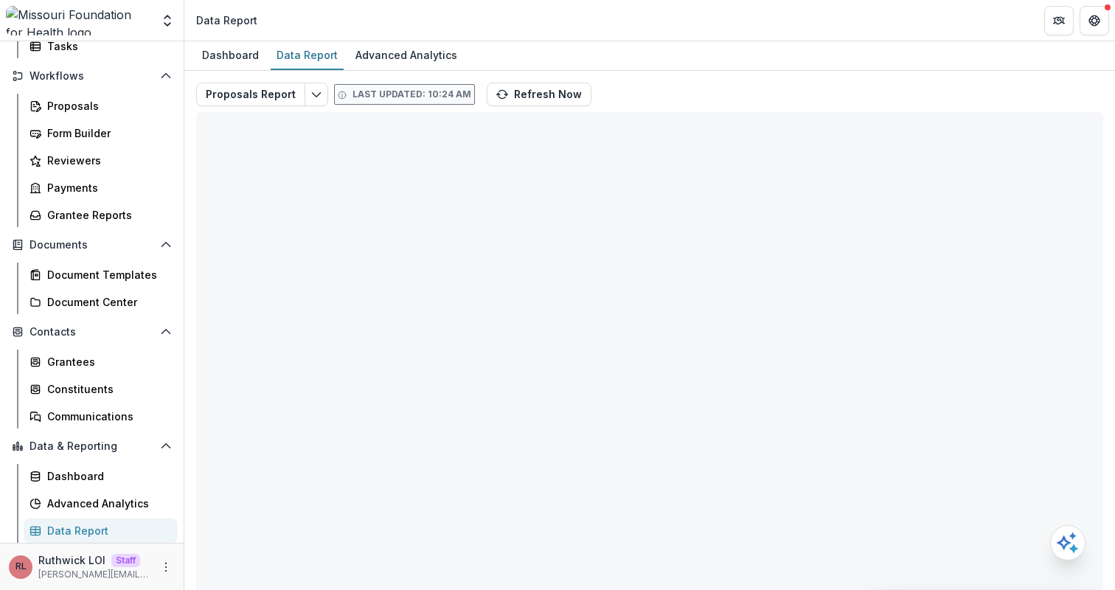
click at [773, 94] on div "Proposals Report Last updated: 10:24 AM Refresh Now Total rows: 0 Choose Filter…" at bounding box center [649, 356] width 907 height 546
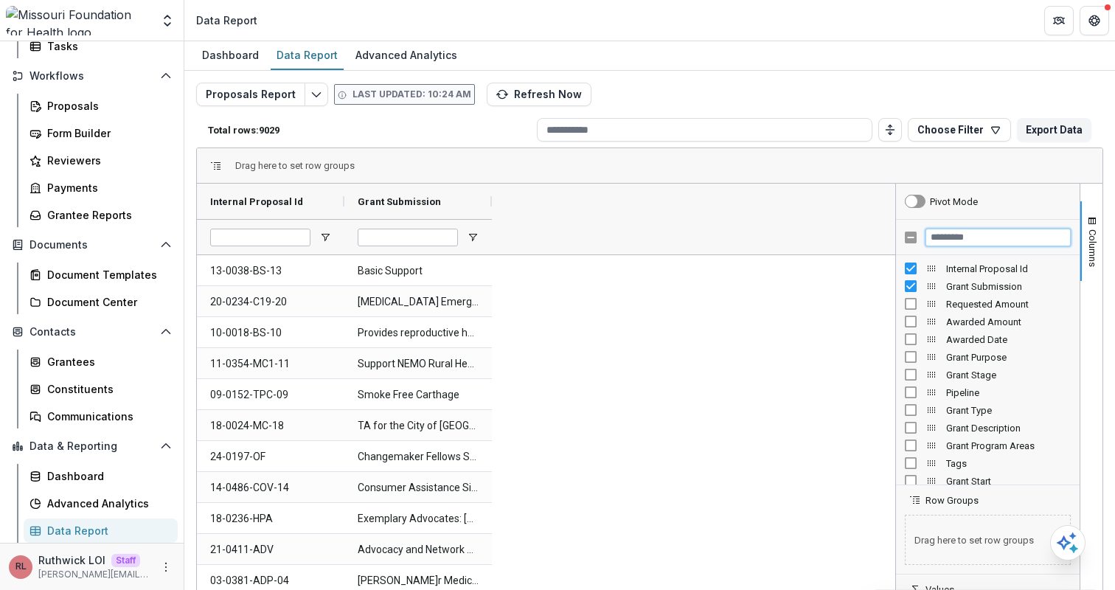
click at [968, 242] on input "Filter Columns Input" at bounding box center [998, 238] width 145 height 18
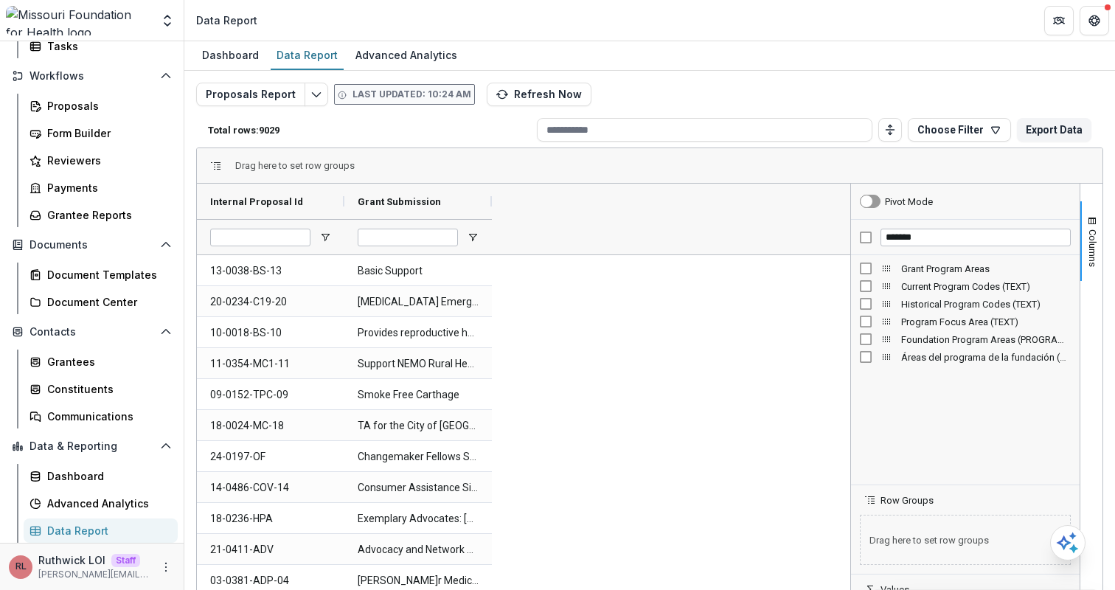
drag, startPoint x: 891, startPoint y: 309, endPoint x: 825, endPoint y: 307, distance: 65.7
click at [849, 307] on div at bounding box center [851, 423] width 4 height 479
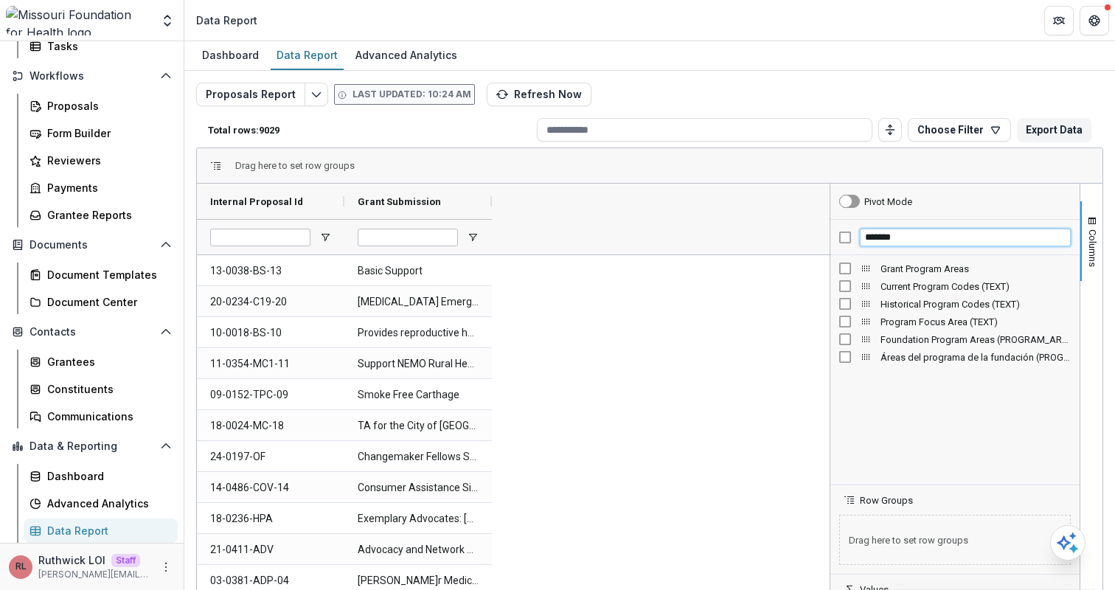
click at [892, 240] on input "*******" at bounding box center [965, 238] width 211 height 18
click at [564, 199] on div "Strategist" at bounding box center [559, 201] width 109 height 28
click at [564, 199] on span at bounding box center [561, 201] width 12 height 12
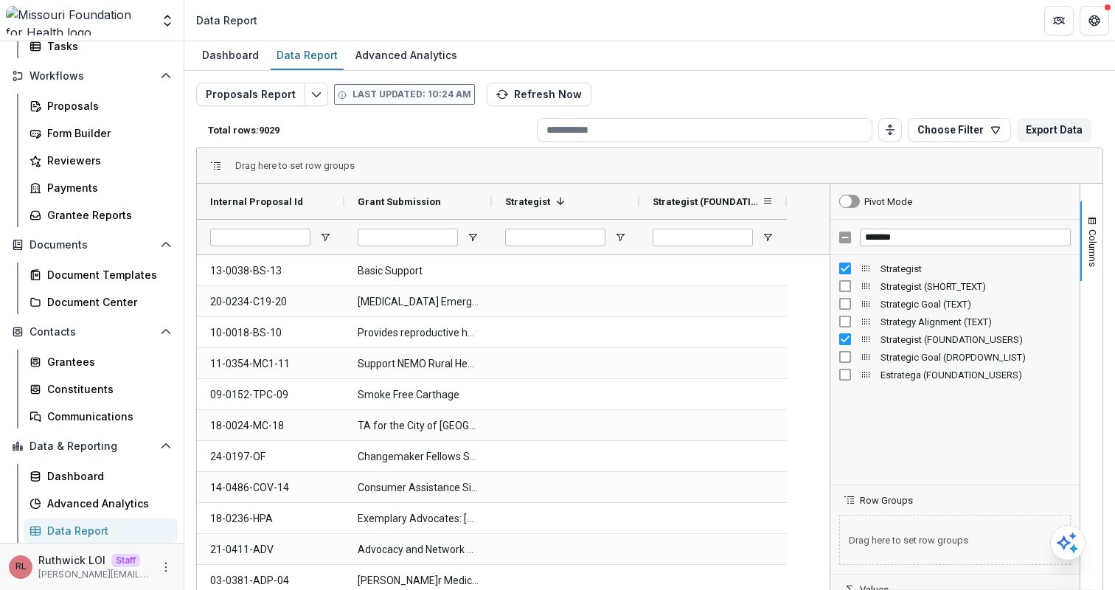
click at [707, 190] on div "Strategist (FOUNDATION_USERS)" at bounding box center [707, 201] width 109 height 28
click at [707, 190] on div "Strategist (FOUNDATION_USERS) 1" at bounding box center [707, 201] width 109 height 28
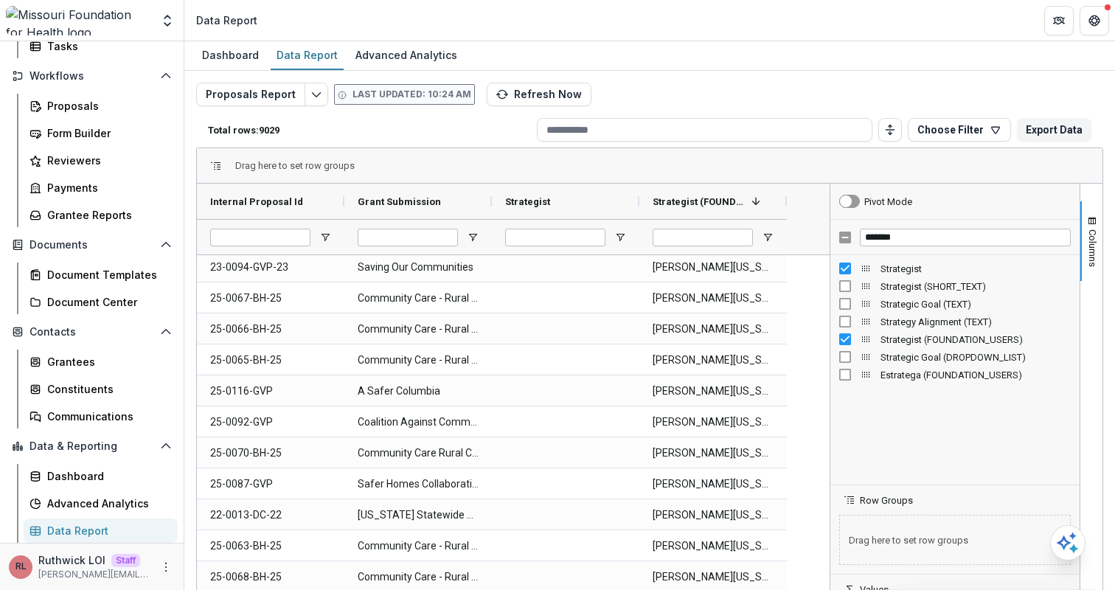
scroll to position [2736, 0]
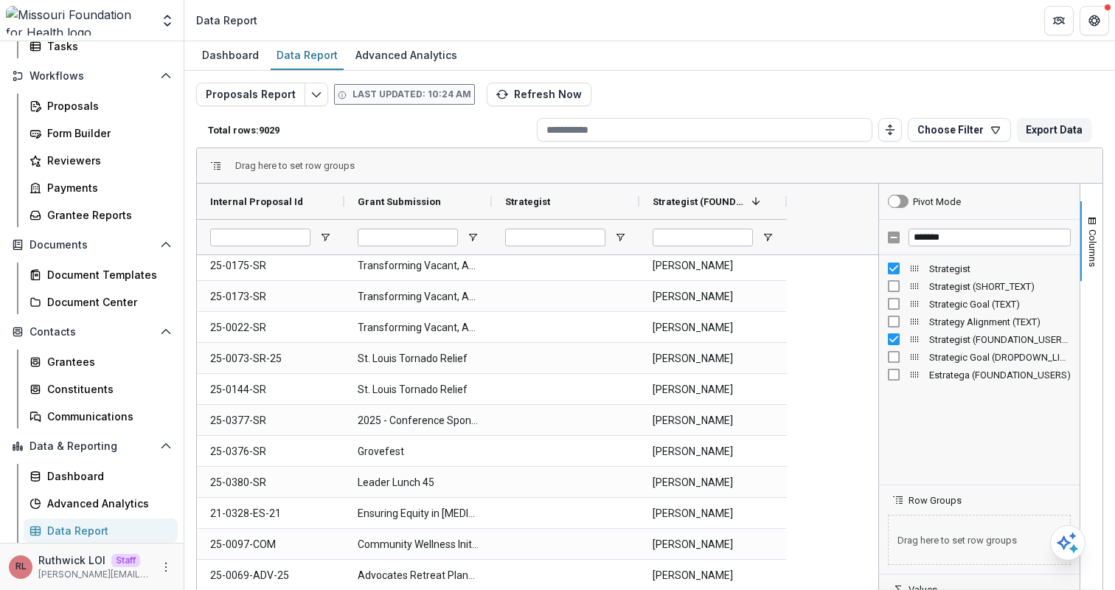
drag, startPoint x: 827, startPoint y: 295, endPoint x: 876, endPoint y: 298, distance: 49.5
click at [877, 298] on div at bounding box center [879, 423] width 4 height 479
drag, startPoint x: 817, startPoint y: 68, endPoint x: 760, endPoint y: 129, distance: 83.0
click at [0, 0] on div "Aggregate Analysis Foundations Ruthwick Foundation Peloton Demo Fineshriber Dem…" at bounding box center [557, 295] width 1115 height 590
click at [752, 77] on div "Proposals Report Last updated: 10:24 AM Refresh Now Total rows: 9029 Choose Fil…" at bounding box center [649, 350] width 931 height 558
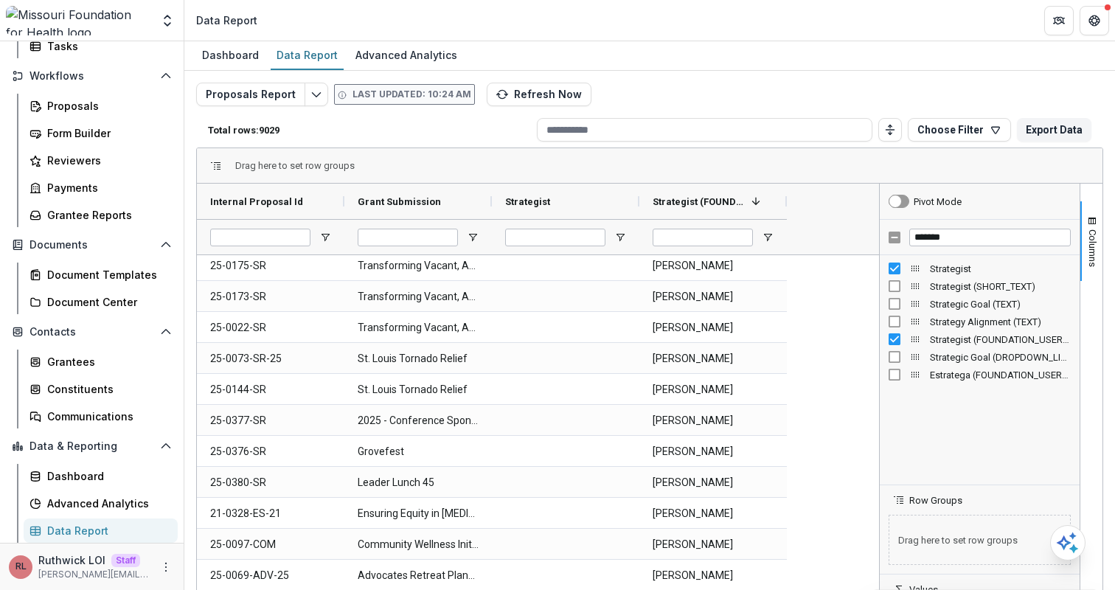
click at [850, 64] on div "Dashboard Data Report Advanced Analytics" at bounding box center [649, 56] width 931 height 30
click at [921, 236] on input "*******" at bounding box center [990, 238] width 162 height 18
click at [753, 68] on div "Dashboard Data Report Advanced Analytics" at bounding box center [649, 56] width 931 height 30
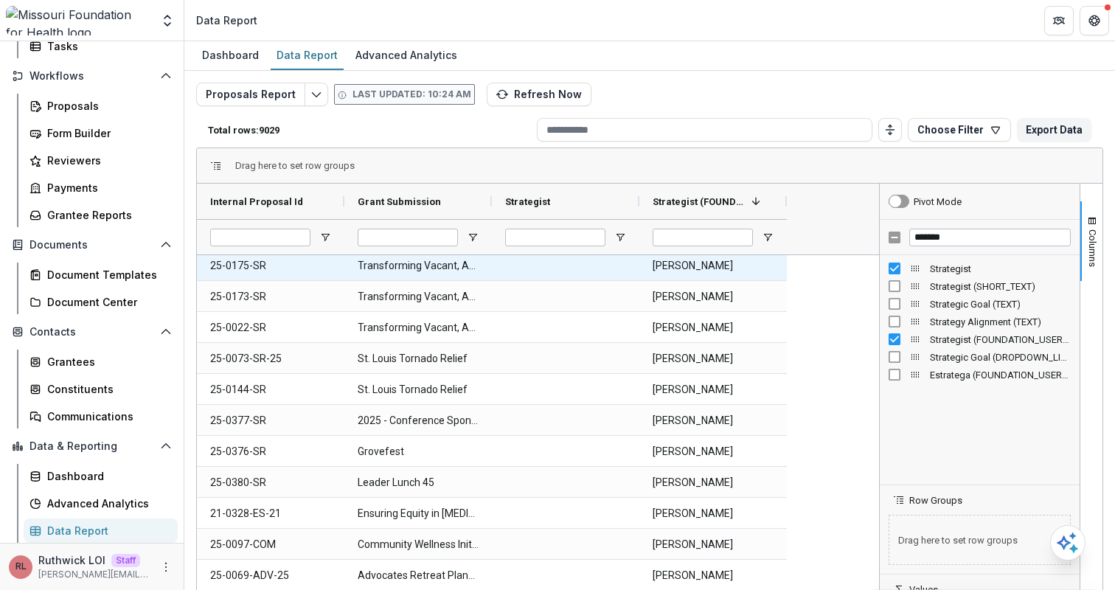
click at [241, 271] on Id-2452 "25-0175-SR" at bounding box center [270, 266] width 121 height 30
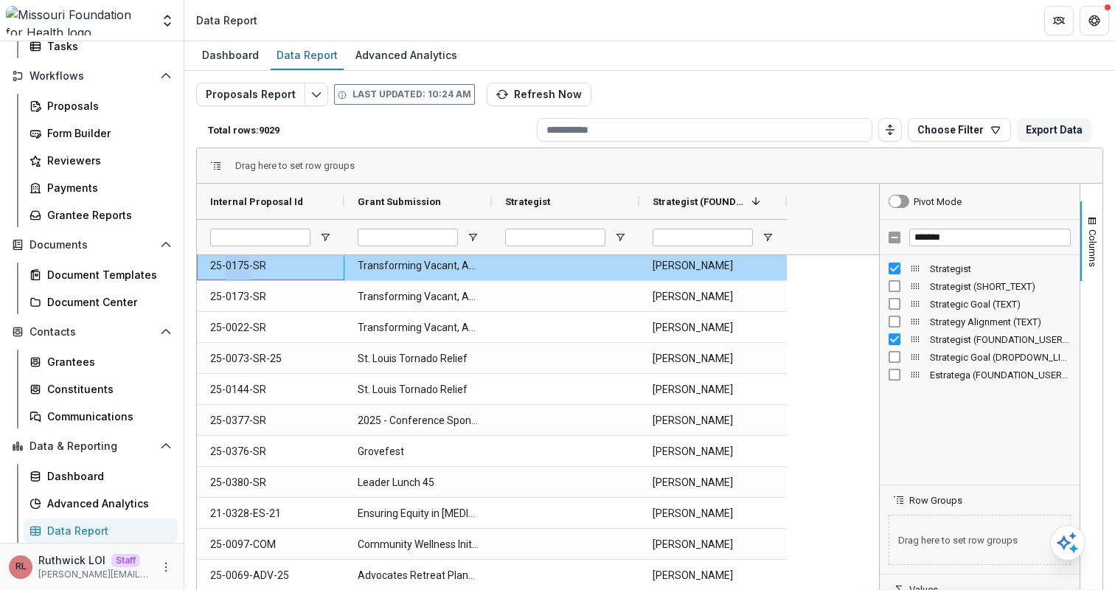
click at [241, 271] on Id-2452 "25-0175-SR" at bounding box center [270, 266] width 121 height 30
copy Id-2452 "25-0175-SR"
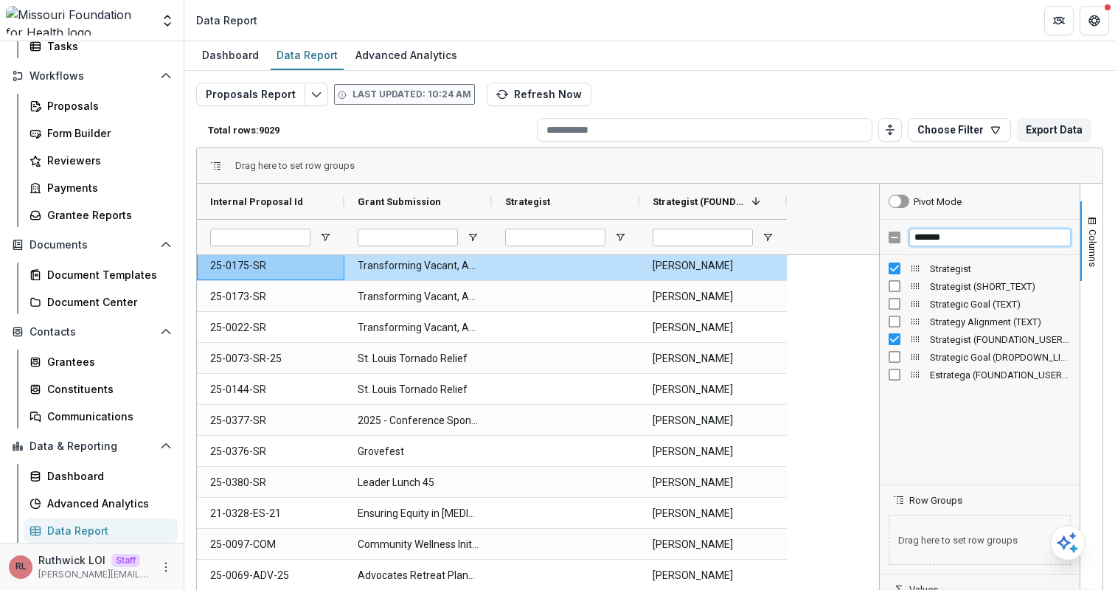
click at [954, 234] on input "*******" at bounding box center [990, 238] width 162 height 18
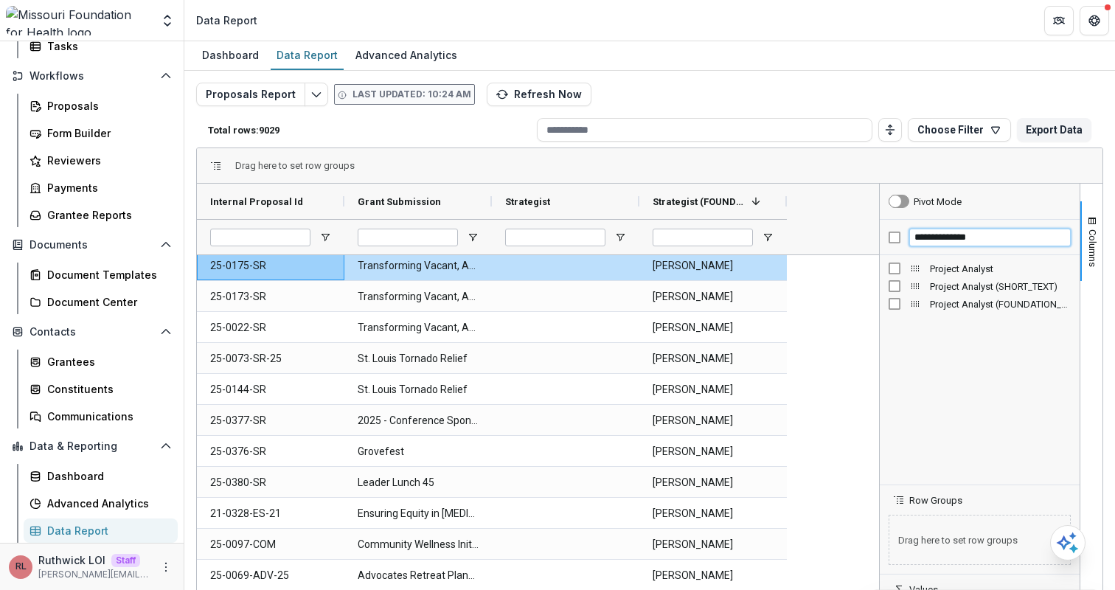
type input "**********"
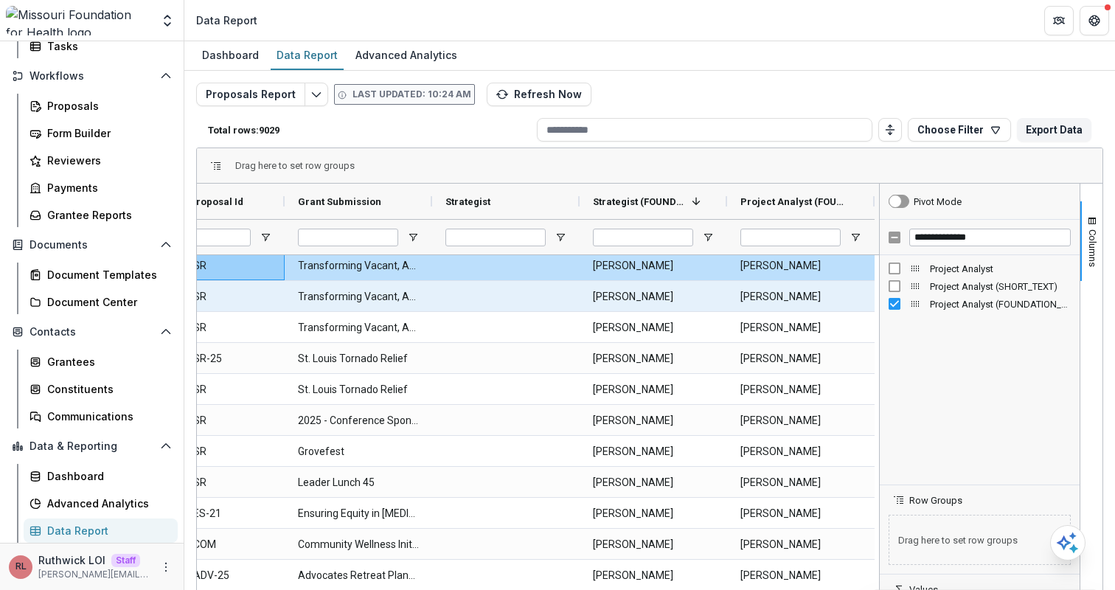
scroll to position [0, 46]
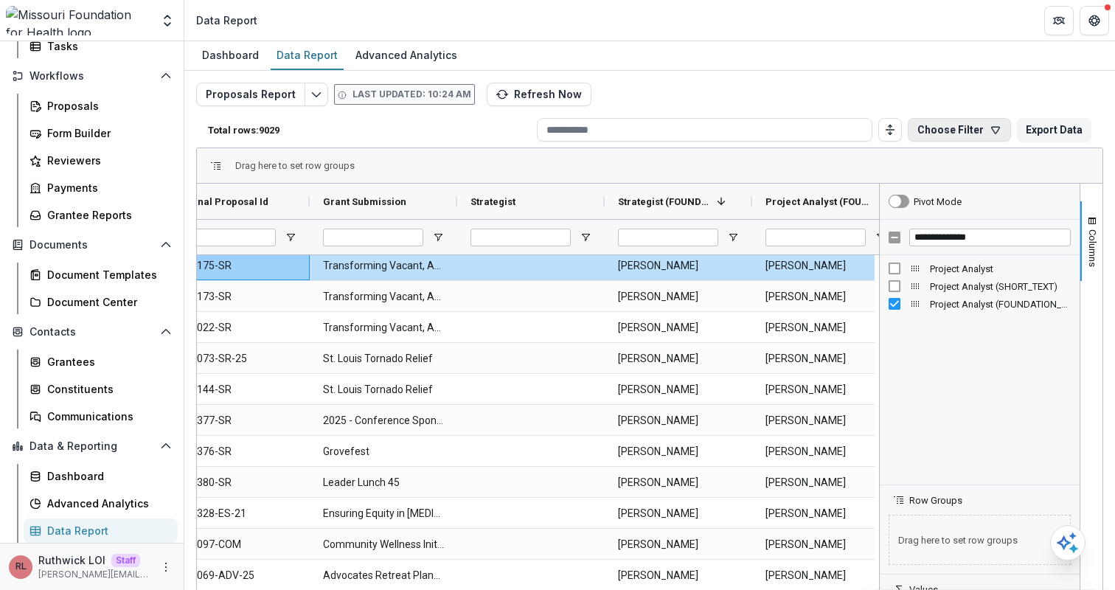
click at [935, 124] on button "Choose Filter" at bounding box center [959, 130] width 103 height 24
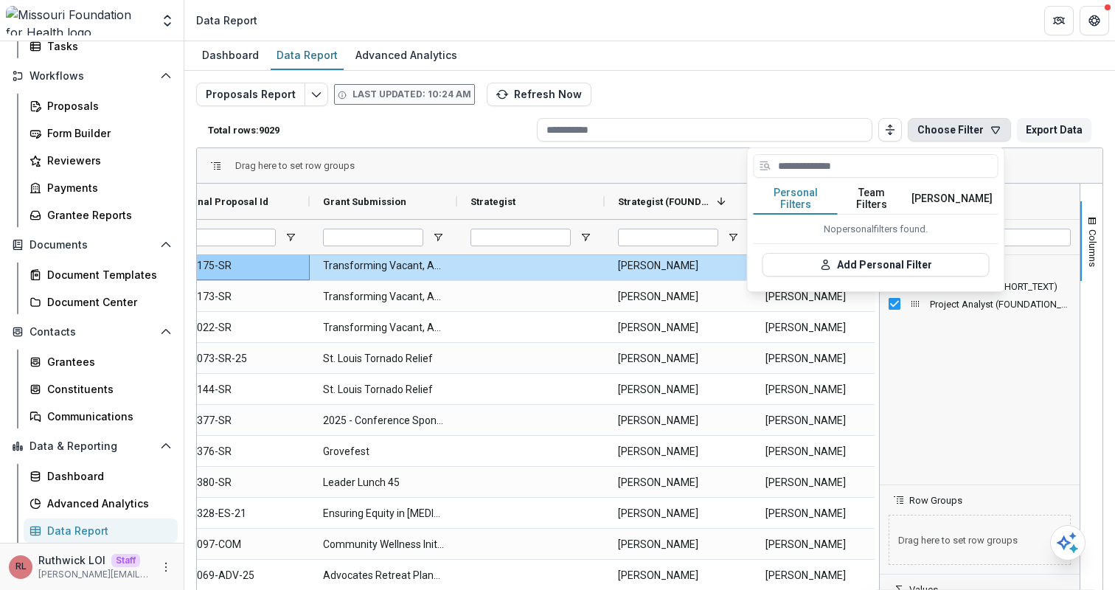
click at [935, 124] on button "Choose Filter" at bounding box center [959, 130] width 103 height 24
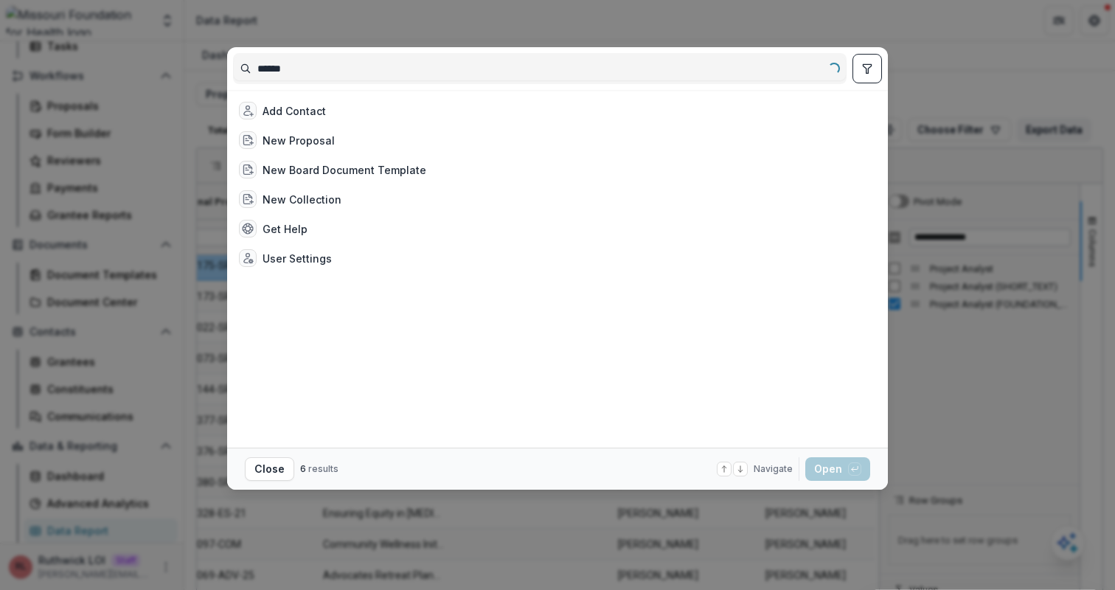
type input "*******"
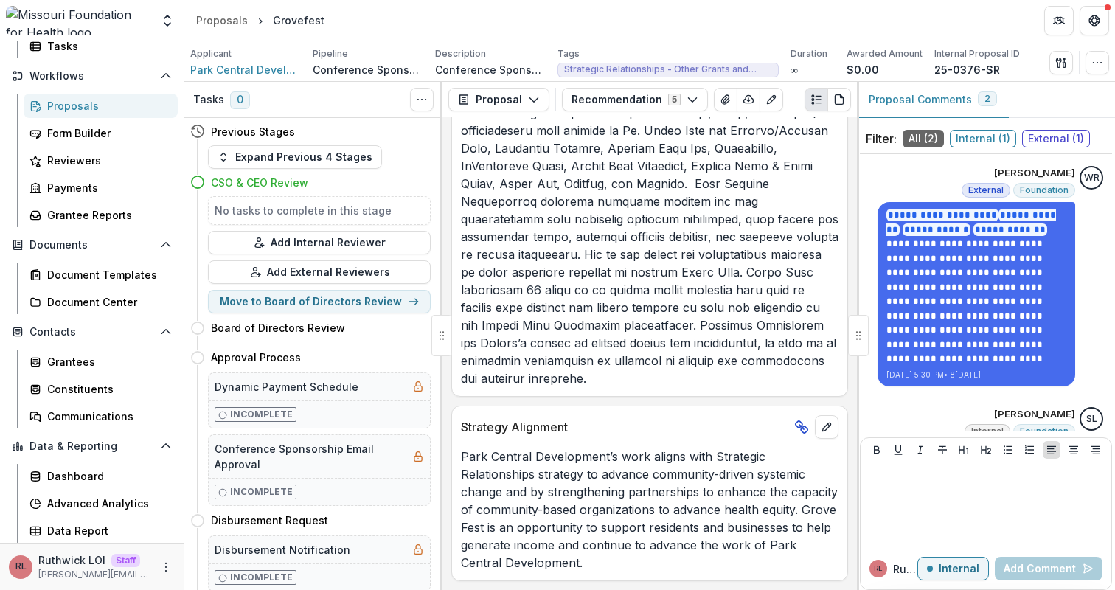
scroll to position [3, 0]
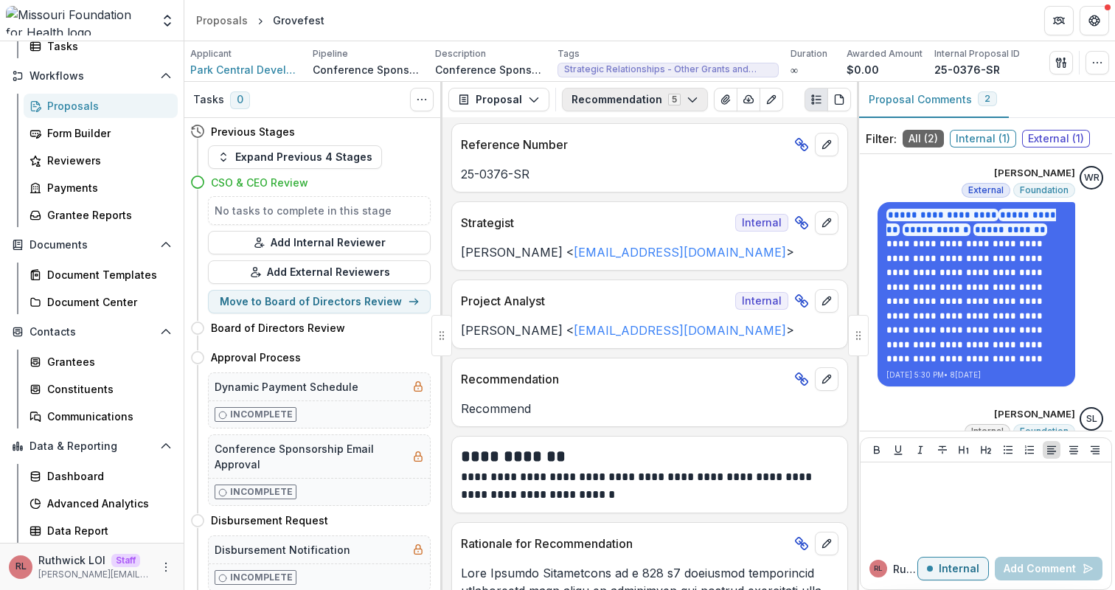
click at [648, 104] on button "Recommendation 5" at bounding box center [635, 100] width 146 height 24
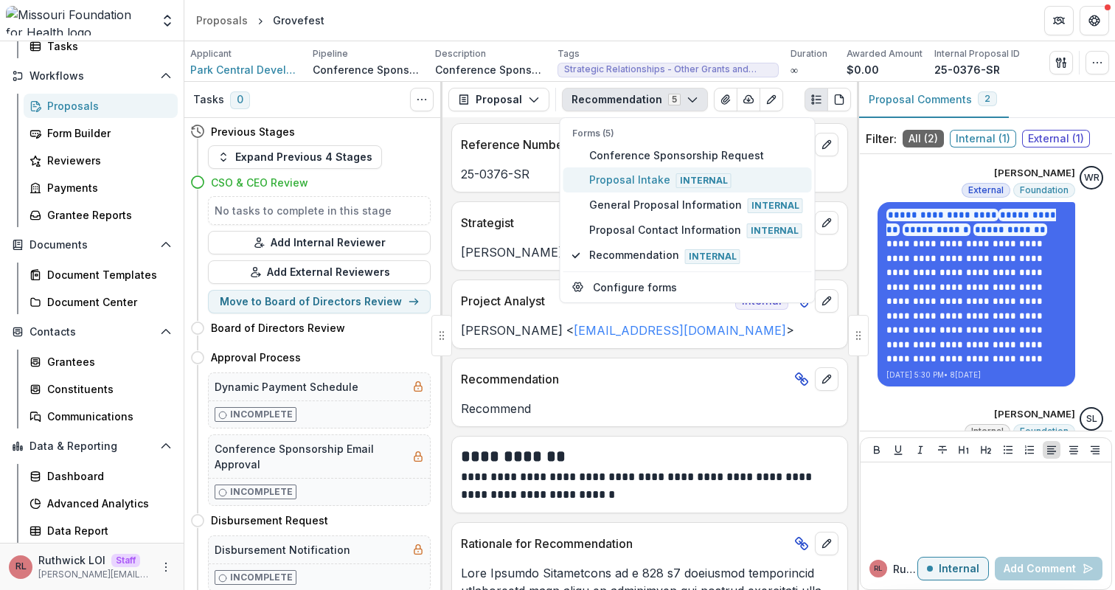
click at [600, 178] on span "Proposal Intake Internal" at bounding box center [696, 180] width 214 height 16
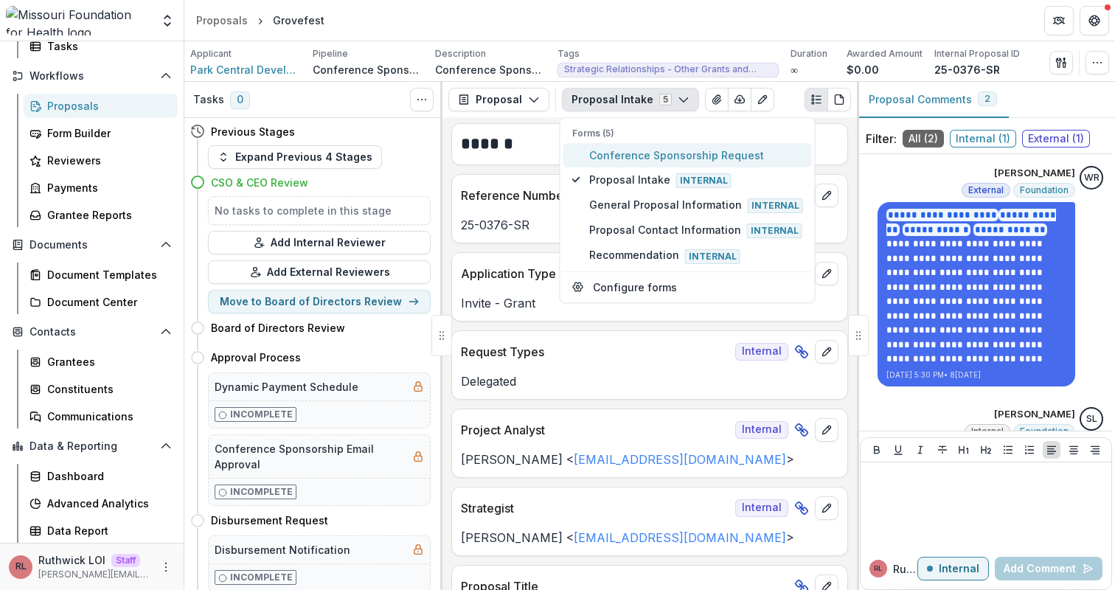
drag, startPoint x: 669, startPoint y: 148, endPoint x: 648, endPoint y: 161, distance: 25.2
click at [669, 148] on span "Conference Sponsorship Request" at bounding box center [696, 155] width 214 height 15
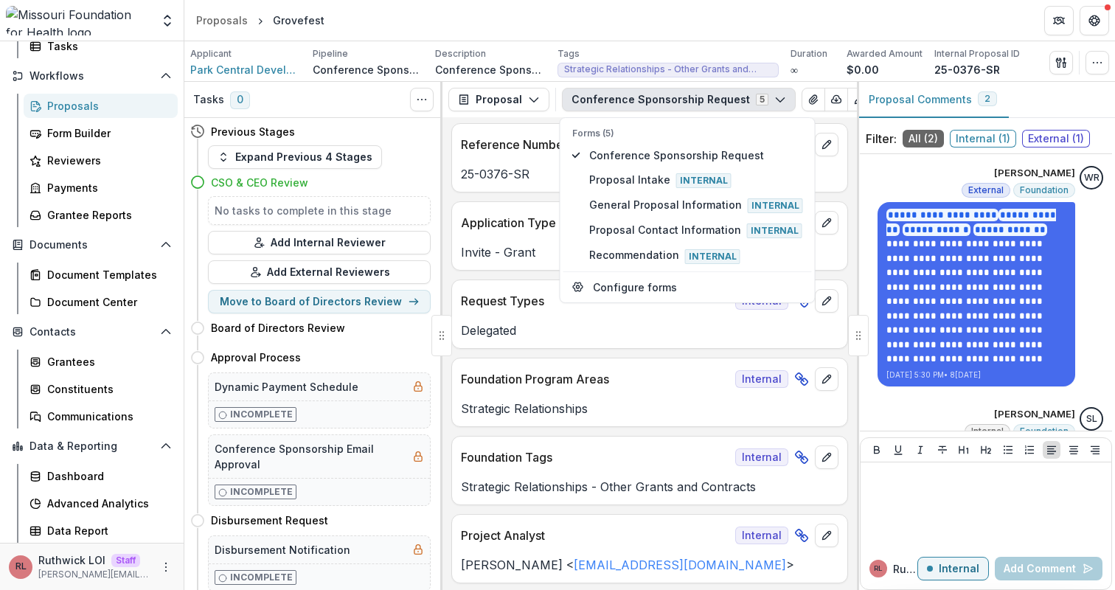
click at [535, 238] on div "Invite - Grant" at bounding box center [649, 248] width 395 height 27
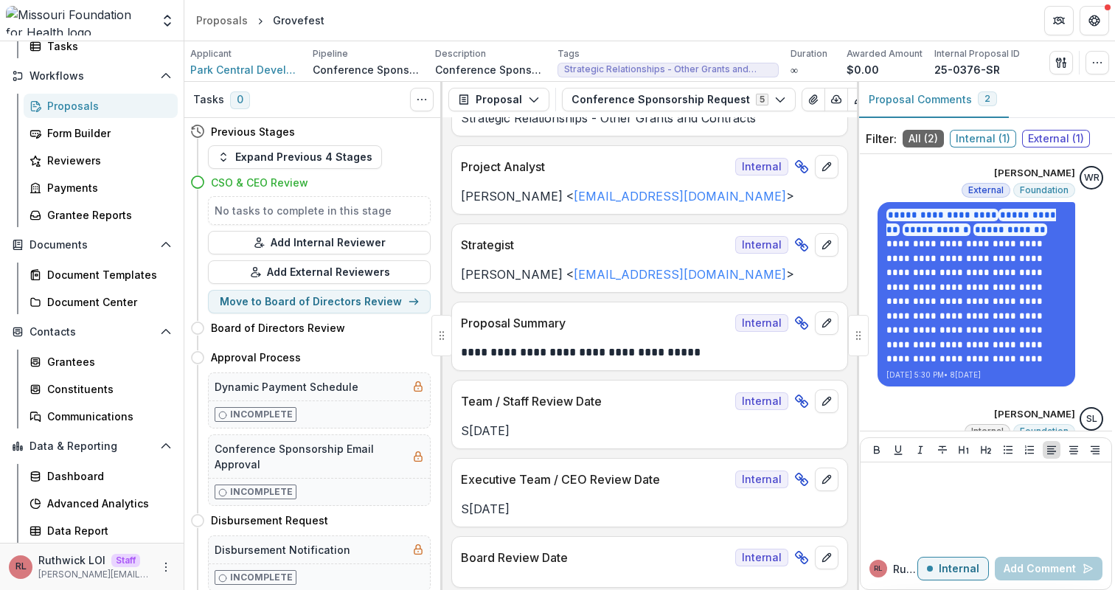
scroll to position [4468, 0]
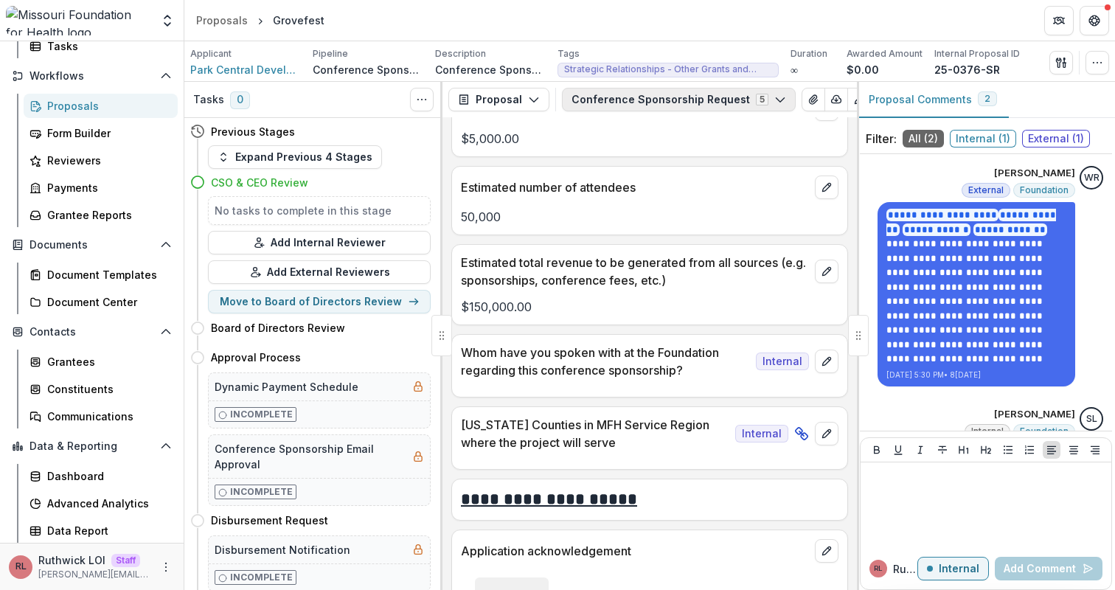
click at [656, 101] on button "Conference Sponsorship Request 5" at bounding box center [679, 100] width 234 height 24
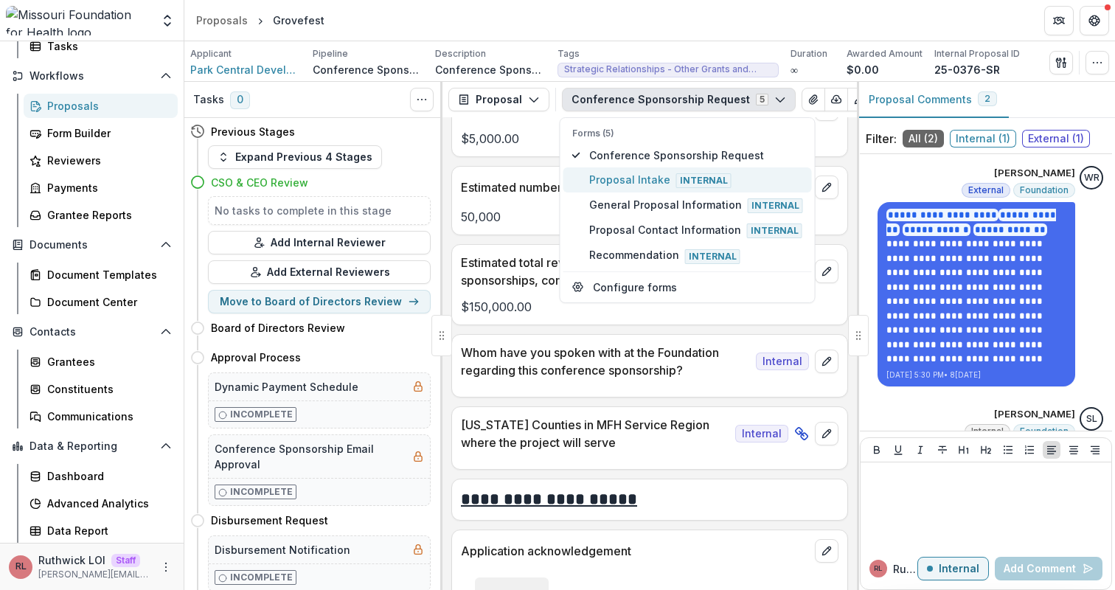
type button "1"
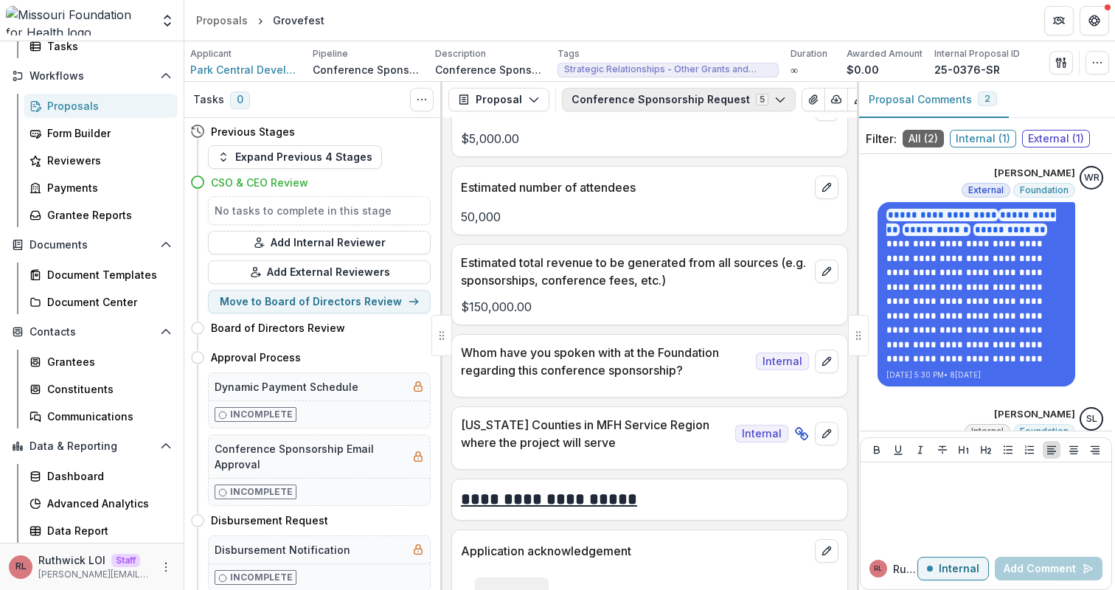
click at [613, 108] on button "Conference Sponsorship Request 5" at bounding box center [679, 100] width 234 height 24
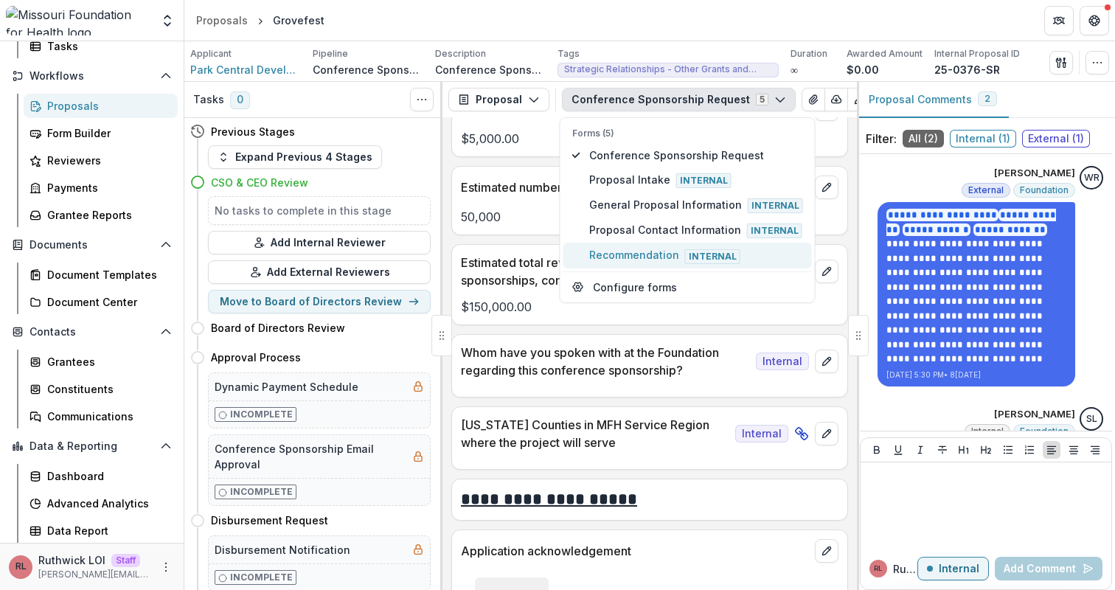
click at [646, 255] on span "Recommendation Internal" at bounding box center [696, 255] width 214 height 16
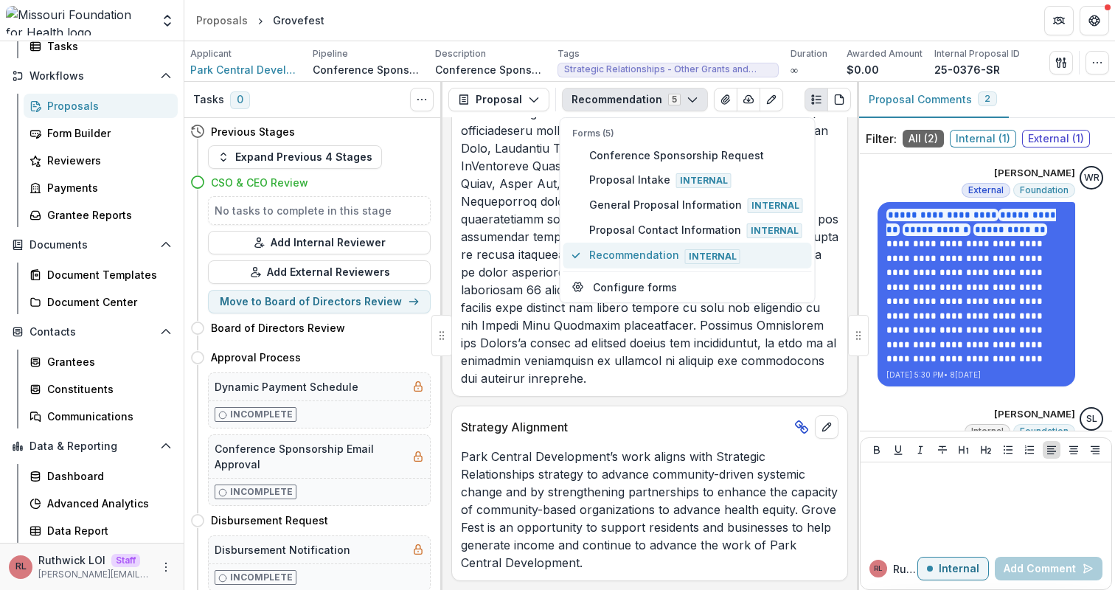
scroll to position [517, 0]
click at [468, 265] on p at bounding box center [650, 219] width 378 height 336
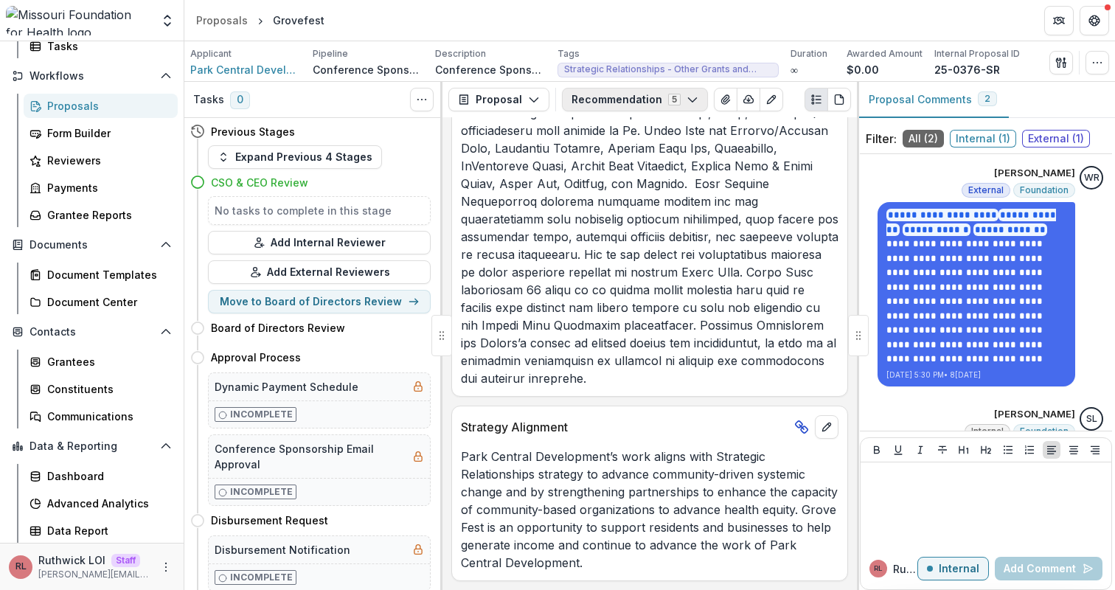
click at [603, 105] on button "Recommendation 5" at bounding box center [635, 100] width 146 height 24
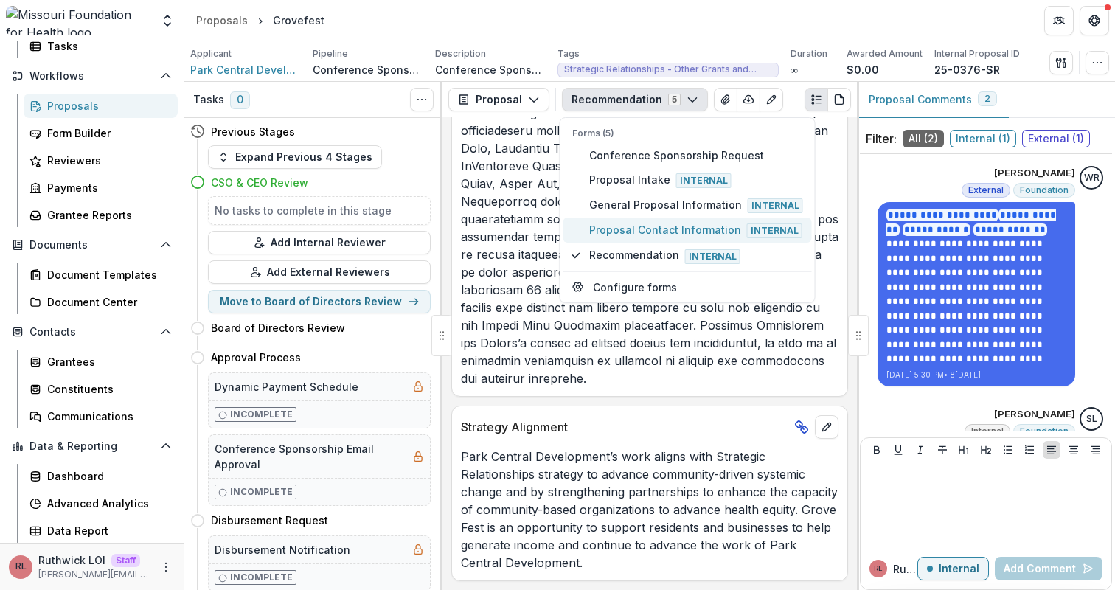
click at [628, 229] on span "Proposal Contact Information Internal" at bounding box center [696, 230] width 214 height 16
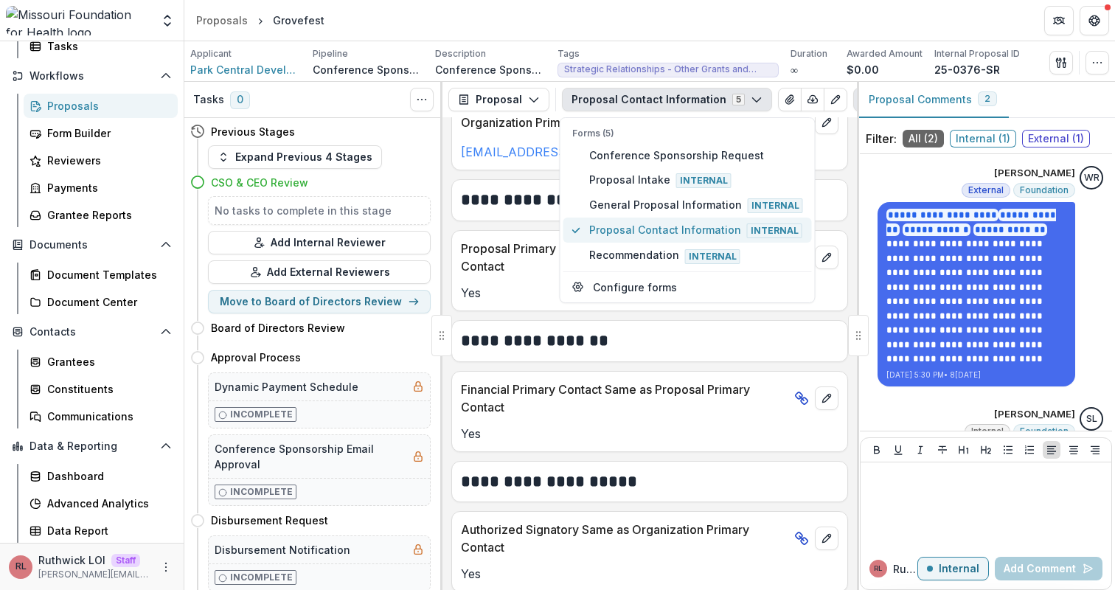
scroll to position [562, 0]
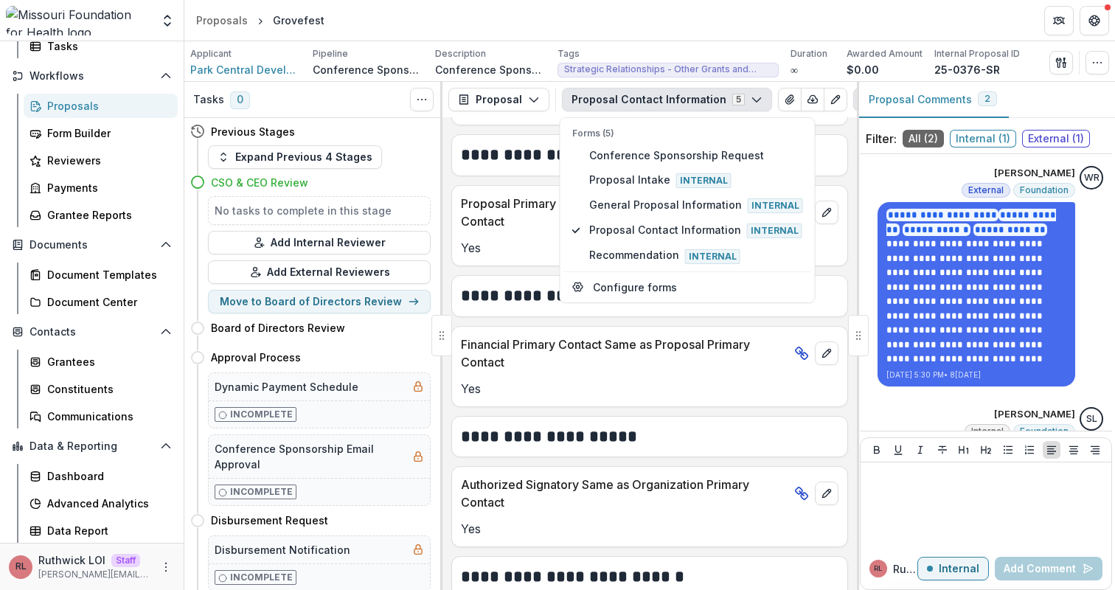
click at [529, 187] on div "**********" at bounding box center [650, 353] width 415 height 473
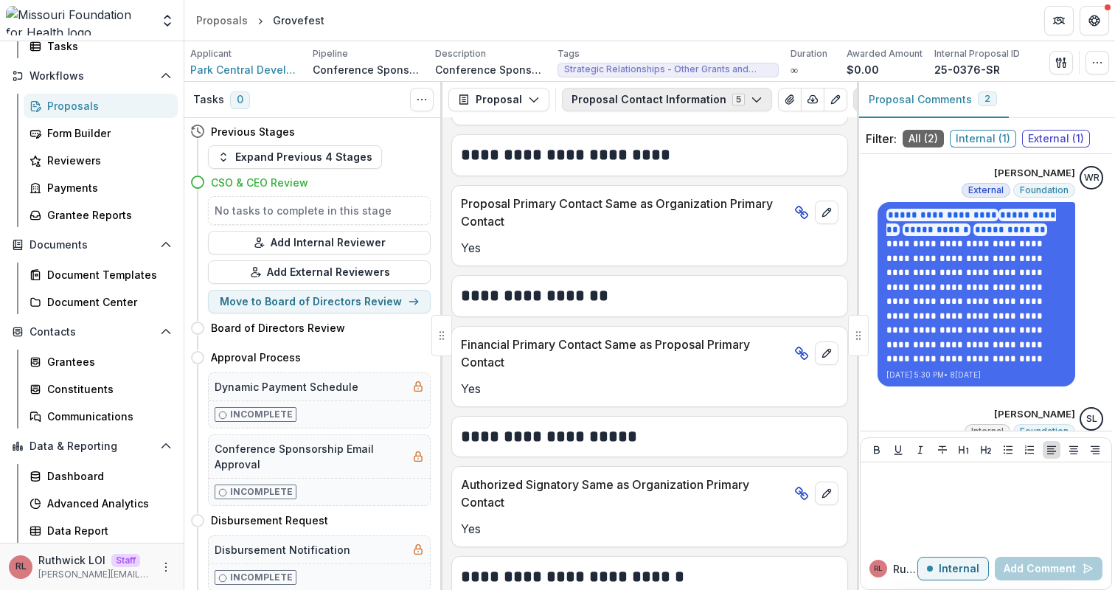
click at [625, 100] on button "Proposal Contact Information 5" at bounding box center [667, 100] width 210 height 24
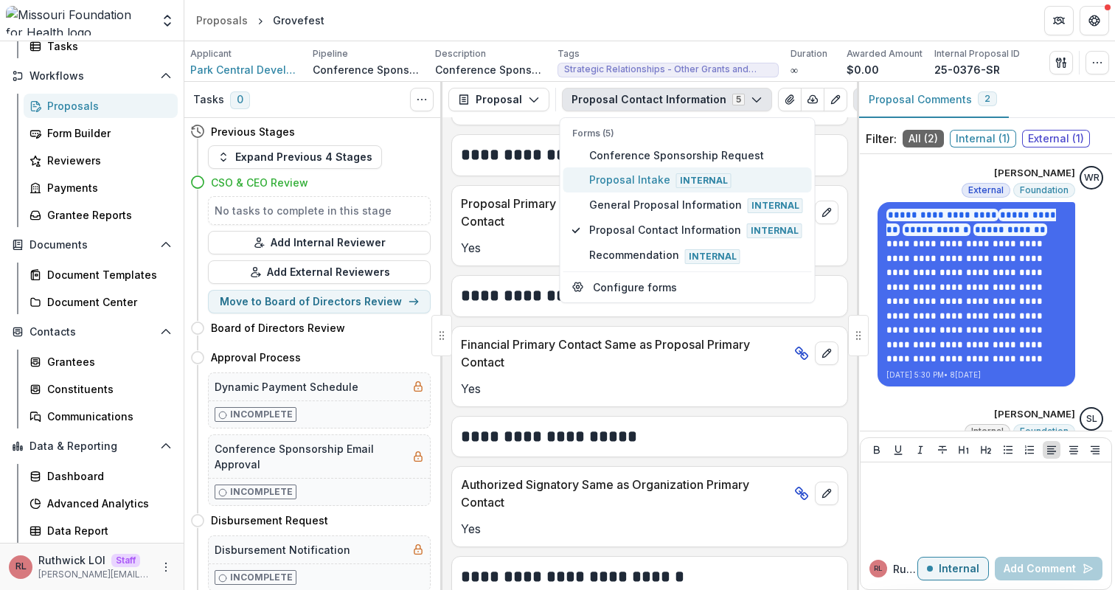
click at [616, 190] on button "Proposal Intake Internal" at bounding box center [688, 179] width 249 height 25
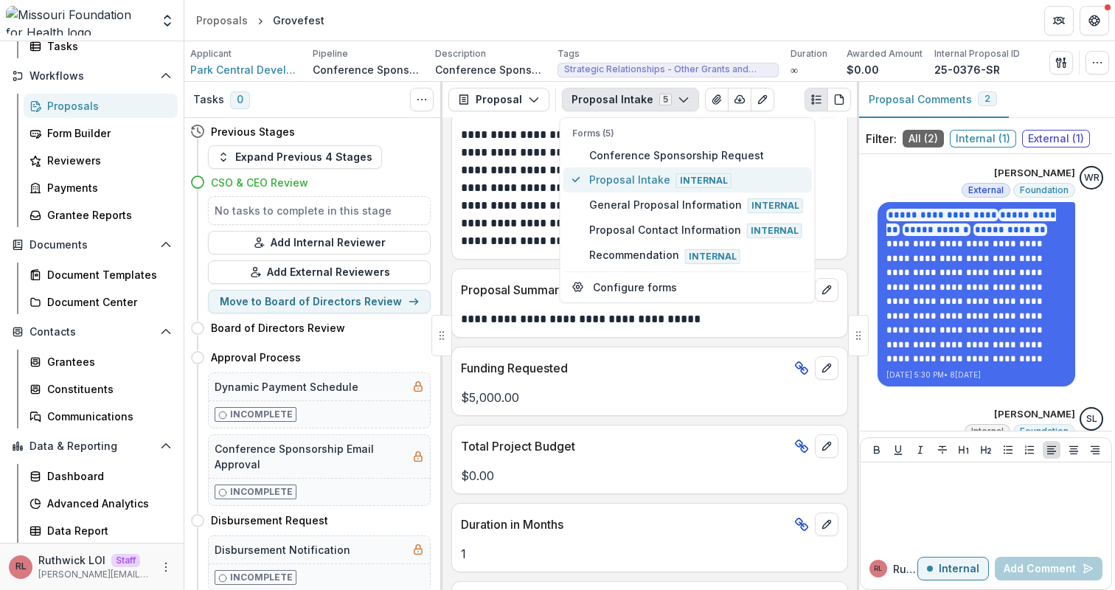
scroll to position [709, 0]
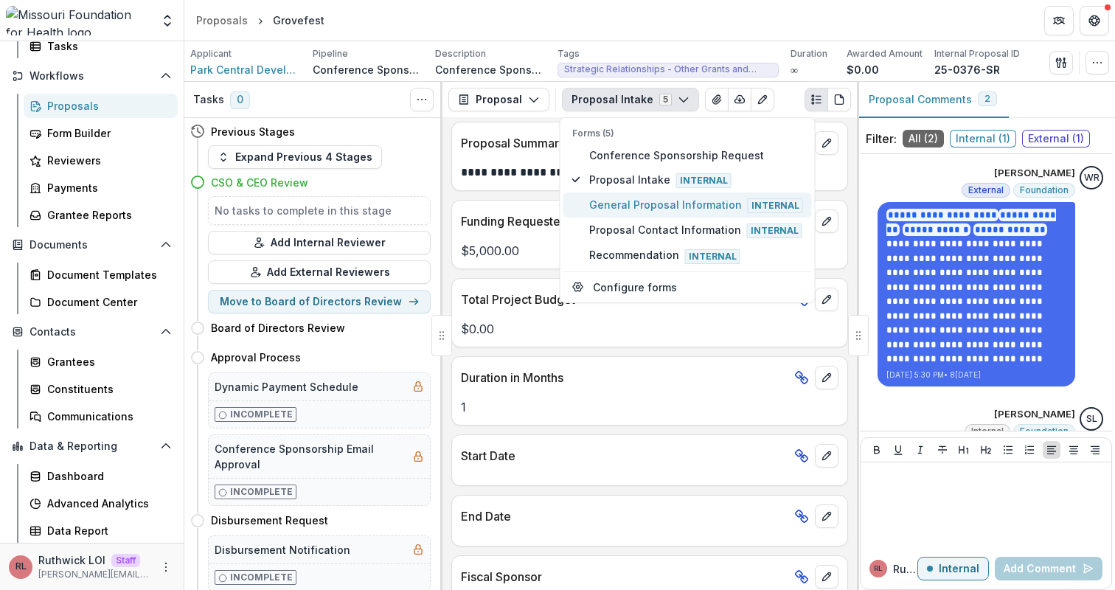
click at [633, 200] on span "General Proposal Information Internal" at bounding box center [696, 205] width 214 height 16
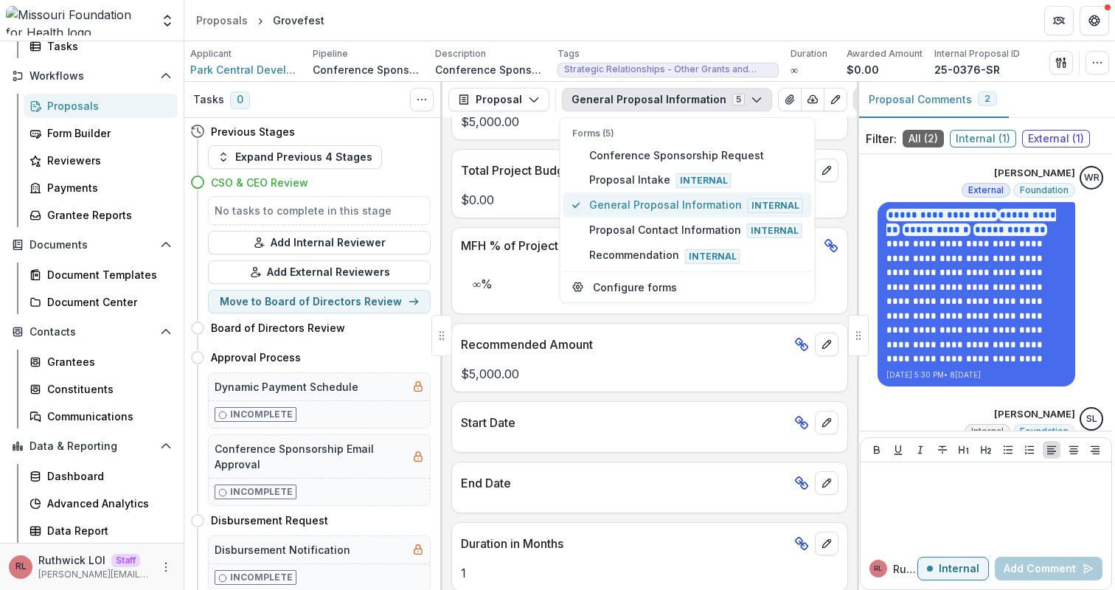
scroll to position [850, 0]
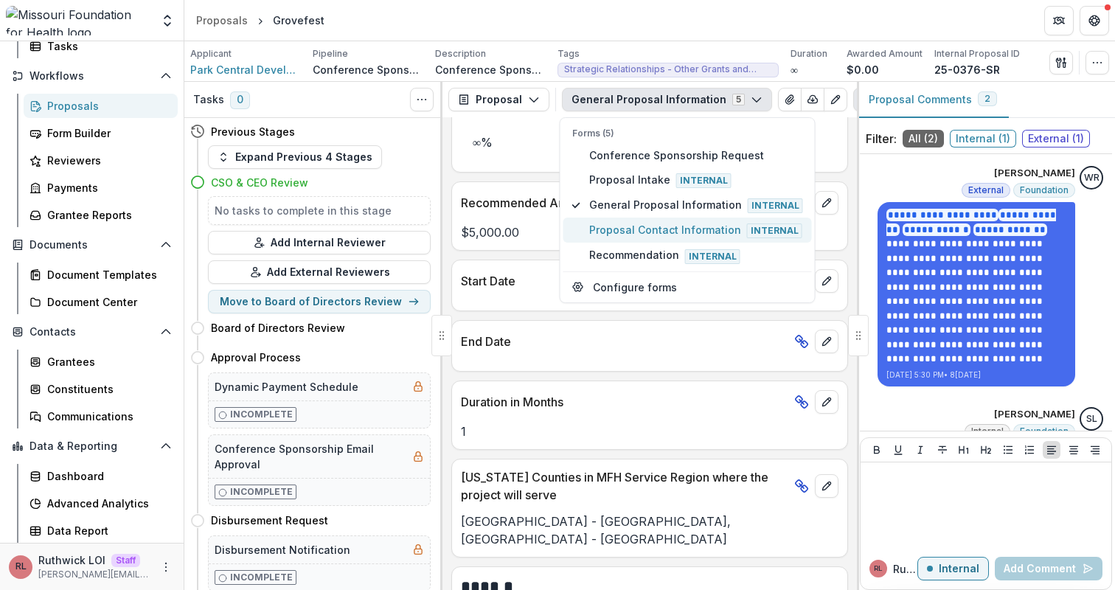
click at [625, 218] on button "Proposal Contact Information Internal" at bounding box center [688, 230] width 249 height 25
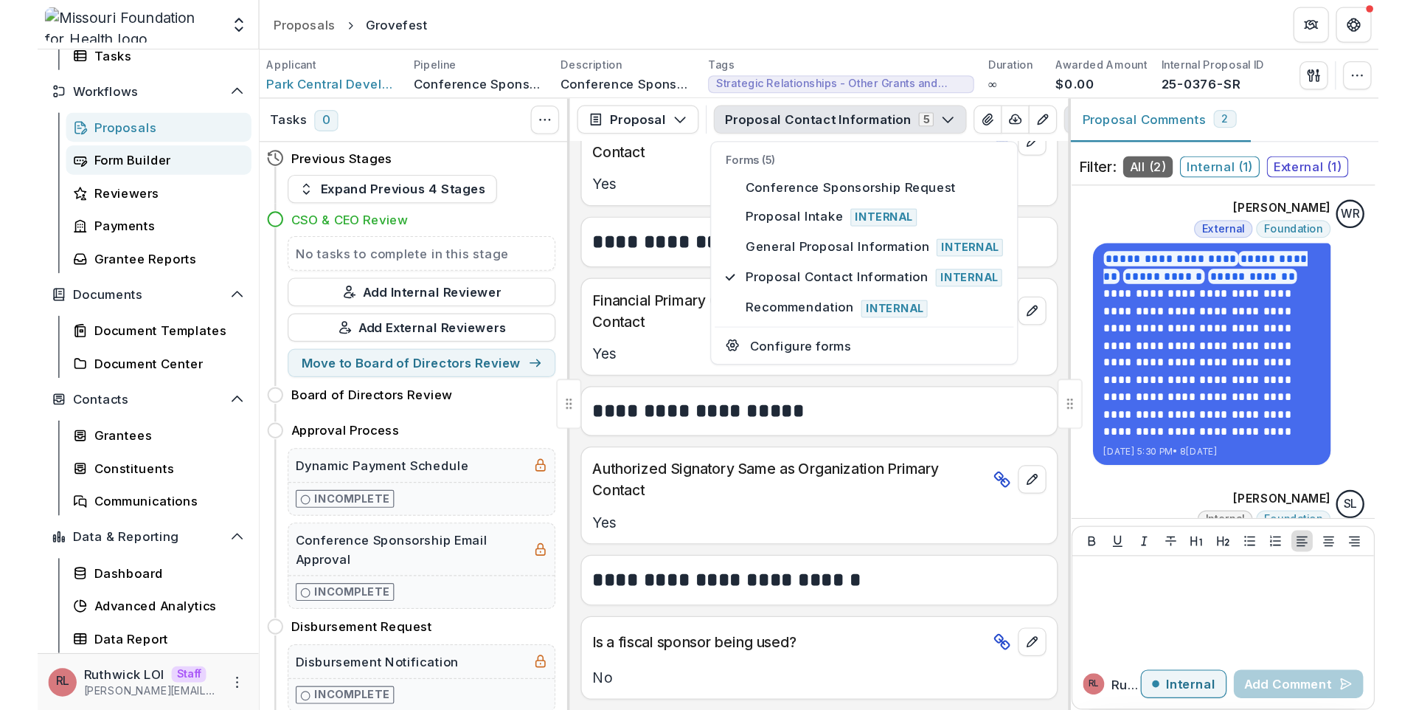
scroll to position [0, 0]
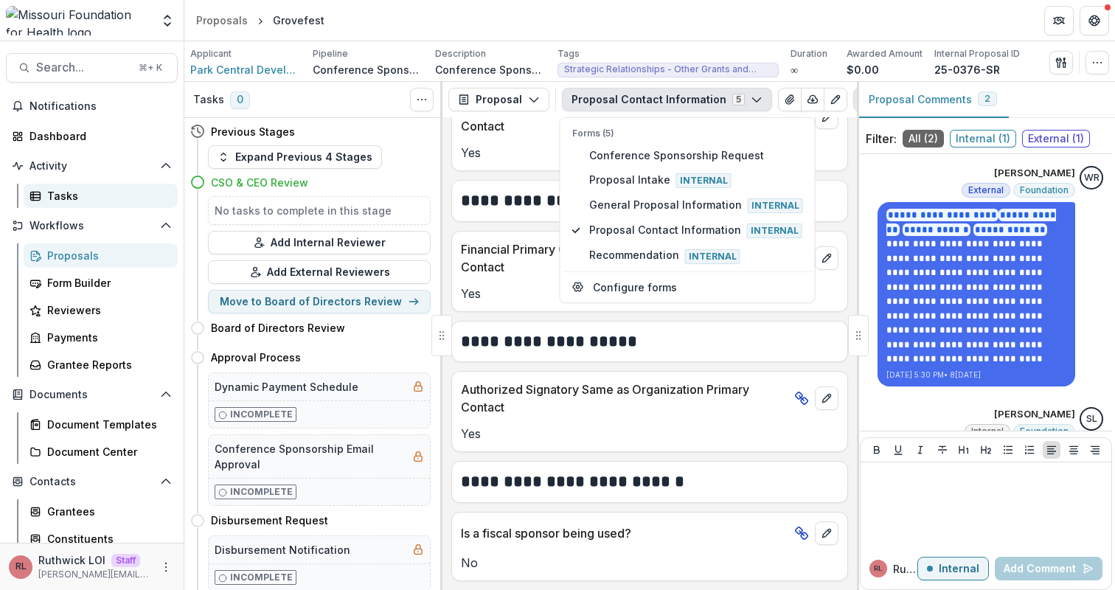
click at [97, 194] on div "Tasks" at bounding box center [106, 195] width 119 height 15
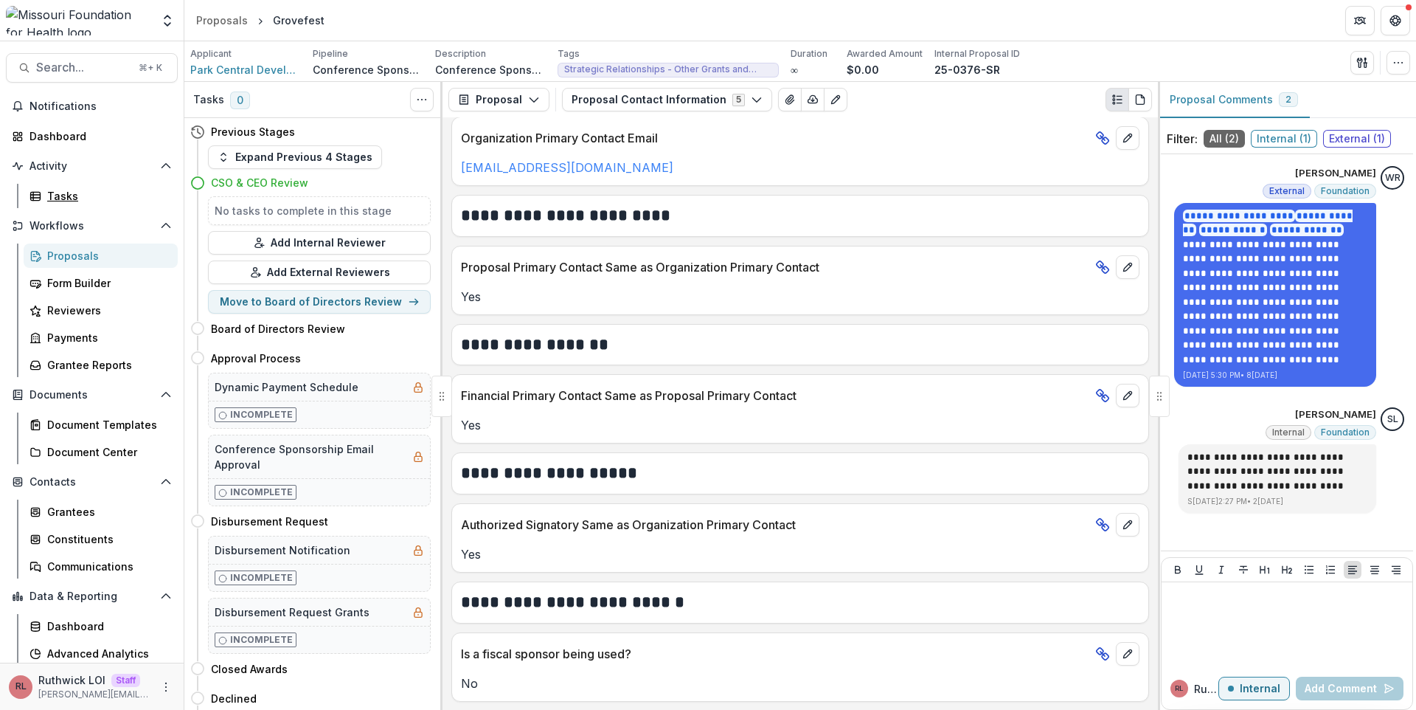
scroll to position [504, 0]
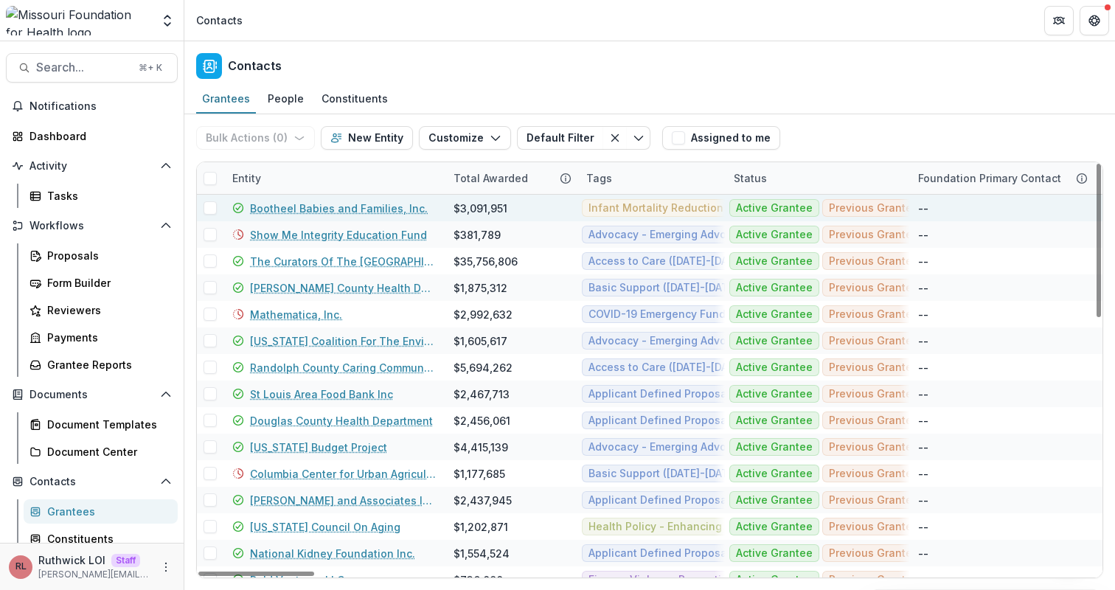
click at [299, 211] on link "Bootheel Babies and Families, Inc." at bounding box center [339, 208] width 178 height 15
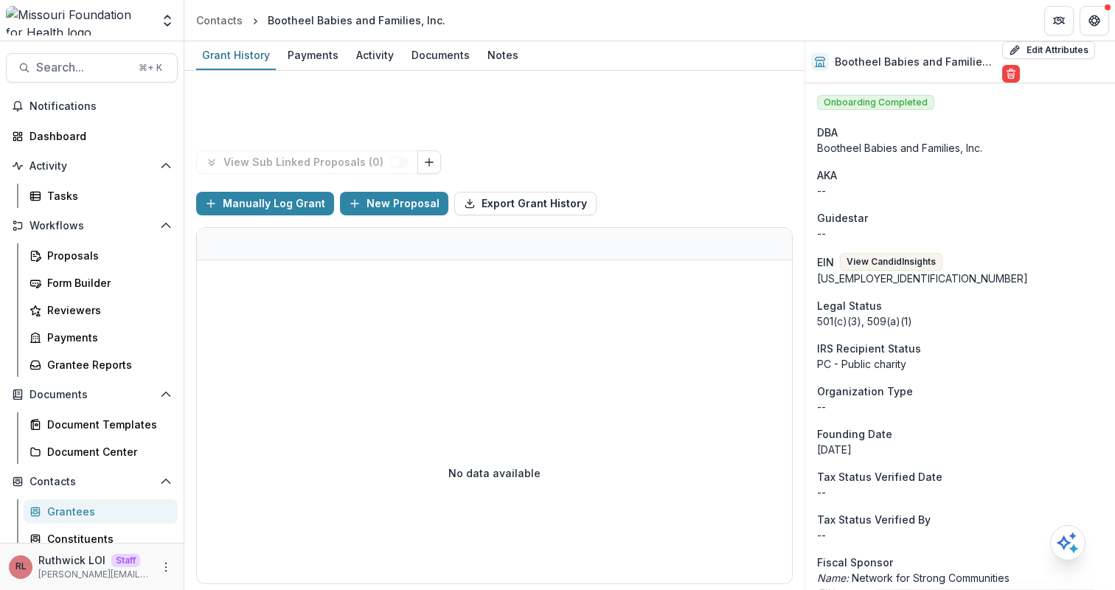
click at [940, 197] on p "--" at bounding box center [960, 190] width 286 height 15
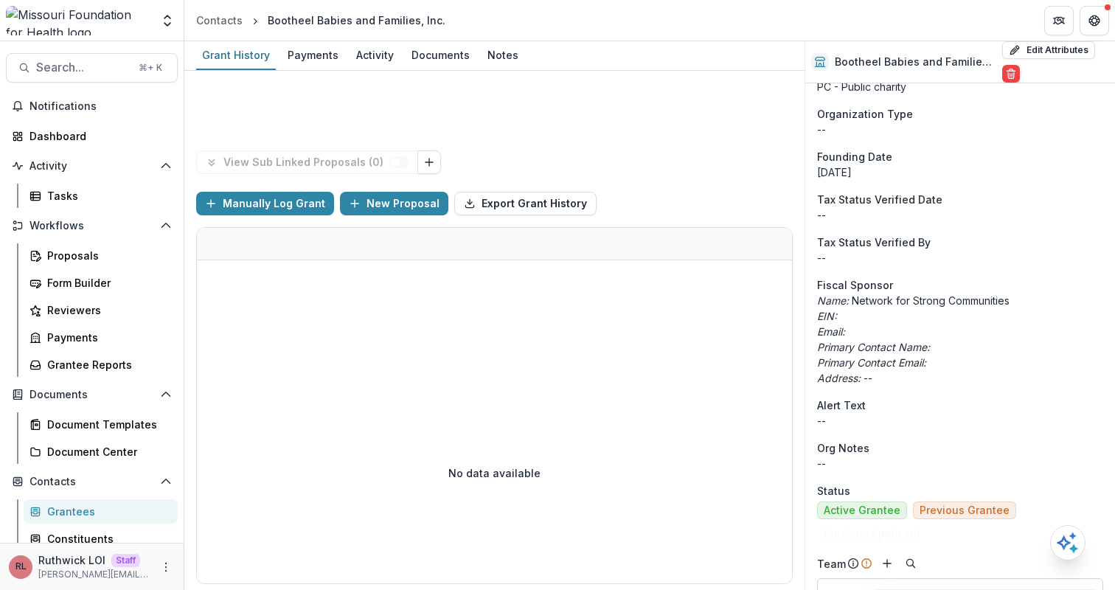
scroll to position [280, 0]
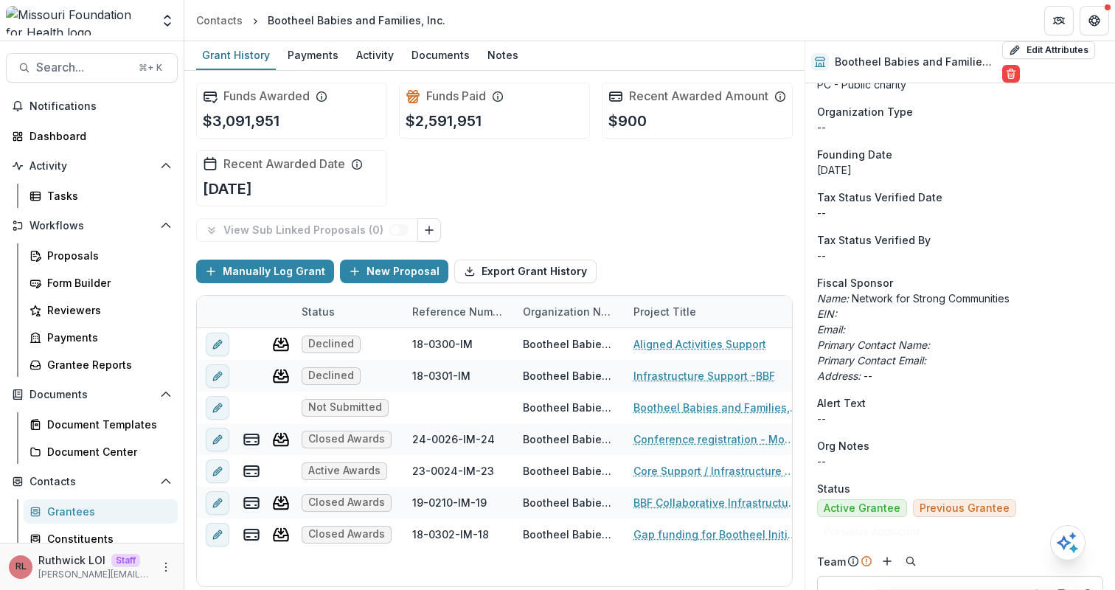
click at [949, 260] on p "--" at bounding box center [960, 255] width 286 height 15
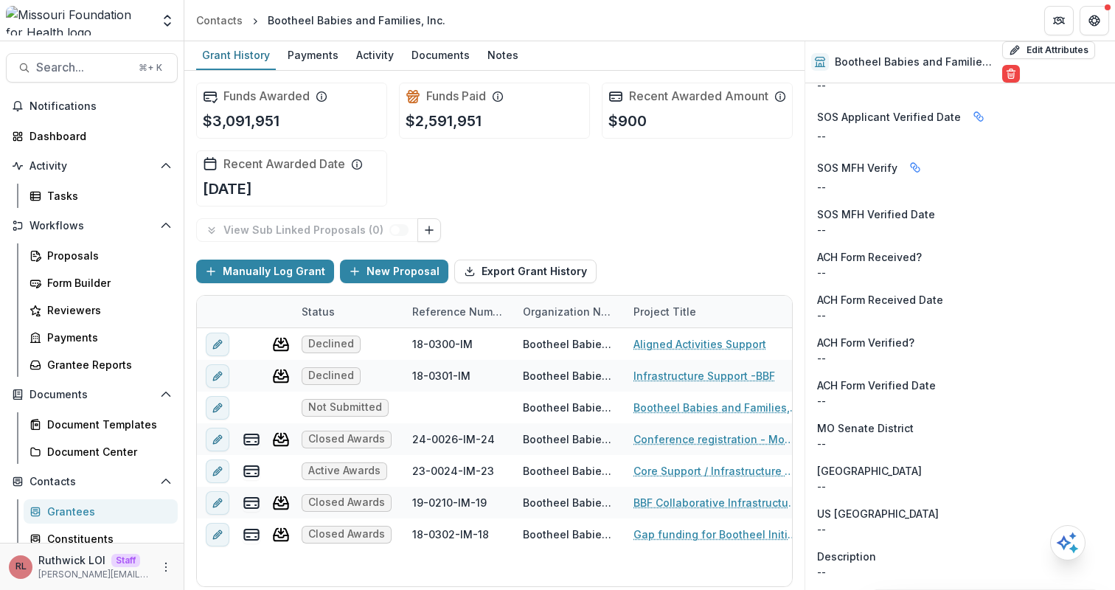
scroll to position [0, 0]
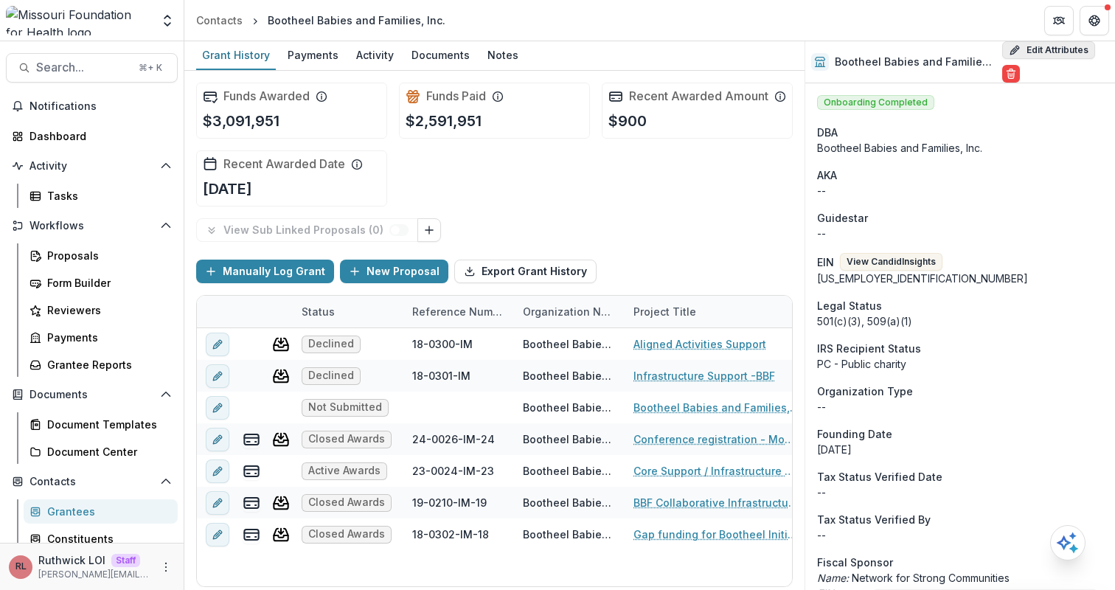
click at [1030, 52] on button "Edit Attributes" at bounding box center [1048, 50] width 93 height 18
select select "**"
select select
type input "**********"
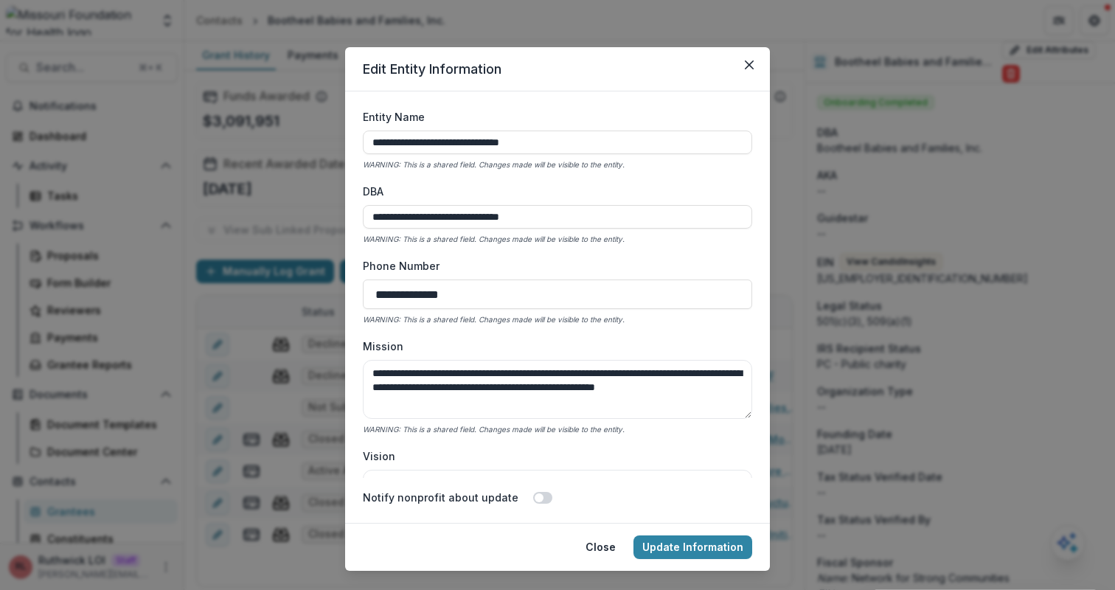
click at [510, 114] on label "Entity Name" at bounding box center [553, 116] width 381 height 15
click at [510, 131] on input "**********" at bounding box center [557, 143] width 389 height 24
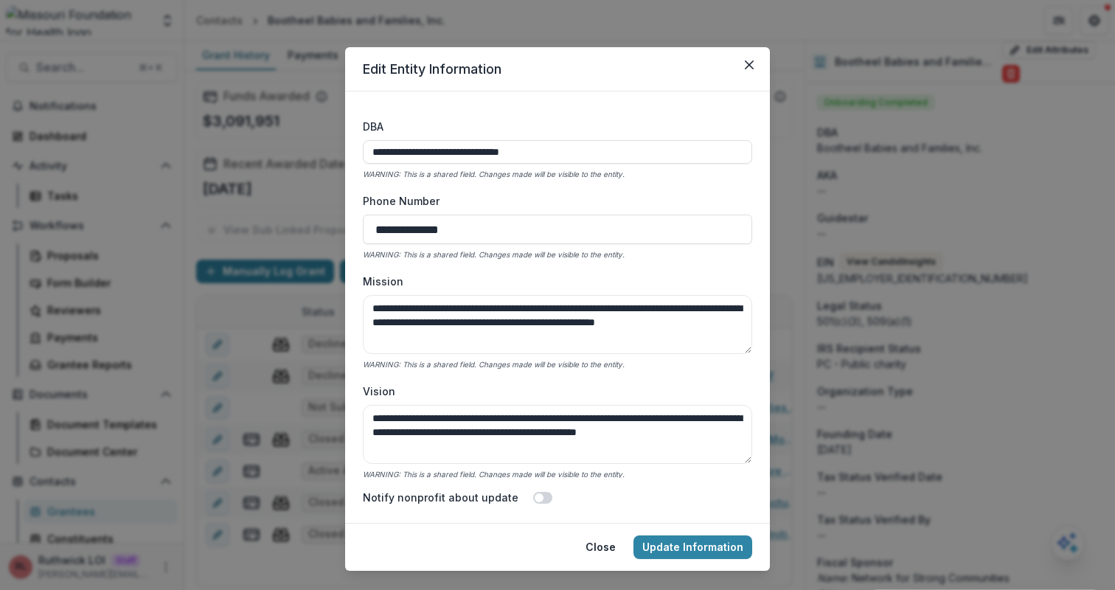
scroll to position [218, 0]
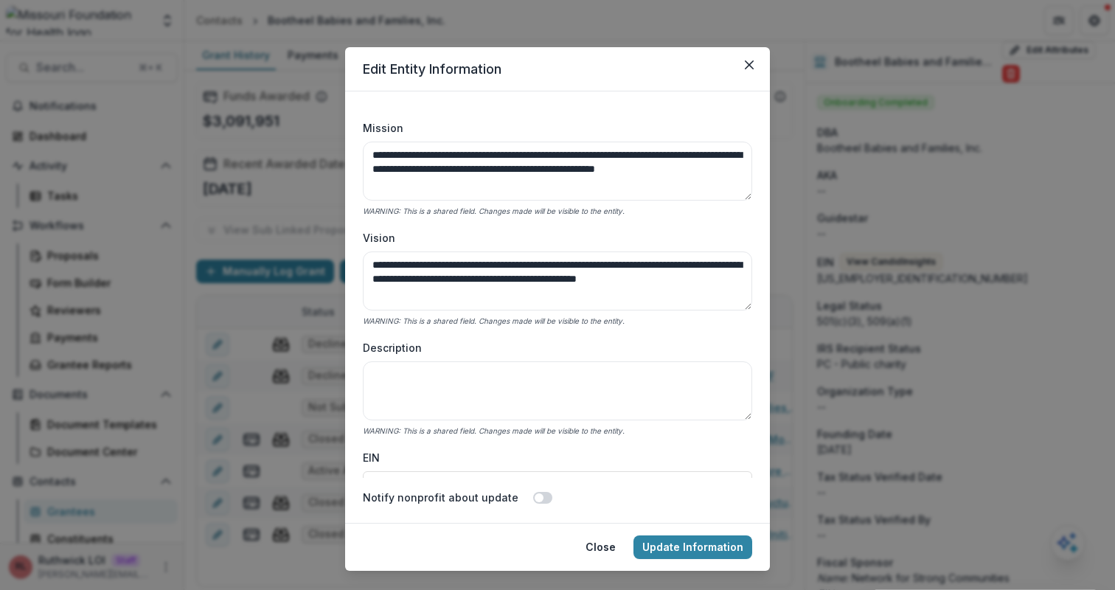
click at [604, 95] on form "**********" at bounding box center [557, 306] width 425 height 431
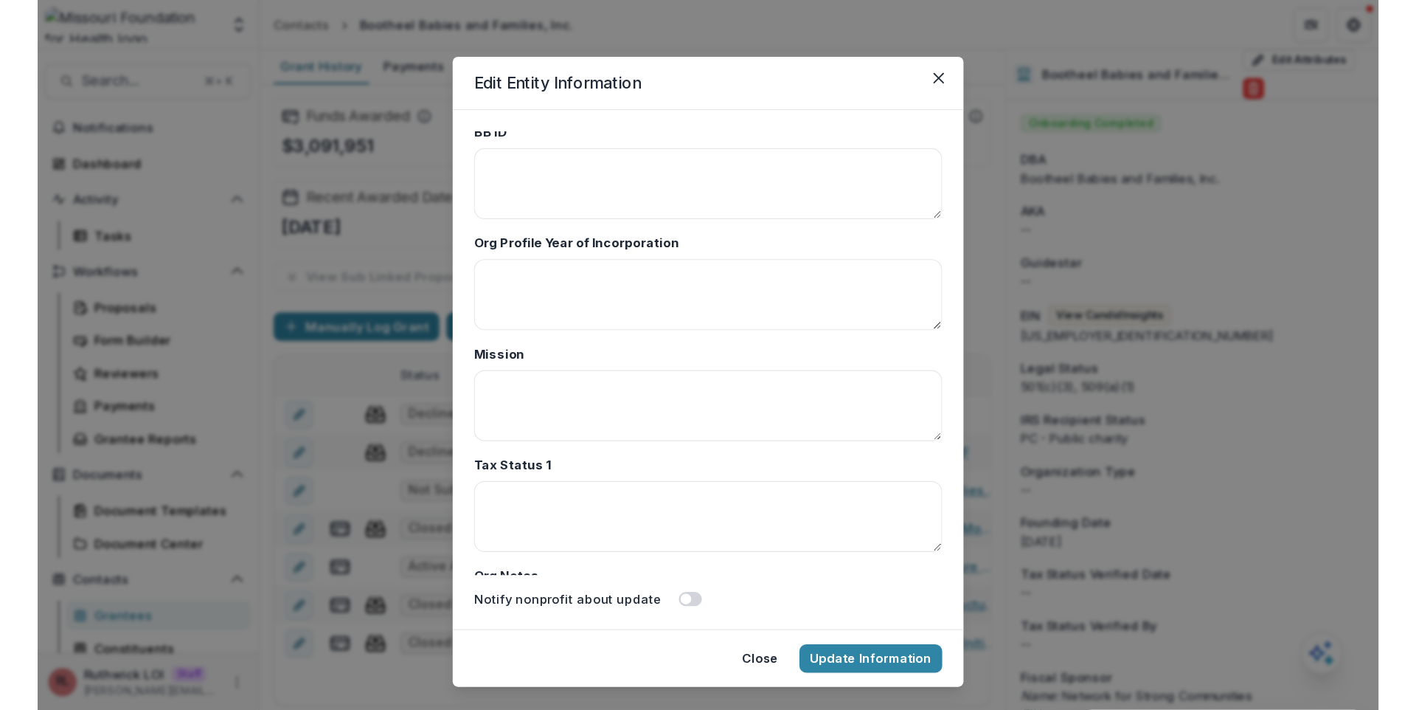
scroll to position [52, 0]
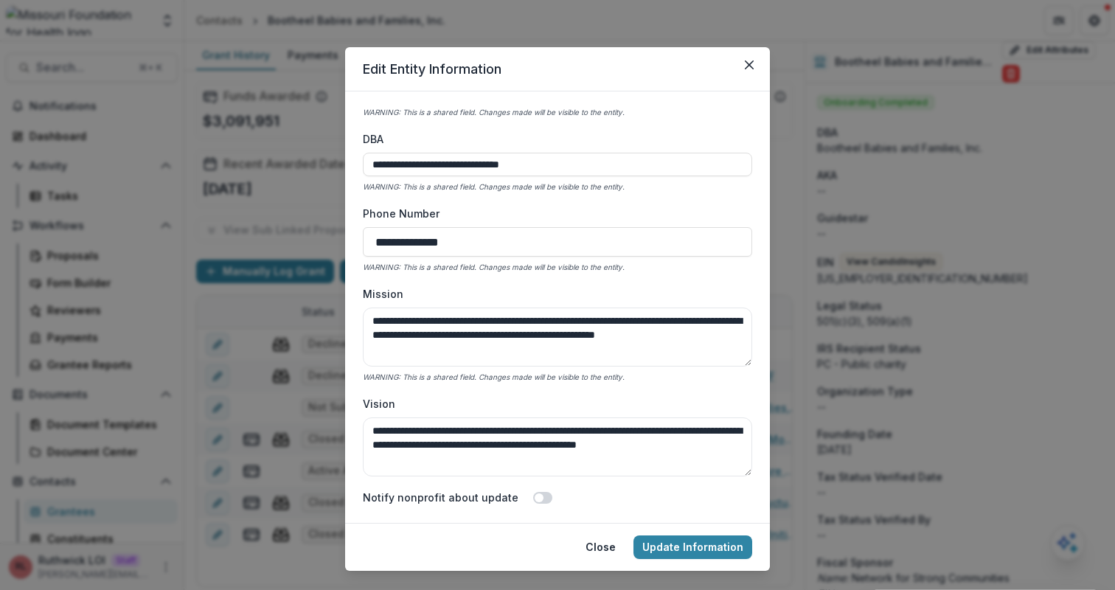
click at [409, 378] on icon "WARNING: This is a shared field. Changes made will be visible to the entity." at bounding box center [494, 376] width 262 height 9
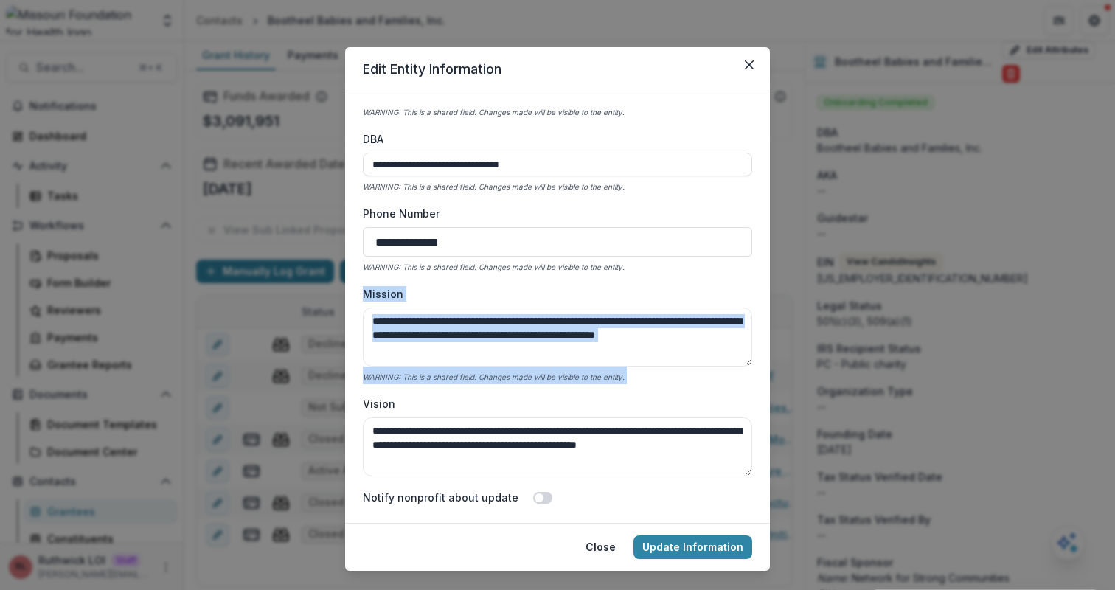
click at [687, 282] on div "**********" at bounding box center [557, 293] width 389 height 369
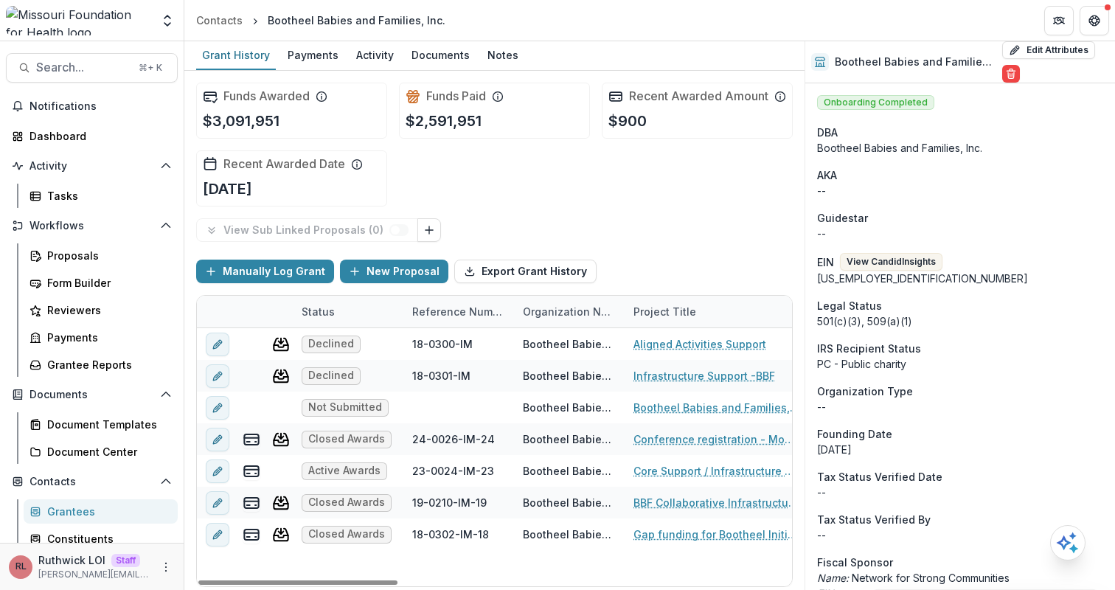
click at [510, 213] on div "Funds Awarded $3,091,951 Funds Paid $2,591,951 Recent Awarded Amount $900 Recen…" at bounding box center [494, 145] width 597 height 148
click at [89, 510] on div "Grantees" at bounding box center [106, 511] width 119 height 15
click at [549, 197] on div "Funds Awarded $3,091,951 Funds Paid $2,591,951 Recent Awarded Amount $900 Recen…" at bounding box center [494, 145] width 597 height 148
click at [55, 256] on div "Proposals" at bounding box center [106, 255] width 119 height 15
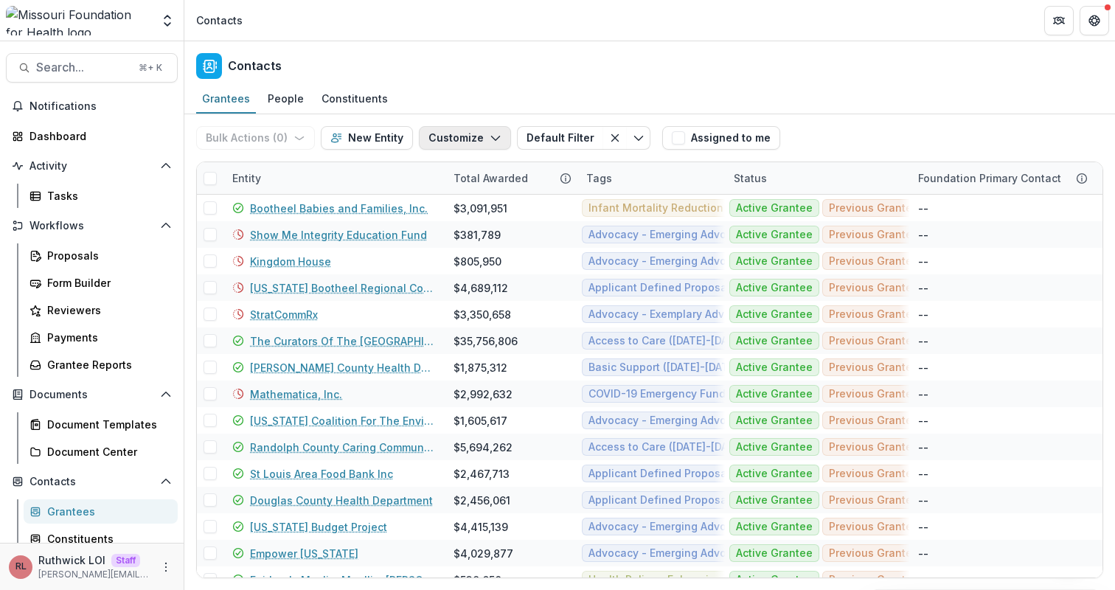
click at [467, 142] on button "Customize" at bounding box center [465, 138] width 92 height 24
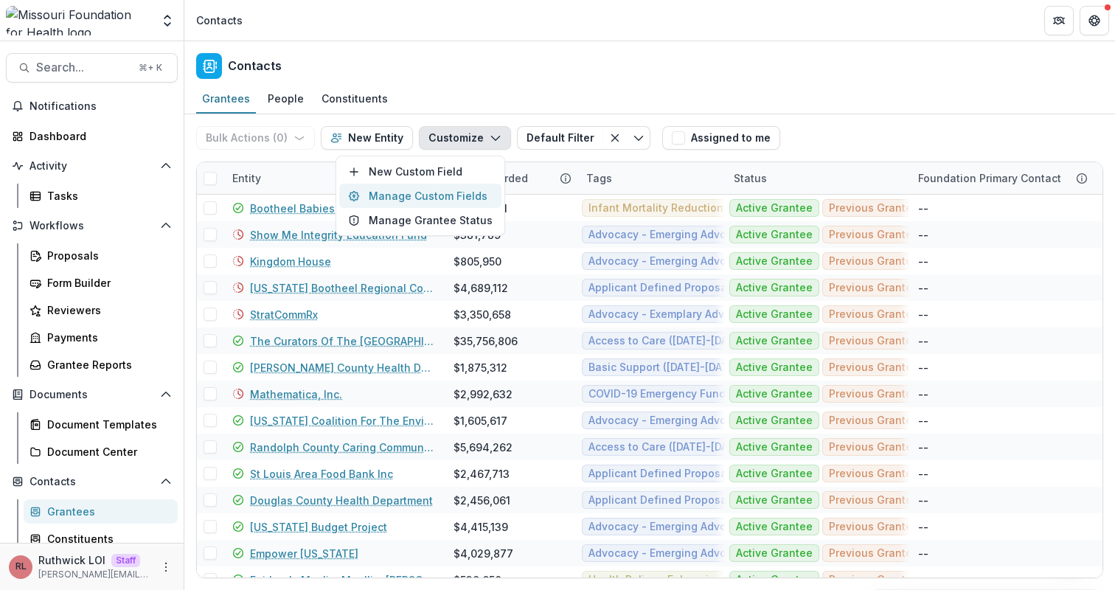
click at [475, 198] on button "Manage Custom Fields" at bounding box center [420, 196] width 162 height 24
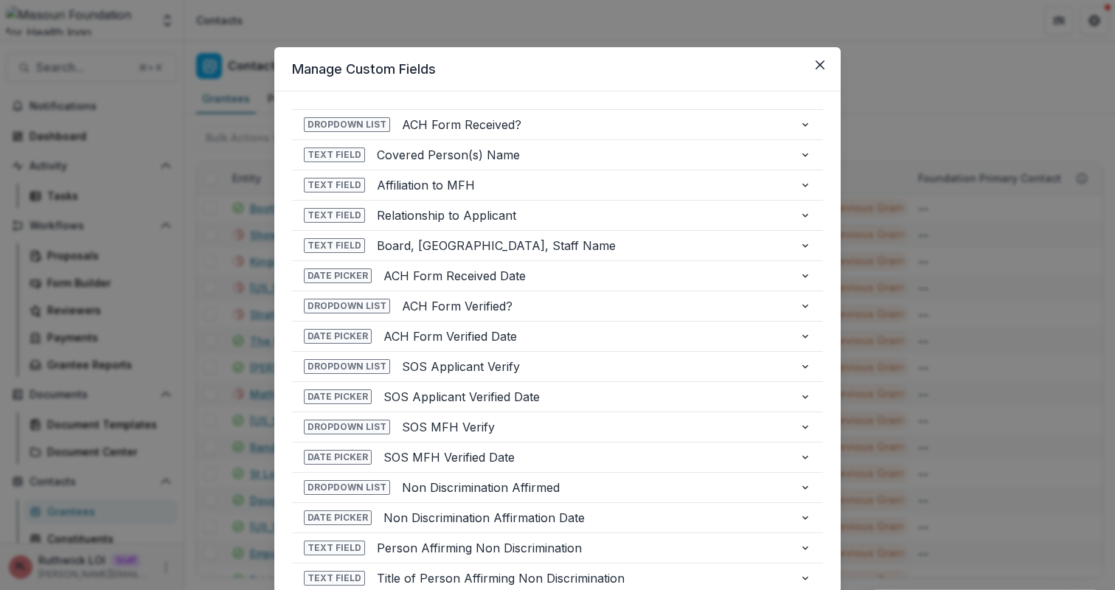
click at [588, 74] on header "Manage Custom Fields" at bounding box center [557, 69] width 566 height 44
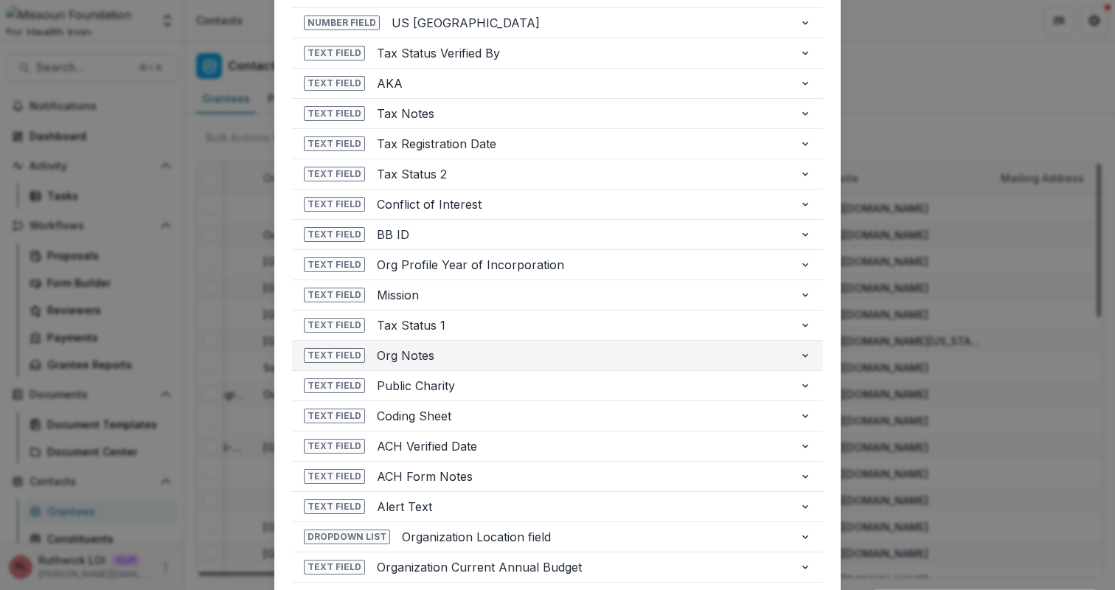
scroll to position [671, 0]
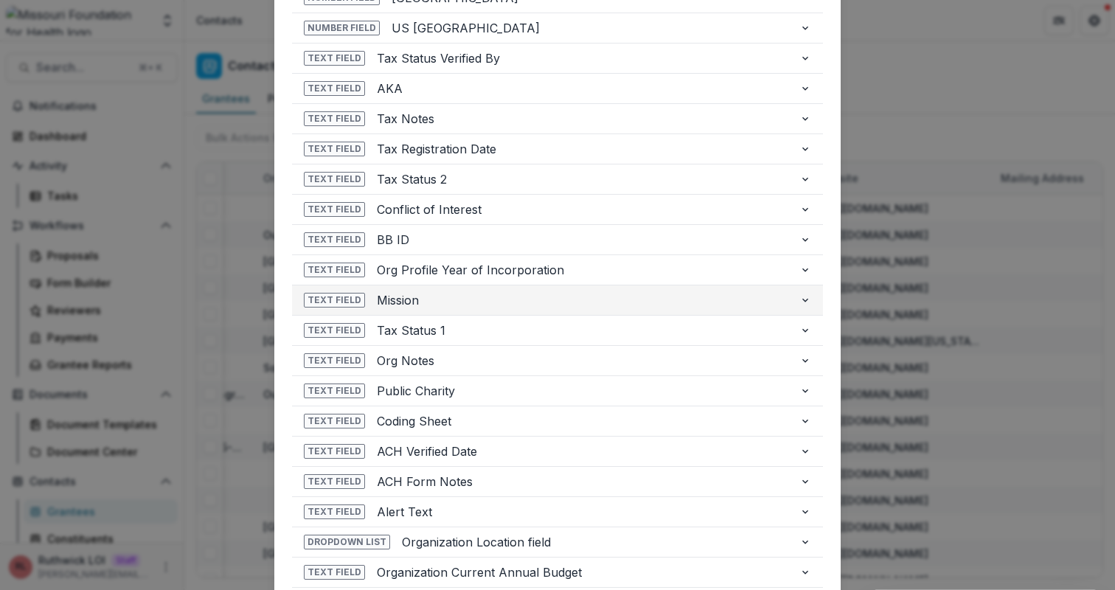
click at [490, 308] on span "Mission" at bounding box center [582, 300] width 411 height 18
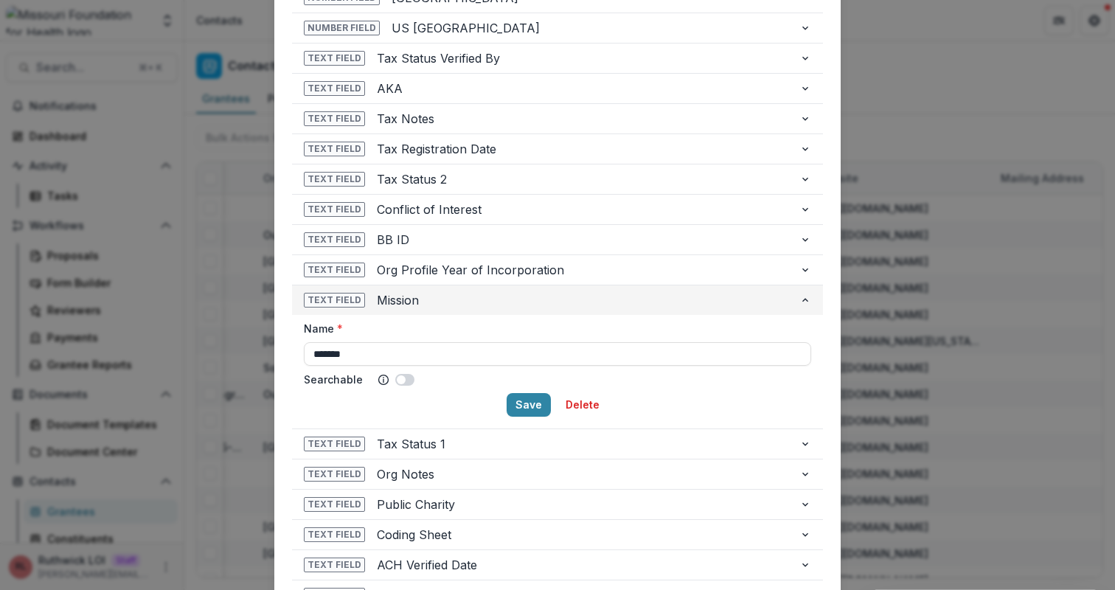
click at [489, 308] on span "Mission" at bounding box center [582, 300] width 411 height 18
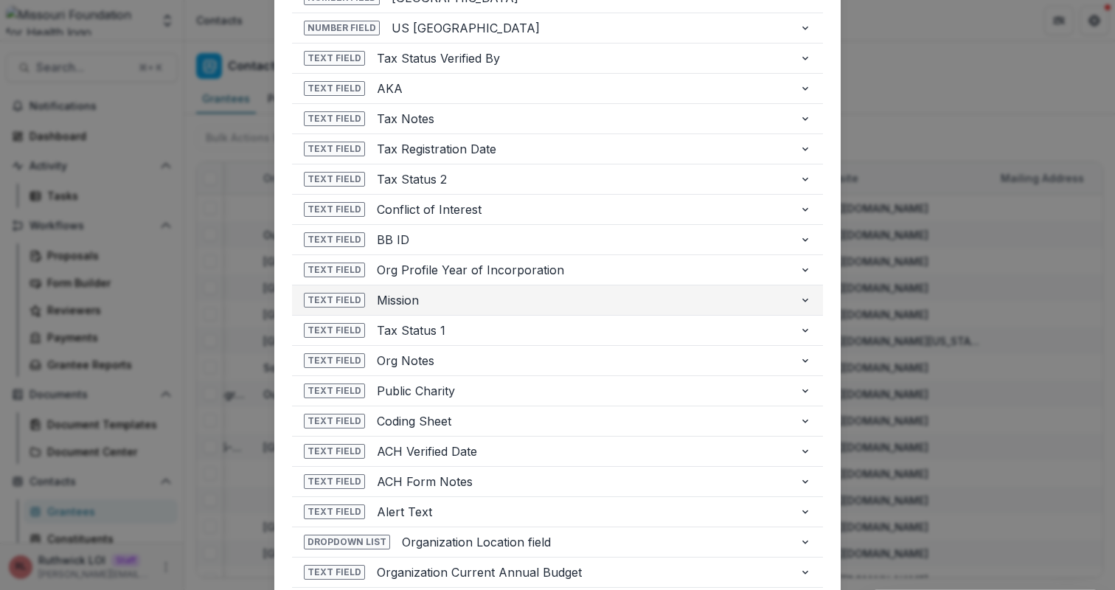
click at [678, 303] on span "Mission" at bounding box center [582, 300] width 411 height 18
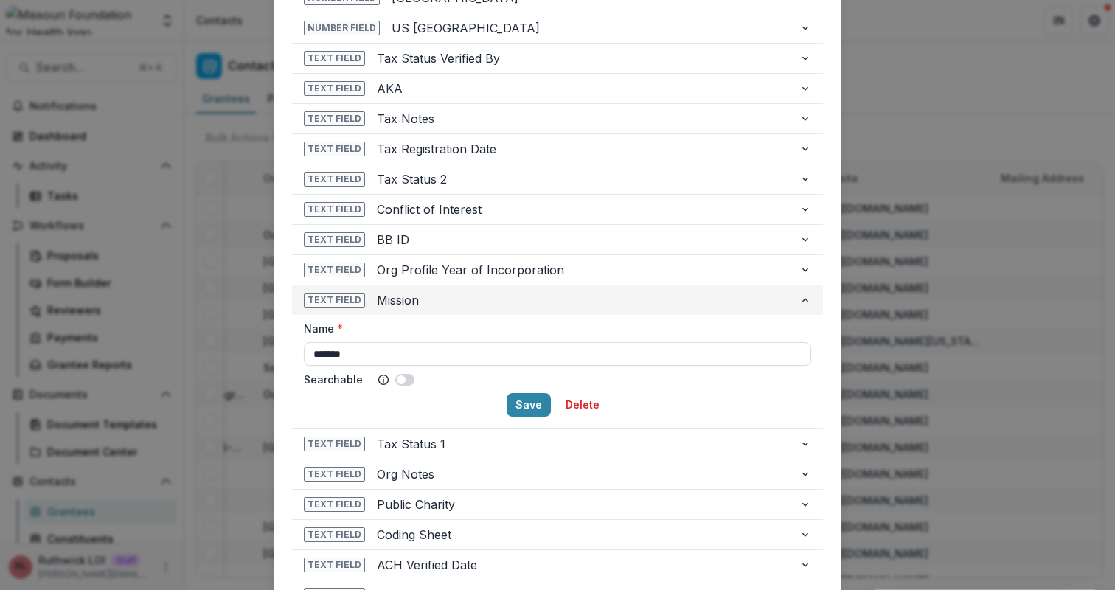
click at [678, 303] on span "Mission" at bounding box center [582, 300] width 411 height 18
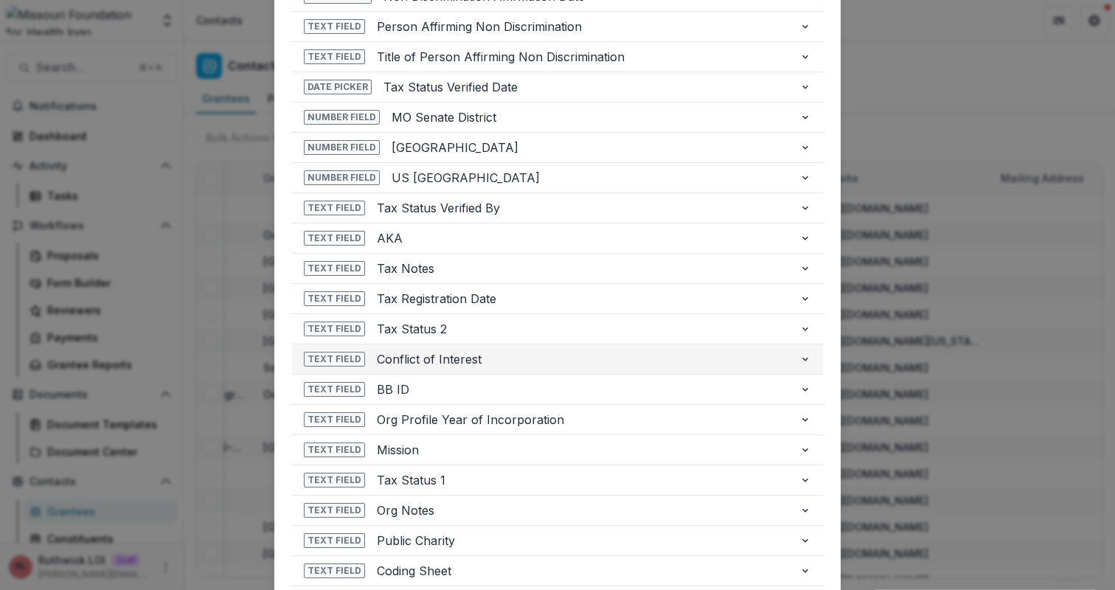
scroll to position [516, 0]
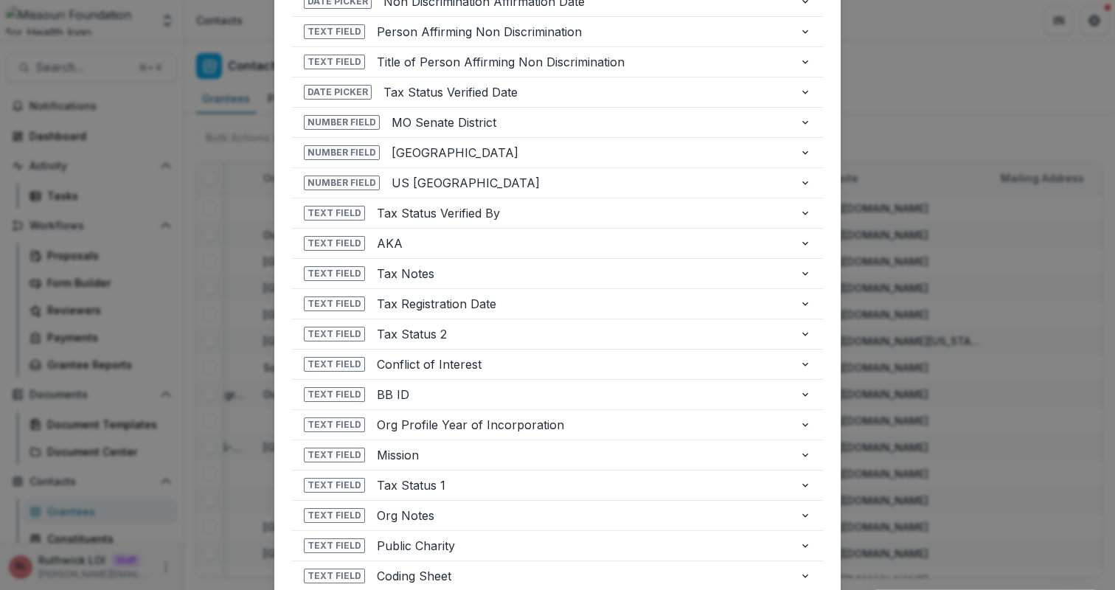
click at [825, 125] on div "**********" at bounding box center [557, 183] width 566 height 1216
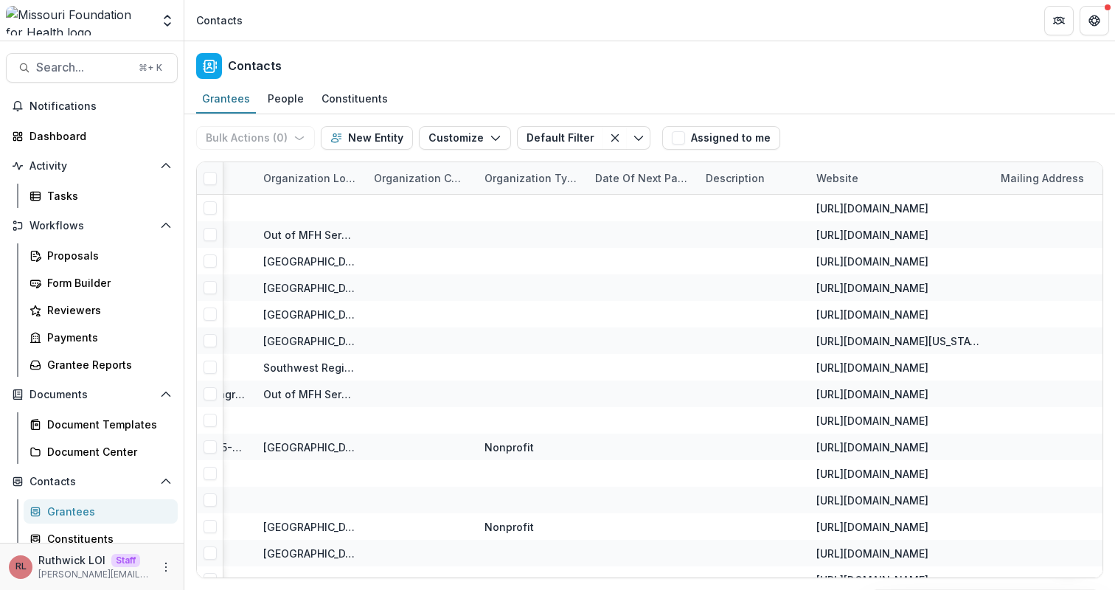
click at [745, 69] on div "Contacts" at bounding box center [649, 63] width 931 height 44
click at [93, 79] on button "Search... ⌘ + K" at bounding box center [92, 68] width 172 height 30
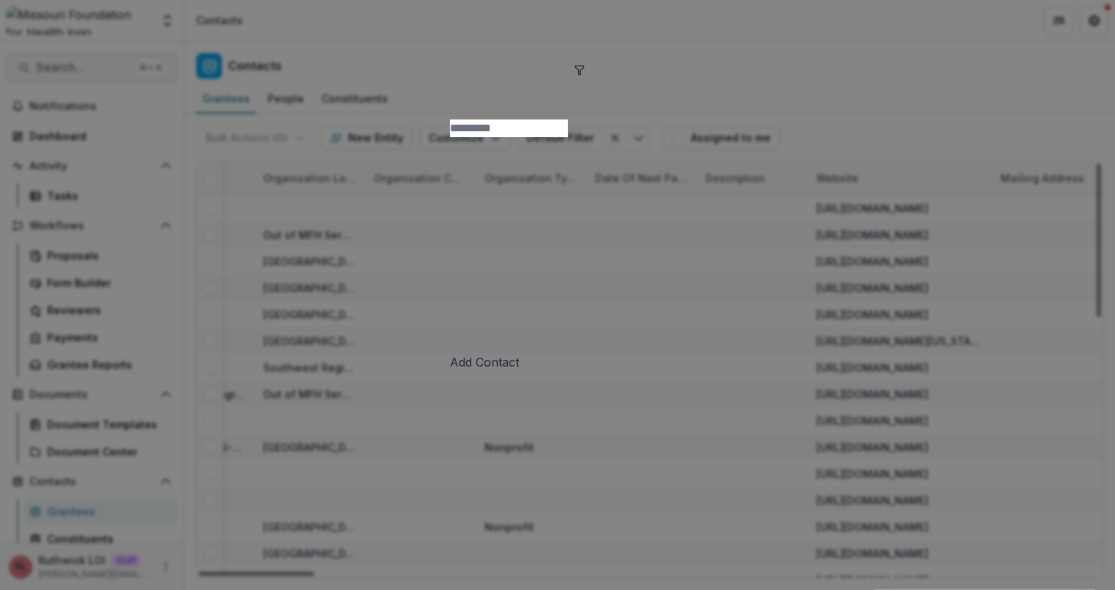
type input "**********"
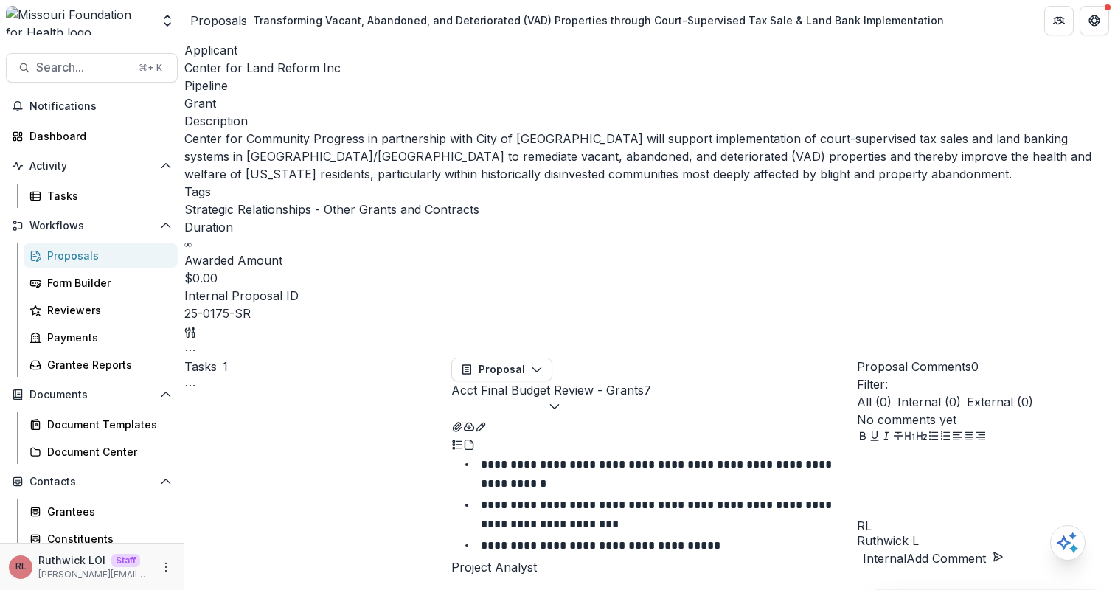
drag, startPoint x: 582, startPoint y: 339, endPoint x: 653, endPoint y: 186, distance: 168.6
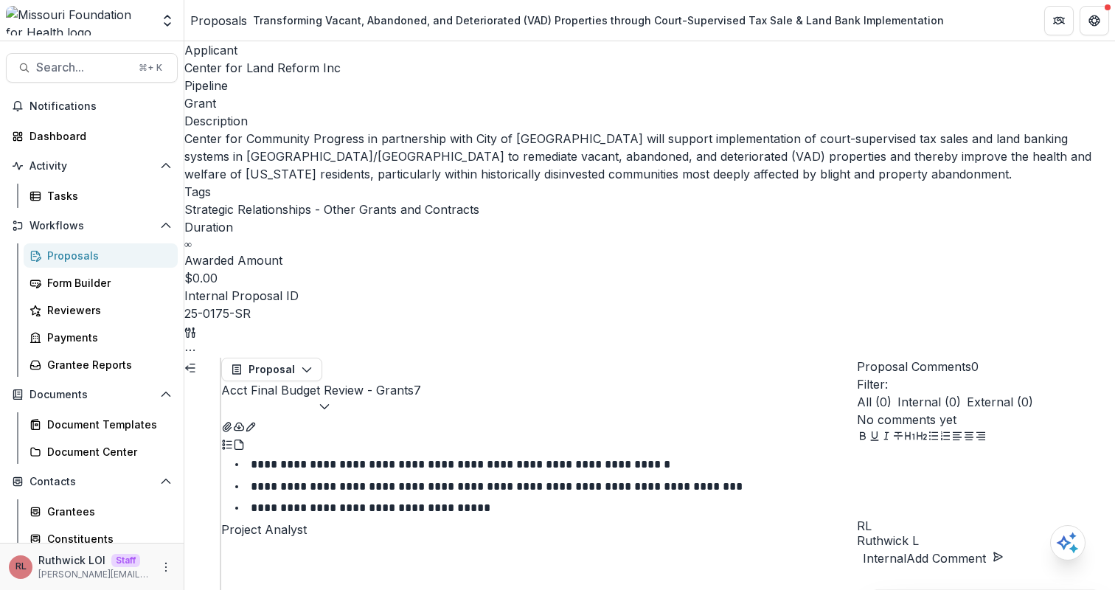
click at [421, 381] on button "Acct Final Budget Review - Grants 7" at bounding box center [321, 398] width 200 height 35
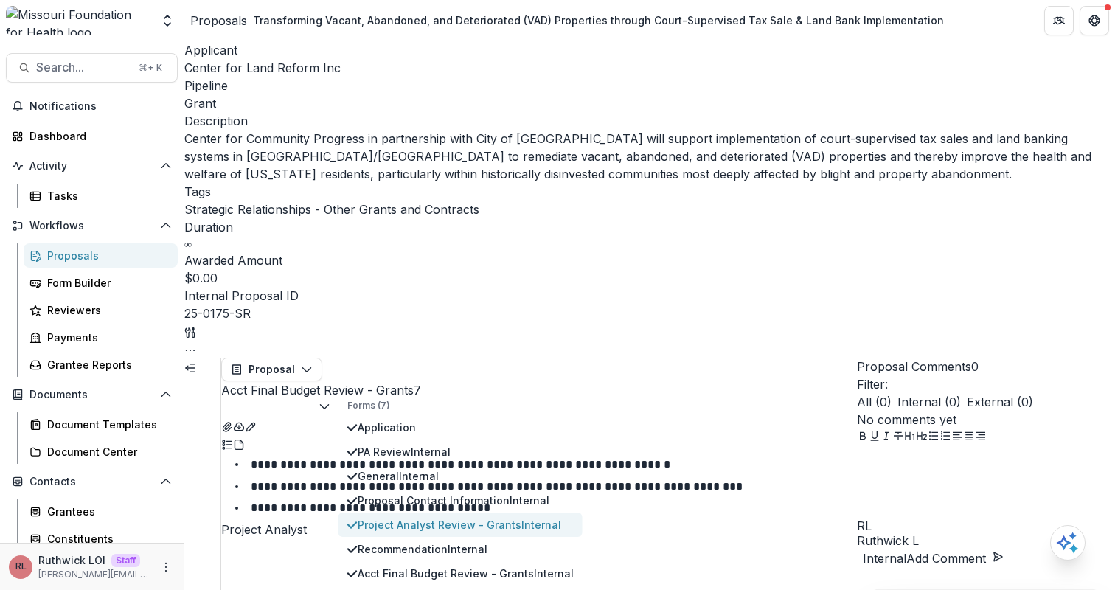
click at [455, 517] on span "Project Analyst Review - Grants Internal" at bounding box center [466, 524] width 216 height 15
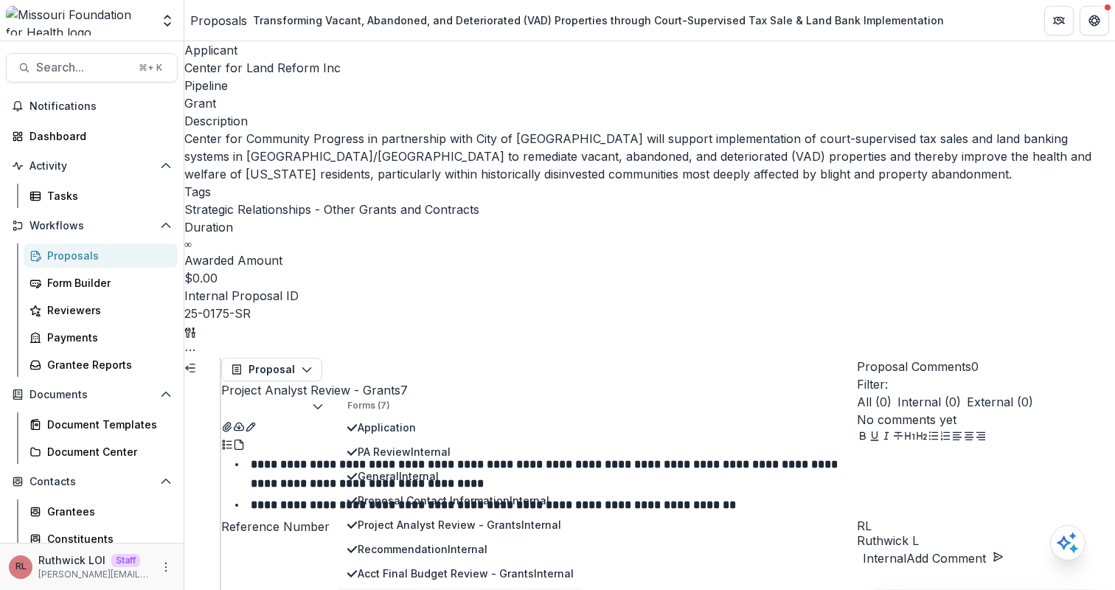
click at [711, 452] on div "**********" at bounding box center [539, 485] width 636 height 66
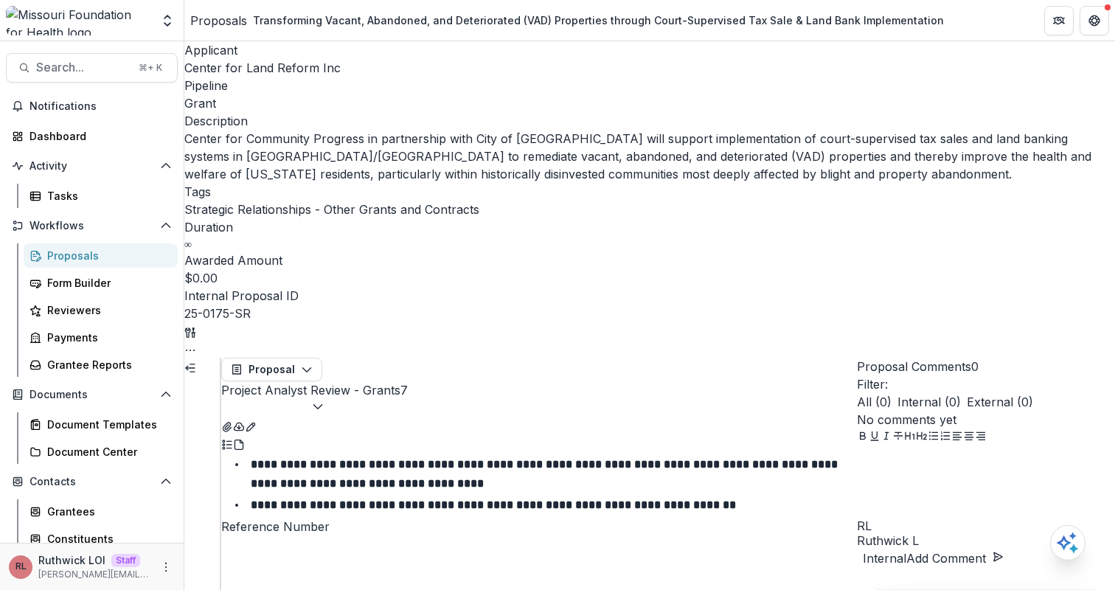
click at [408, 381] on button "Project Analyst Review - Grants 7" at bounding box center [314, 398] width 187 height 35
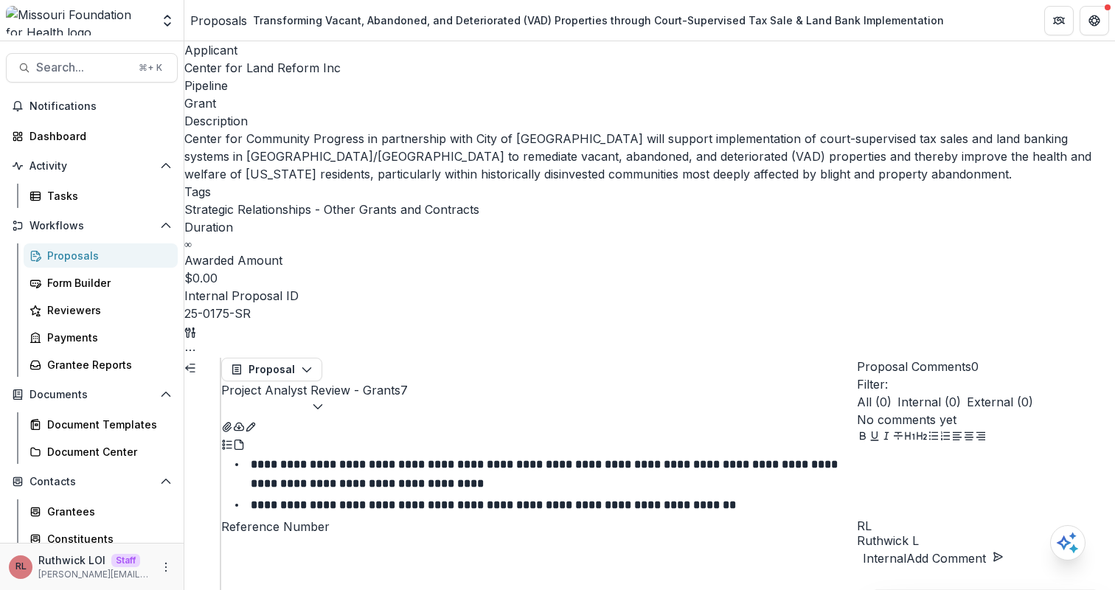
click at [196, 358] on button "Expand left" at bounding box center [190, 367] width 12 height 18
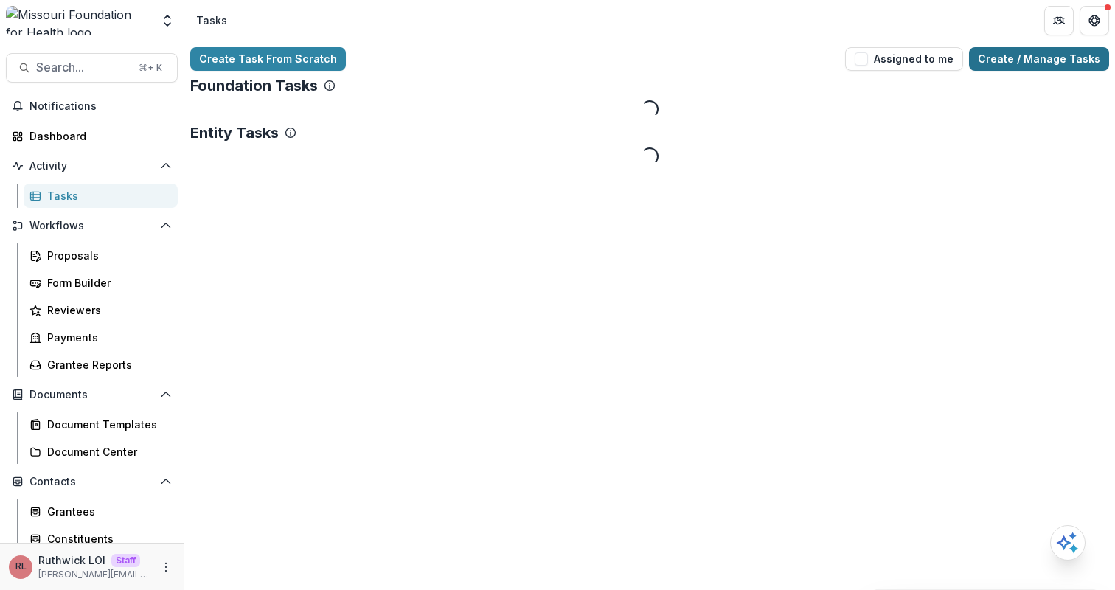
click at [1000, 63] on link "Create / Manage Tasks" at bounding box center [1039, 59] width 140 height 24
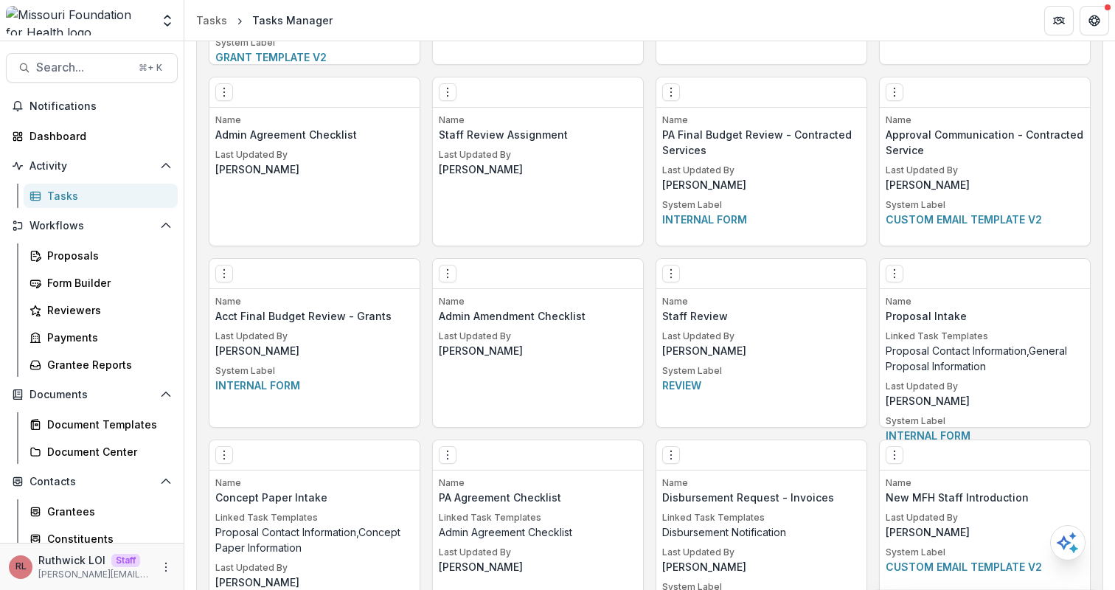
scroll to position [1306, 0]
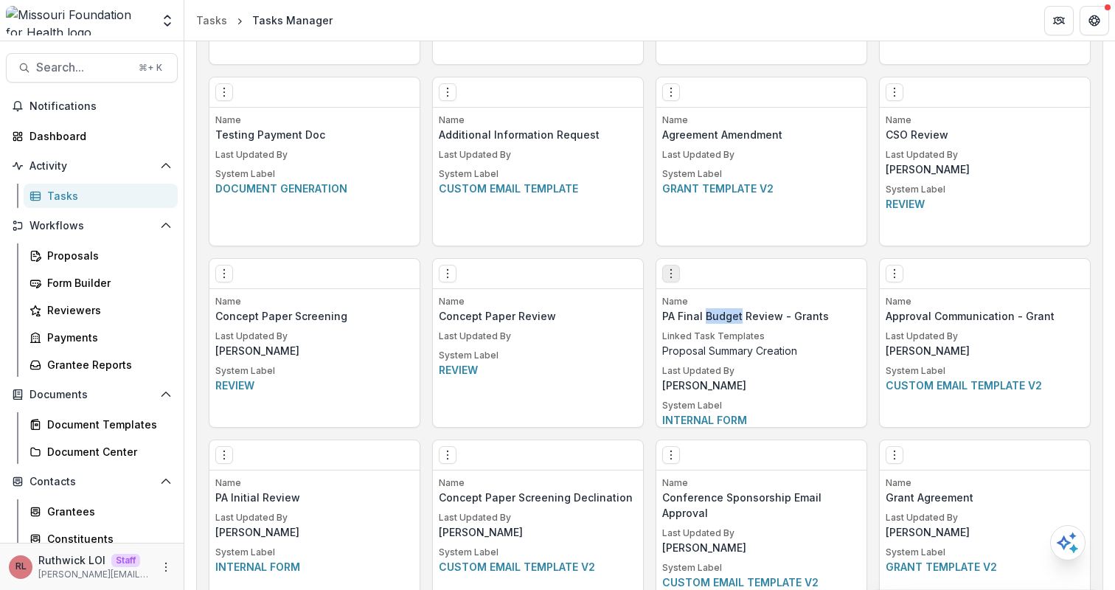
click at [668, 268] on icon "Options" at bounding box center [671, 274] width 12 height 12
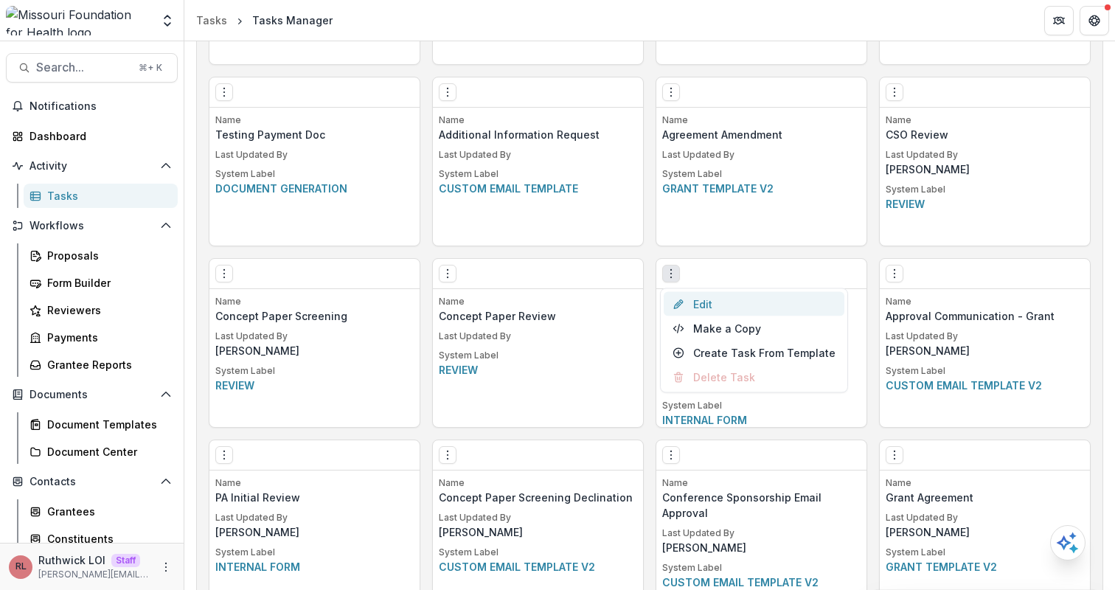
click at [695, 312] on link "Edit" at bounding box center [754, 304] width 181 height 24
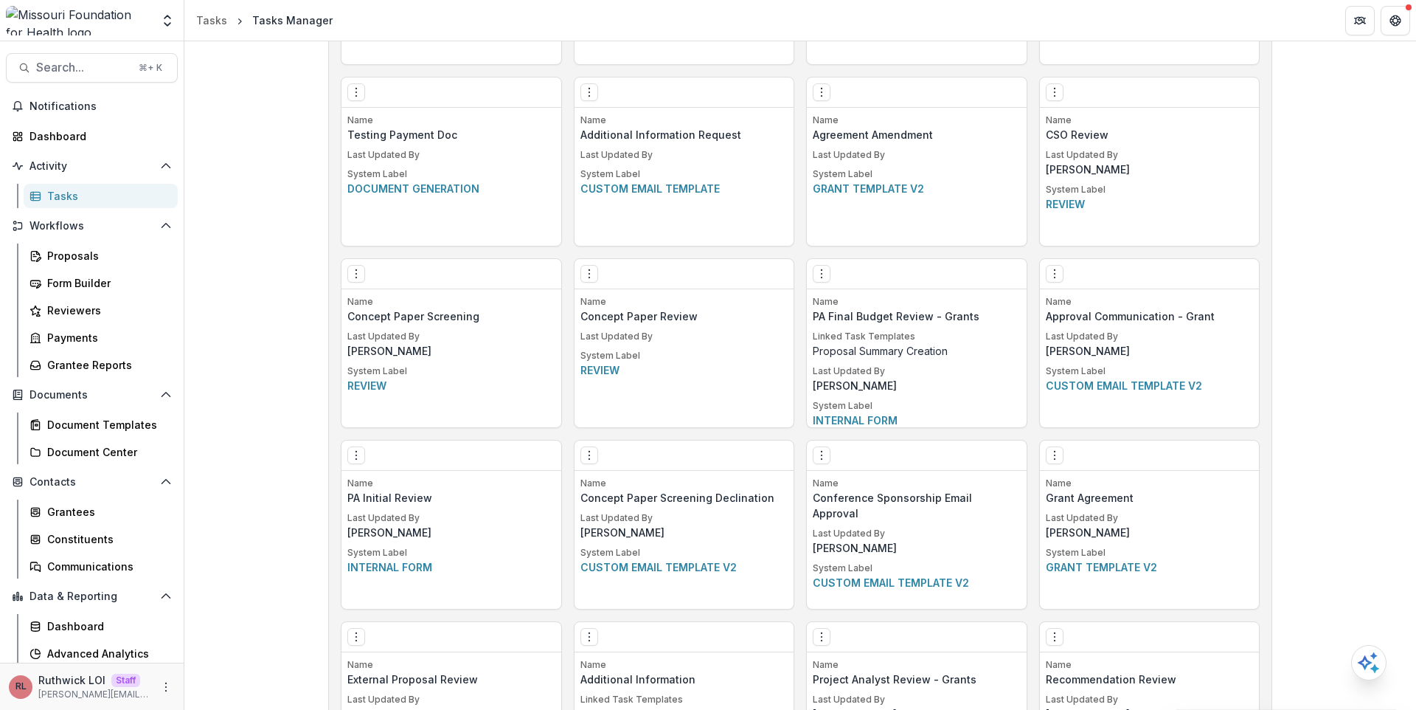
scroll to position [1307, 0]
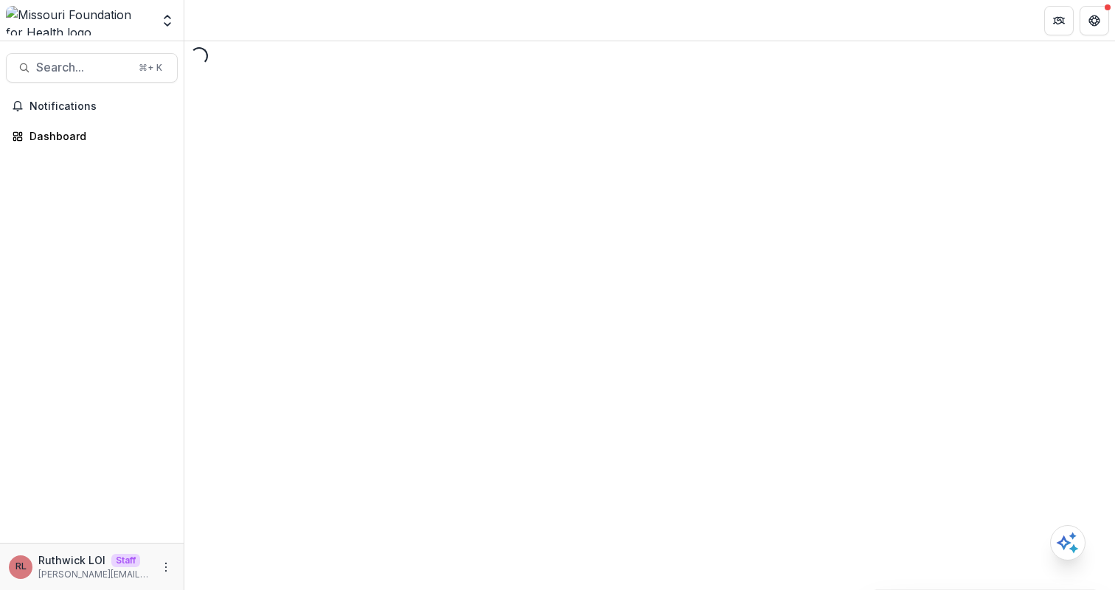
select select "********"
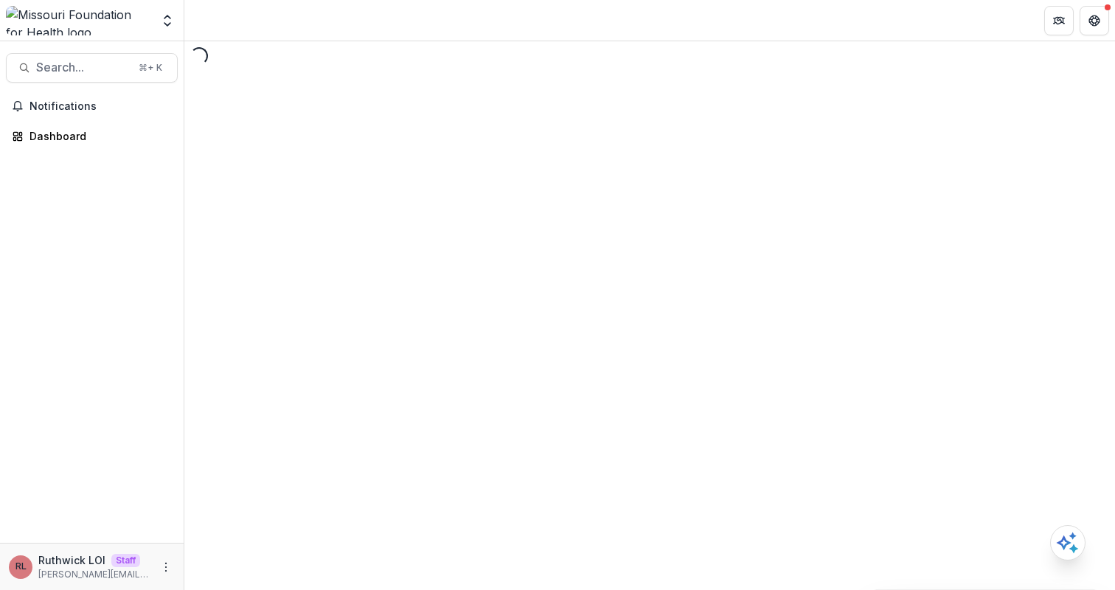
select select "********"
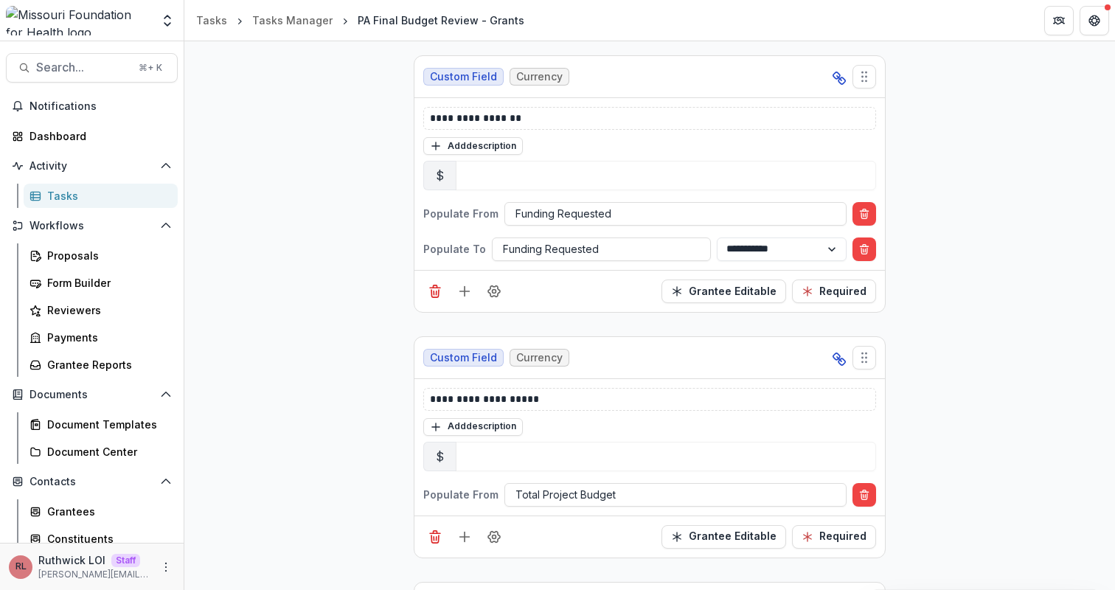
scroll to position [5096, 0]
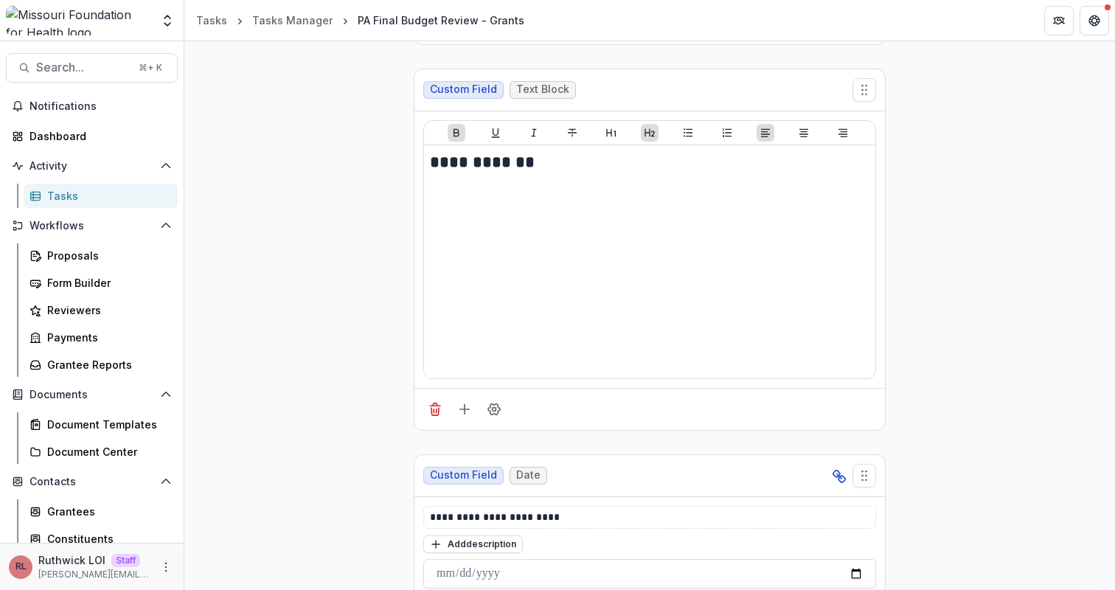
scroll to position [3205, 0]
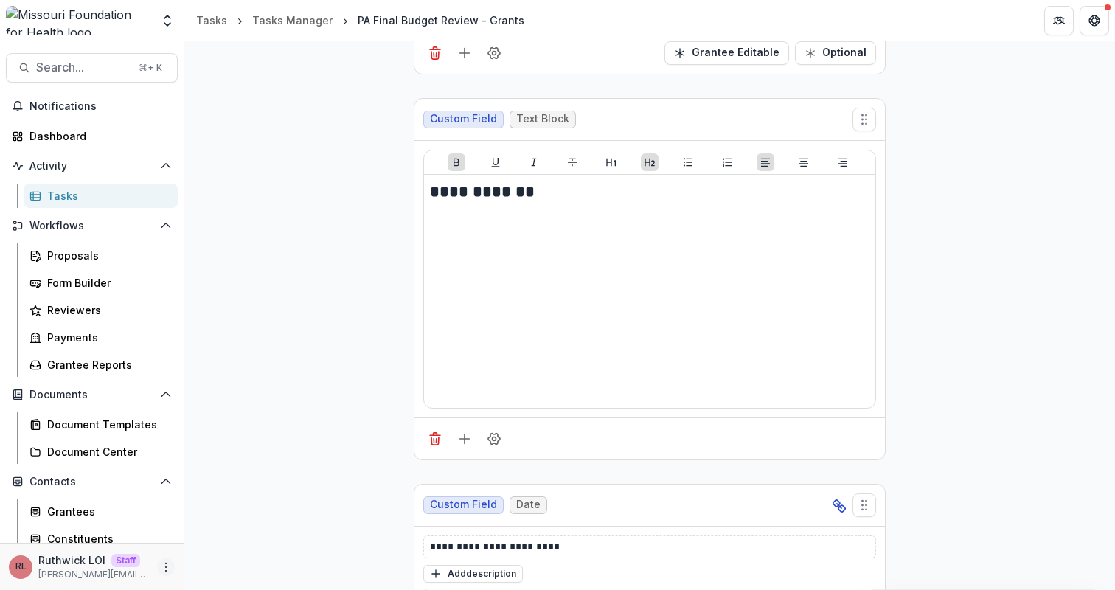
click at [163, 568] on icon "More" at bounding box center [166, 567] width 12 height 12
click at [238, 533] on link "User Settings" at bounding box center [259, 536] width 158 height 24
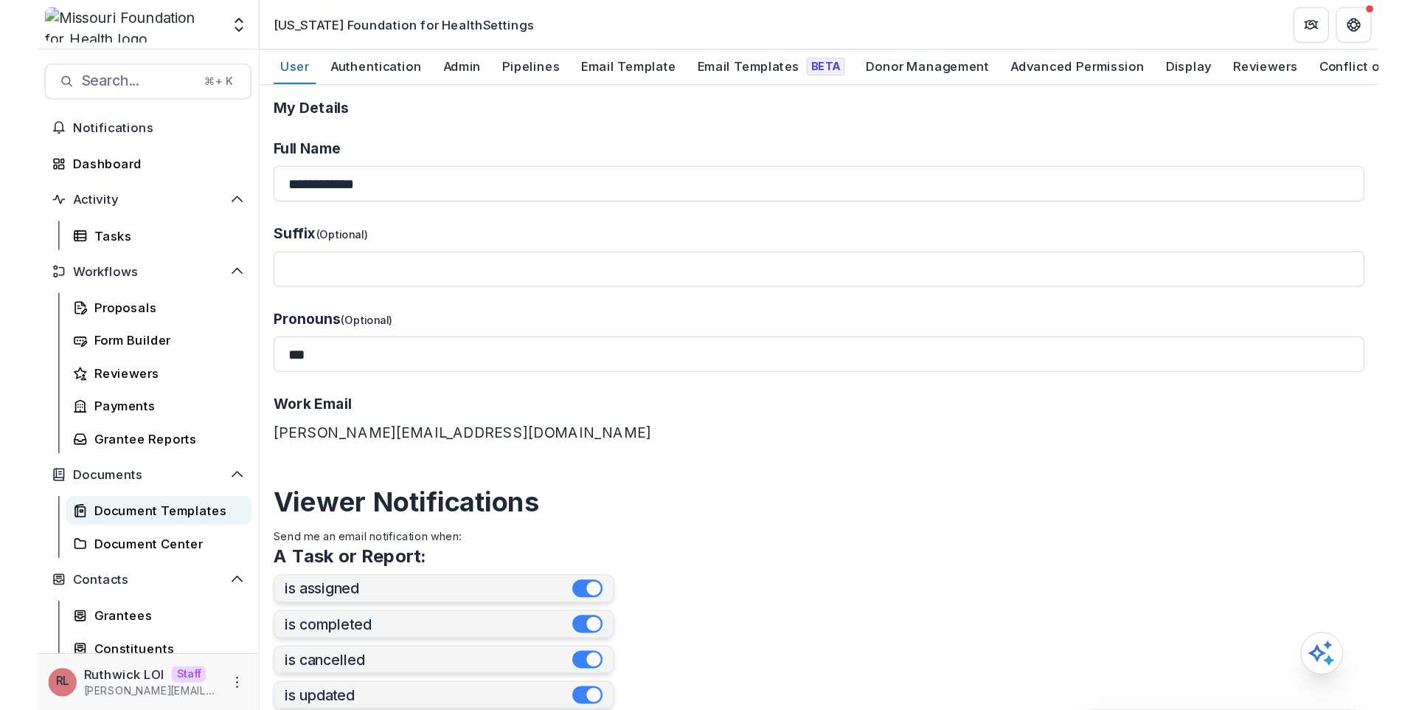
scroll to position [150, 0]
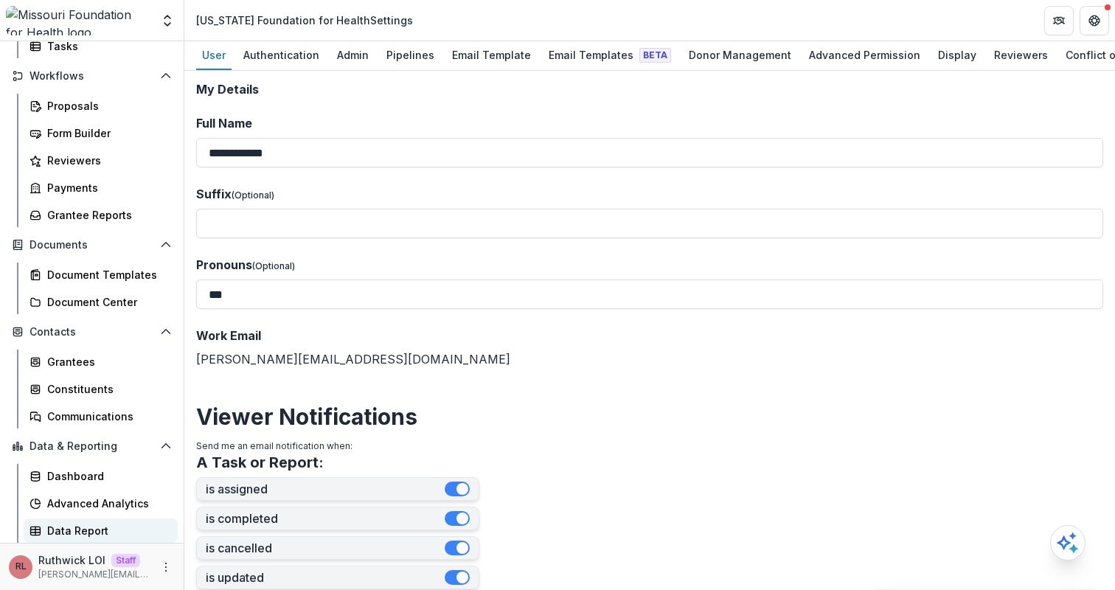
click at [97, 534] on div "Data Report" at bounding box center [106, 530] width 119 height 15
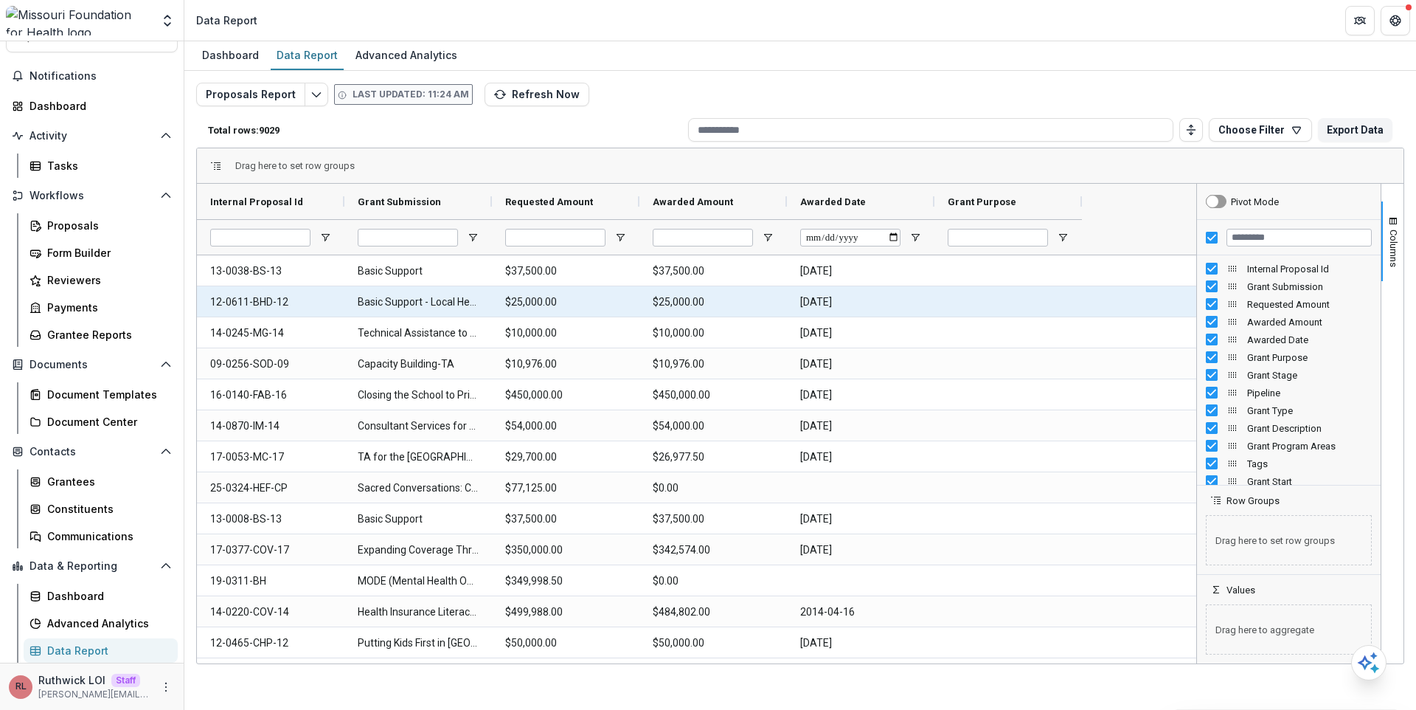
scroll to position [30, 0]
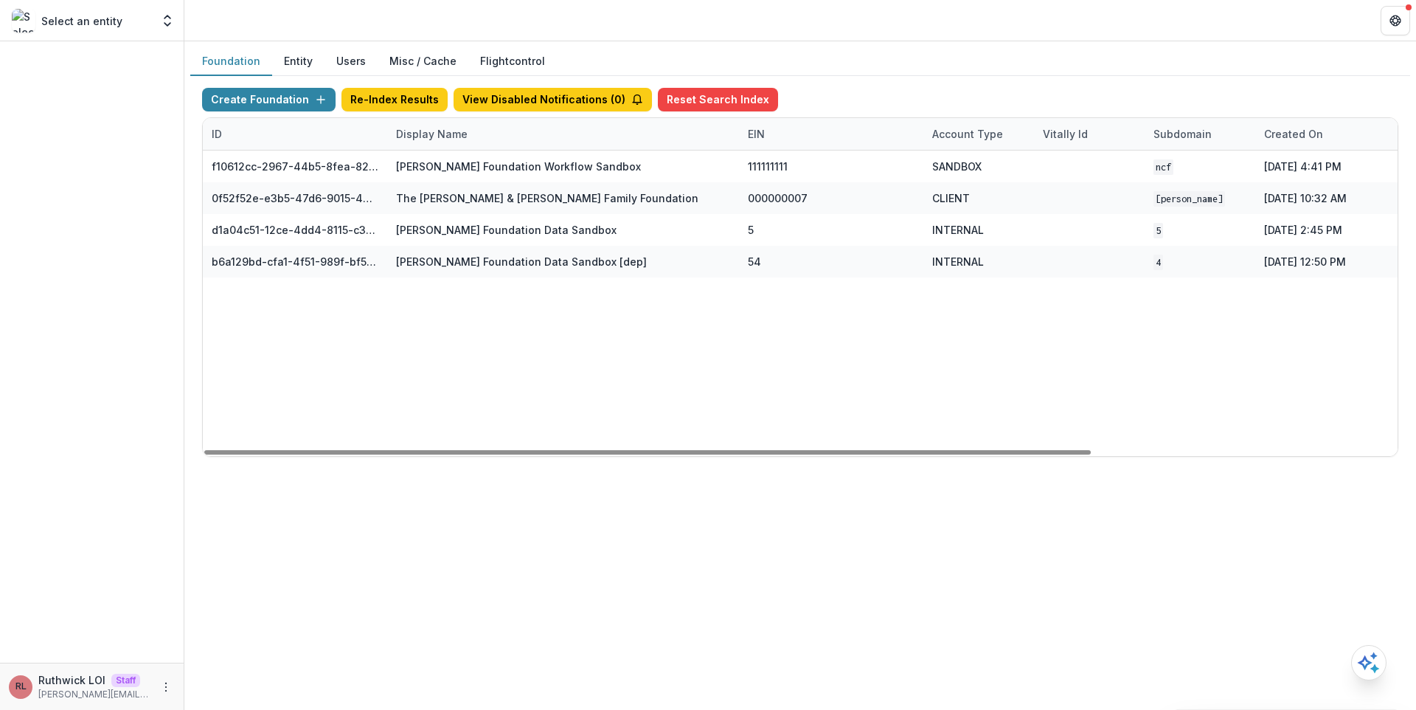
scroll to position [0, 411]
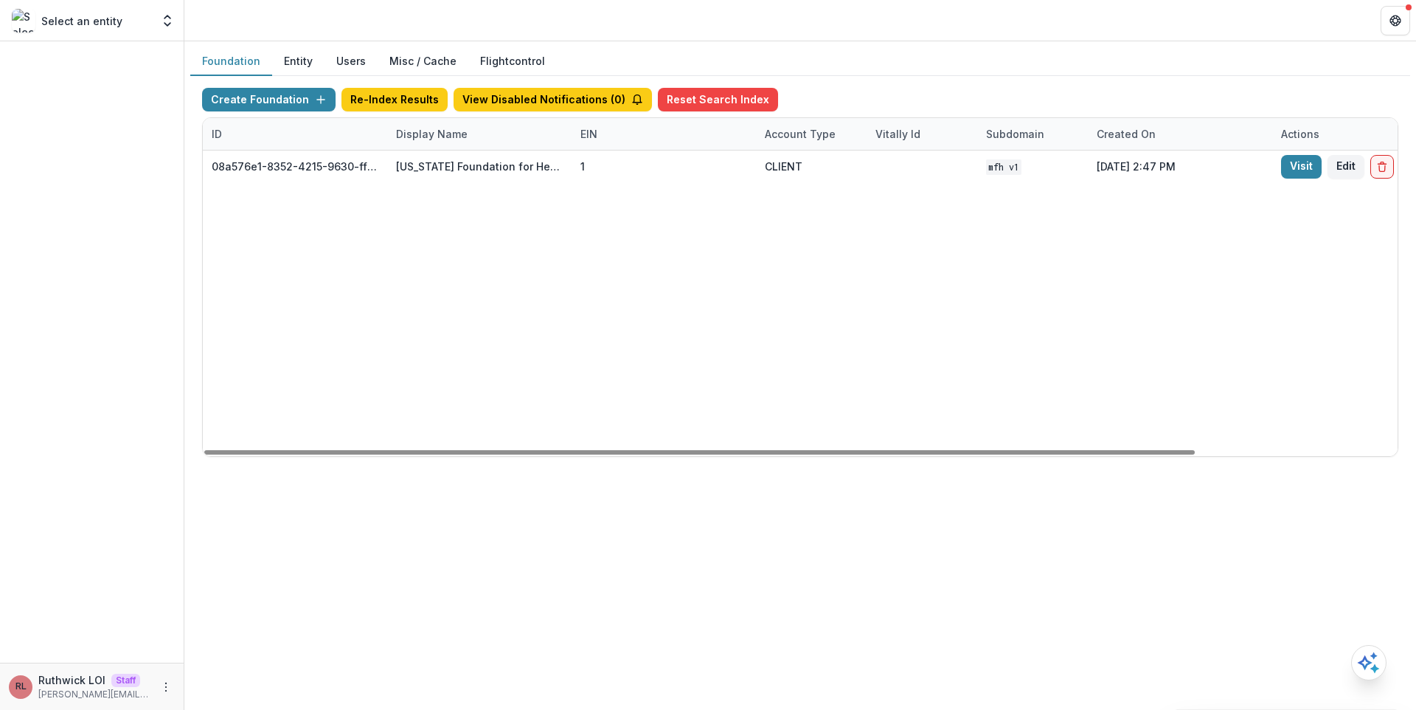
scroll to position [0, 243]
